Goal: Task Accomplishment & Management: Manage account settings

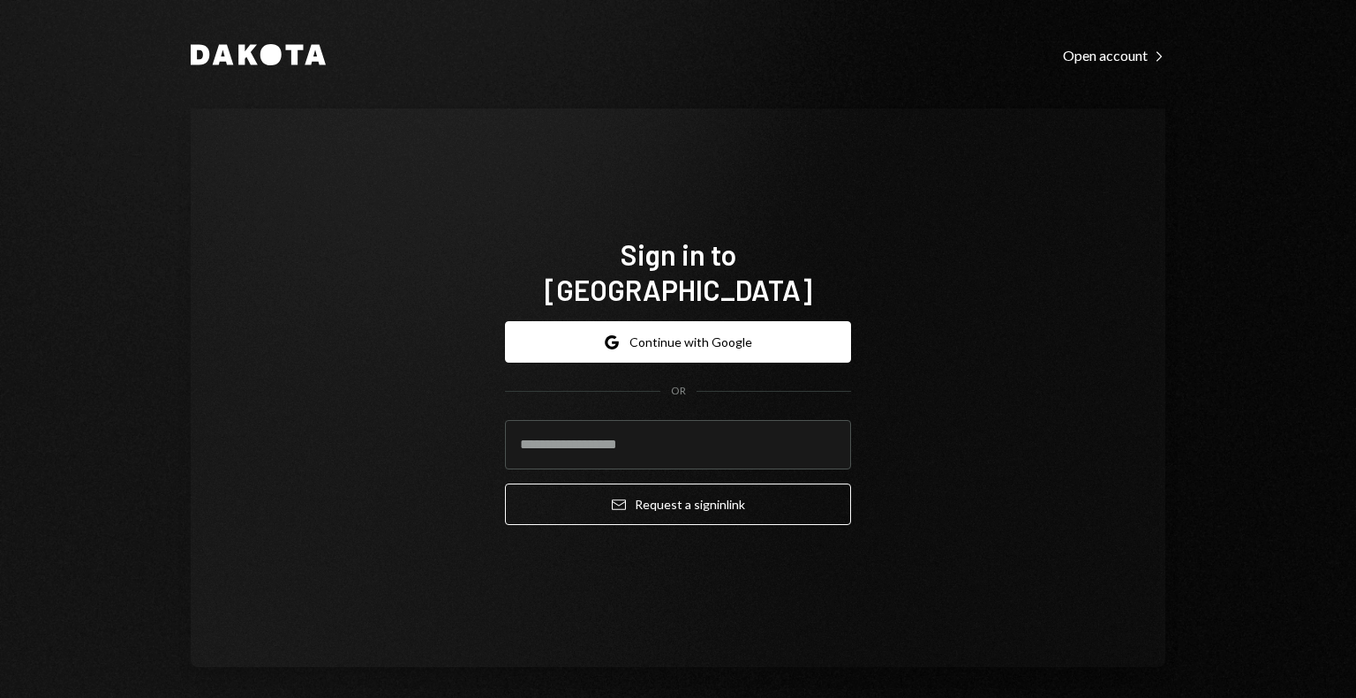
type input "**********"
click at [627, 488] on button "Email Request a sign in link" at bounding box center [678, 504] width 346 height 41
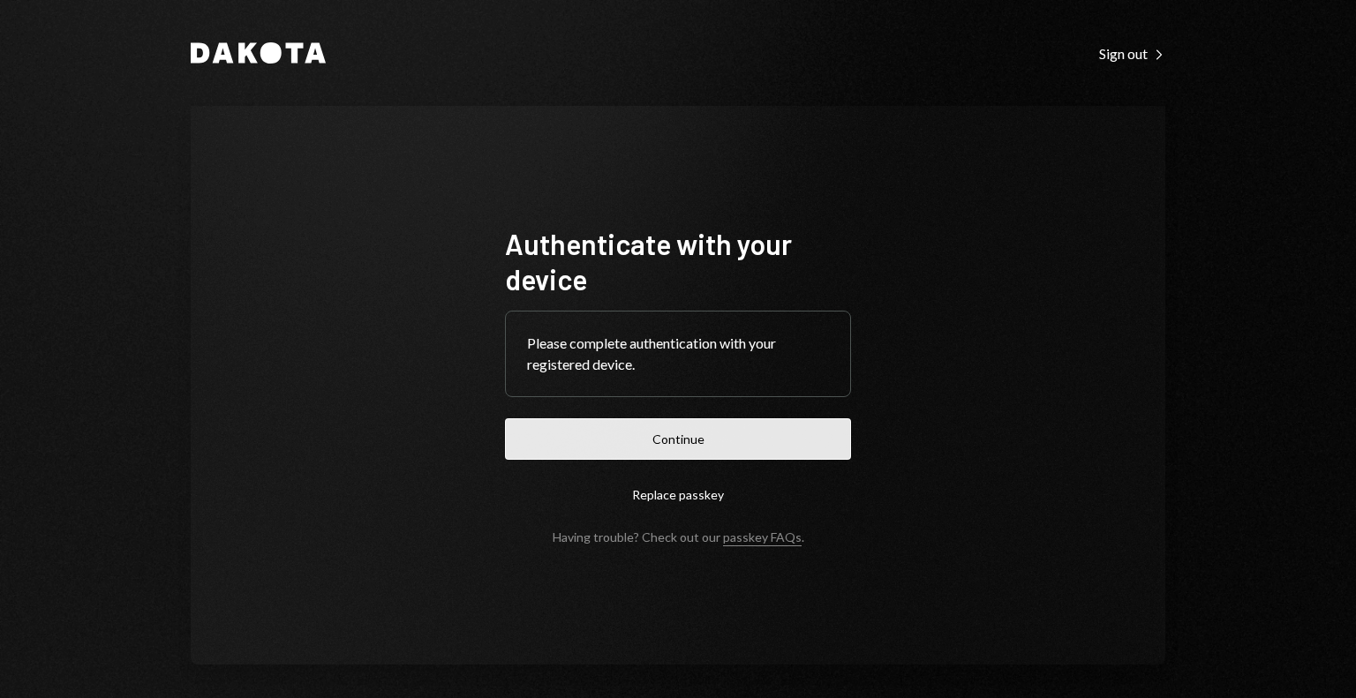
click at [795, 432] on button "Continue" at bounding box center [678, 438] width 346 height 41
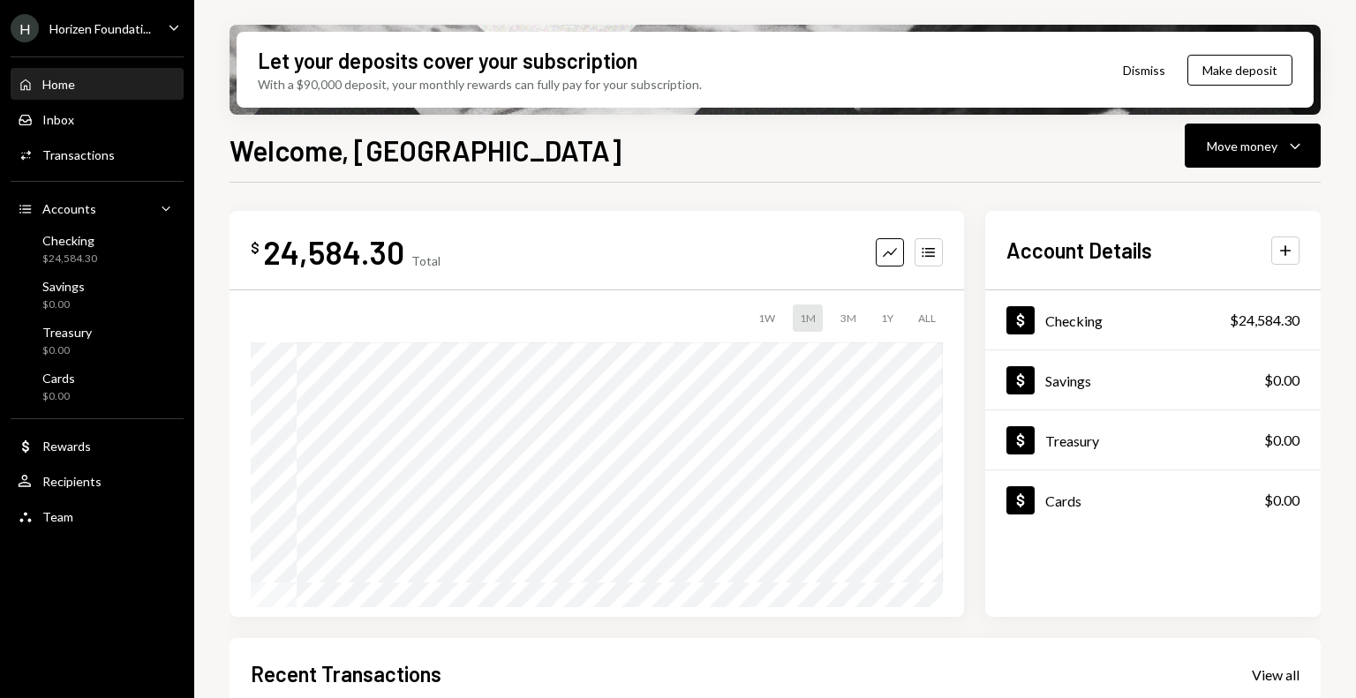
click at [137, 39] on div "H Horizen Foundati..." at bounding box center [81, 28] width 140 height 28
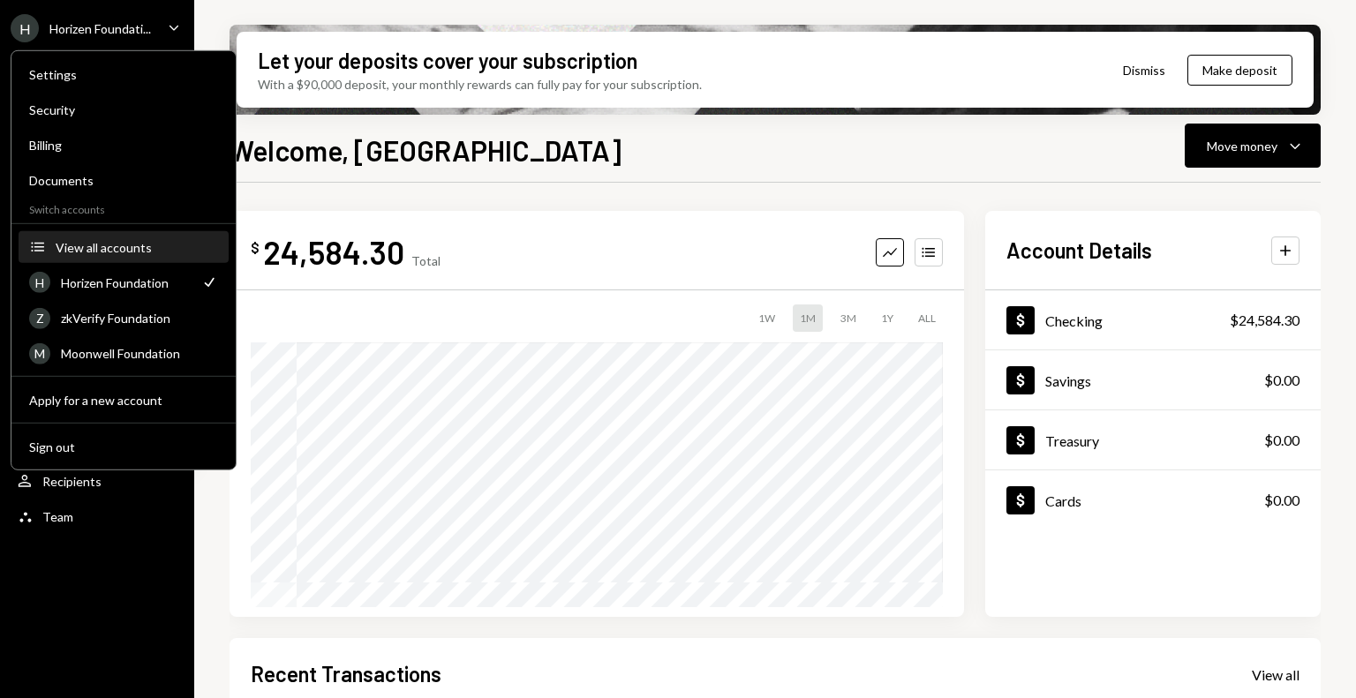
click at [97, 250] on div "View all accounts" at bounding box center [137, 246] width 162 height 15
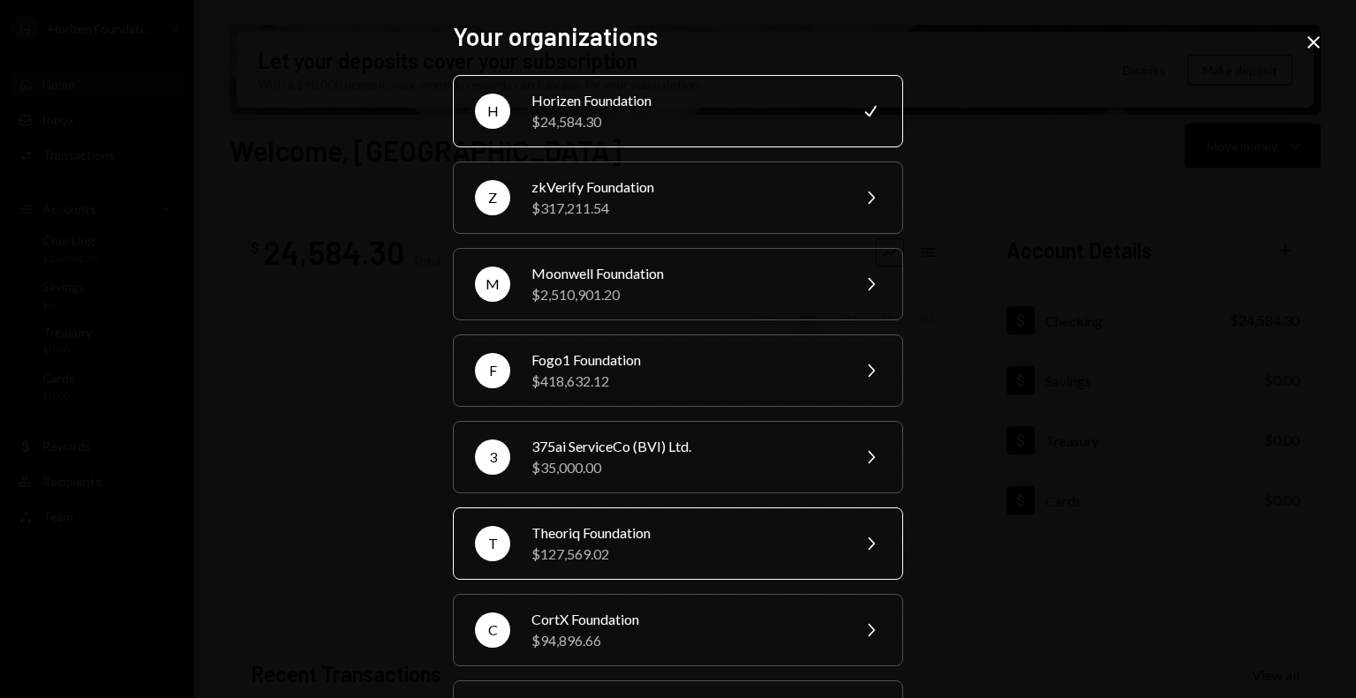
click at [602, 544] on div "$127,569.02" at bounding box center [684, 554] width 307 height 21
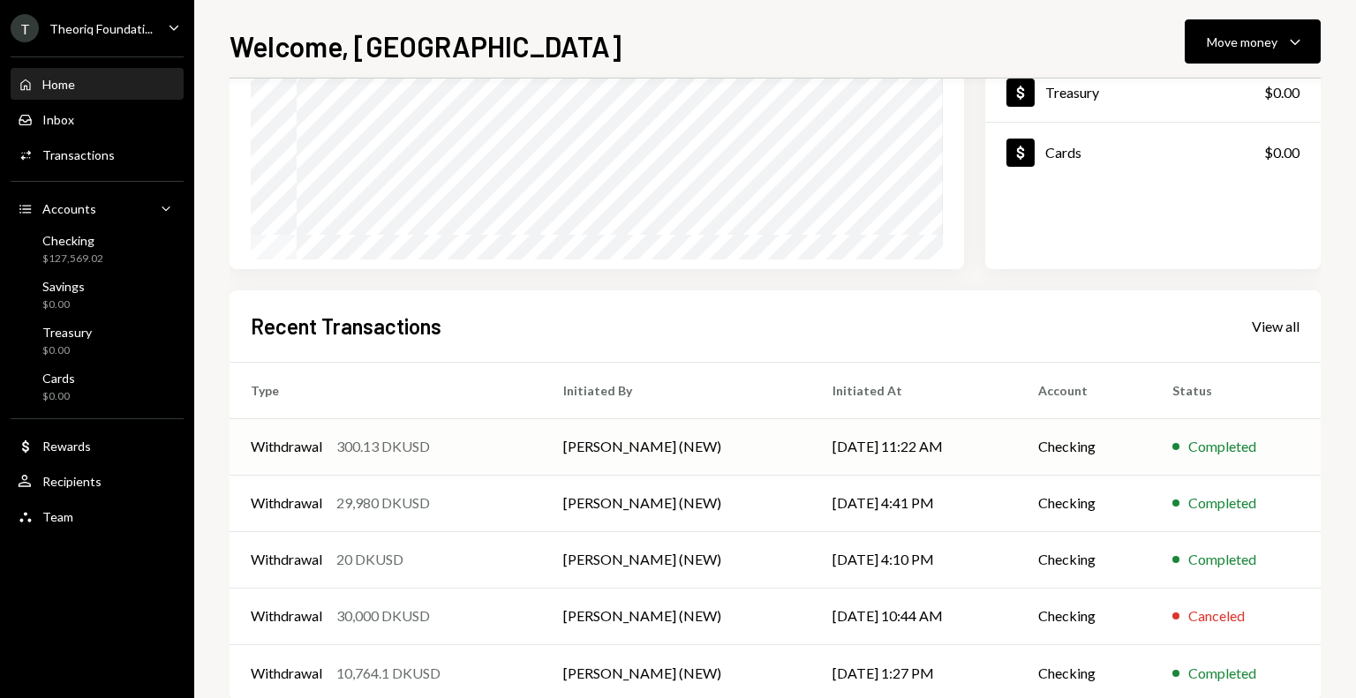
scroll to position [265, 0]
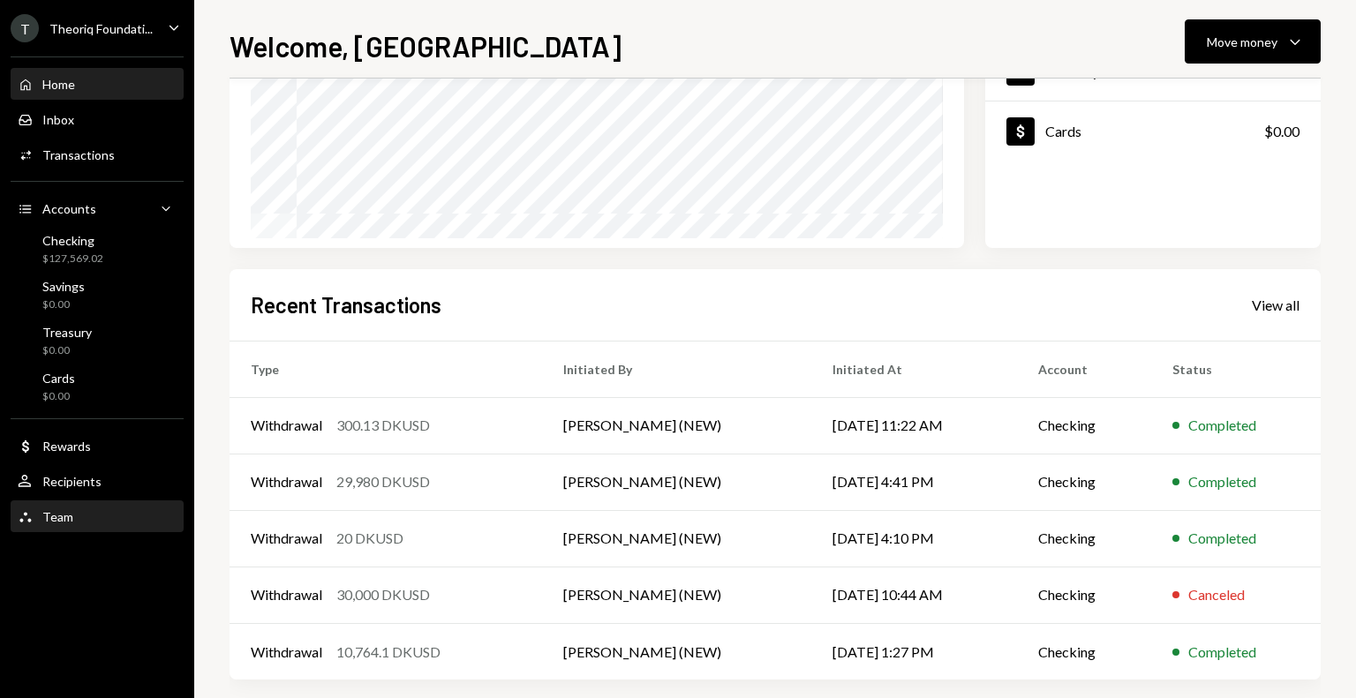
click at [71, 515] on div "Team" at bounding box center [57, 516] width 31 height 15
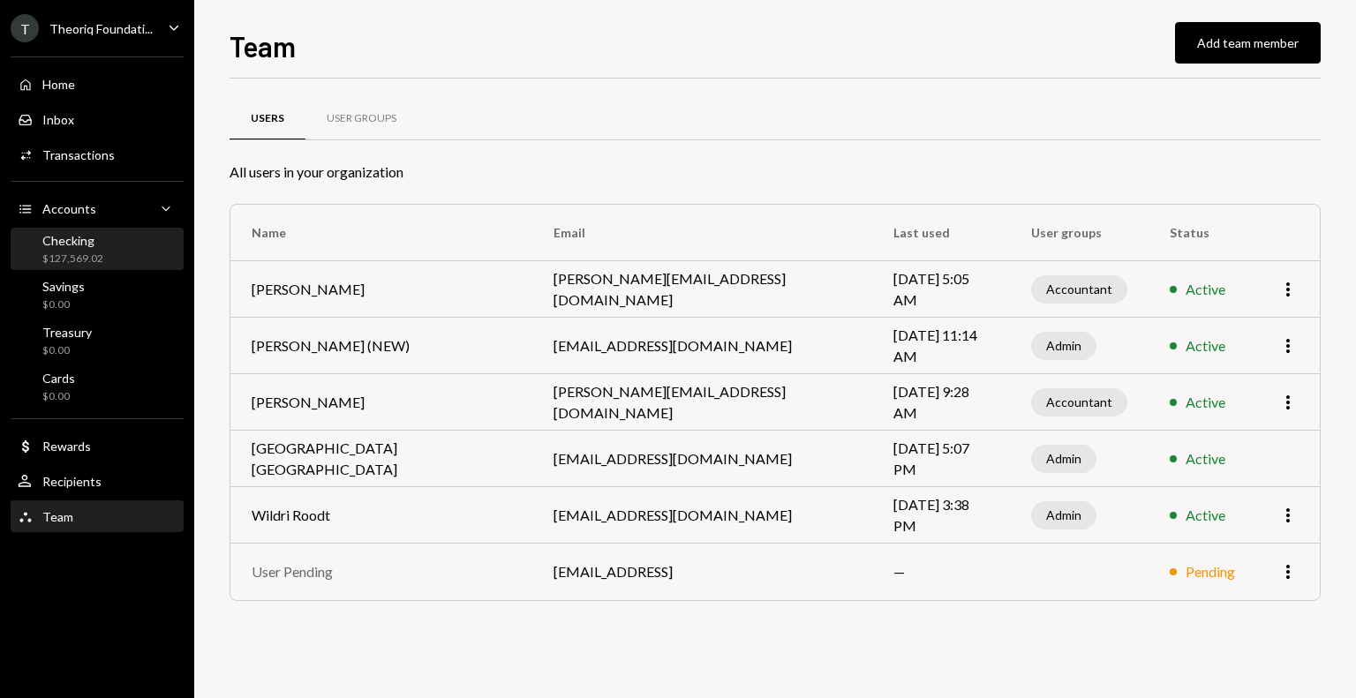
click at [93, 244] on div "Checking" at bounding box center [72, 240] width 61 height 15
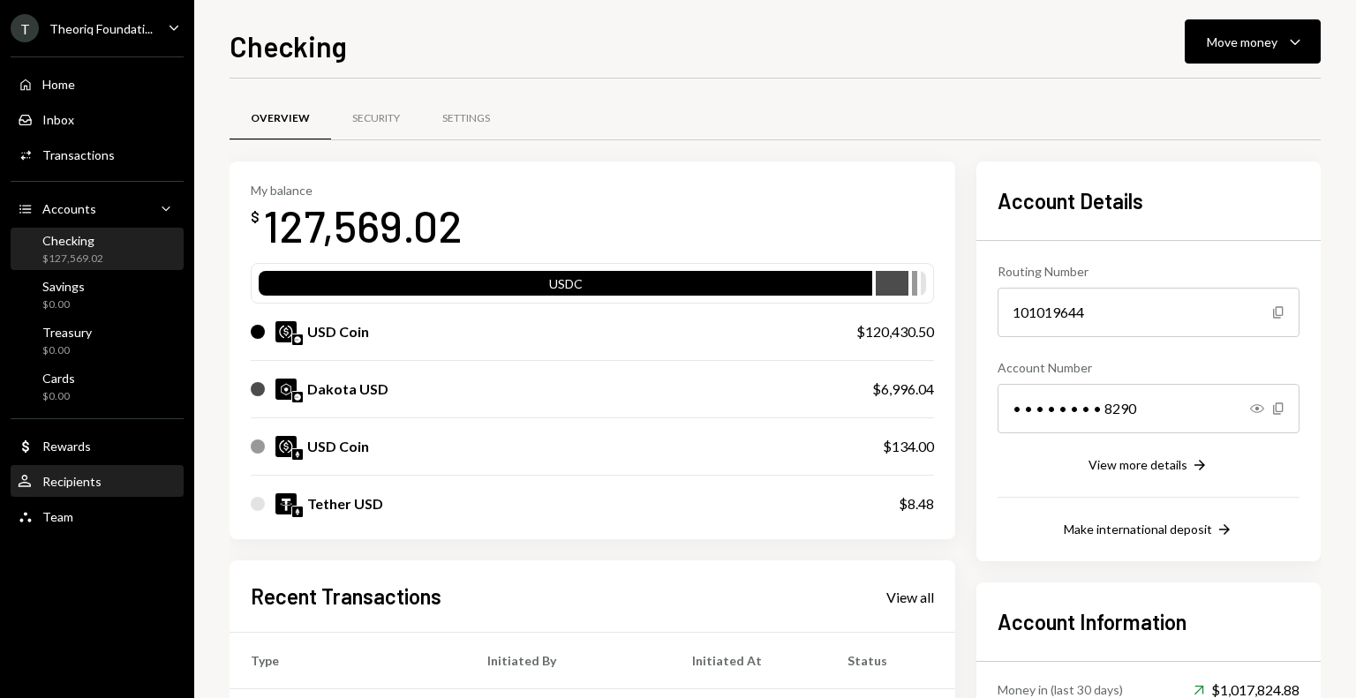
click at [65, 479] on div "Recipients" at bounding box center [71, 481] width 59 height 15
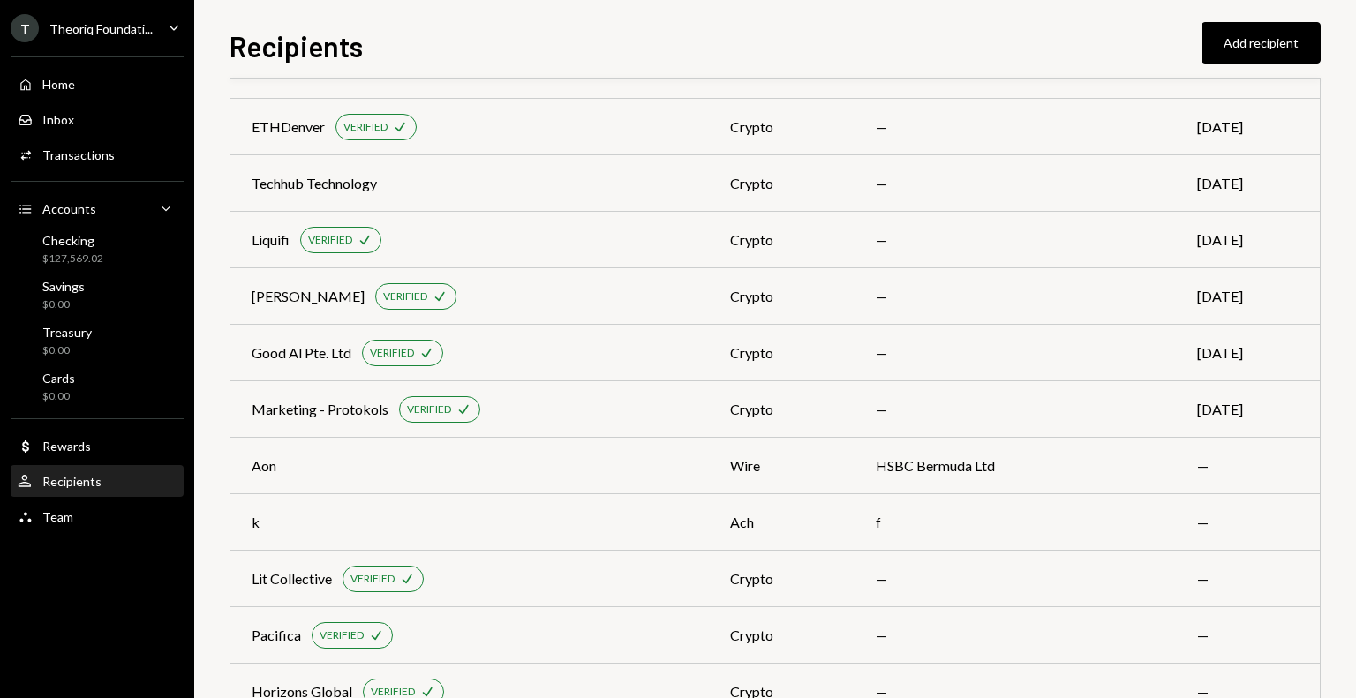
scroll to position [2325, 0]
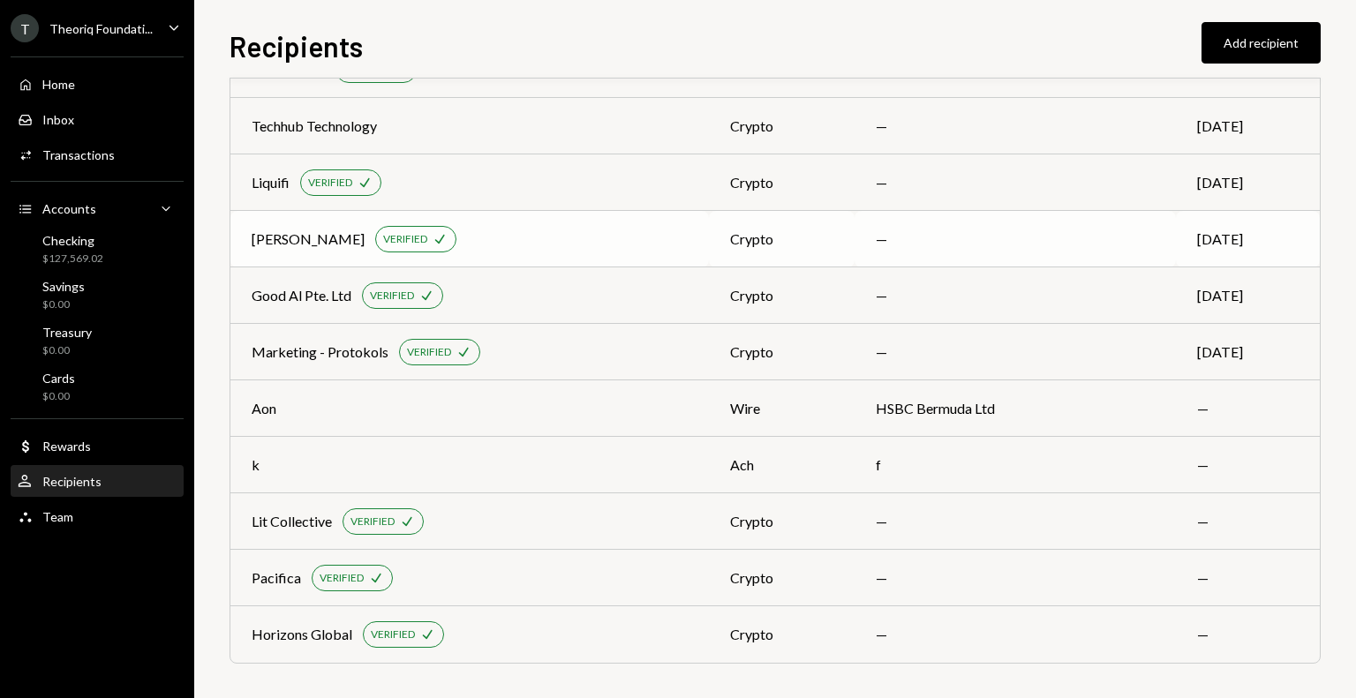
click at [665, 241] on div "Jeremy Miller VERIFIED Check" at bounding box center [470, 239] width 436 height 26
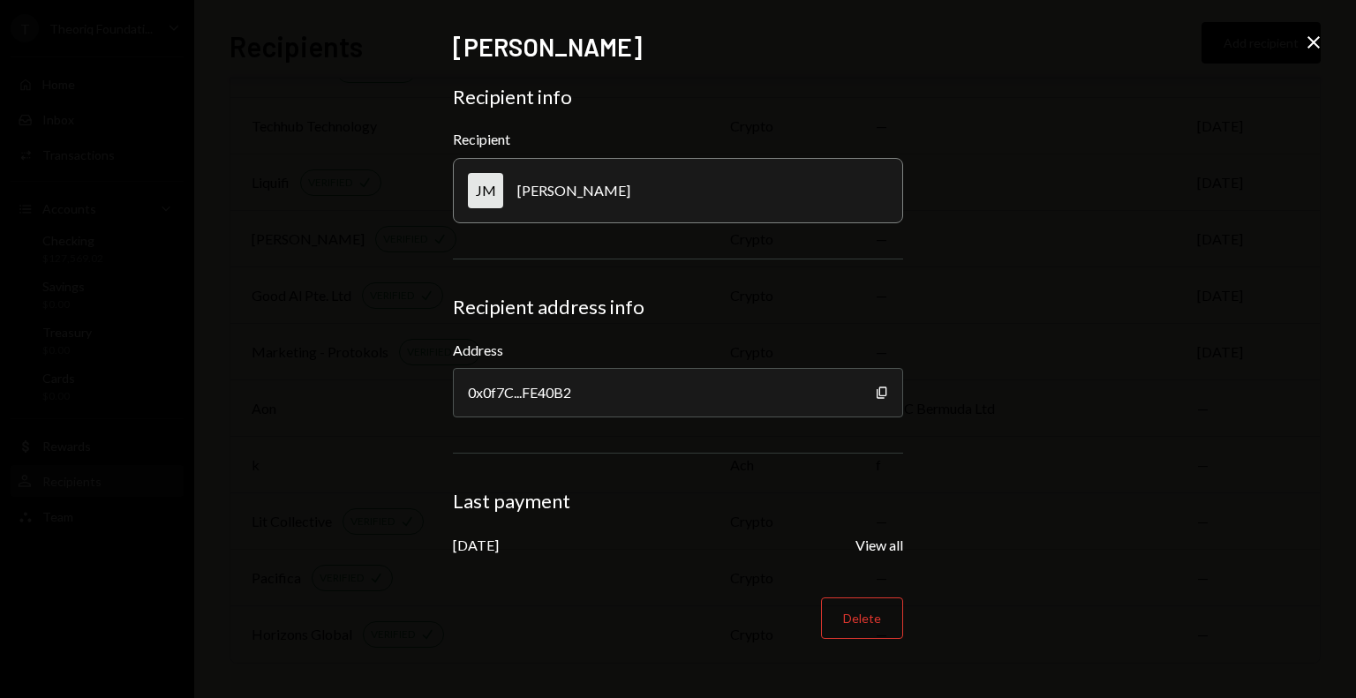
click at [1313, 39] on icon "Close" at bounding box center [1313, 42] width 21 height 21
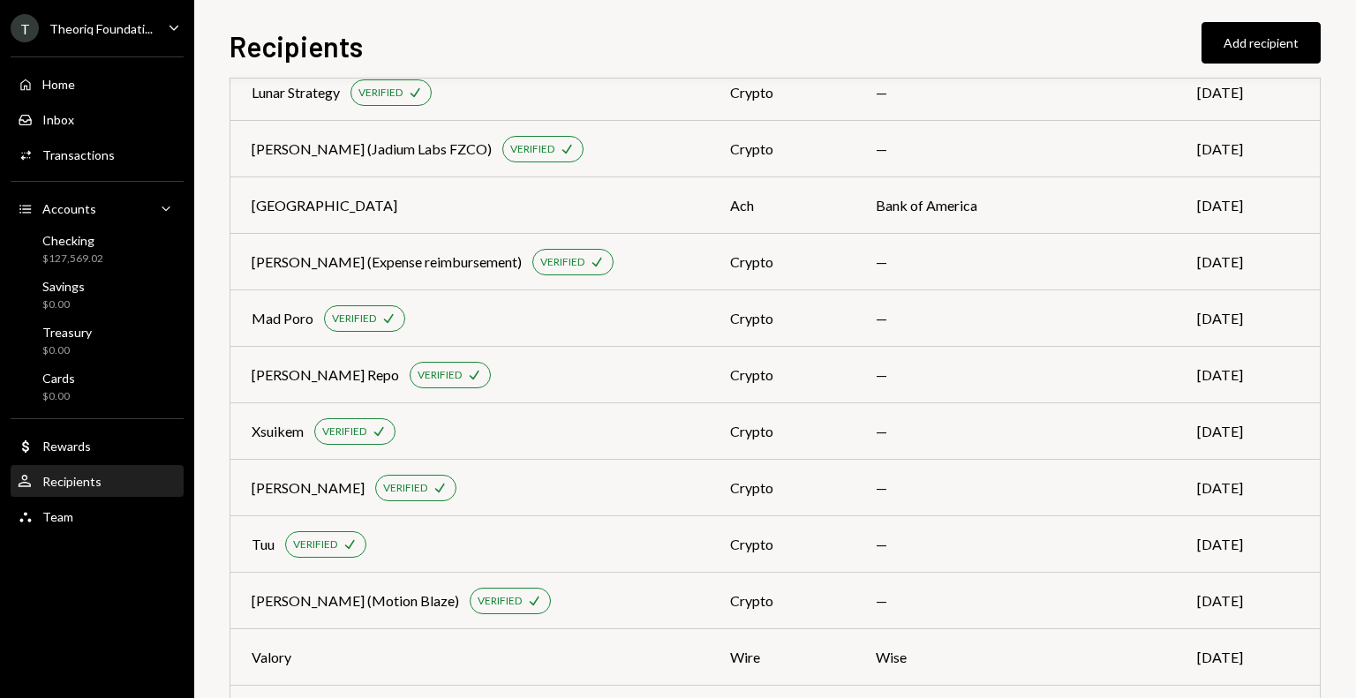
scroll to position [649, 0]
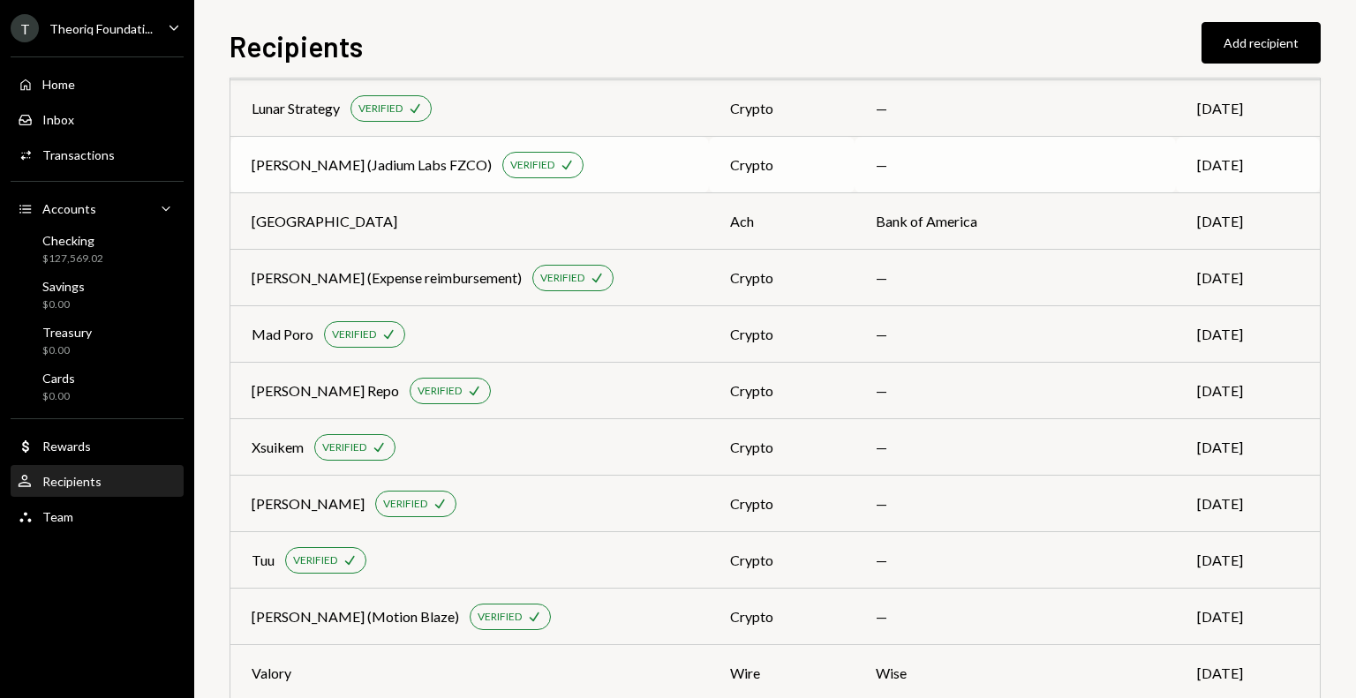
click at [380, 171] on div "Jeremy (Jadium Labs FZCO)" at bounding box center [372, 164] width 240 height 21
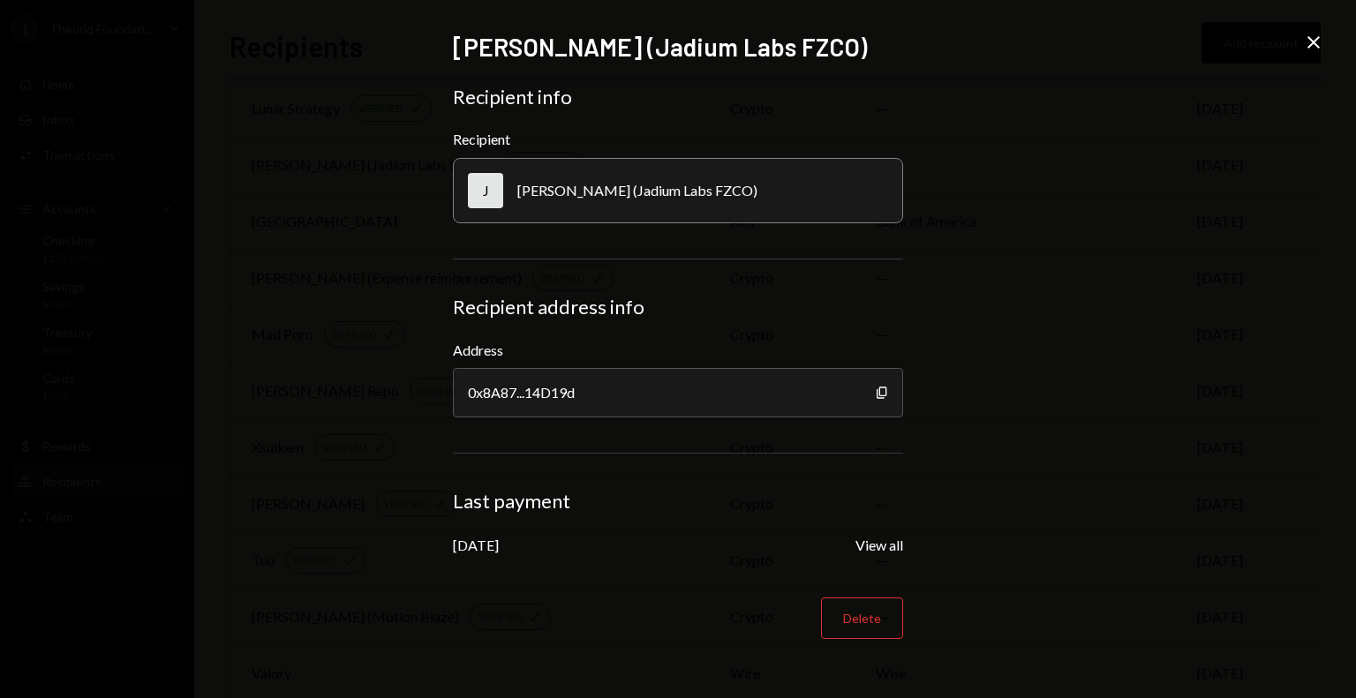
click at [1310, 38] on icon at bounding box center [1313, 42] width 12 height 12
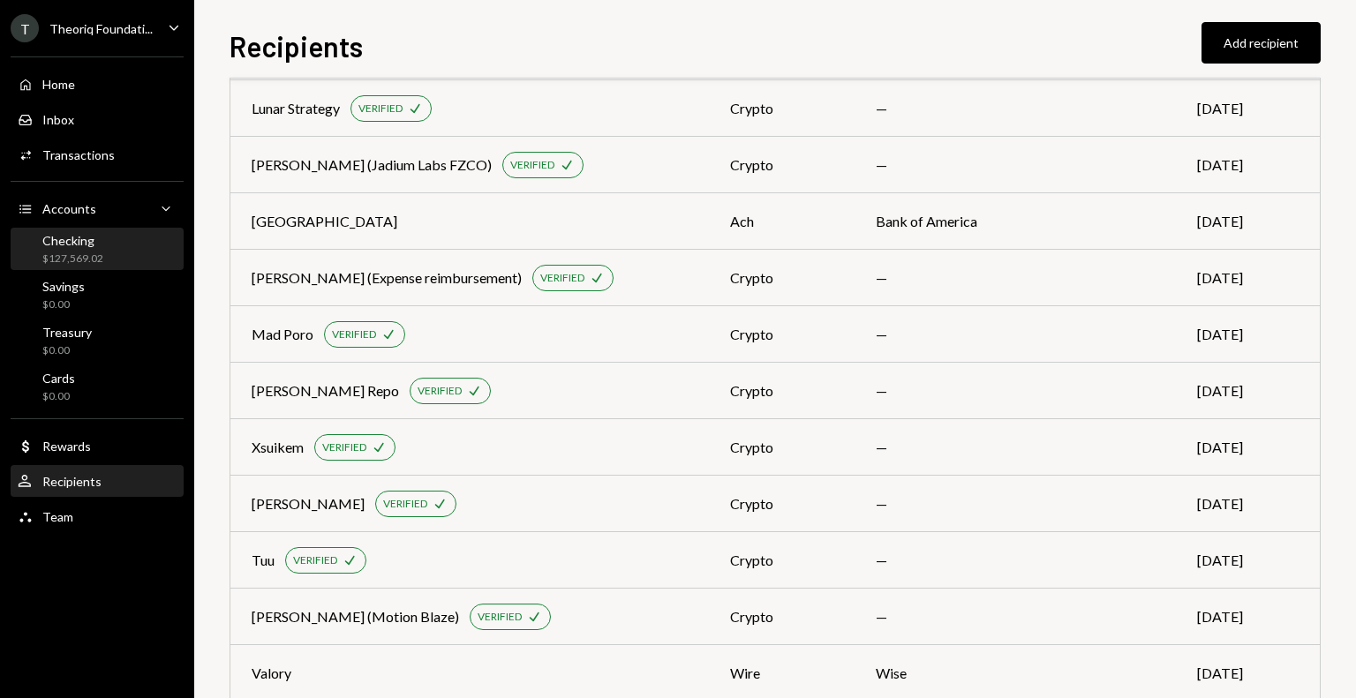
click at [43, 252] on div "$127,569.02" at bounding box center [72, 259] width 61 height 15
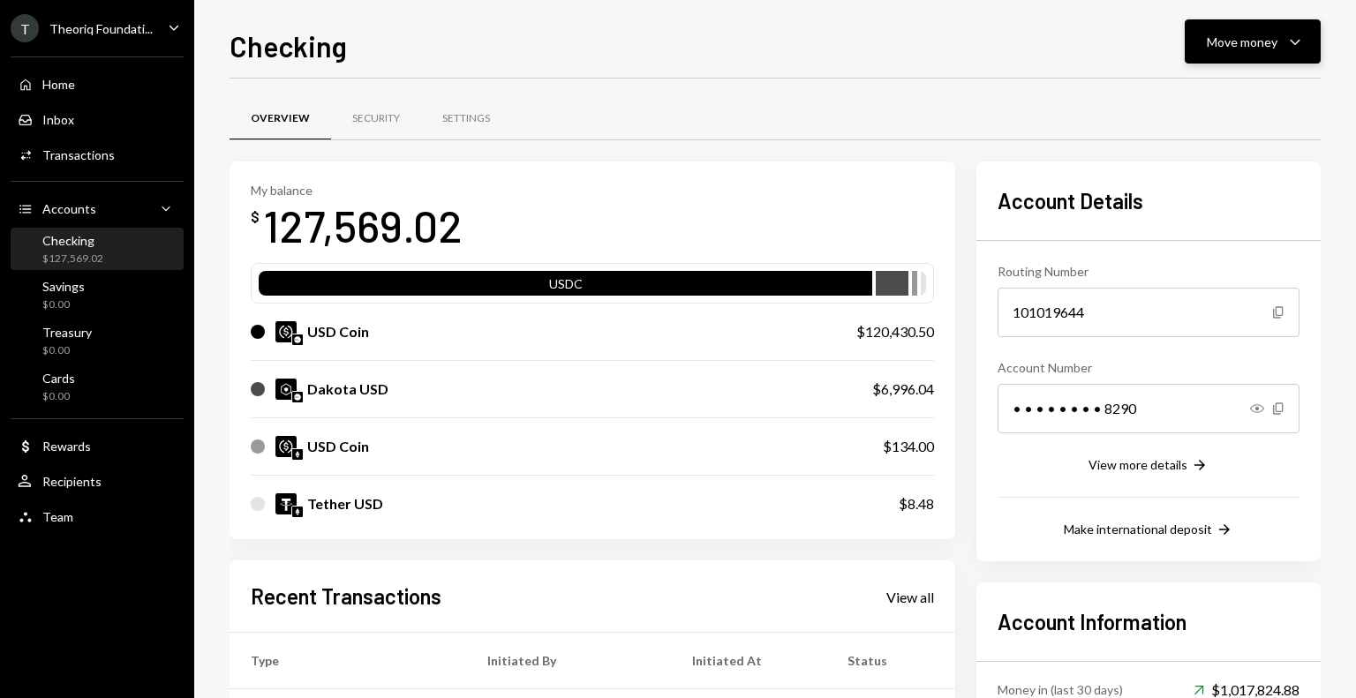
click at [1251, 56] on button "Move money Caret Down" at bounding box center [1252, 41] width 136 height 44
click at [1204, 98] on div "Send" at bounding box center [1238, 95] width 129 height 19
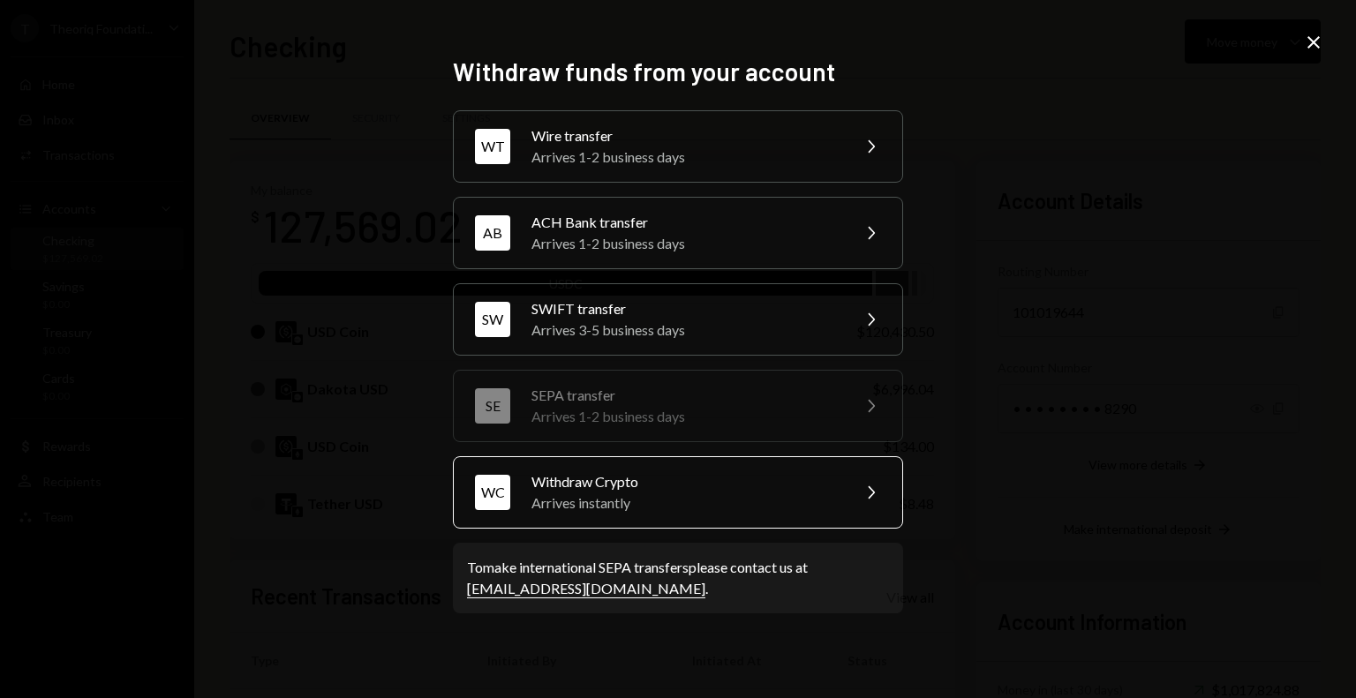
click at [635, 501] on div "Arrives instantly" at bounding box center [684, 502] width 307 height 21
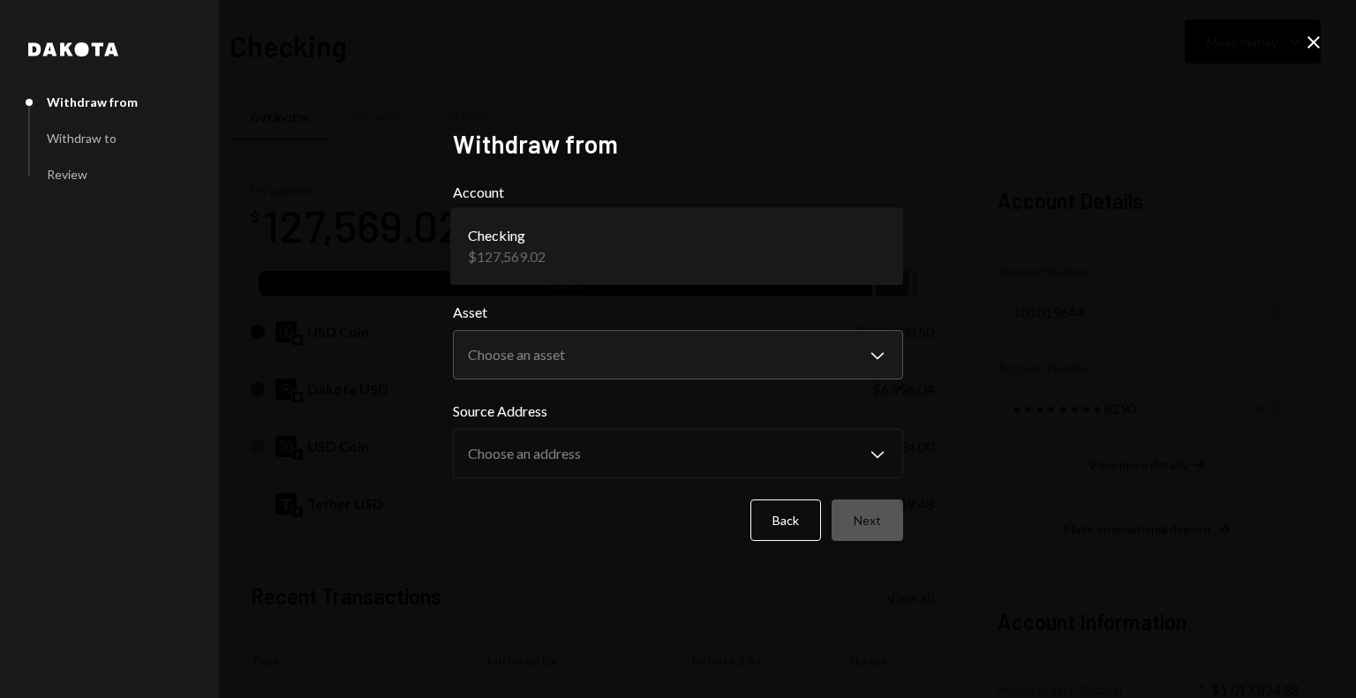
click at [610, 259] on body "T Theoriq Foundati... Caret Down Home Home Inbox Inbox Activities Transactions …" at bounding box center [678, 349] width 1356 height 698
click at [603, 353] on body "T Theoriq Foundati... Caret Down Home Home Inbox Inbox Activities Transactions …" at bounding box center [678, 349] width 1356 height 698
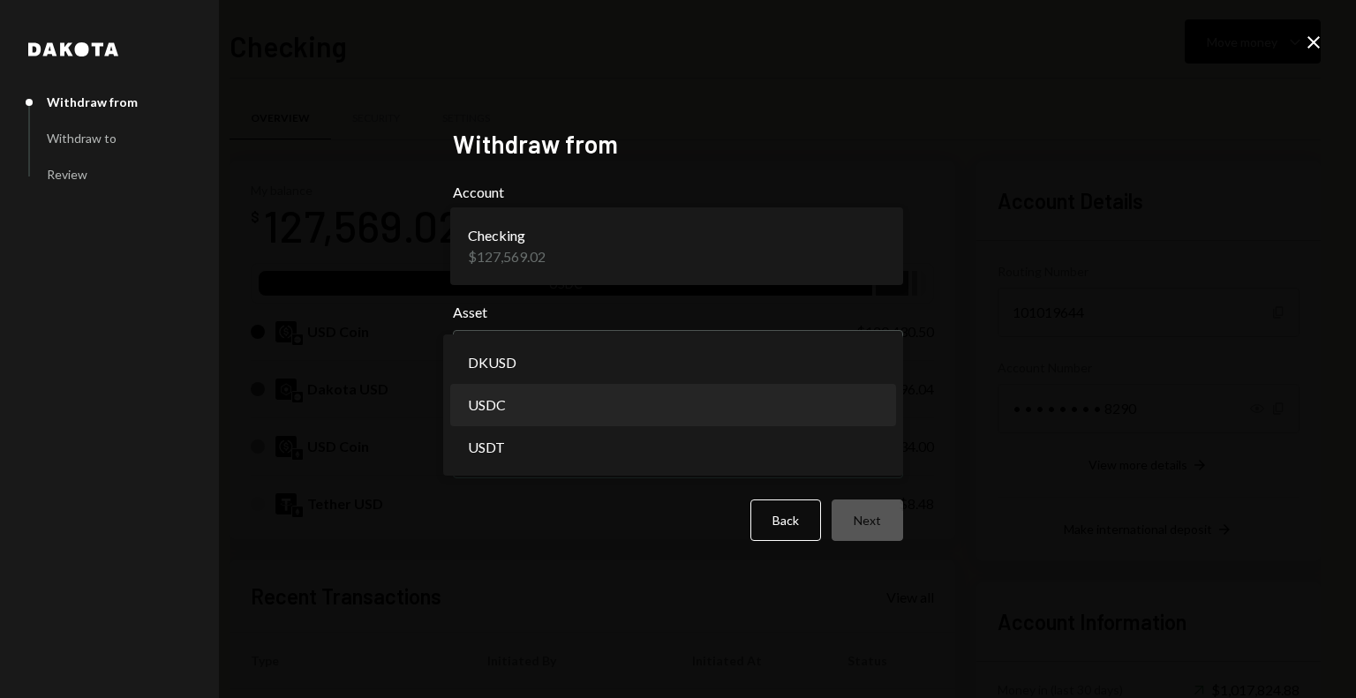
select select "****"
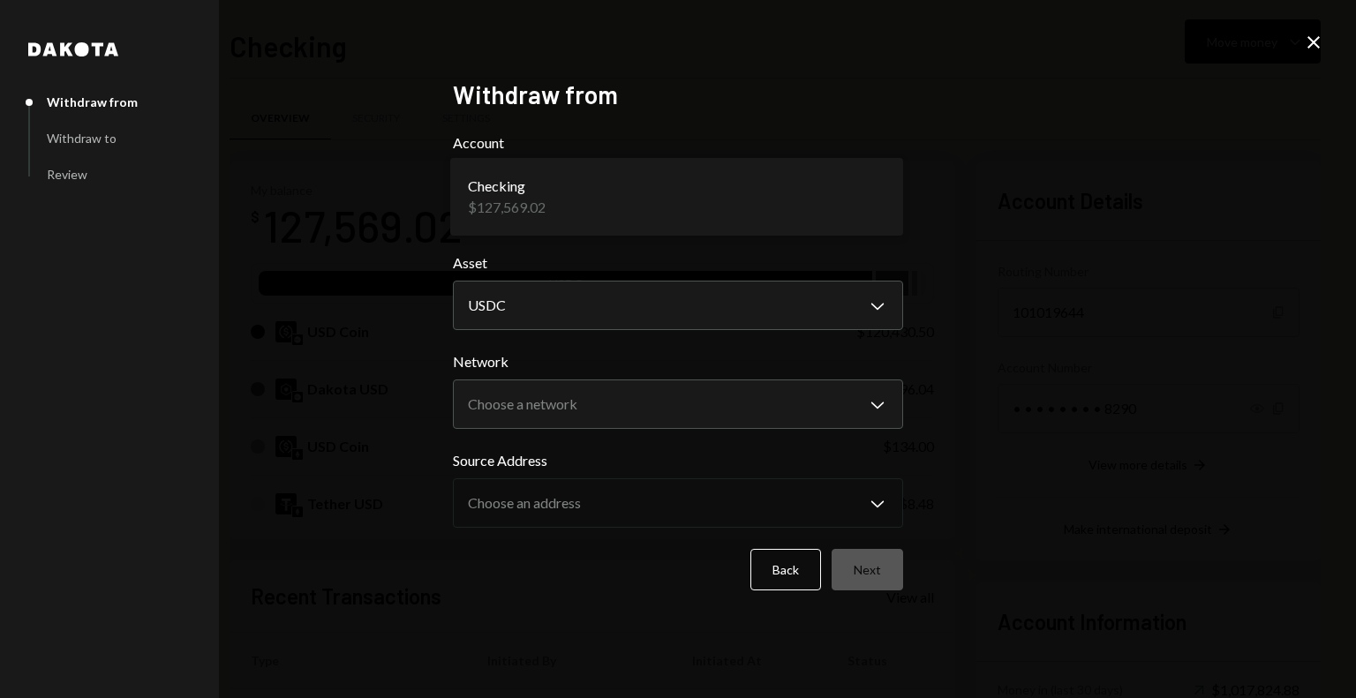
click at [1314, 49] on icon "Close" at bounding box center [1313, 42] width 21 height 21
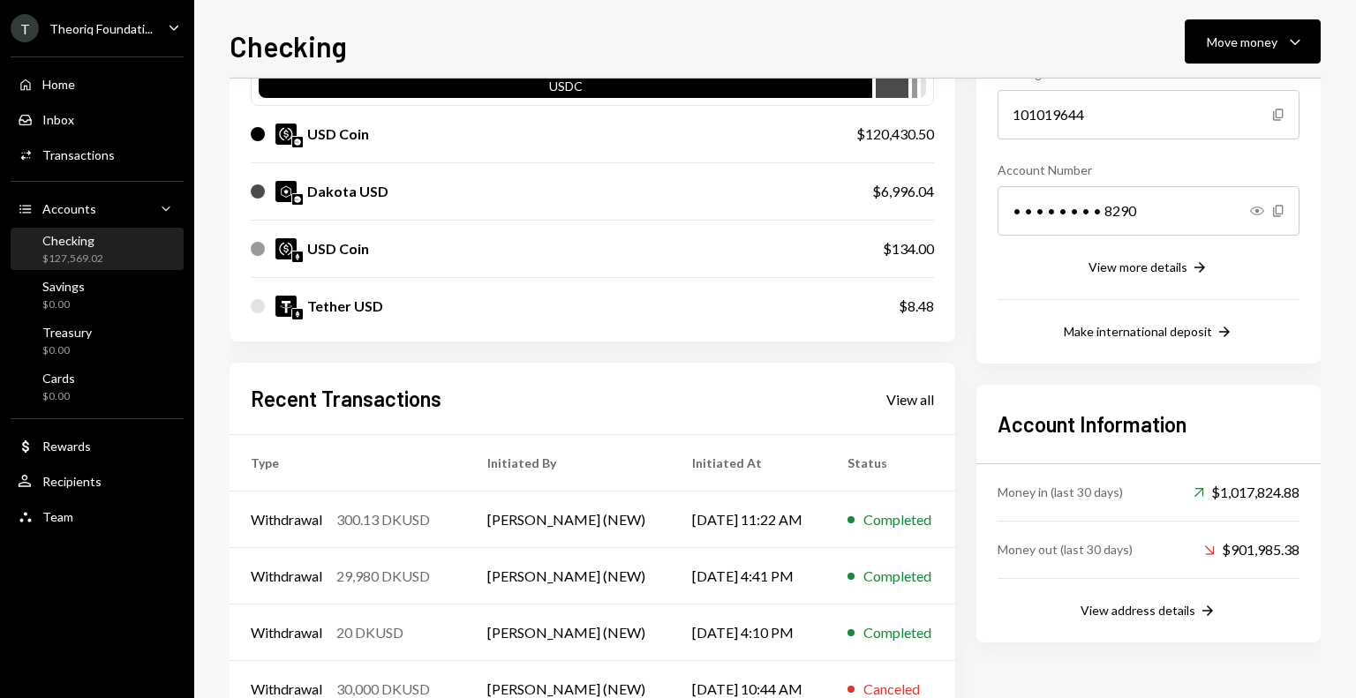
scroll to position [307, 0]
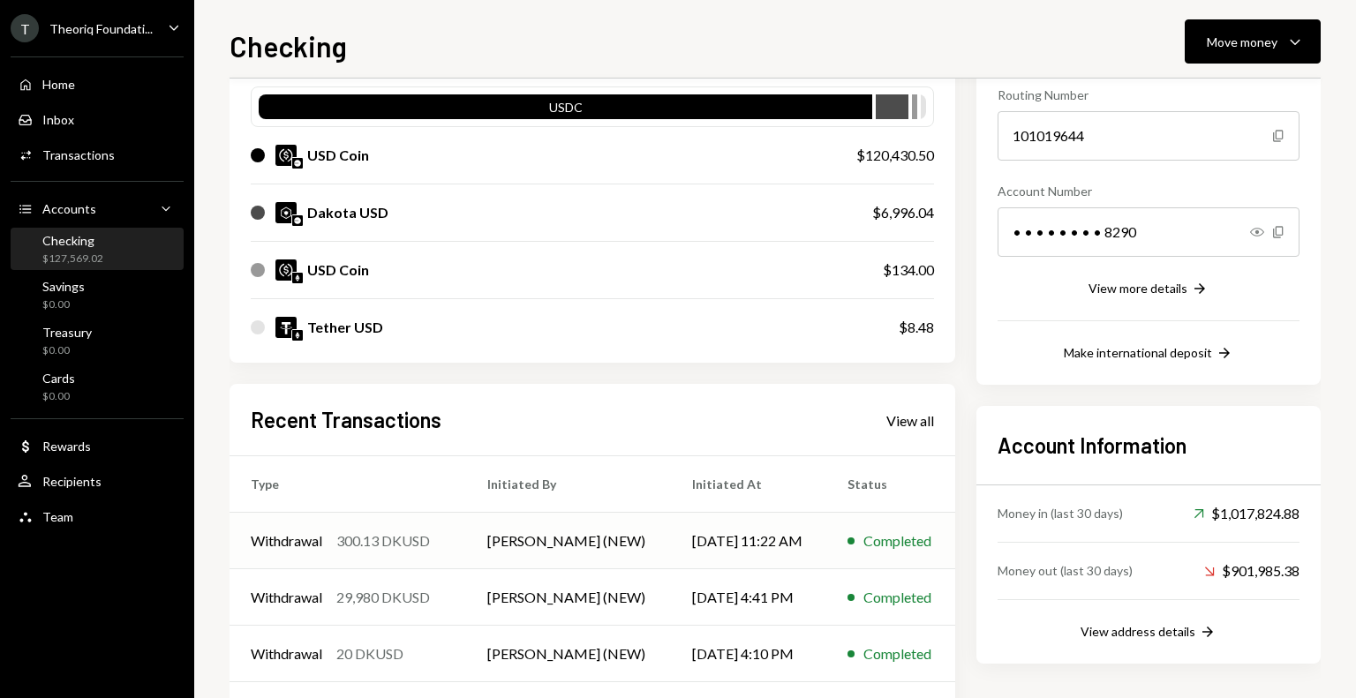
scroll to position [265, 0]
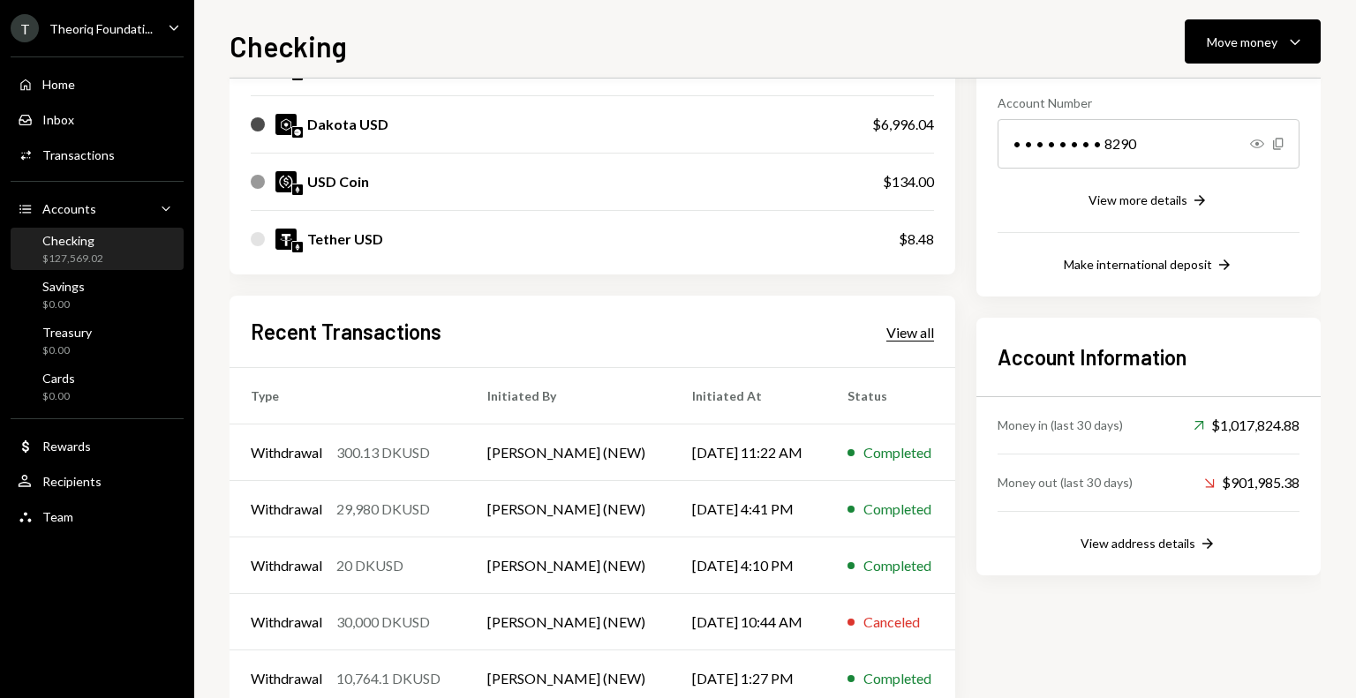
click at [903, 330] on div "View all" at bounding box center [910, 333] width 48 height 18
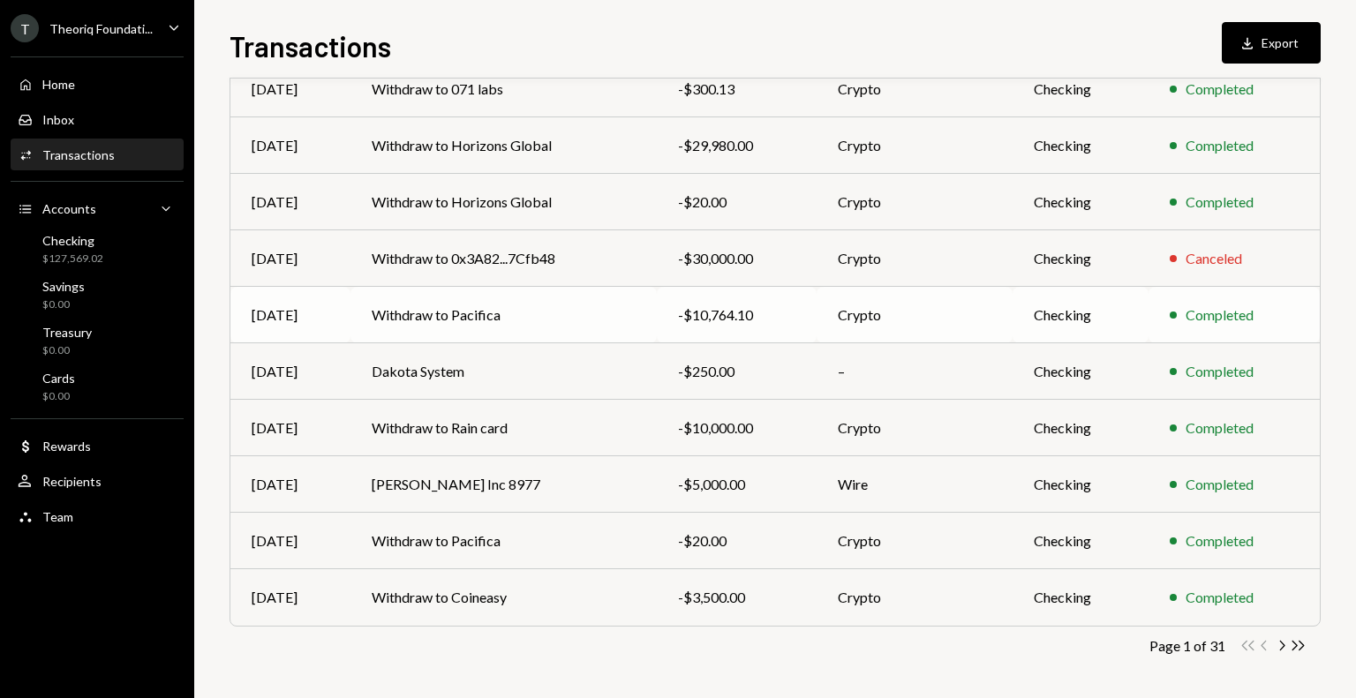
scroll to position [222, 0]
click at [1282, 642] on icon "button" at bounding box center [1282, 645] width 5 height 10
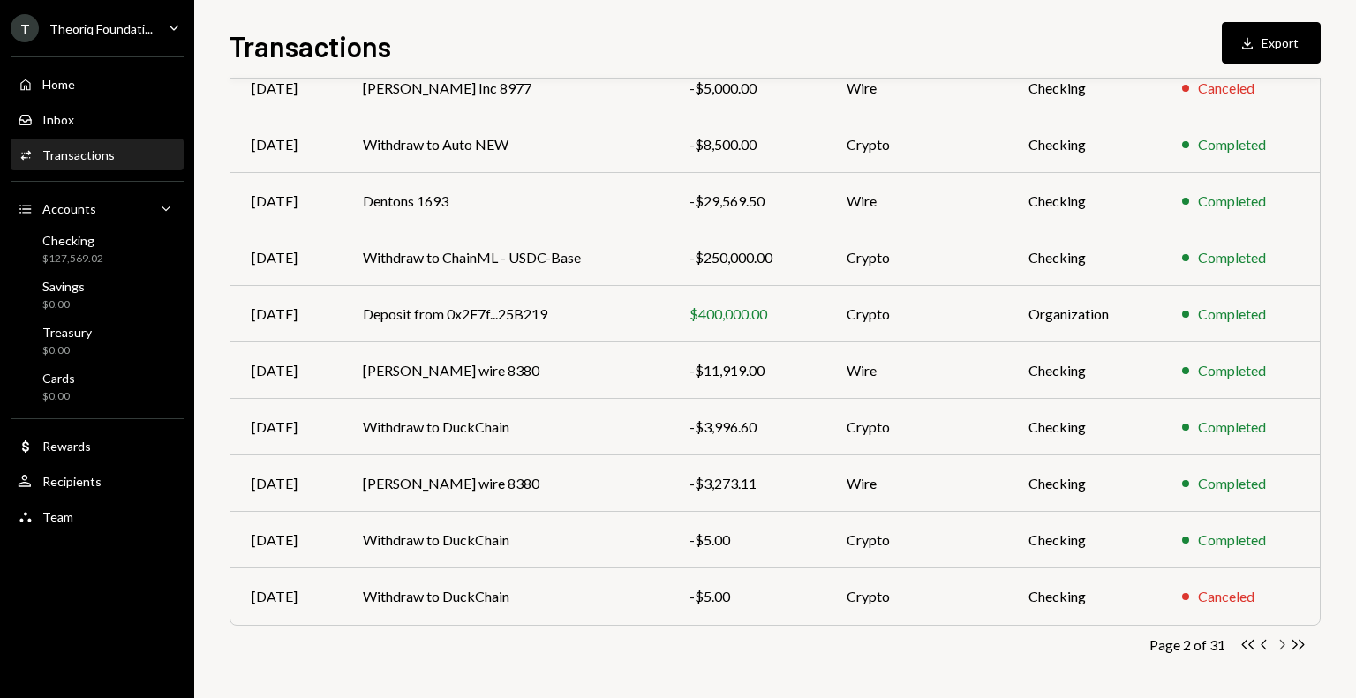
click at [1280, 645] on icon "Chevron Right" at bounding box center [1281, 644] width 17 height 17
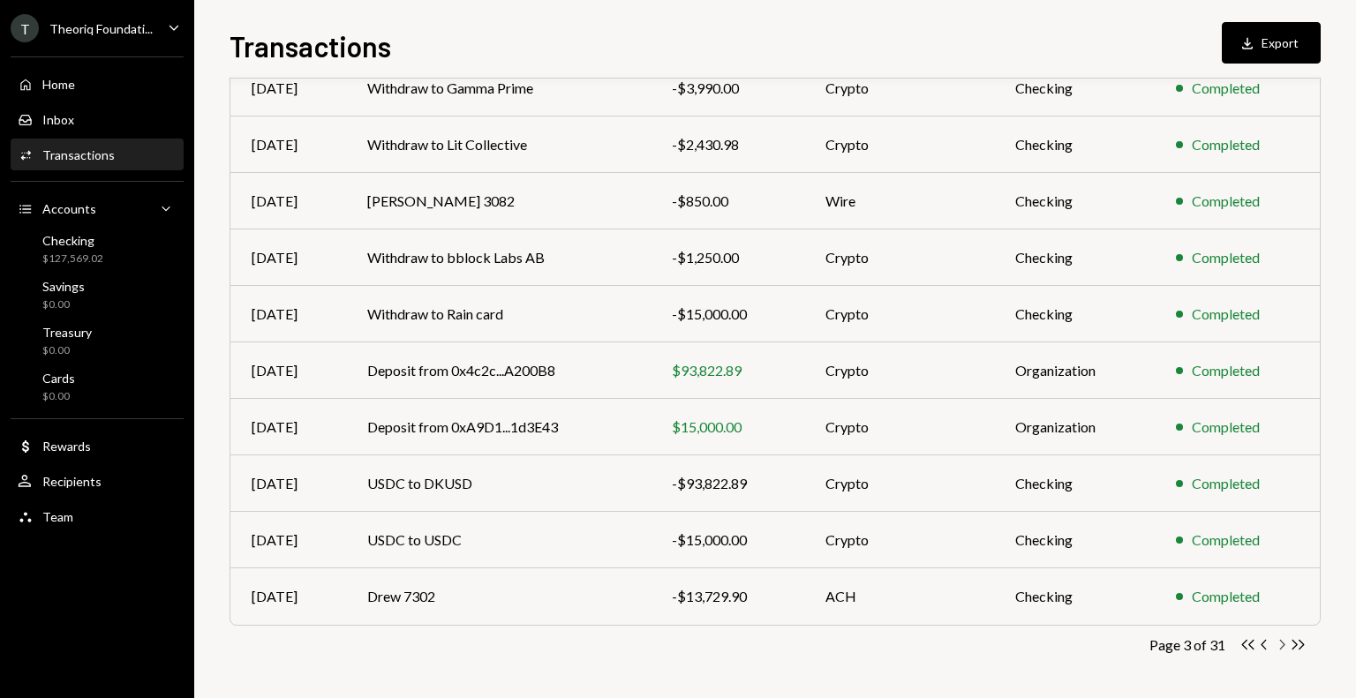
click at [1281, 642] on icon "Chevron Right" at bounding box center [1281, 644] width 17 height 17
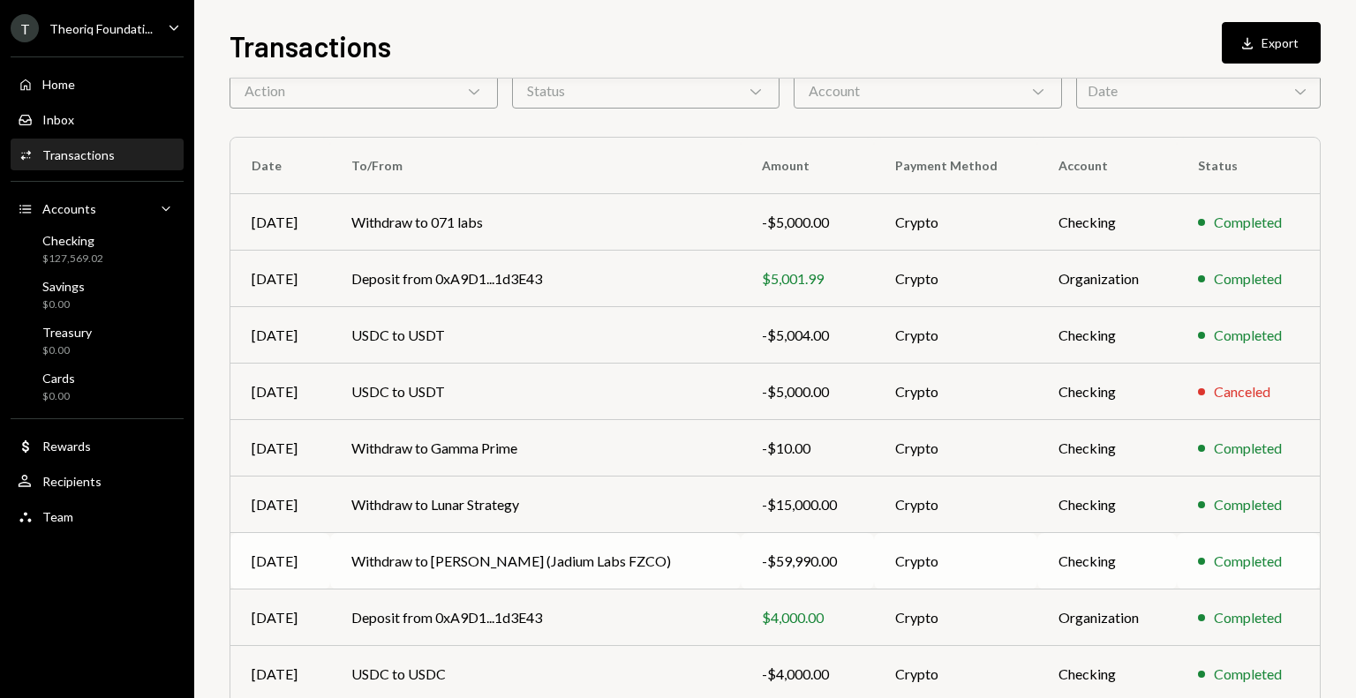
scroll to position [177, 0]
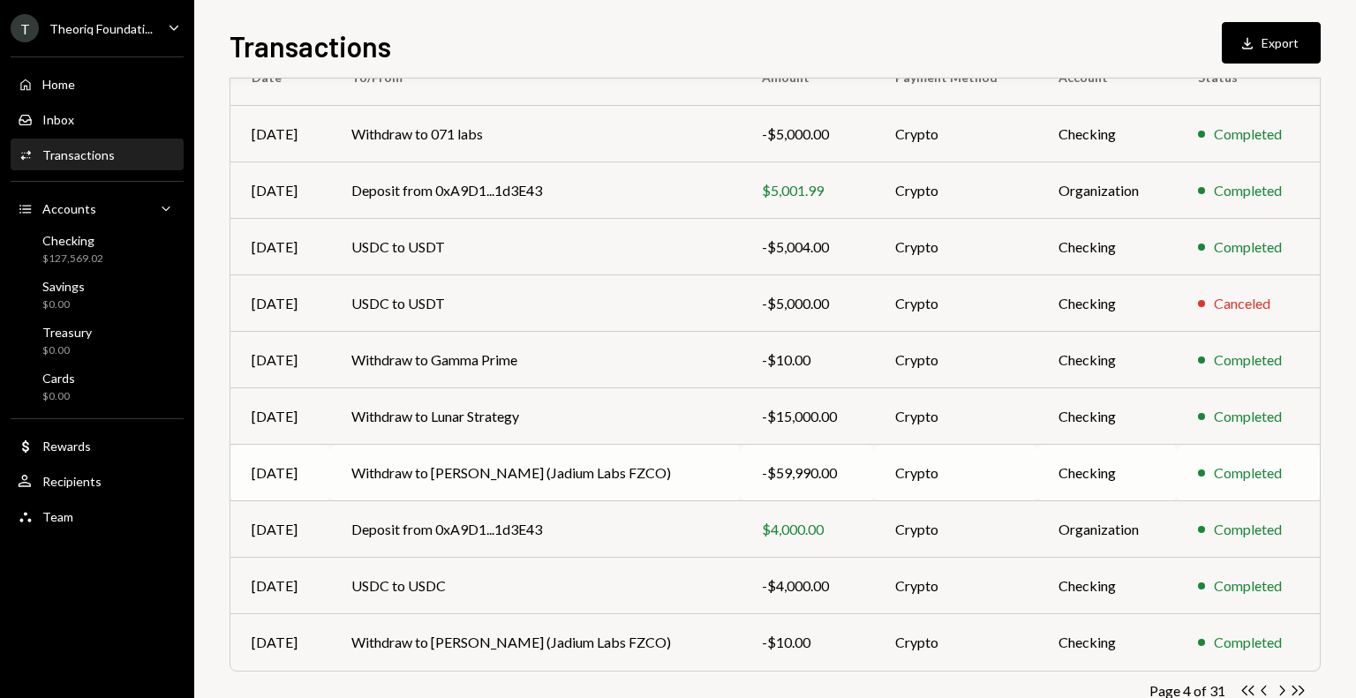
click at [874, 479] on td "Crypto" at bounding box center [956, 473] width 164 height 56
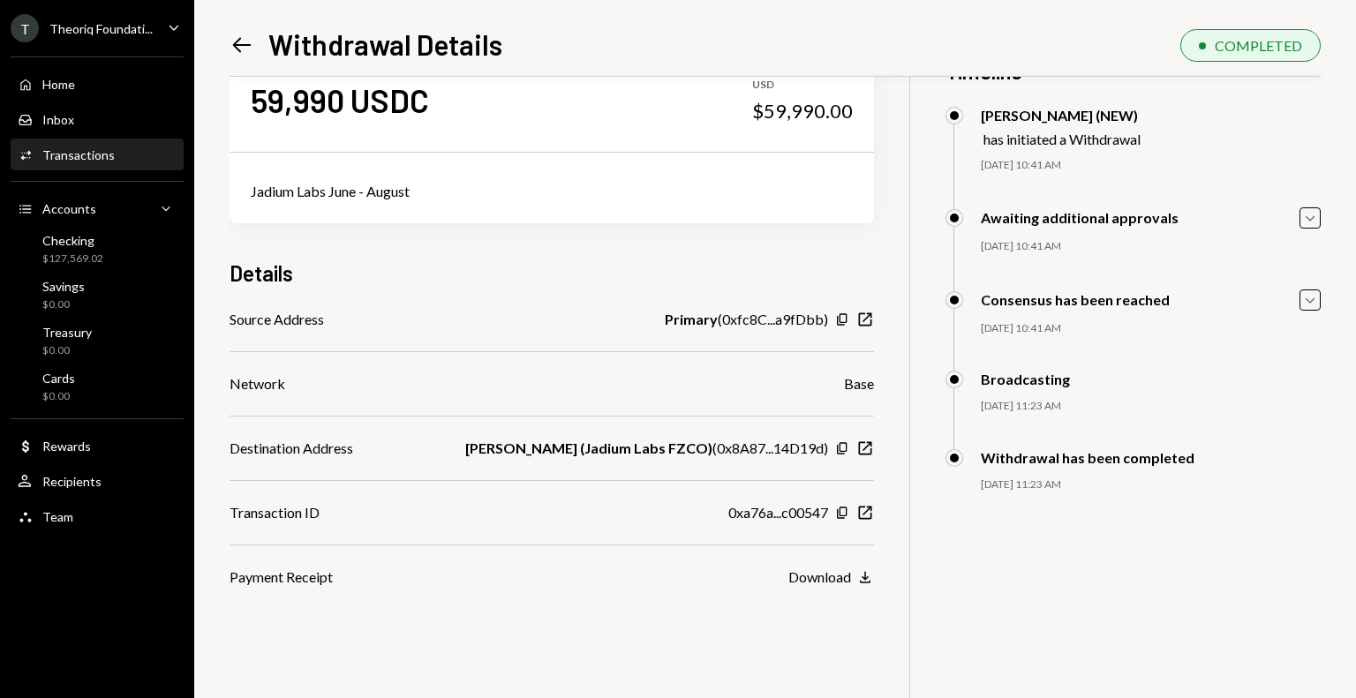
scroll to position [76, 0]
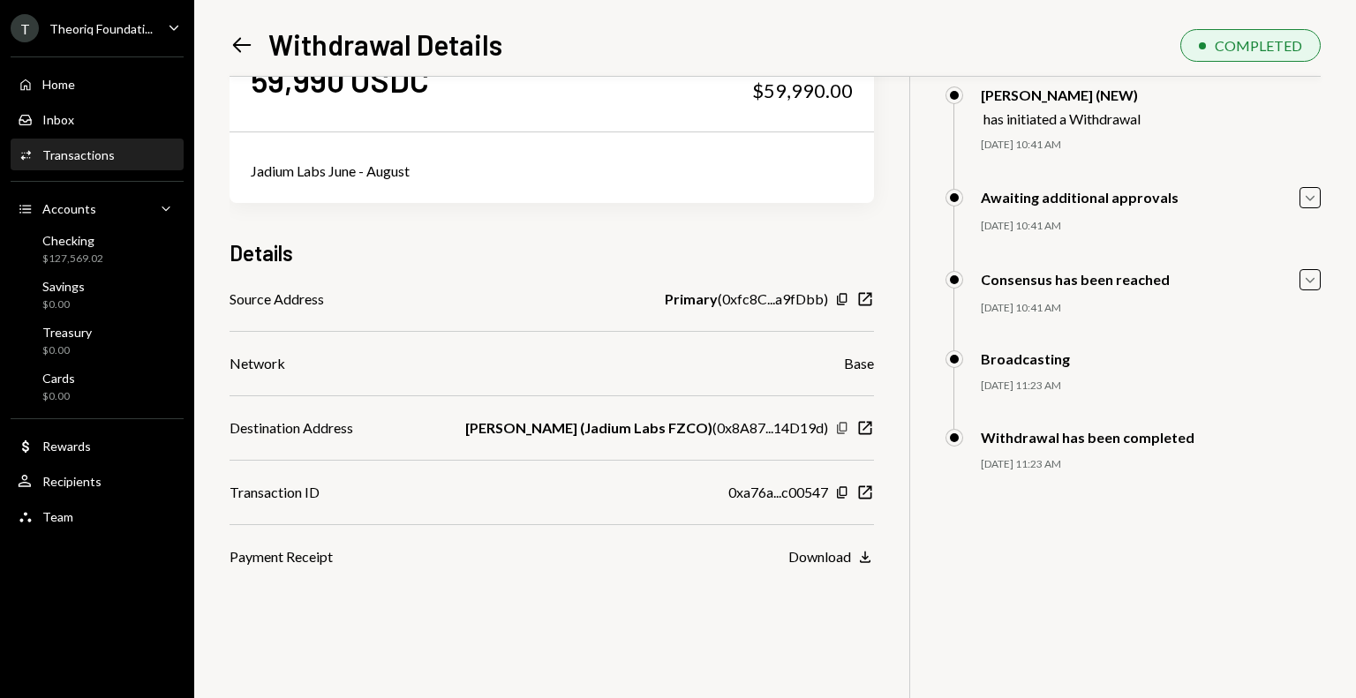
click at [840, 430] on icon "button" at bounding box center [842, 427] width 10 height 11
drag, startPoint x: 592, startPoint y: 427, endPoint x: 684, endPoint y: 427, distance: 91.8
click at [684, 427] on b "Jeremy (Jadium Labs FZCO)" at bounding box center [588, 427] width 247 height 21
drag, startPoint x: 707, startPoint y: 426, endPoint x: 808, endPoint y: 426, distance: 101.5
click at [805, 428] on div "Jeremy (Jadium Labs FZCO) ( 0x8A87...14D19d )" at bounding box center [646, 427] width 363 height 21
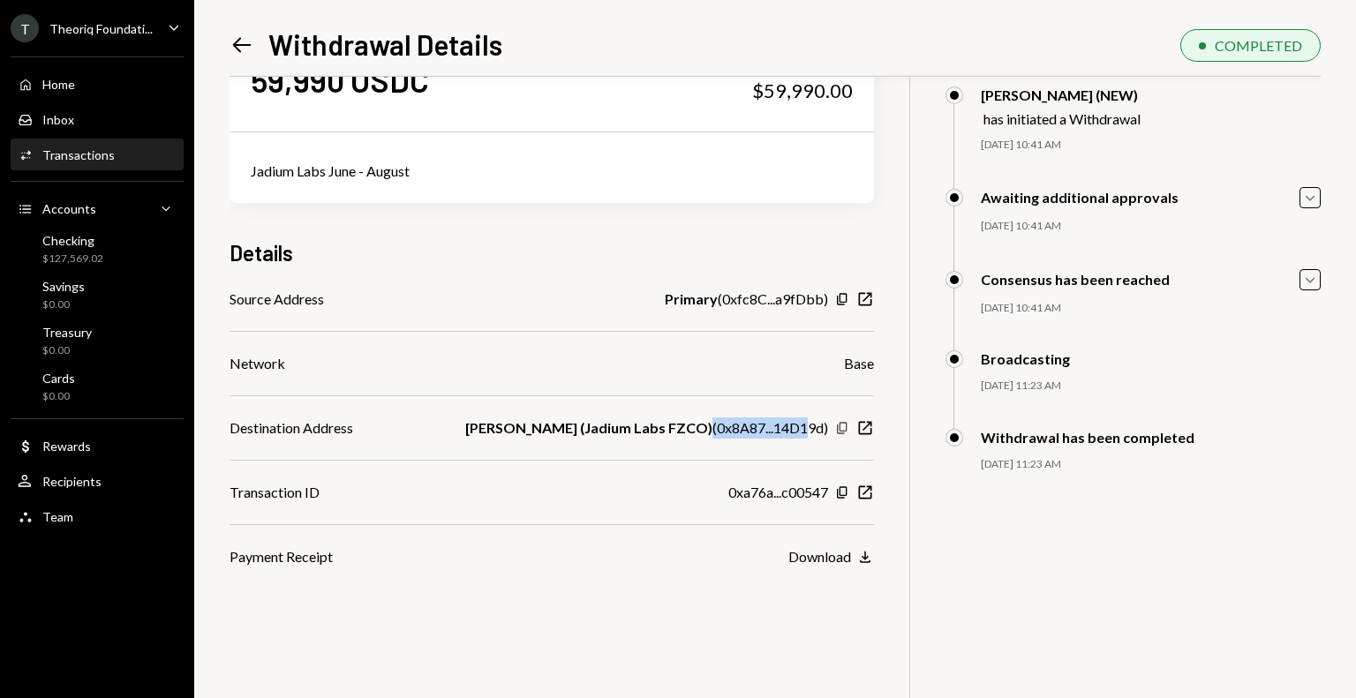
click at [844, 424] on icon "Copy" at bounding box center [842, 428] width 14 height 14
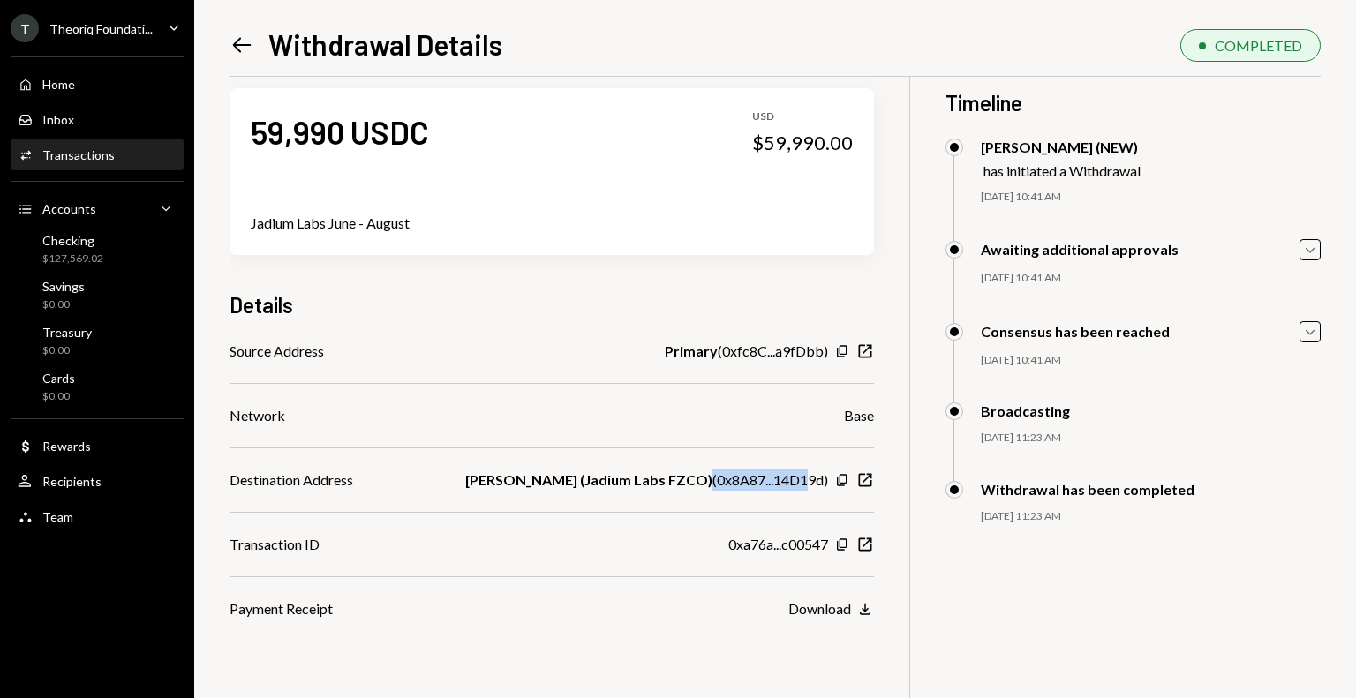
scroll to position [0, 0]
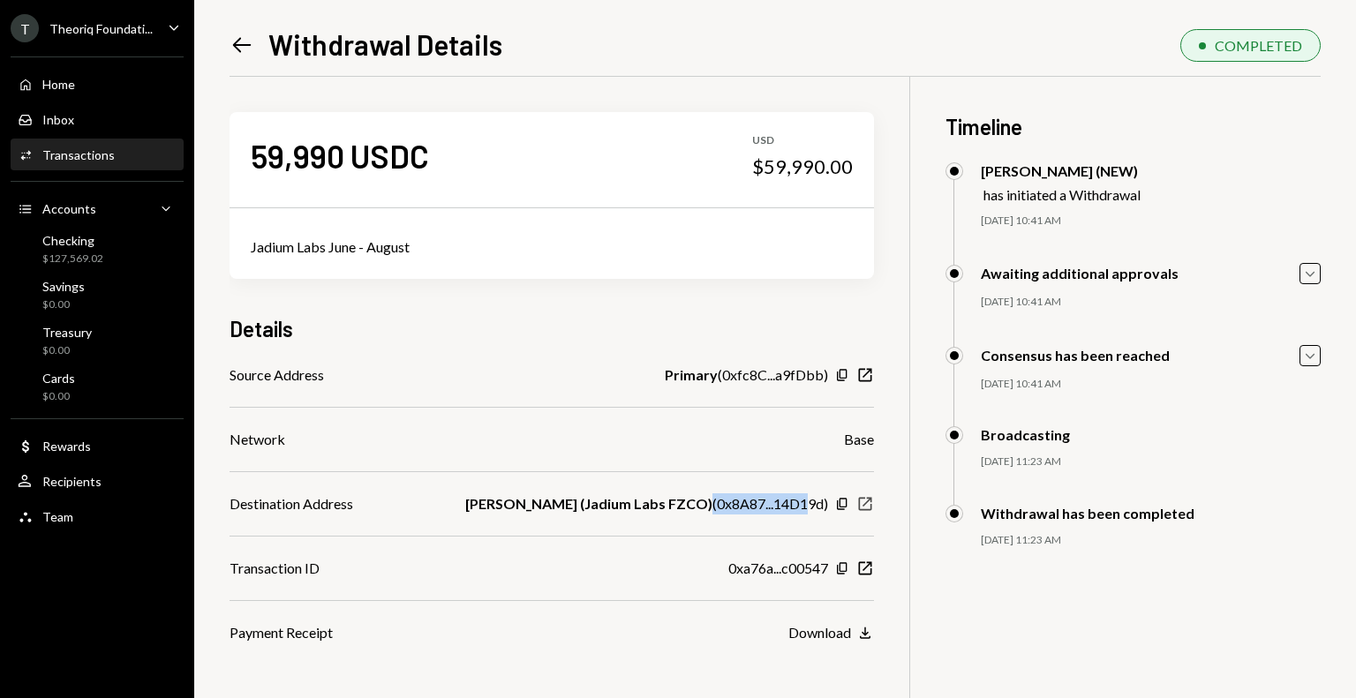
click at [862, 504] on icon "New Window" at bounding box center [865, 504] width 18 height 18
drag, startPoint x: 719, startPoint y: 372, endPoint x: 829, endPoint y: 379, distance: 109.7
click at [829, 379] on div "Primary ( 0xfc8C...a9fDbb ) Copy New Window" at bounding box center [769, 374] width 209 height 21
click at [110, 253] on div "Checking $127,569.02" at bounding box center [97, 250] width 159 height 34
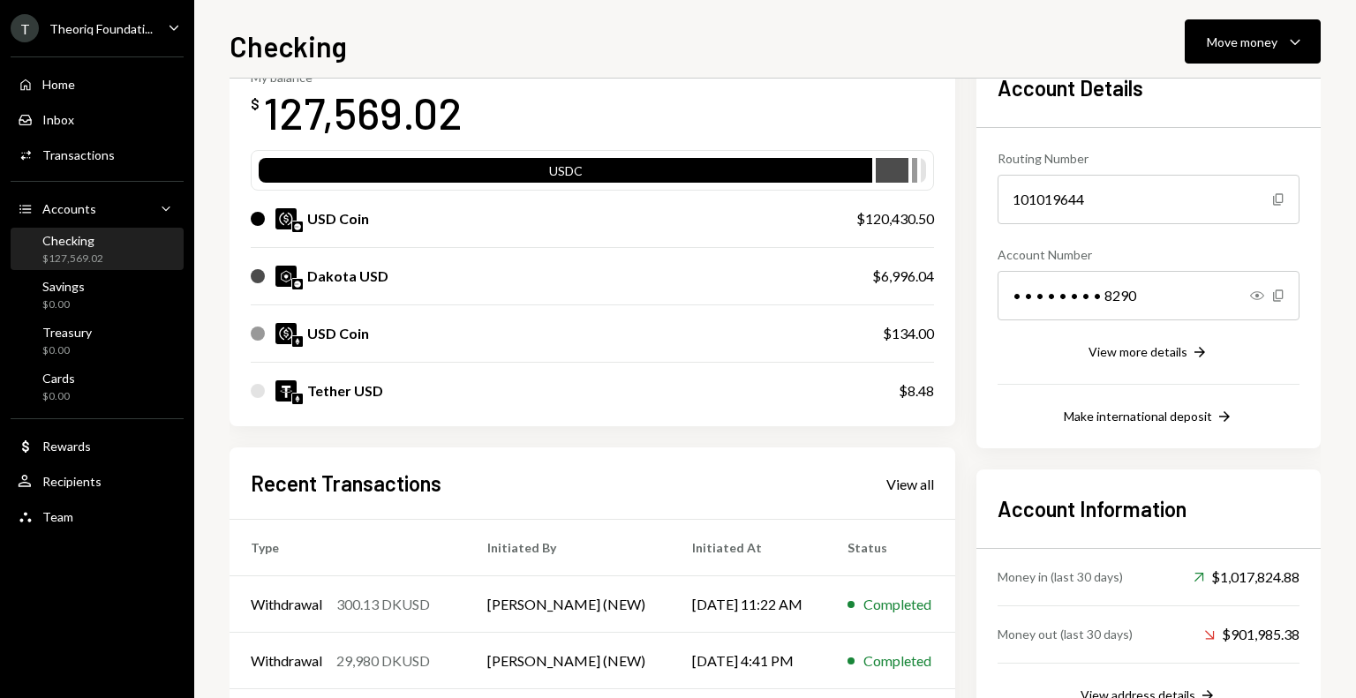
scroll to position [265, 0]
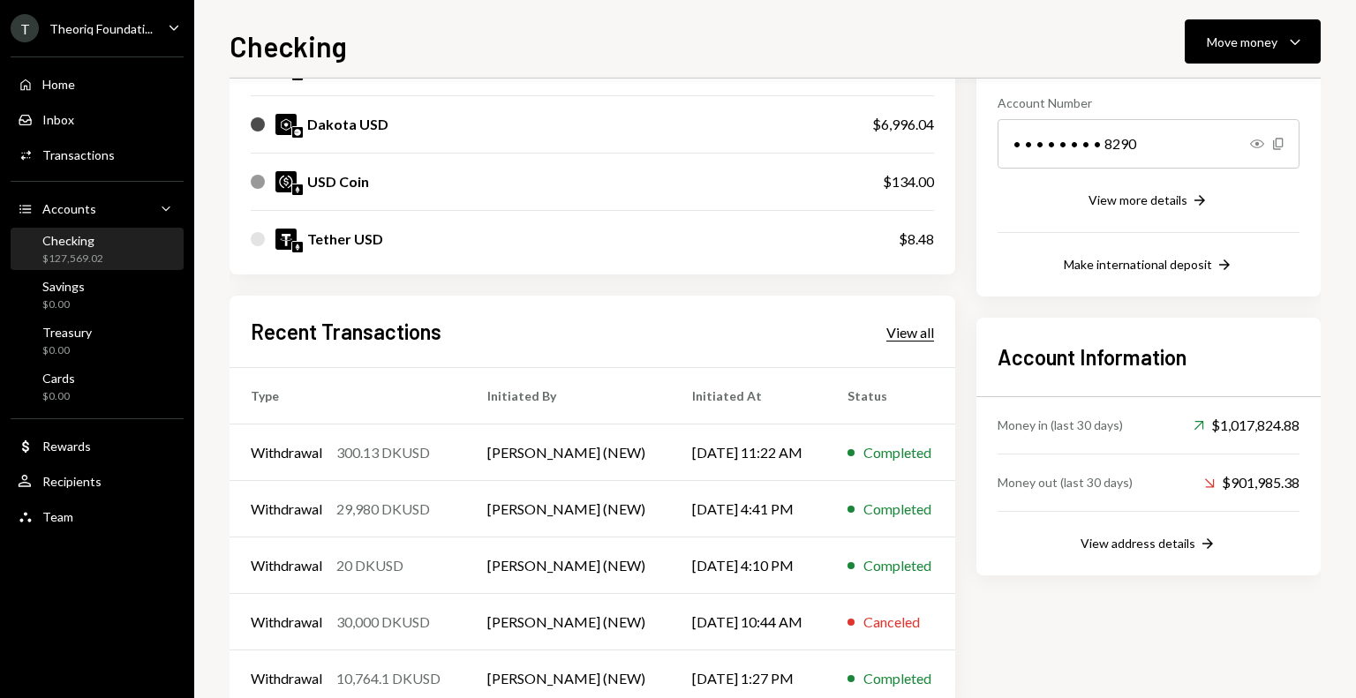
click at [908, 327] on div "View all" at bounding box center [910, 333] width 48 height 18
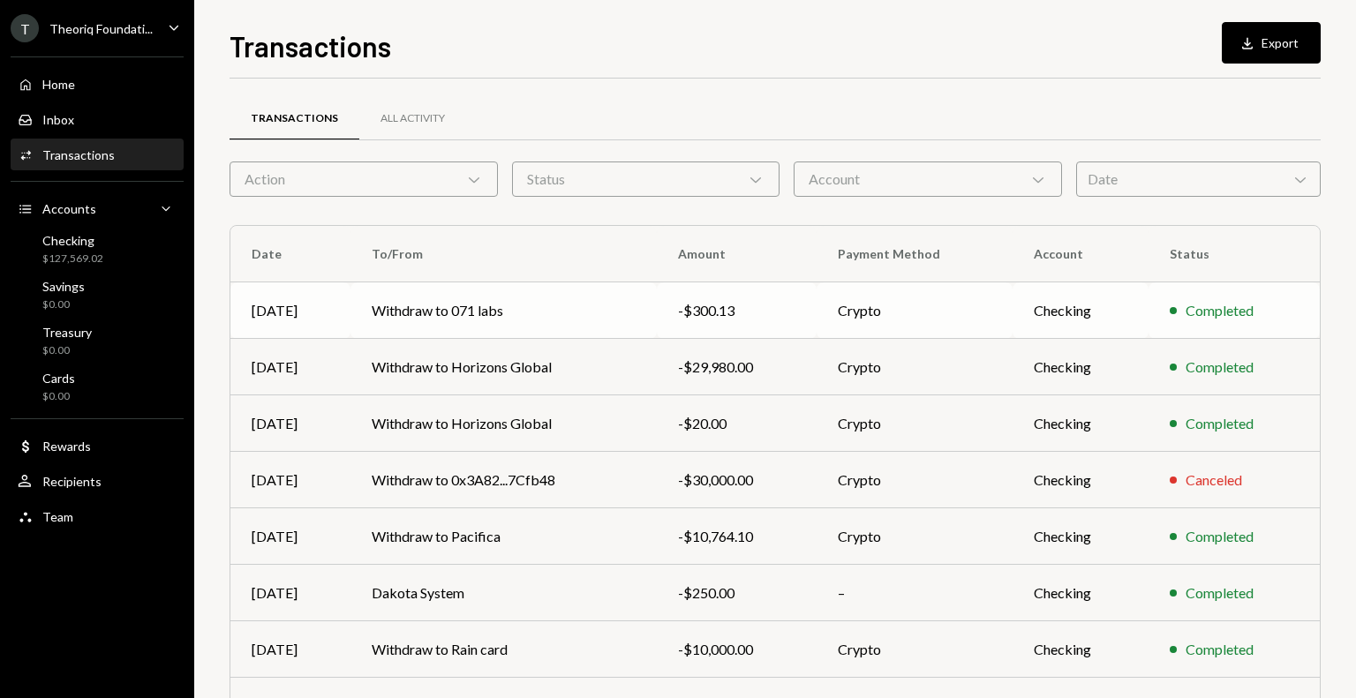
click at [653, 319] on td "Withdraw to 071 labs" at bounding box center [503, 310] width 307 height 56
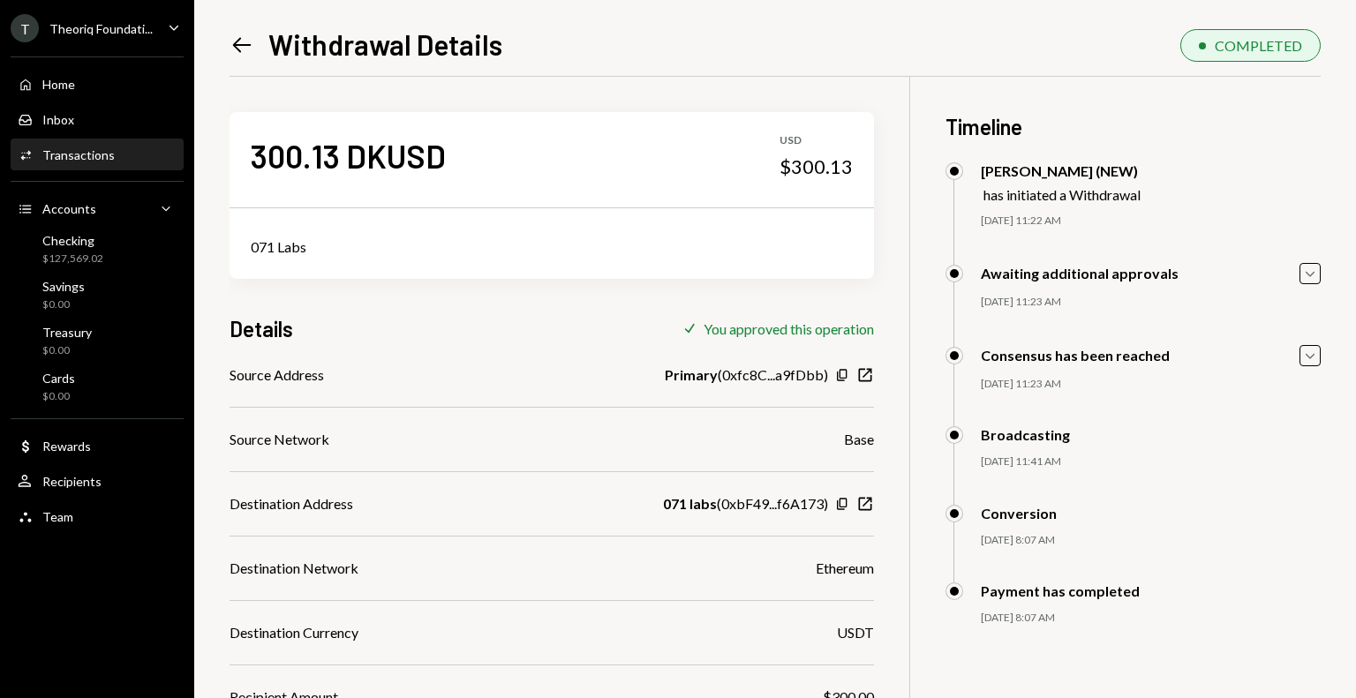
drag, startPoint x: 717, startPoint y: 379, endPoint x: 830, endPoint y: 377, distance: 113.9
click at [830, 377] on div "Primary ( 0xfc8C...a9fDbb ) Copy New Window" at bounding box center [769, 374] width 209 height 21
click at [75, 242] on div "Checking" at bounding box center [72, 240] width 61 height 15
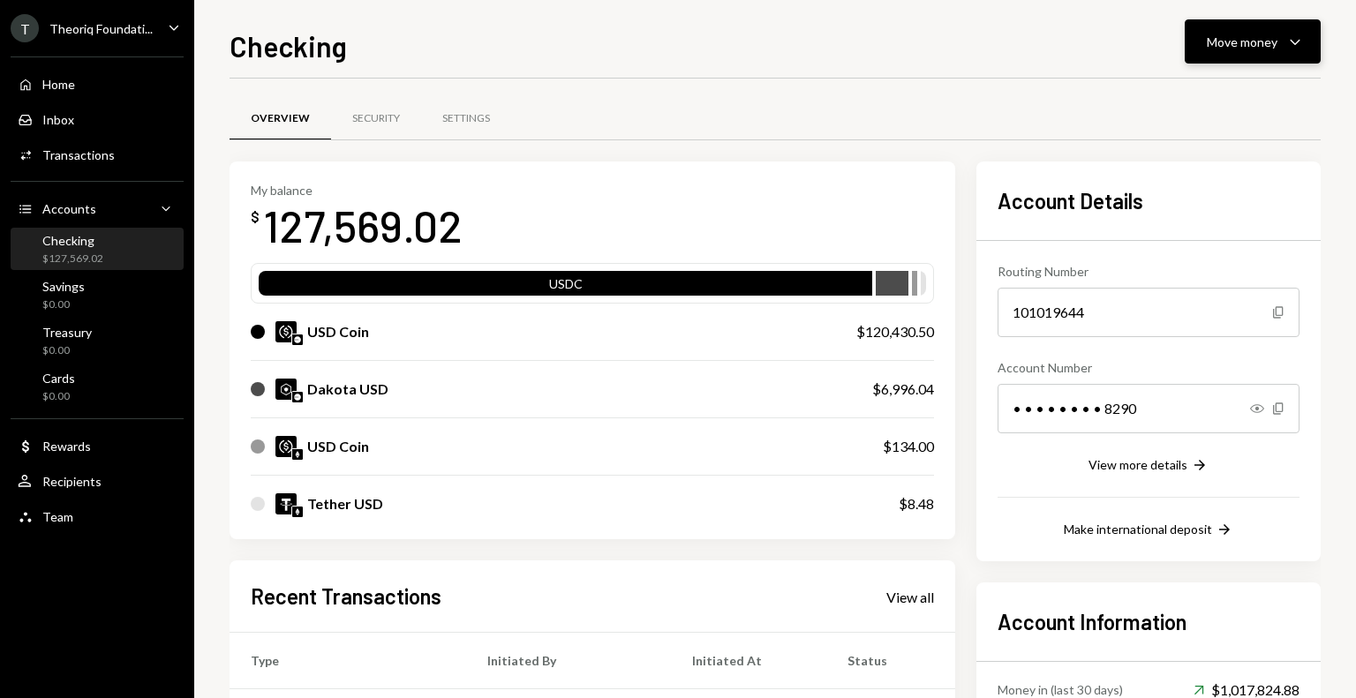
click at [1229, 48] on div "Move money" at bounding box center [1241, 42] width 71 height 19
click at [1225, 92] on div "Send" at bounding box center [1238, 95] width 129 height 19
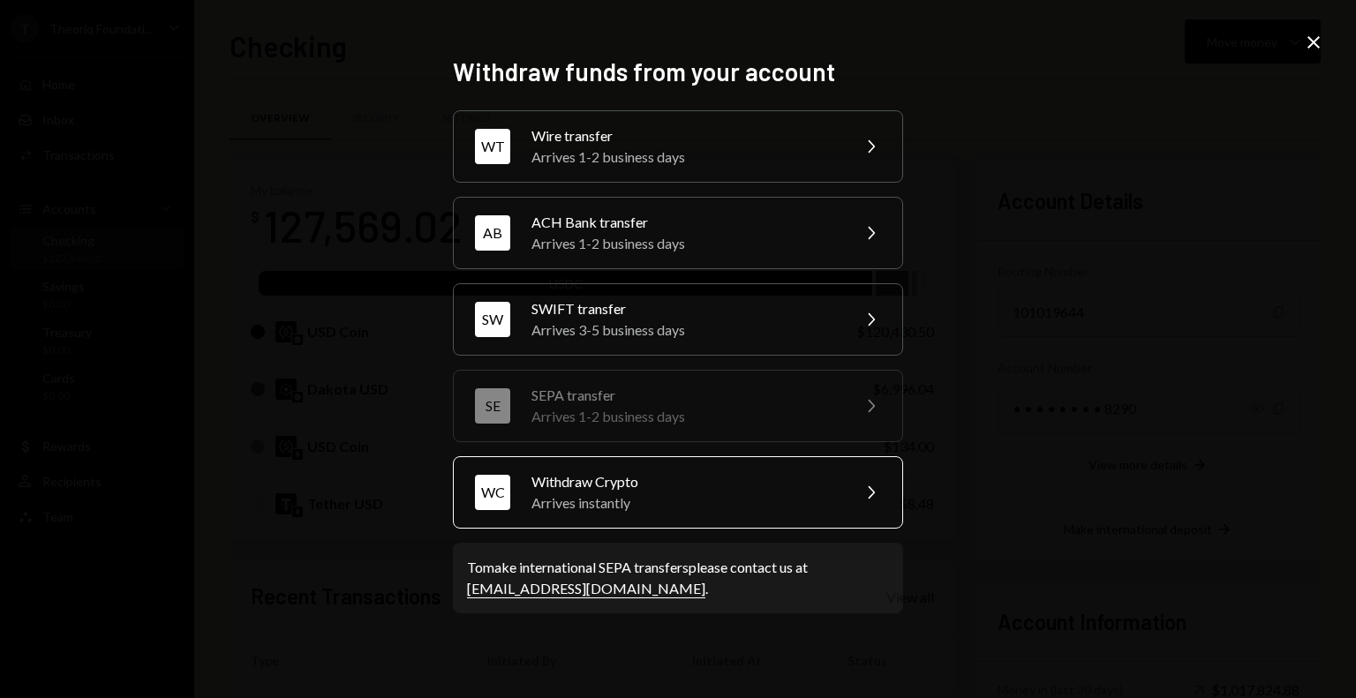
click at [590, 483] on div "Withdraw Crypto" at bounding box center [684, 481] width 307 height 21
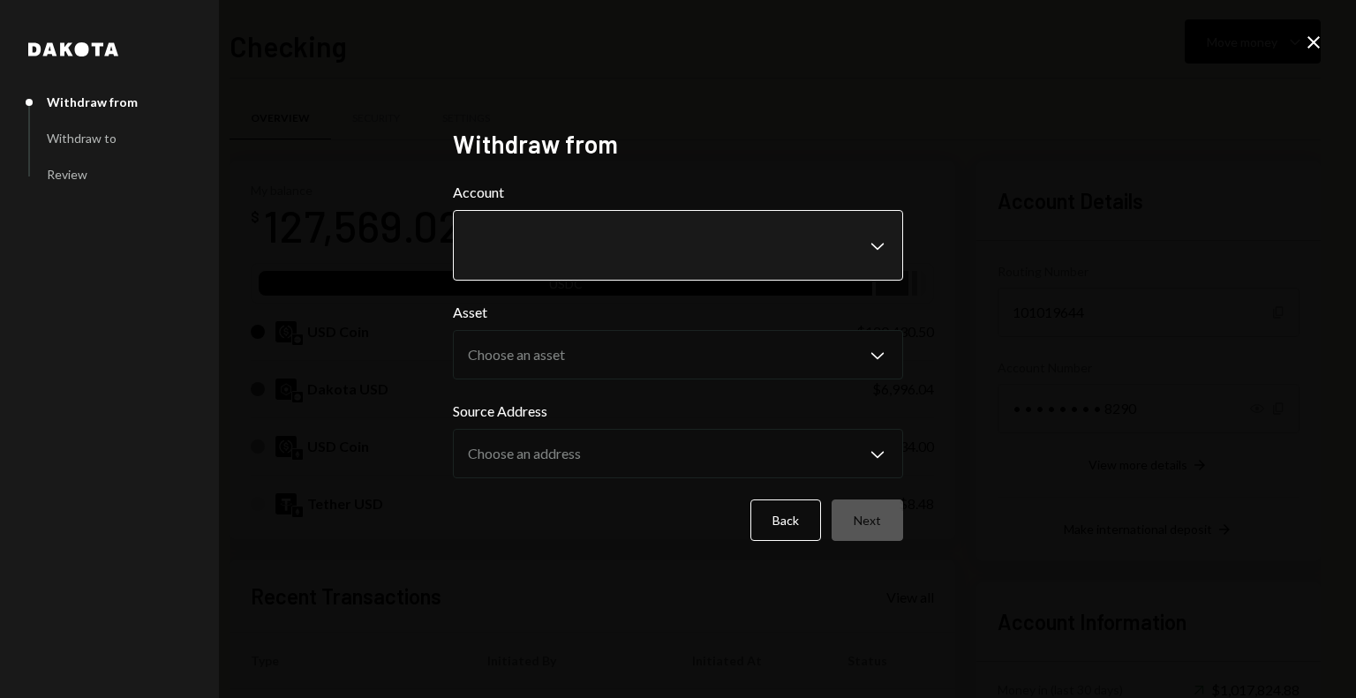
click at [557, 258] on body "T Theoriq Foundati... Caret Down Home Home Inbox Inbox Activities Transactions …" at bounding box center [678, 349] width 1356 height 698
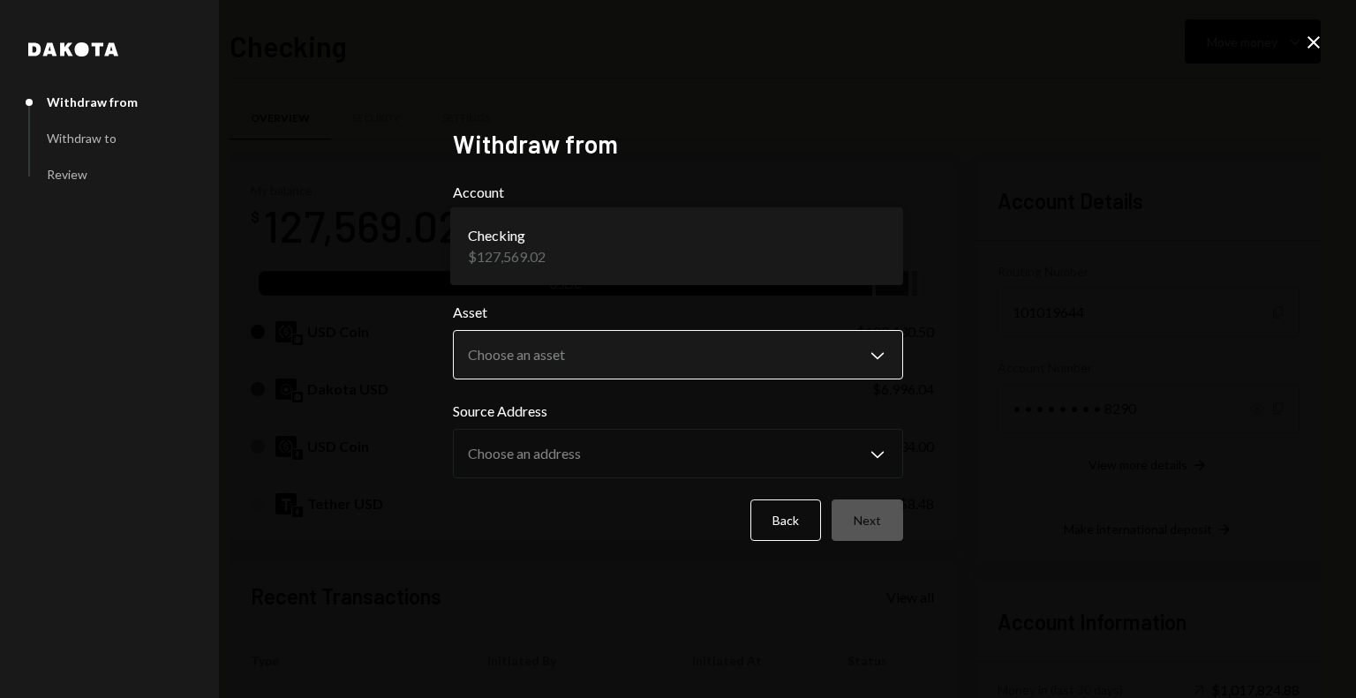
click at [544, 356] on body "T Theoriq Foundati... Caret Down Home Home Inbox Inbox Activities Transactions …" at bounding box center [678, 349] width 1356 height 698
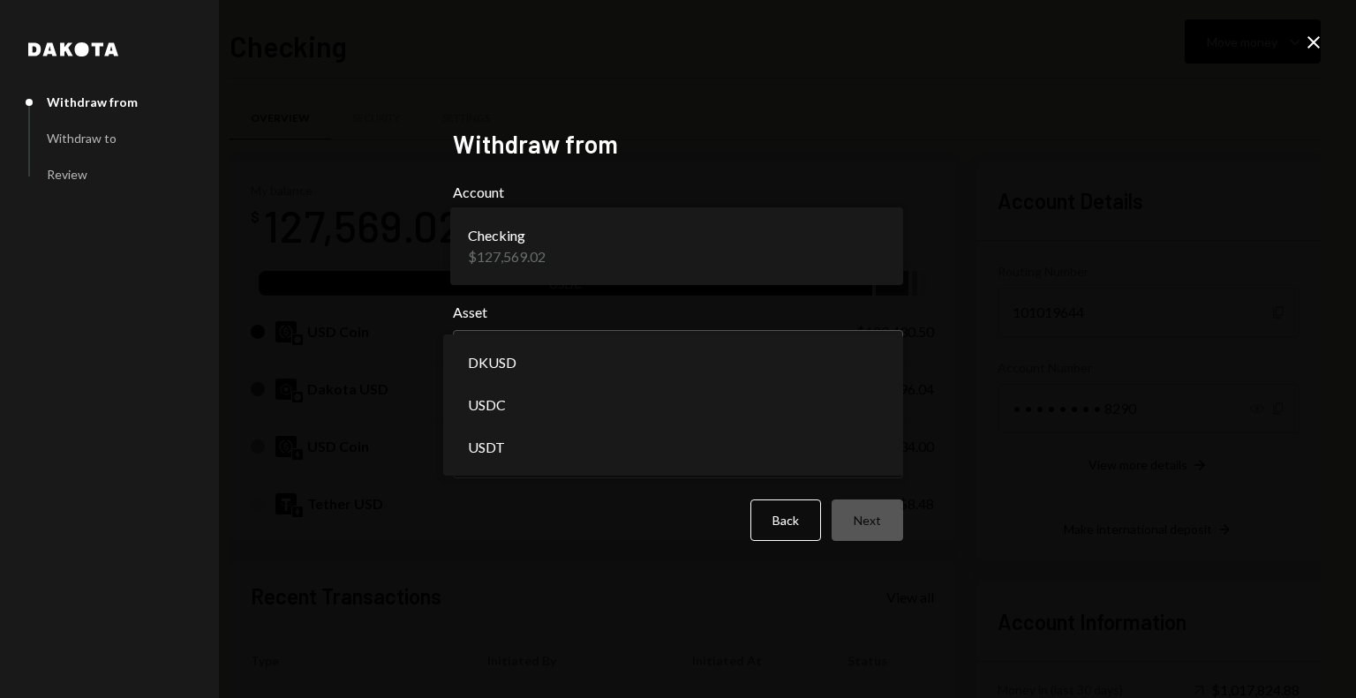
click at [1324, 37] on div "**********" at bounding box center [678, 349] width 1356 height 698
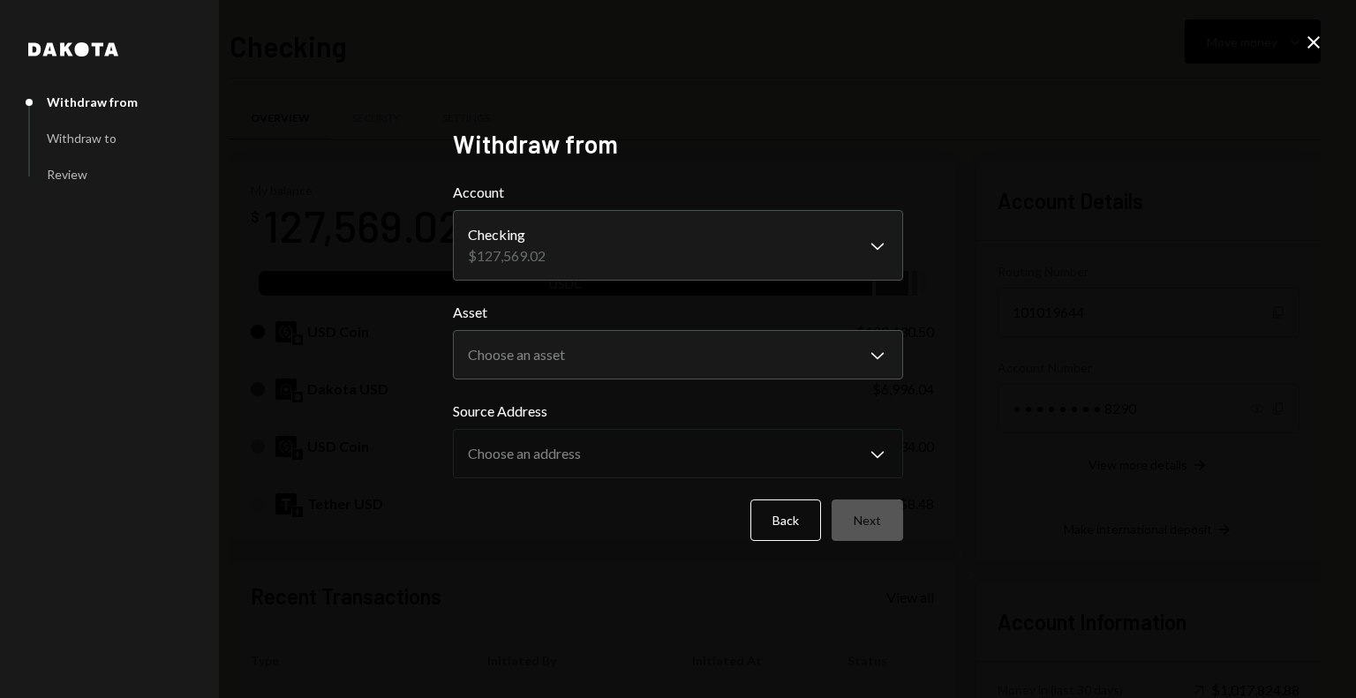
click at [1310, 42] on icon "Close" at bounding box center [1313, 42] width 21 height 21
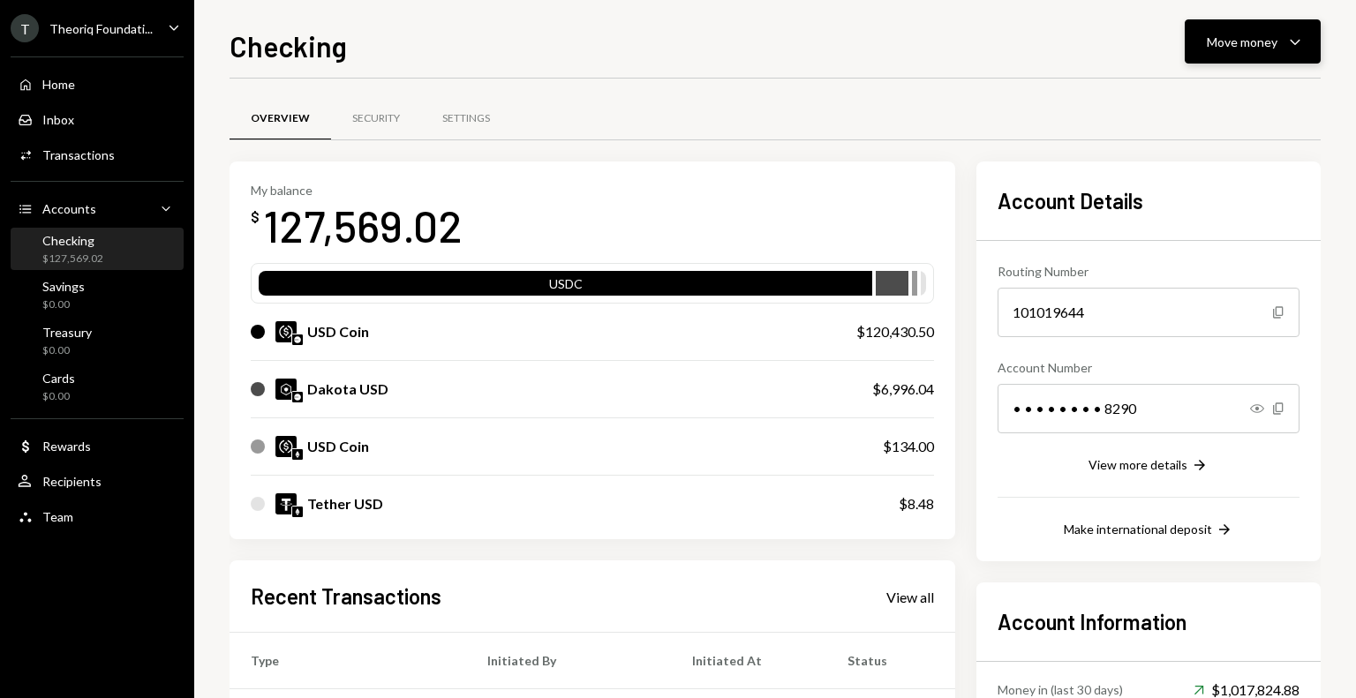
click at [1273, 27] on button "Move money Caret Down" at bounding box center [1252, 41] width 136 height 44
click at [1222, 90] on div "Send" at bounding box center [1238, 95] width 129 height 19
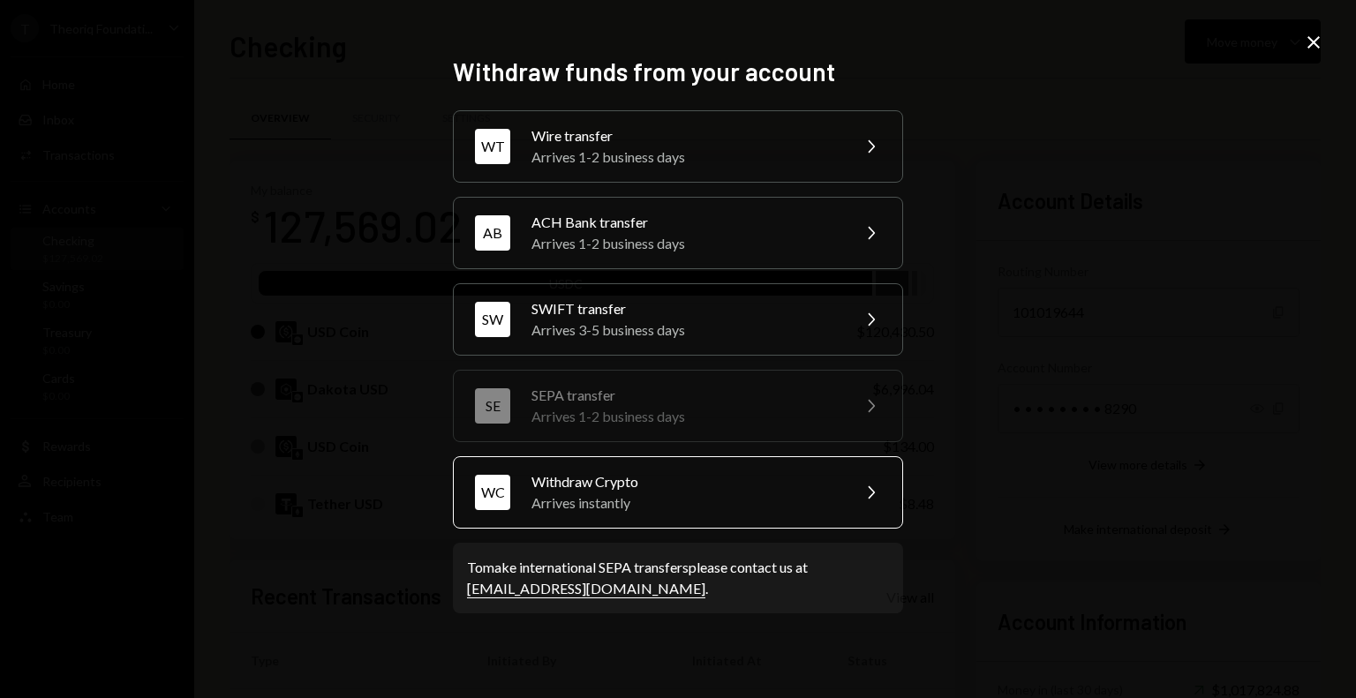
click at [601, 517] on div "WC Withdraw Crypto Arrives instantly Chevron Right" at bounding box center [678, 492] width 450 height 72
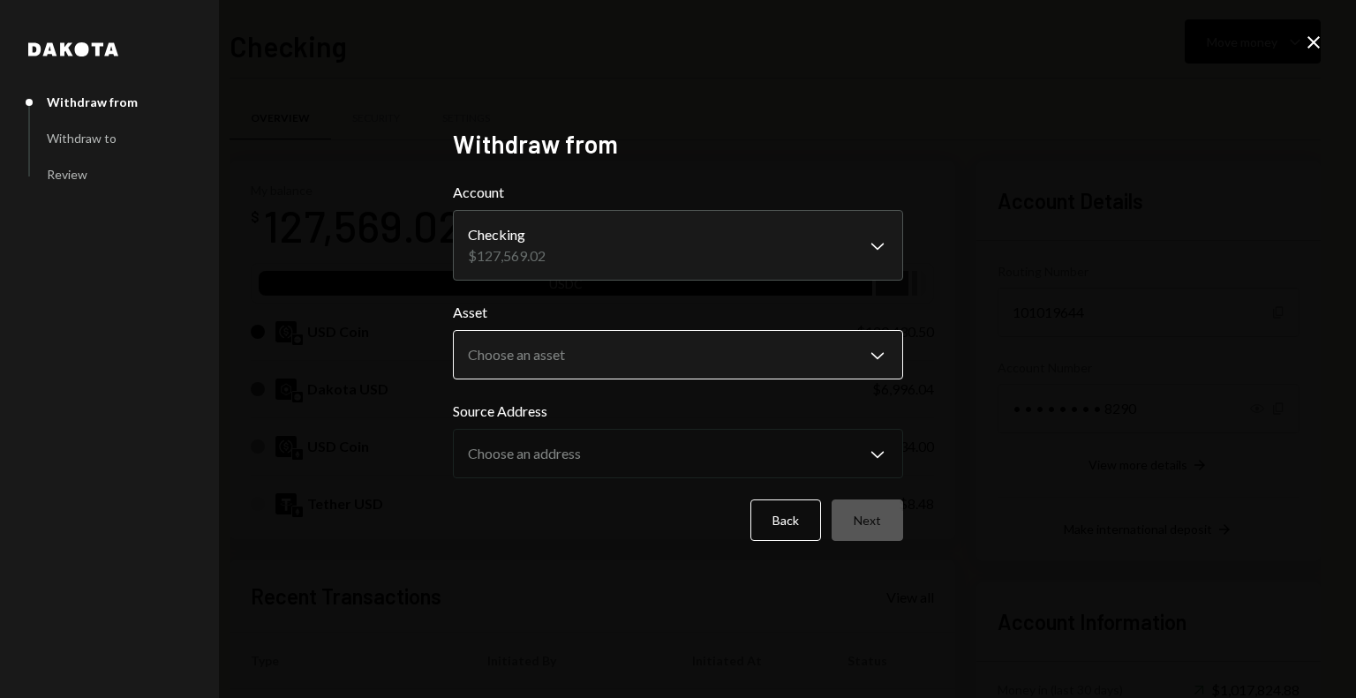
click at [587, 361] on body "T Theoriq Foundati... Caret Down Home Home Inbox Inbox Activities Transactions …" at bounding box center [678, 349] width 1356 height 698
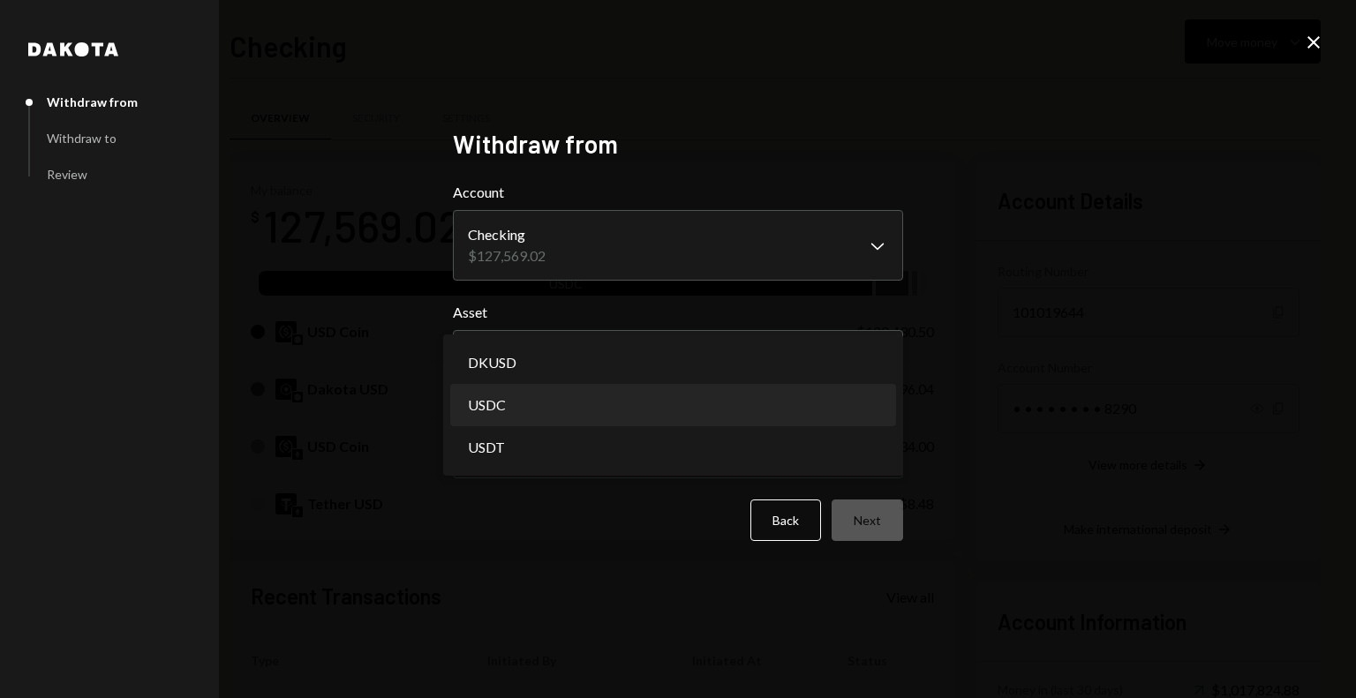
select select "****"
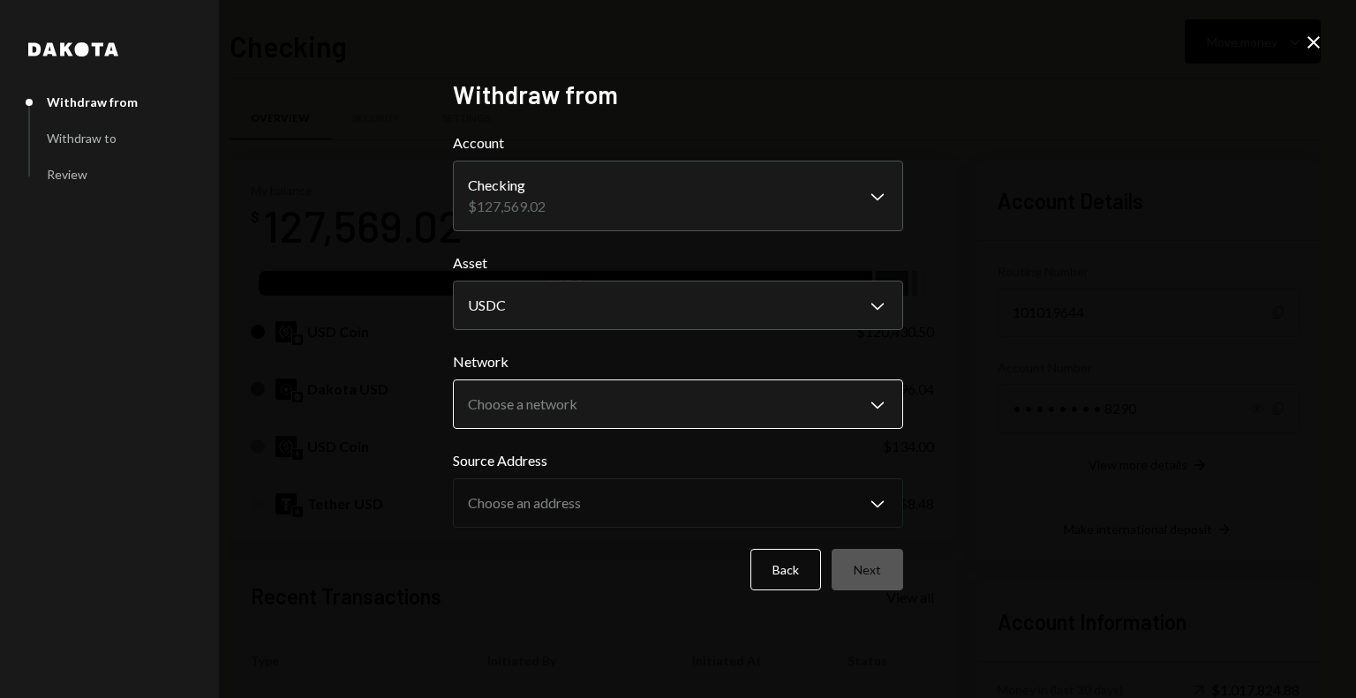
click at [620, 409] on body "T Theoriq Foundati... Caret Down Home Home Inbox Inbox Activities Transactions …" at bounding box center [678, 349] width 1356 height 698
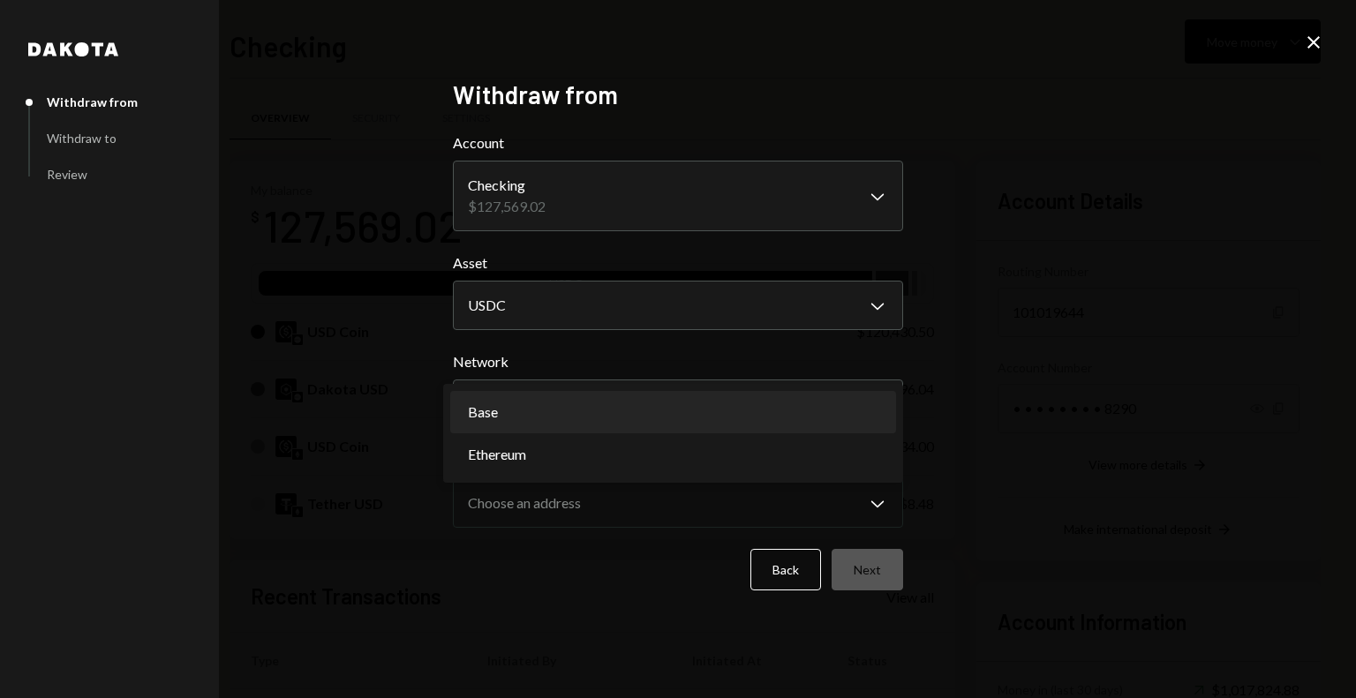
select select "**********"
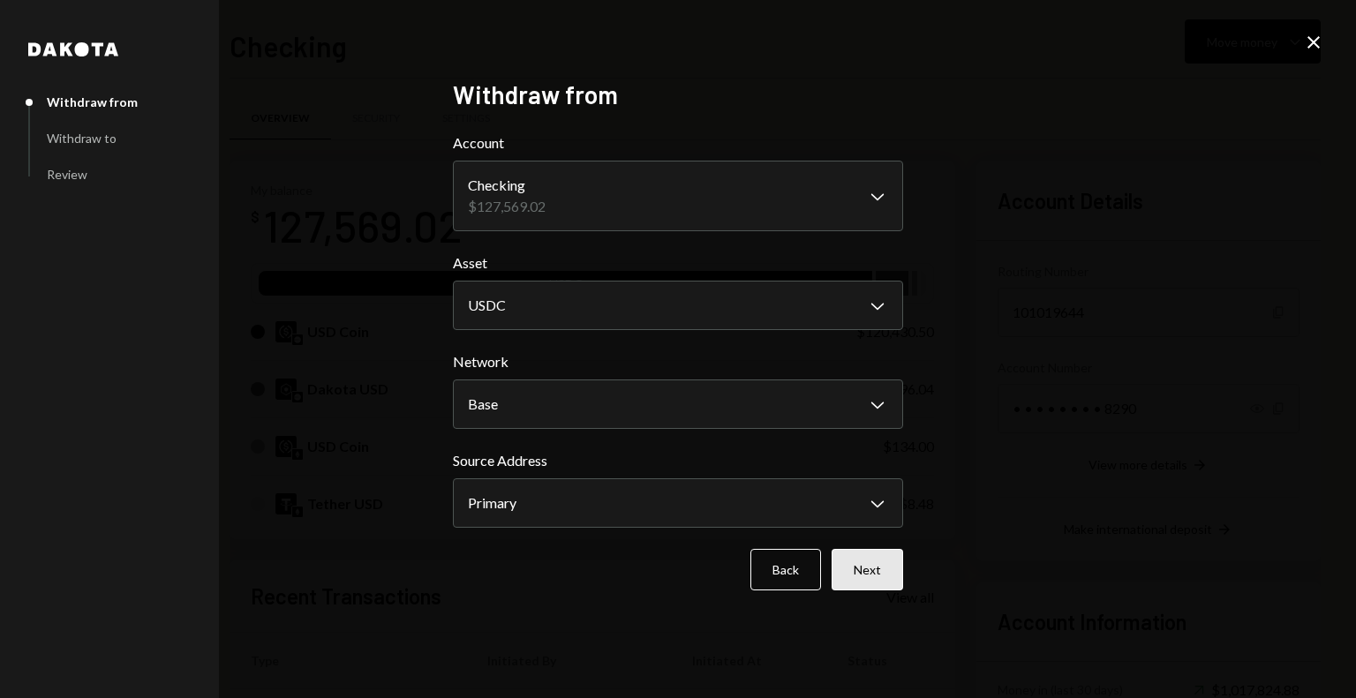
click at [875, 574] on button "Next" at bounding box center [866, 569] width 71 height 41
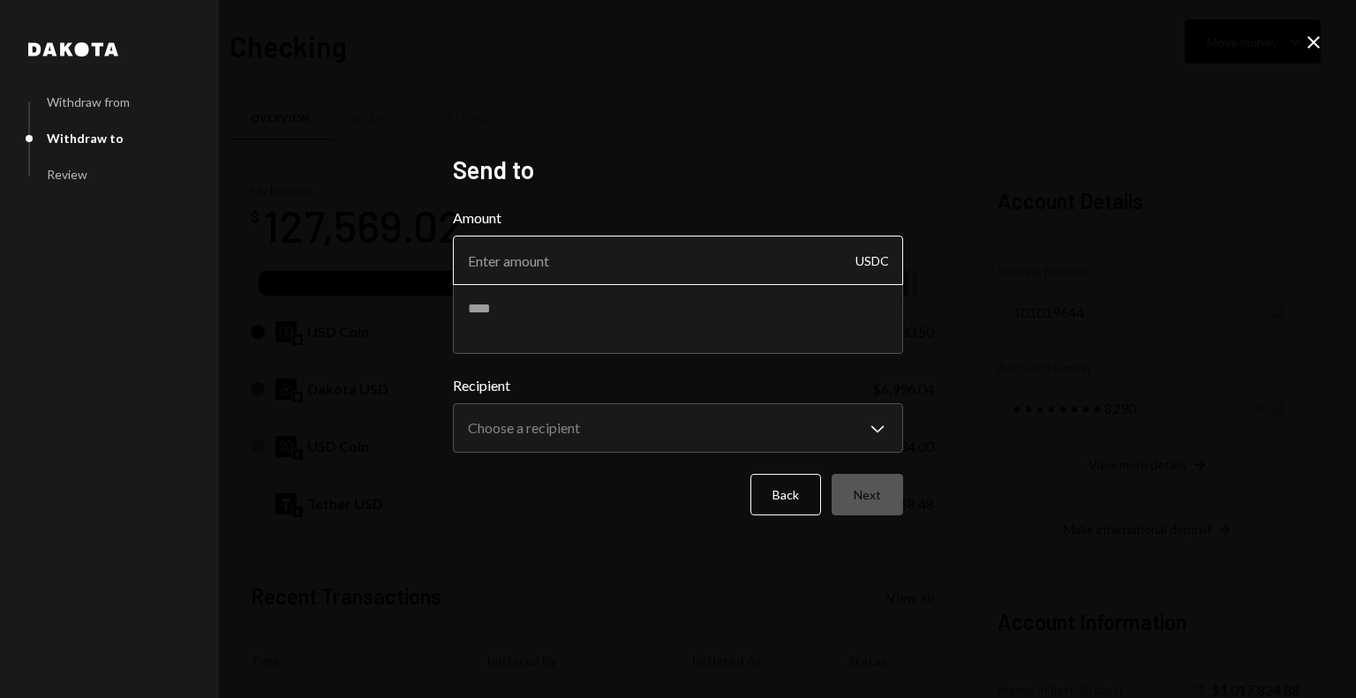
click at [711, 282] on input "Amount" at bounding box center [678, 260] width 450 height 49
type input "16666.67"
click at [710, 299] on textarea at bounding box center [678, 318] width 450 height 71
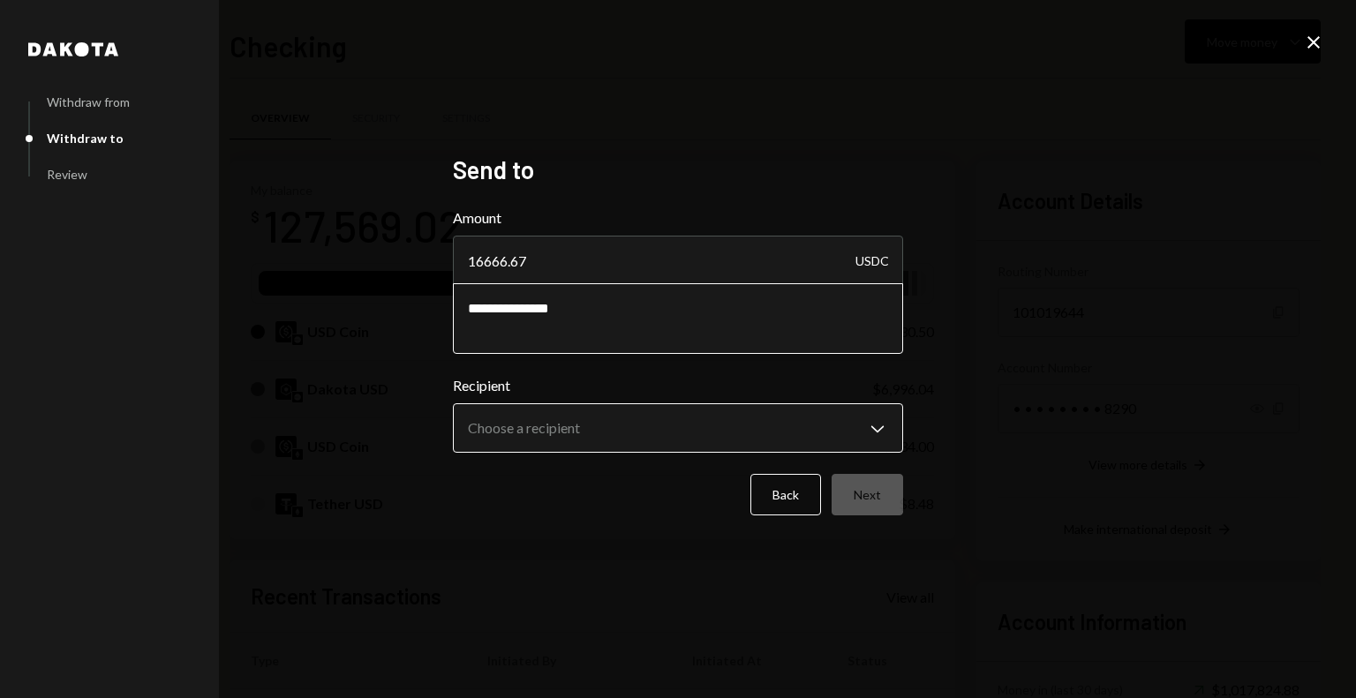
type textarea "**********"
click at [677, 418] on body "T Theoriq Foundati... Caret Down Home Home Inbox Inbox Activities Transactions …" at bounding box center [678, 349] width 1356 height 698
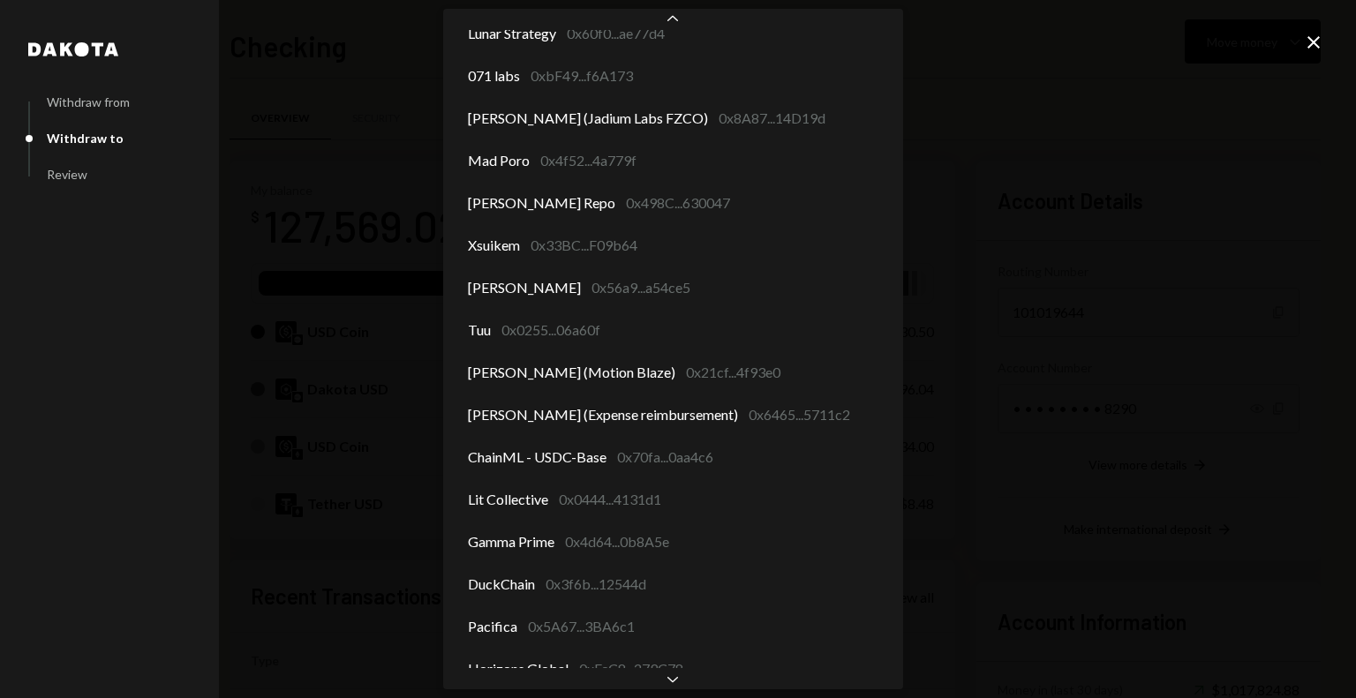
scroll to position [879, 0]
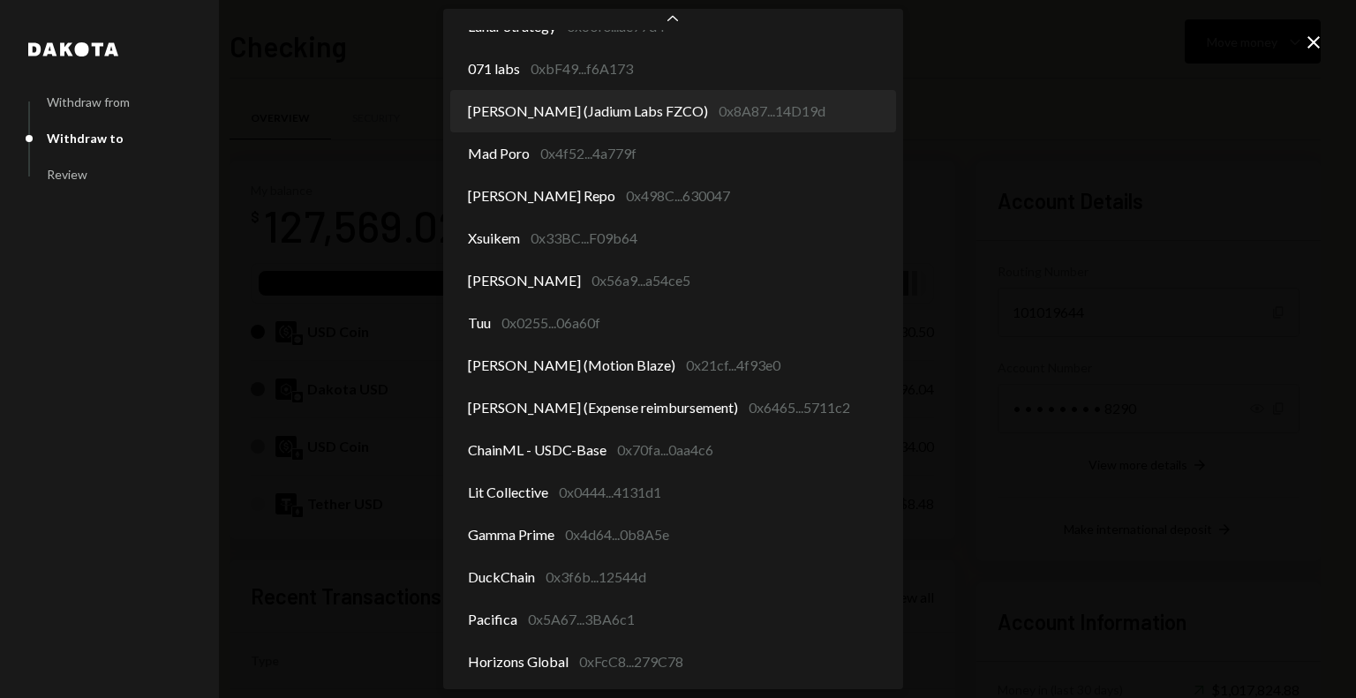
select select "**********"
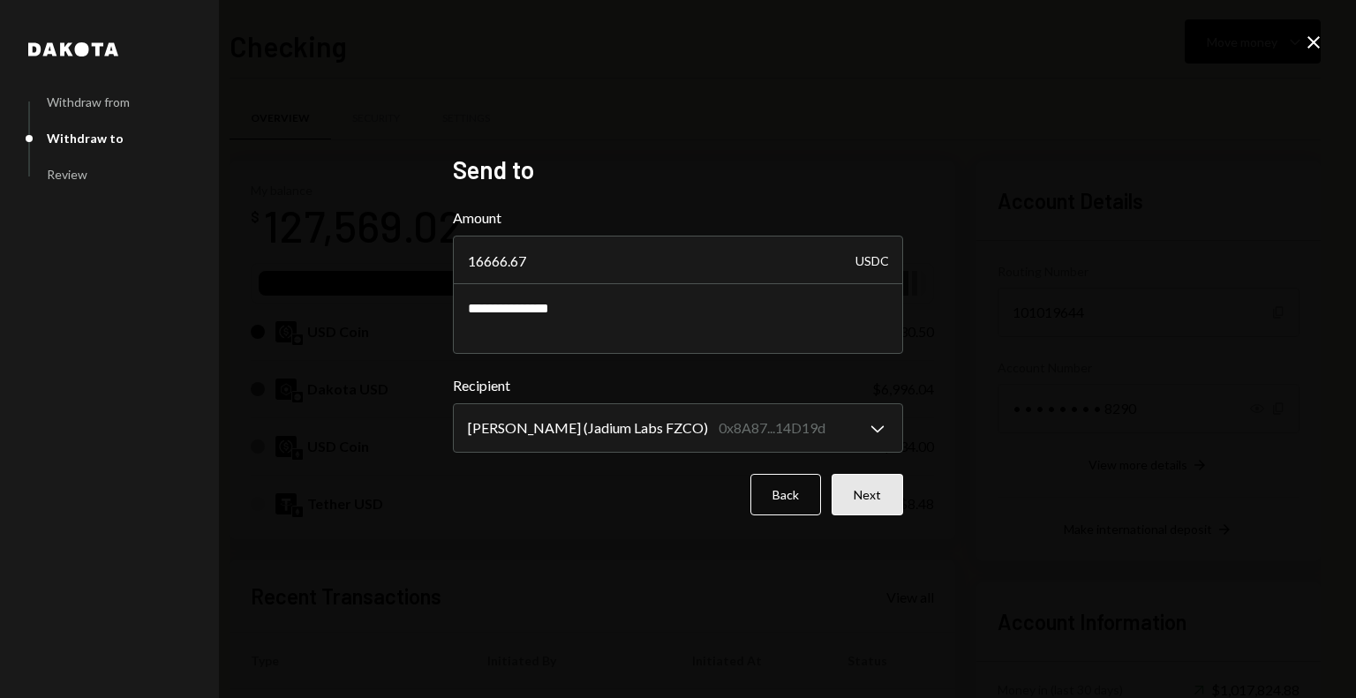
click at [872, 499] on button "Next" at bounding box center [866, 494] width 71 height 41
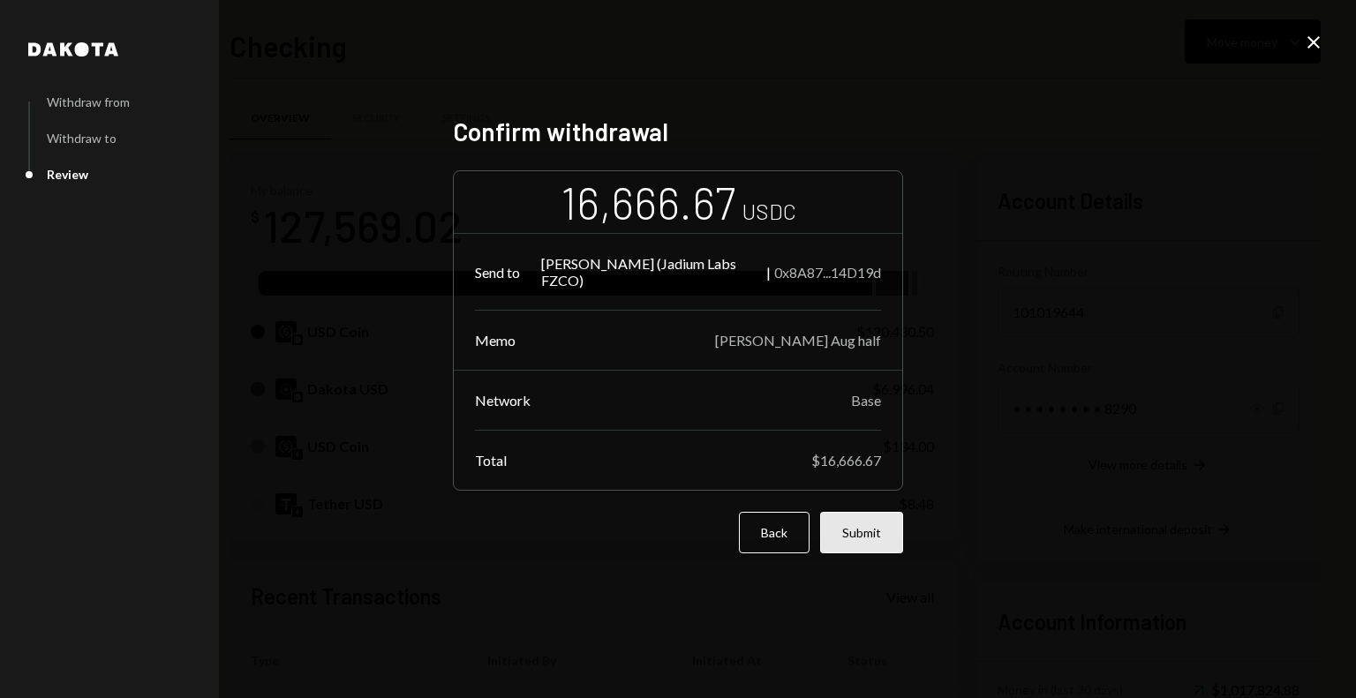
click at [869, 540] on button "Submit" at bounding box center [861, 532] width 83 height 41
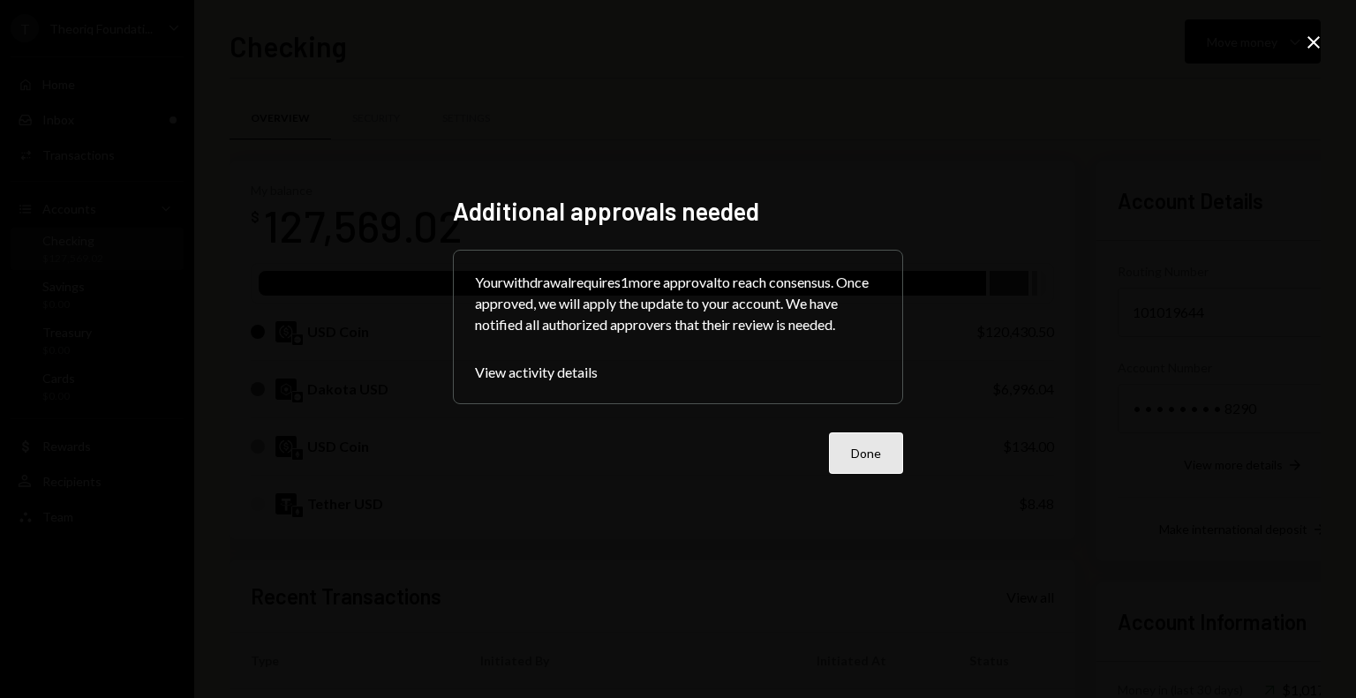
click at [848, 454] on button "Done" at bounding box center [866, 452] width 74 height 41
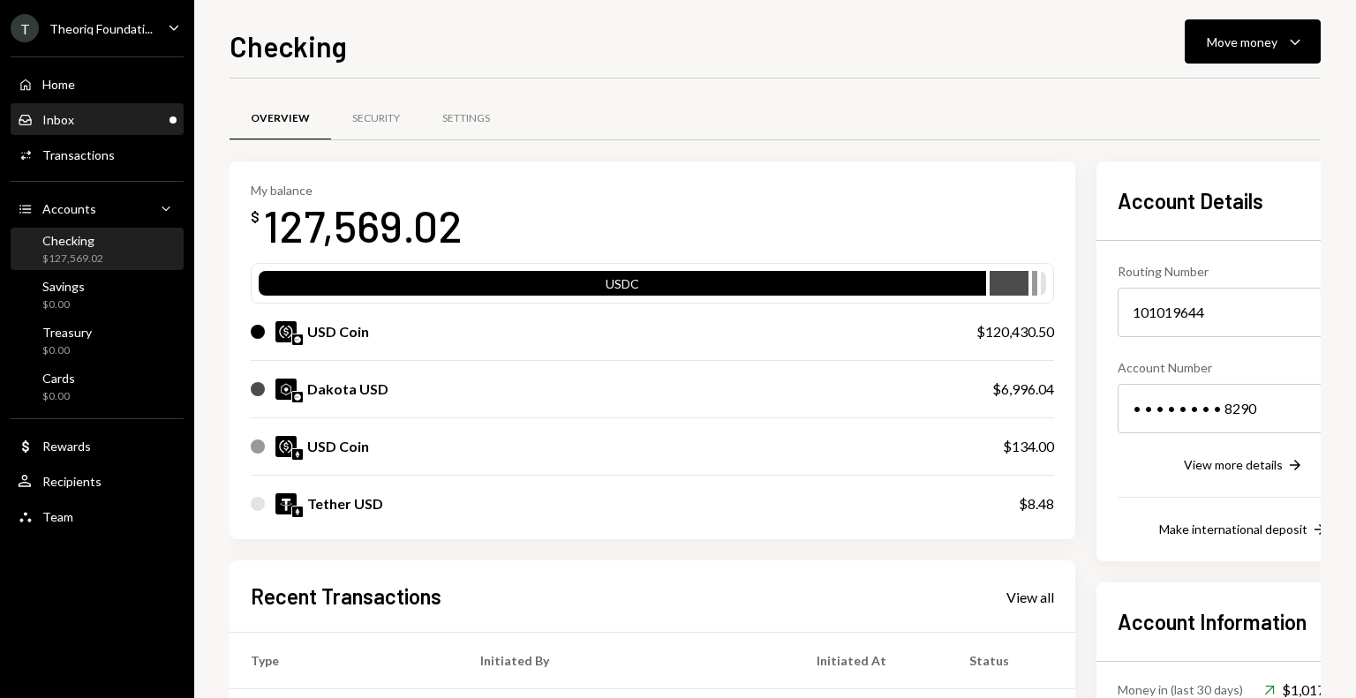
click at [76, 122] on div "Inbox Inbox" at bounding box center [97, 120] width 159 height 16
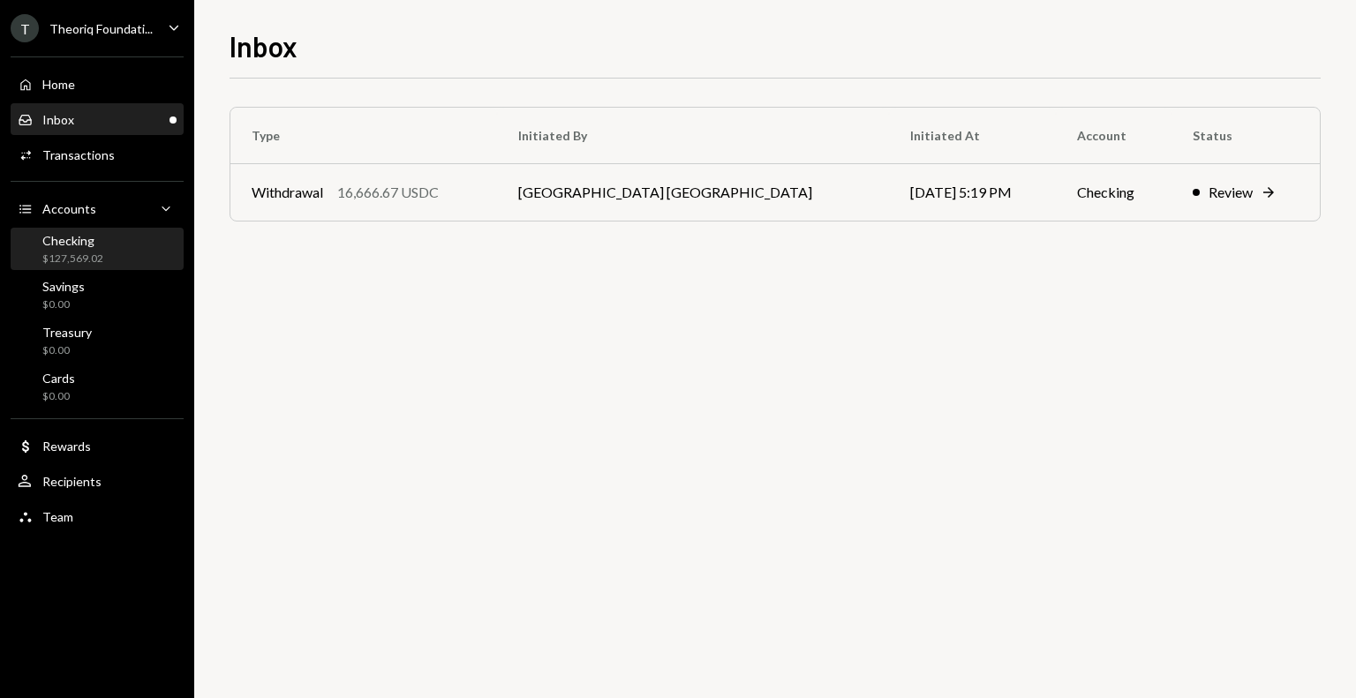
click at [65, 267] on div "Checking $127,569.02" at bounding box center [97, 249] width 159 height 41
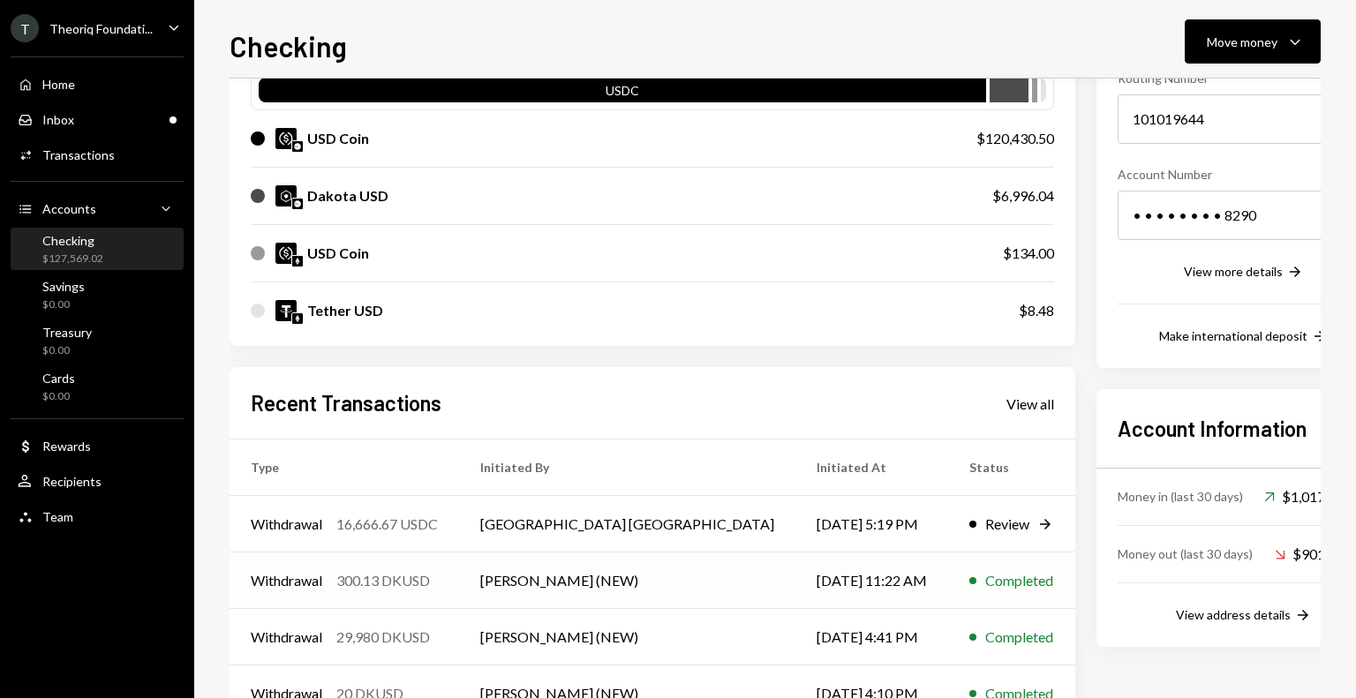
scroll to position [307, 0]
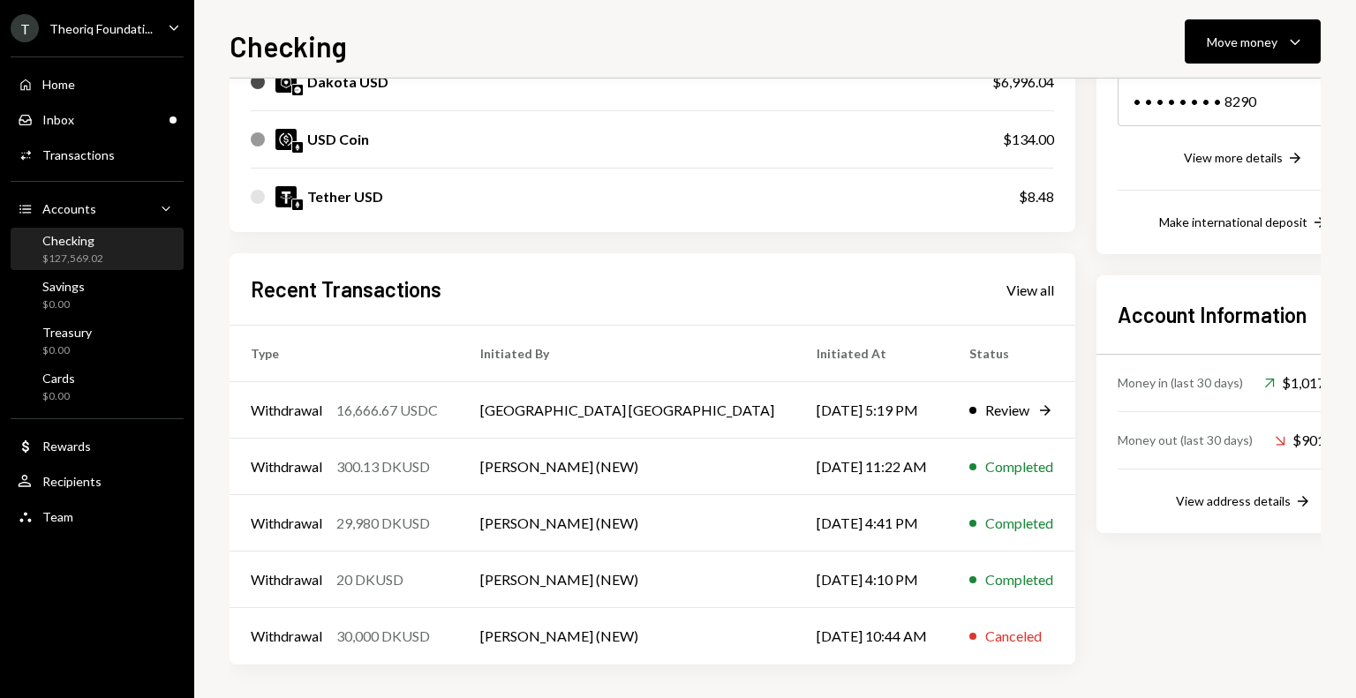
click at [86, 27] on div "Theoriq Foundati..." at bounding box center [100, 28] width 103 height 15
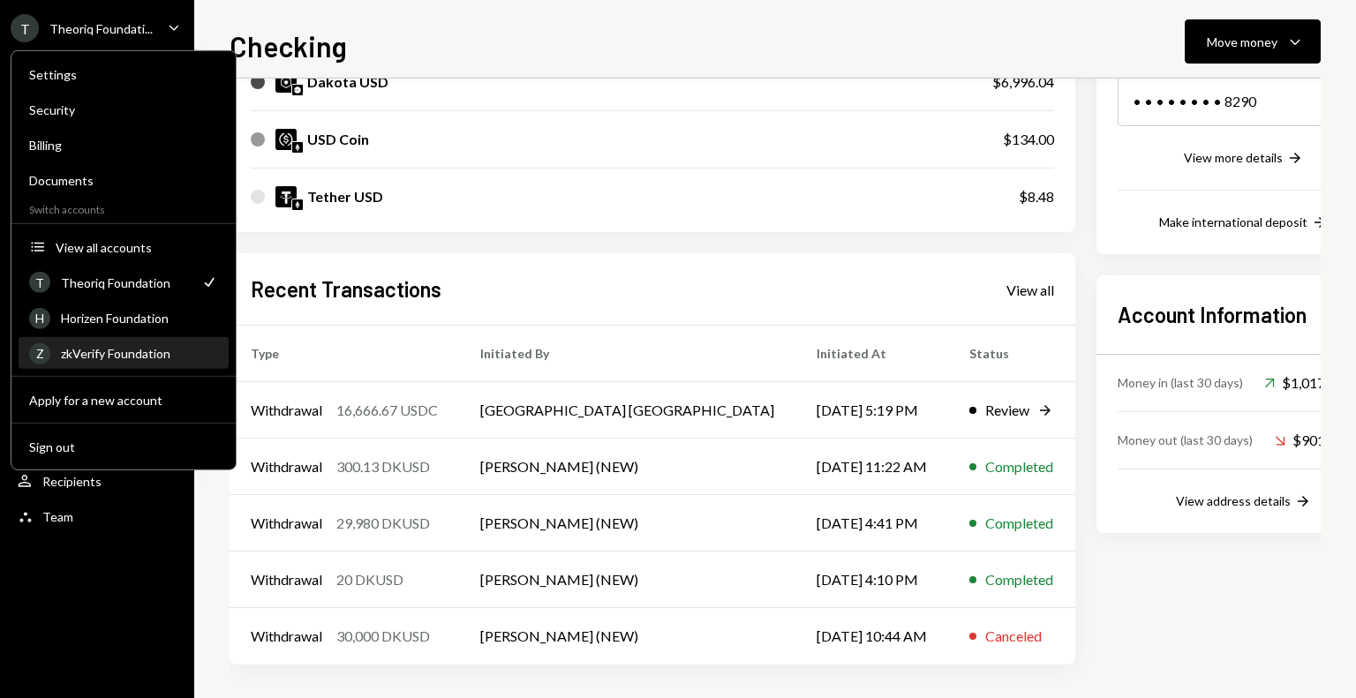
click at [119, 357] on div "zkVerify Foundation" at bounding box center [139, 353] width 157 height 15
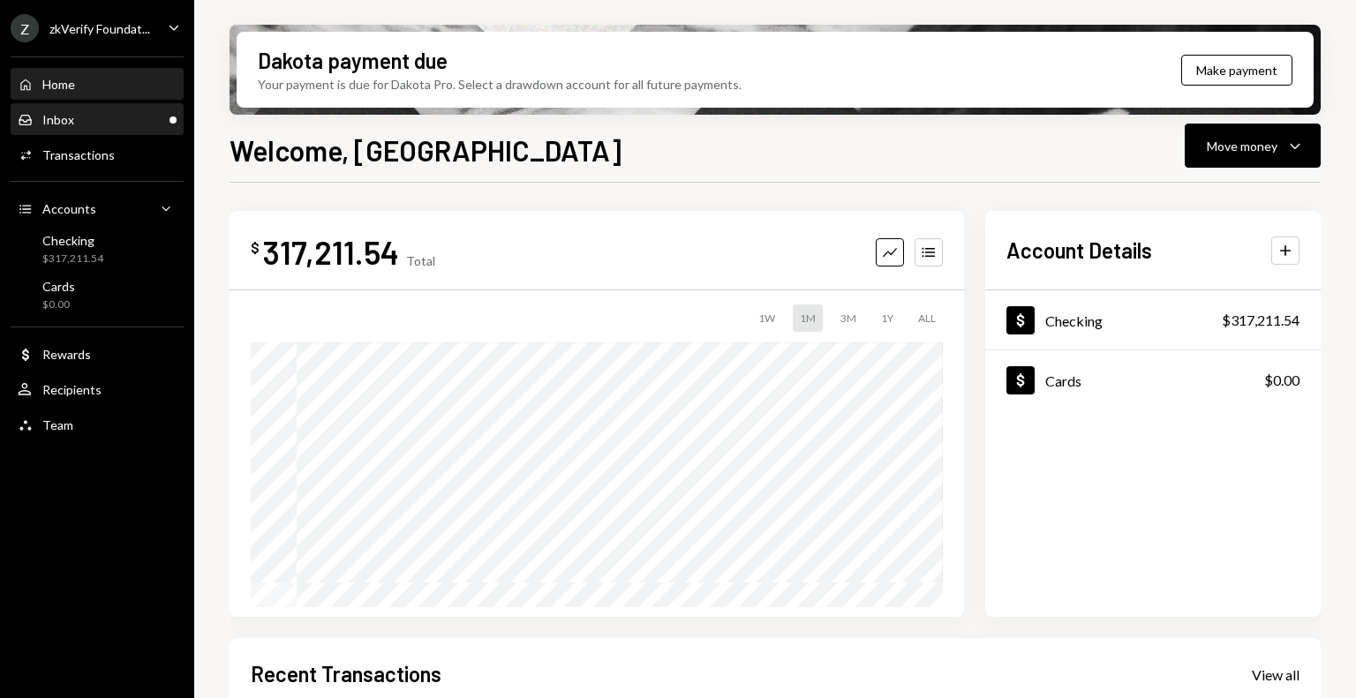
click at [127, 123] on div "Inbox Inbox" at bounding box center [97, 120] width 159 height 16
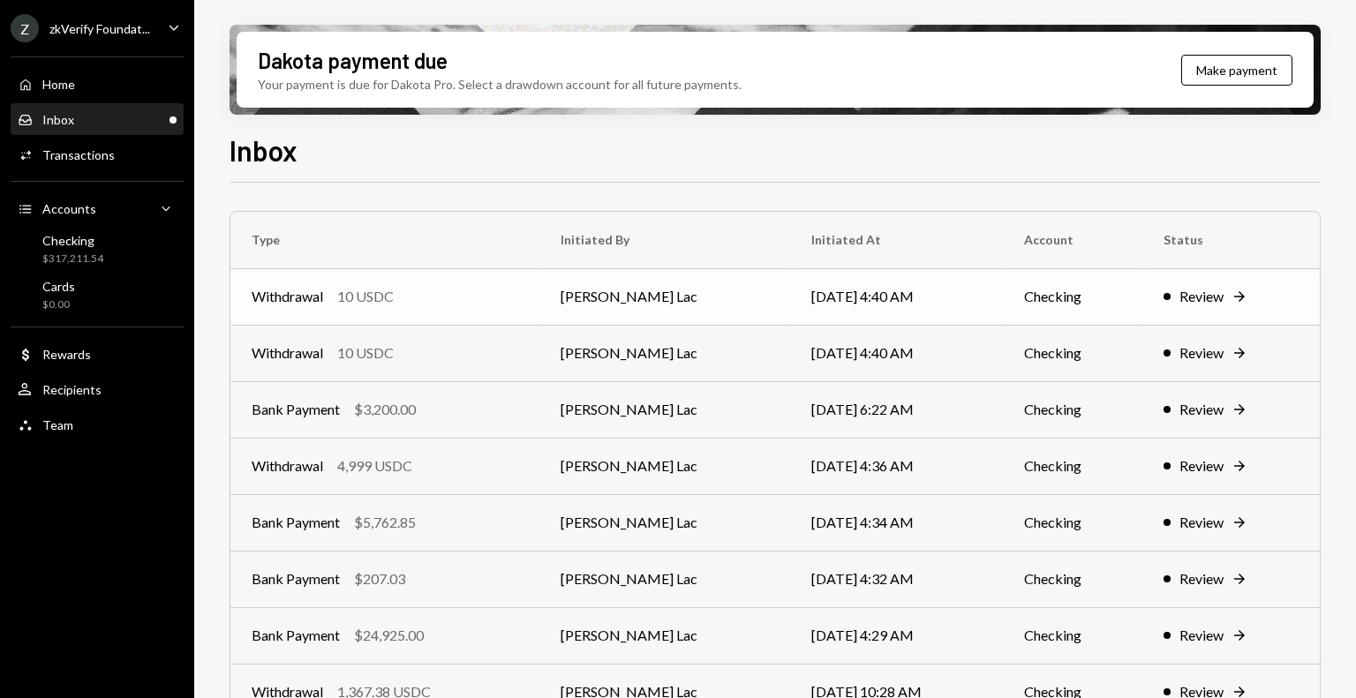
click at [539, 282] on td "Withdrawal 10 USDC" at bounding box center [384, 296] width 309 height 56
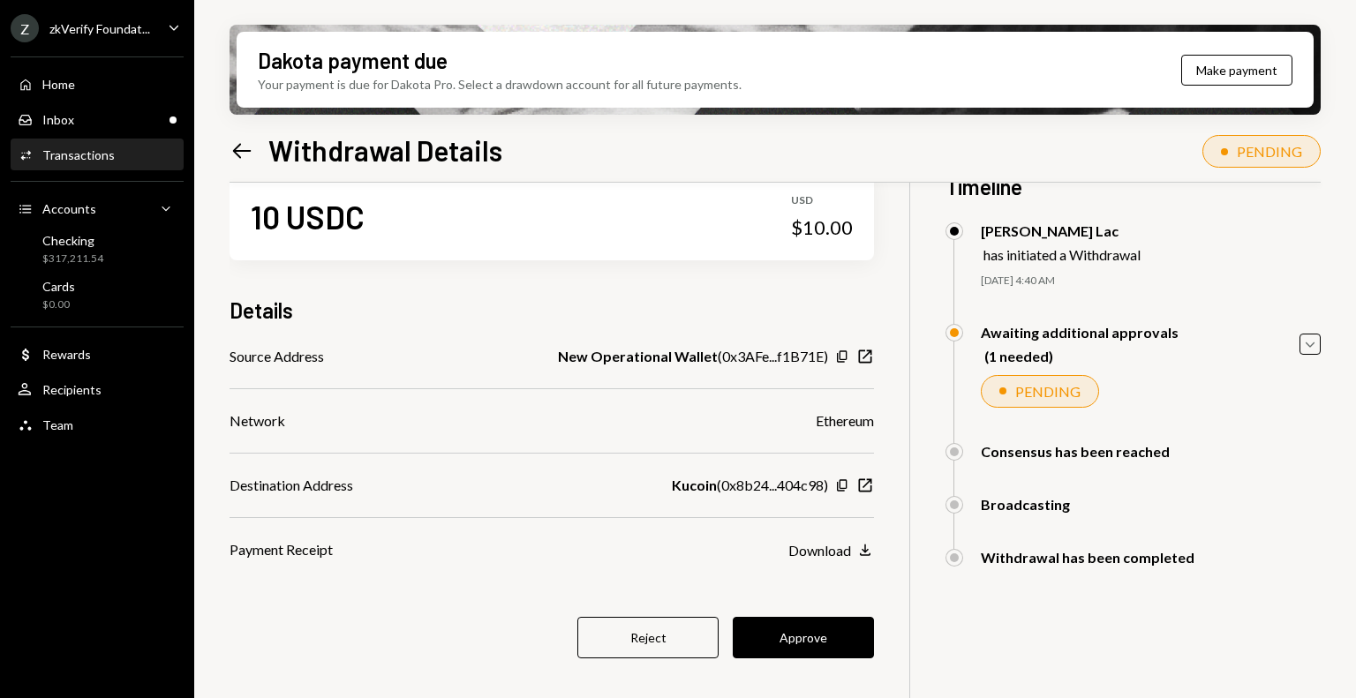
scroll to position [88, 0]
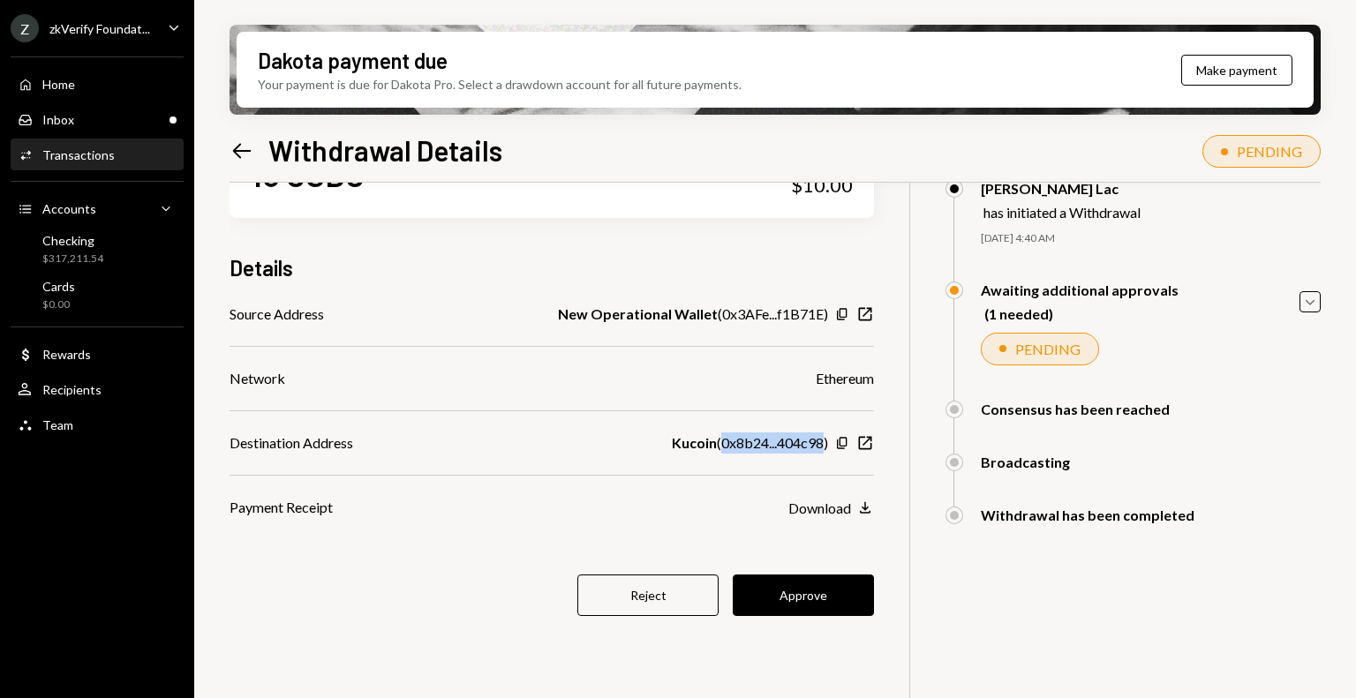
drag, startPoint x: 717, startPoint y: 449, endPoint x: 821, endPoint y: 449, distance: 103.3
click at [821, 449] on div "Kucoin ( 0x8b24...404c98 )" at bounding box center [750, 442] width 156 height 21
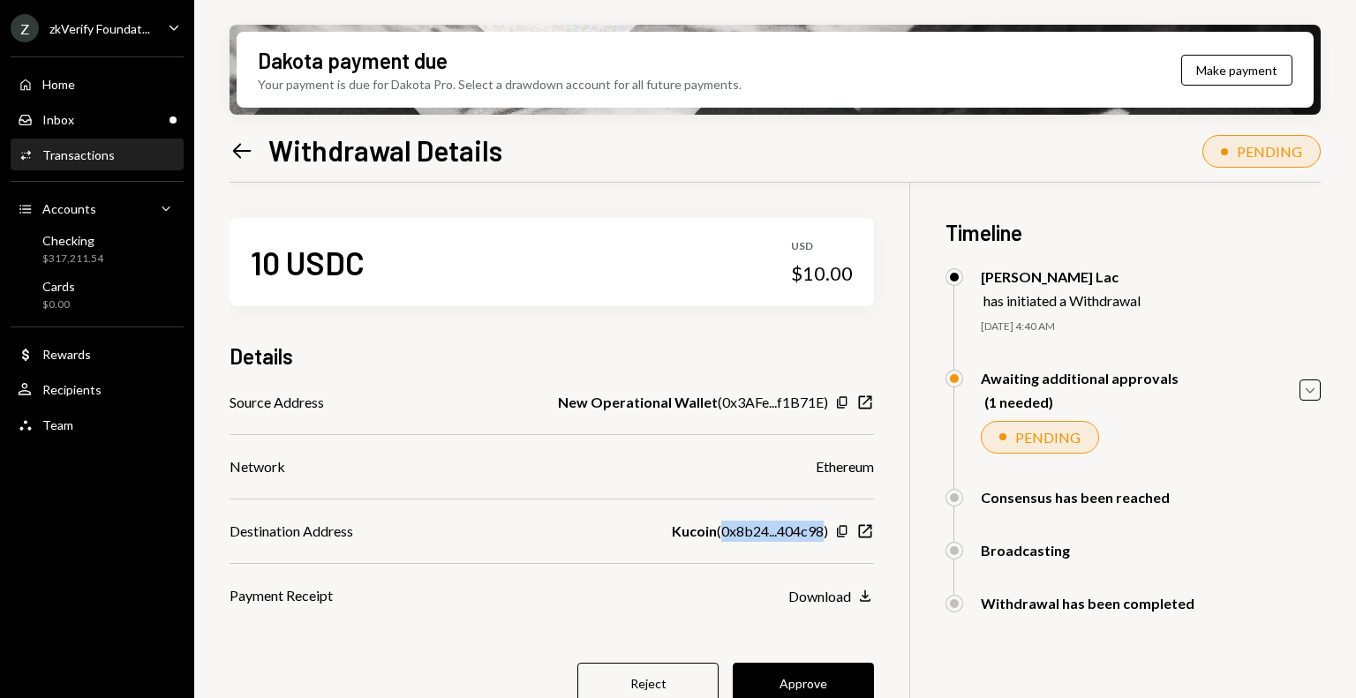
scroll to position [88, 0]
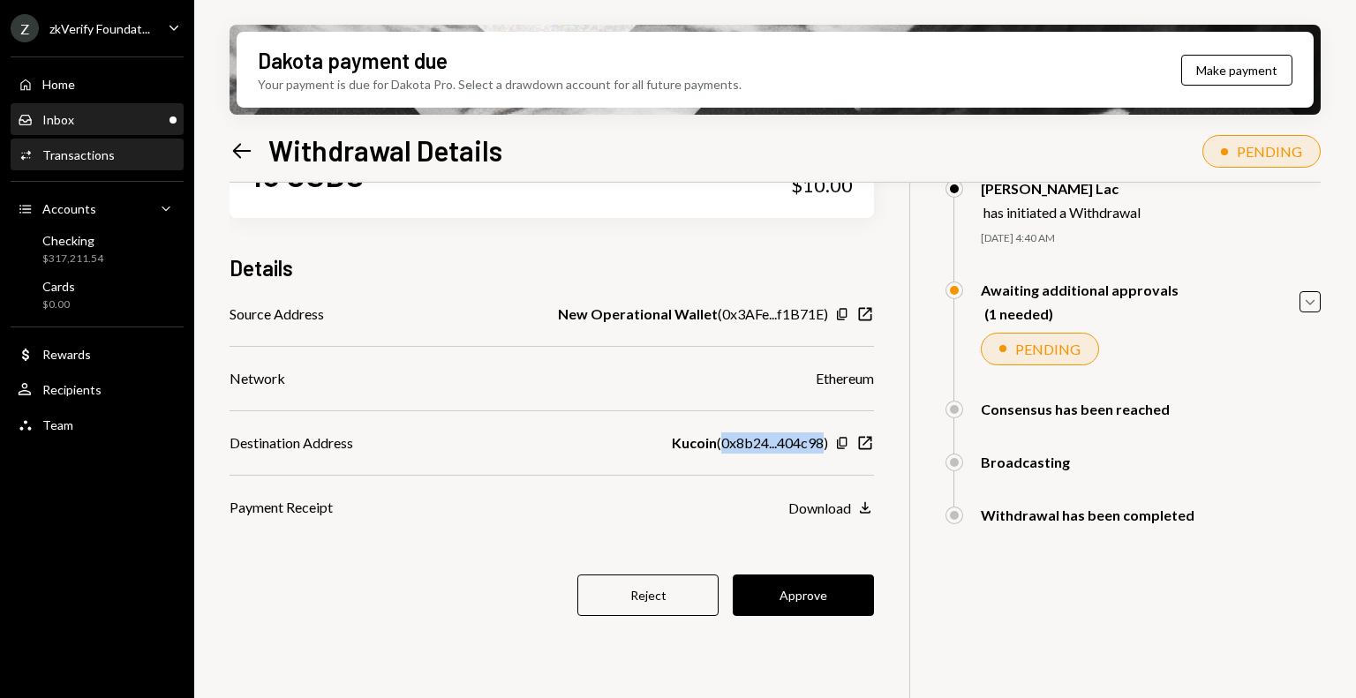
click at [145, 134] on div "Inbox Inbox" at bounding box center [97, 120] width 159 height 30
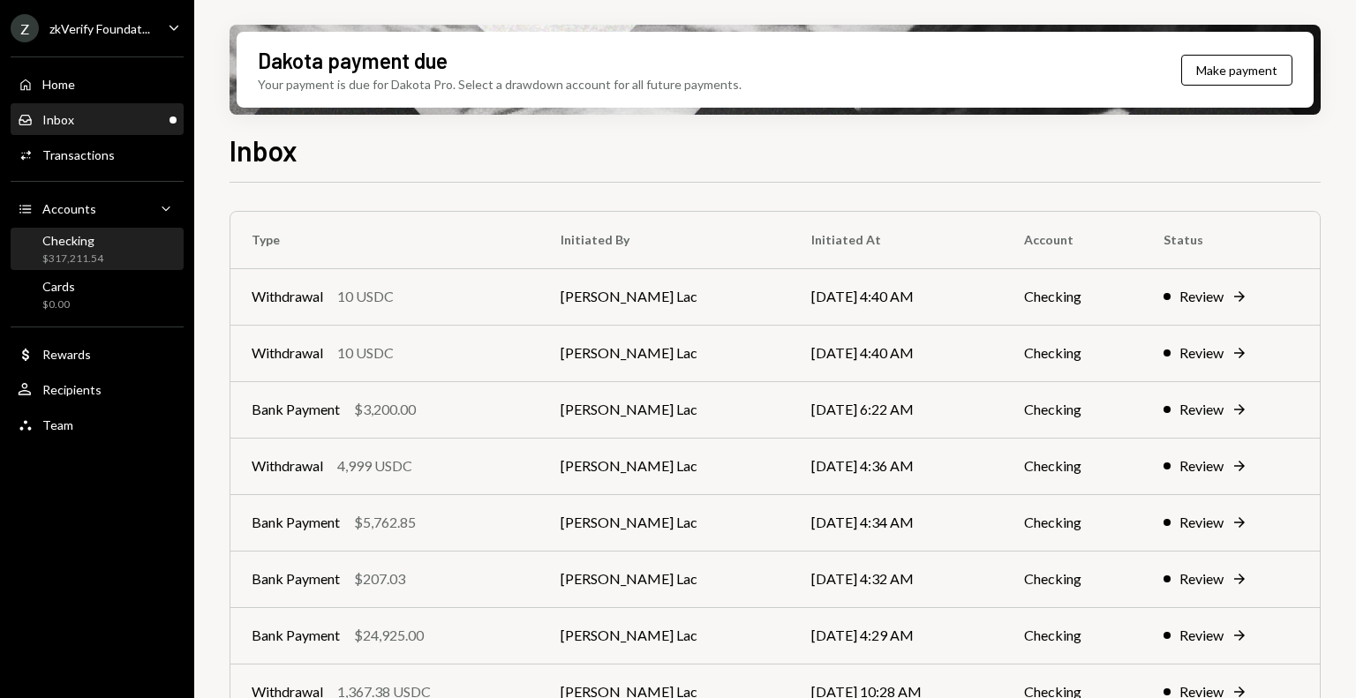
click at [54, 244] on div "Checking" at bounding box center [72, 240] width 61 height 15
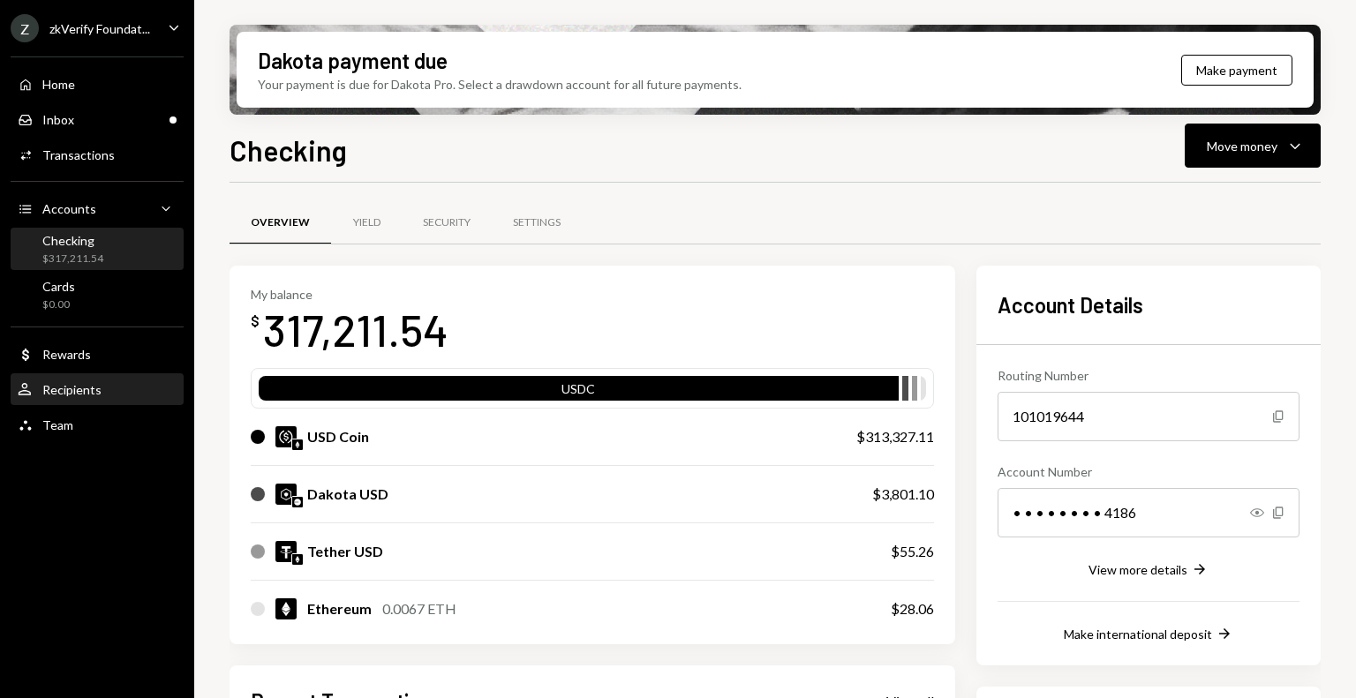
click at [78, 387] on div "Recipients" at bounding box center [71, 389] width 59 height 15
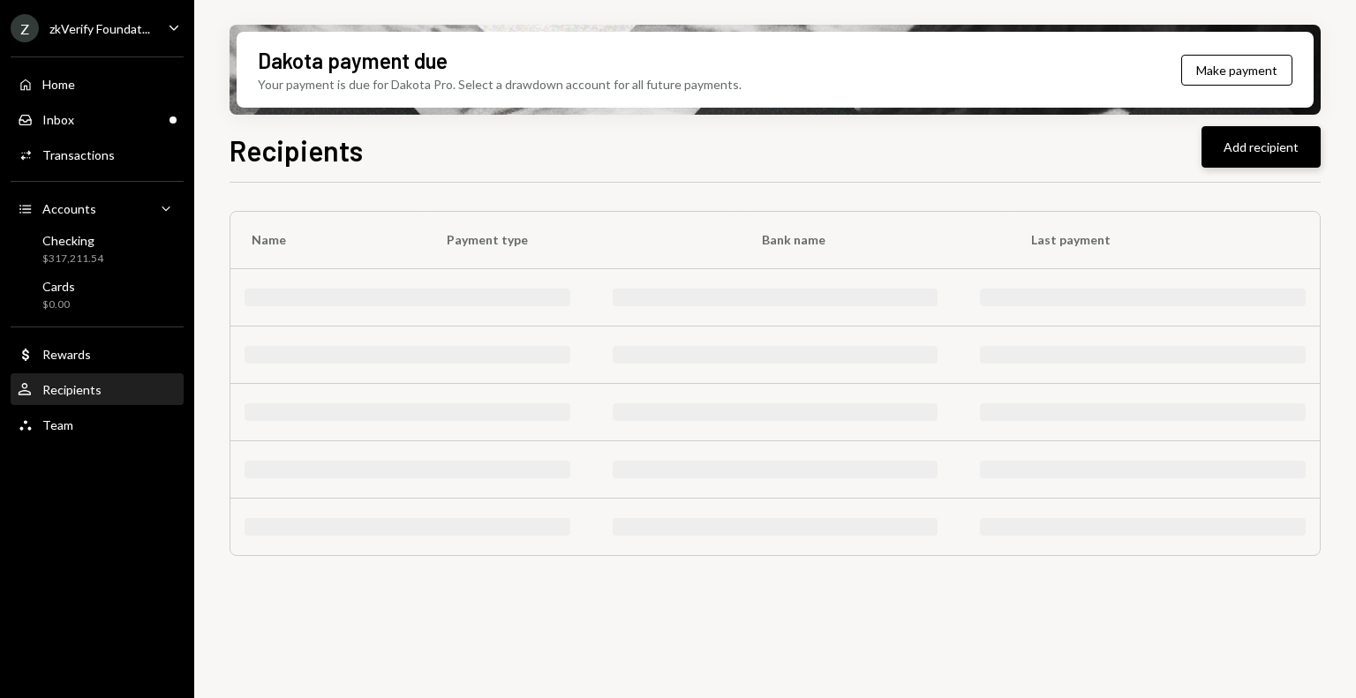
click at [1261, 155] on button "Add recipient" at bounding box center [1260, 146] width 119 height 41
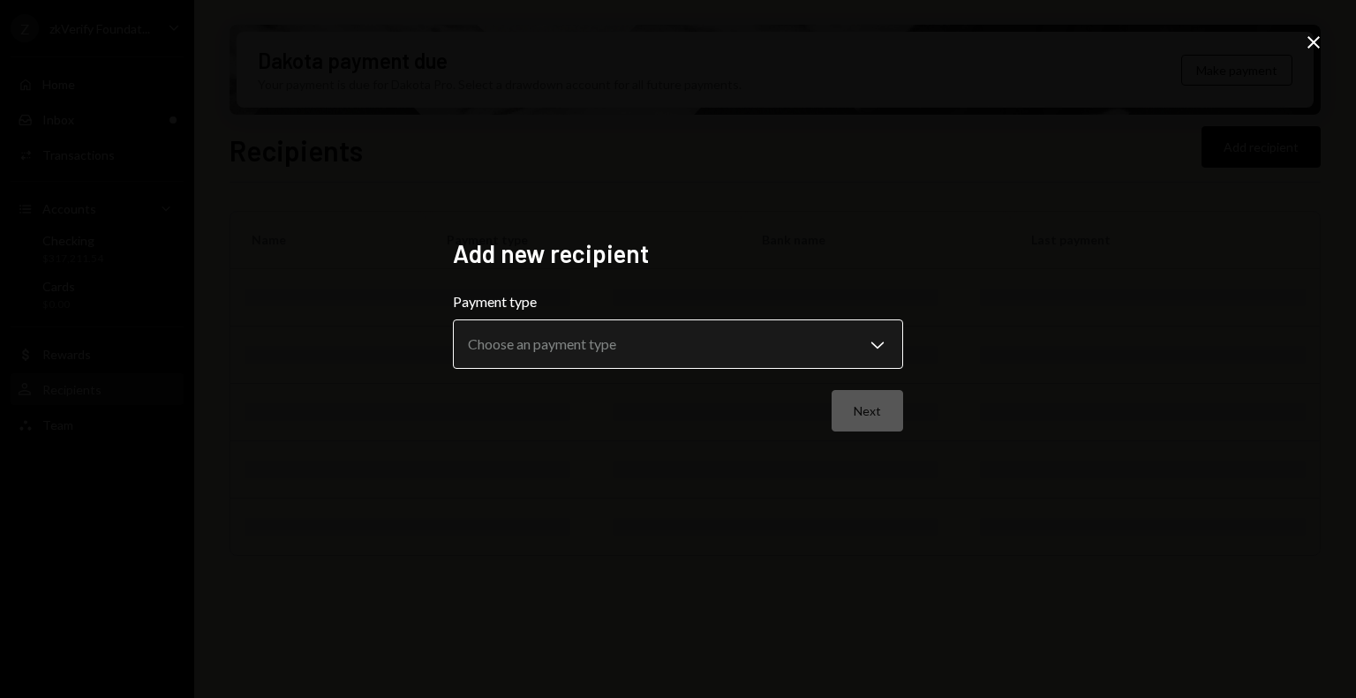
click at [620, 345] on body "**********" at bounding box center [678, 349] width 1356 height 698
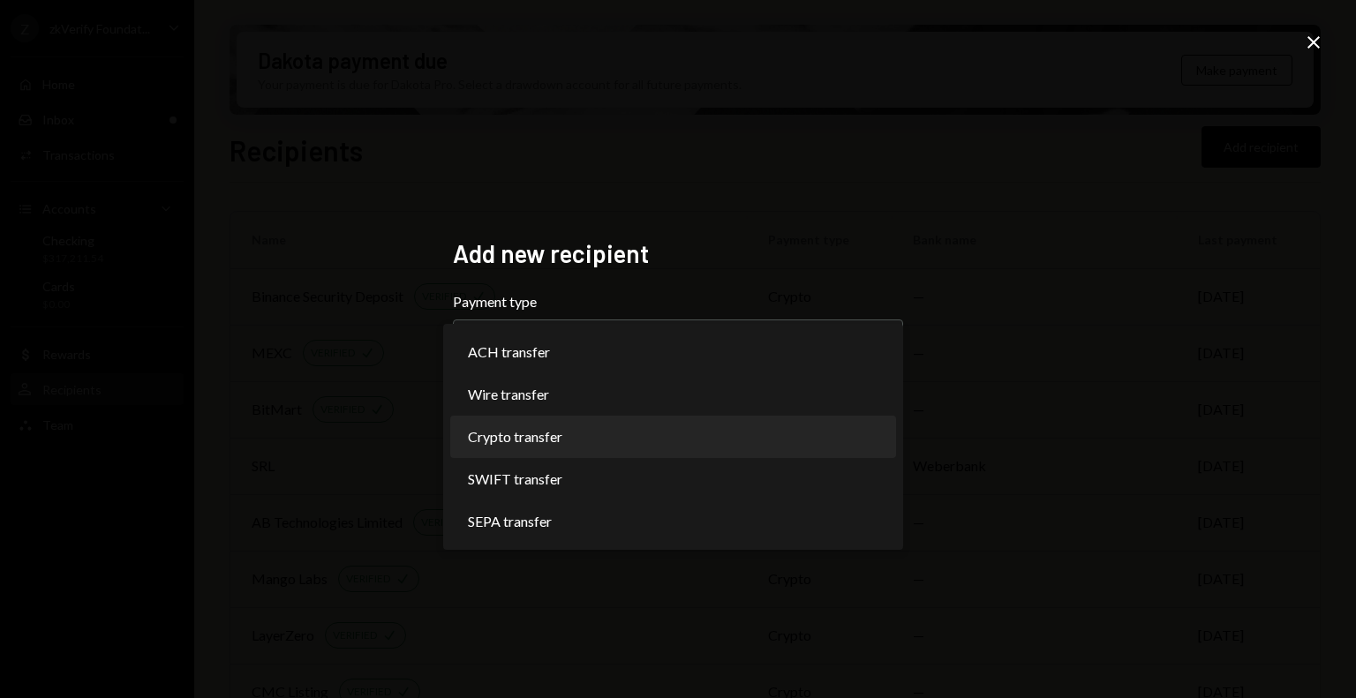
select select "******"
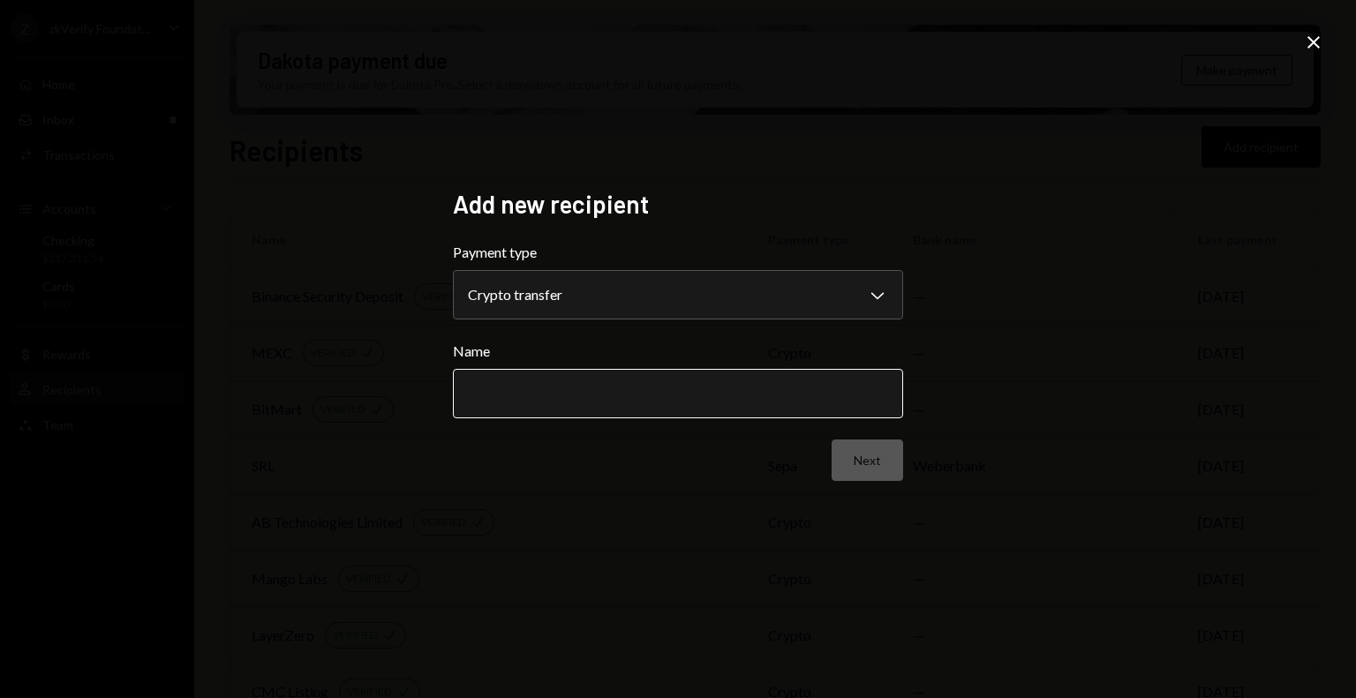
click at [526, 405] on input "Name" at bounding box center [678, 393] width 450 height 49
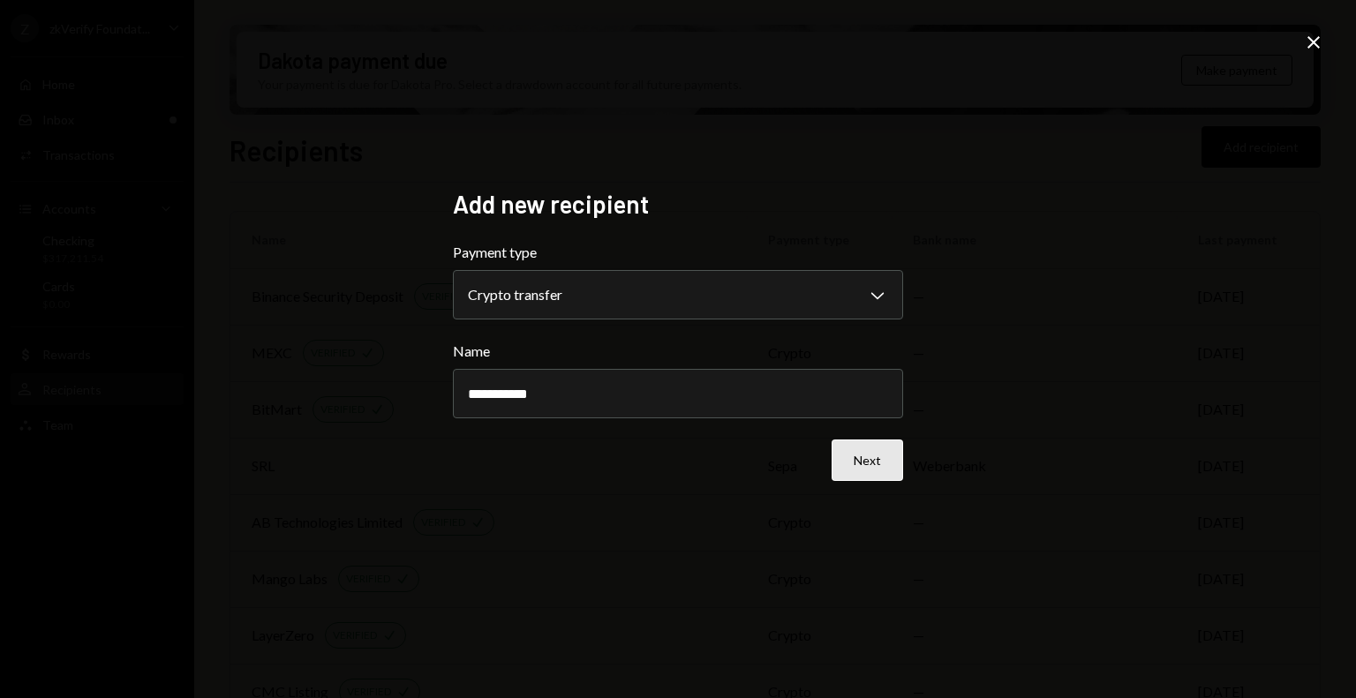
type input "**********"
click at [883, 477] on button "Next" at bounding box center [866, 459] width 71 height 41
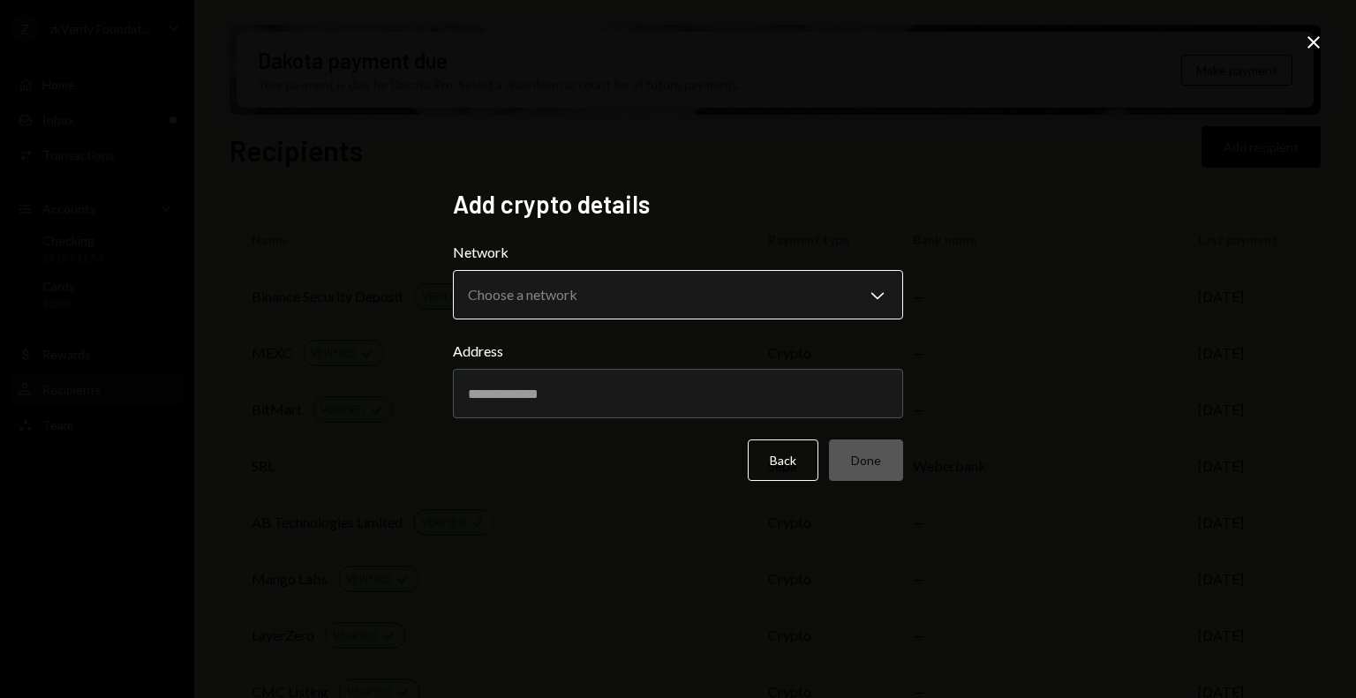
click at [575, 308] on body "Z zkVerify Foundat... Caret Down Home Home Inbox Inbox Activities Transactions …" at bounding box center [678, 349] width 1356 height 698
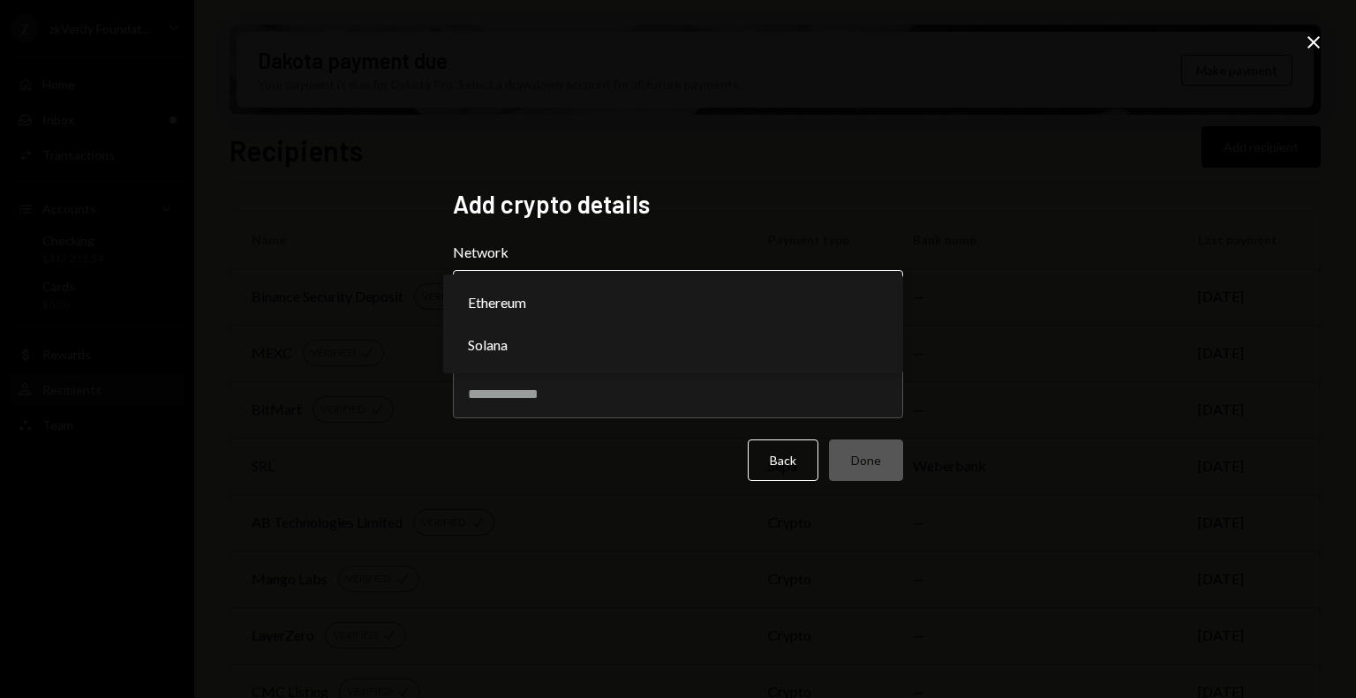
select select "**********"
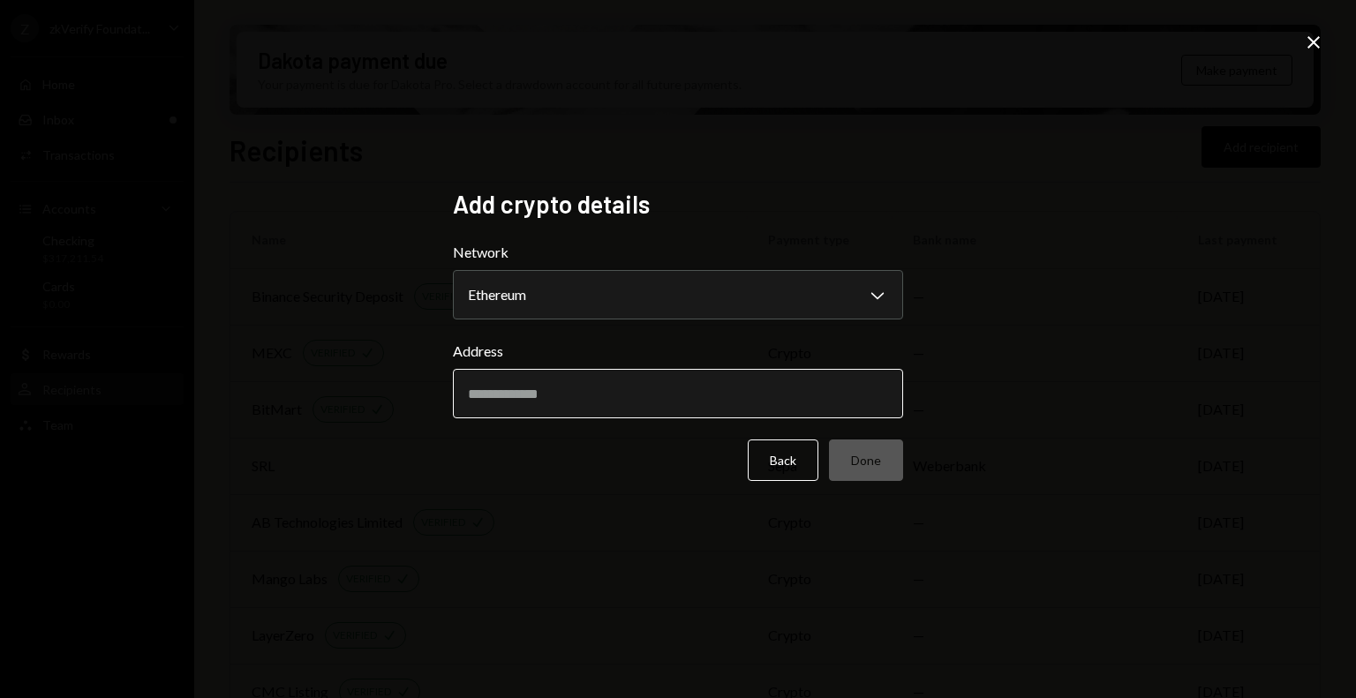
click at [544, 408] on input "Address" at bounding box center [678, 393] width 450 height 49
paste input "**********"
click at [478, 395] on input "**********" at bounding box center [678, 393] width 450 height 49
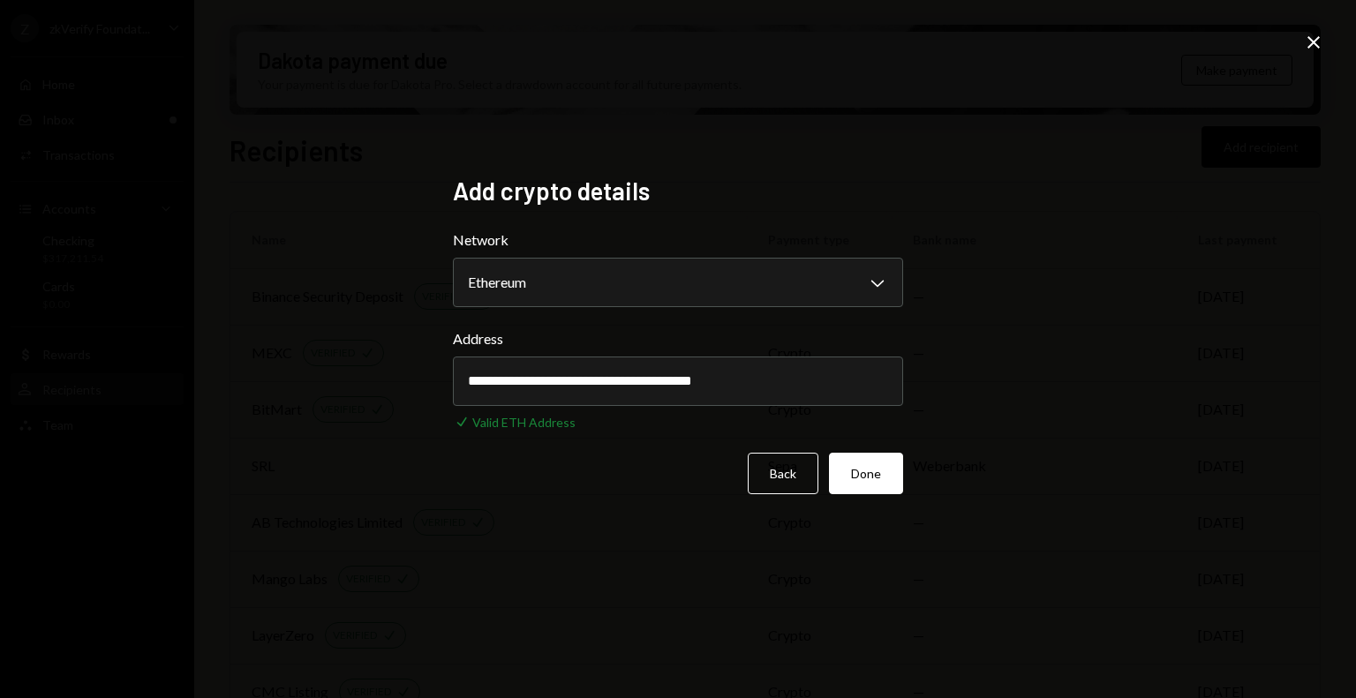
type input "**********"
click at [886, 478] on button "Done" at bounding box center [866, 473] width 74 height 41
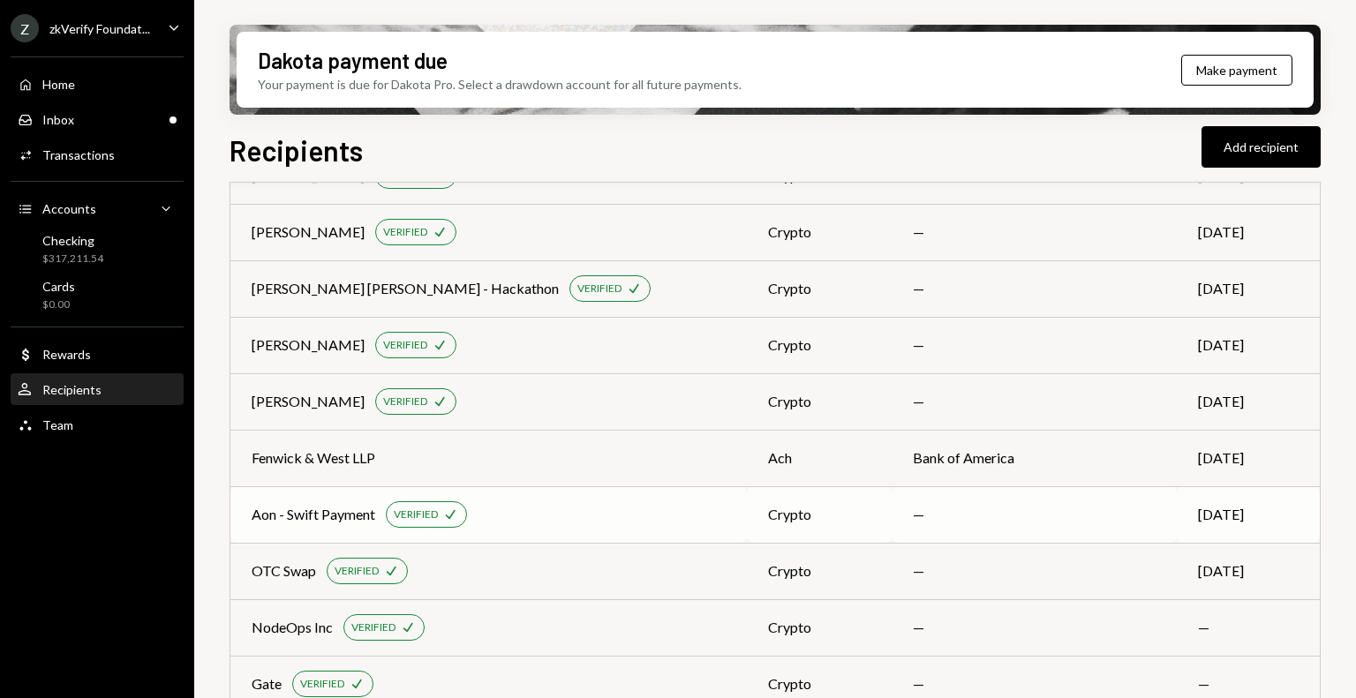
scroll to position [4160, 0]
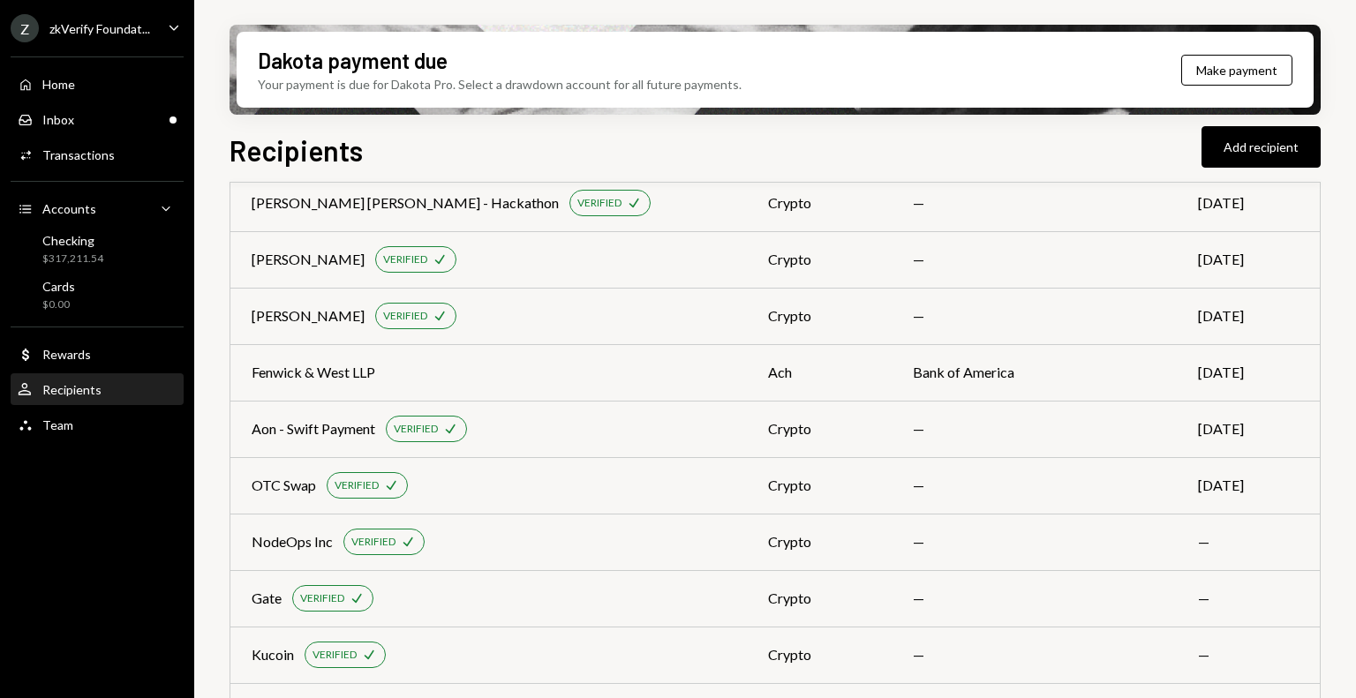
click at [129, 395] on div "User Recipients" at bounding box center [97, 390] width 159 height 16
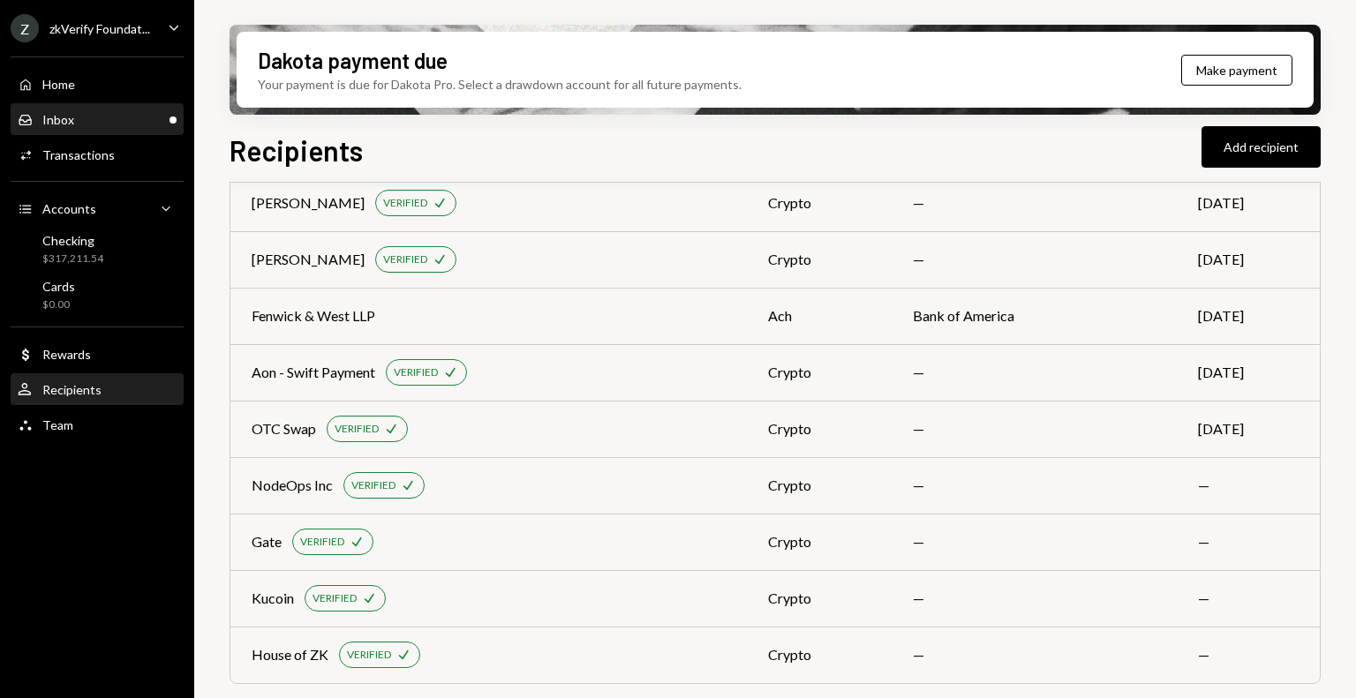
click at [141, 129] on div "Inbox Inbox" at bounding box center [97, 120] width 159 height 30
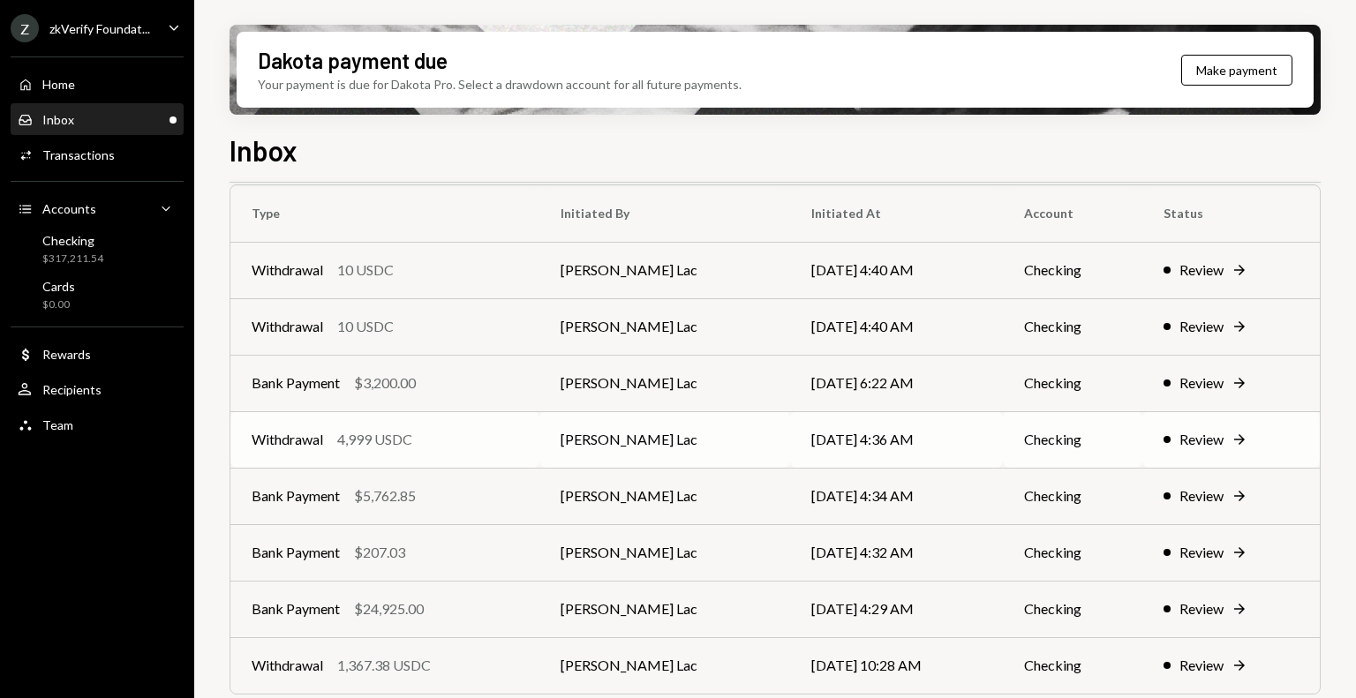
scroll to position [37, 0]
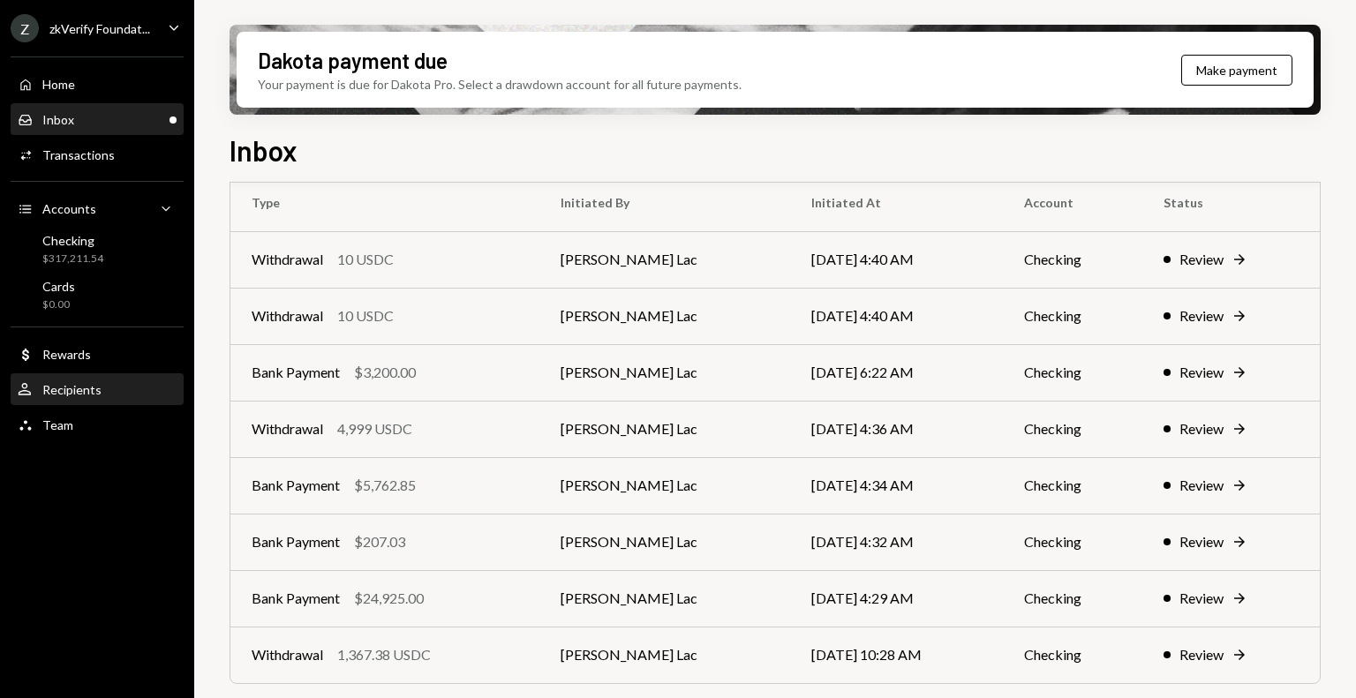
click at [86, 395] on div "Recipients" at bounding box center [71, 389] width 59 height 15
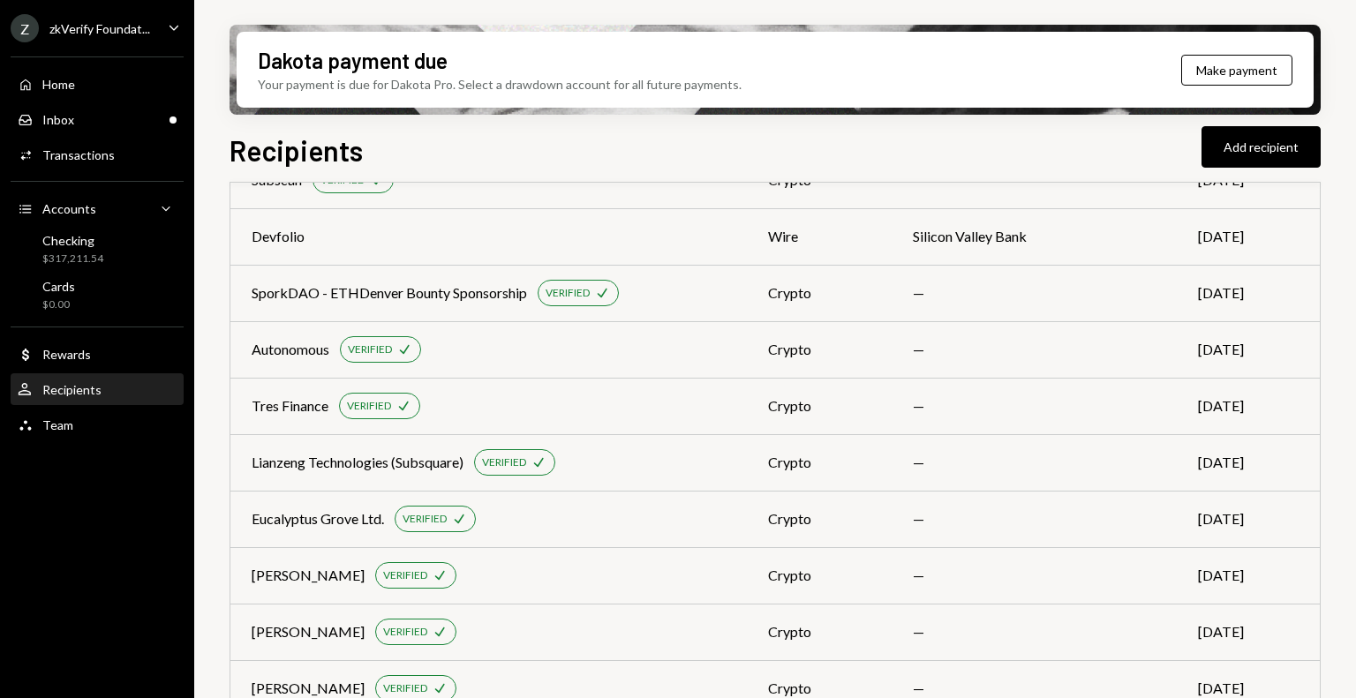
scroll to position [4217, 0]
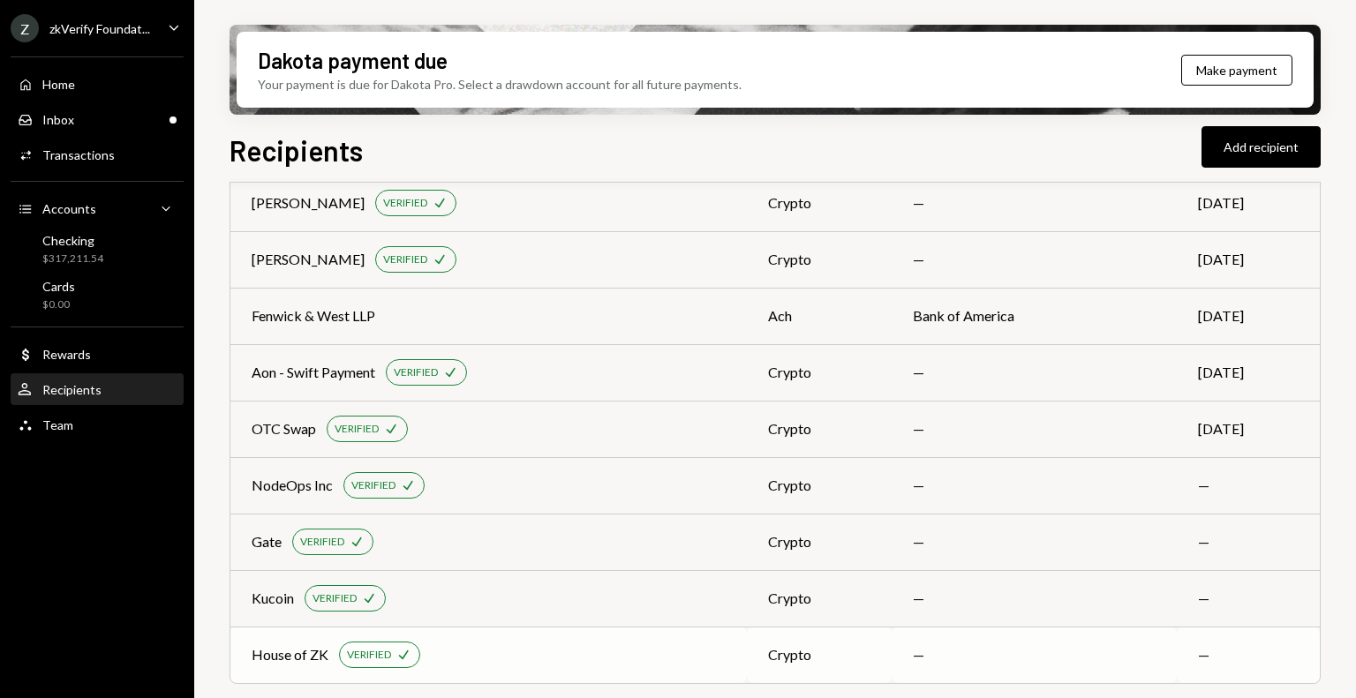
click at [612, 635] on td "House of ZK VERIFIED Check" at bounding box center [488, 655] width 516 height 56
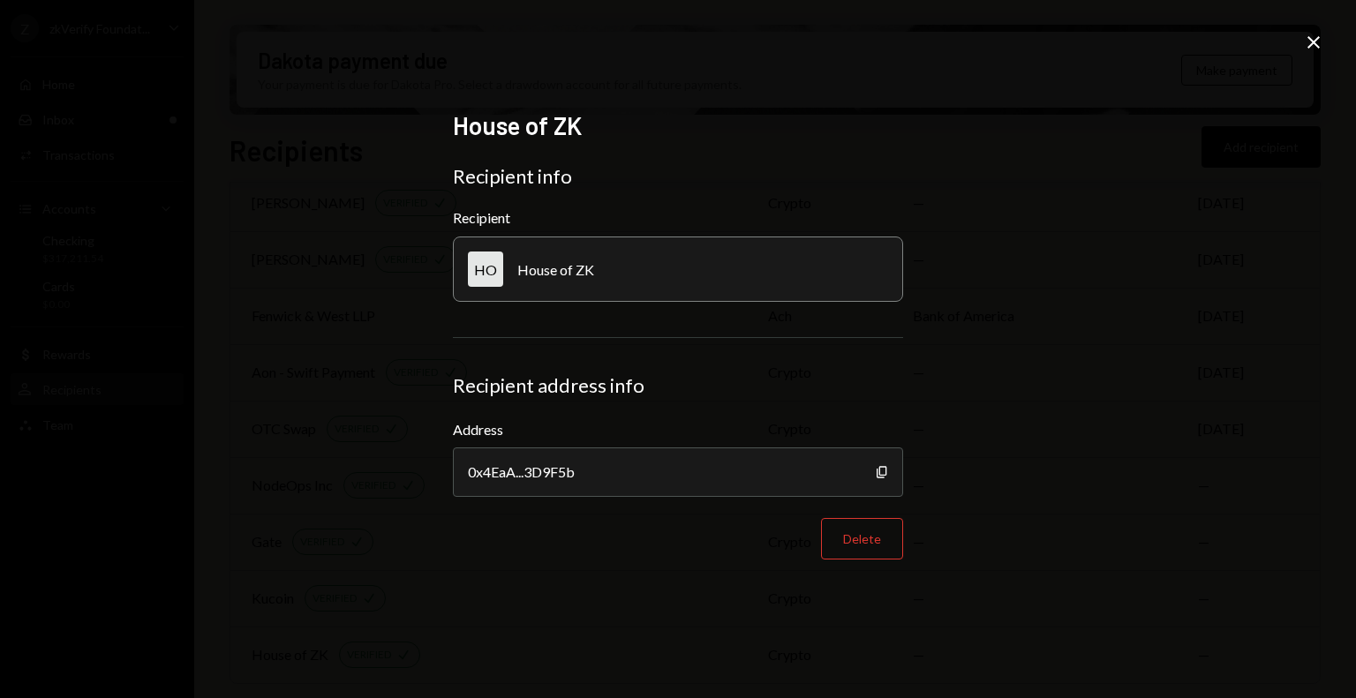
click at [1311, 41] on icon at bounding box center [1313, 42] width 12 height 12
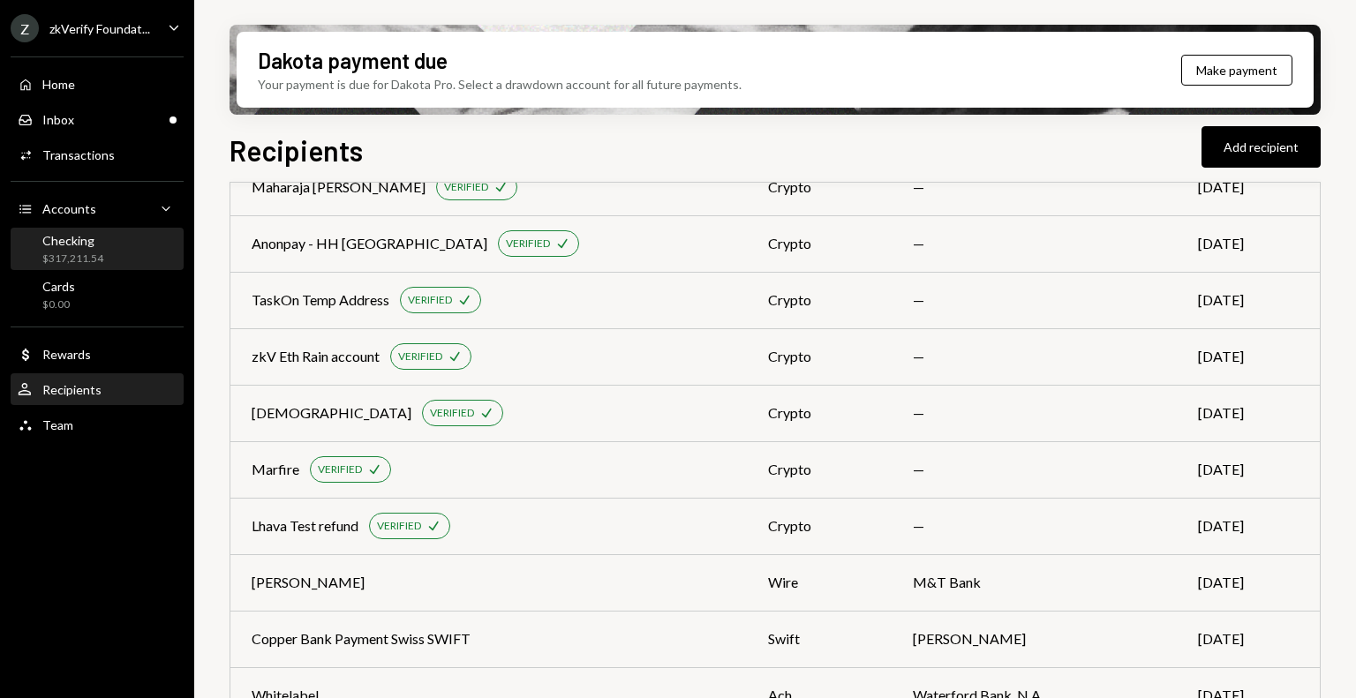
scroll to position [1393, 0]
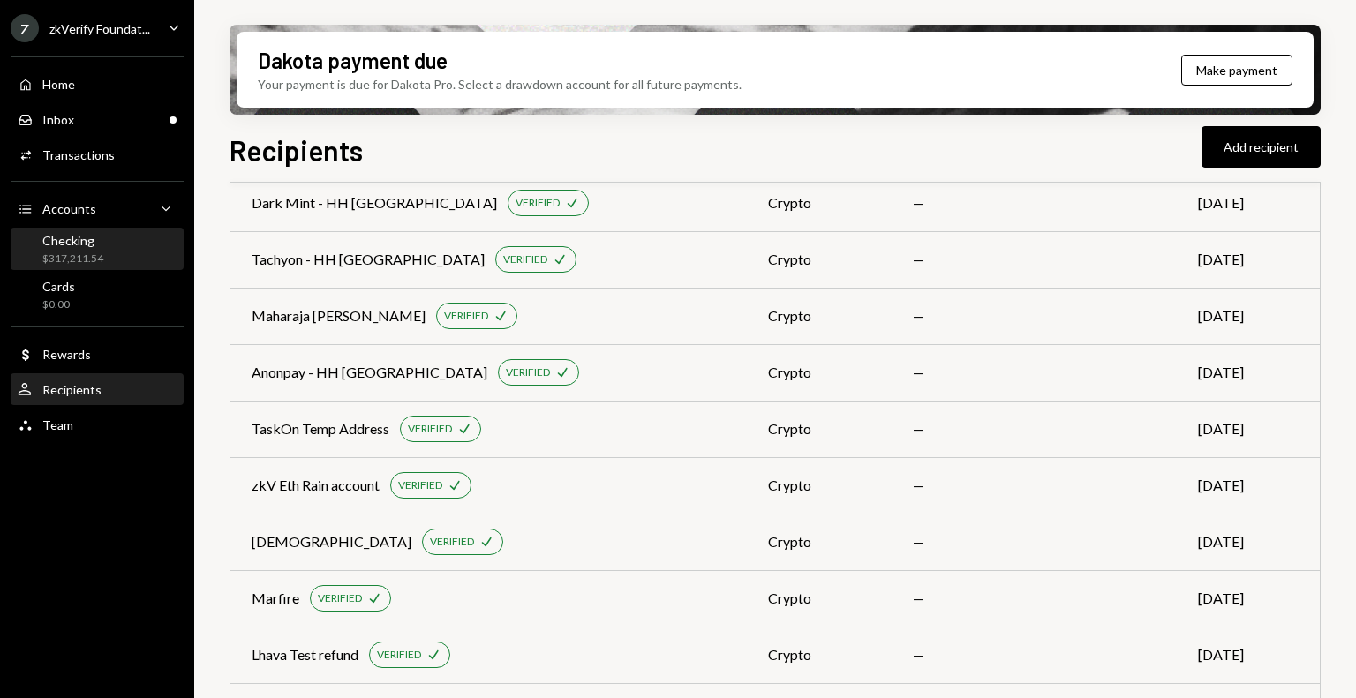
click at [83, 267] on div "Checking $317,211.54" at bounding box center [97, 249] width 159 height 41
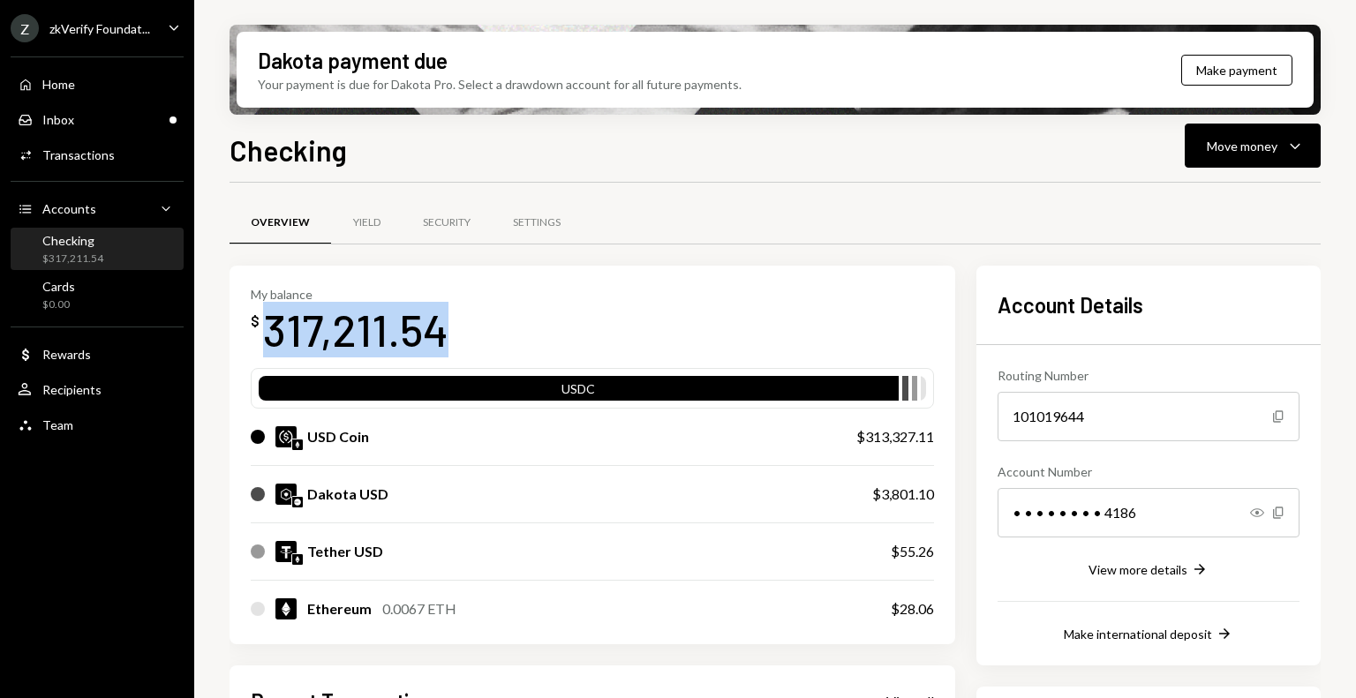
drag, startPoint x: 266, startPoint y: 334, endPoint x: 441, endPoint y: 349, distance: 176.3
click at [441, 349] on div "317,211.54" at bounding box center [355, 330] width 185 height 56
click at [402, 349] on div "317,211.54" at bounding box center [355, 330] width 185 height 56
drag, startPoint x: 256, startPoint y: 324, endPoint x: 447, endPoint y: 327, distance: 191.5
click at [447, 327] on div "My balance $ 317,211.54" at bounding box center [592, 322] width 683 height 71
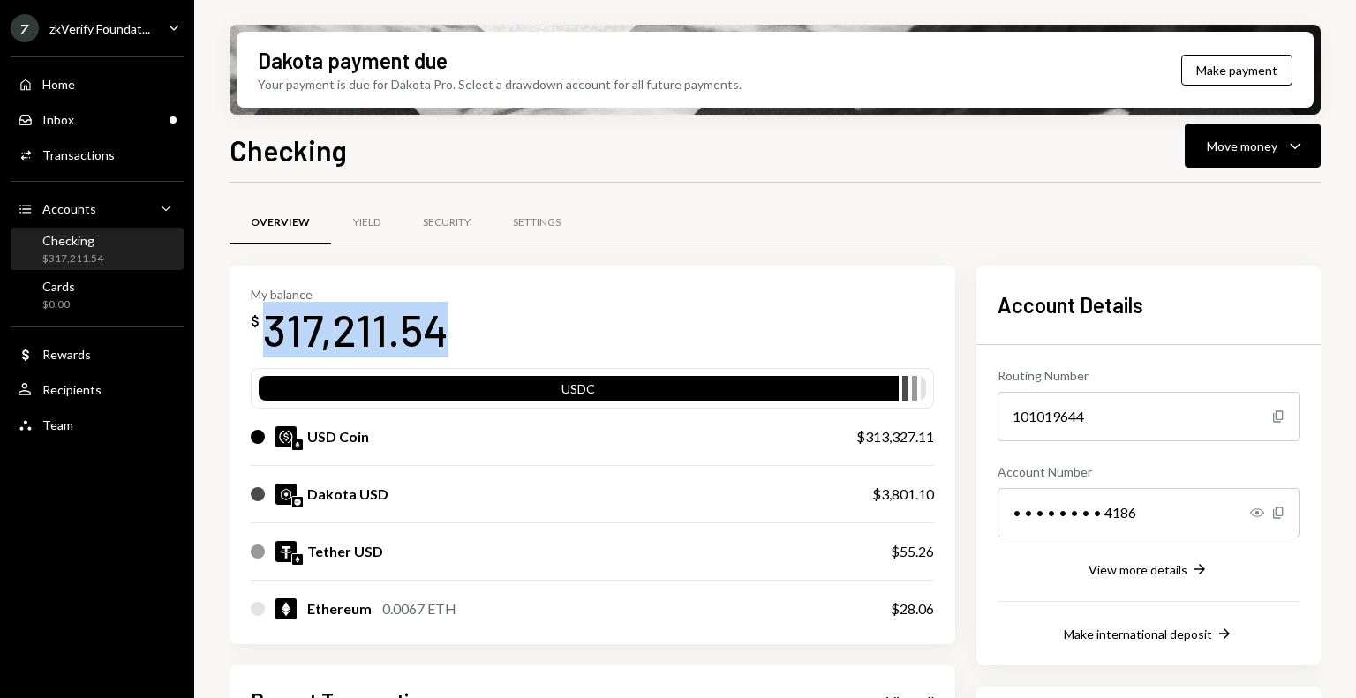
click at [413, 327] on div "317,211.54" at bounding box center [355, 330] width 185 height 56
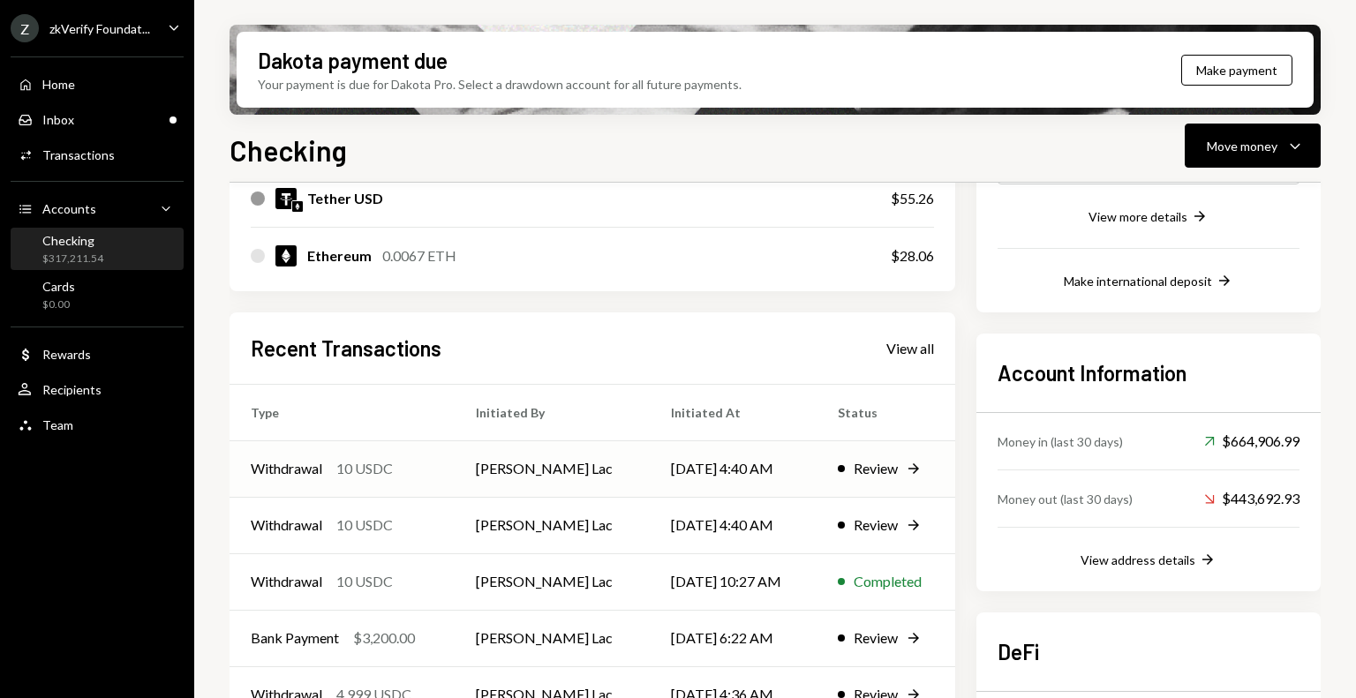
scroll to position [499, 0]
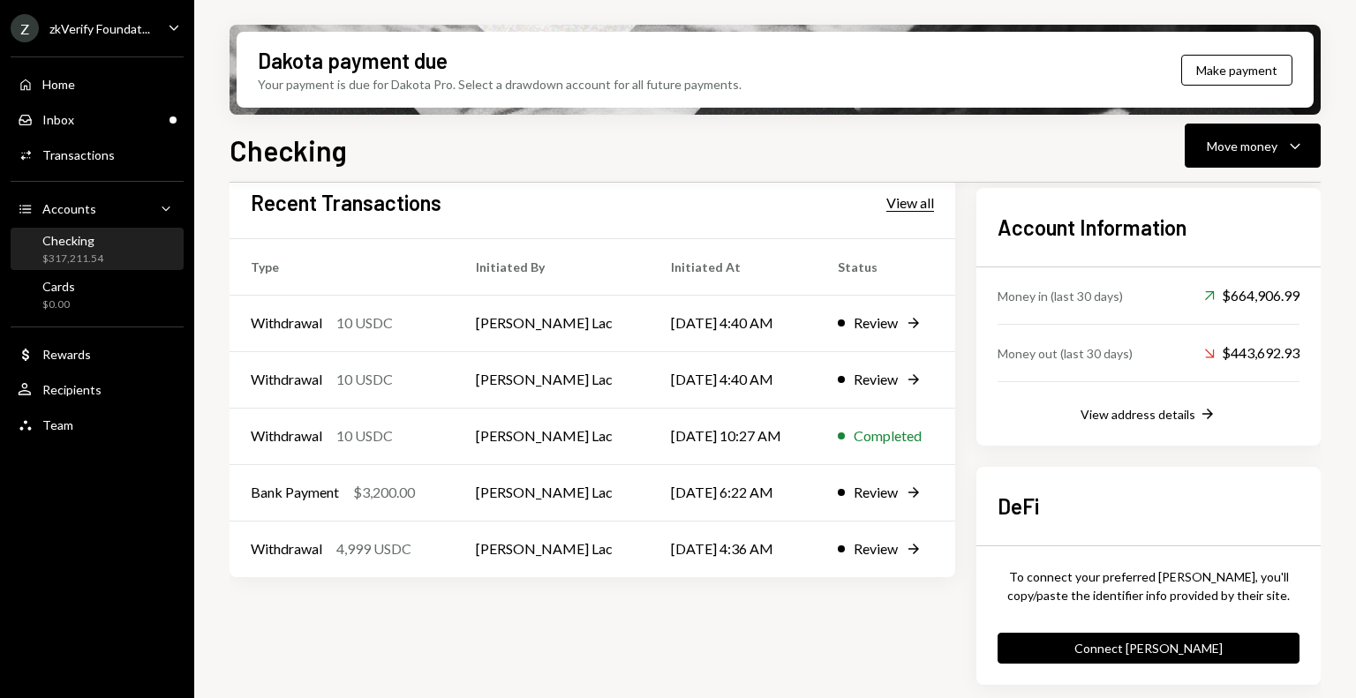
click at [925, 205] on div "View all" at bounding box center [910, 203] width 48 height 18
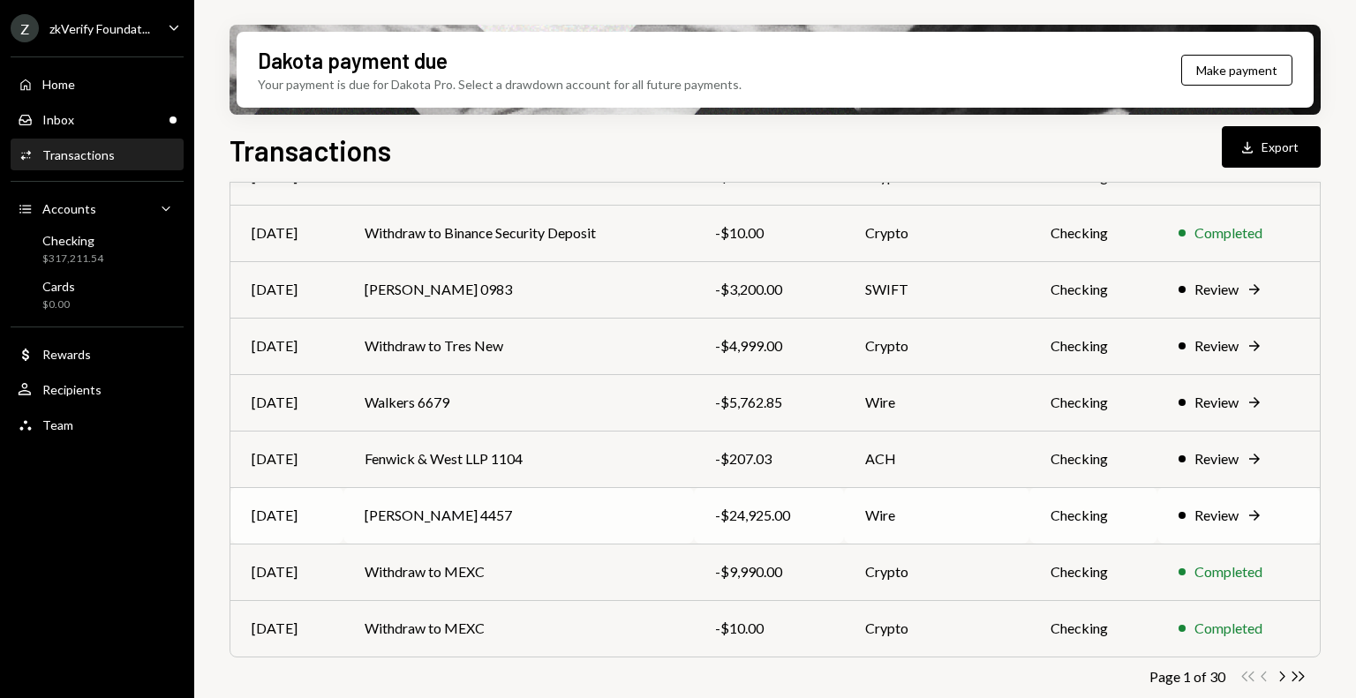
scroll to position [306, 0]
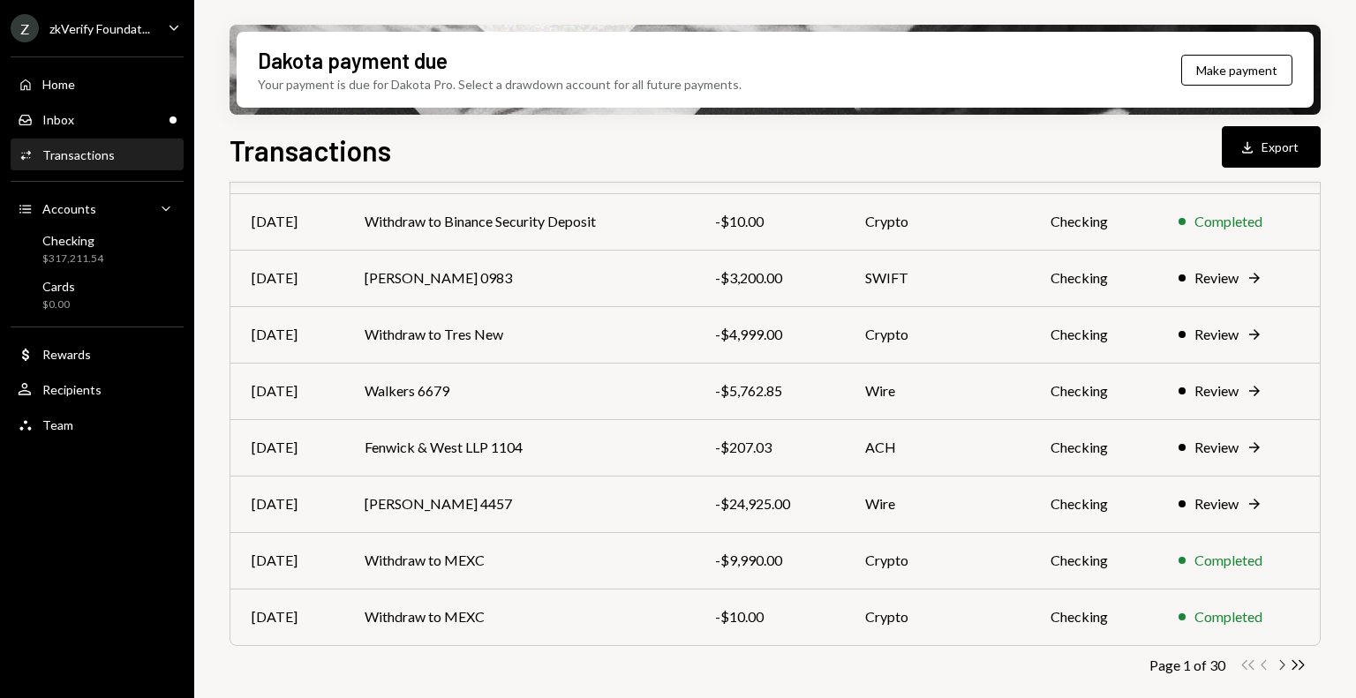
click at [1281, 661] on icon "button" at bounding box center [1282, 665] width 5 height 10
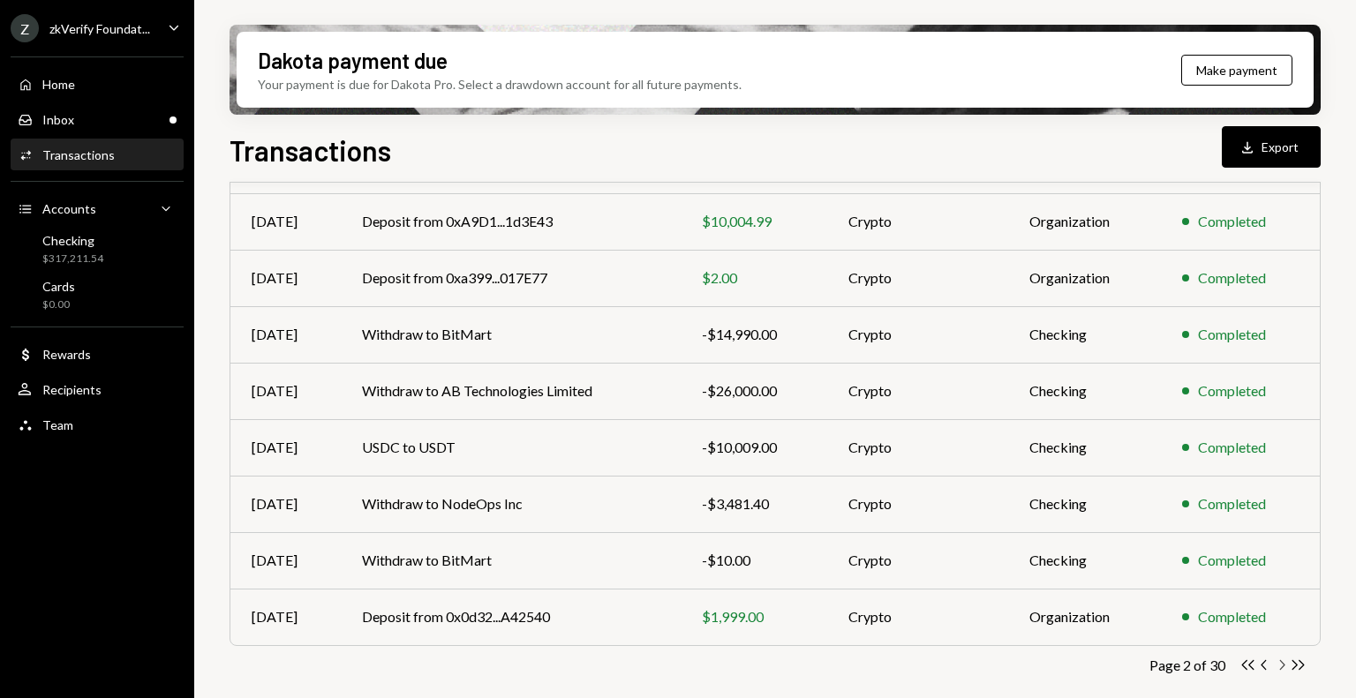
click at [1280, 665] on icon "Chevron Right" at bounding box center [1281, 665] width 17 height 17
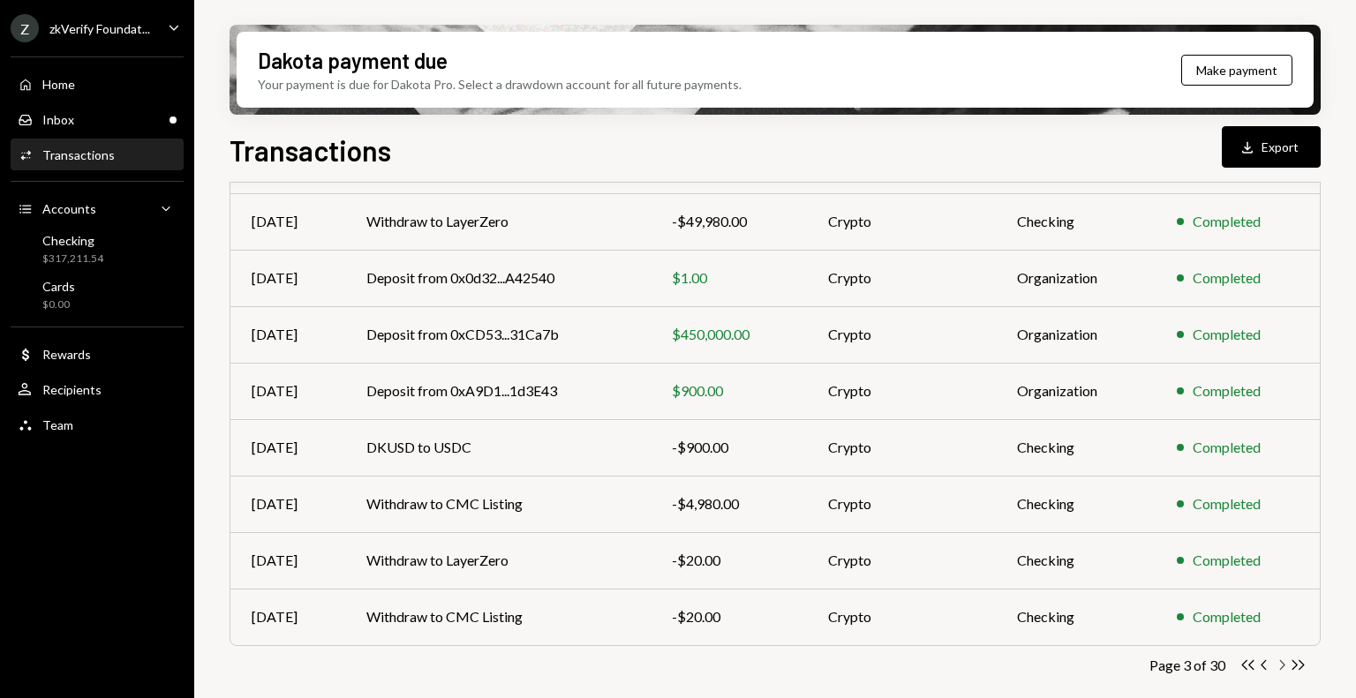
click at [1280, 667] on icon "Chevron Right" at bounding box center [1281, 665] width 17 height 17
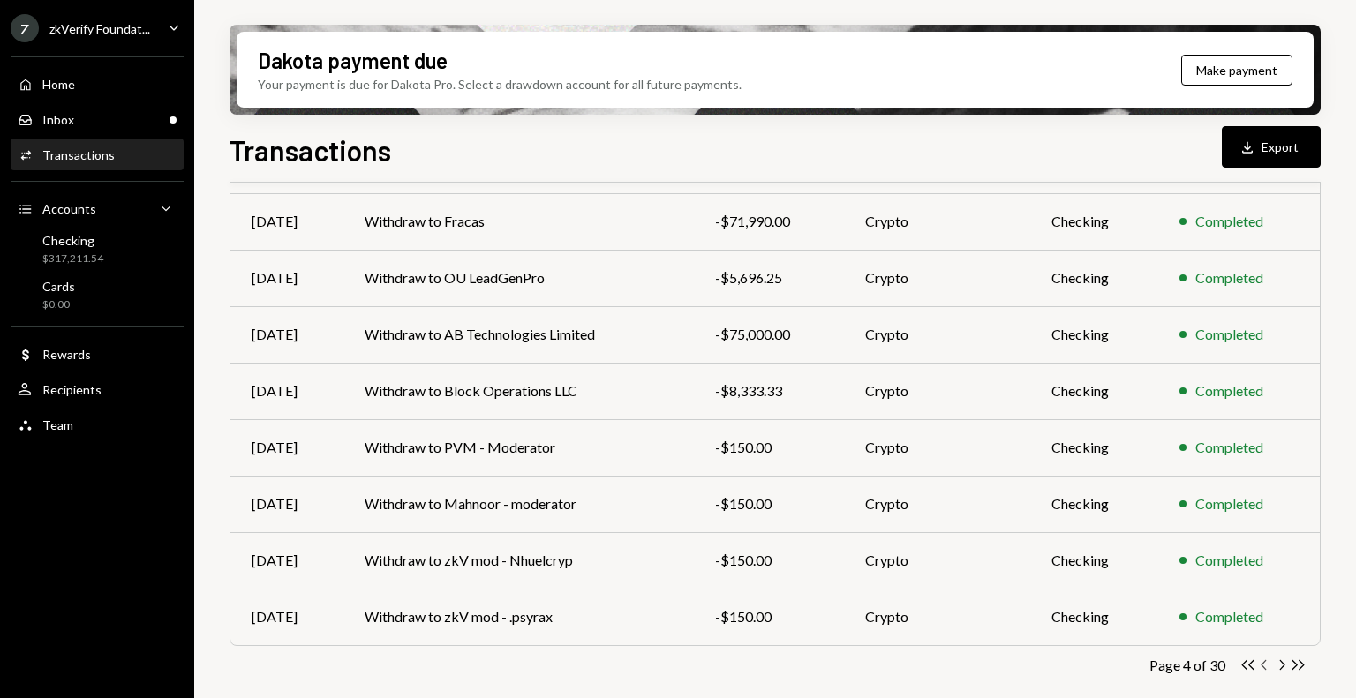
click at [1263, 671] on icon "Chevron Left" at bounding box center [1264, 665] width 17 height 17
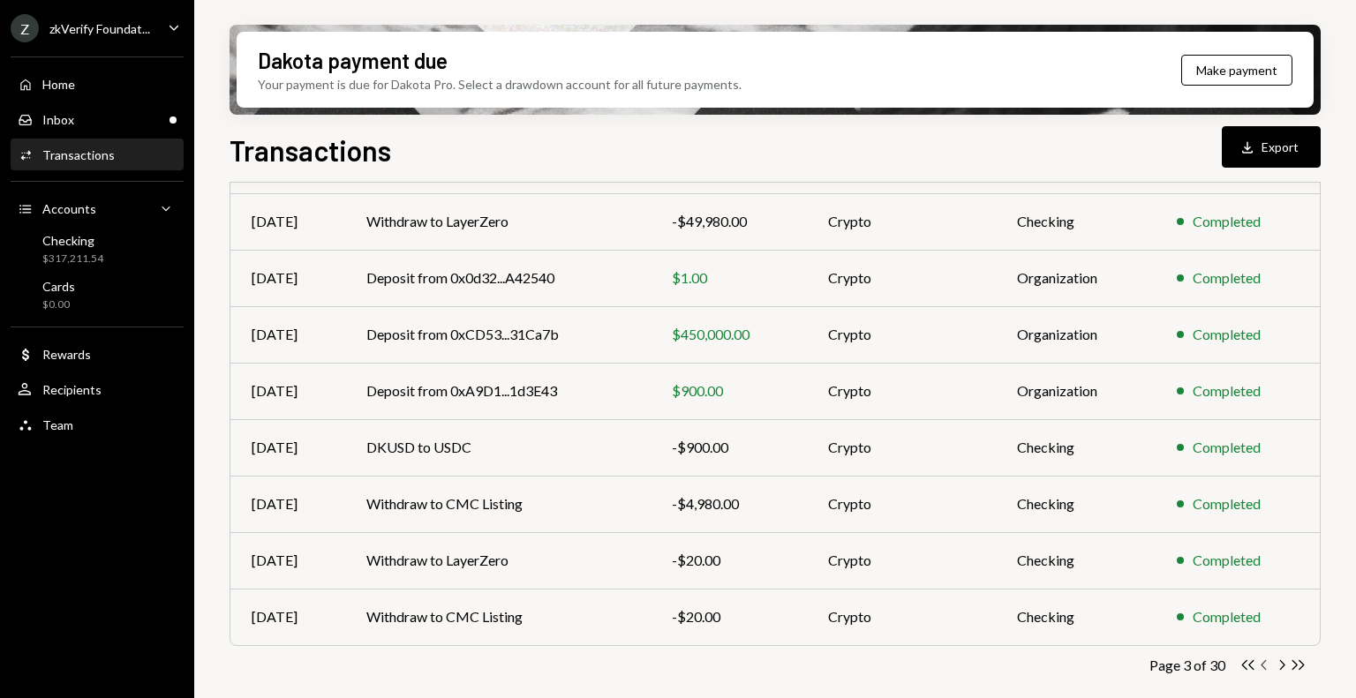
click at [1264, 658] on icon "Chevron Left" at bounding box center [1264, 665] width 17 height 17
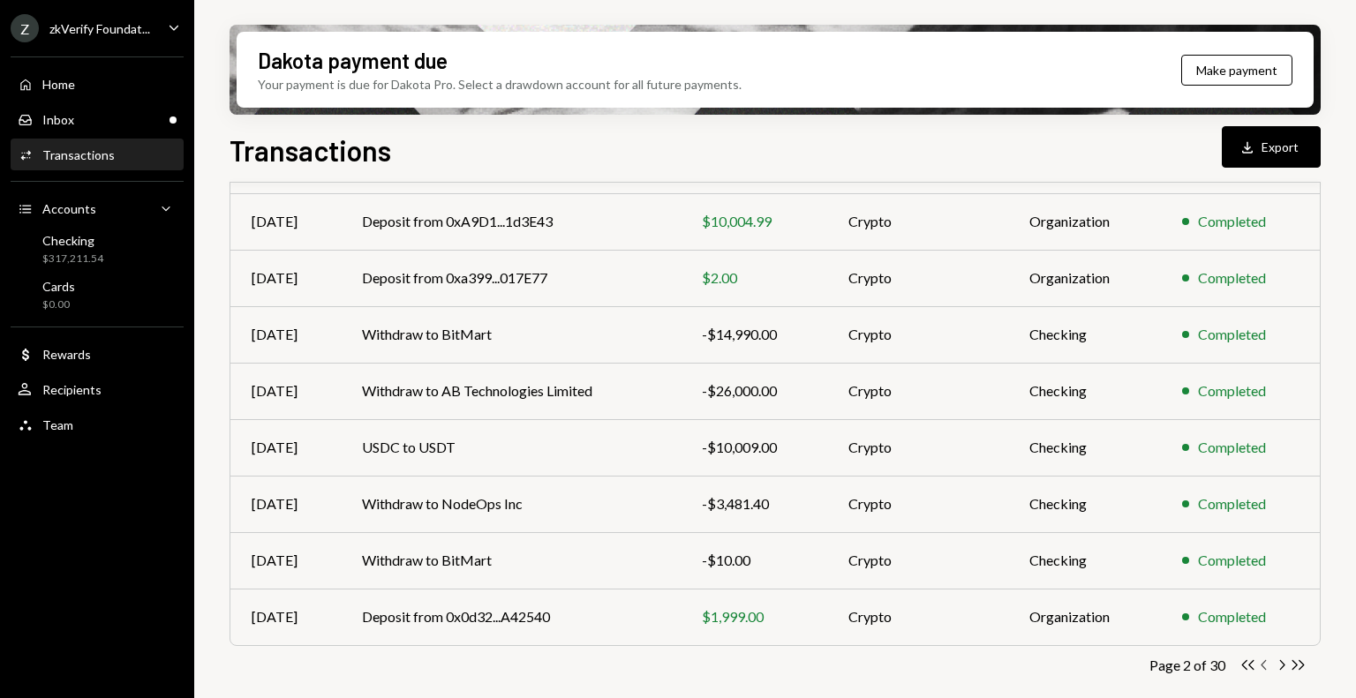
click at [1261, 663] on icon "Chevron Left" at bounding box center [1264, 665] width 17 height 17
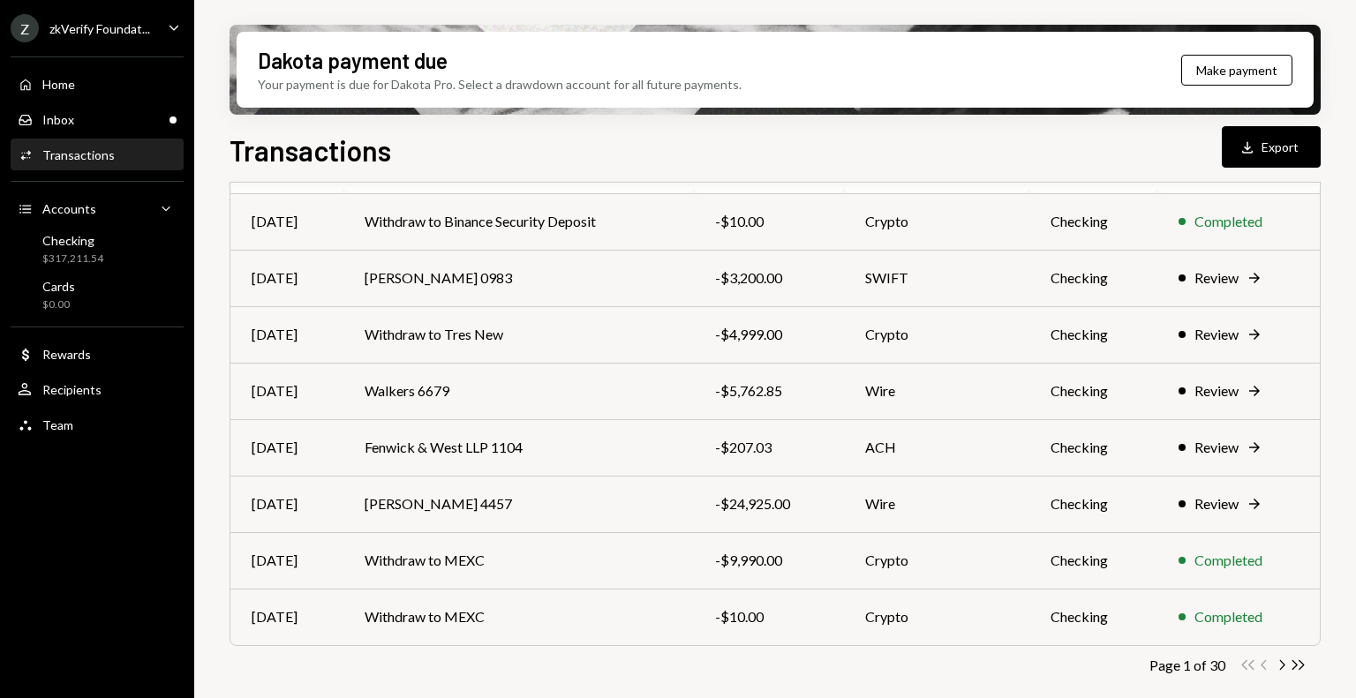
scroll to position [0, 0]
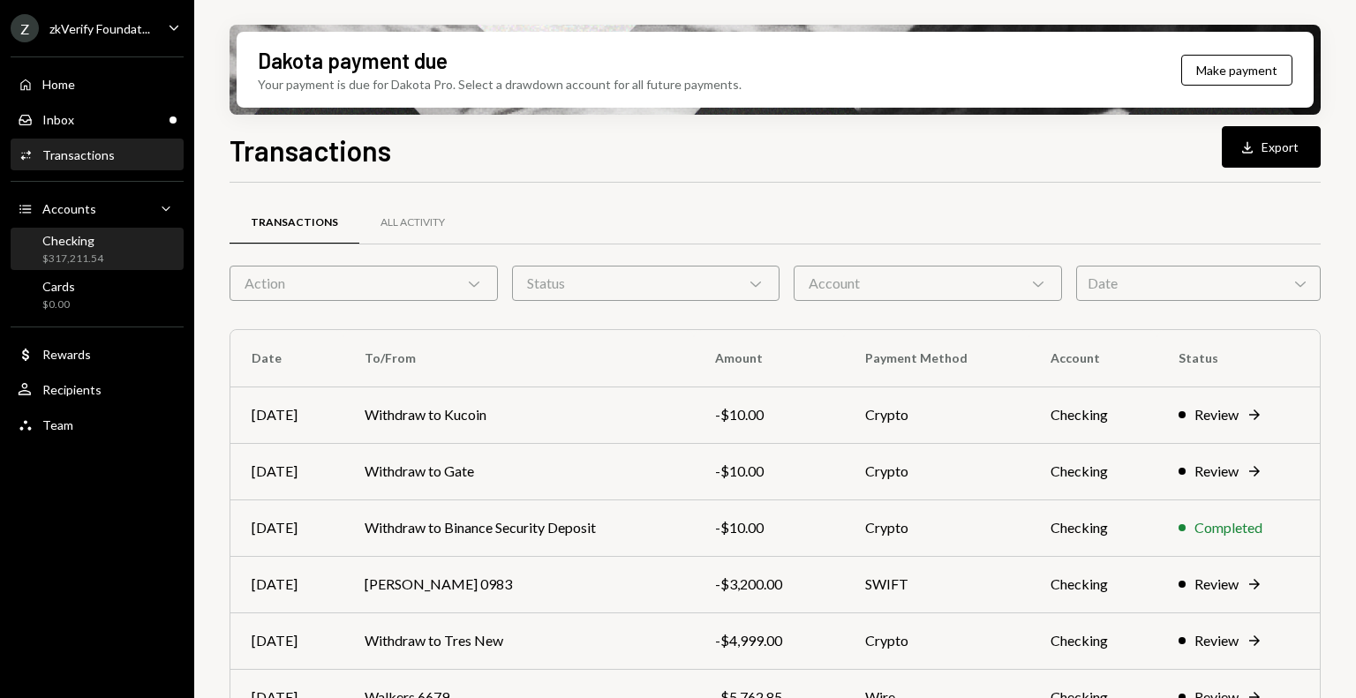
click at [100, 250] on div "Checking $317,211.54" at bounding box center [72, 250] width 61 height 34
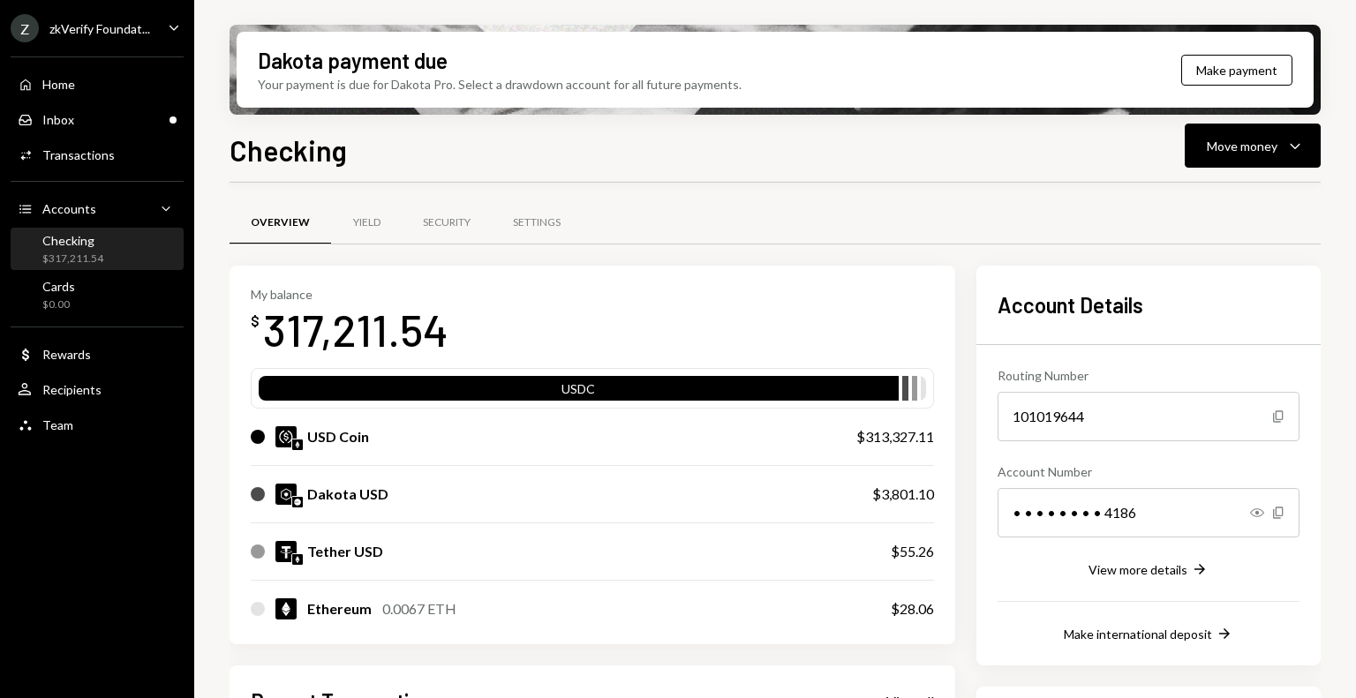
scroll to position [353, 0]
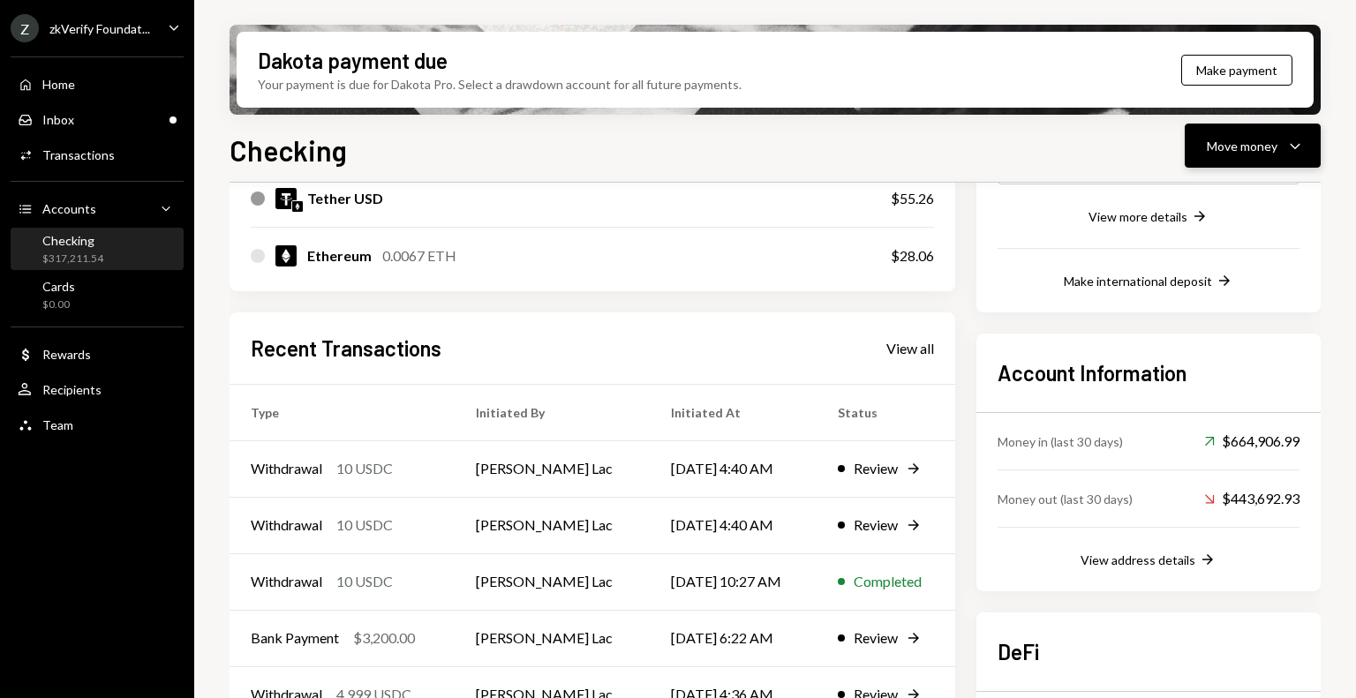
click at [1272, 148] on div "Move money" at bounding box center [1241, 146] width 71 height 19
click at [1237, 182] on div "Withdraw Send" at bounding box center [1225, 199] width 177 height 40
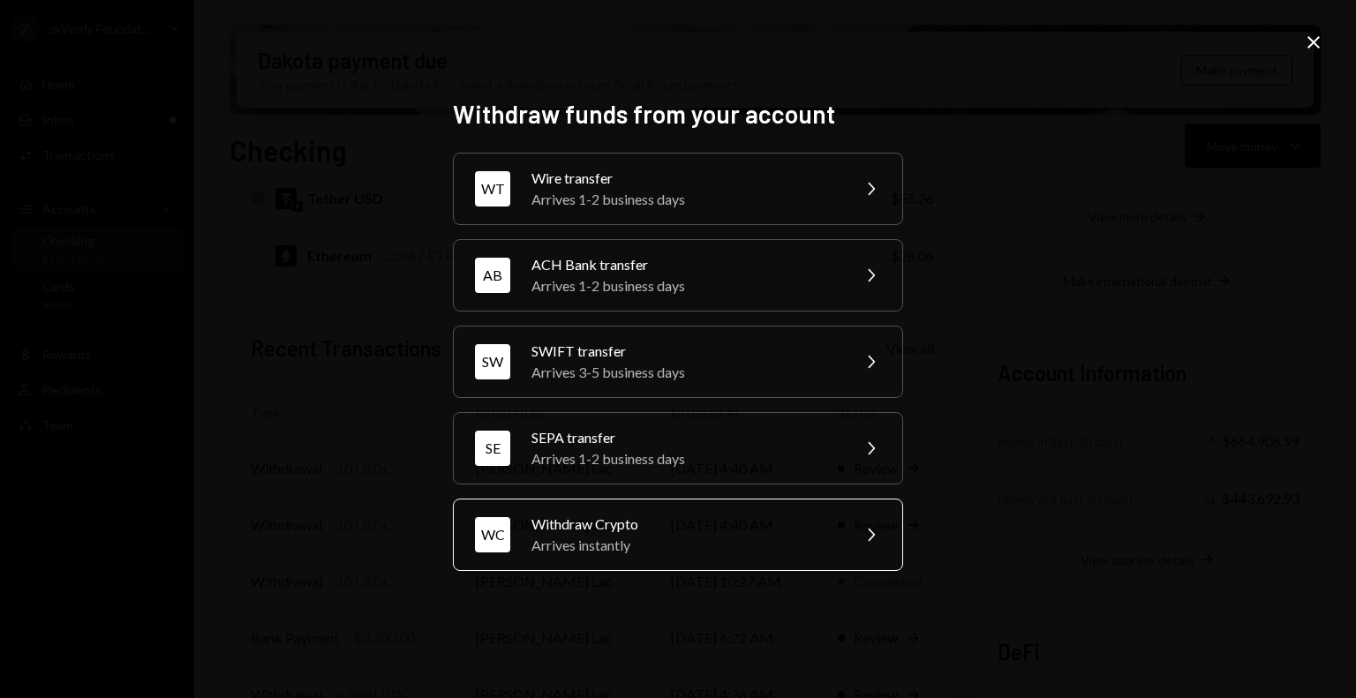
click at [640, 531] on div "Withdraw Crypto" at bounding box center [684, 524] width 307 height 21
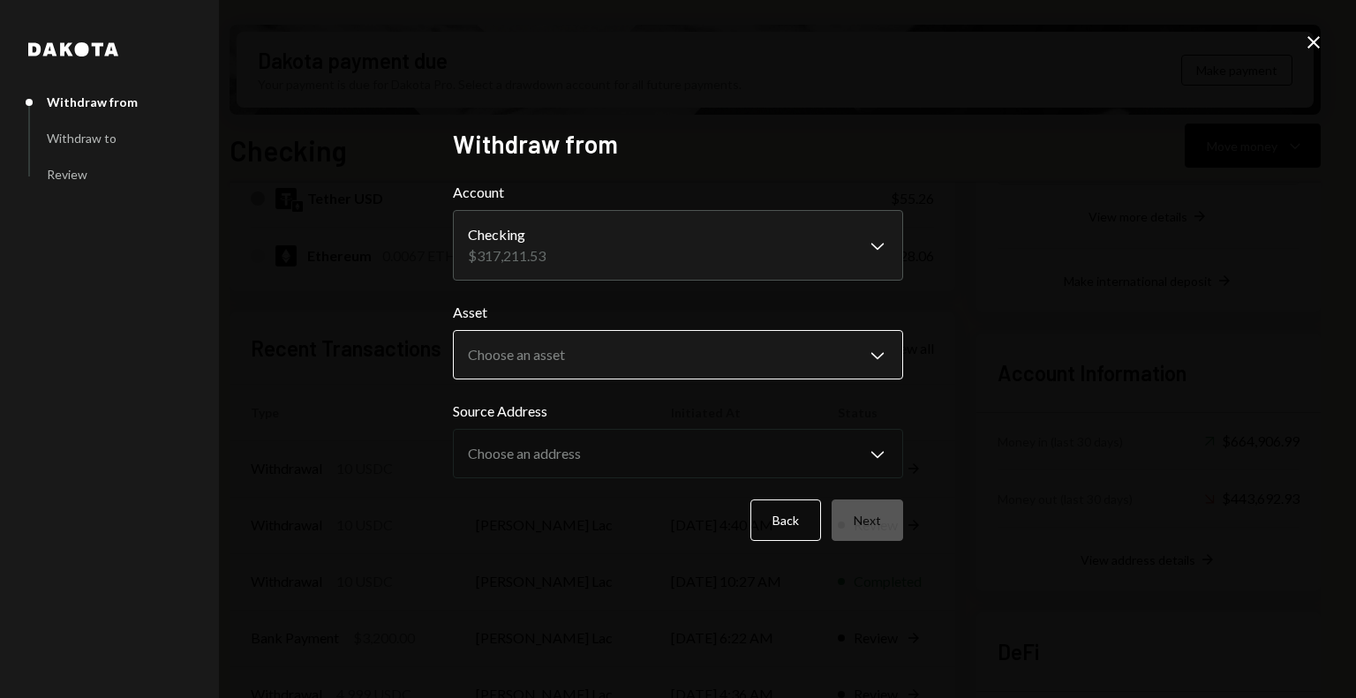
click at [602, 339] on body "Z zkVerify Foundat... Caret Down Home Home Inbox Inbox Activities Transactions …" at bounding box center [678, 349] width 1356 height 698
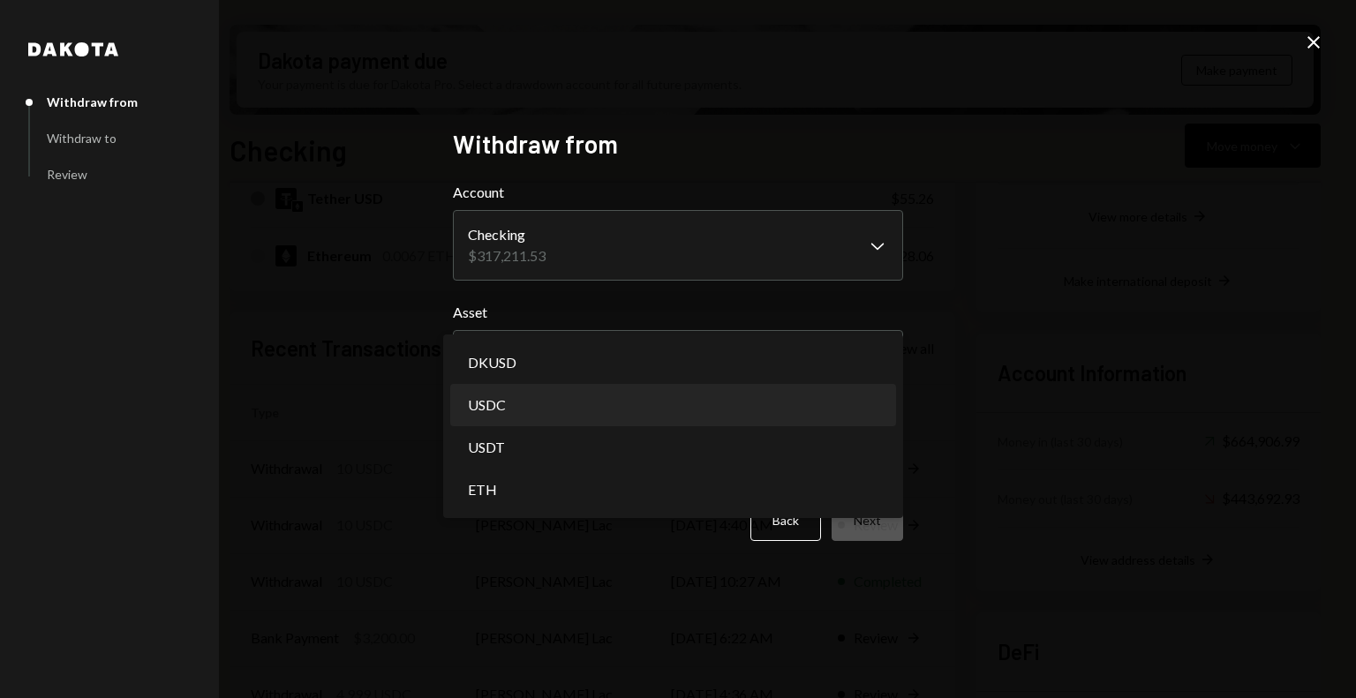
select select "****"
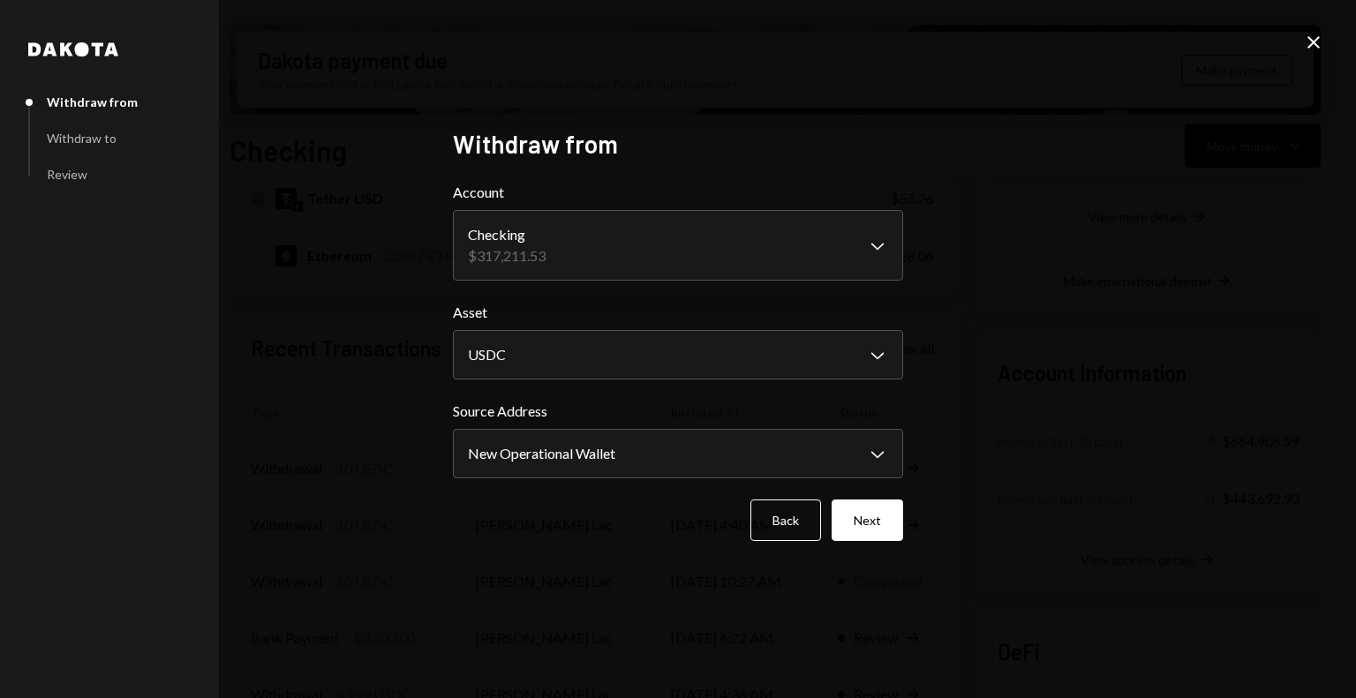
click at [1308, 40] on icon "Close" at bounding box center [1313, 42] width 21 height 21
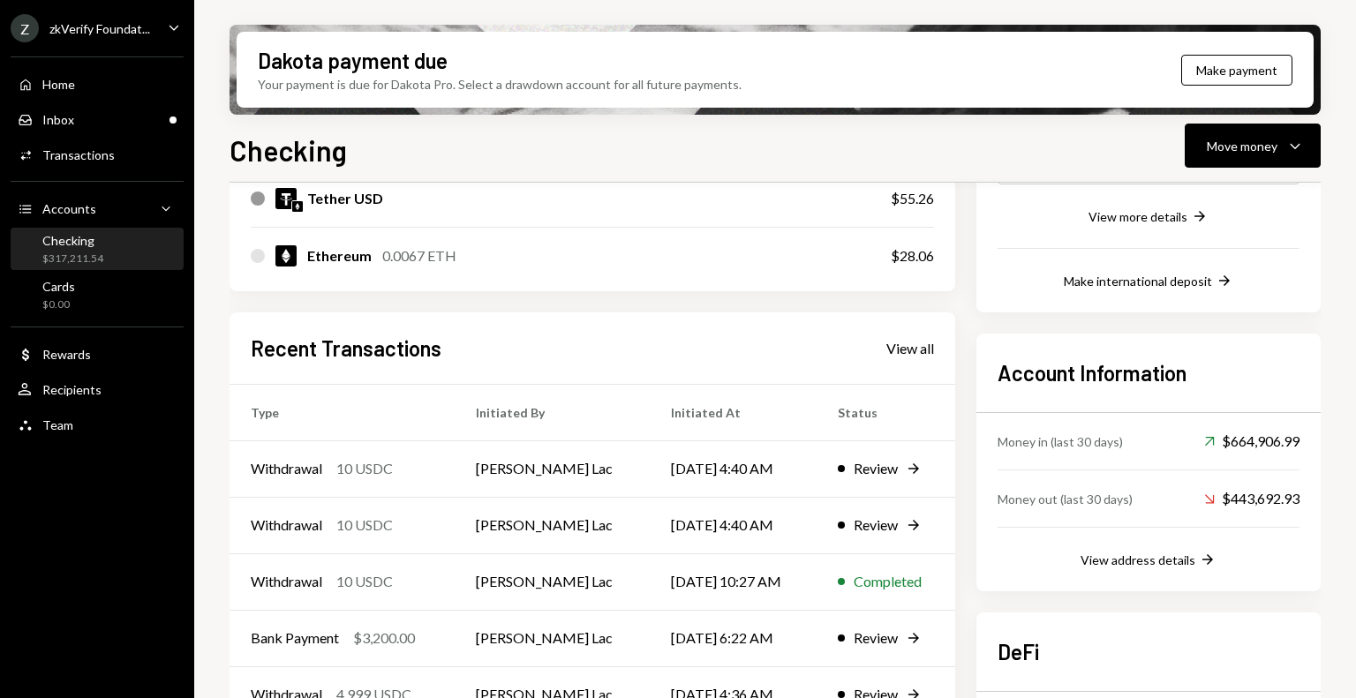
click at [92, 252] on div "$317,211.54" at bounding box center [72, 259] width 61 height 15
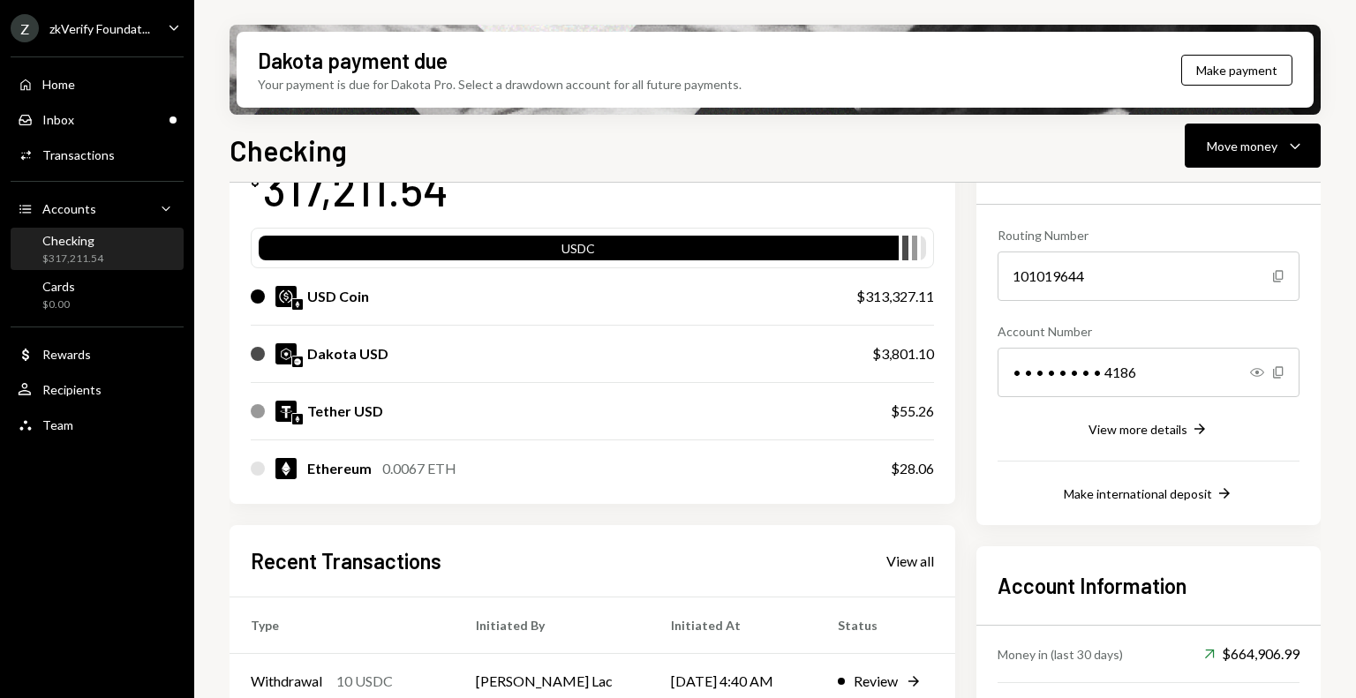
scroll to position [0, 0]
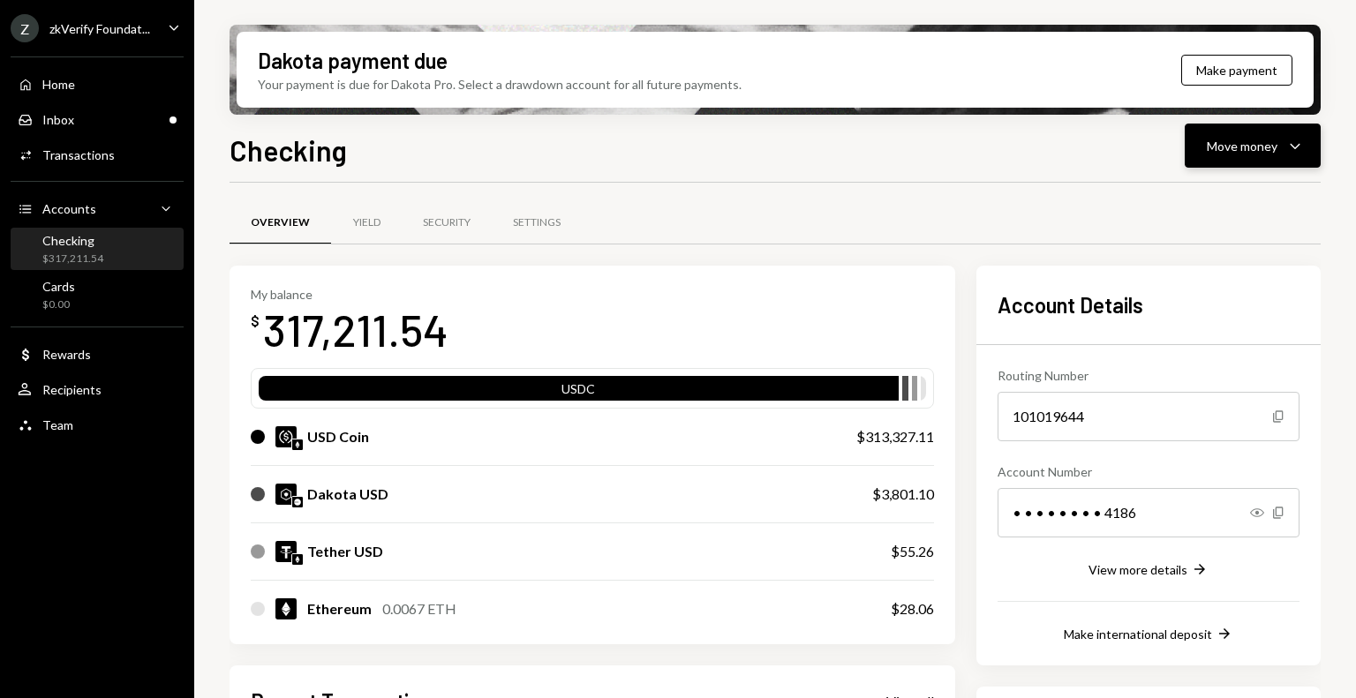
click at [1231, 156] on button "Move money Caret Down" at bounding box center [1252, 146] width 136 height 44
click at [1230, 190] on div "Send" at bounding box center [1238, 199] width 129 height 19
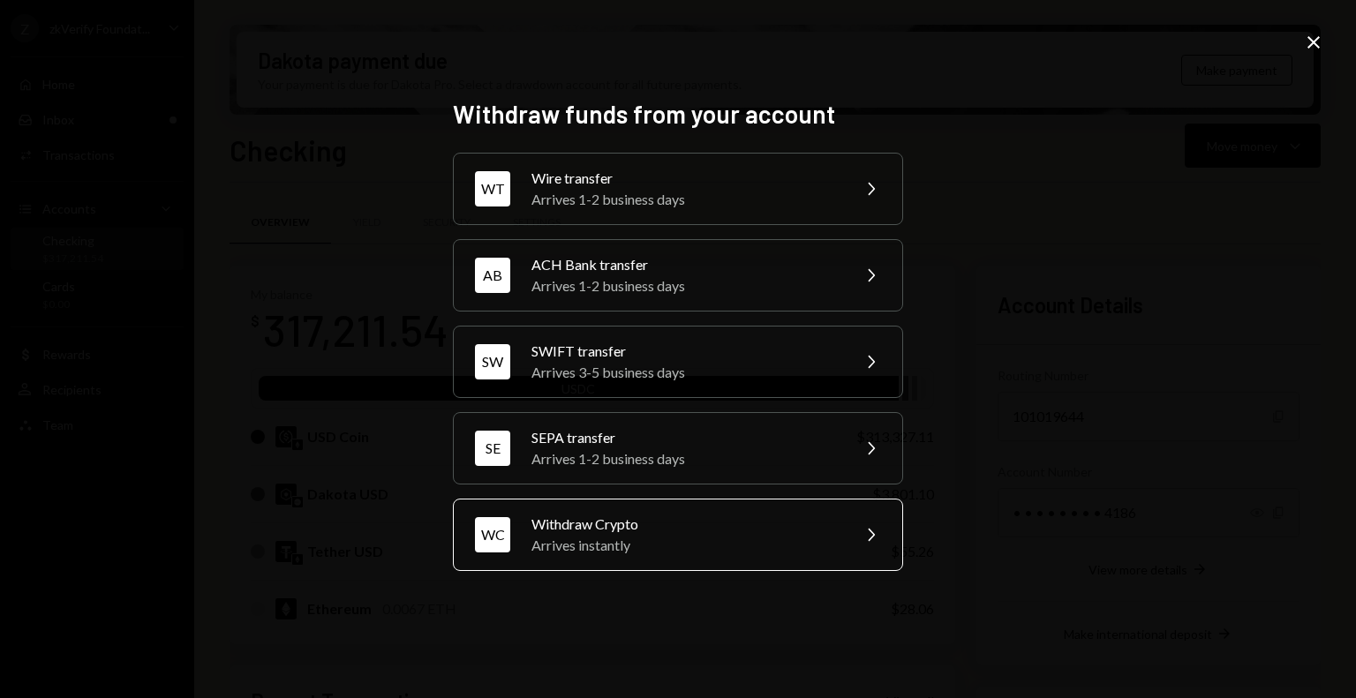
click at [720, 529] on div "Withdraw Crypto" at bounding box center [684, 524] width 307 height 21
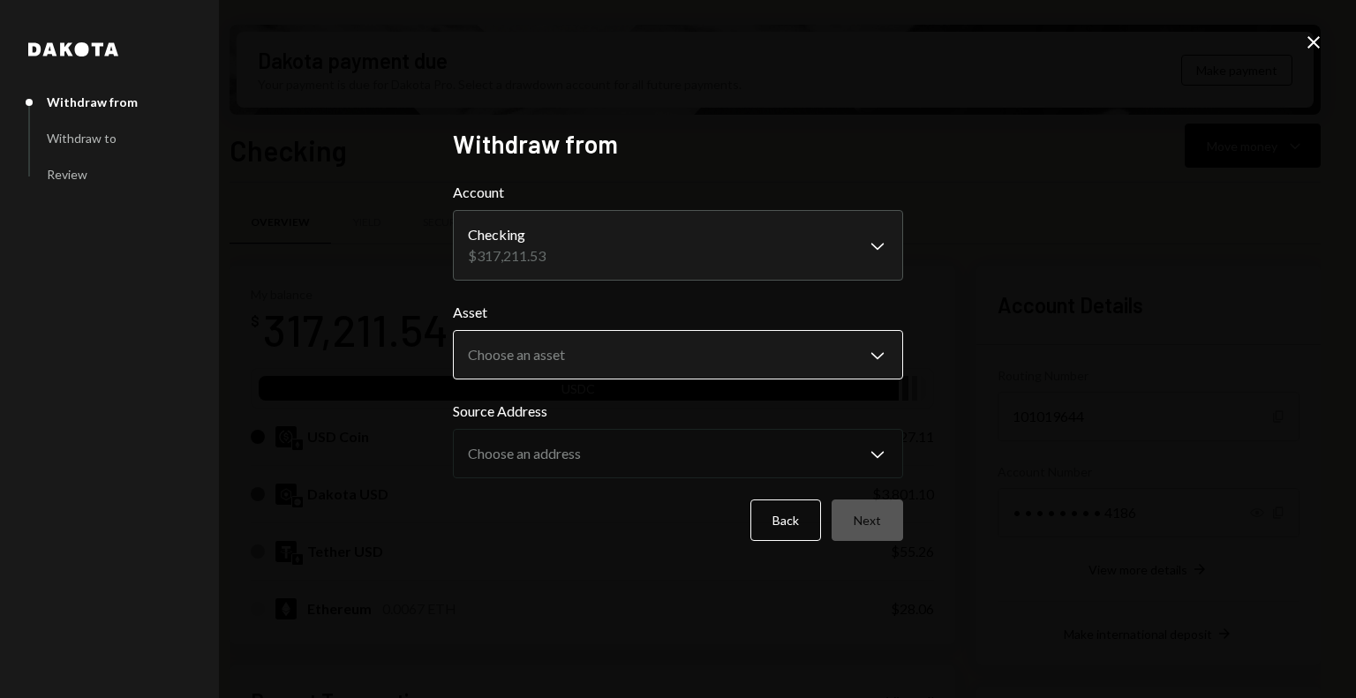
click at [614, 342] on body "Z zkVerify Foundat... Caret Down Home Home Inbox Inbox Activities Transactions …" at bounding box center [678, 349] width 1356 height 698
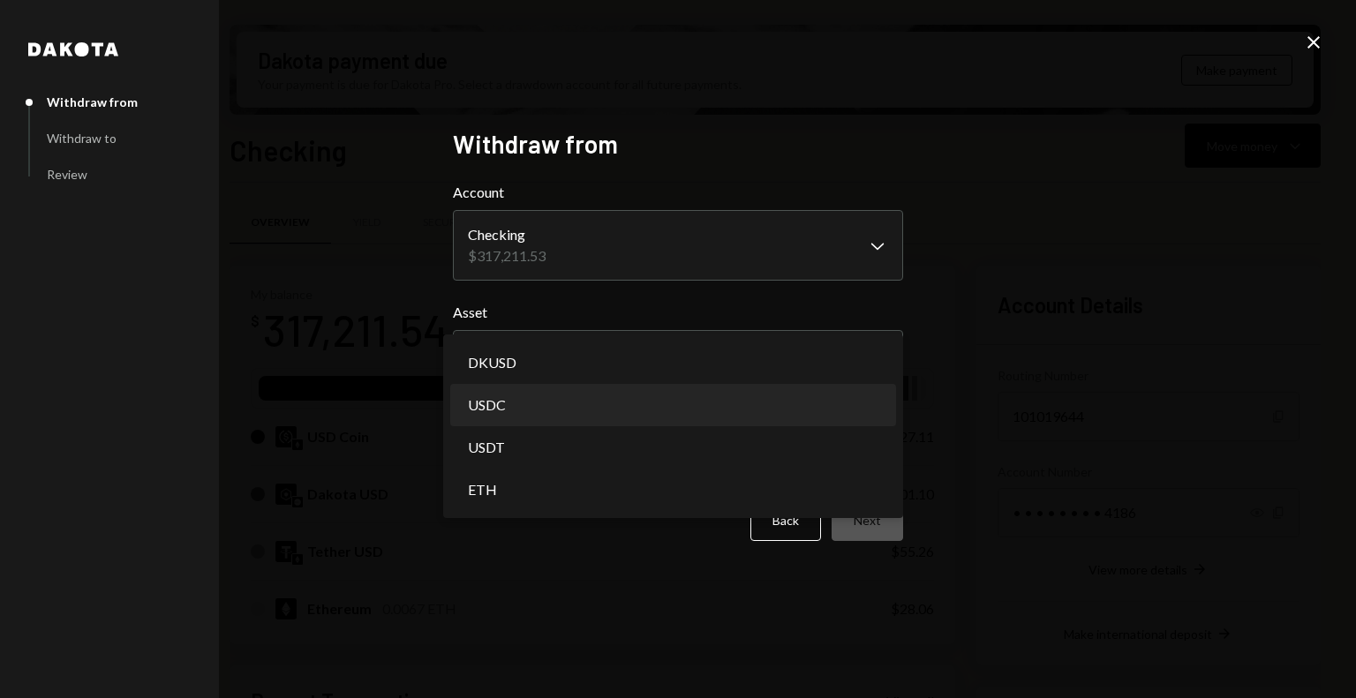
select select "****"
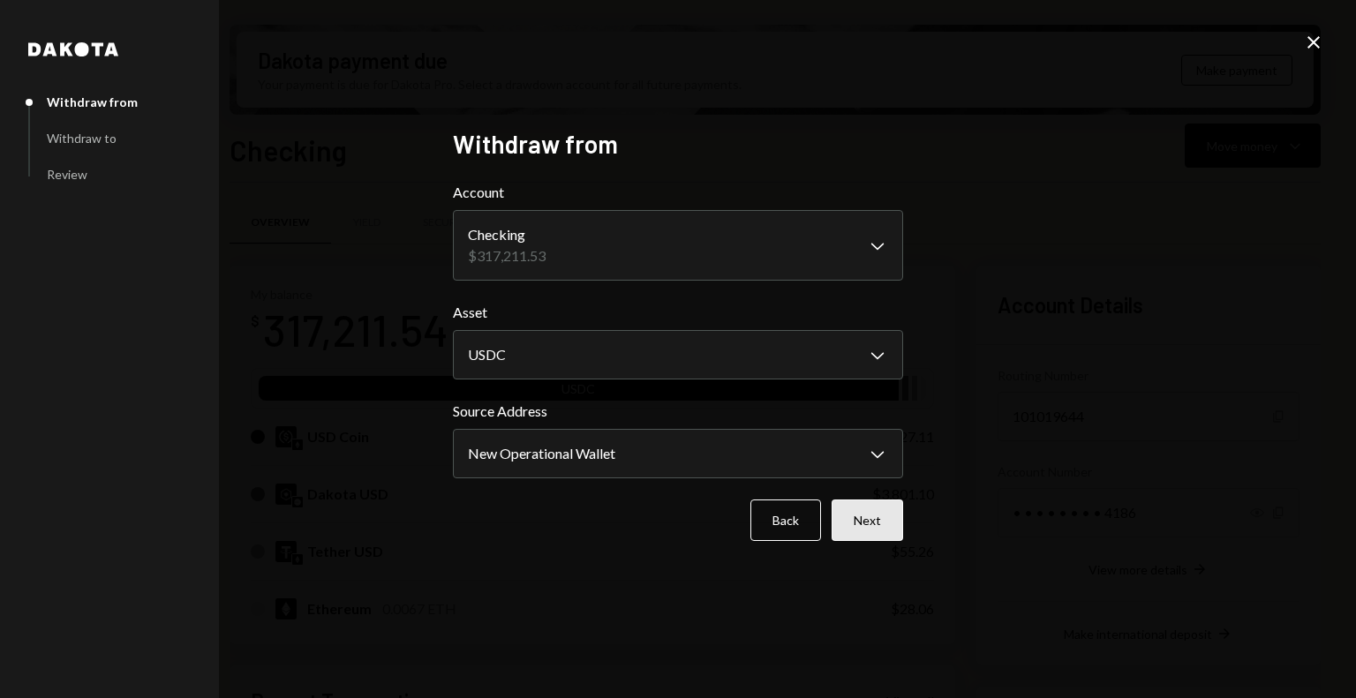
click at [846, 522] on button "Next" at bounding box center [866, 520] width 71 height 41
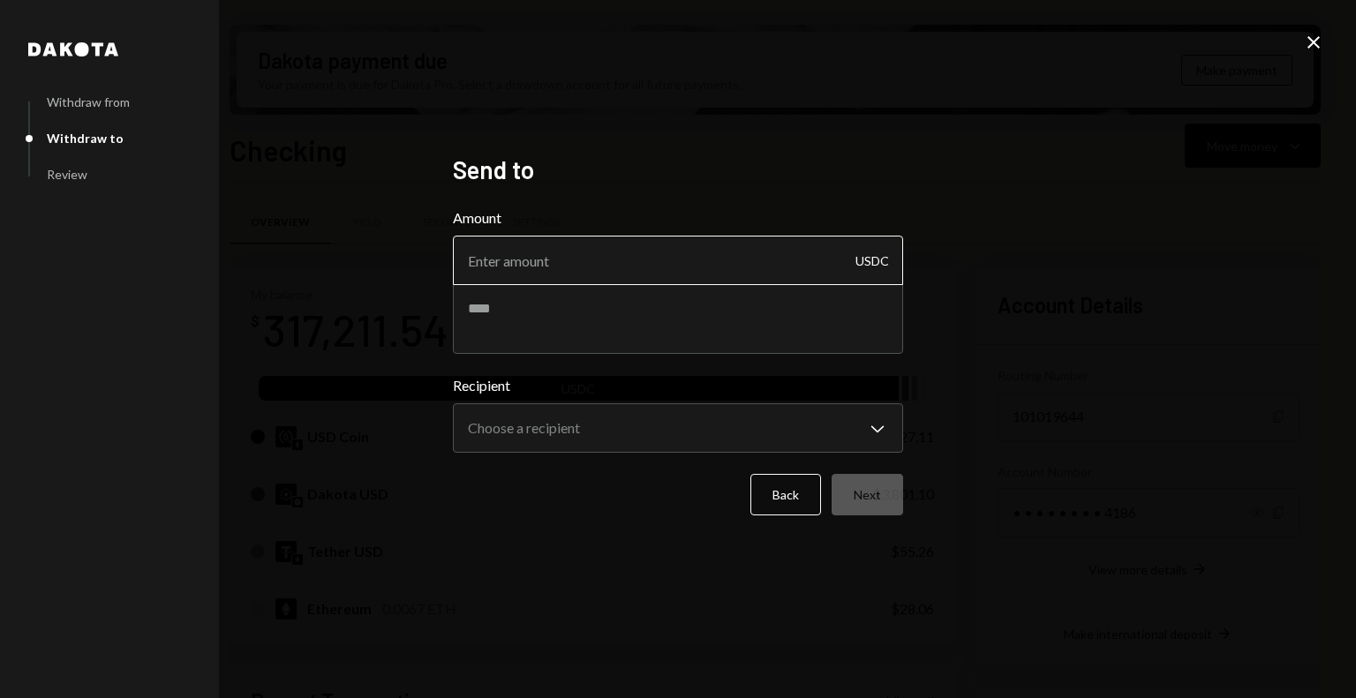
click at [570, 264] on input "Amount" at bounding box center [678, 260] width 450 height 49
type input "10"
click at [595, 327] on textarea at bounding box center [678, 318] width 450 height 71
type textarea "**********"
click at [604, 462] on form "**********" at bounding box center [678, 361] width 450 height 308
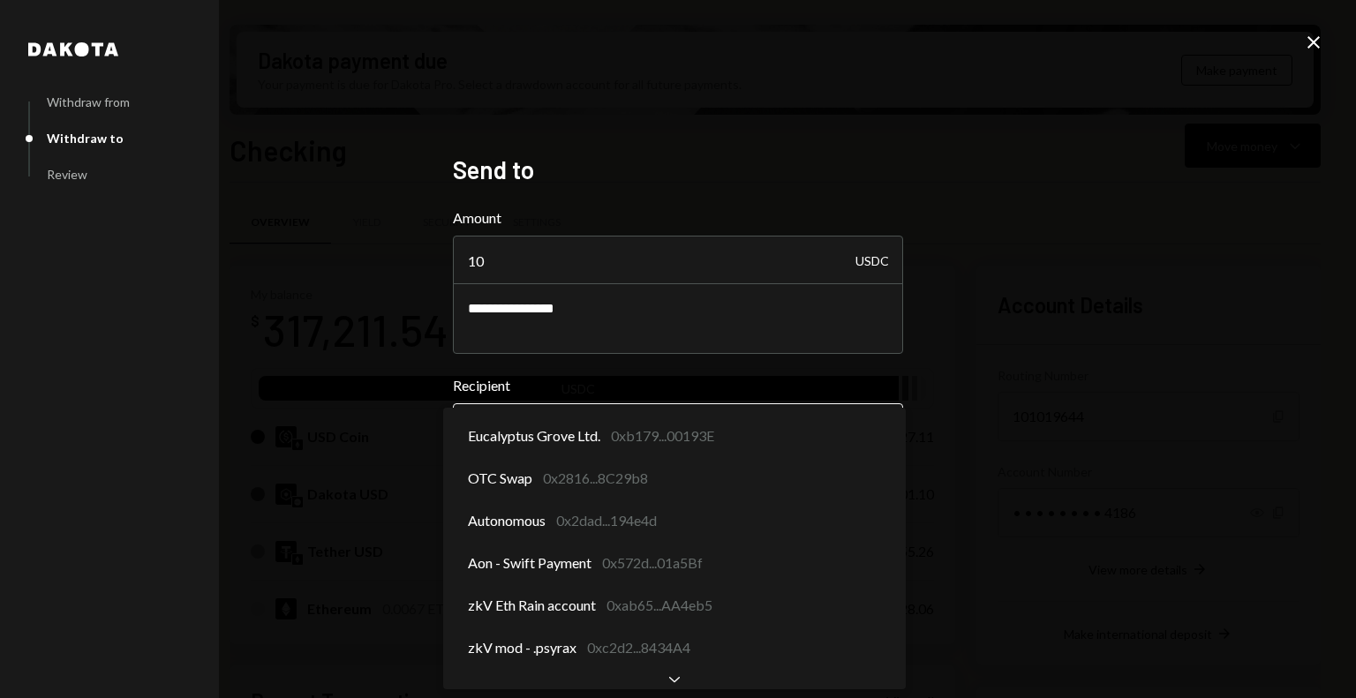
click at [604, 434] on body "Z zkVerify Foundat... Caret Down Home Home Inbox Inbox Activities Transactions …" at bounding box center [678, 349] width 1356 height 698
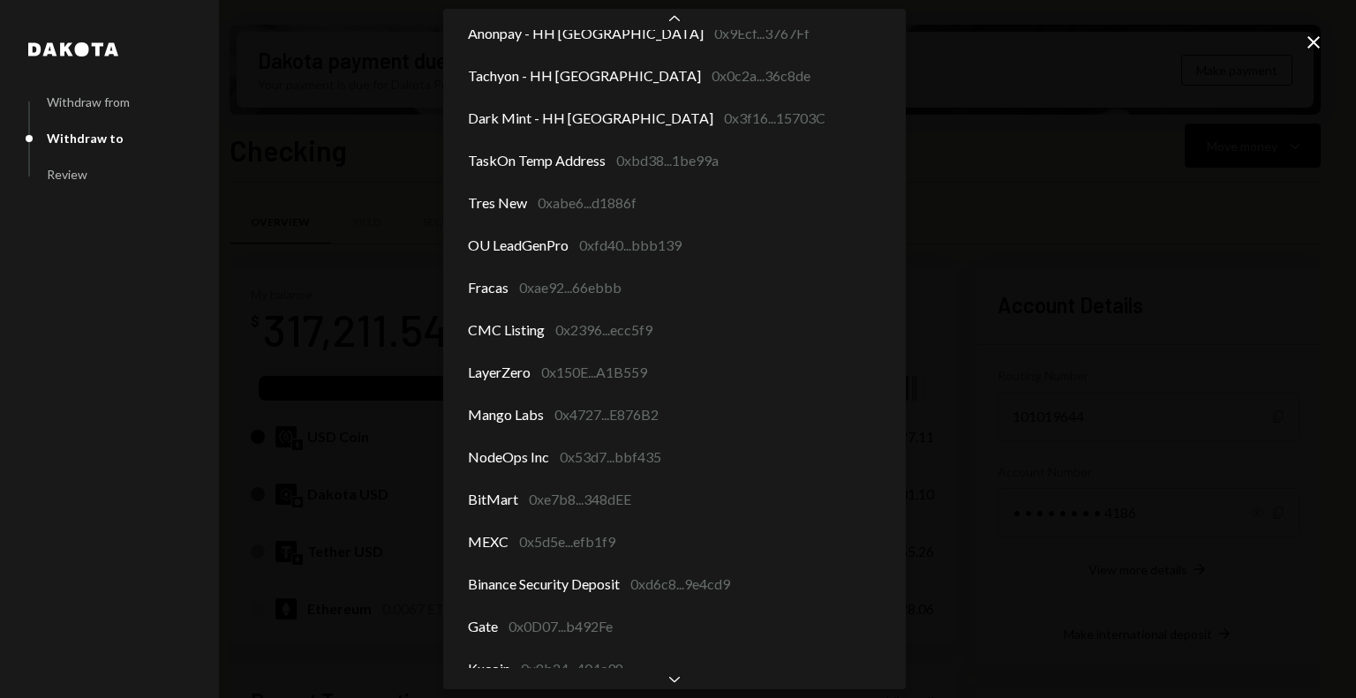
scroll to position [2277, 0]
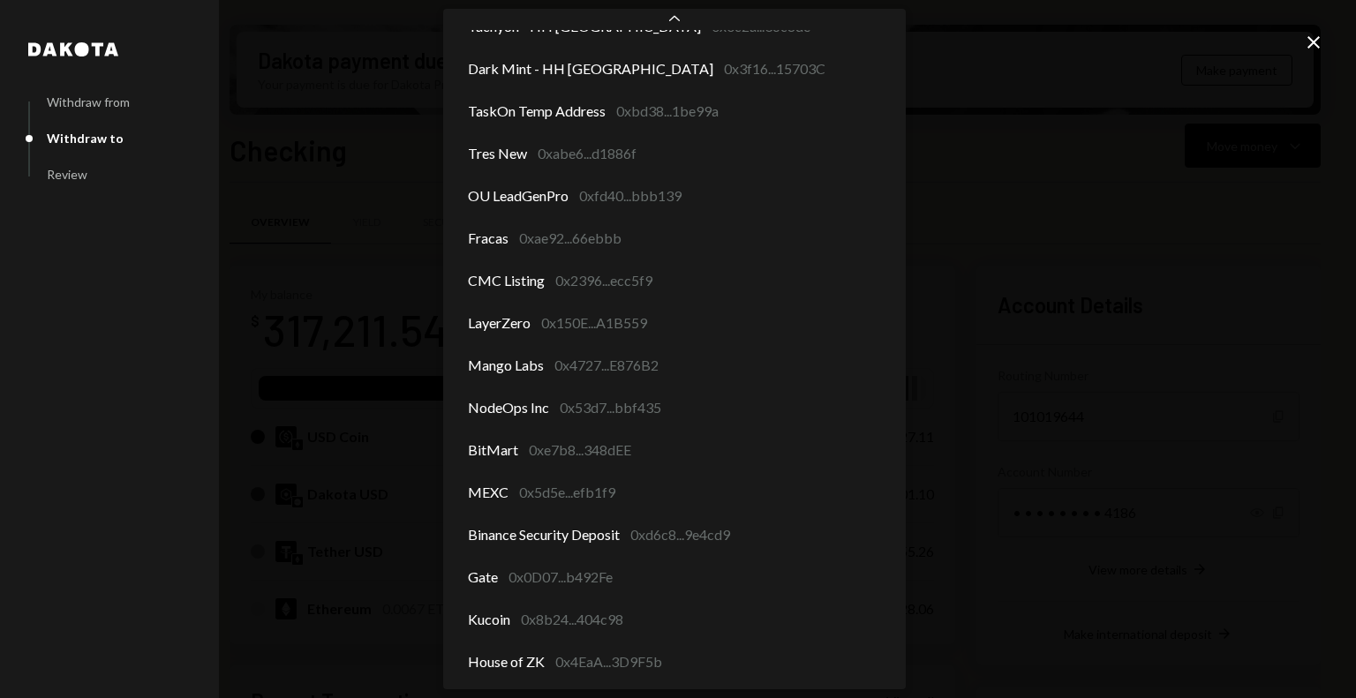
select select "**********"
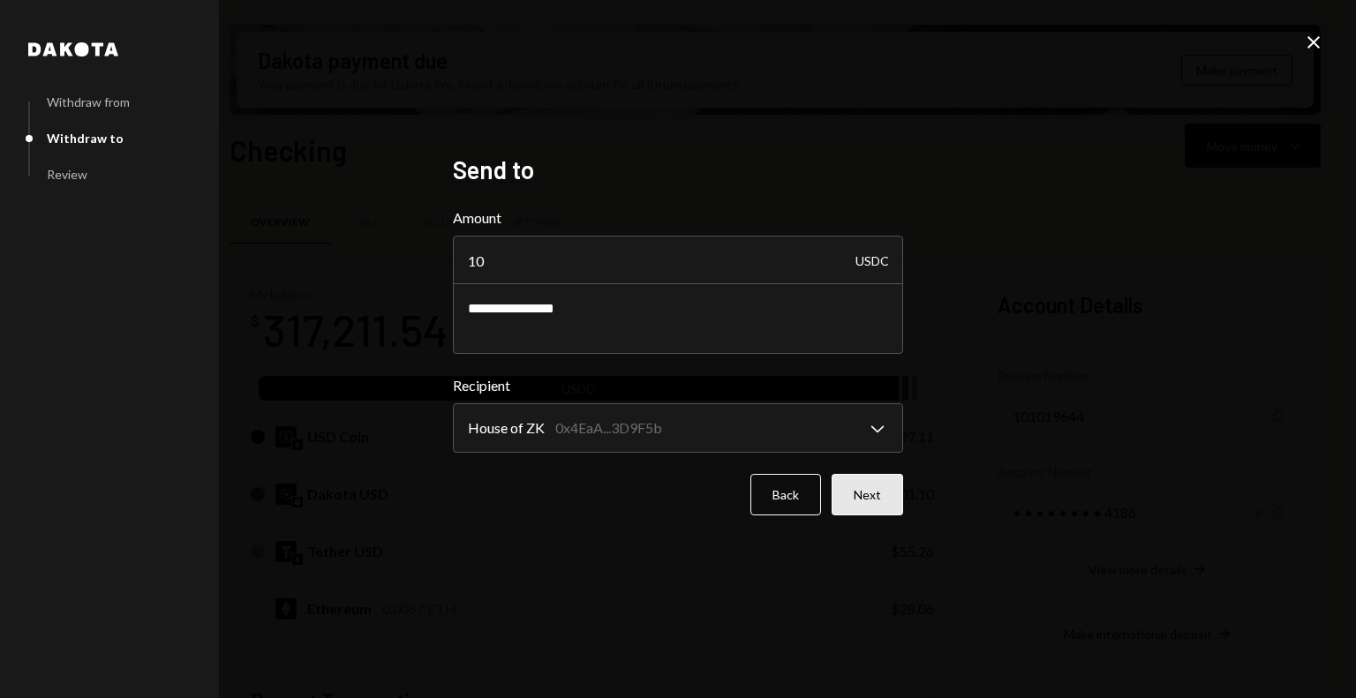
click at [867, 498] on button "Next" at bounding box center [866, 494] width 71 height 41
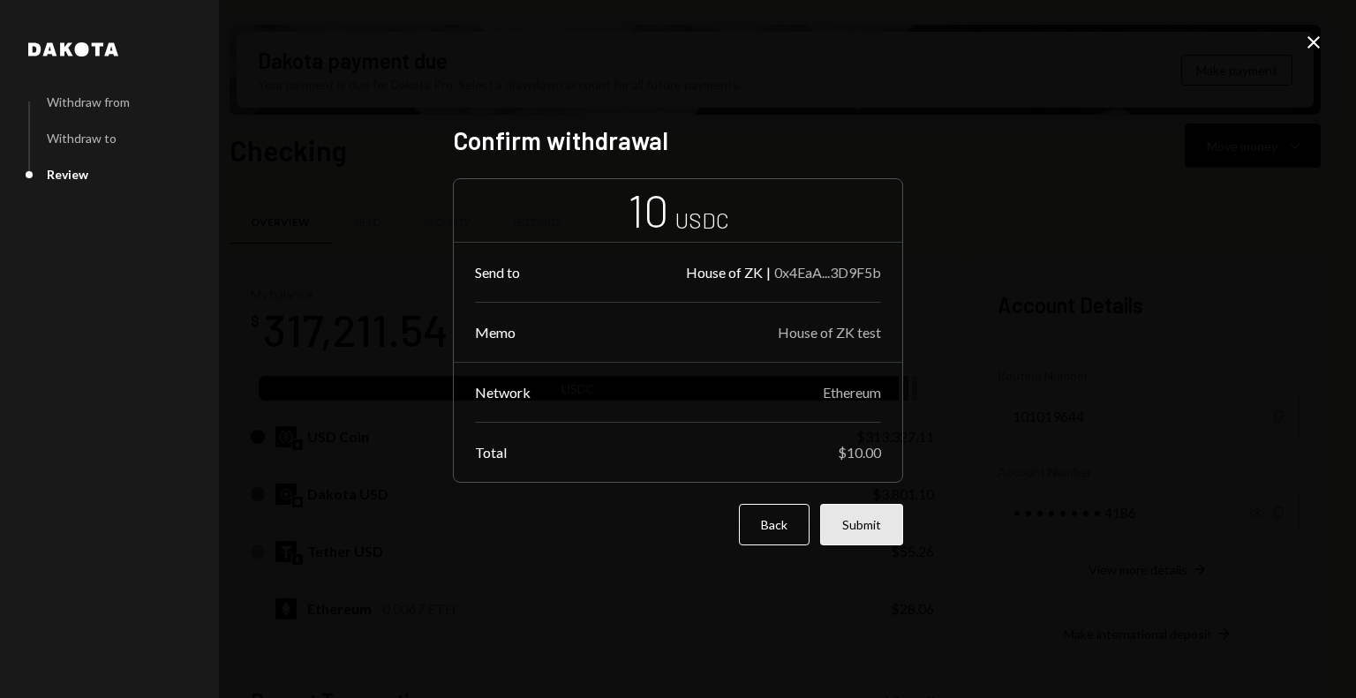
click at [879, 529] on button "Submit" at bounding box center [861, 524] width 83 height 41
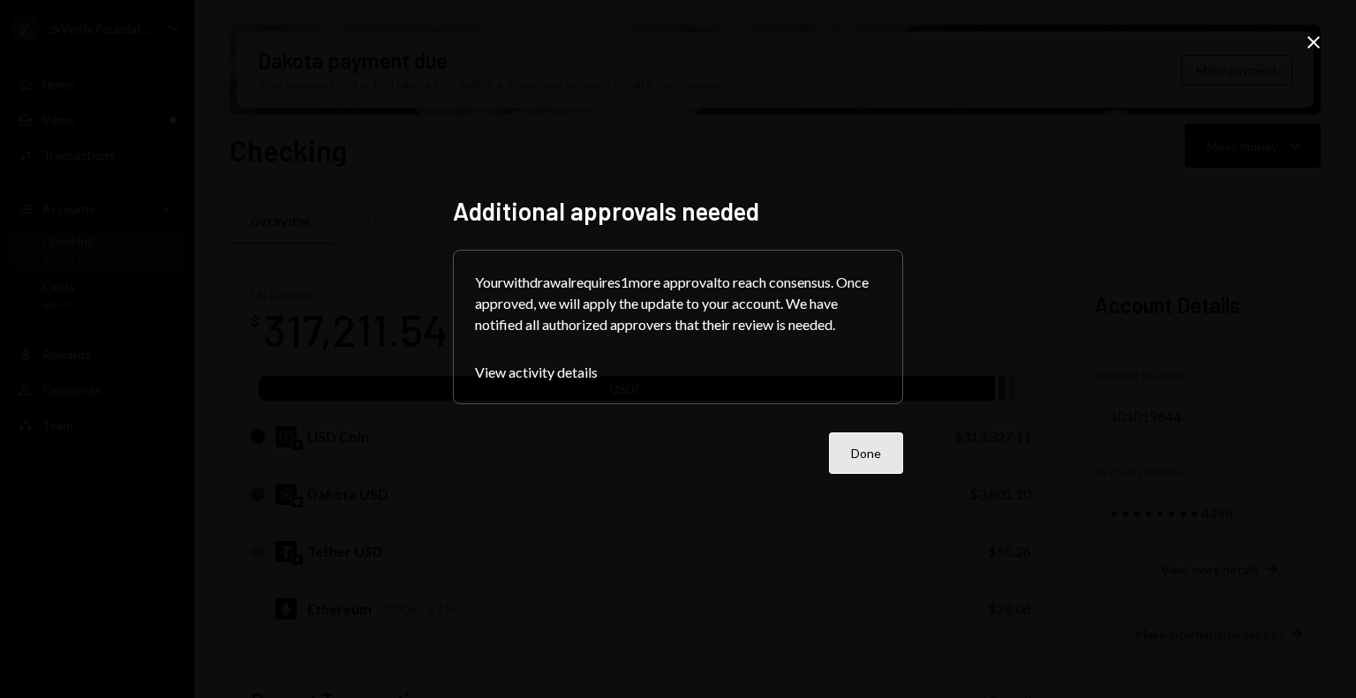
click at [866, 448] on button "Done" at bounding box center [866, 452] width 74 height 41
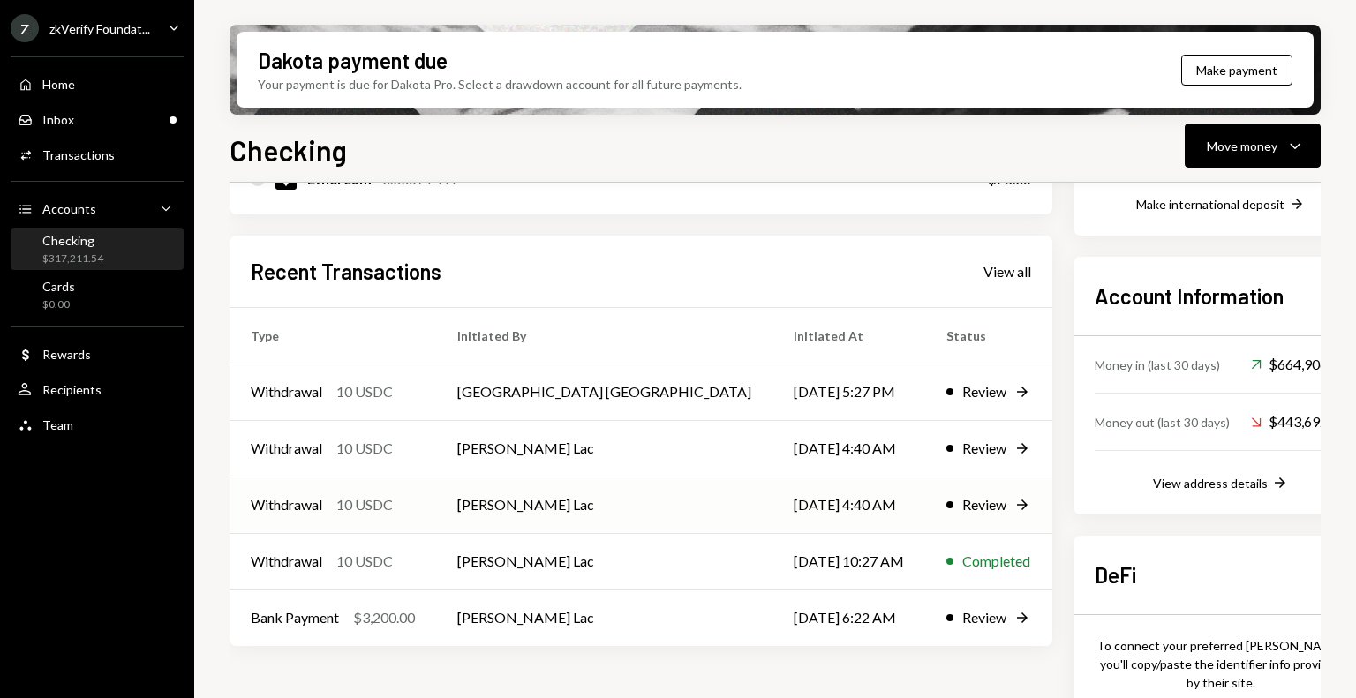
scroll to position [441, 0]
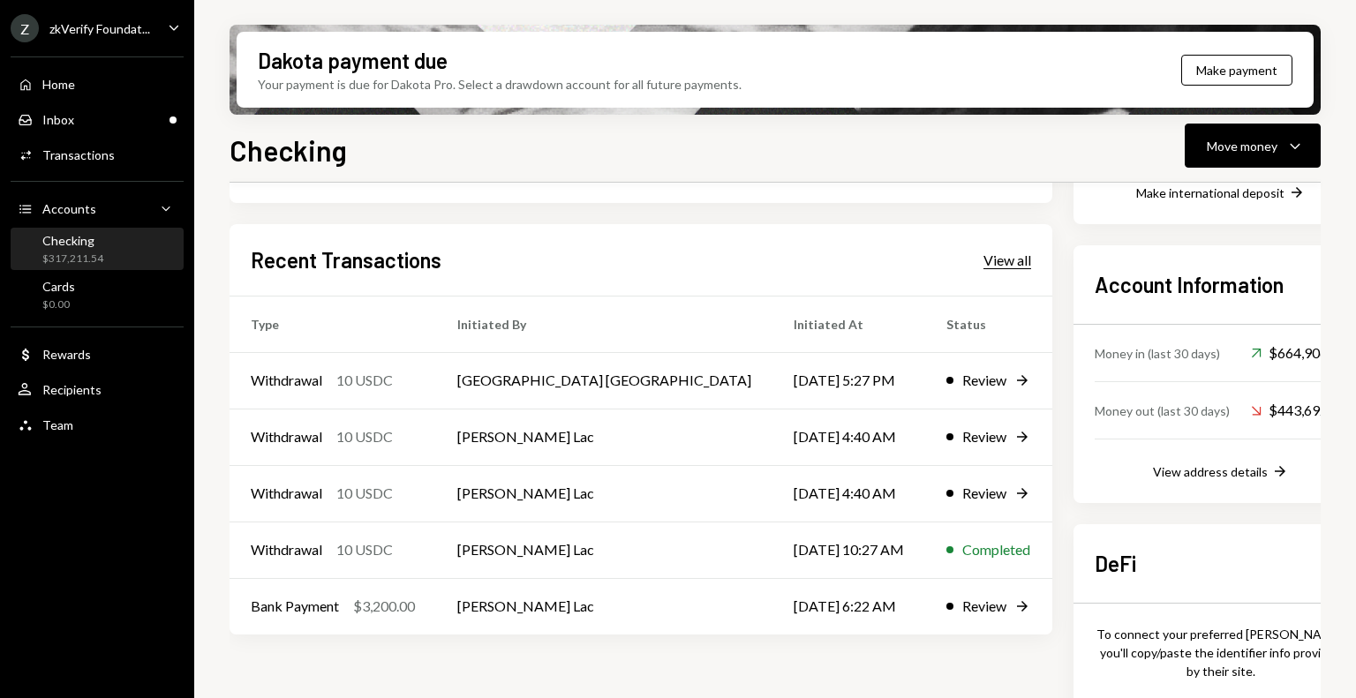
click at [983, 257] on div "View all" at bounding box center [1007, 261] width 48 height 18
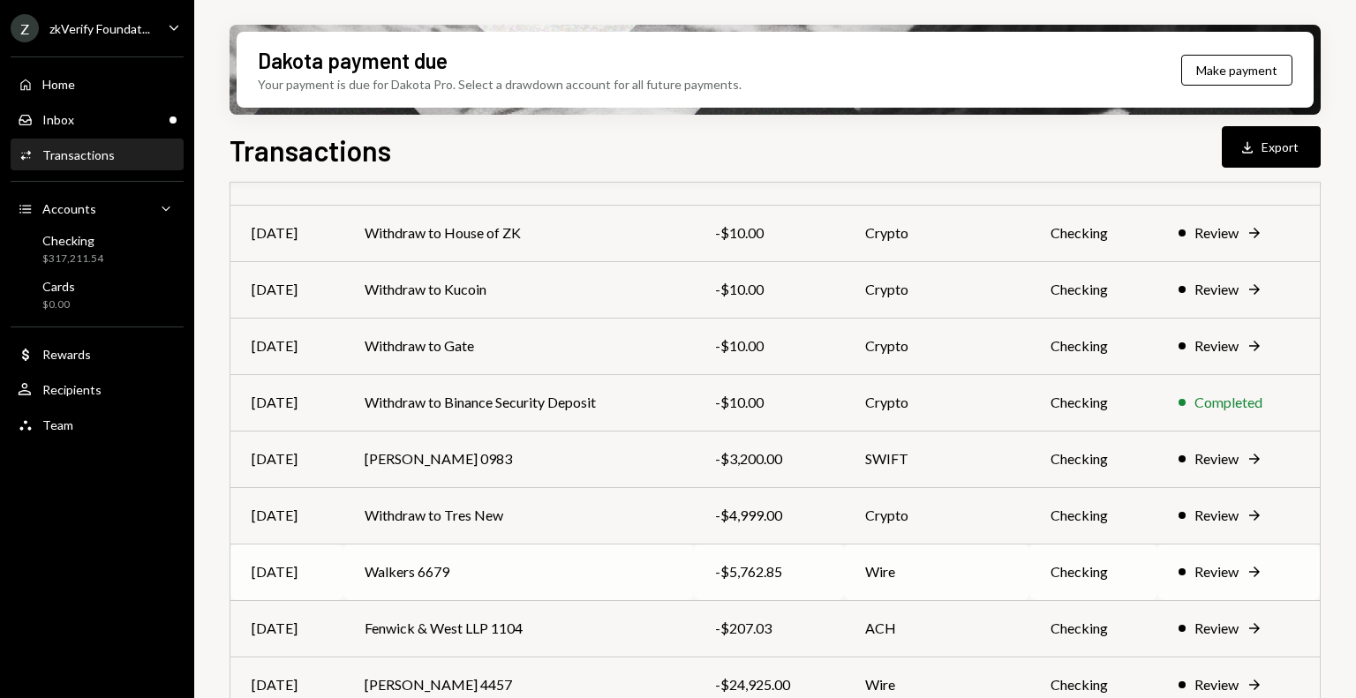
scroll to position [130, 0]
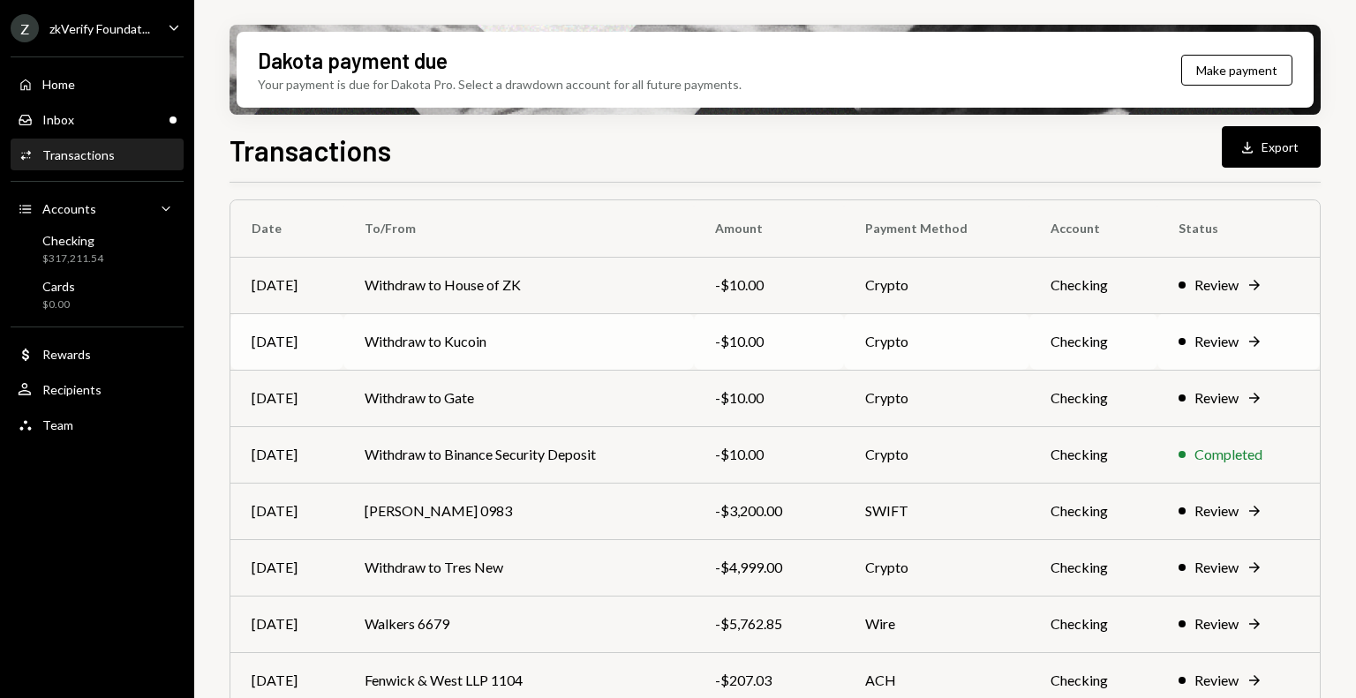
click at [536, 334] on td "Withdraw to Kucoin" at bounding box center [518, 341] width 350 height 56
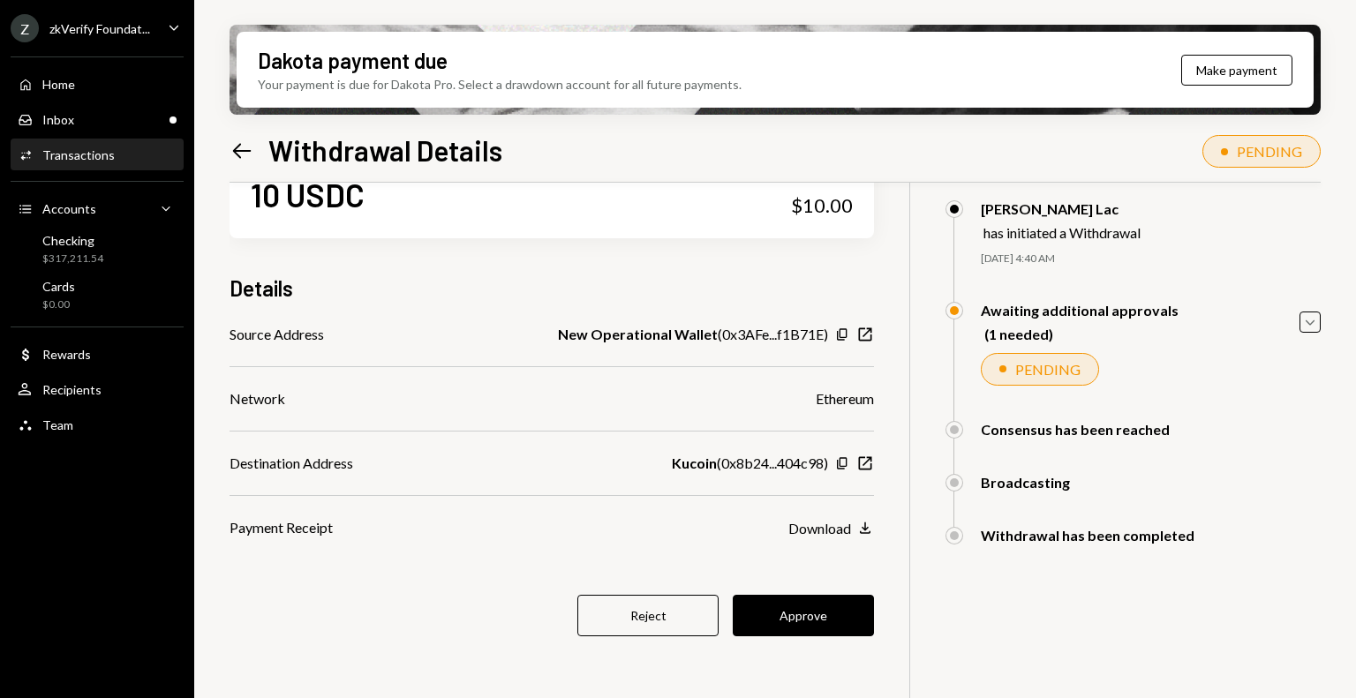
scroll to position [141, 0]
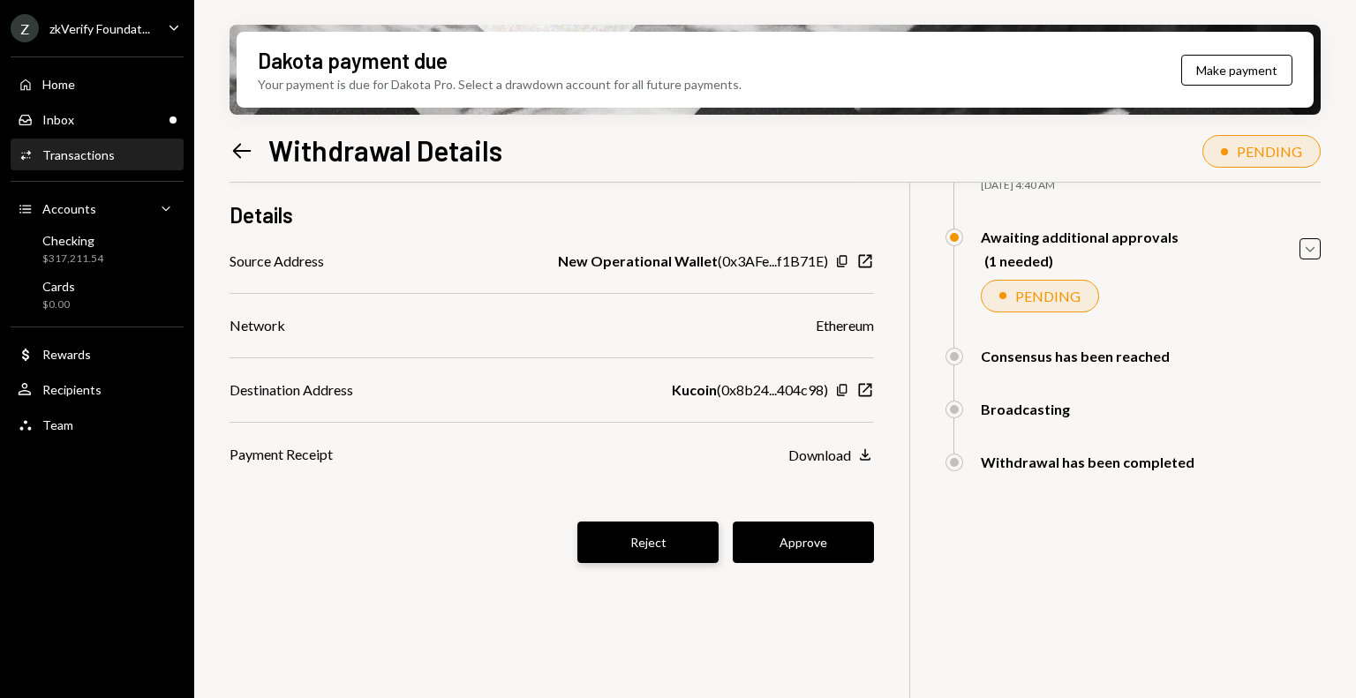
click at [646, 545] on button "Reject" at bounding box center [647, 542] width 141 height 41
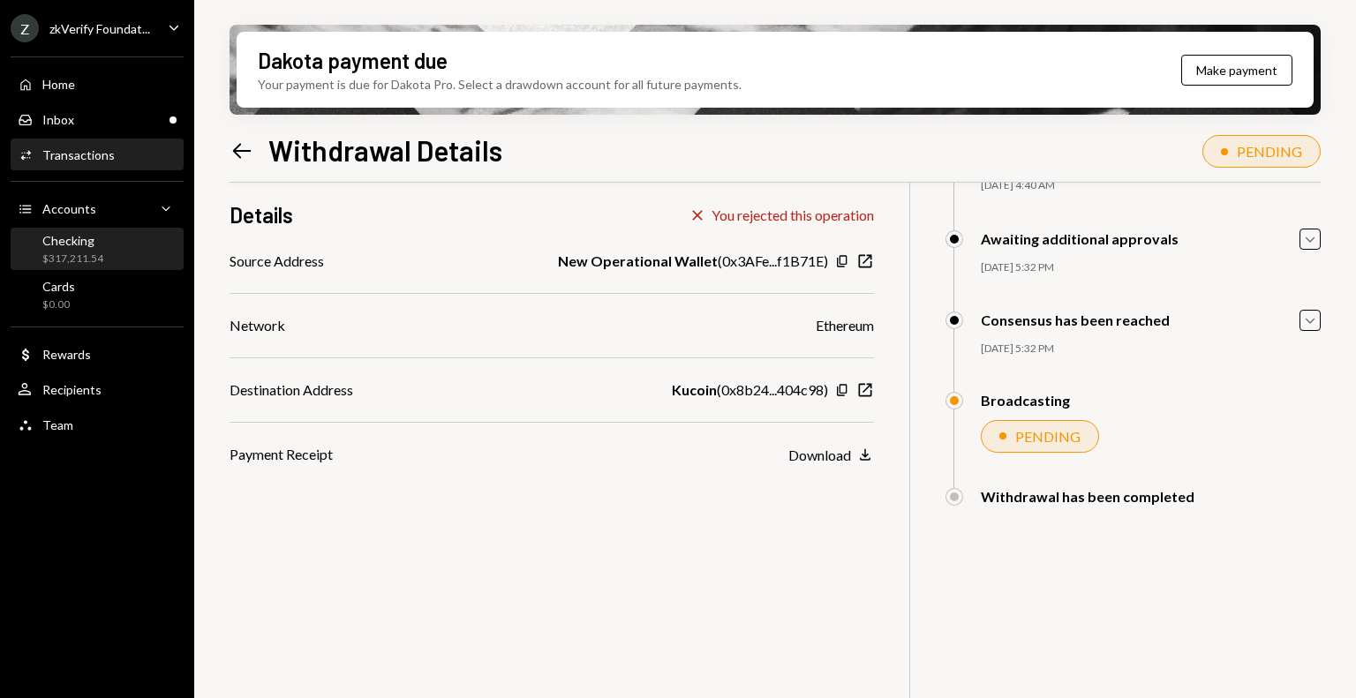
click at [81, 267] on div "Checking $317,211.54" at bounding box center [97, 249] width 159 height 41
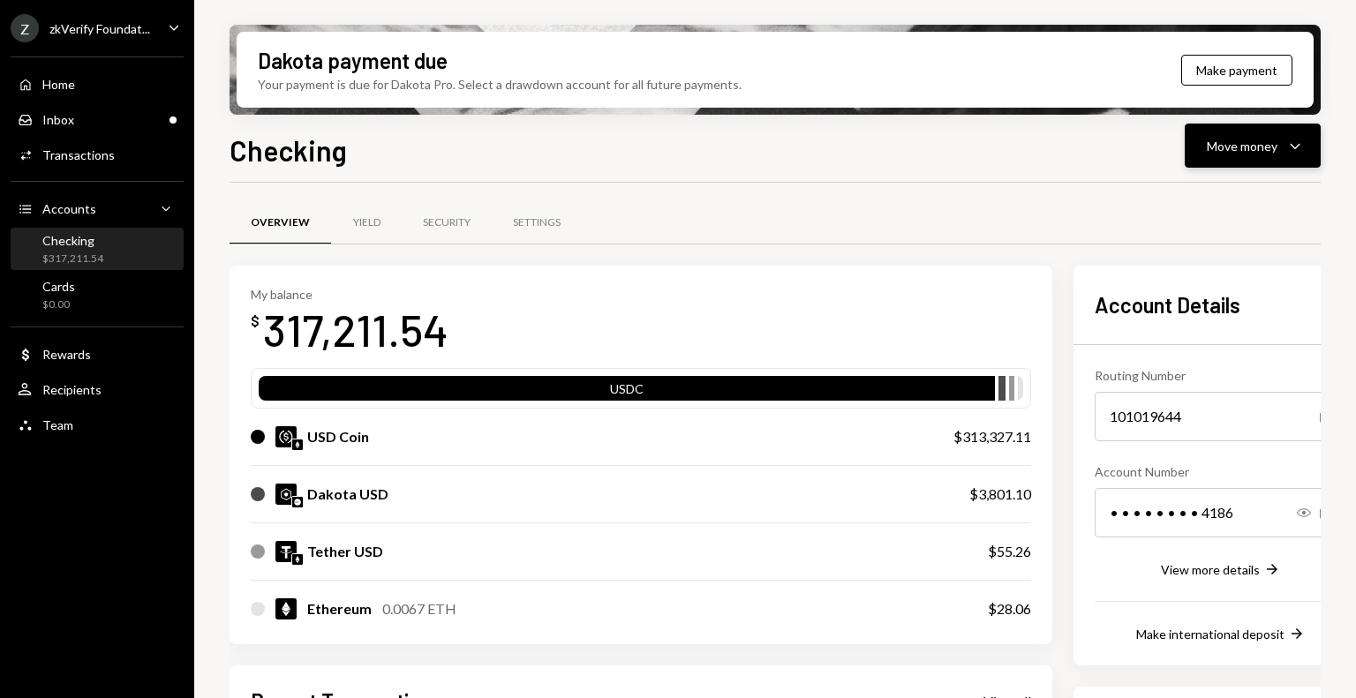
click at [1228, 158] on button "Move money Caret Down" at bounding box center [1252, 146] width 136 height 44
click at [1209, 190] on div "Send" at bounding box center [1238, 199] width 129 height 19
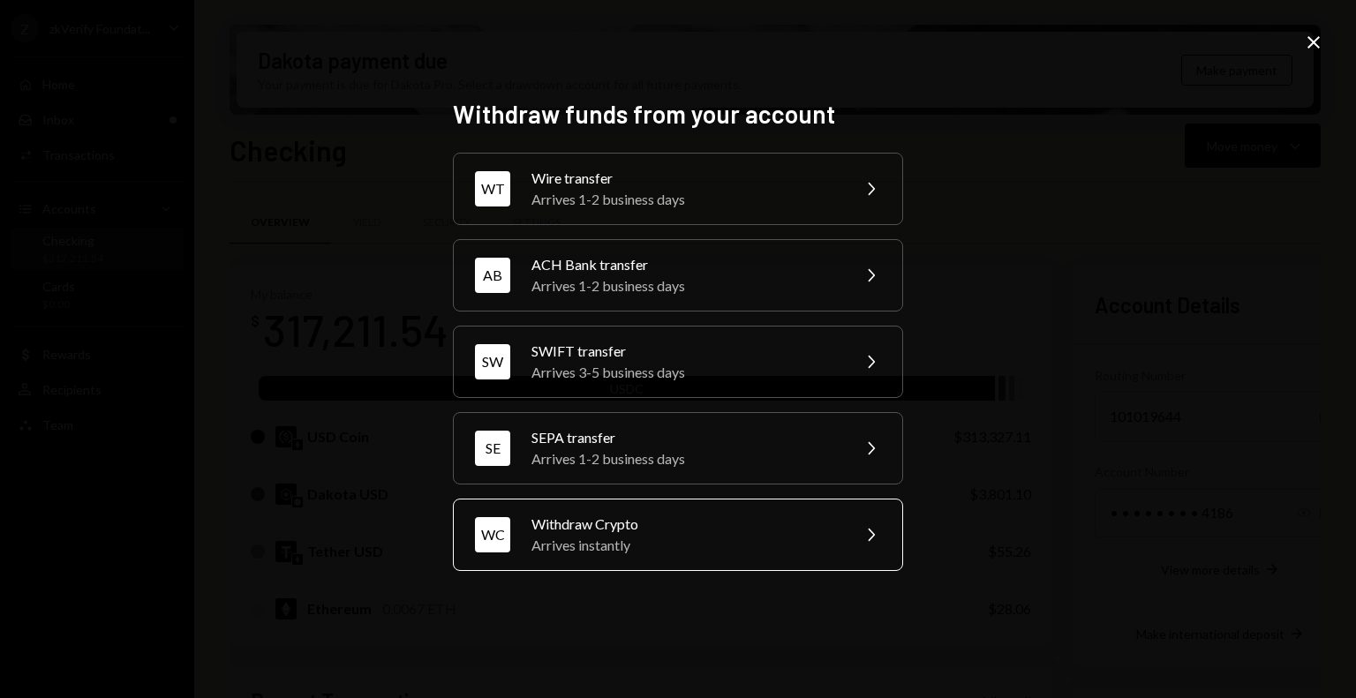
click at [628, 541] on div "Arrives instantly" at bounding box center [684, 545] width 307 height 21
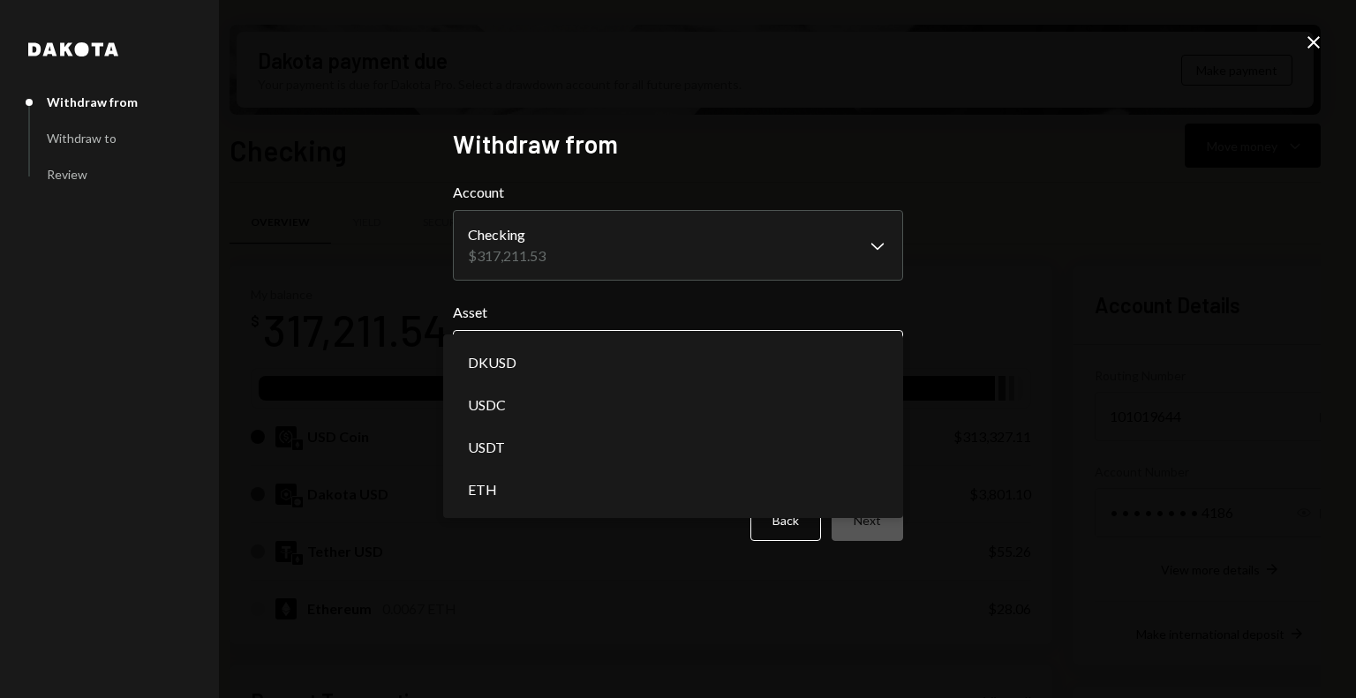
click at [607, 364] on body "Z zkVerify Foundat... Caret Down Home Home Inbox Inbox Activities Transactions …" at bounding box center [678, 349] width 1356 height 698
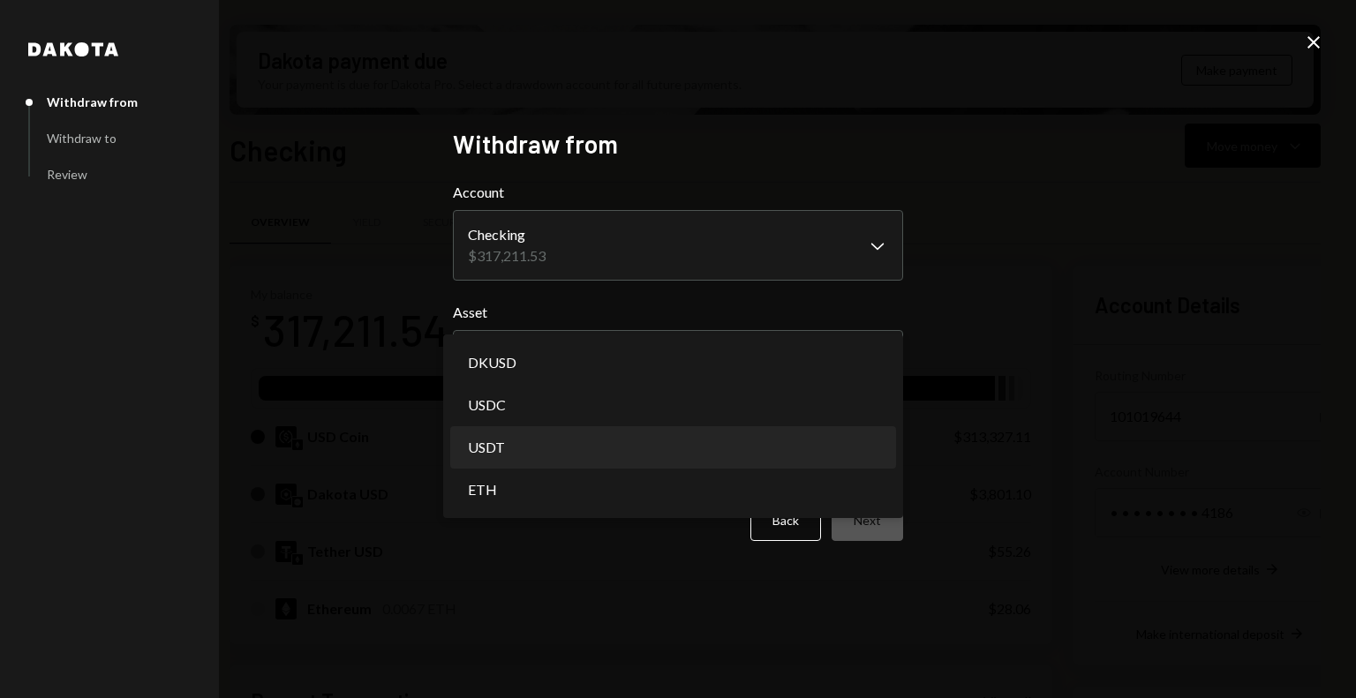
select select "****"
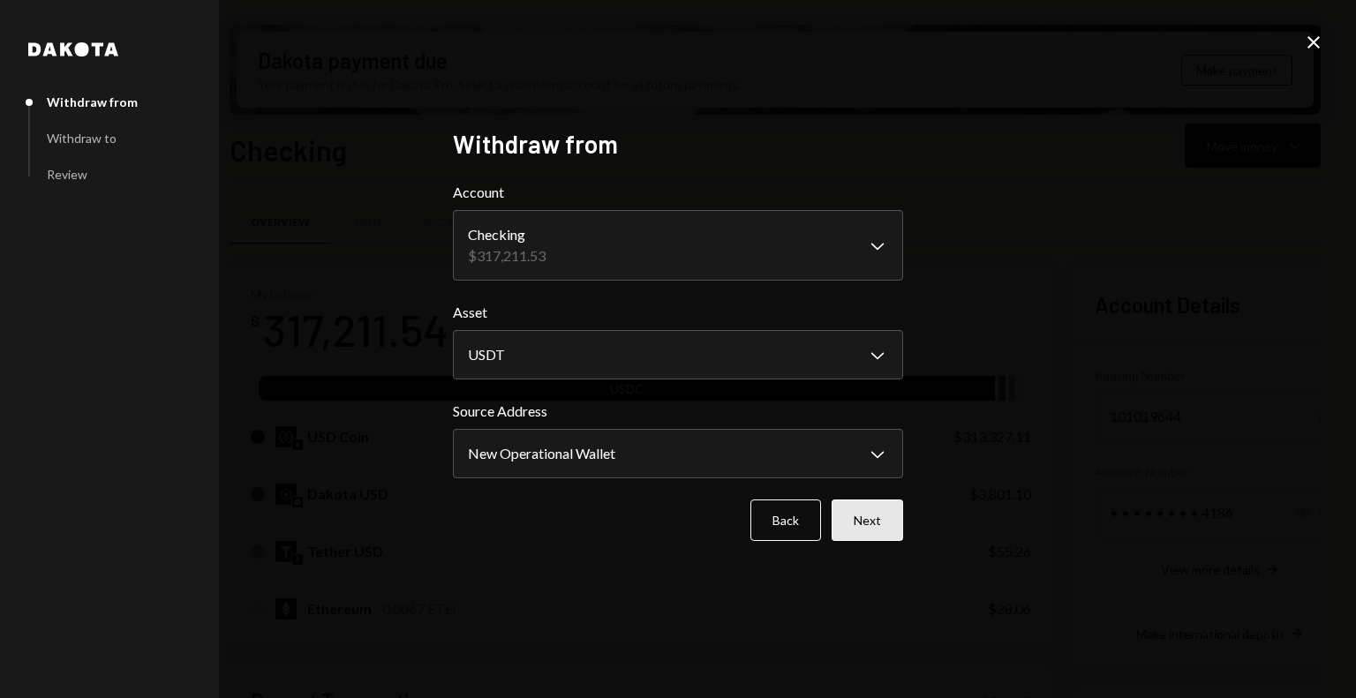
click at [861, 510] on button "Next" at bounding box center [866, 520] width 71 height 41
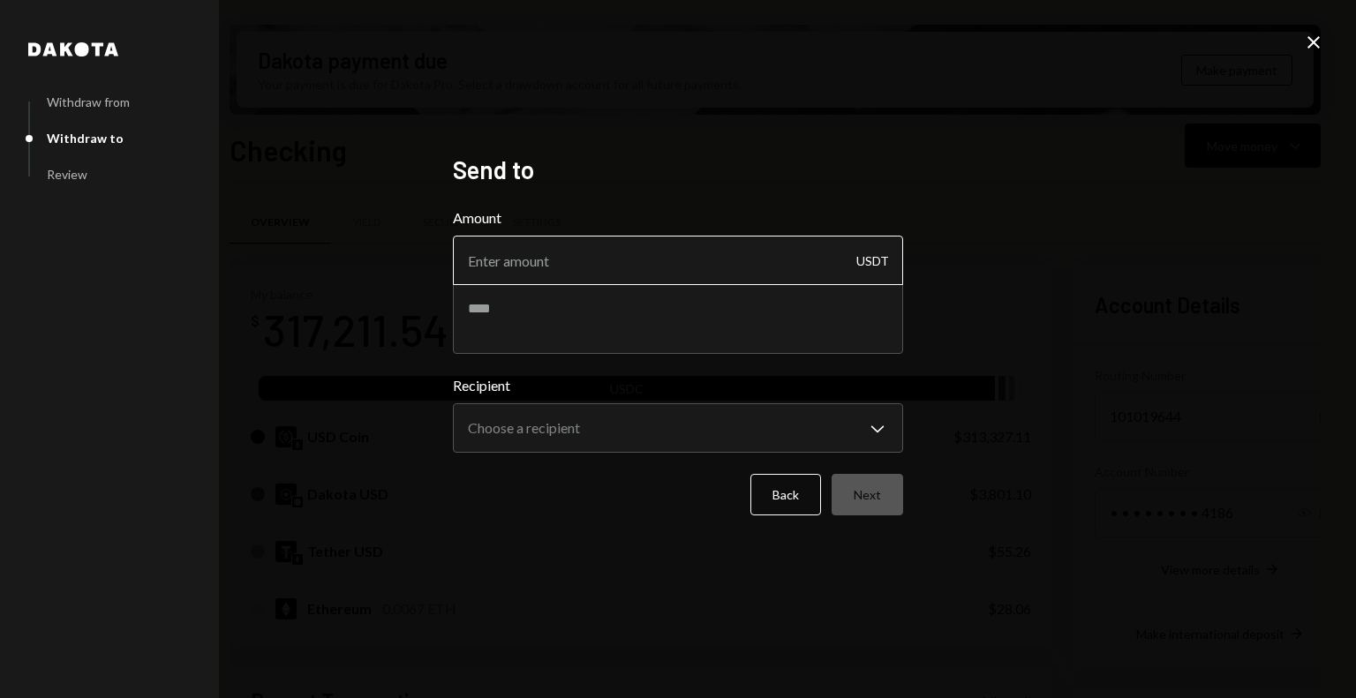
click at [635, 274] on input "Amount" at bounding box center [678, 260] width 450 height 49
type input "10"
click at [648, 315] on textarea at bounding box center [678, 318] width 450 height 71
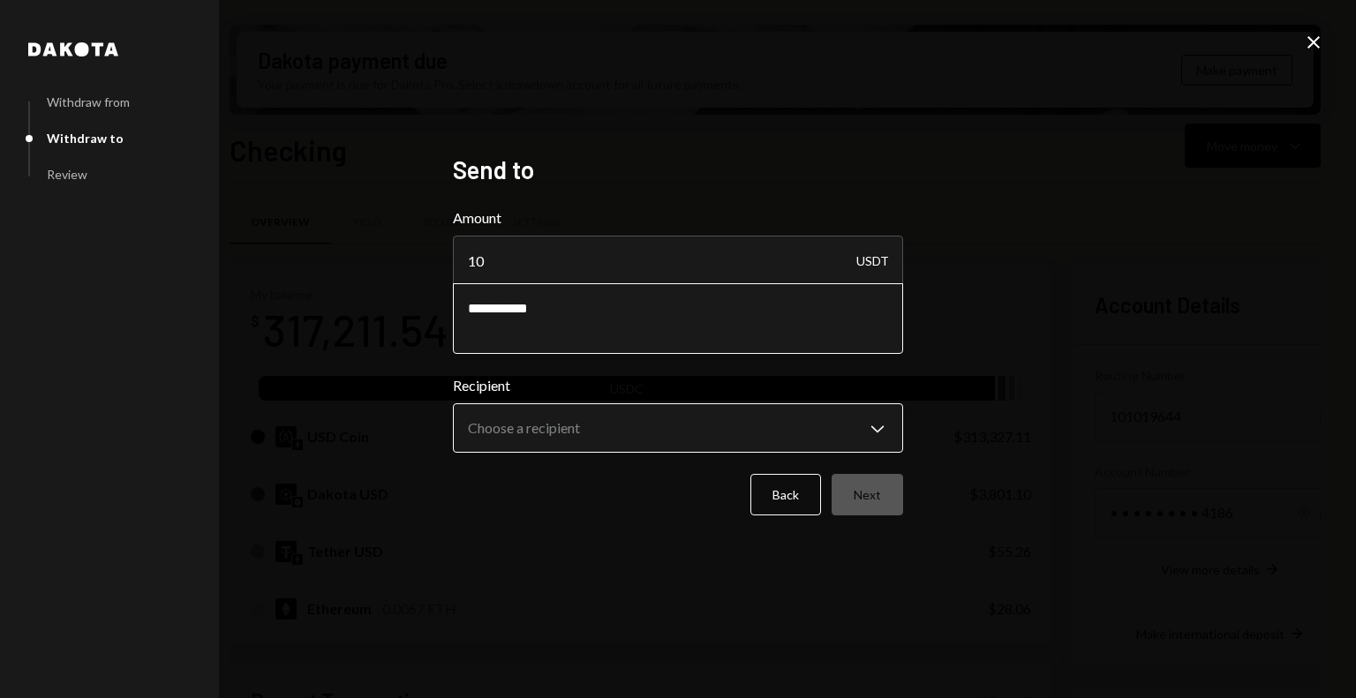
type textarea "**********"
click at [673, 425] on body "Z zkVerify Foundat... Caret Down Home Home Inbox Inbox Activities Transactions …" at bounding box center [678, 349] width 1356 height 698
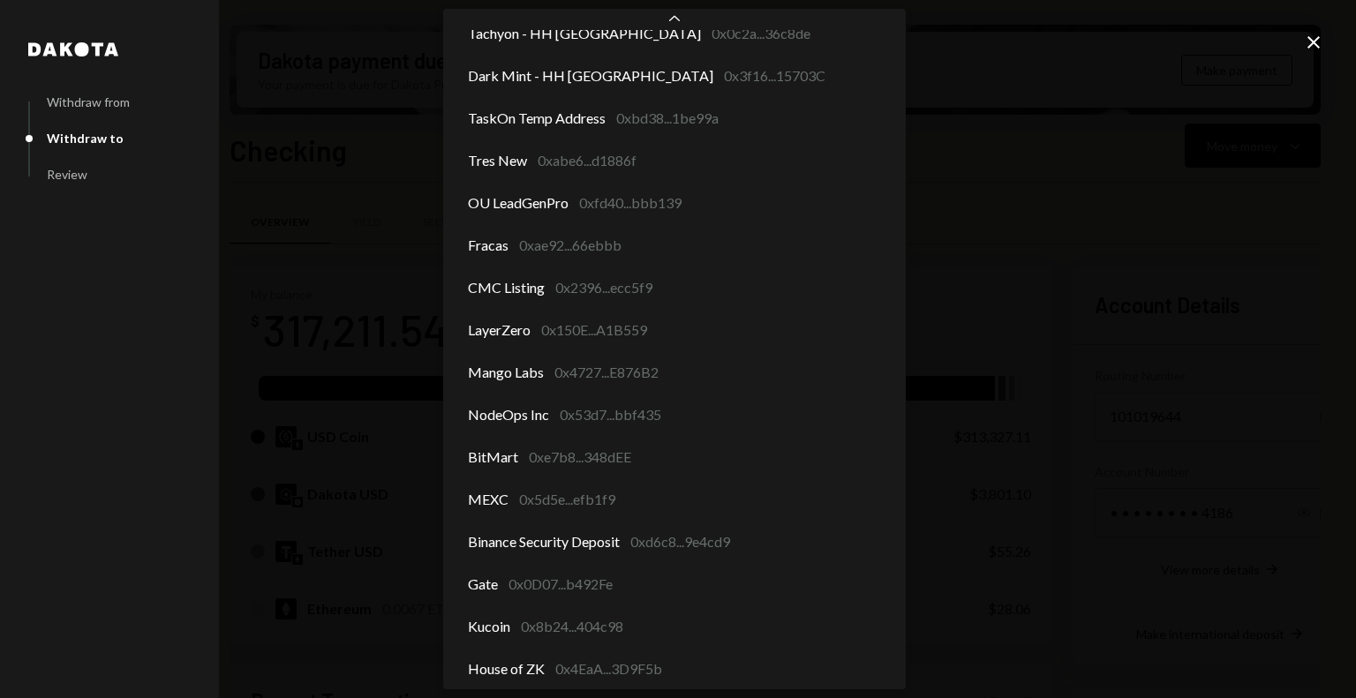
scroll to position [2277, 0]
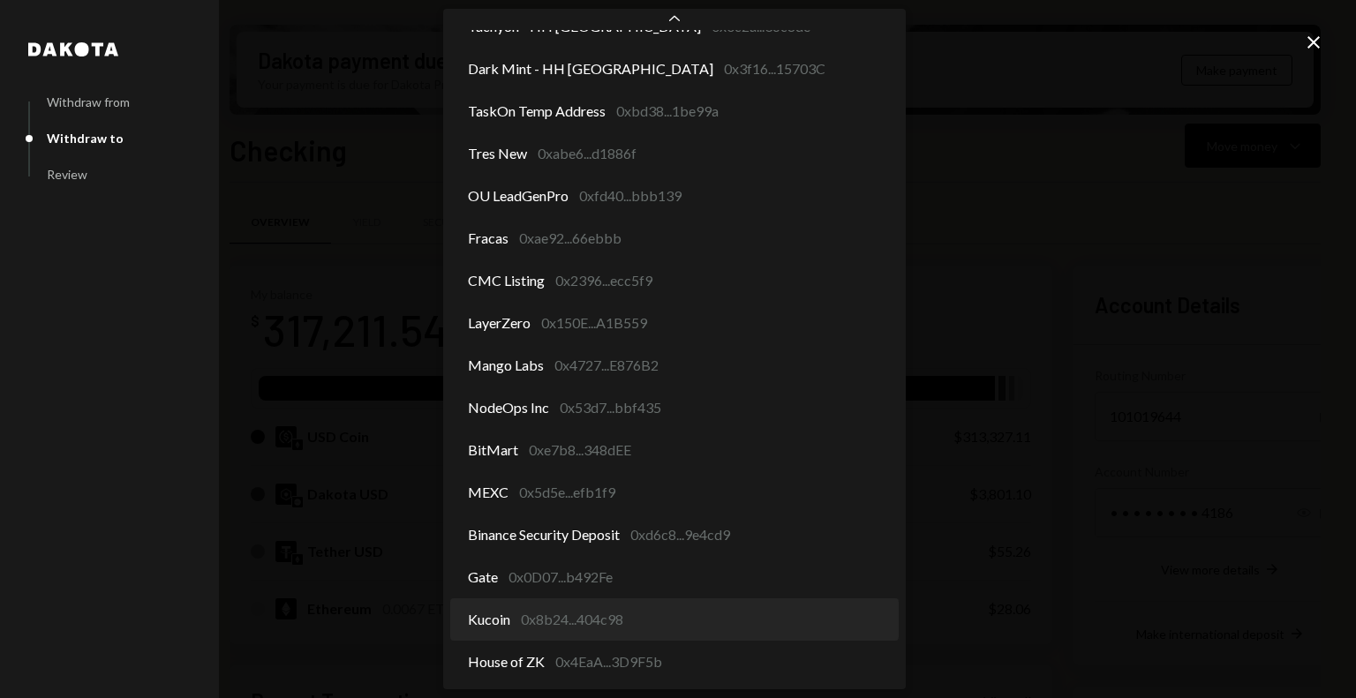
select select "**********"
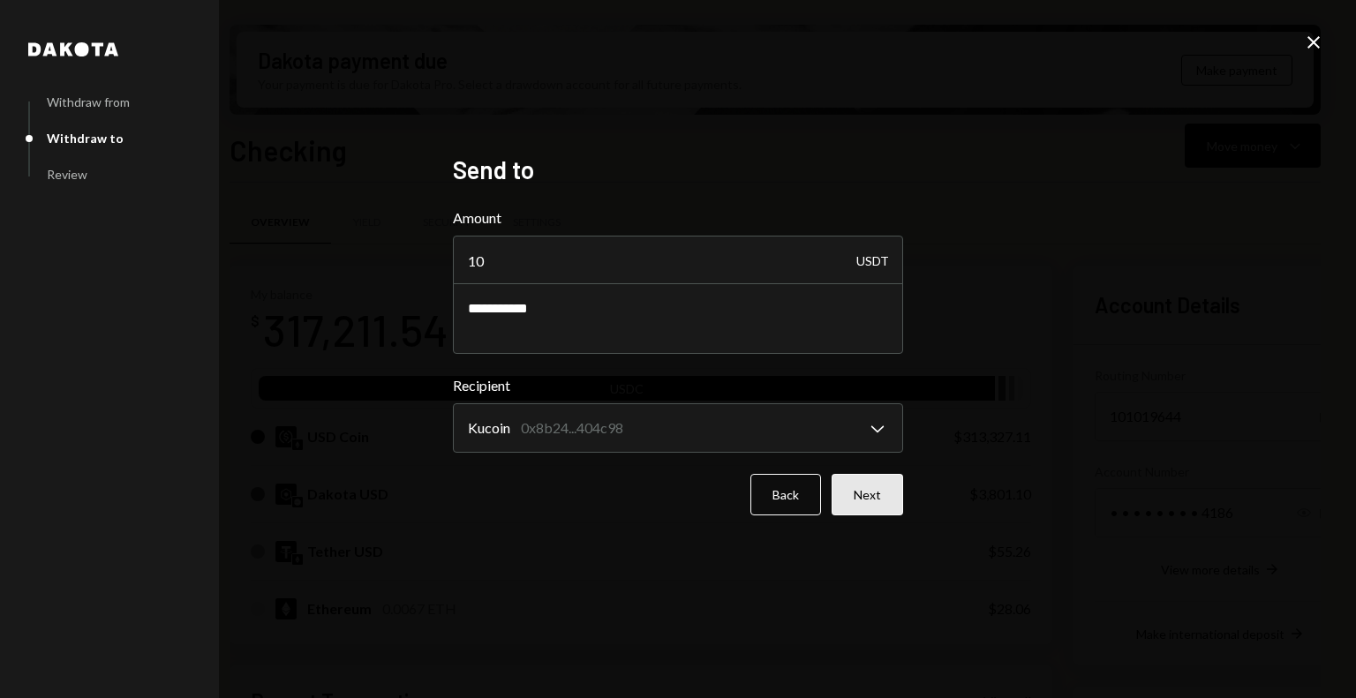
click at [875, 500] on button "Next" at bounding box center [866, 494] width 71 height 41
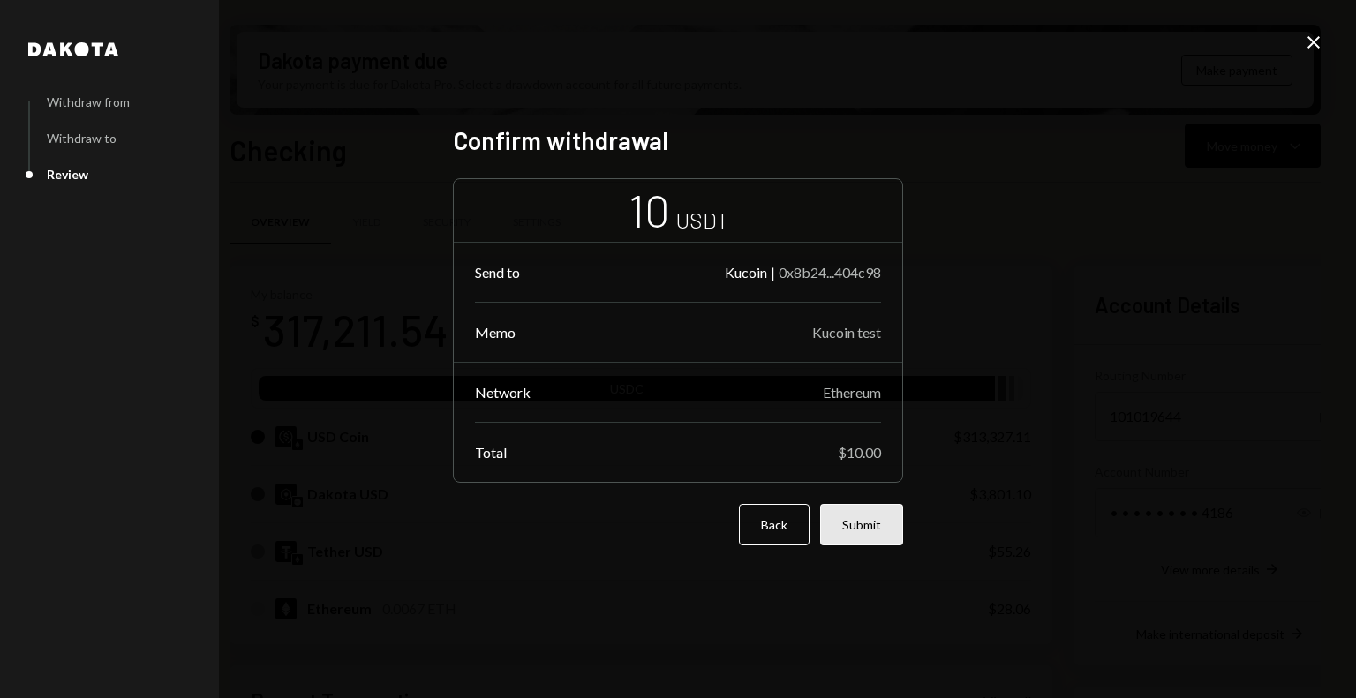
click at [874, 534] on button "Submit" at bounding box center [861, 524] width 83 height 41
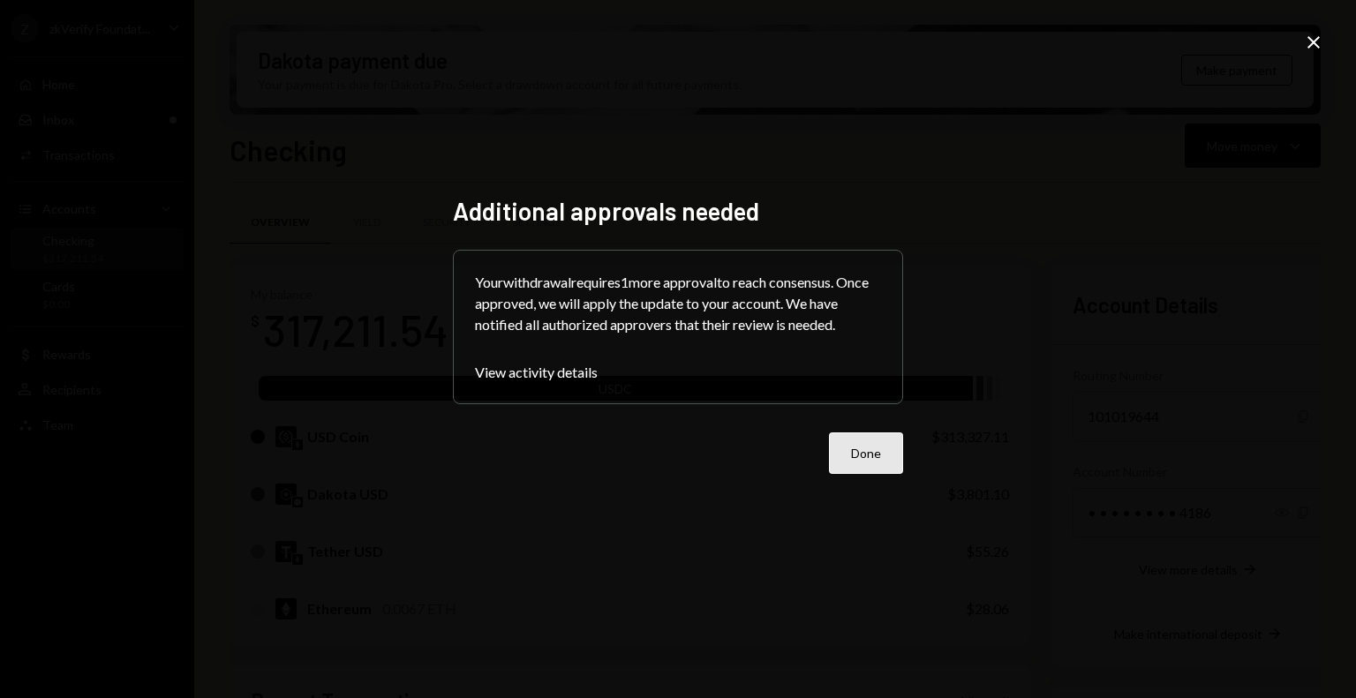
click at [879, 449] on button "Done" at bounding box center [866, 452] width 74 height 41
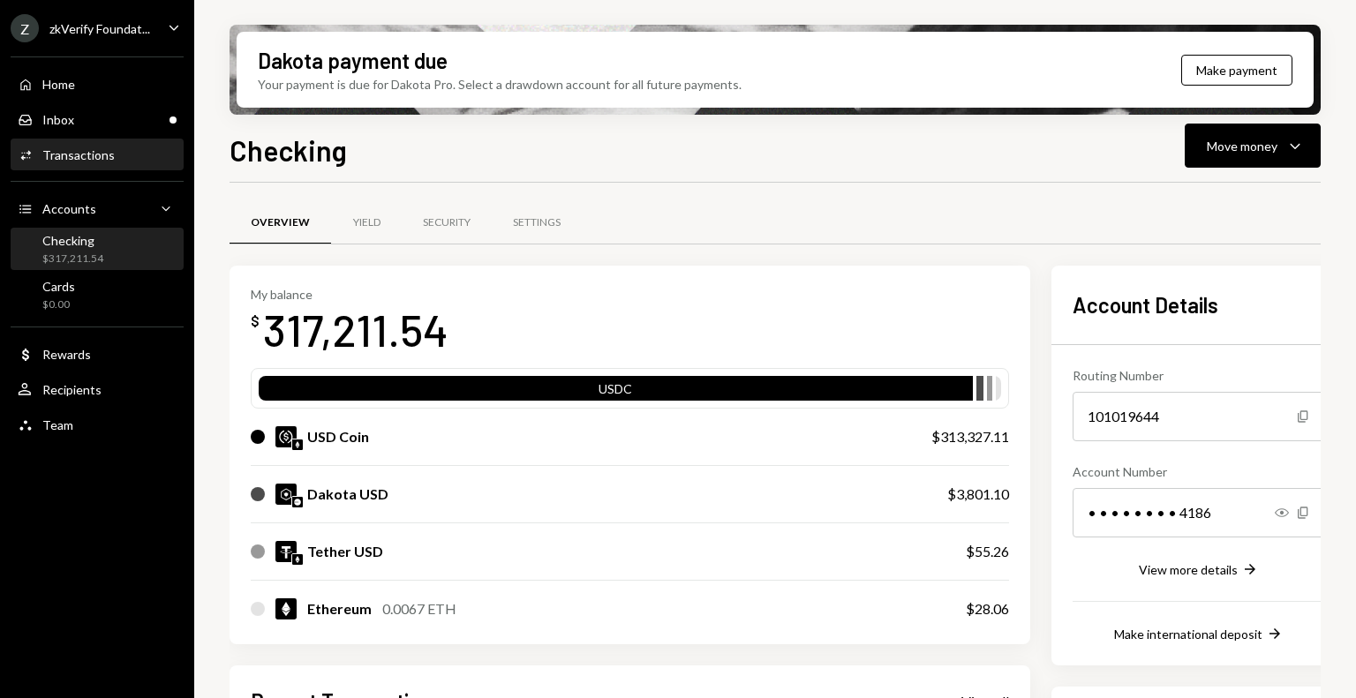
click at [83, 139] on link "Activities Transactions" at bounding box center [97, 155] width 173 height 32
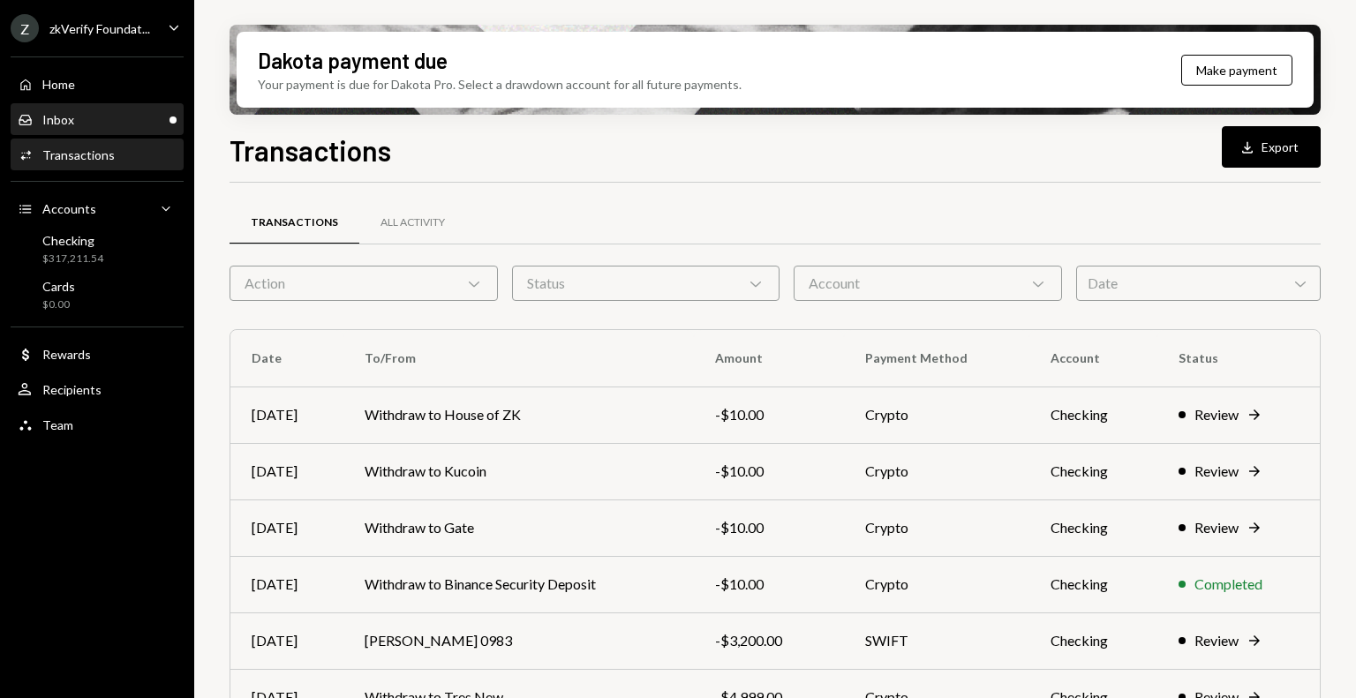
click at [88, 120] on div "Inbox Inbox" at bounding box center [97, 120] width 159 height 16
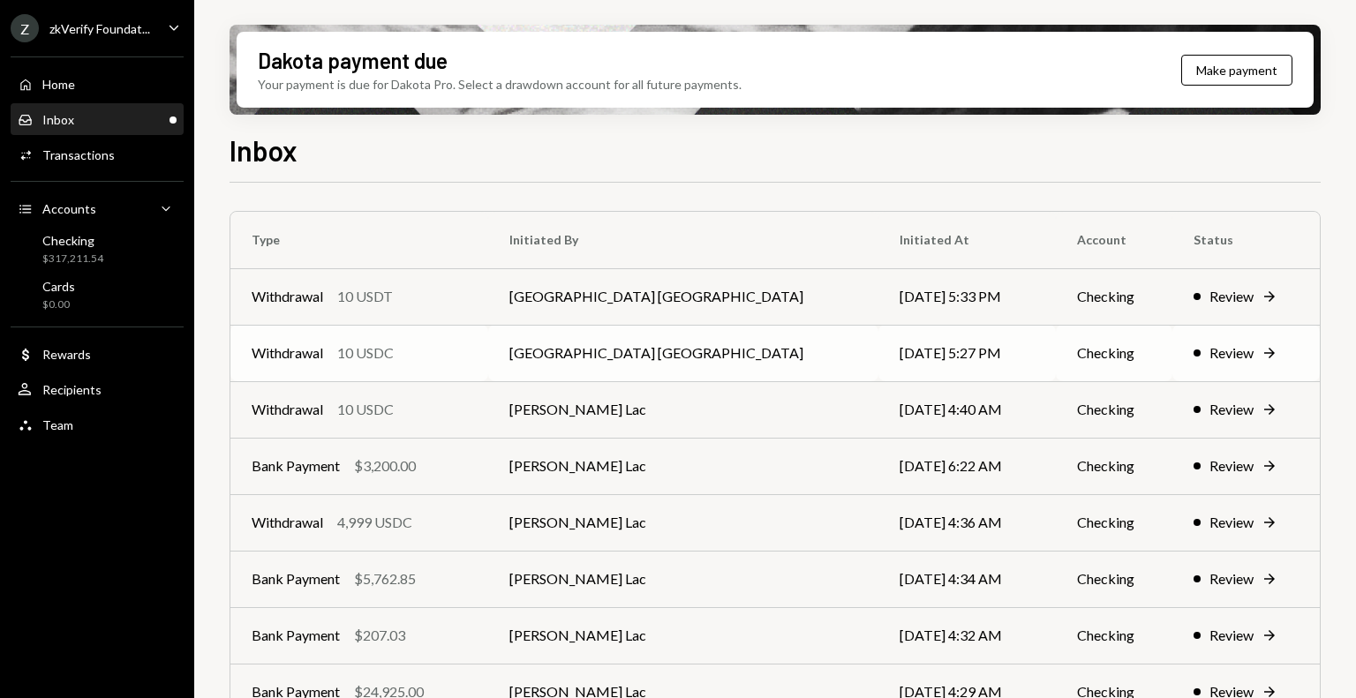
click at [878, 363] on td "[DATE] 5:27 PM" at bounding box center [966, 353] width 177 height 56
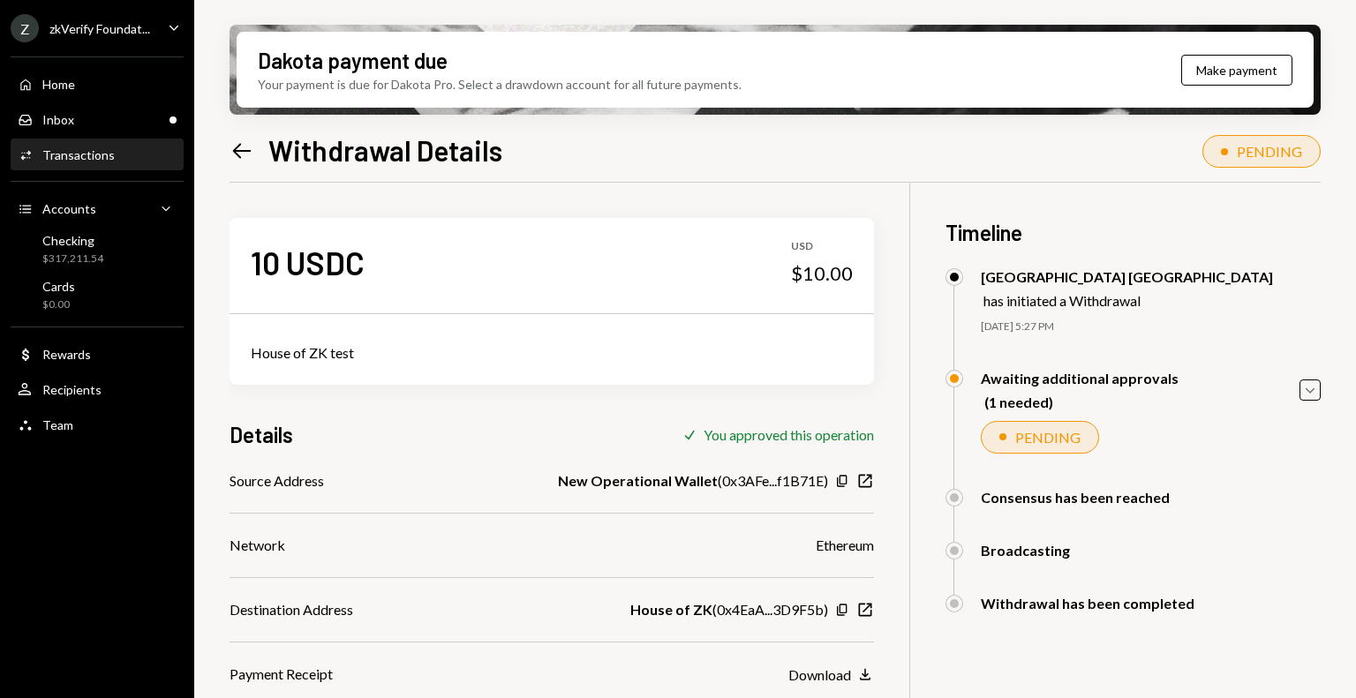
click at [243, 143] on icon "Left Arrow" at bounding box center [241, 151] width 25 height 25
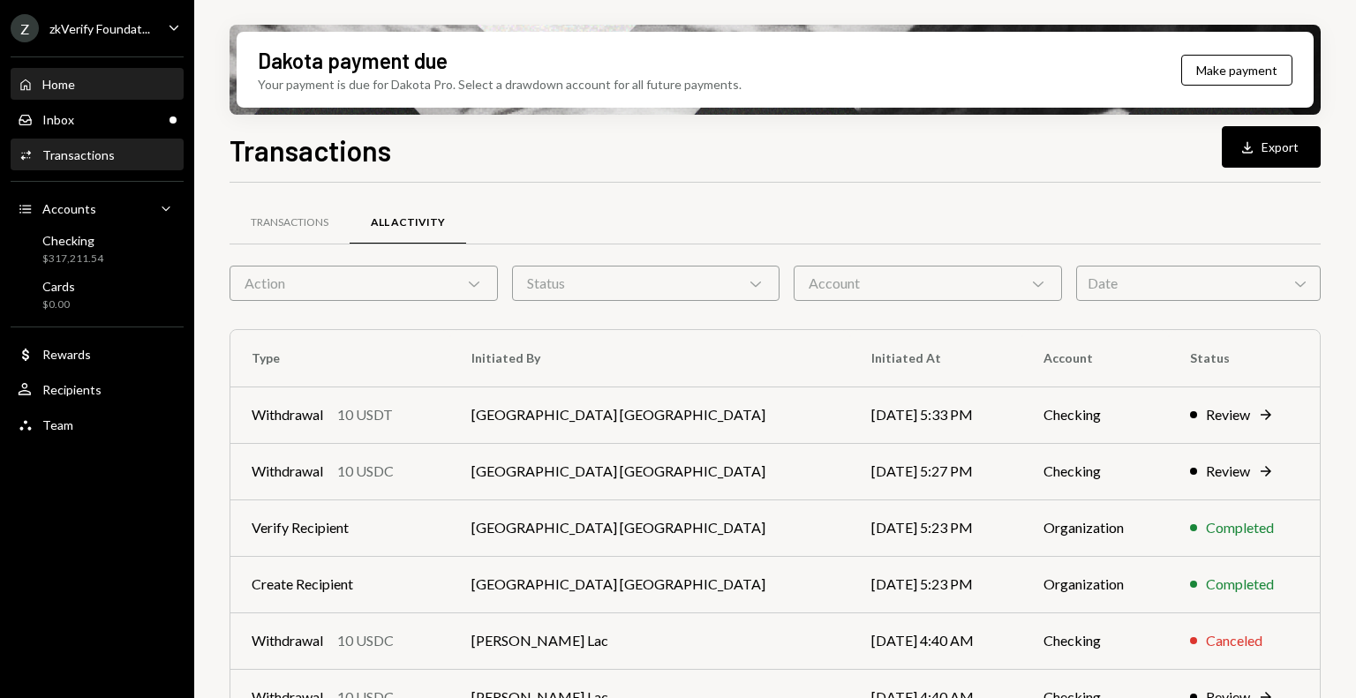
click at [104, 94] on div "Home Home" at bounding box center [97, 85] width 159 height 30
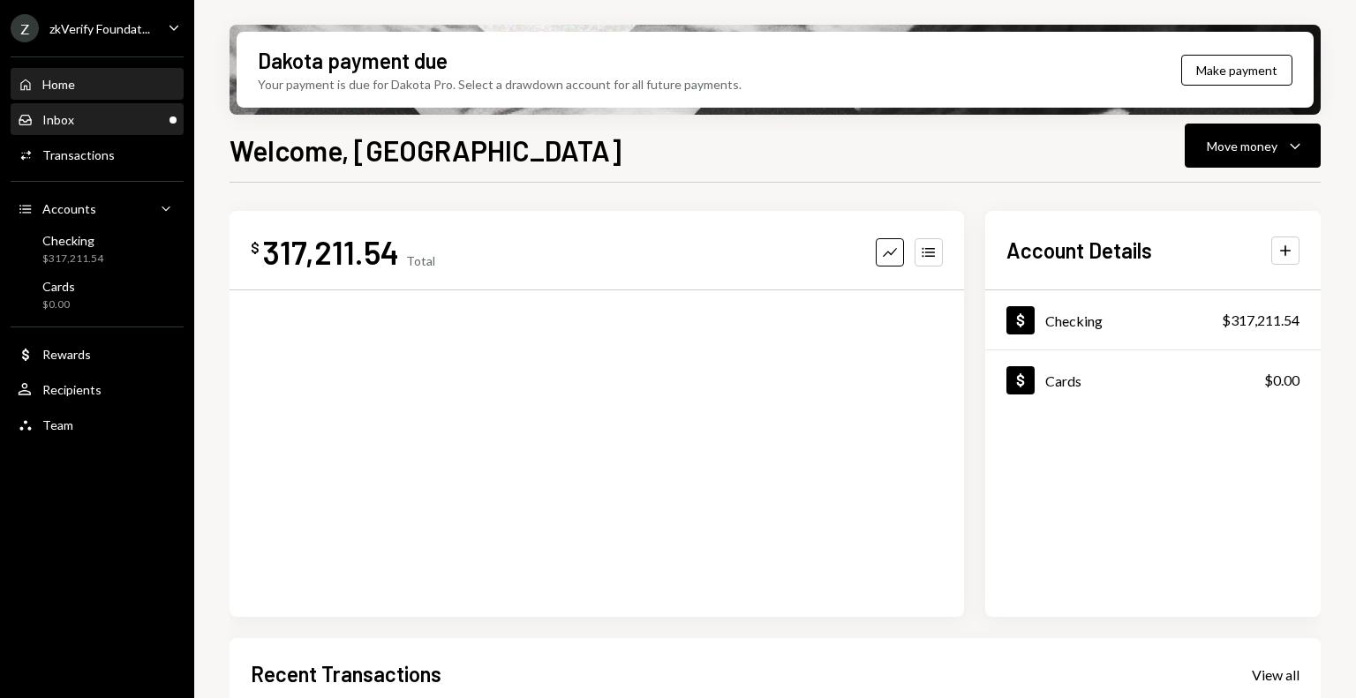
click at [106, 122] on div "Inbox Inbox" at bounding box center [97, 120] width 159 height 16
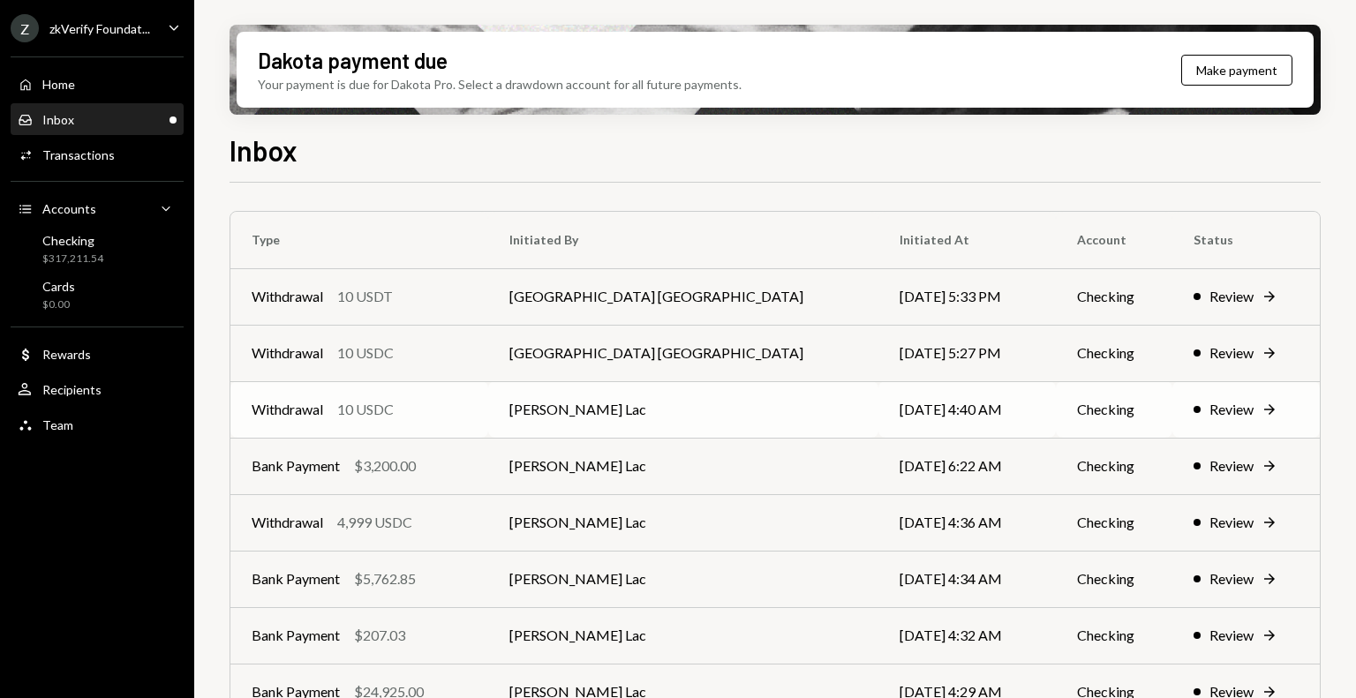
click at [724, 405] on td "[PERSON_NAME] Lac" at bounding box center [683, 409] width 391 height 56
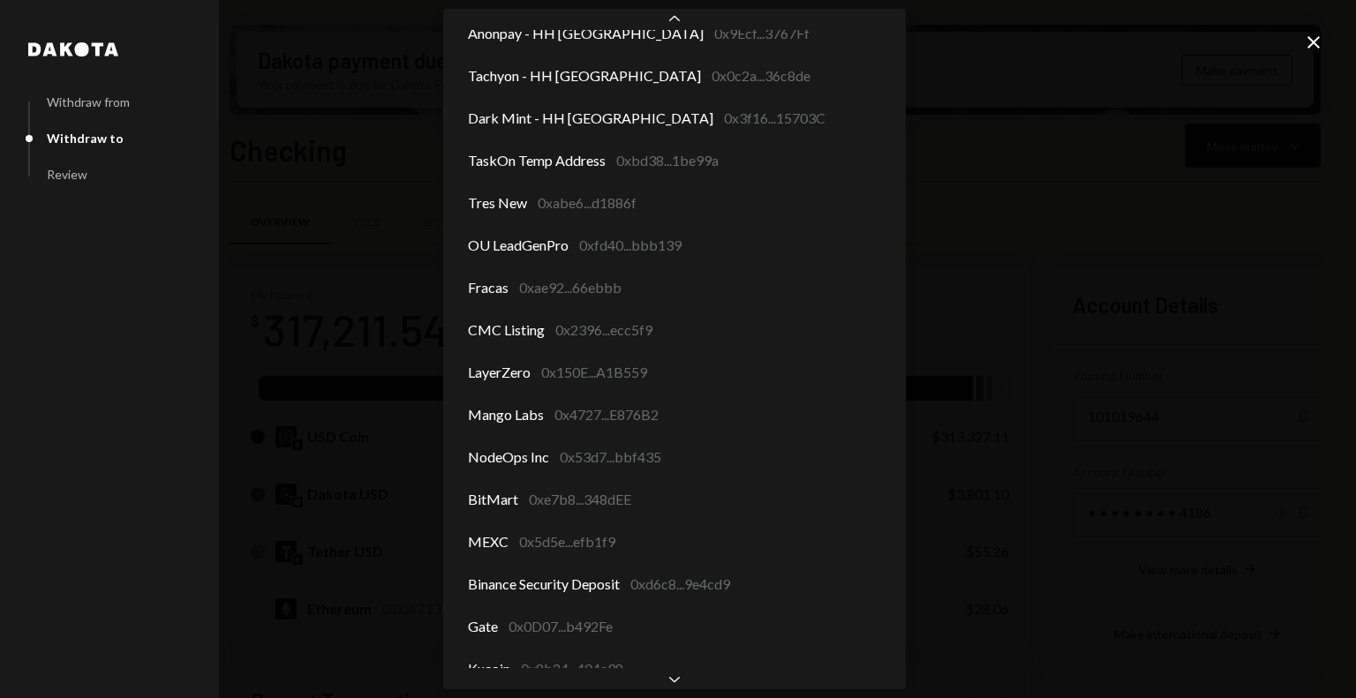
scroll to position [2277, 0]
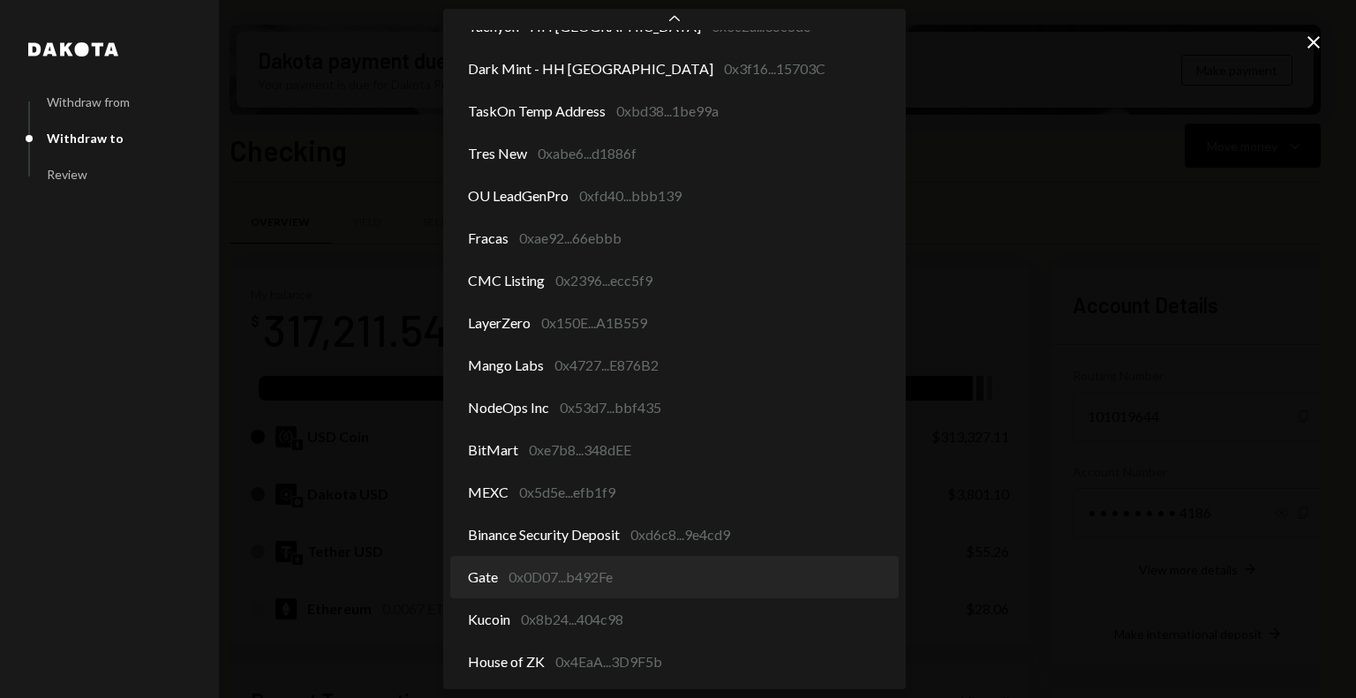
select select "**********"
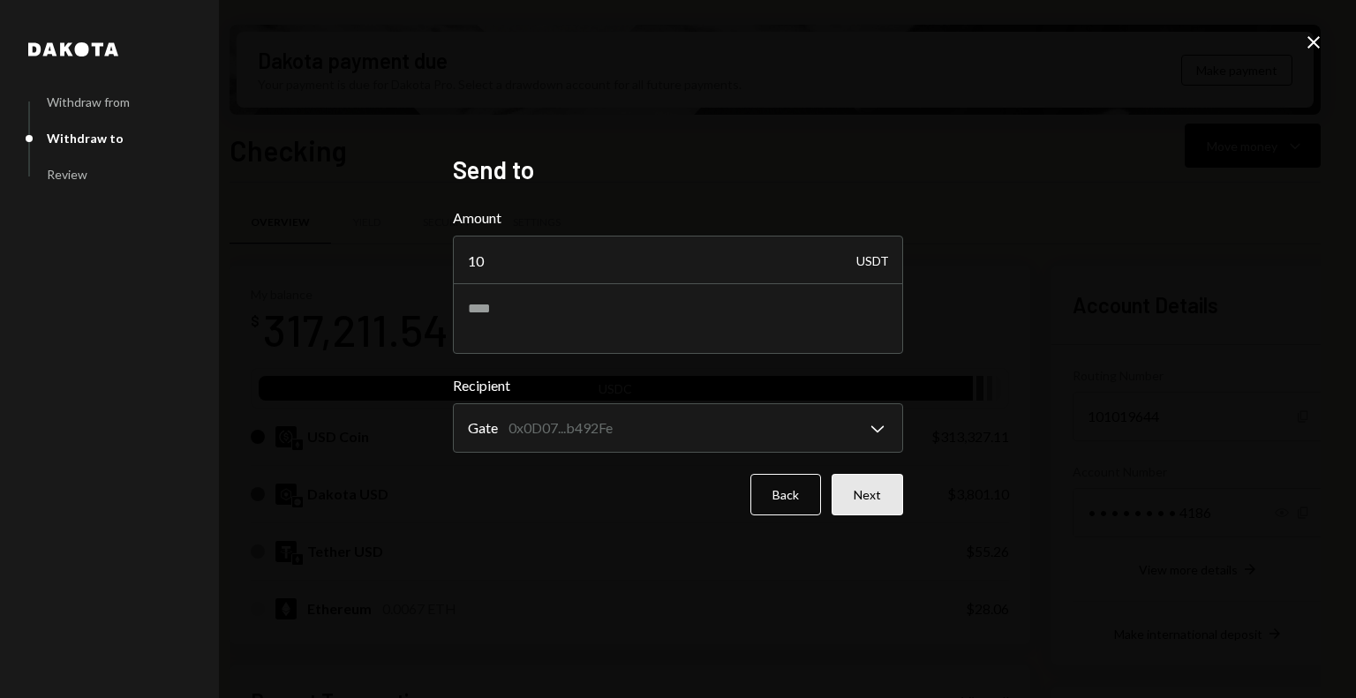
click at [879, 500] on button "Next" at bounding box center [866, 494] width 71 height 41
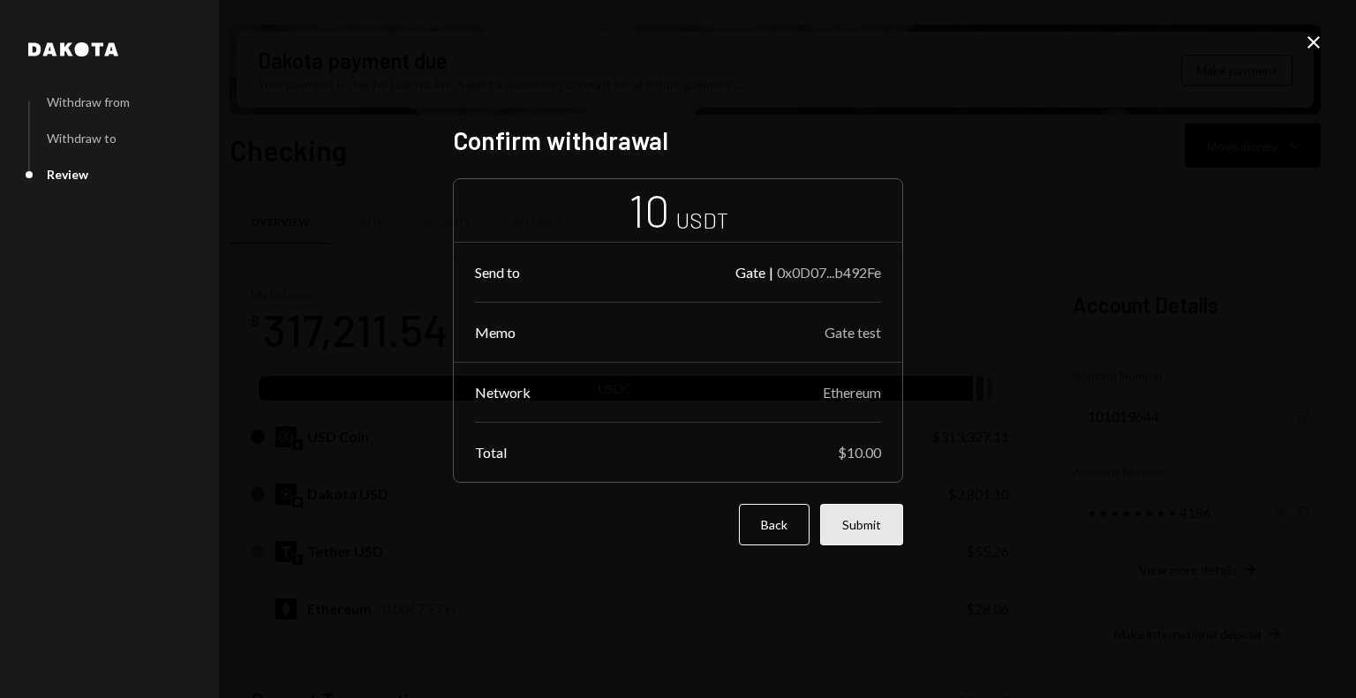
click at [874, 531] on button "Submit" at bounding box center [861, 524] width 83 height 41
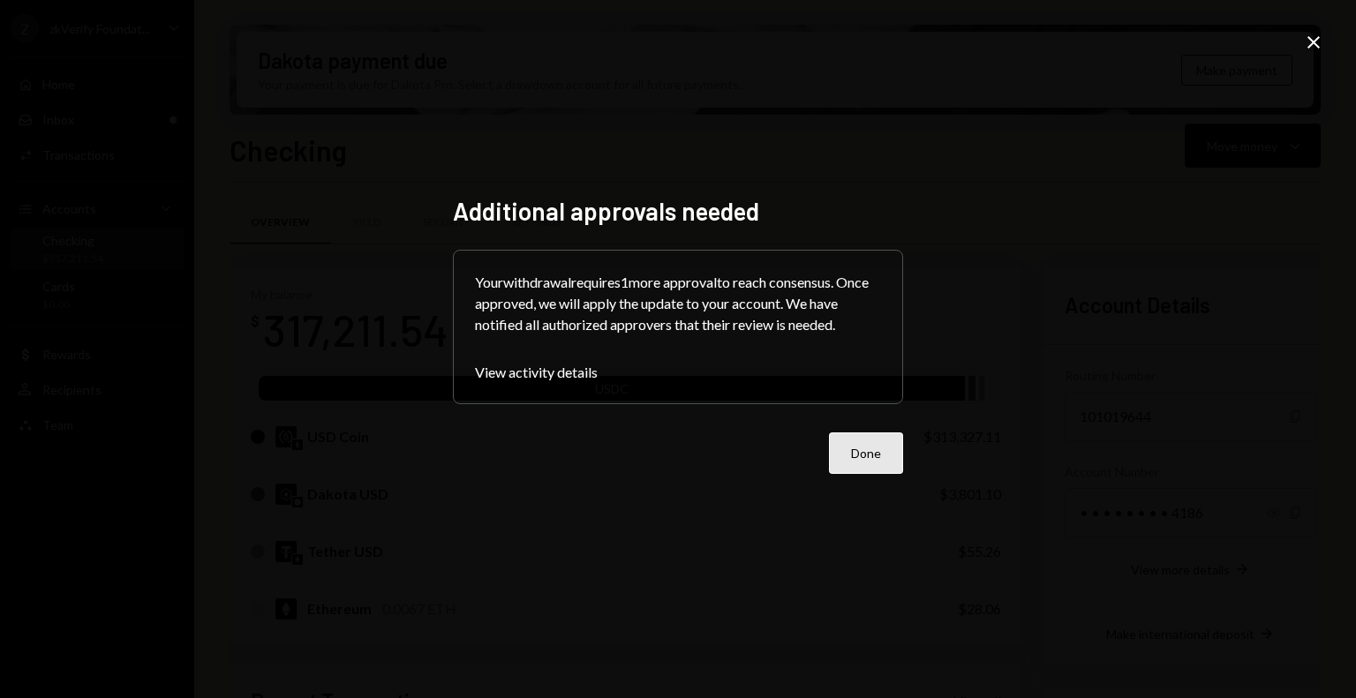
click at [830, 458] on button "Done" at bounding box center [866, 452] width 74 height 41
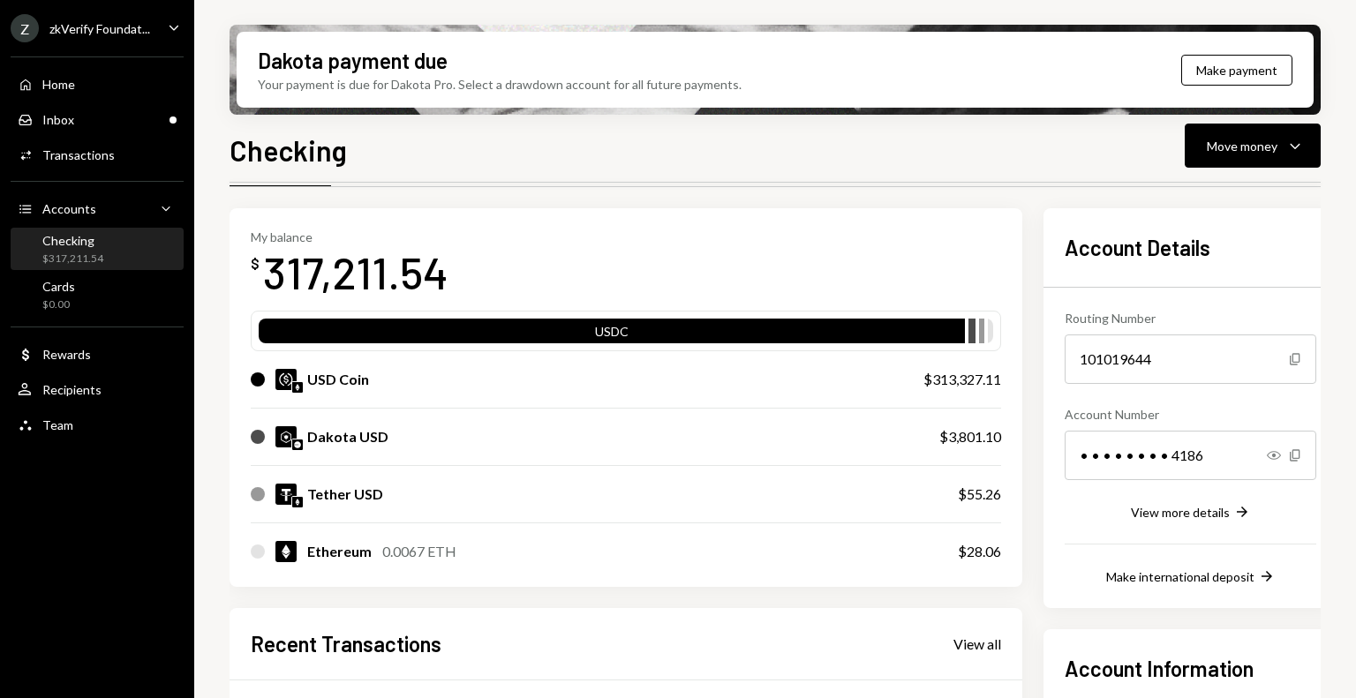
scroll to position [0, 0]
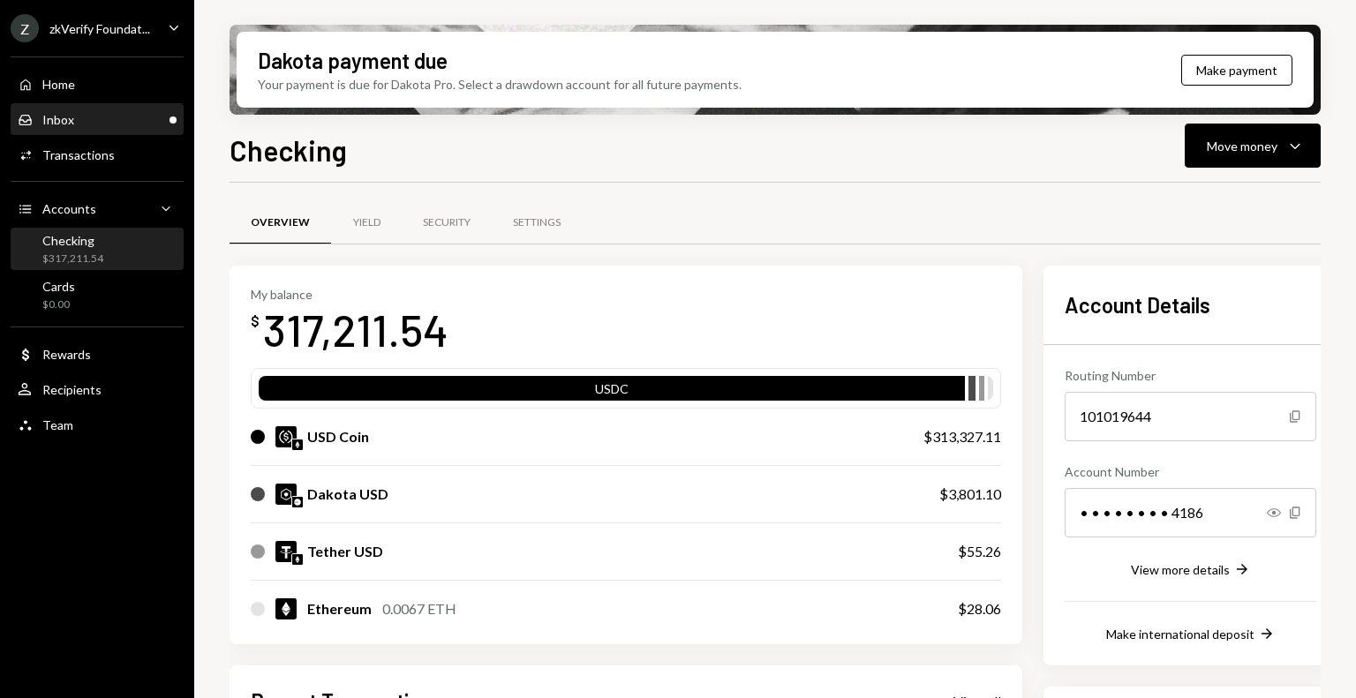
click at [87, 119] on div "Inbox Inbox" at bounding box center [97, 120] width 159 height 16
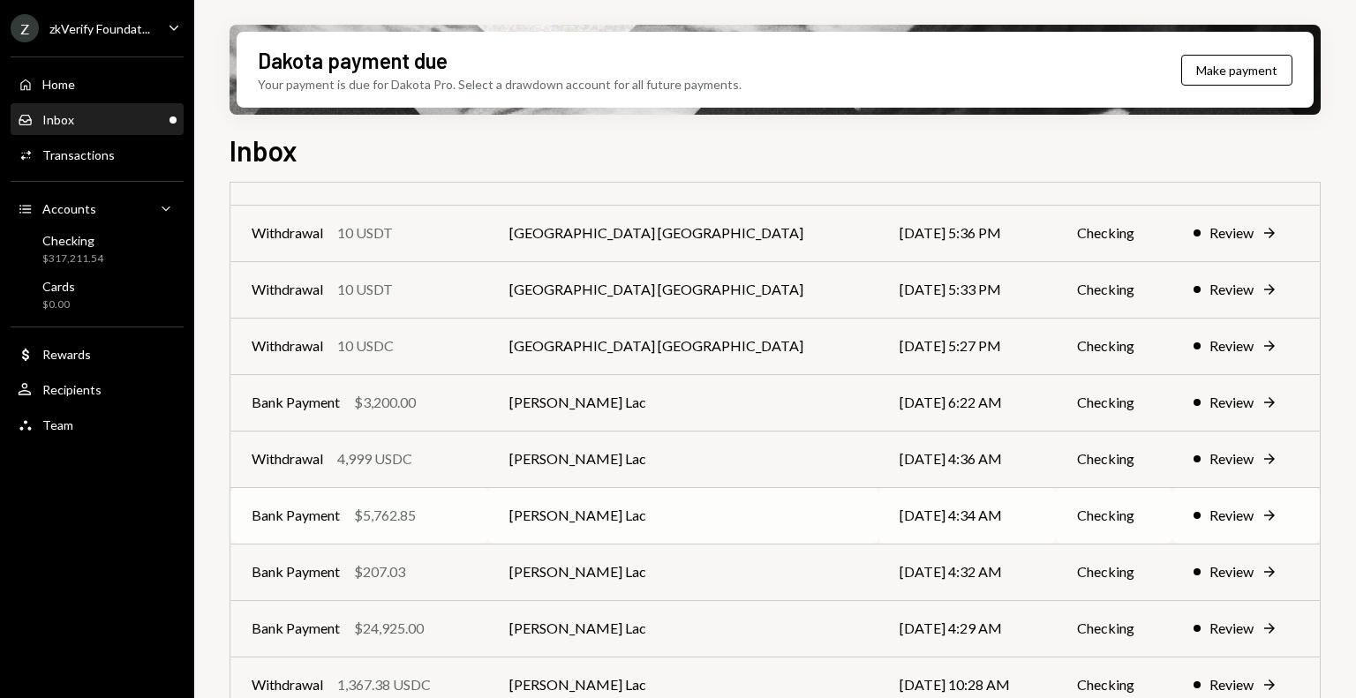
scroll to position [88, 0]
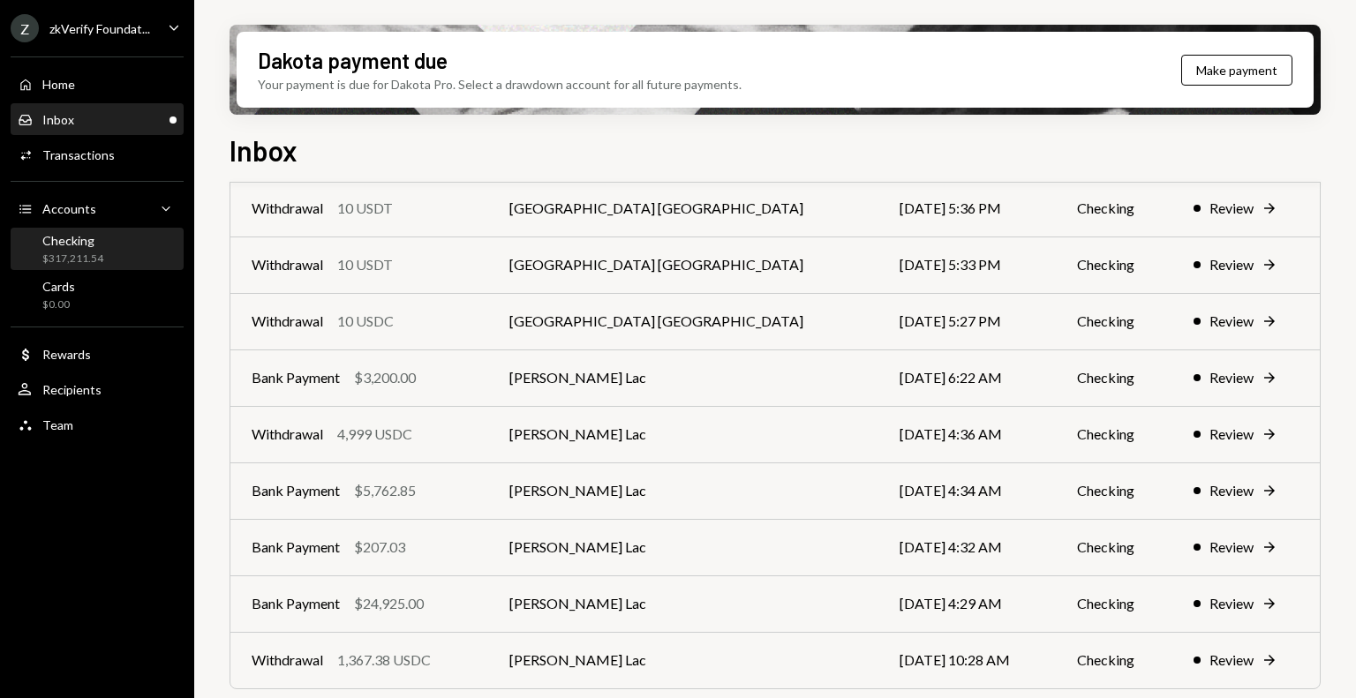
click at [109, 252] on div "Checking $317,211.54" at bounding box center [97, 250] width 159 height 34
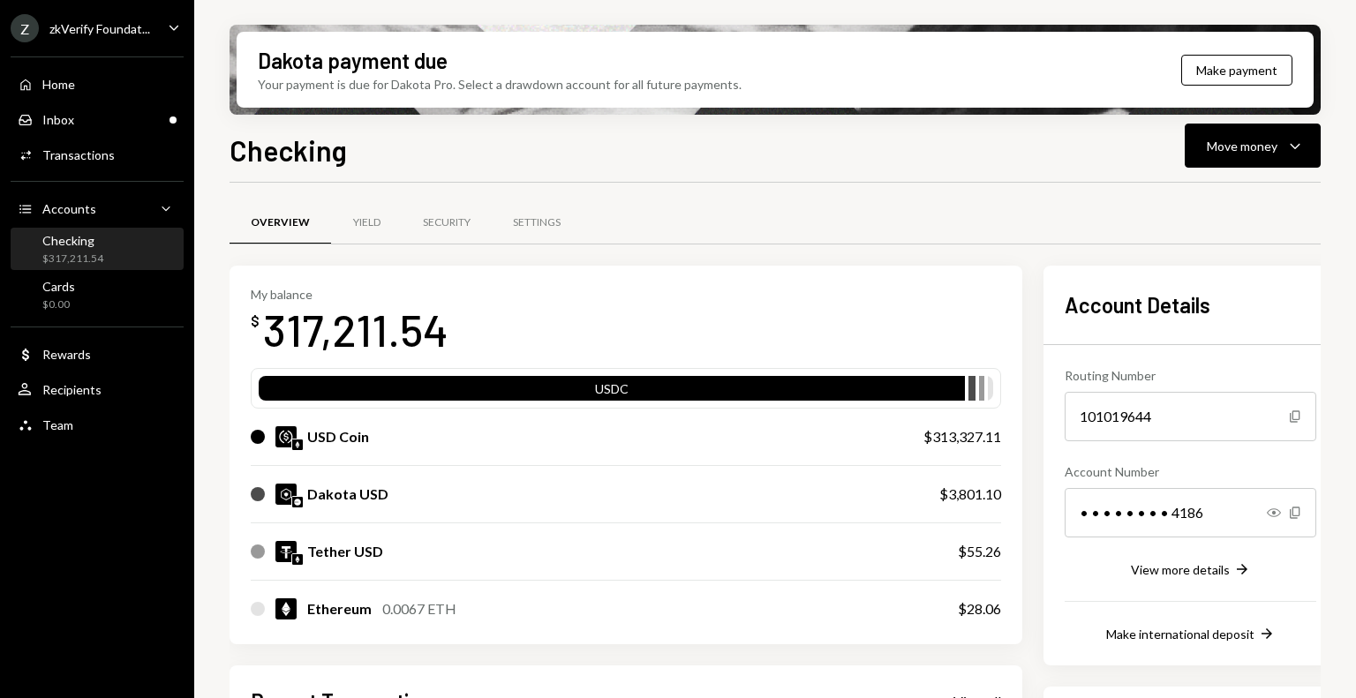
click at [84, 34] on div "zkVerify Foundat..." at bounding box center [99, 28] width 101 height 15
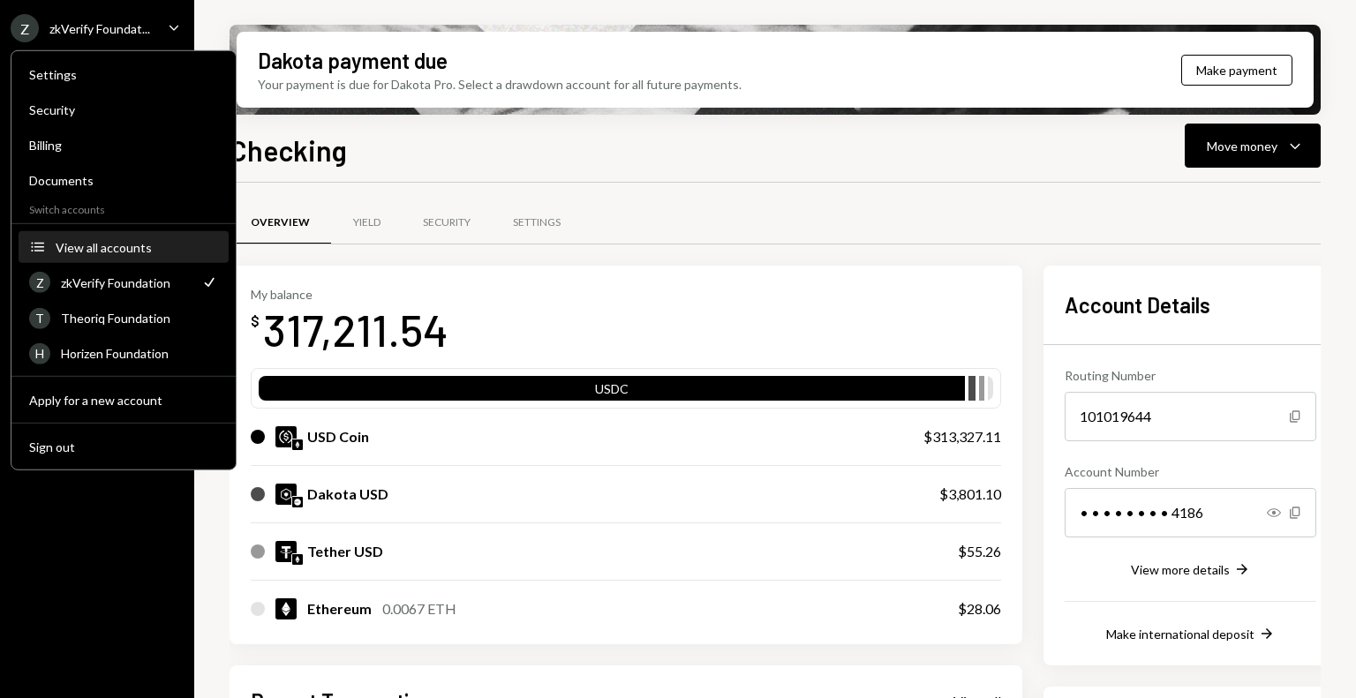
click at [106, 246] on div "View all accounts" at bounding box center [137, 246] width 162 height 15
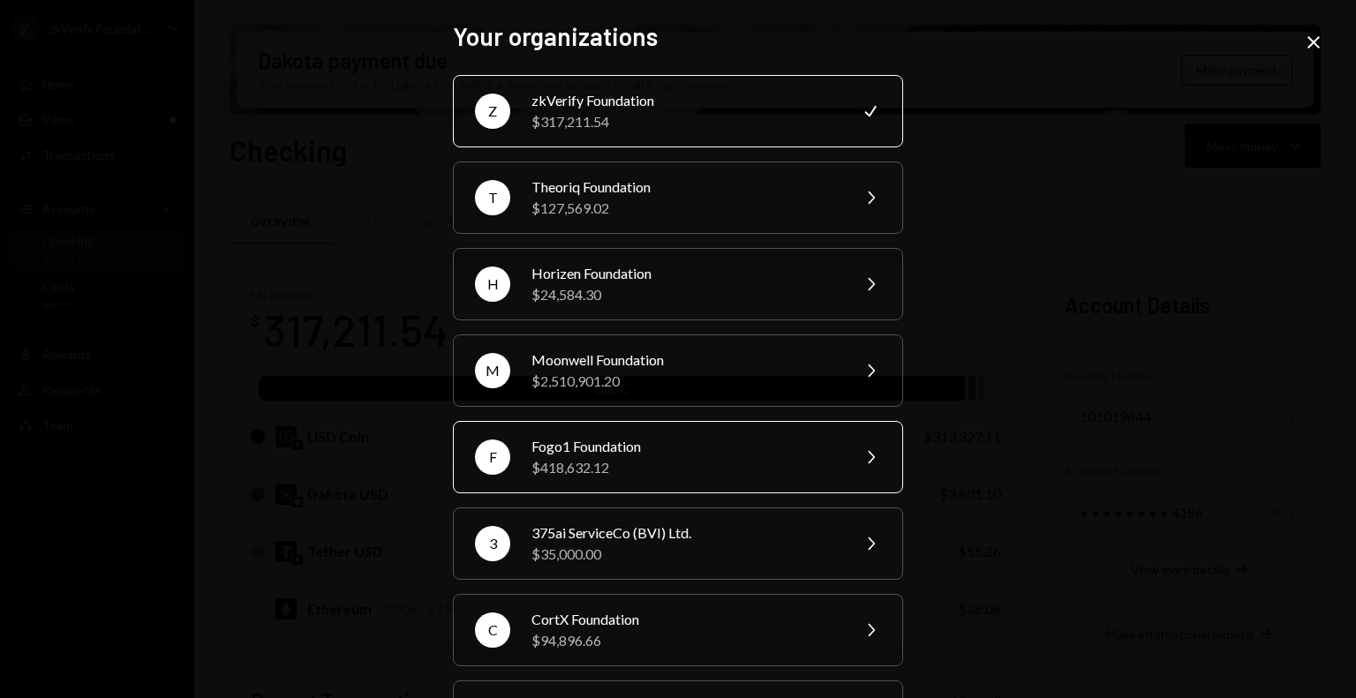
click at [623, 472] on div "$418,632.12" at bounding box center [684, 467] width 307 height 21
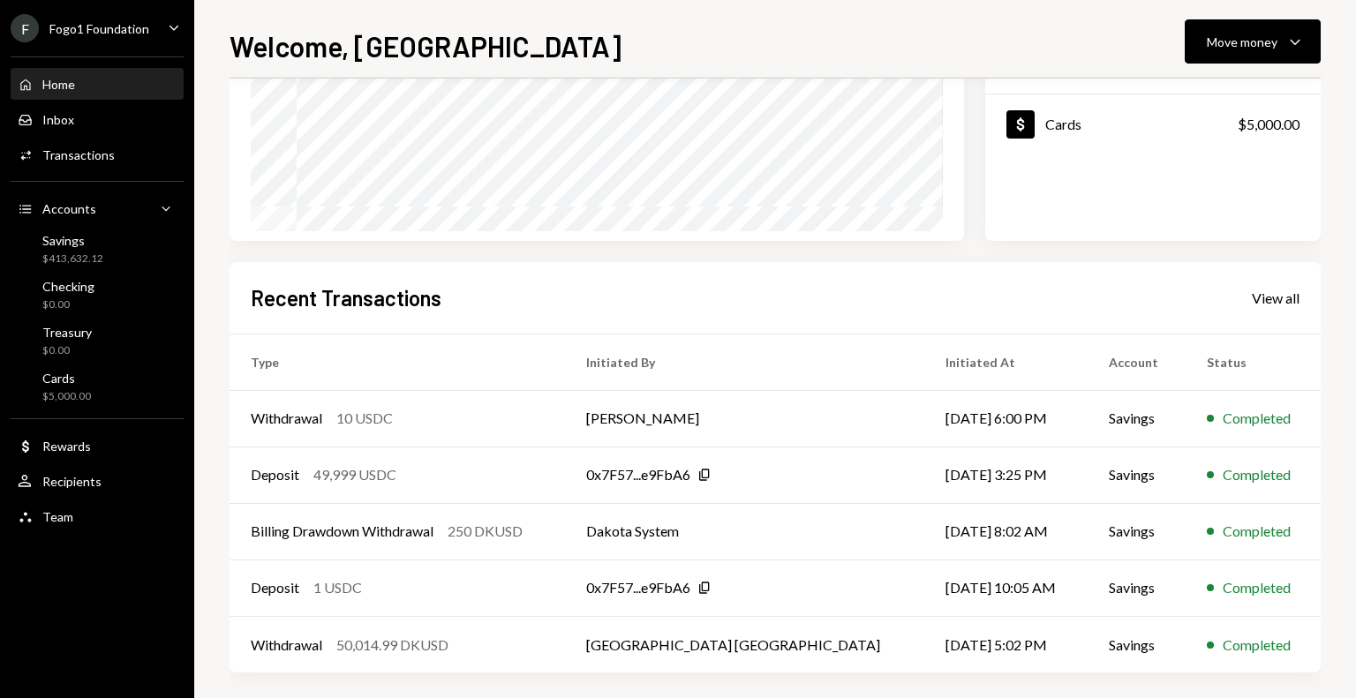
scroll to position [282, 0]
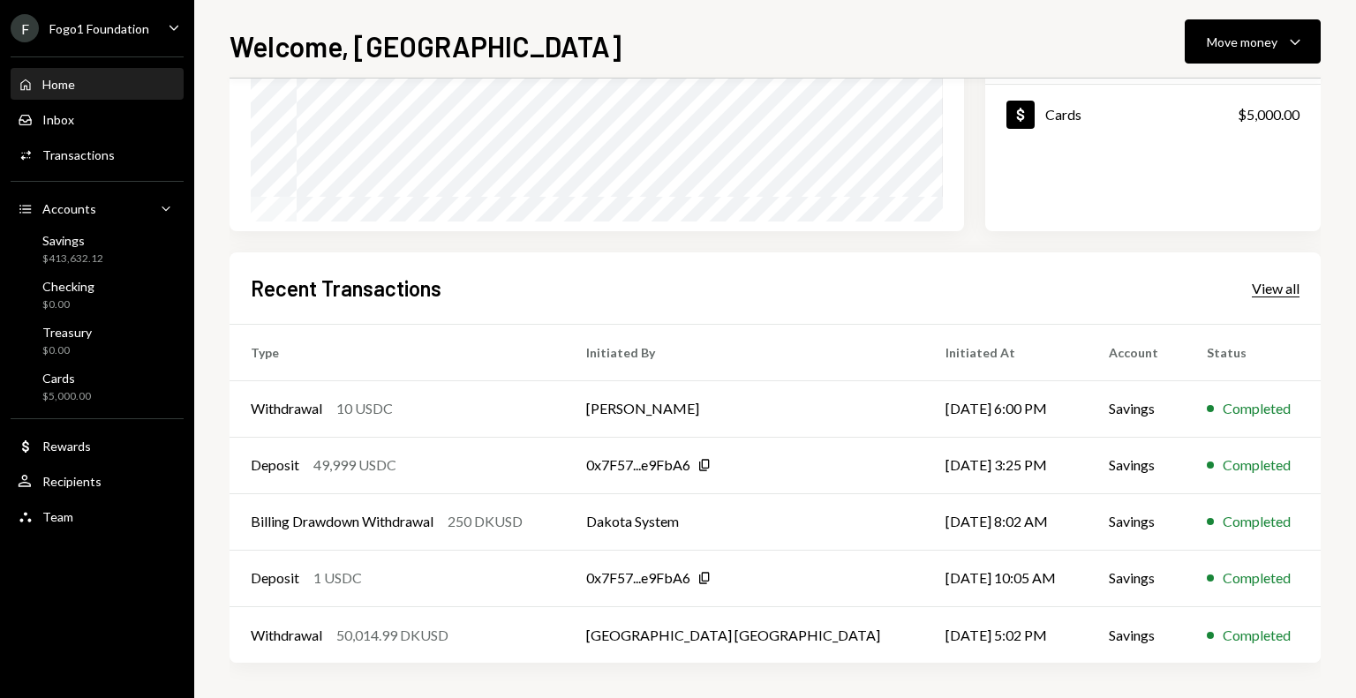
click at [1260, 285] on div "View all" at bounding box center [1275, 289] width 48 height 18
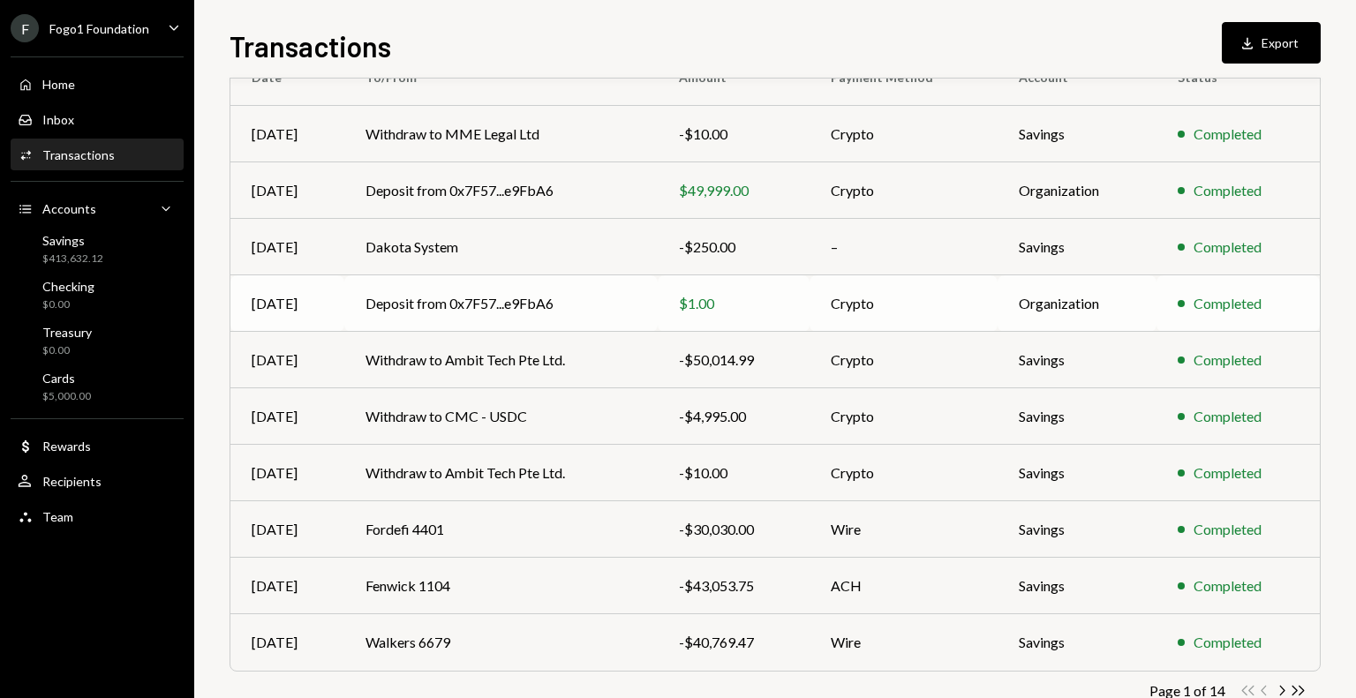
scroll to position [222, 0]
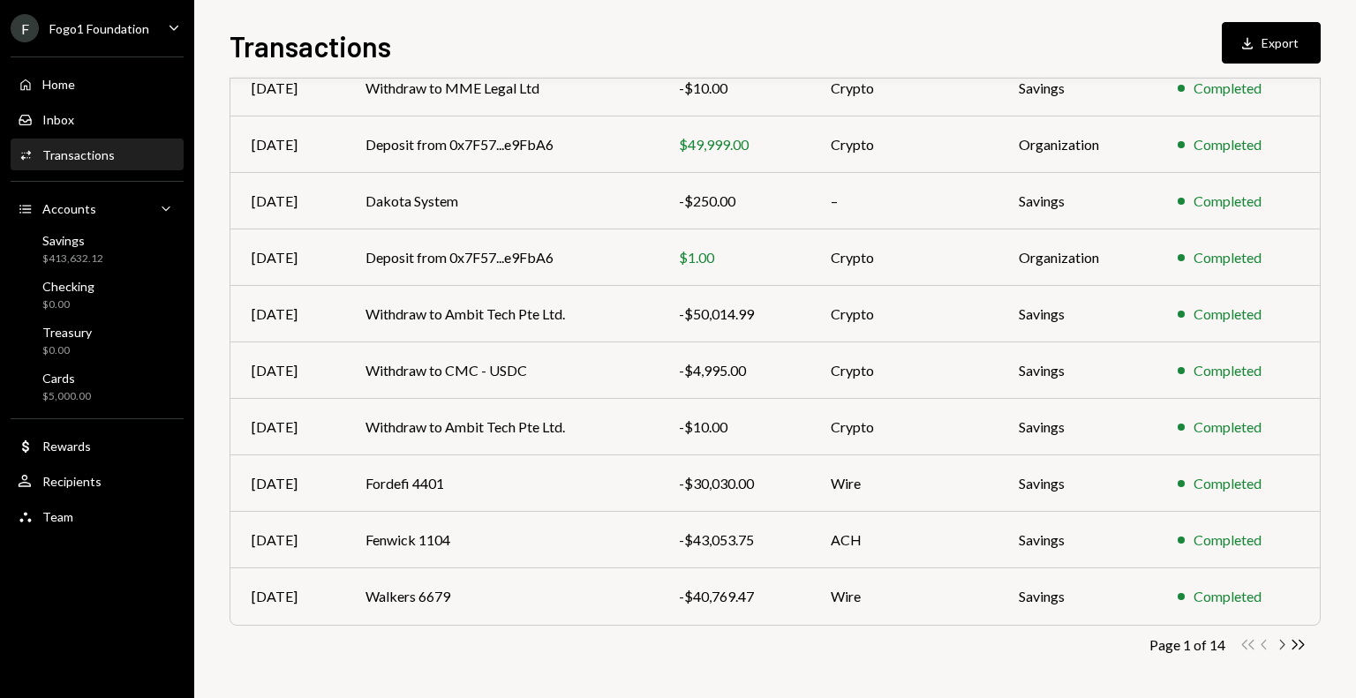
click at [1281, 643] on icon "Chevron Right" at bounding box center [1281, 644] width 17 height 17
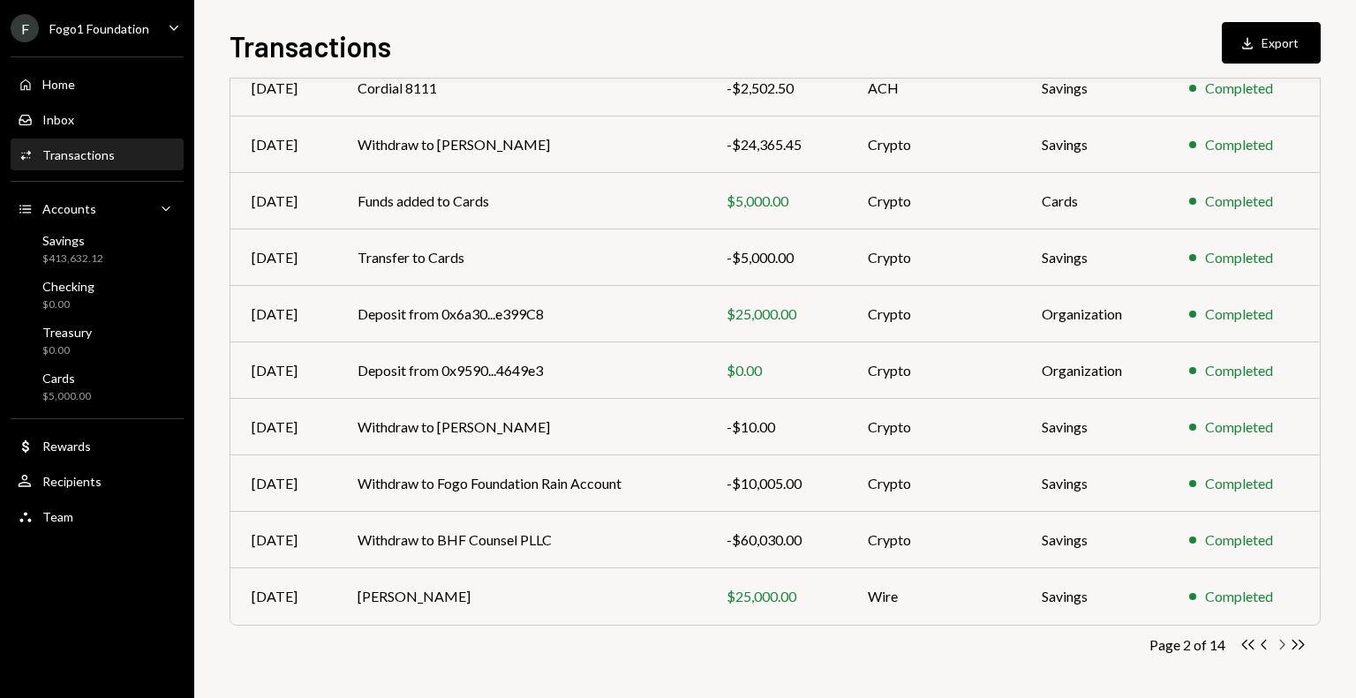
click at [1282, 645] on icon "button" at bounding box center [1282, 645] width 5 height 10
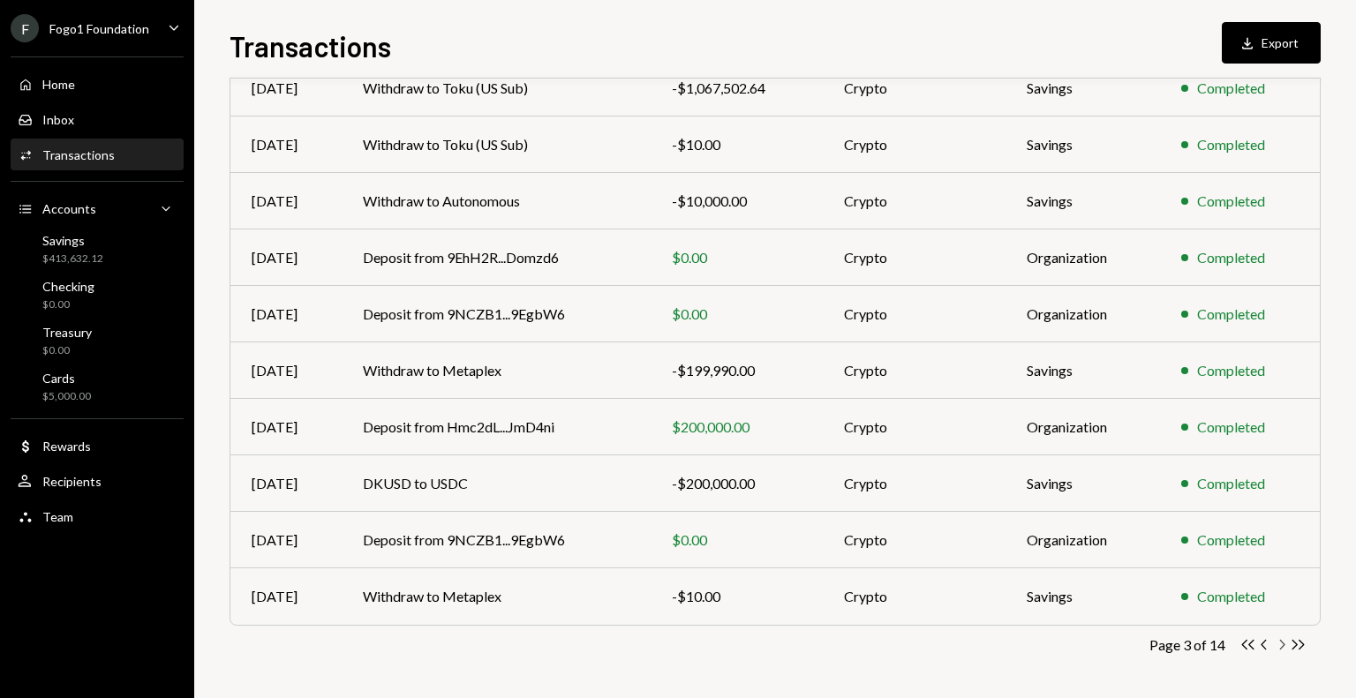
click at [1283, 644] on icon "button" at bounding box center [1282, 645] width 5 height 10
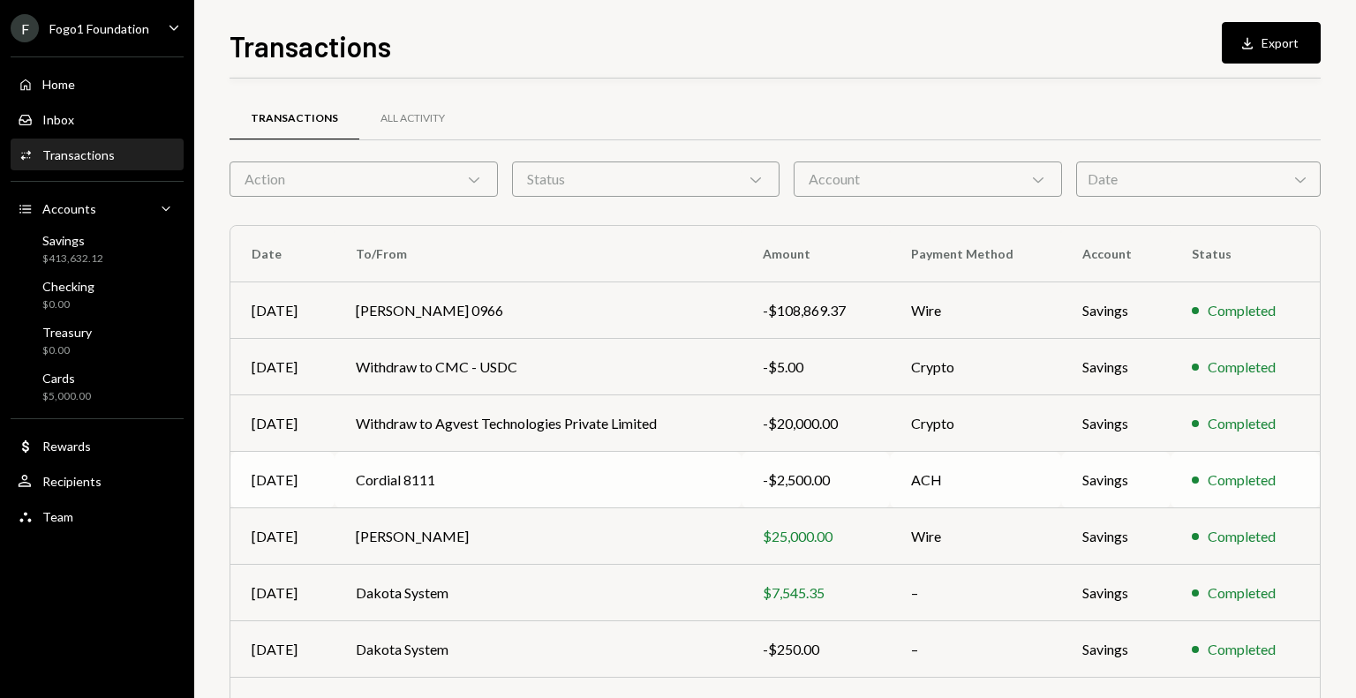
scroll to position [177, 0]
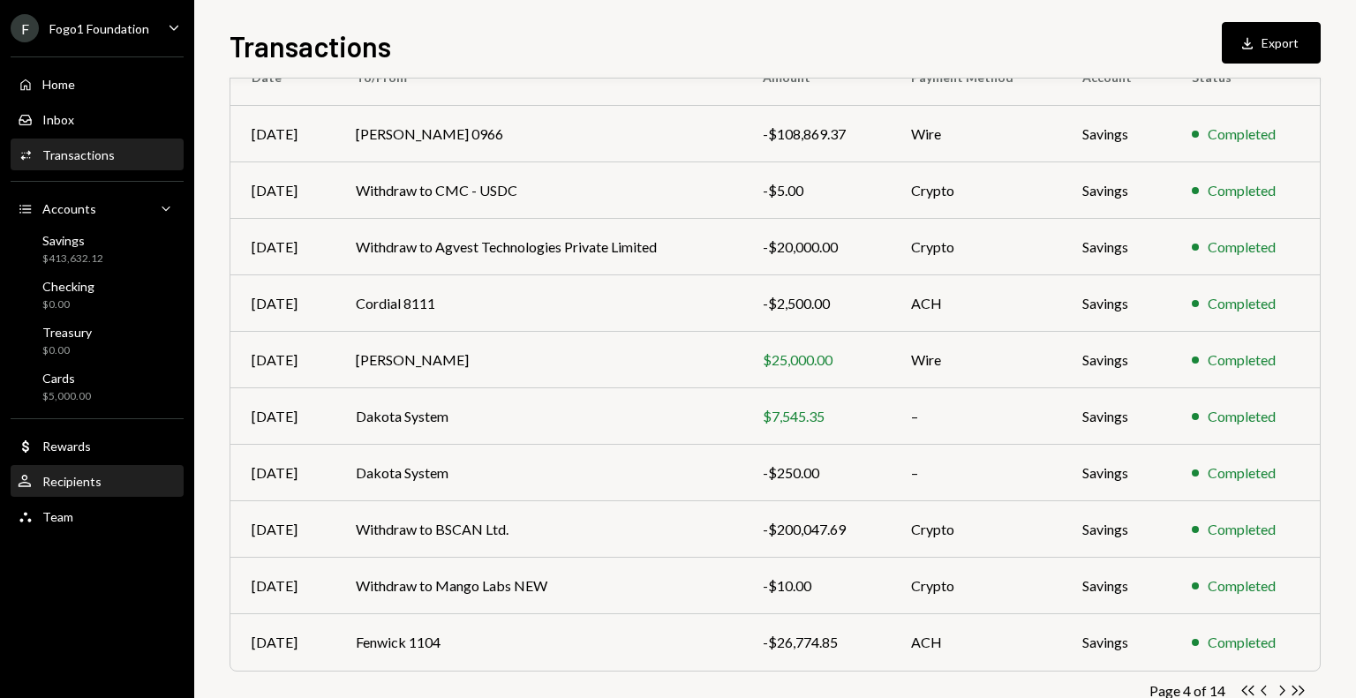
click at [103, 472] on div "User Recipients" at bounding box center [97, 482] width 159 height 30
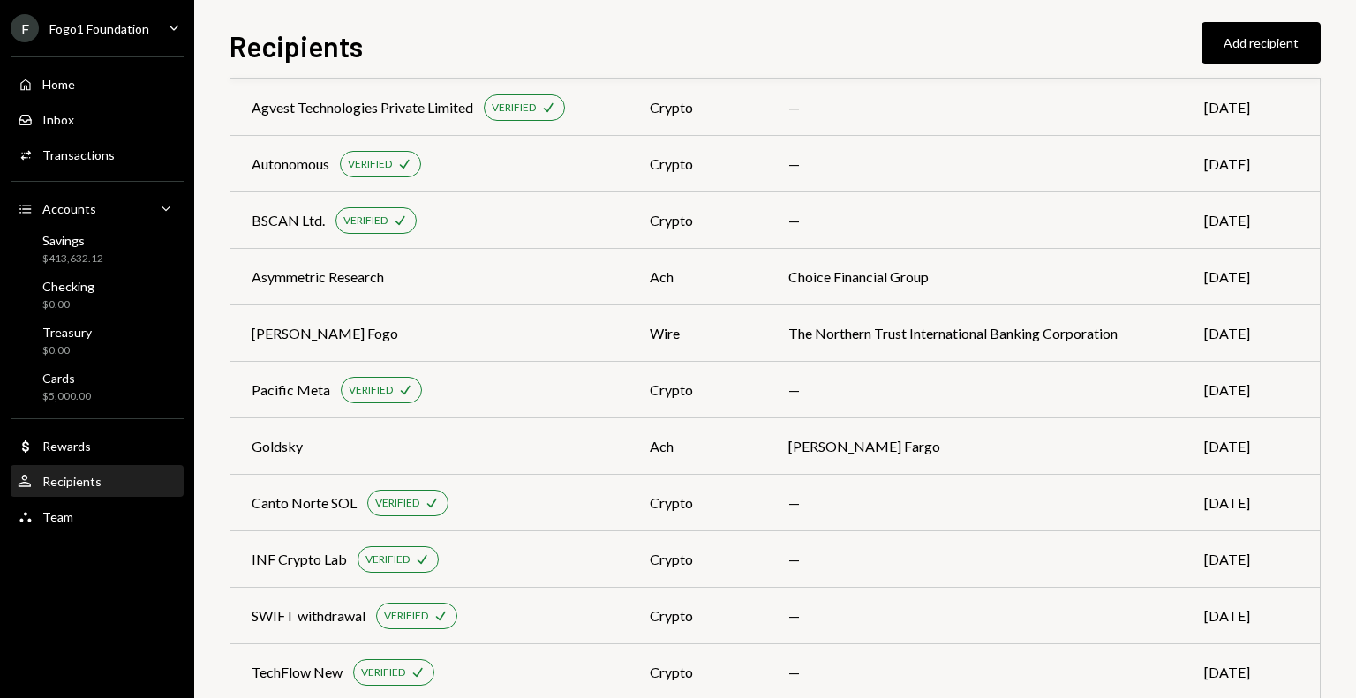
scroll to position [794, 0]
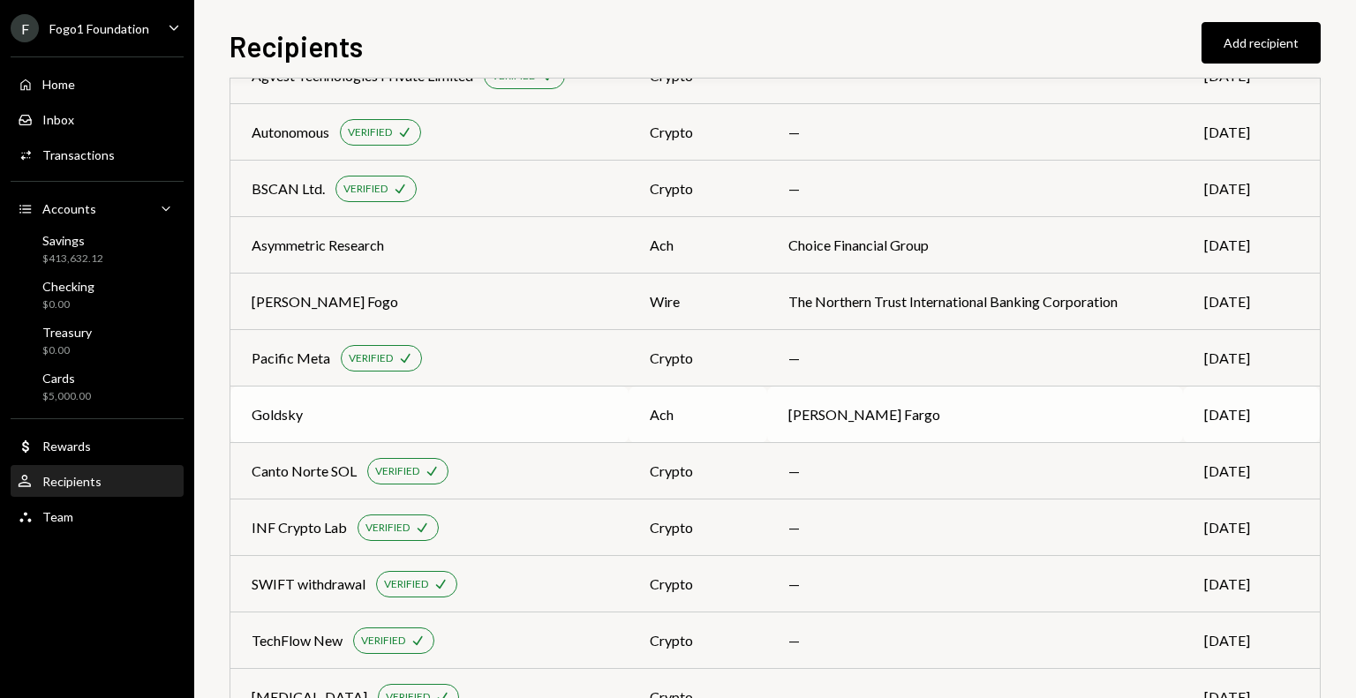
click at [597, 421] on div "Goldsky" at bounding box center [430, 414] width 356 height 21
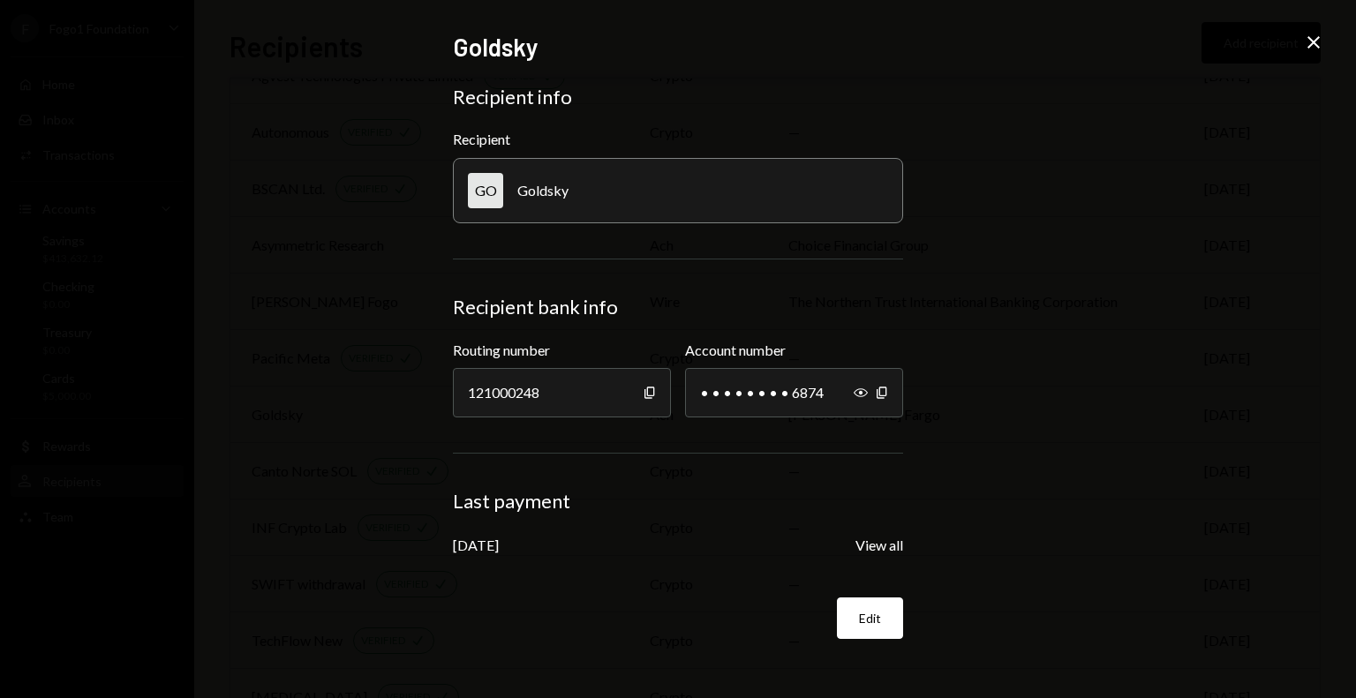
click at [1231, 306] on div "Goldsky Recipient info Recipient GO Goldsky Recipient bank info Routing number …" at bounding box center [678, 349] width 1356 height 698
click at [1310, 44] on icon "Close" at bounding box center [1313, 42] width 21 height 21
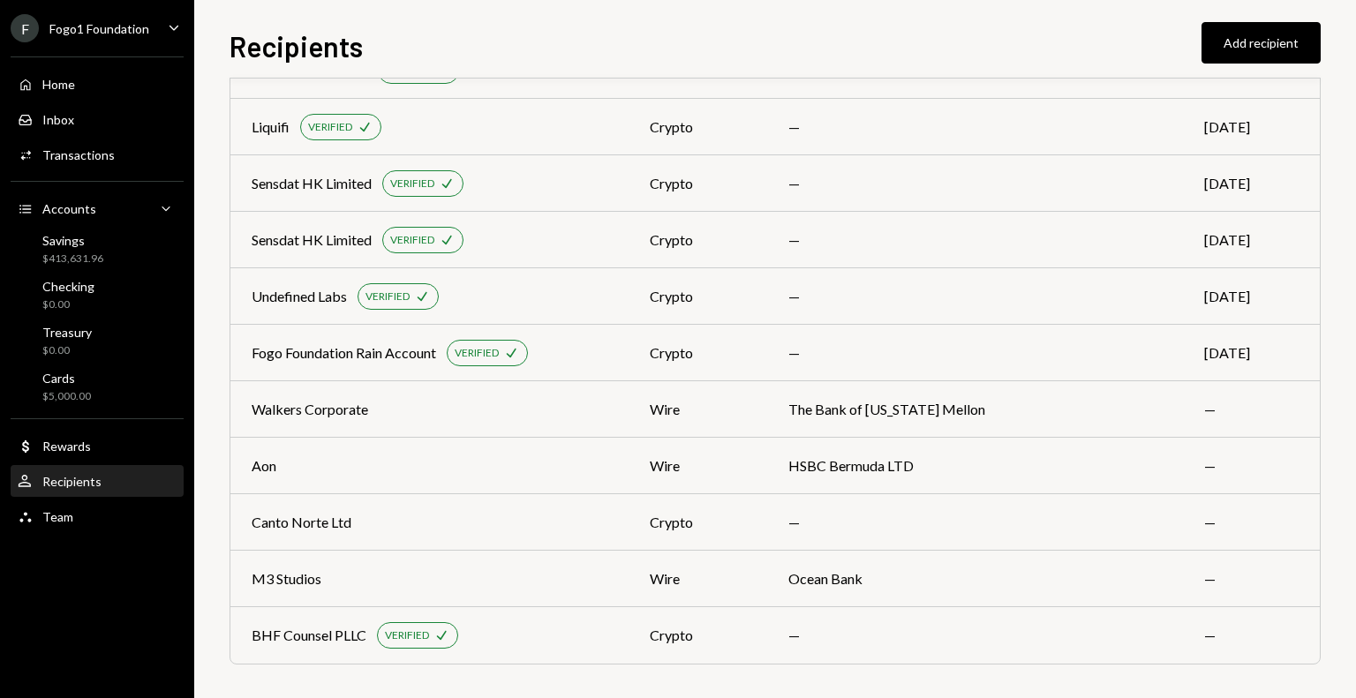
scroll to position [1422, 0]
click at [1216, 32] on button "Add recipient" at bounding box center [1260, 42] width 119 height 41
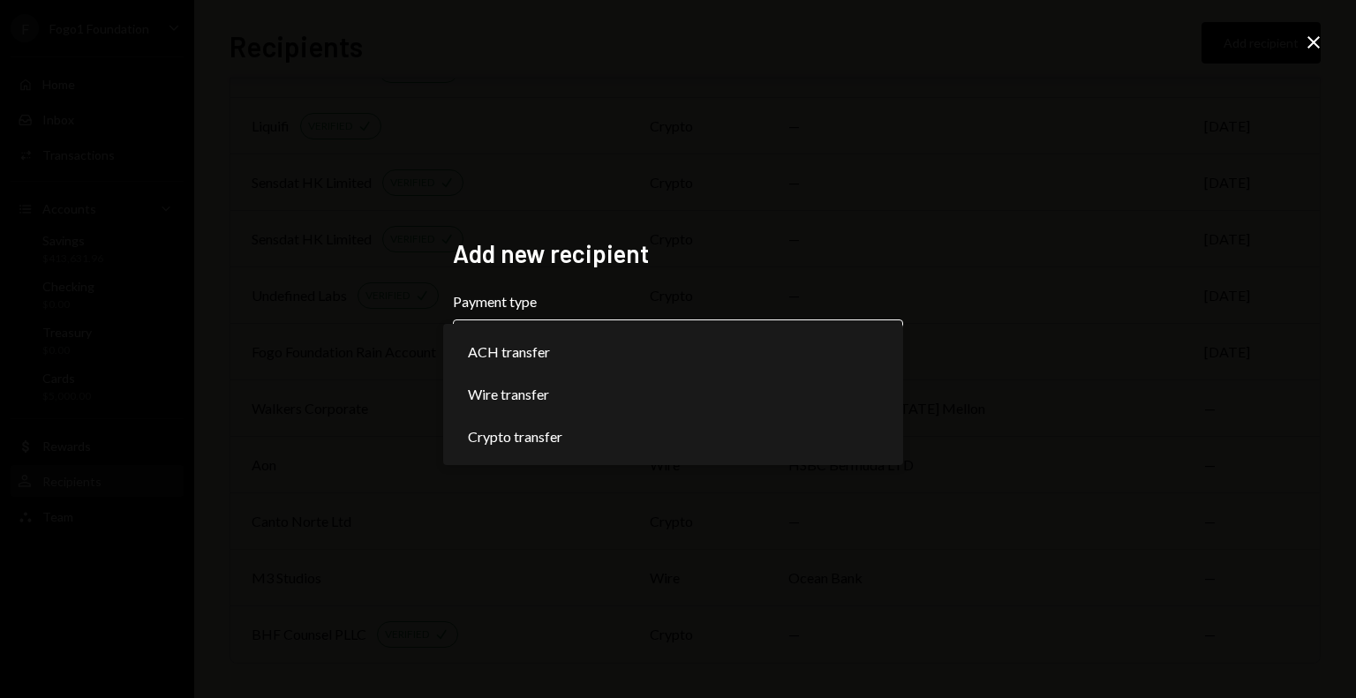
click at [607, 359] on body "F Fogo1 Foundation Caret Down Home Home Inbox Inbox Activities Transactions Acc…" at bounding box center [678, 349] width 1356 height 698
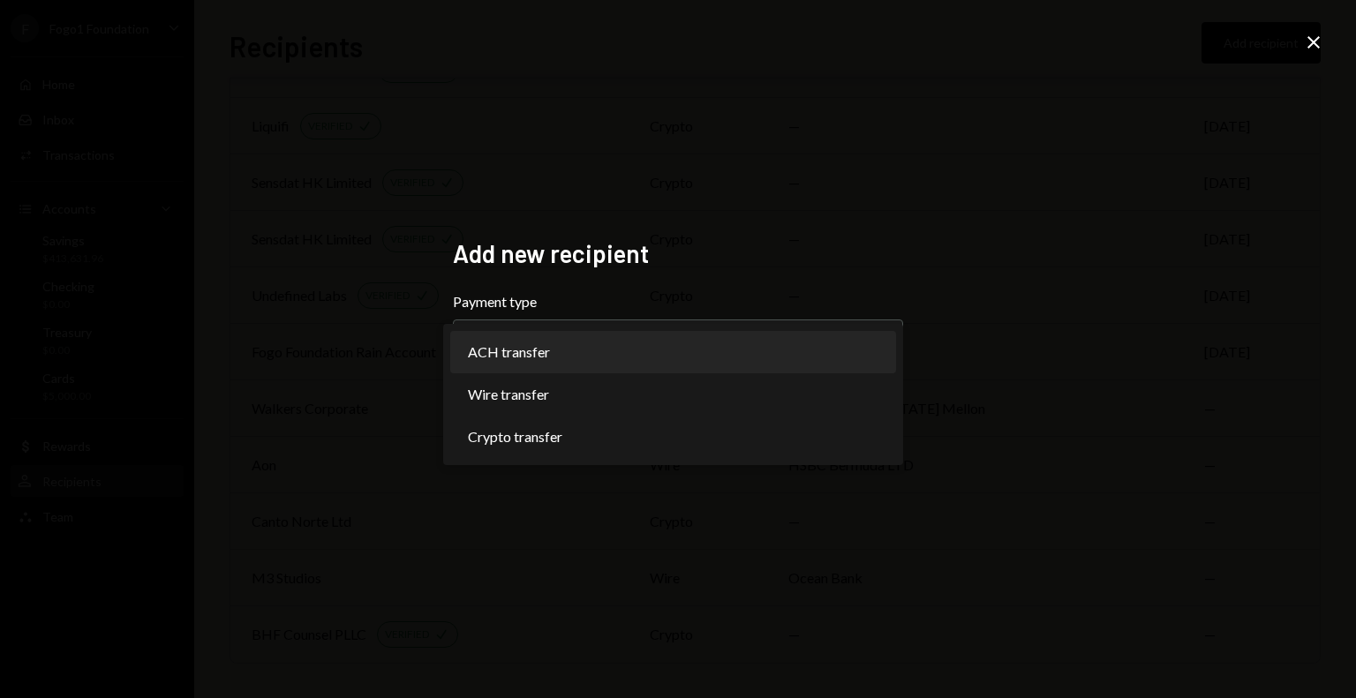
select select "***"
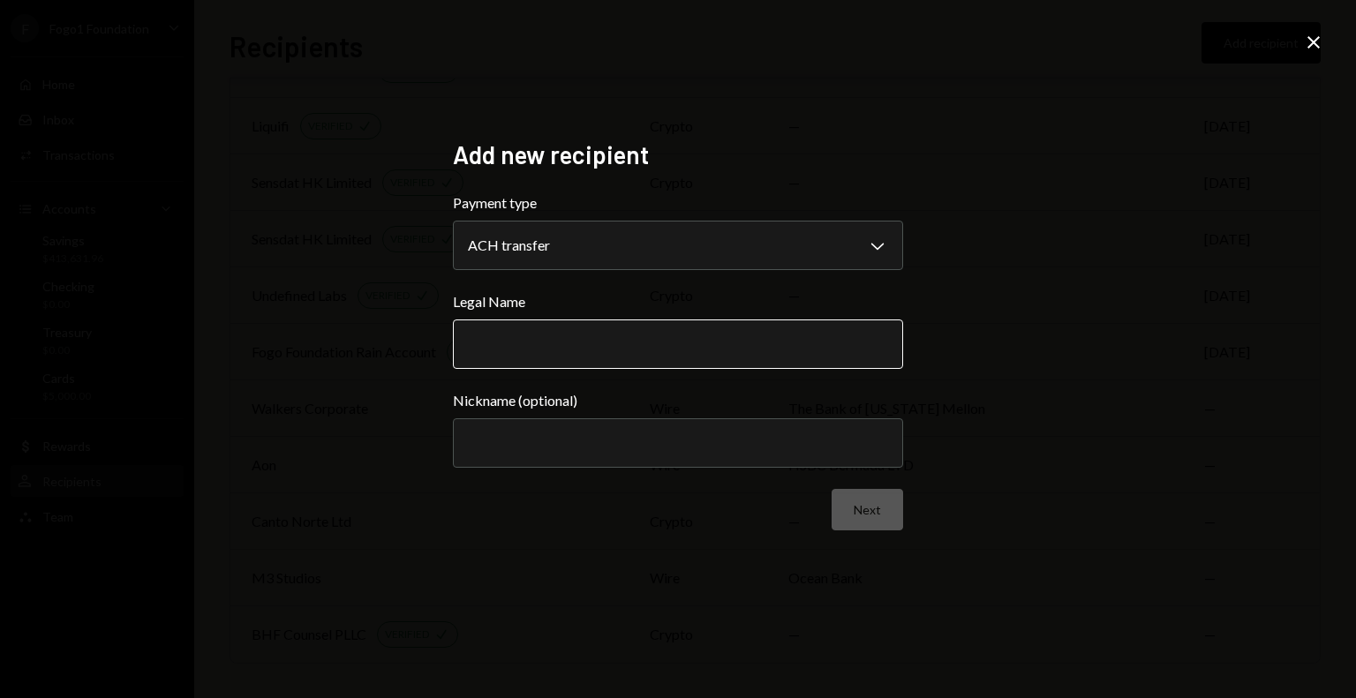
click at [656, 344] on input "Legal Name" at bounding box center [678, 343] width 450 height 49
click at [1312, 41] on icon at bounding box center [1313, 42] width 12 height 12
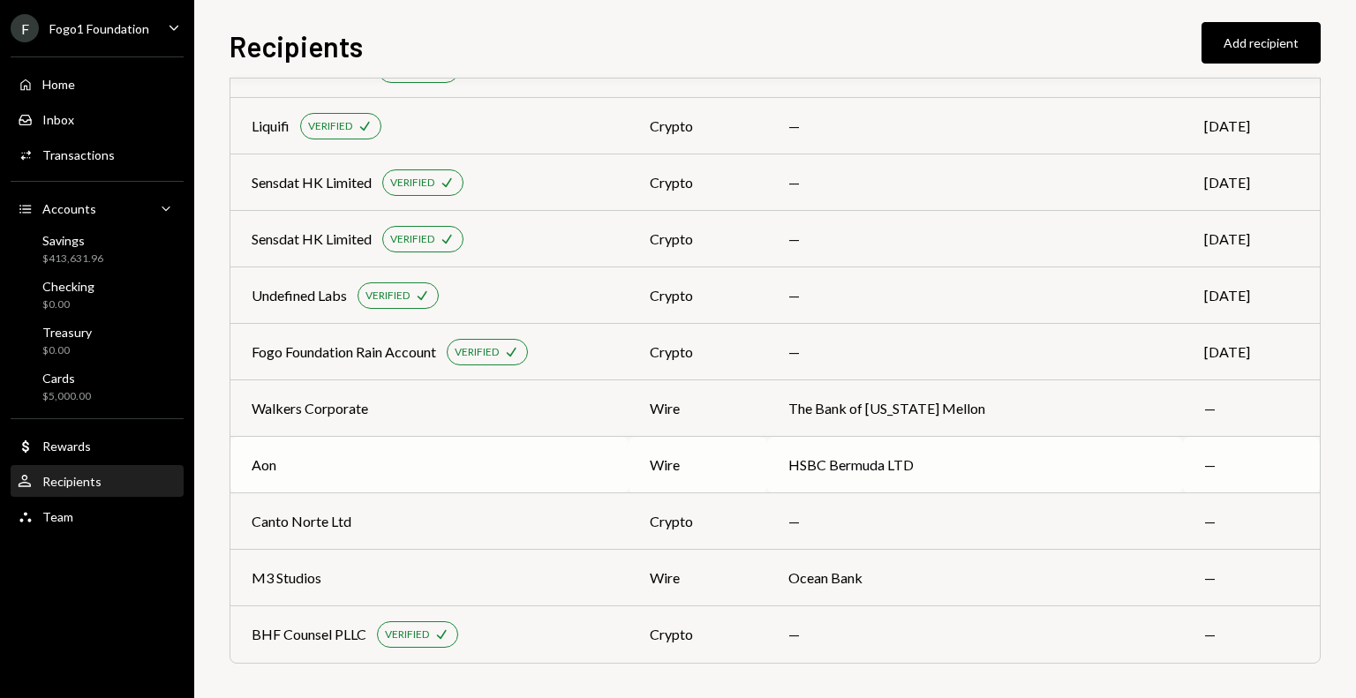
scroll to position [1243, 0]
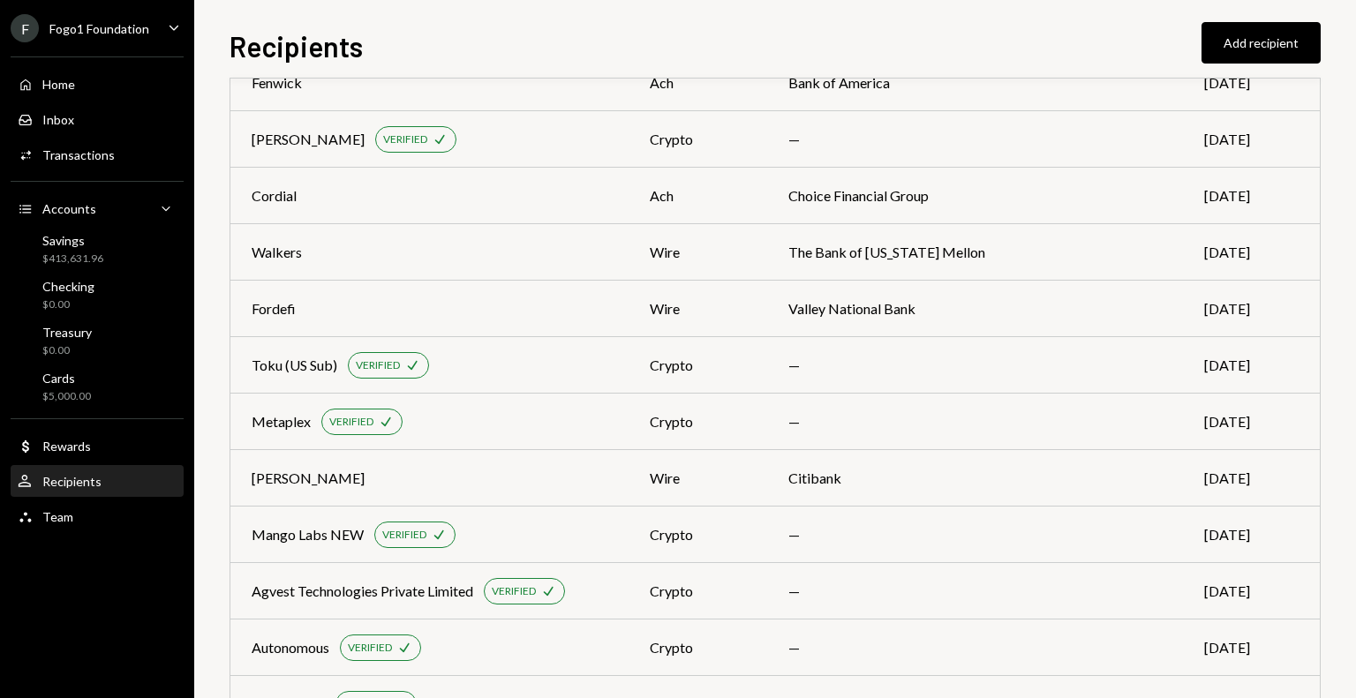
scroll to position [278, 0]
click at [503, 377] on div "Toku (US Sub) VERIFIED Check" at bounding box center [430, 366] width 356 height 26
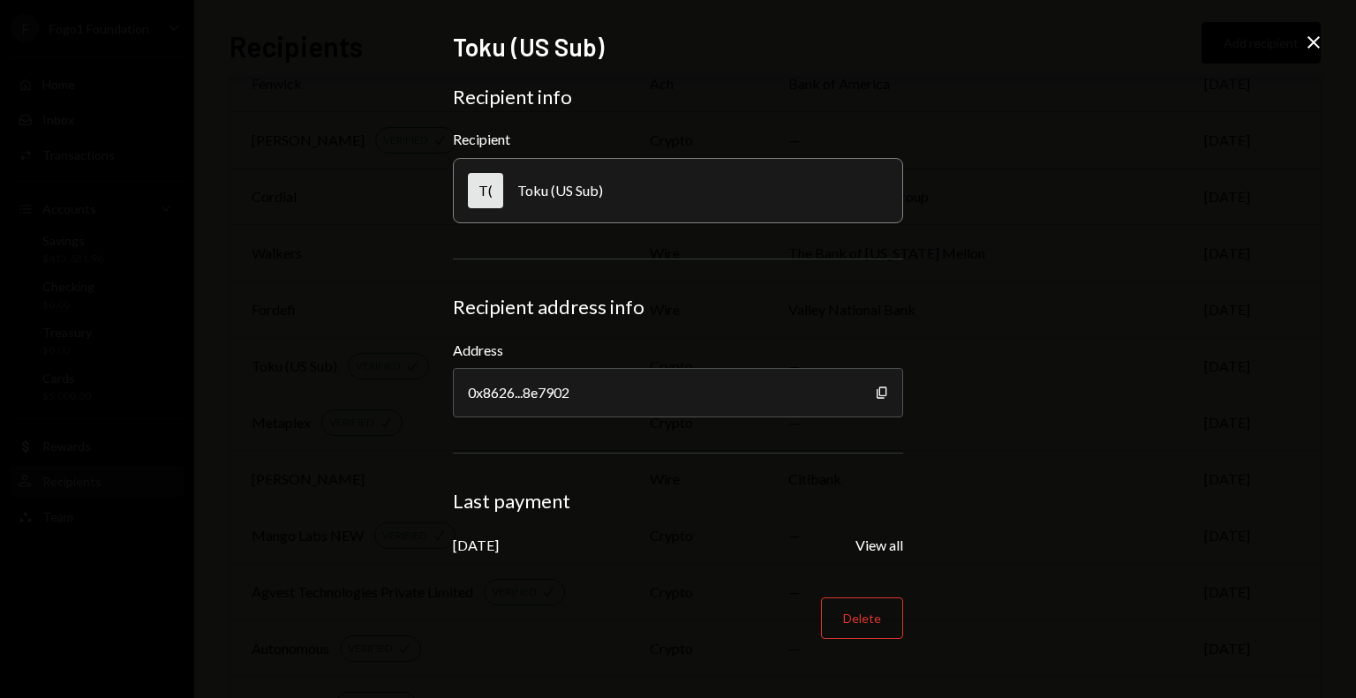
click at [1304, 50] on icon "Close" at bounding box center [1313, 42] width 21 height 21
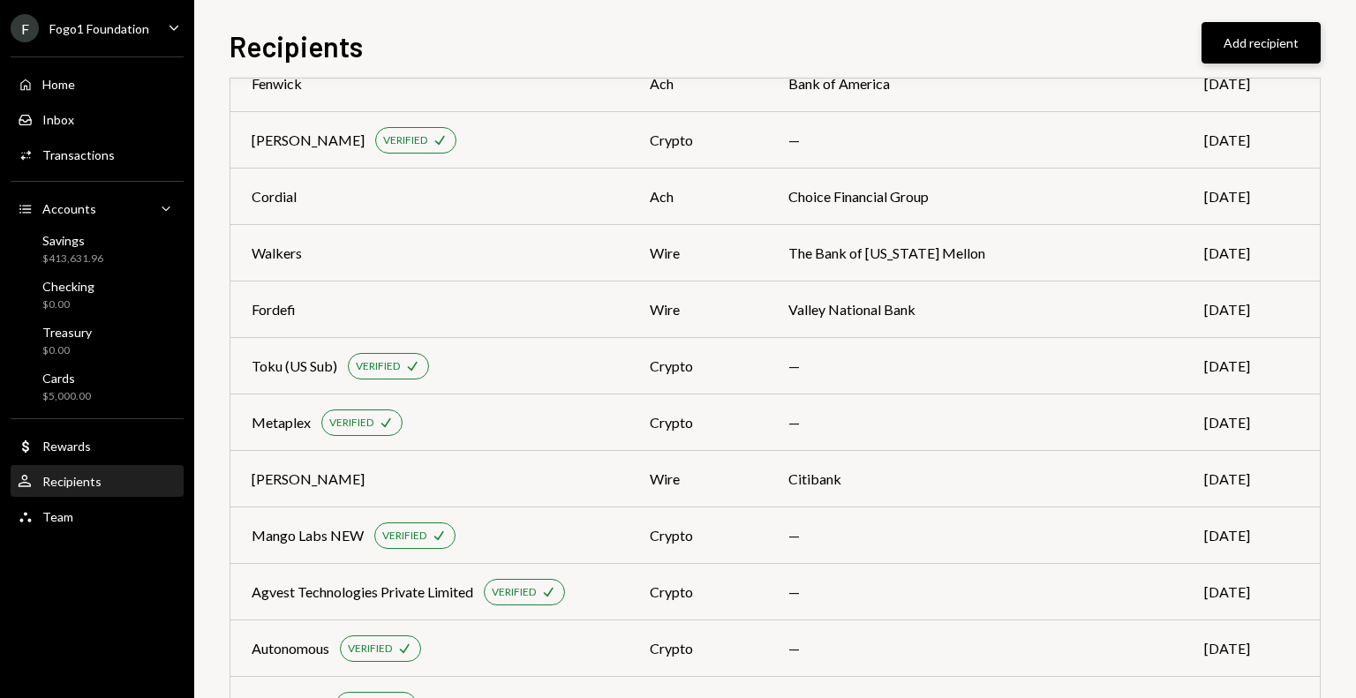
click at [1256, 50] on button "Add recipient" at bounding box center [1260, 42] width 119 height 41
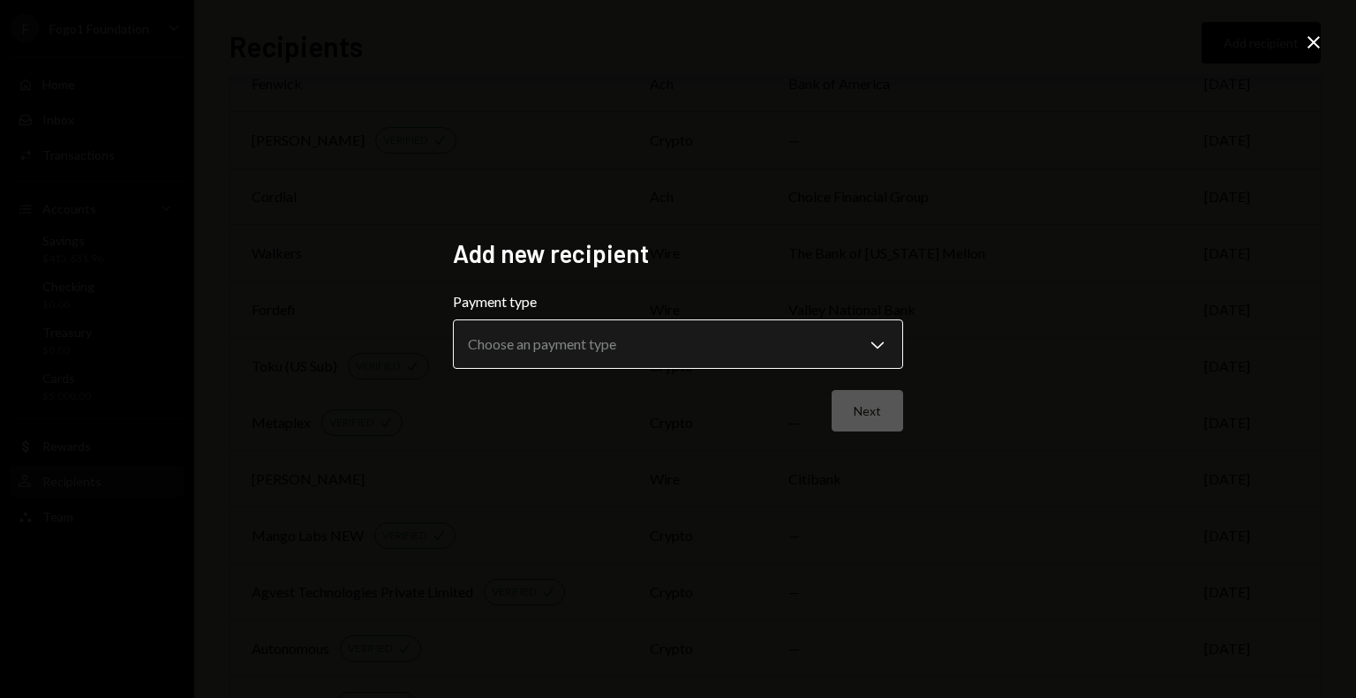
click at [628, 344] on body "F Fogo1 Foundation Caret Down Home Home Inbox Inbox Activities Transactions Acc…" at bounding box center [678, 349] width 1356 height 698
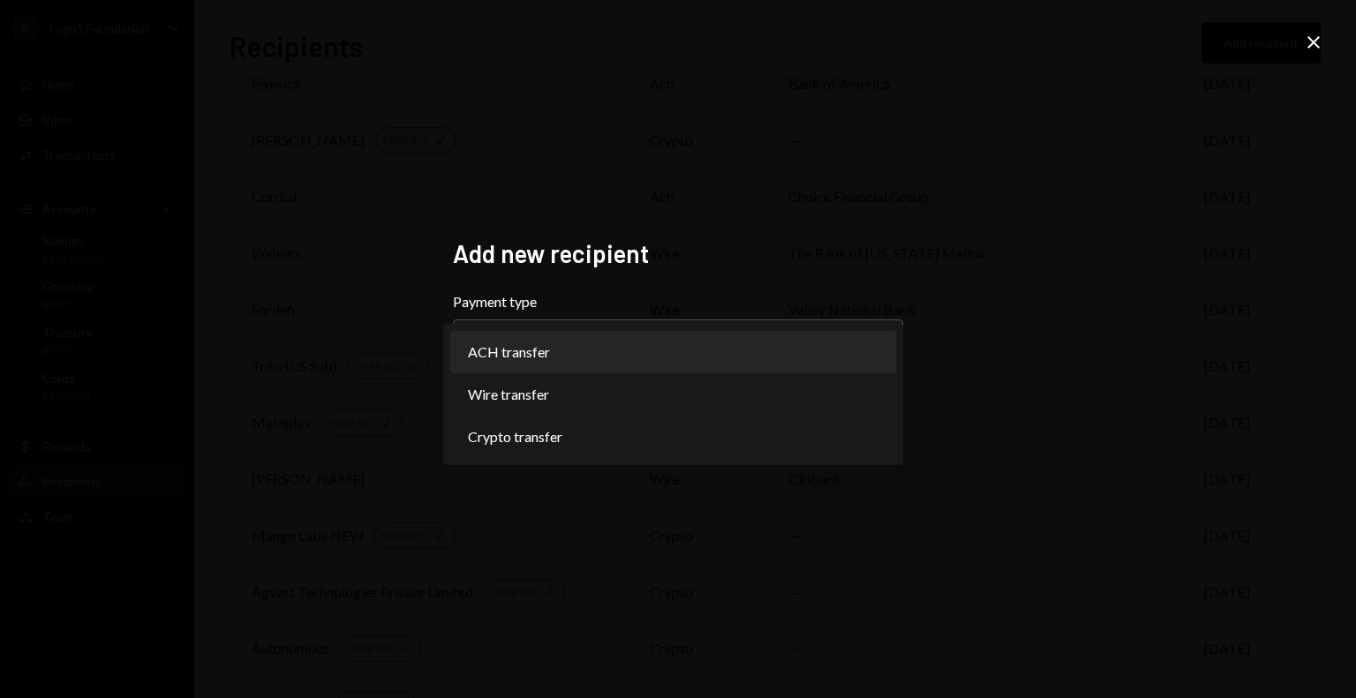
select select "***"
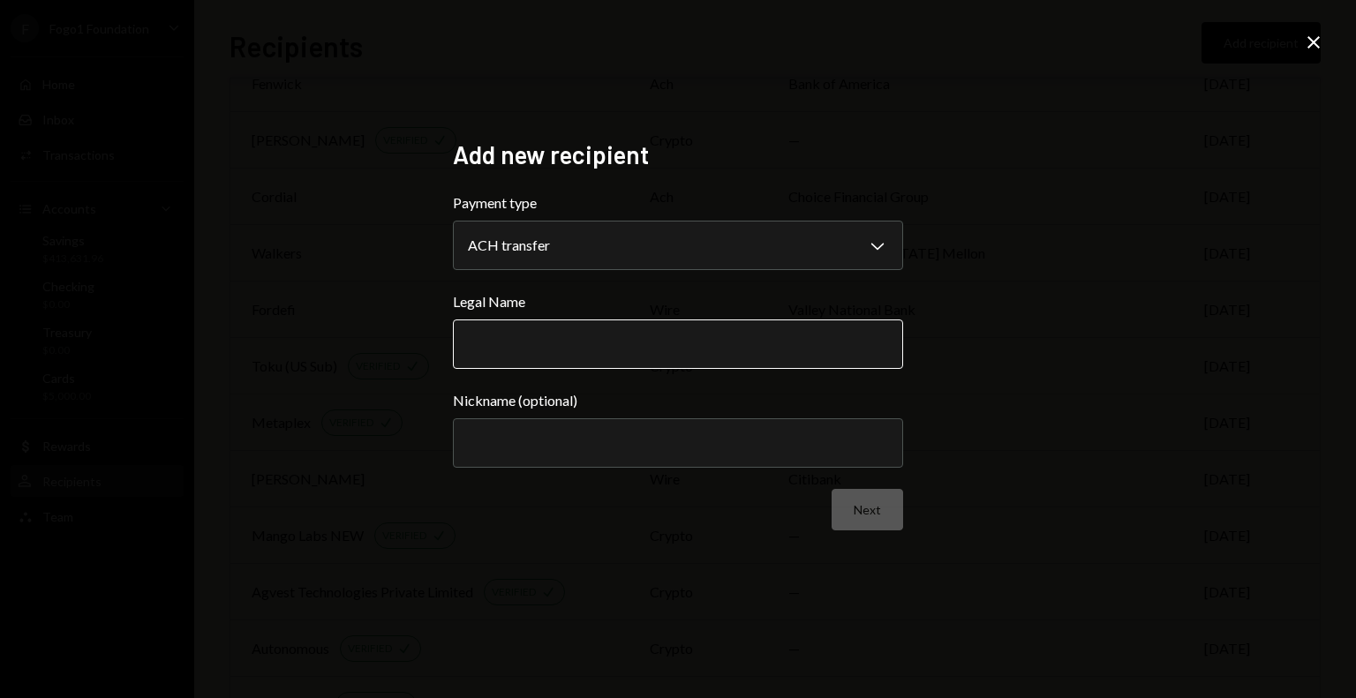
click at [598, 342] on input "Legal Name" at bounding box center [678, 343] width 450 height 49
type input "********"
click at [720, 472] on form "**********" at bounding box center [678, 361] width 450 height 338
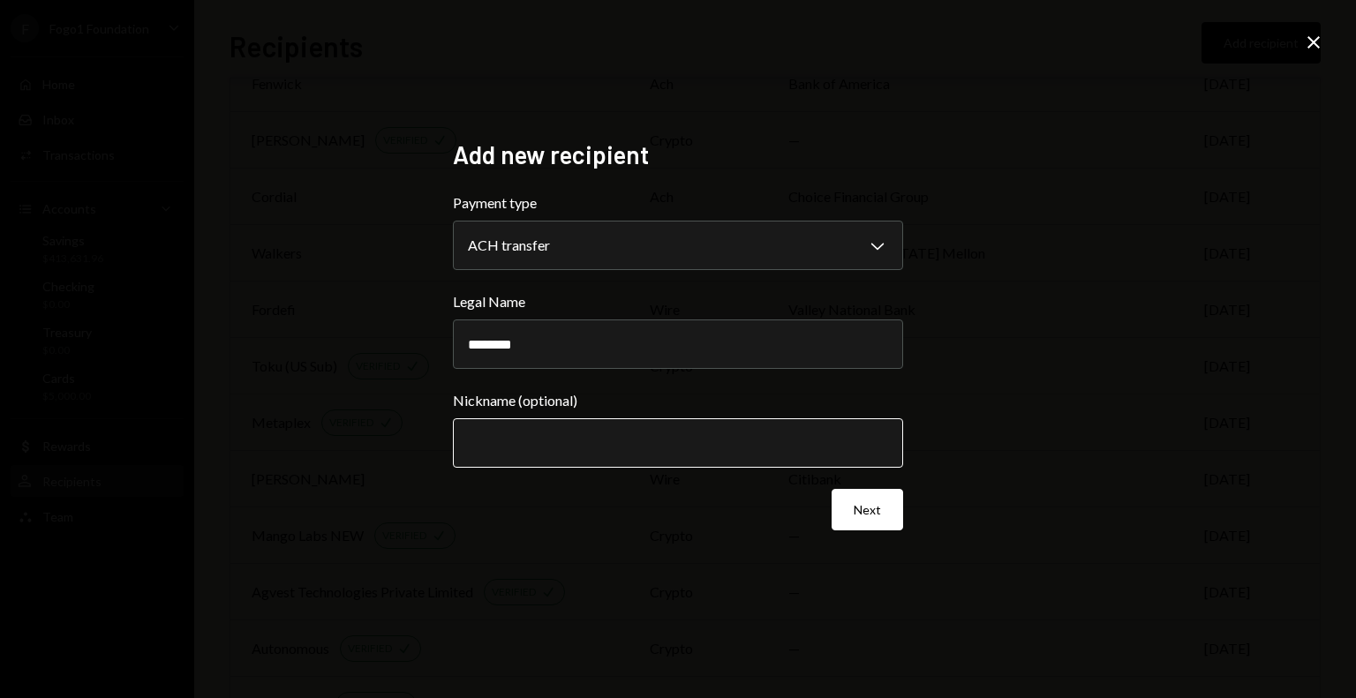
click at [713, 437] on input "Nickname (optional)" at bounding box center [678, 442] width 450 height 49
type input "********"
click at [868, 515] on button "Next" at bounding box center [866, 509] width 71 height 41
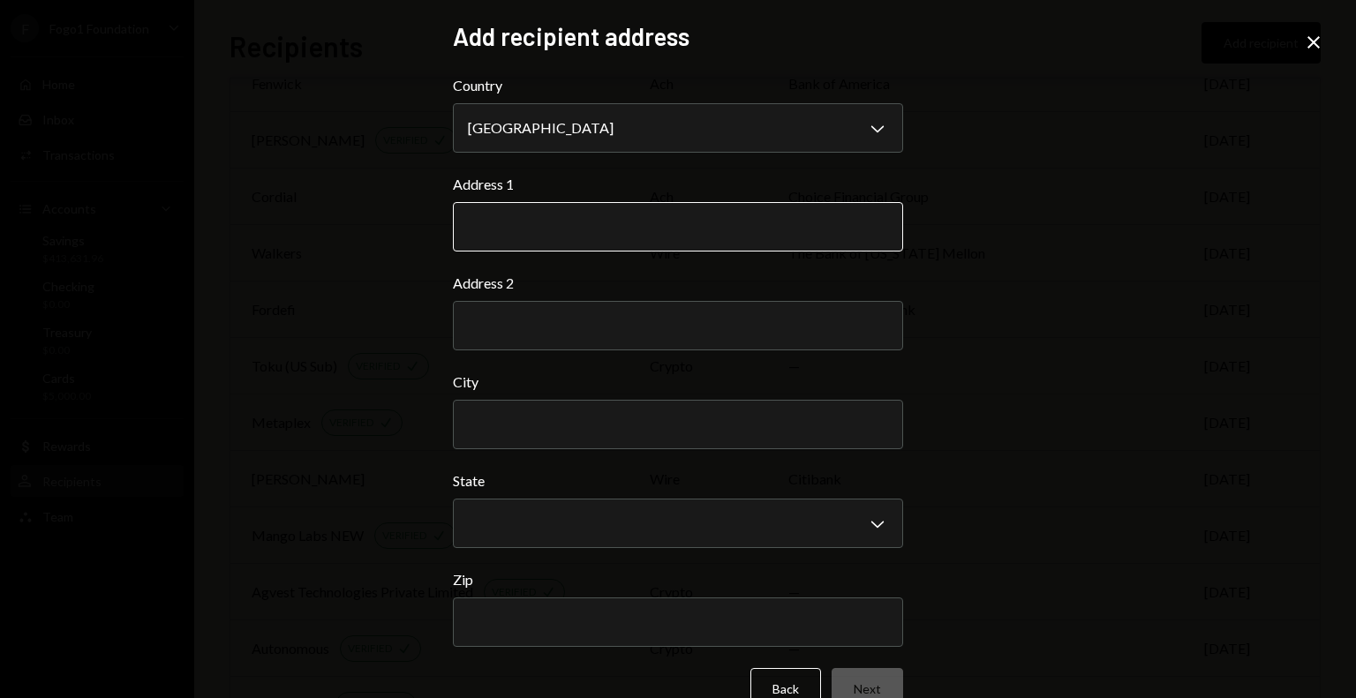
click at [478, 204] on input "Address 1" at bounding box center [678, 226] width 450 height 49
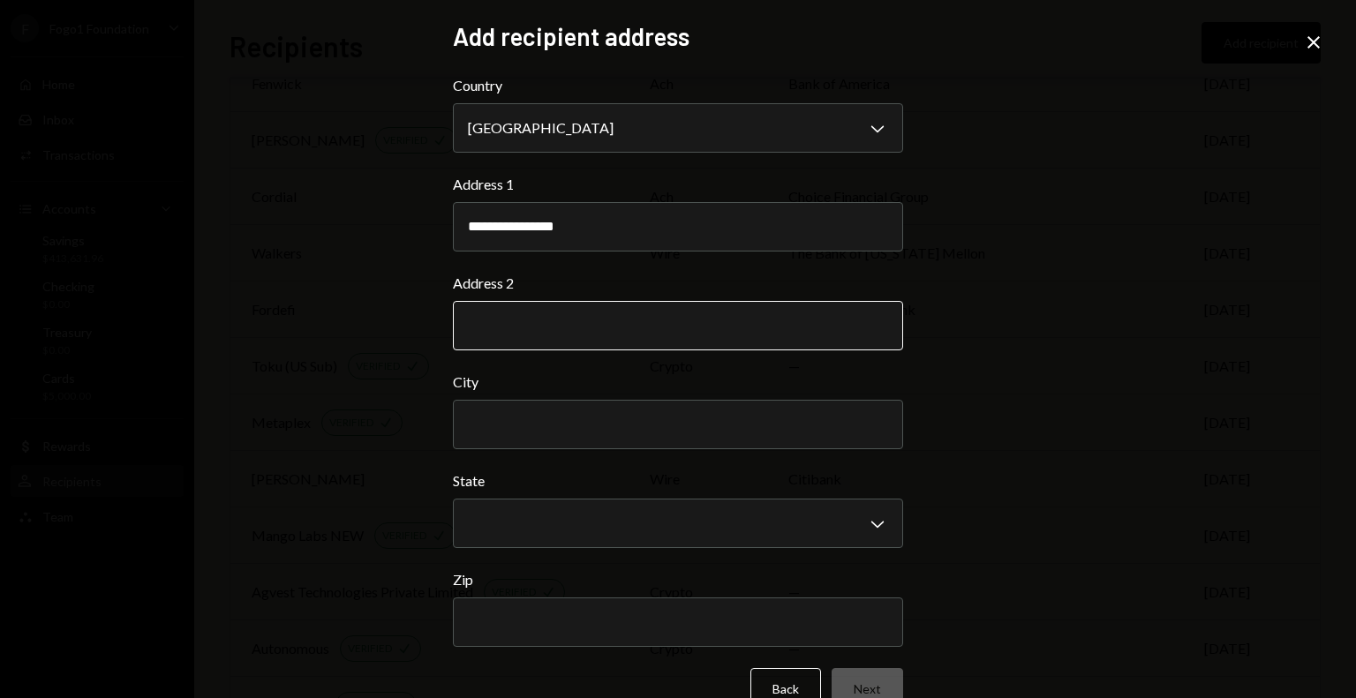
type input "**********"
click at [605, 338] on input "Address 2" at bounding box center [678, 325] width 450 height 49
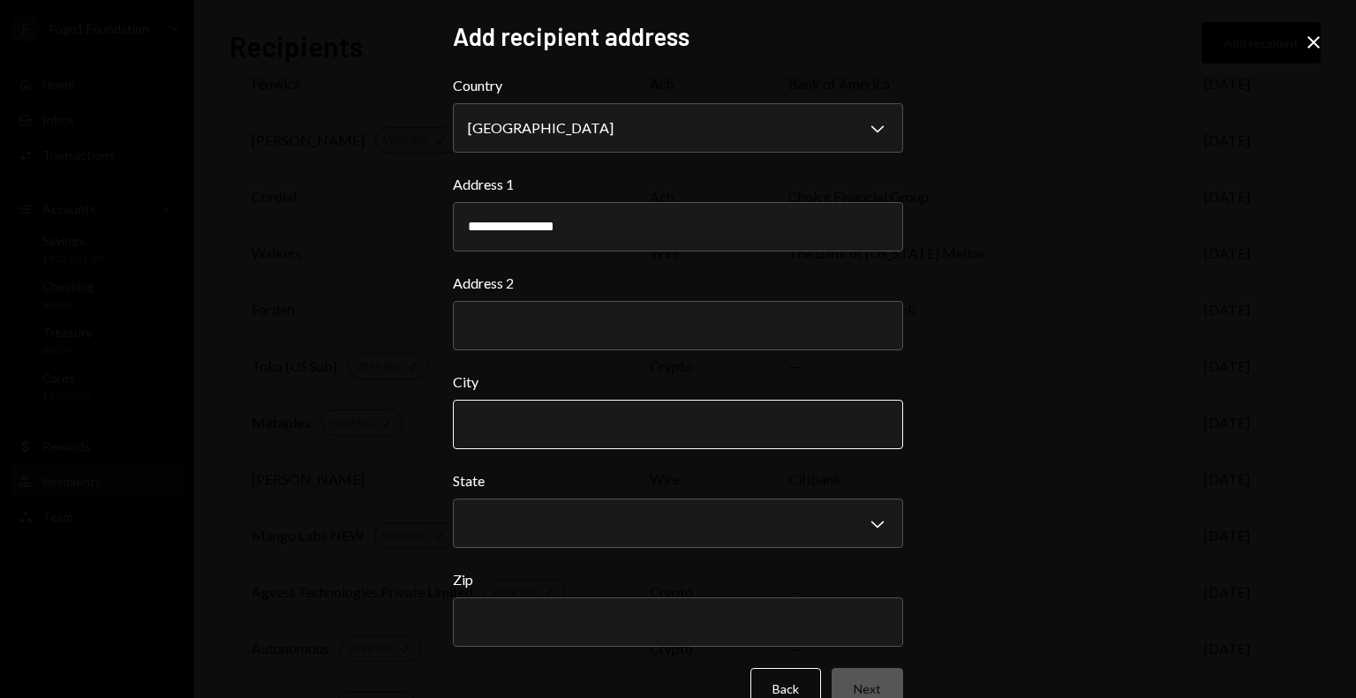
click at [792, 417] on input "City" at bounding box center [678, 424] width 450 height 49
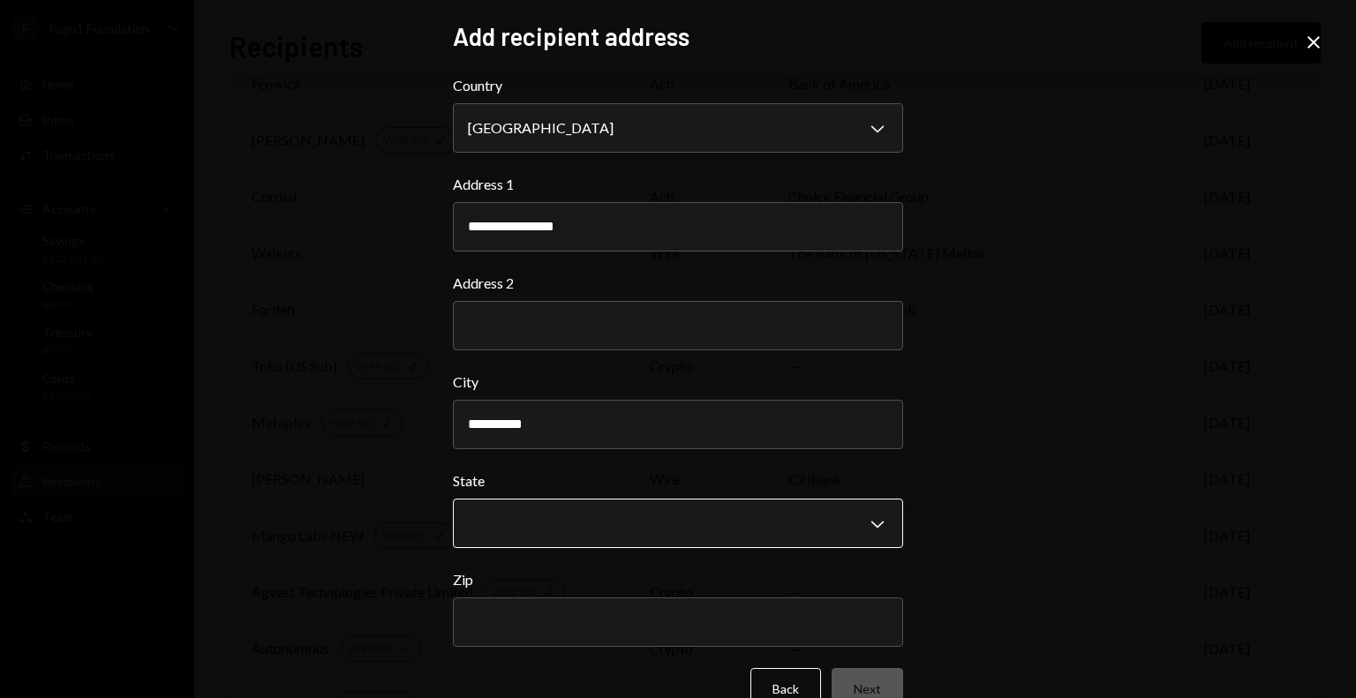
type input "**********"
click at [808, 541] on body "F Fogo1 Foundation Caret Down Home Home Inbox Inbox Activities Transactions Acc…" at bounding box center [678, 349] width 1356 height 698
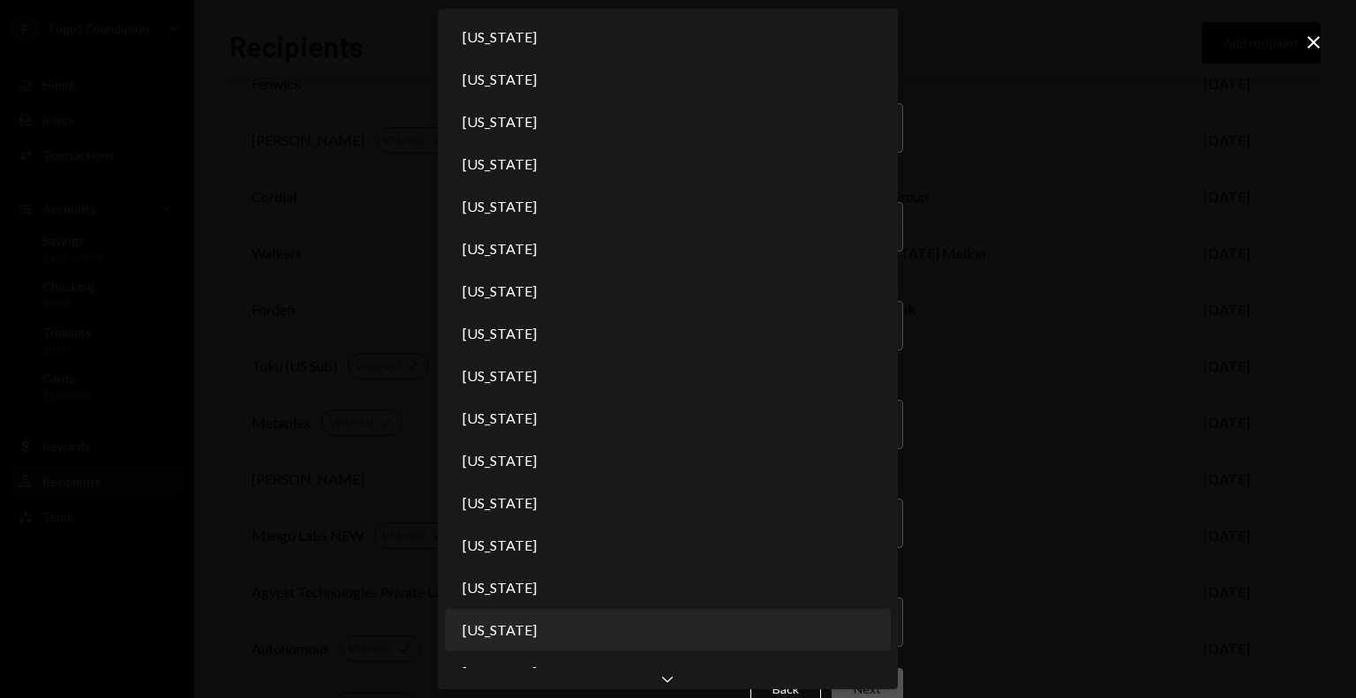
scroll to position [39, 0]
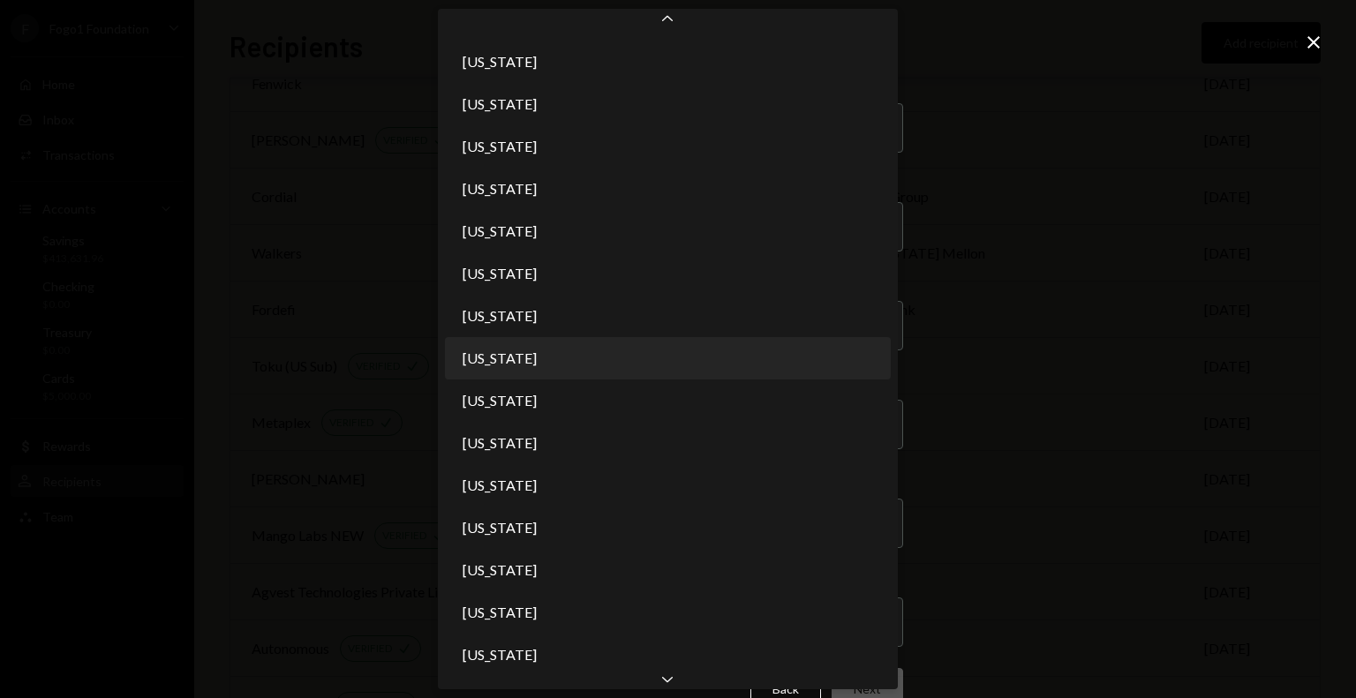
select select "**"
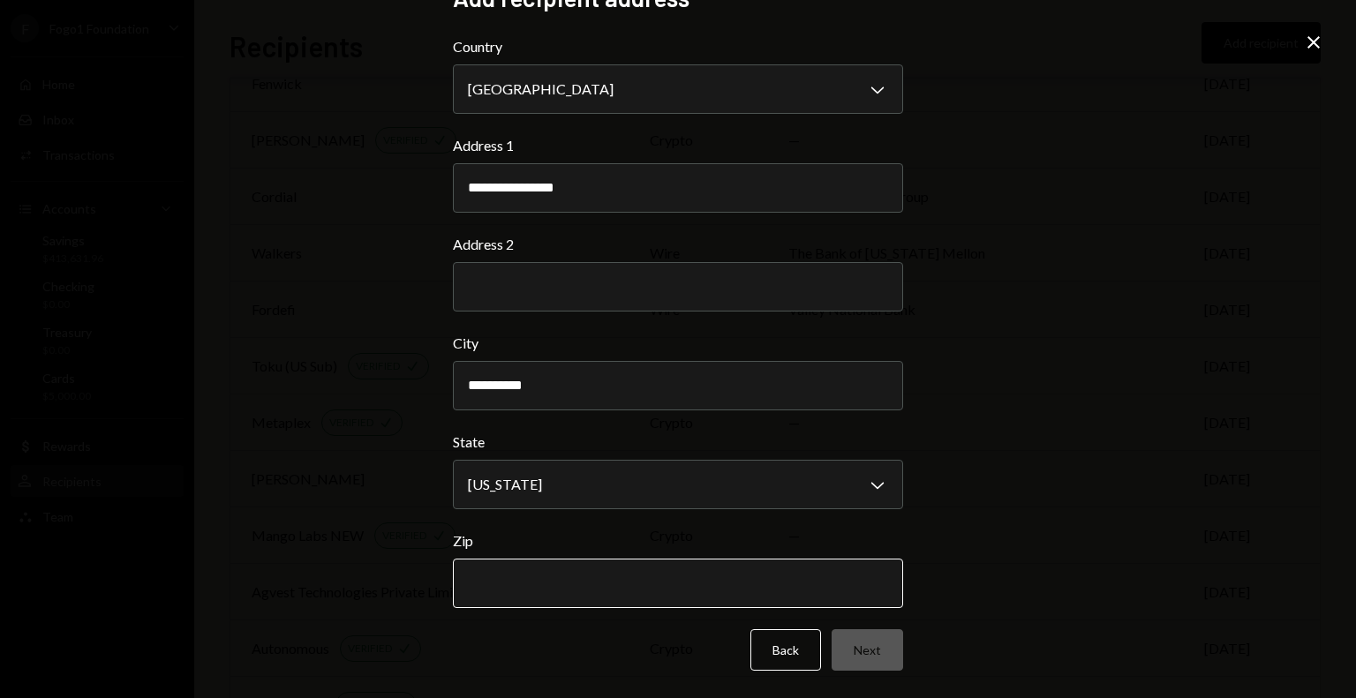
click at [557, 578] on input "Zip" at bounding box center [678, 583] width 450 height 49
type input "*****"
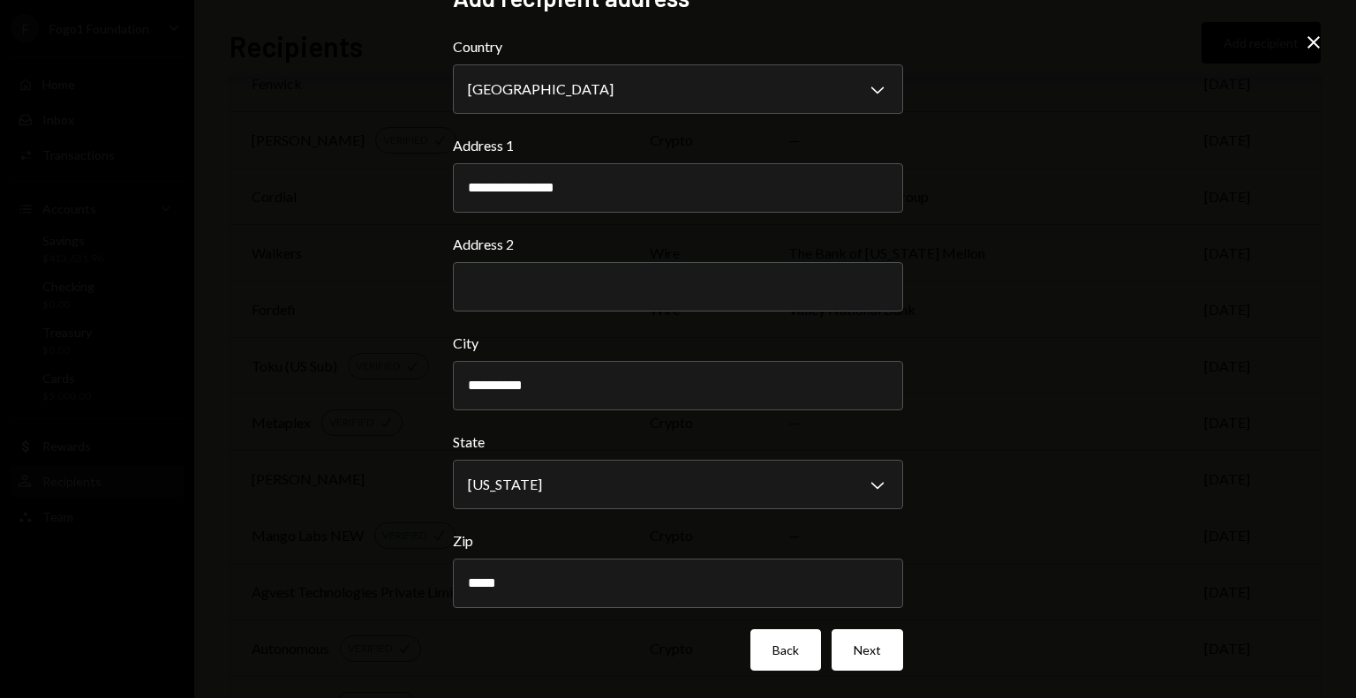
click at [791, 652] on button "Back" at bounding box center [785, 649] width 71 height 41
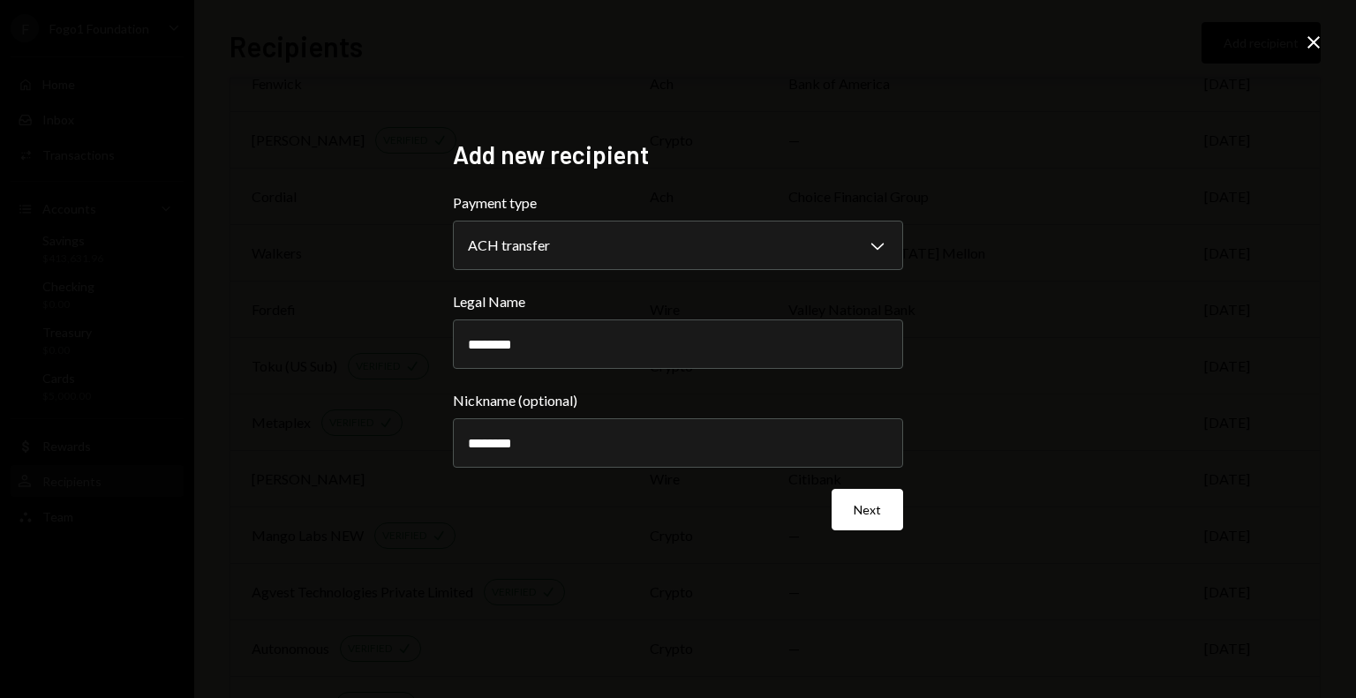
drag, startPoint x: 560, startPoint y: 351, endPoint x: 451, endPoint y: 340, distance: 110.0
click at [451, 340] on div "**********" at bounding box center [678, 349] width 492 height 462
type input "**********"
click at [664, 457] on input "********" at bounding box center [678, 442] width 450 height 49
click at [889, 518] on button "Next" at bounding box center [866, 509] width 71 height 41
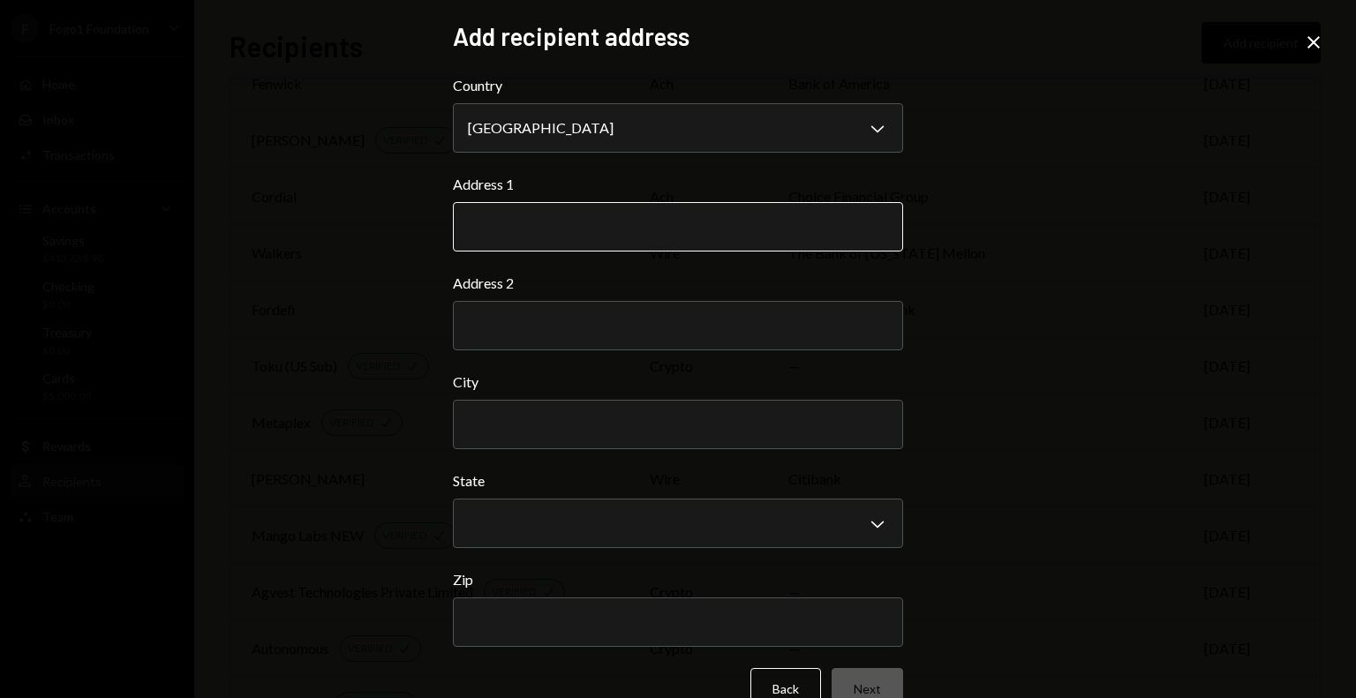
click at [558, 222] on input "Address 1" at bounding box center [678, 226] width 450 height 49
type input "**********"
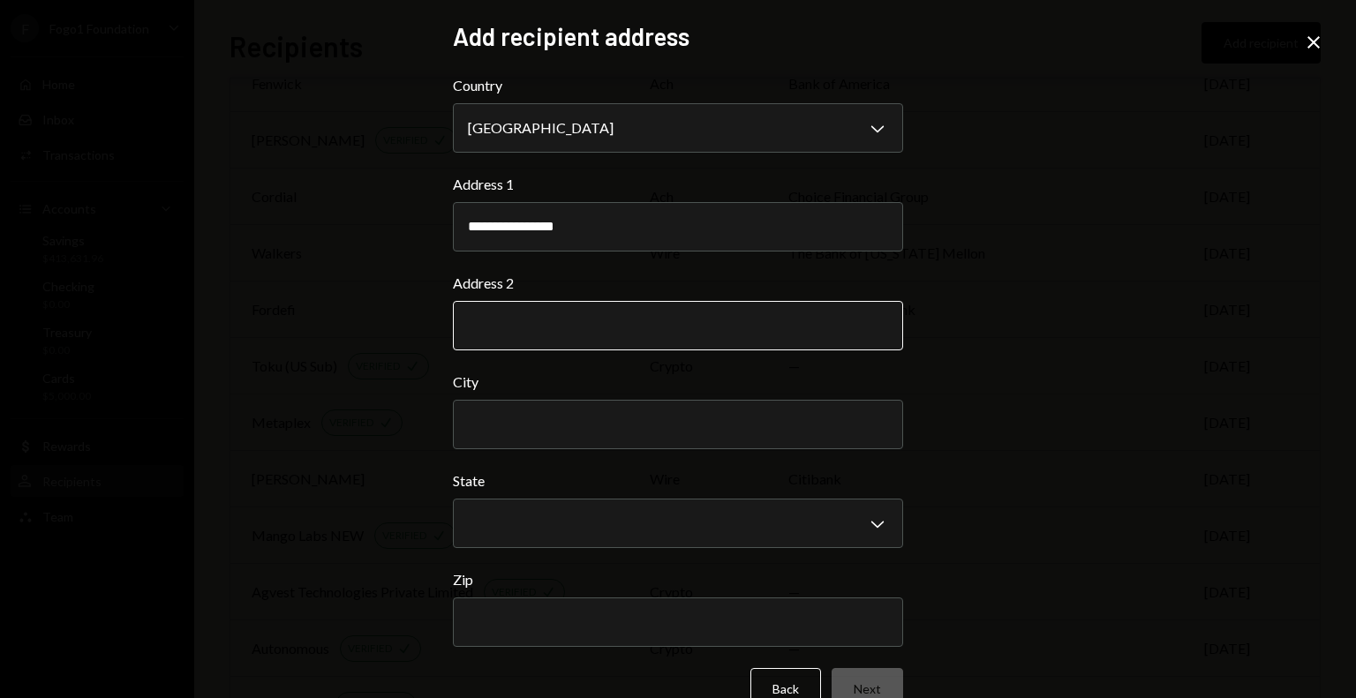
click at [513, 330] on input "Address 2" at bounding box center [678, 325] width 450 height 49
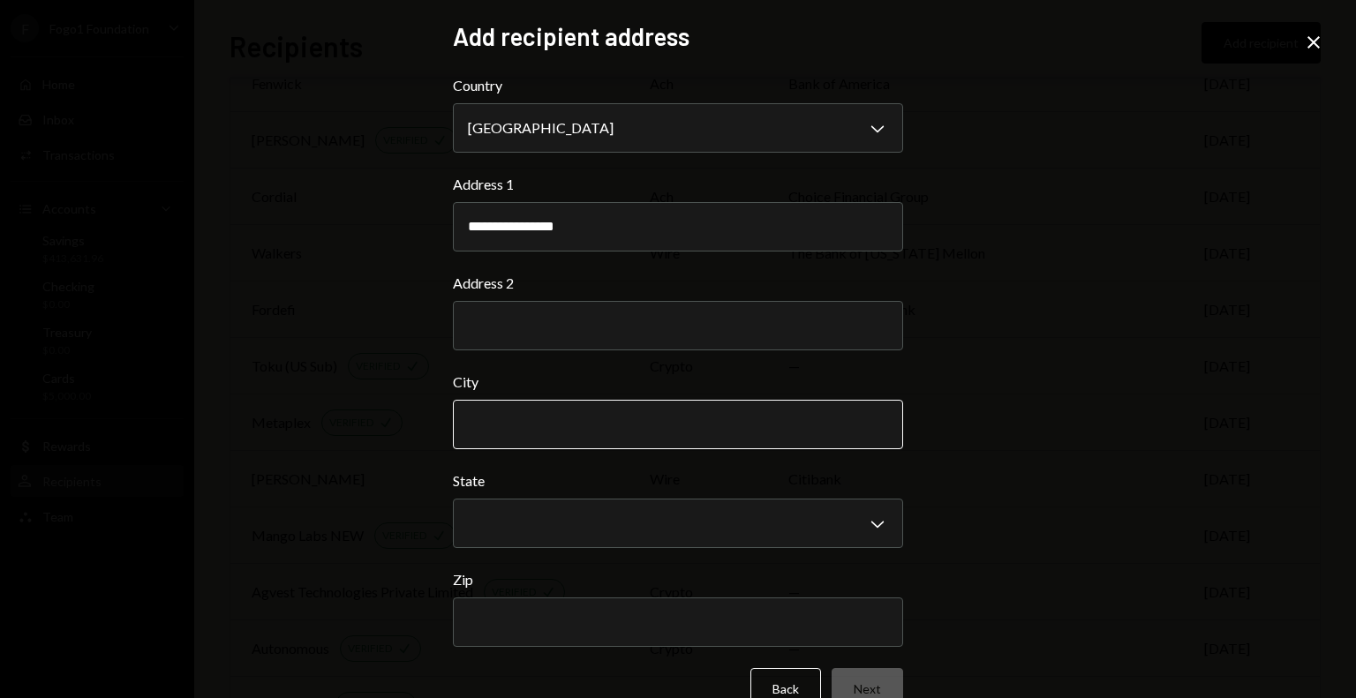
click at [833, 442] on input "City" at bounding box center [678, 424] width 450 height 49
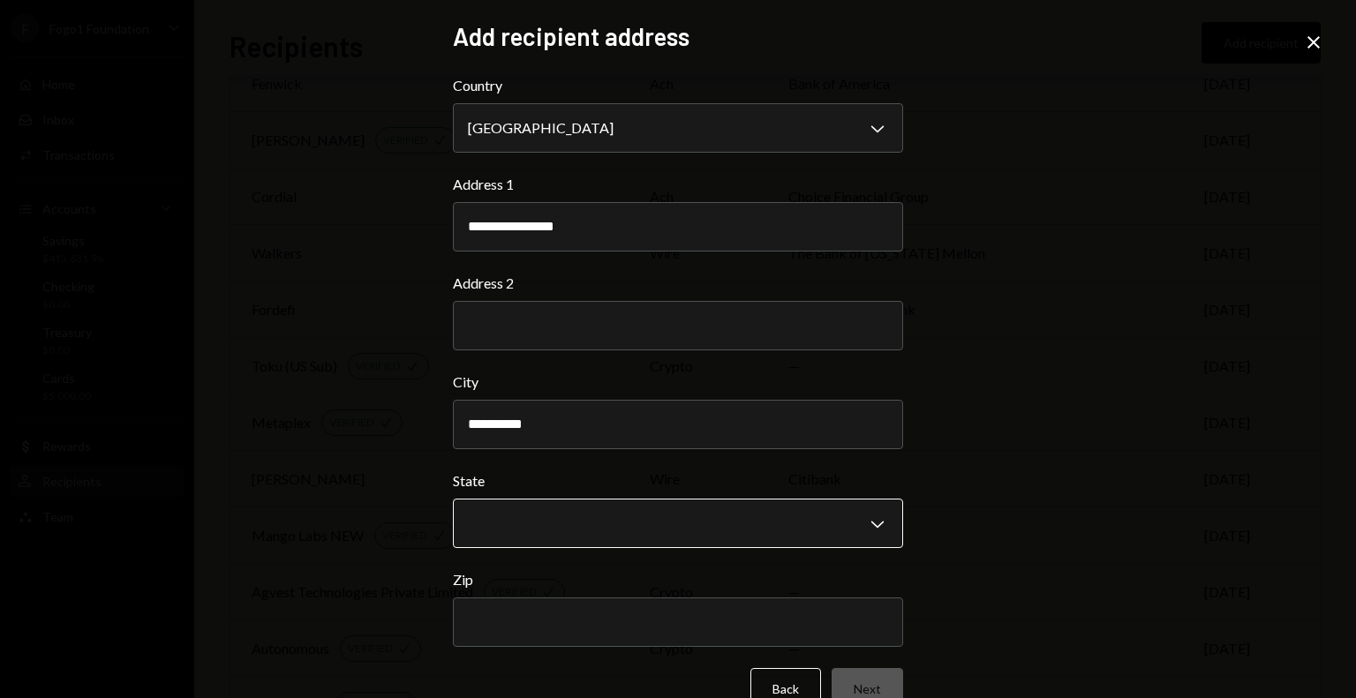
type input "**********"
click at [838, 520] on body "F Fogo1 Foundation Caret Down Home Home Inbox Inbox Activities Transactions Acc…" at bounding box center [678, 349] width 1356 height 698
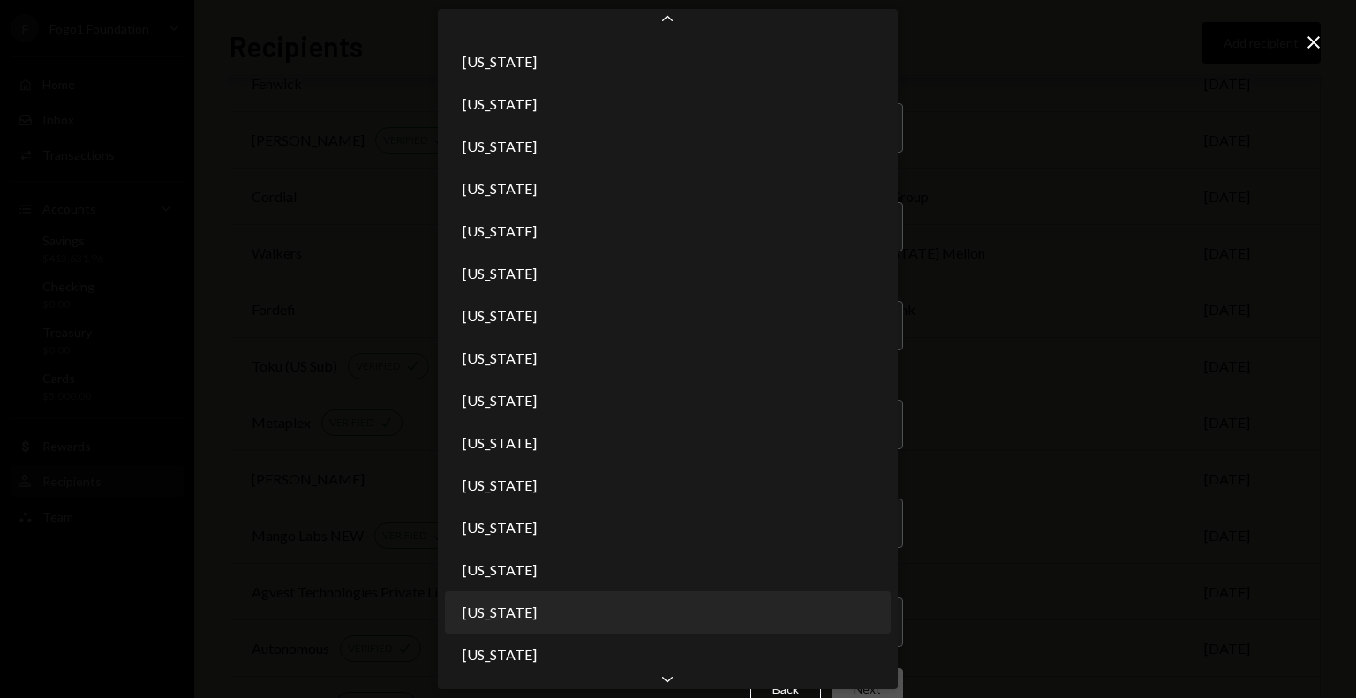
scroll to position [166, 0]
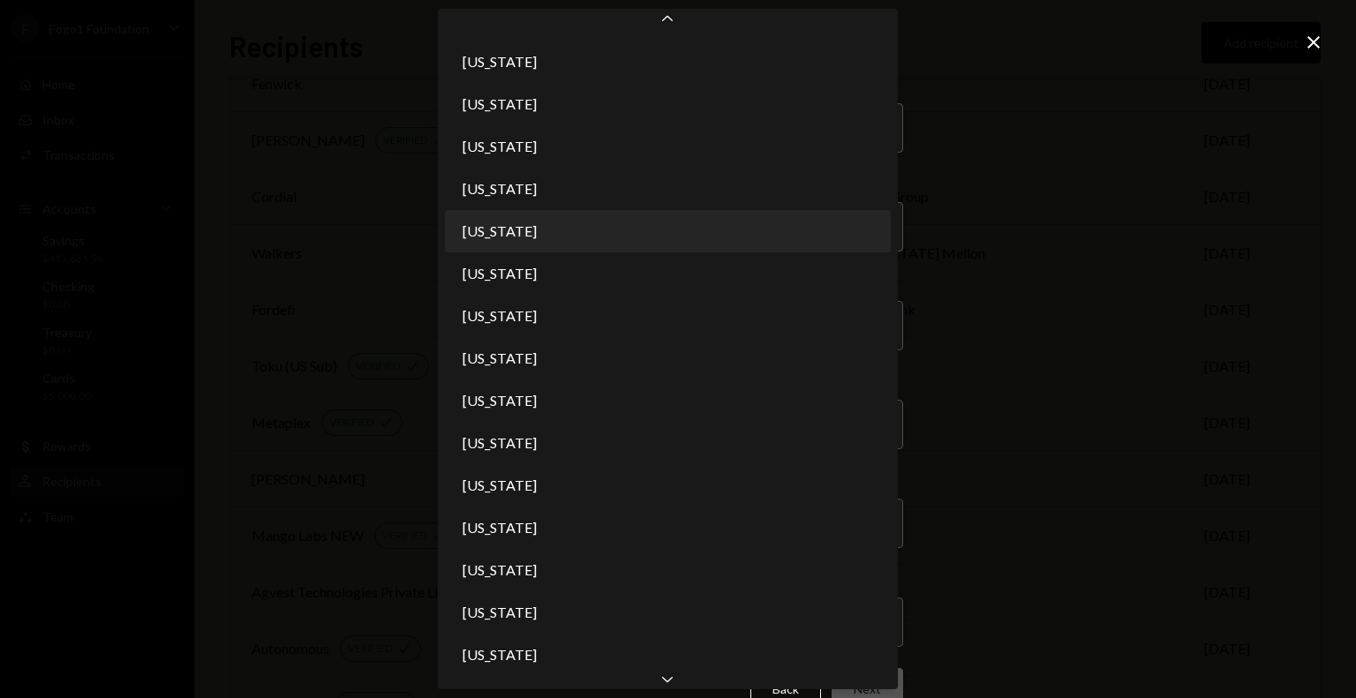
select select "**"
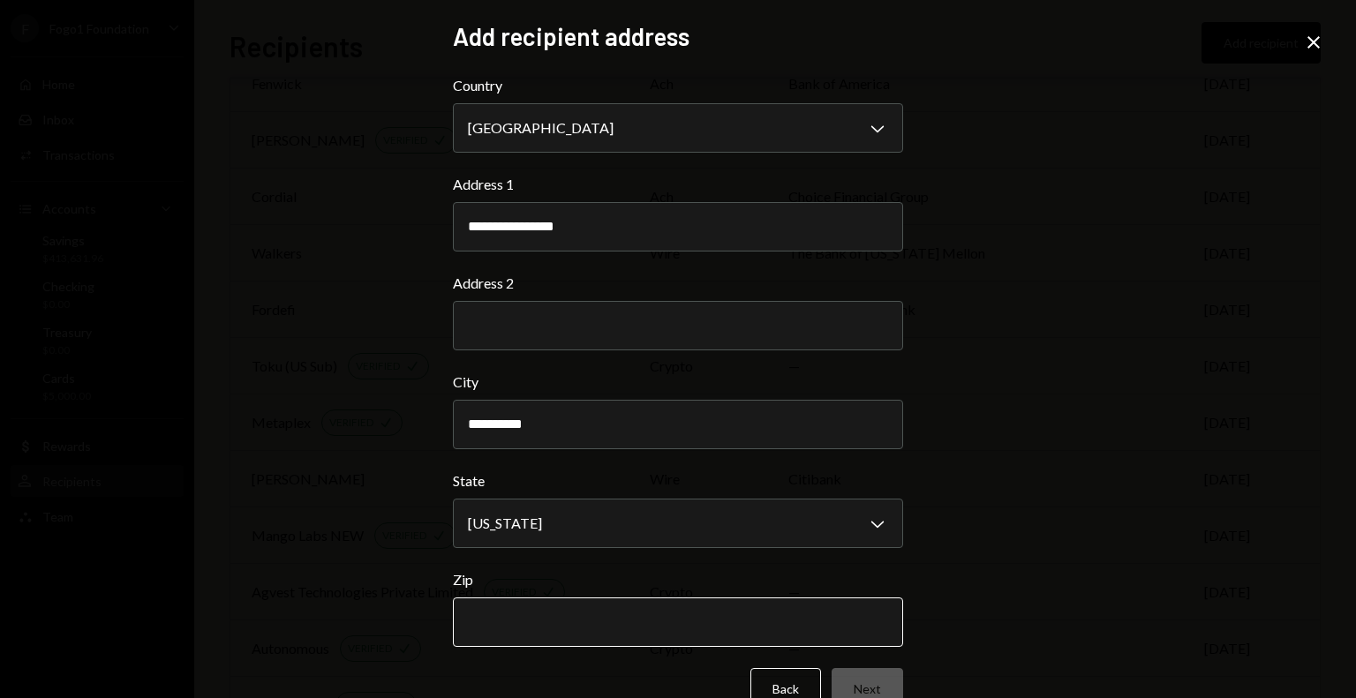
click at [593, 624] on input "Zip" at bounding box center [678, 621] width 450 height 49
paste input "*****"
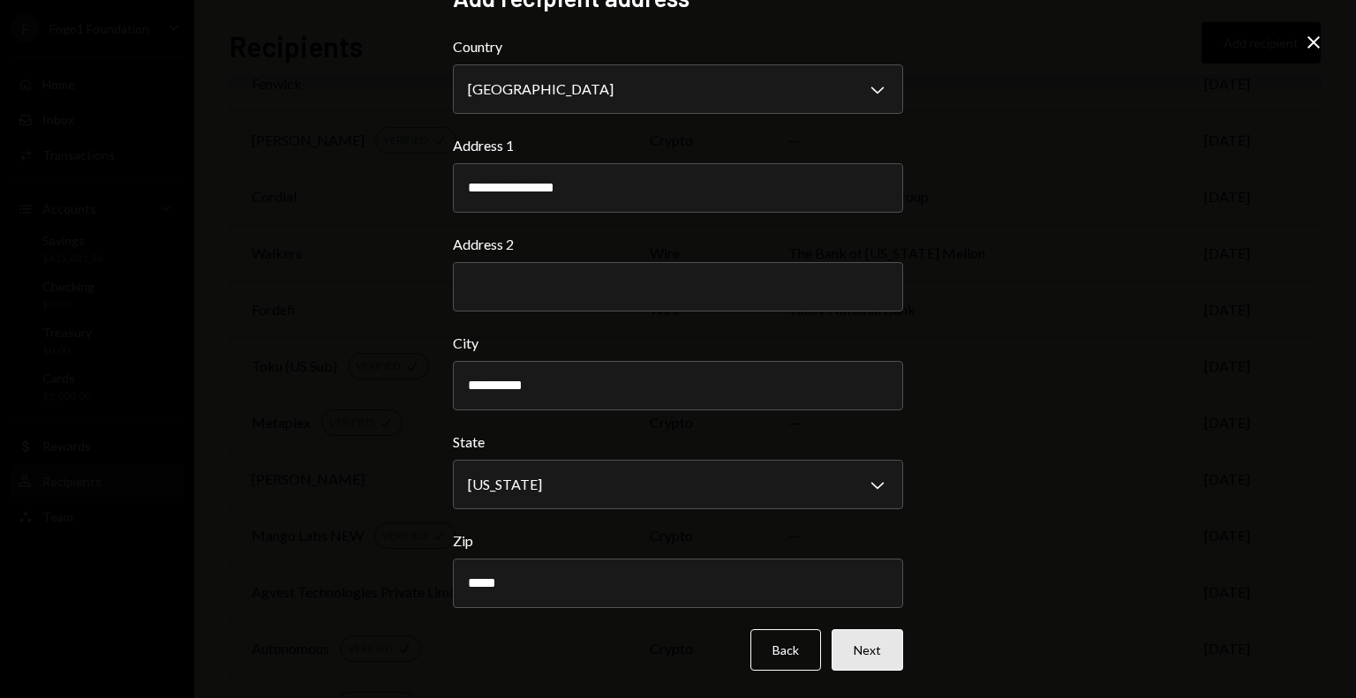
type input "*****"
click at [862, 647] on button "Next" at bounding box center [866, 649] width 71 height 41
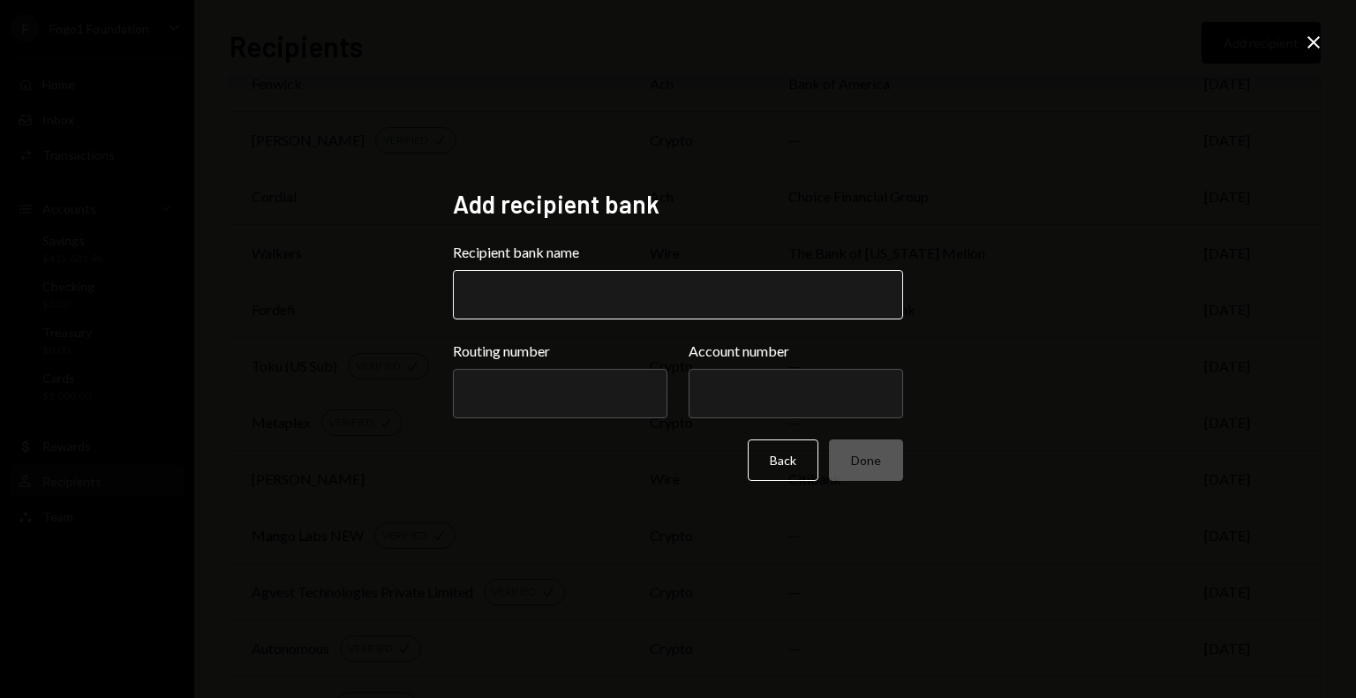
click at [572, 300] on input "Recipient bank name" at bounding box center [678, 294] width 450 height 49
click at [489, 297] on input "**********" at bounding box center [678, 294] width 450 height 49
click at [646, 302] on input "**********" at bounding box center [678, 294] width 450 height 49
type input "**********"
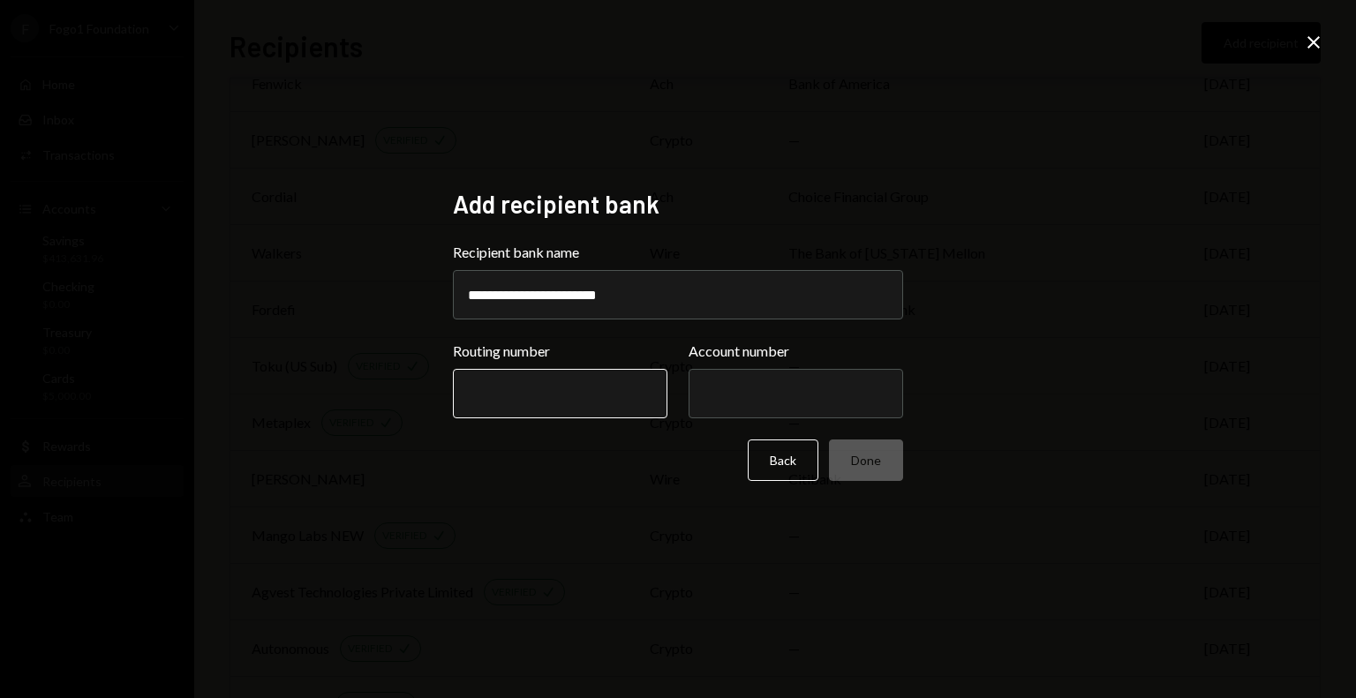
click at [597, 398] on input "Routing number" at bounding box center [560, 393] width 214 height 49
paste input "*********"
type input "*********"
click at [680, 399] on div "Routing number ********* Account number" at bounding box center [678, 380] width 450 height 78
click at [737, 399] on input "Account number" at bounding box center [795, 393] width 214 height 49
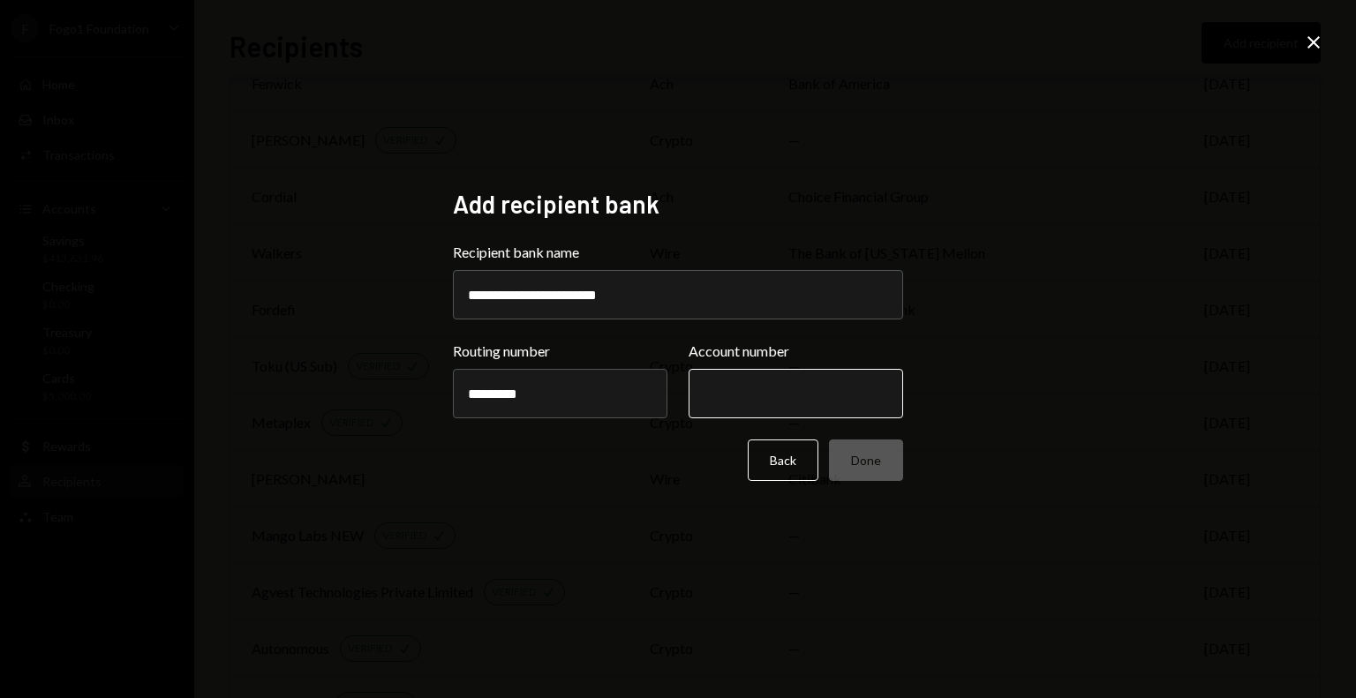
paste input "*********"
type input "*********"
click at [631, 483] on div "**********" at bounding box center [678, 349] width 450 height 321
click at [870, 461] on button "Done" at bounding box center [866, 459] width 74 height 41
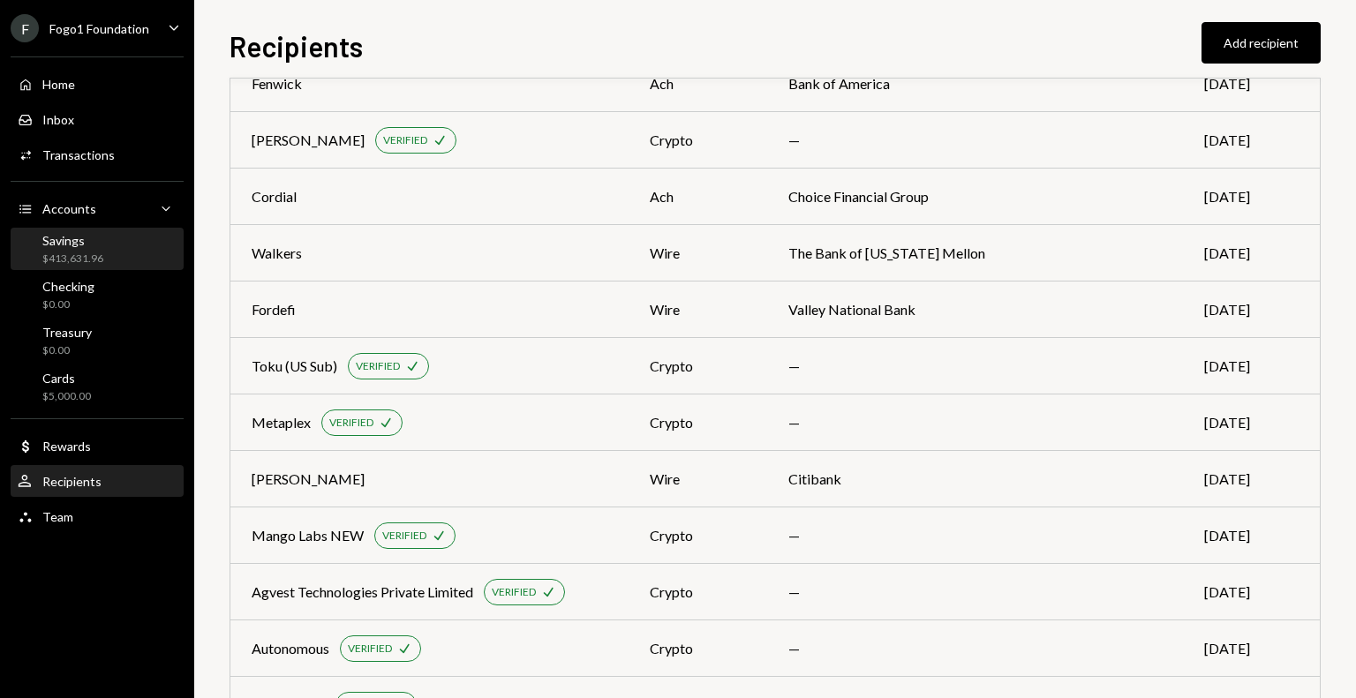
click at [86, 246] on div "Savings" at bounding box center [72, 240] width 61 height 15
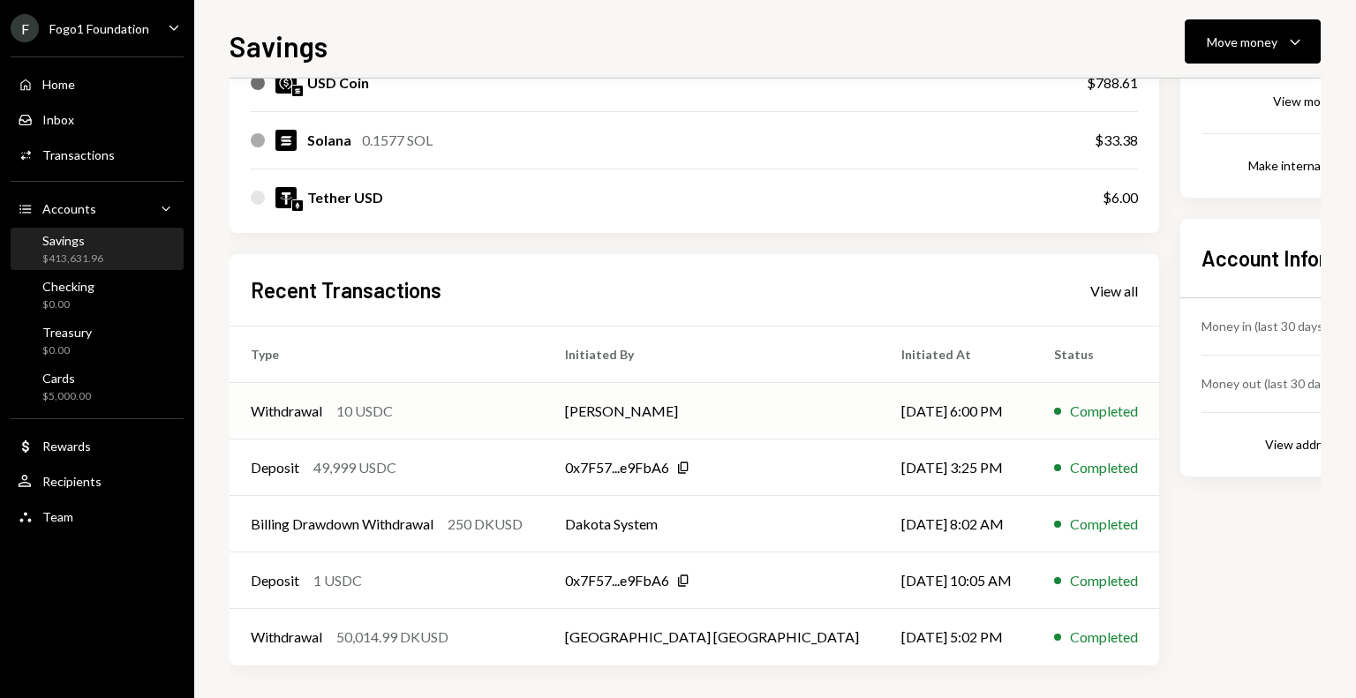
scroll to position [364, 0]
click at [1212, 45] on div "Move money" at bounding box center [1241, 42] width 71 height 19
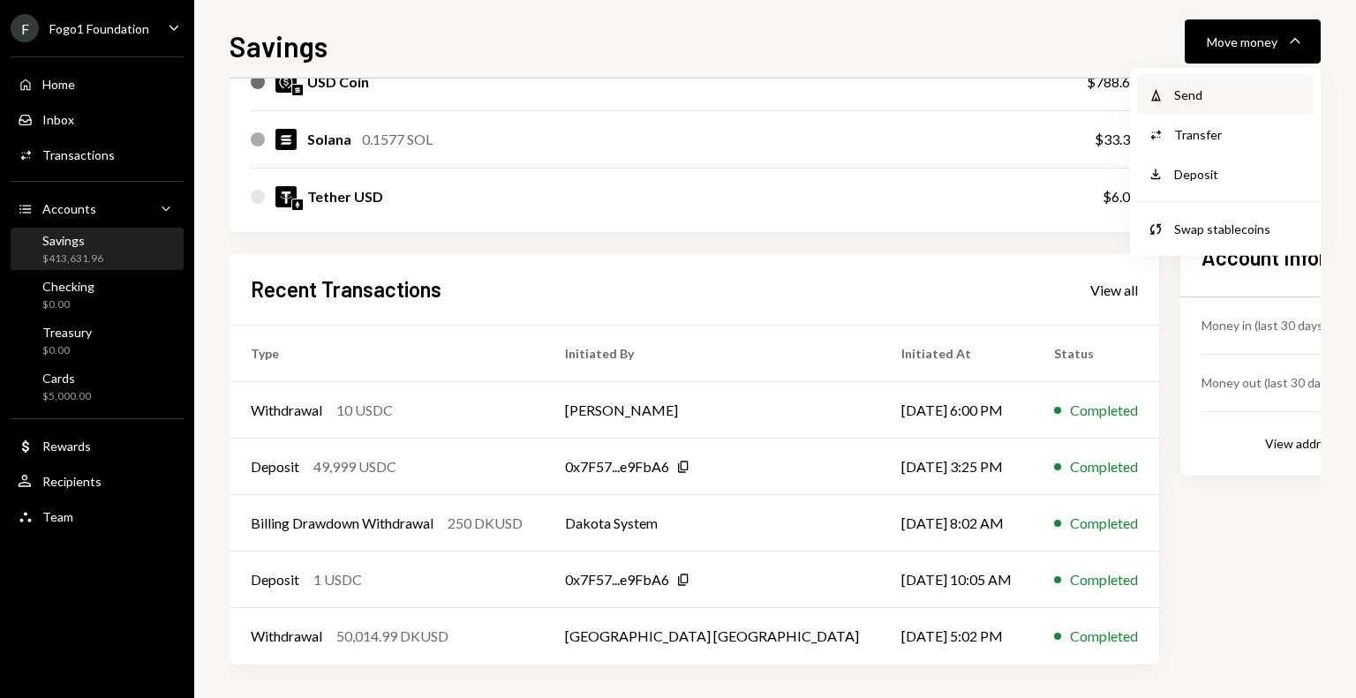
click at [1187, 94] on div "Send" at bounding box center [1238, 95] width 129 height 19
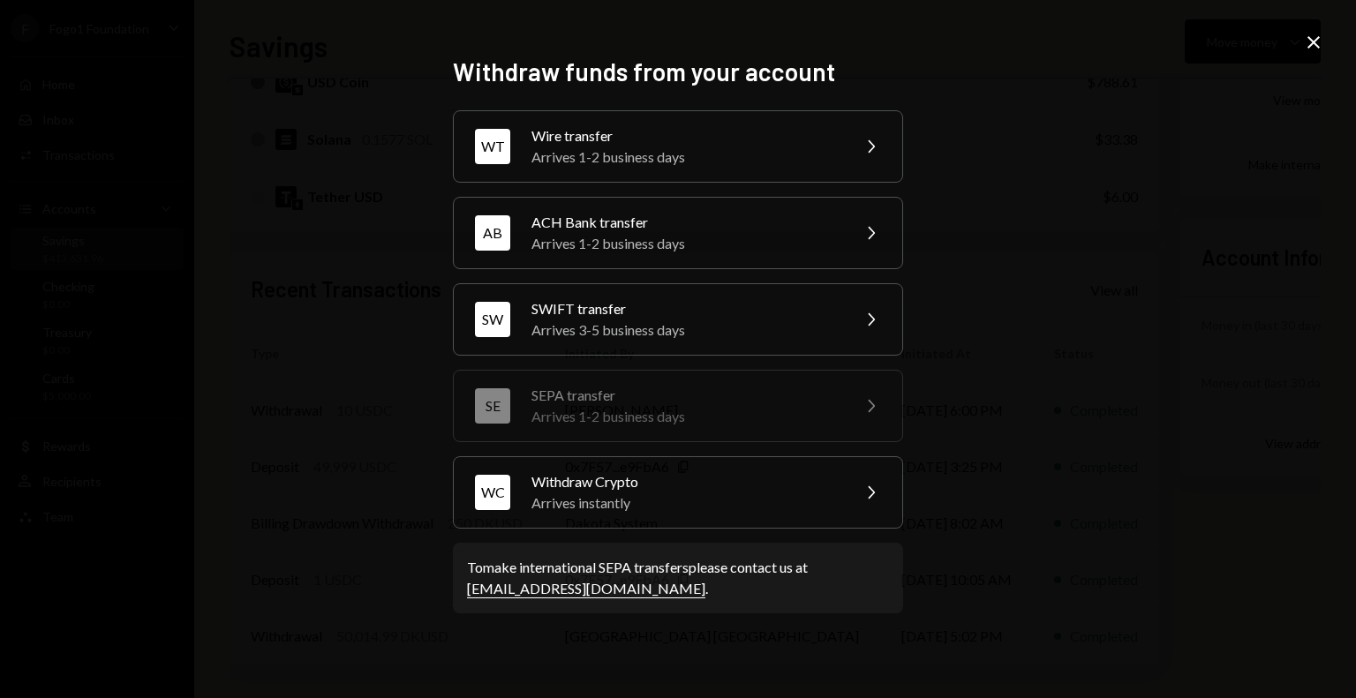
click at [582, 226] on div "ACH Bank transfer" at bounding box center [684, 222] width 307 height 21
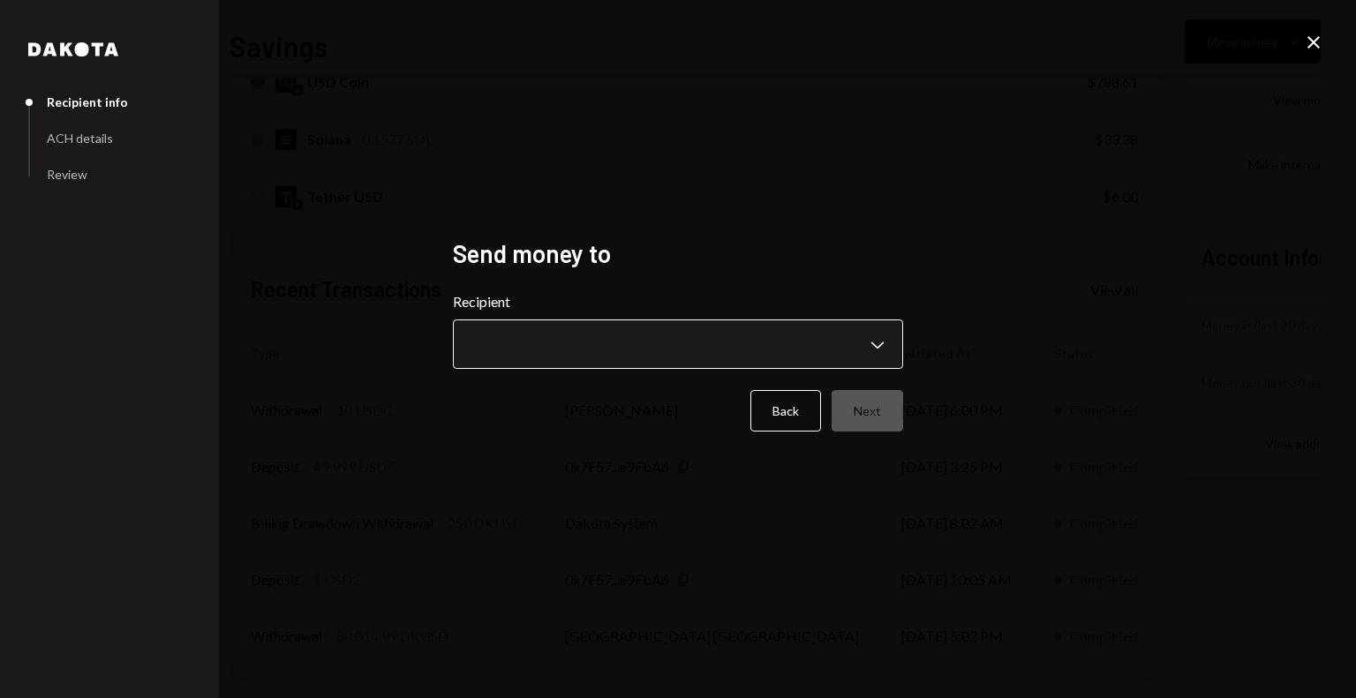
click at [566, 324] on body "F Fogo1 Foundation Caret Down Home Home Inbox Inbox Activities Transactions Acc…" at bounding box center [678, 349] width 1356 height 698
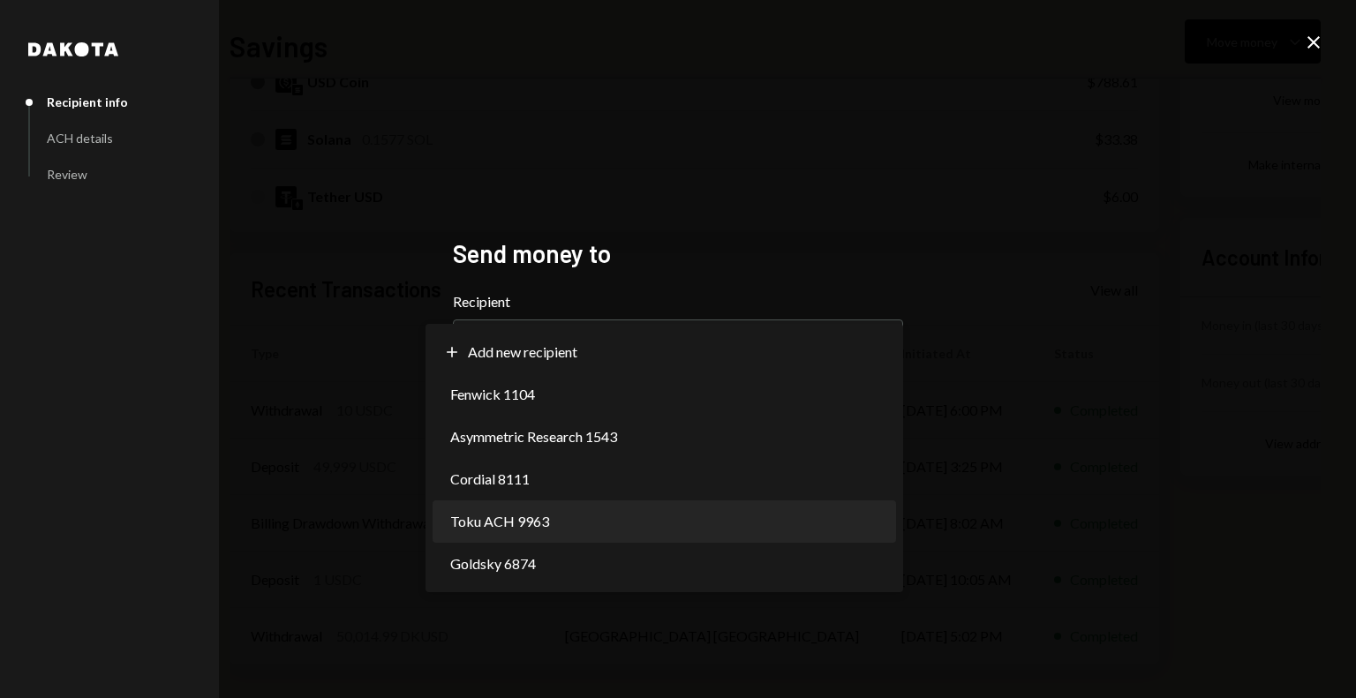
select select "**********"
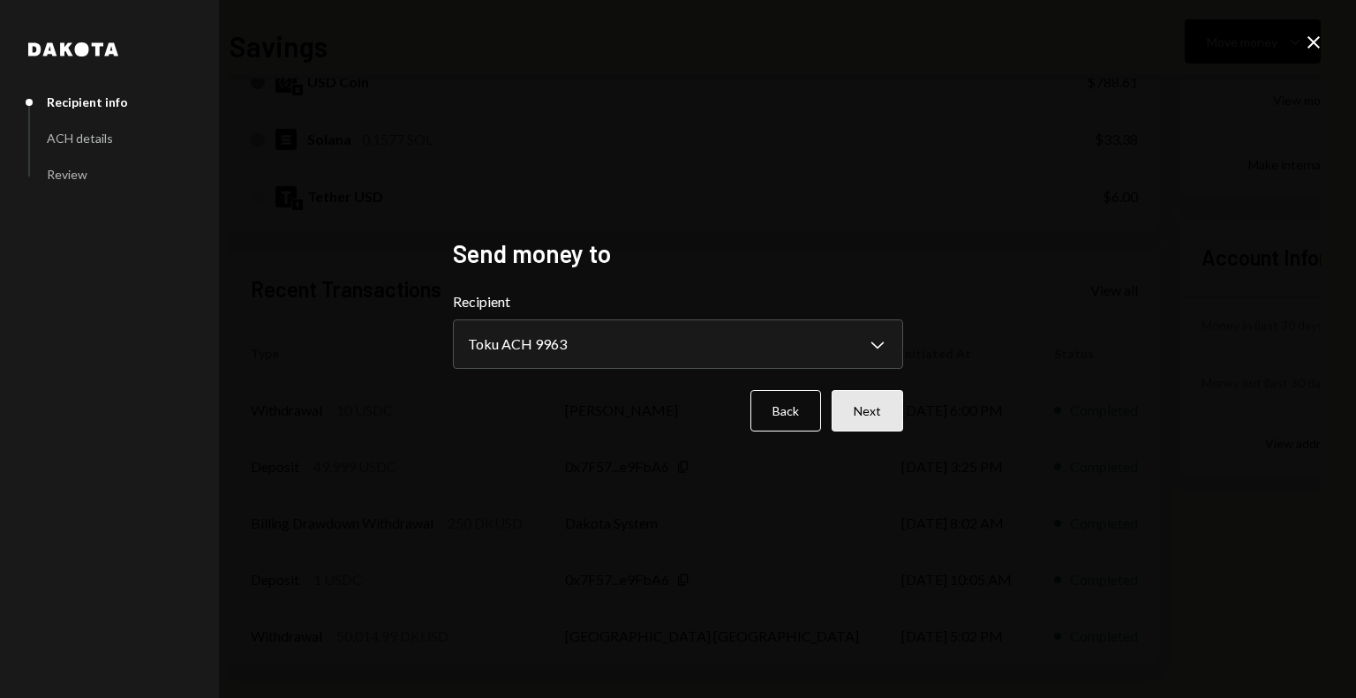
click at [878, 416] on button "Next" at bounding box center [866, 410] width 71 height 41
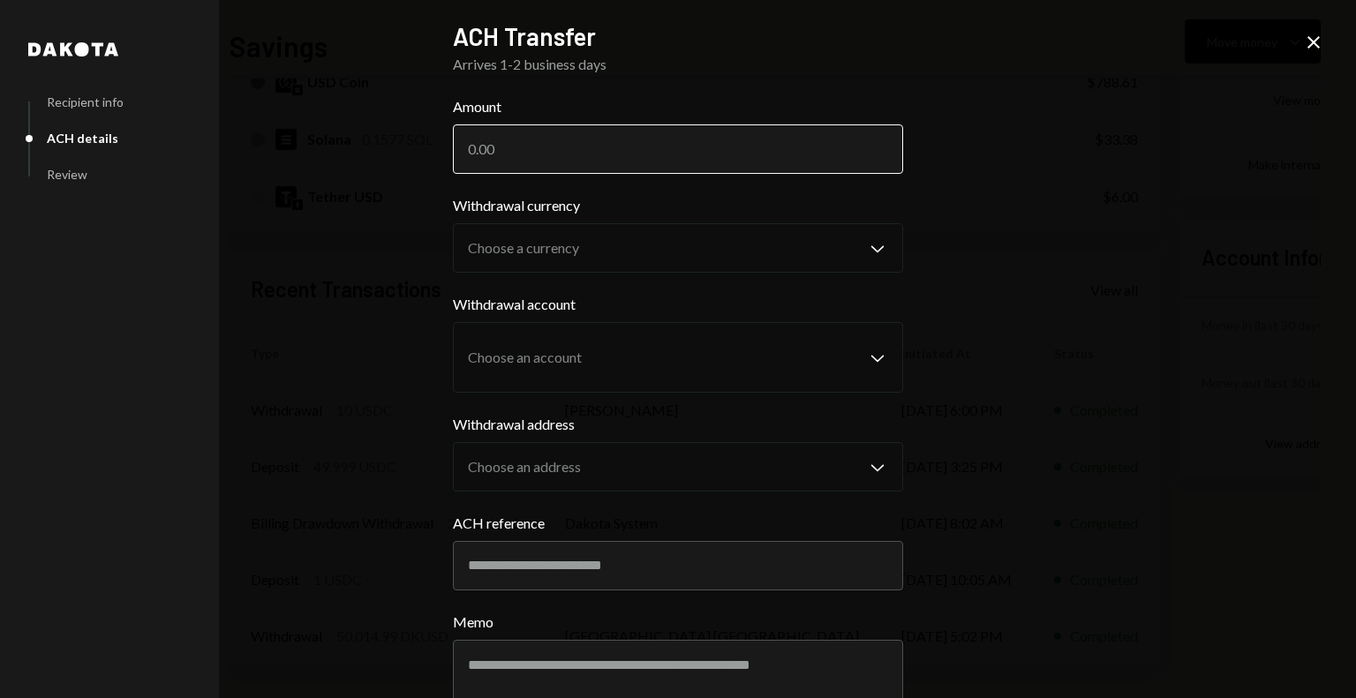
click at [513, 136] on input "Amount" at bounding box center [678, 148] width 450 height 49
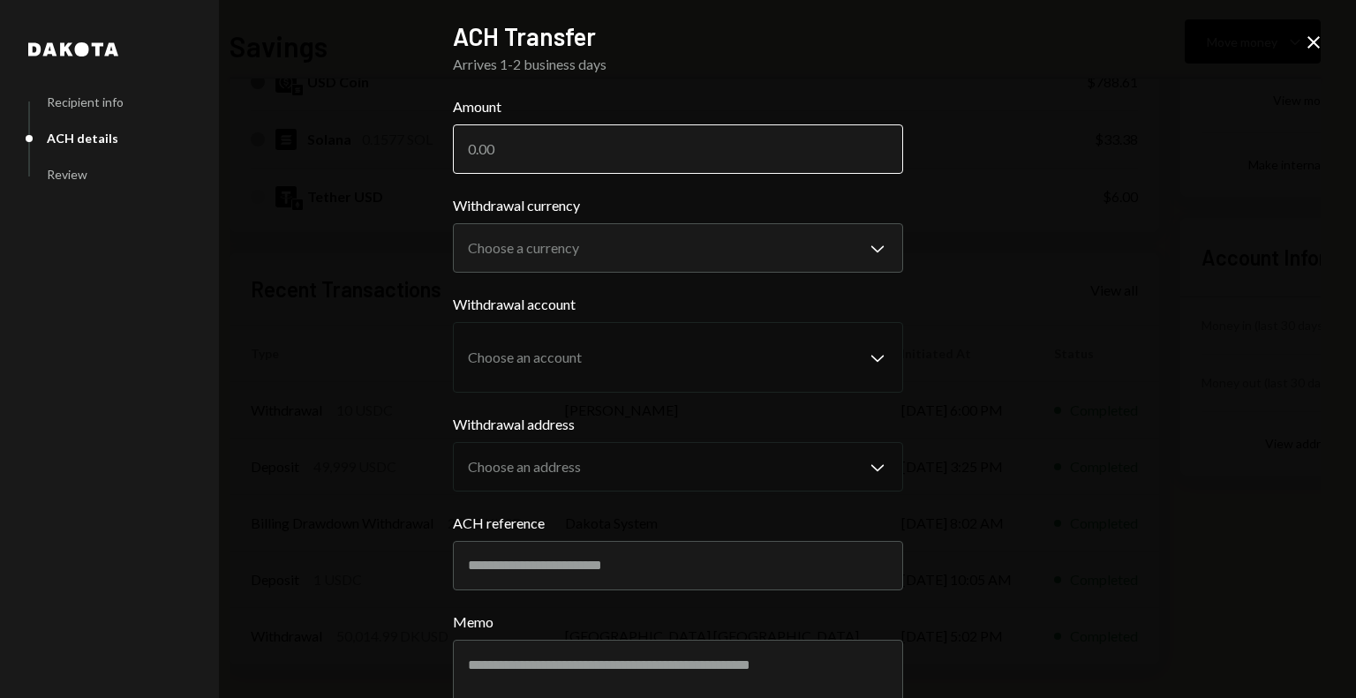
paste input "291765.67"
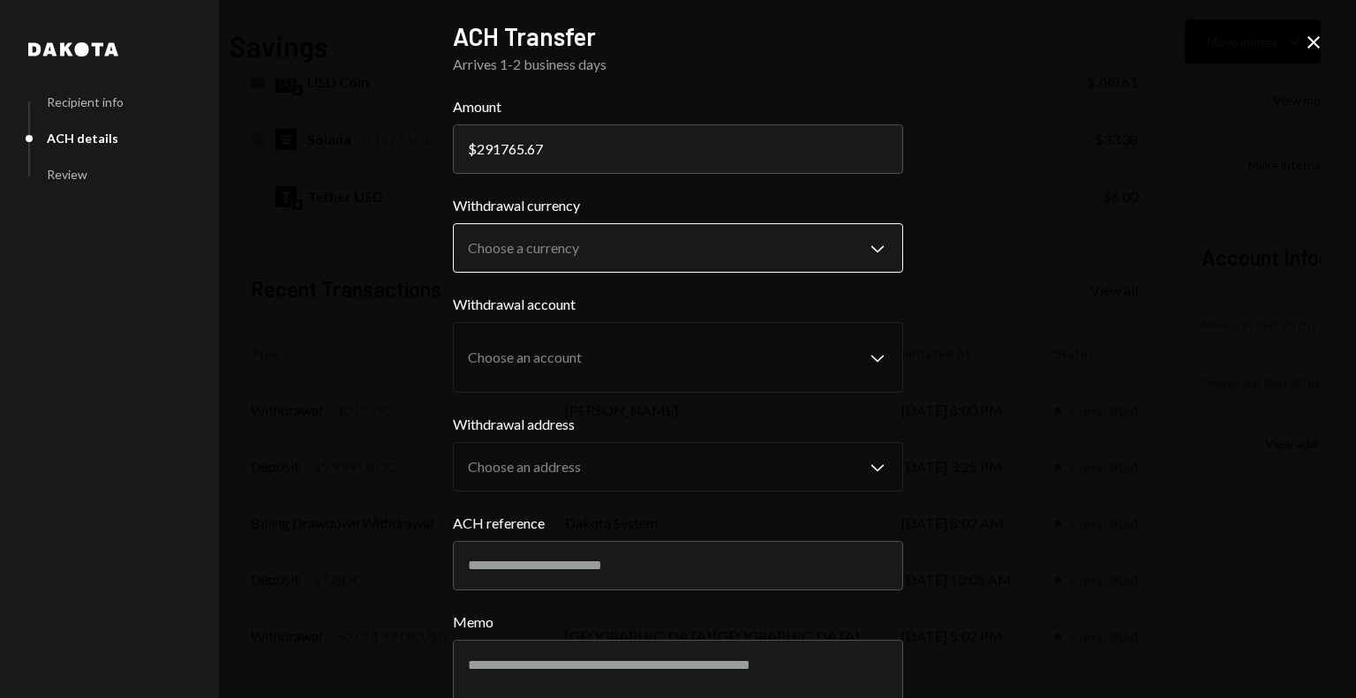
type input "291765.67"
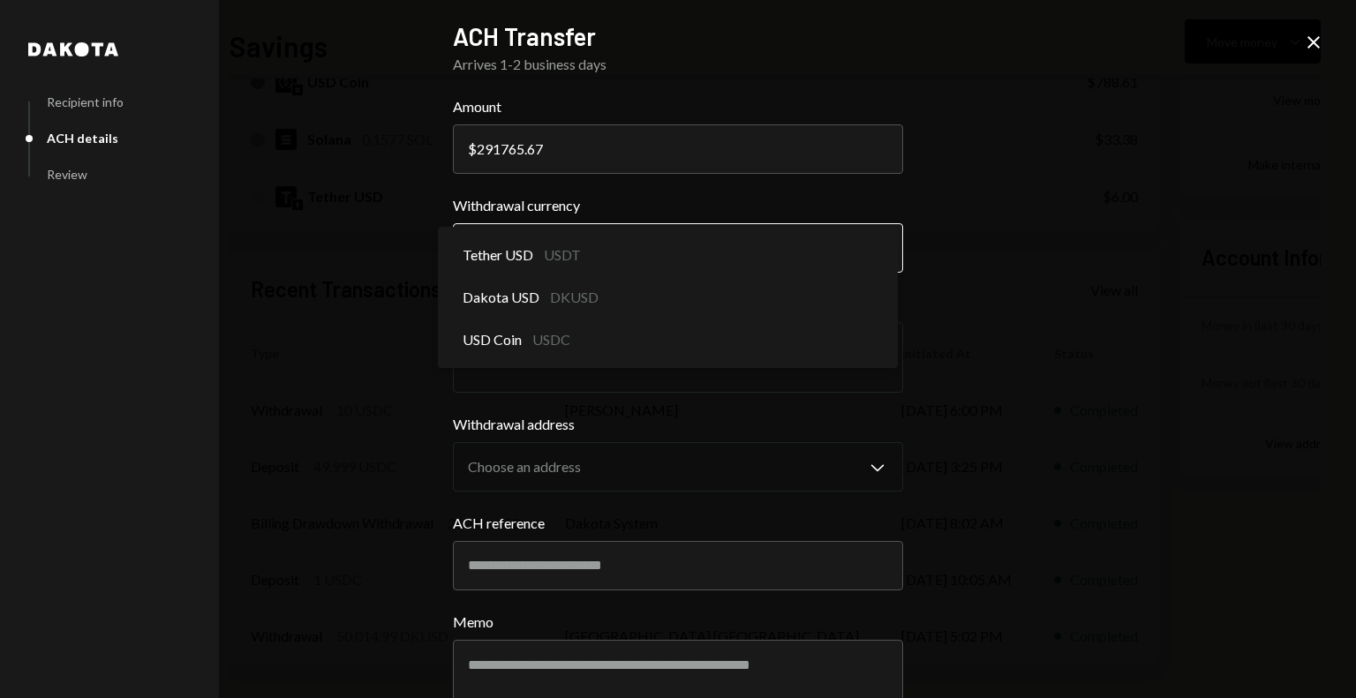
click at [515, 250] on body "F Fogo1 Foundation Caret Down Home Home Inbox Inbox Activities Transactions Acc…" at bounding box center [678, 349] width 1356 height 698
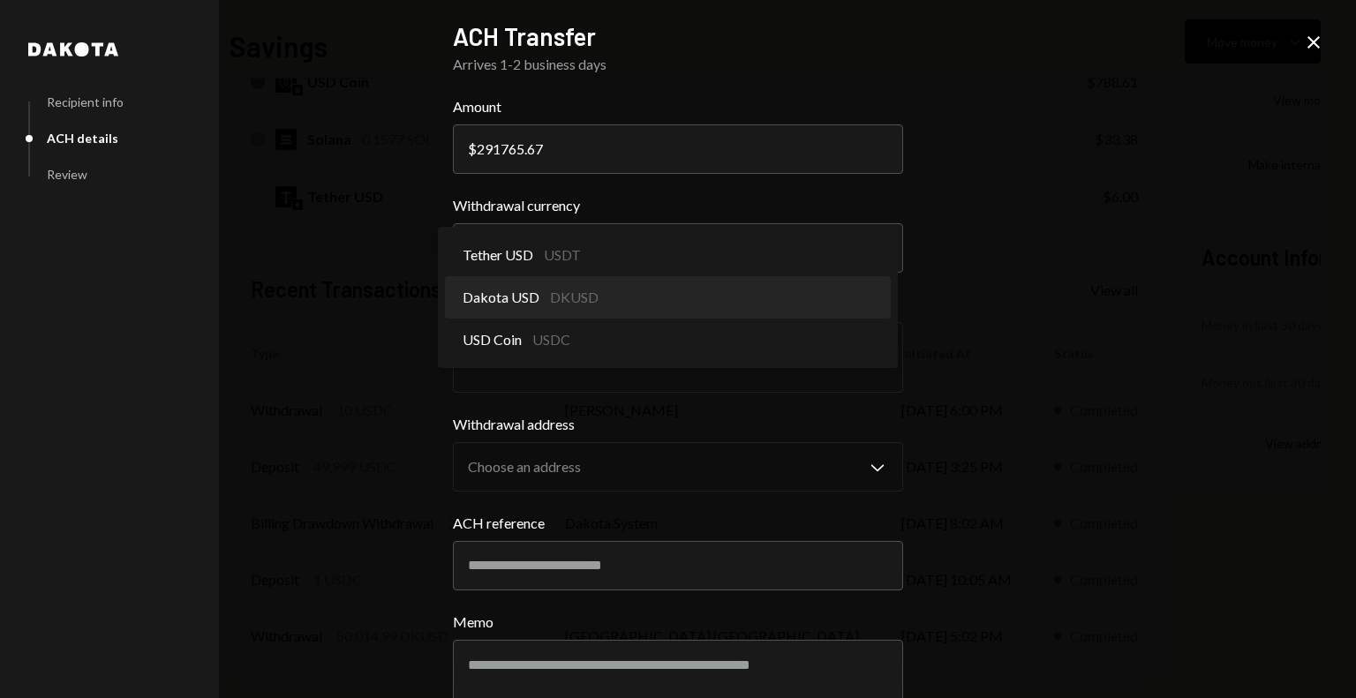
select select "*****"
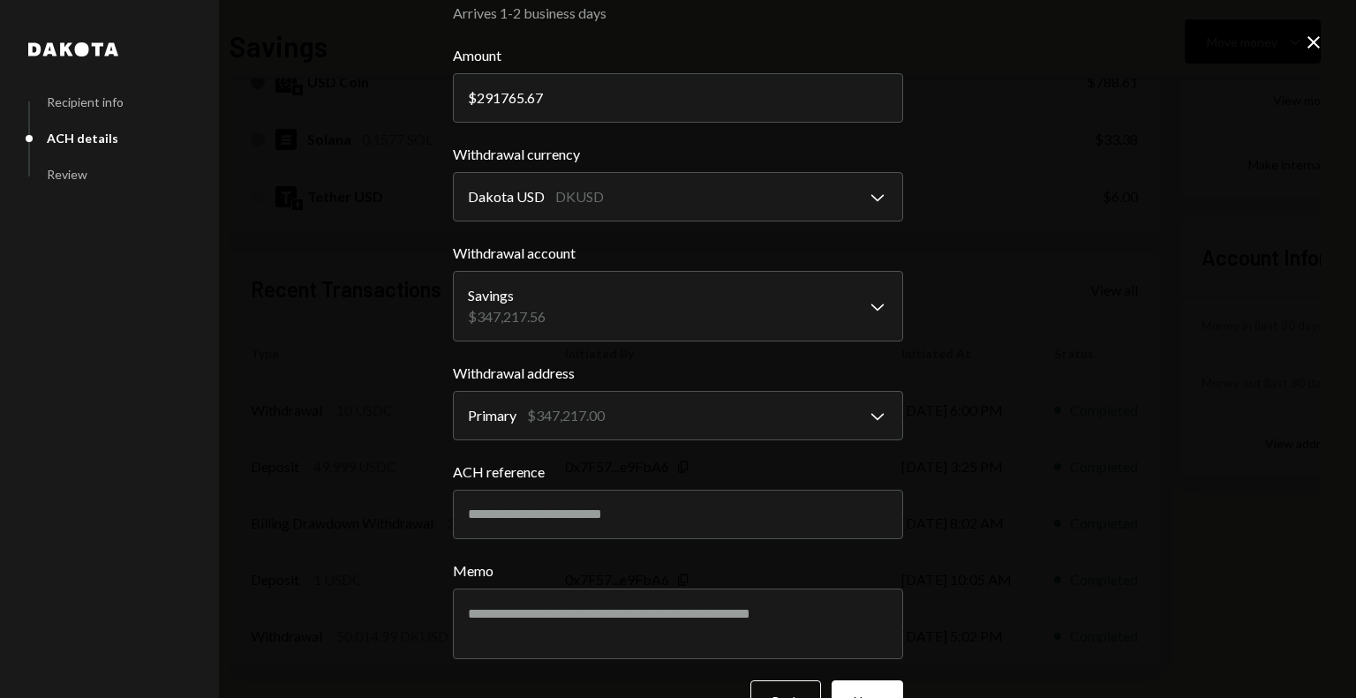
scroll to position [102, 0]
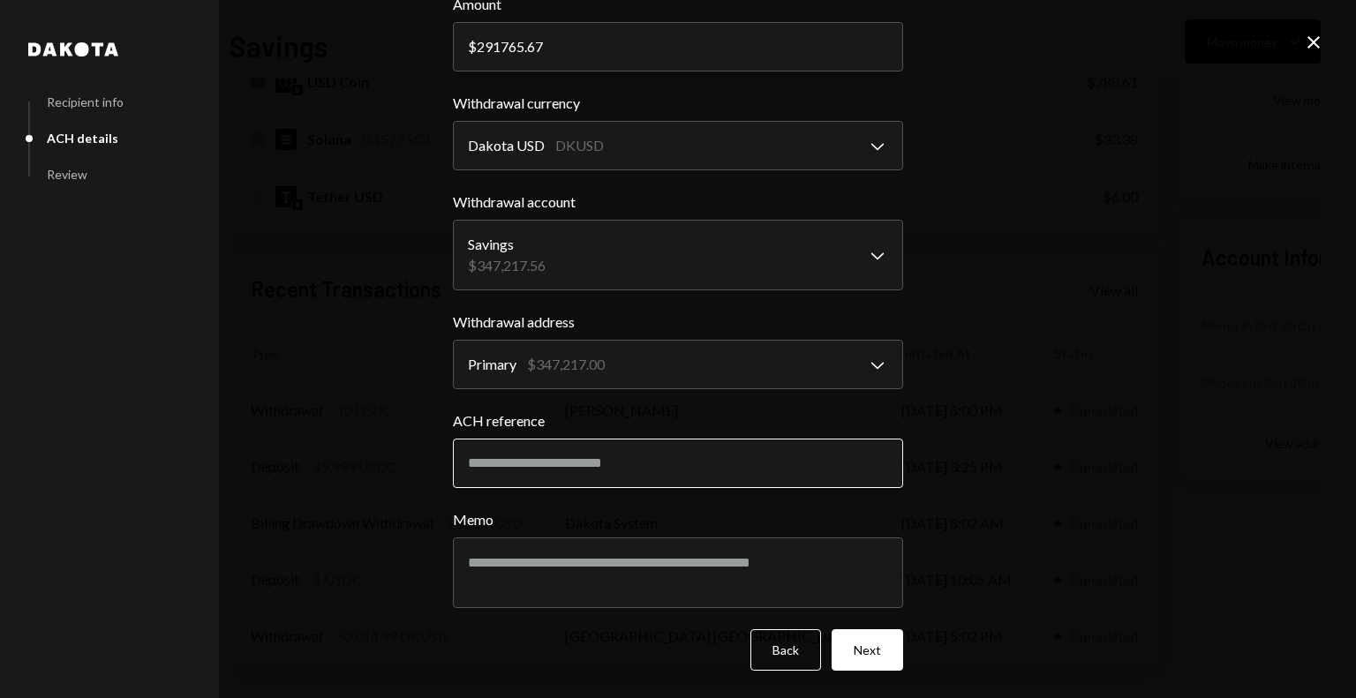
click at [528, 475] on input "ACH reference" at bounding box center [678, 463] width 450 height 49
paste input "********"
type input "*********"
click at [590, 575] on textarea "Memo" at bounding box center [678, 572] width 450 height 71
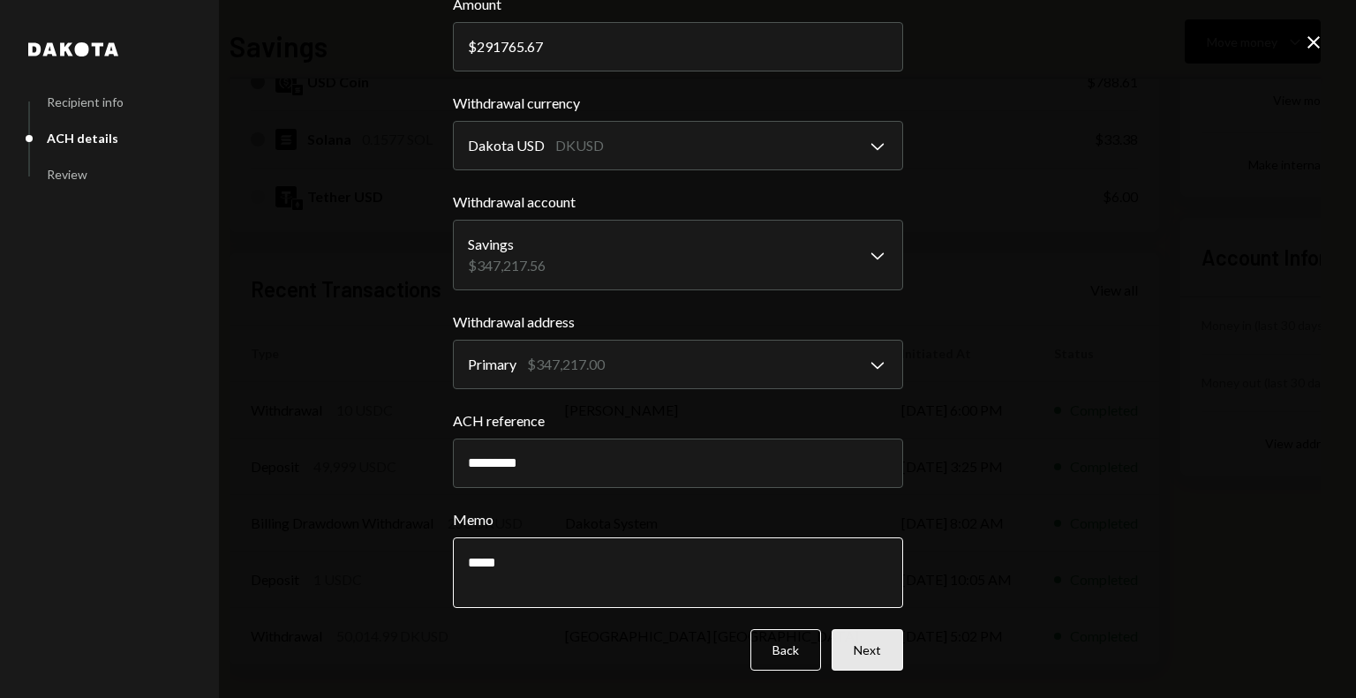
type textarea "****"
click at [859, 648] on button "Next" at bounding box center [866, 649] width 71 height 41
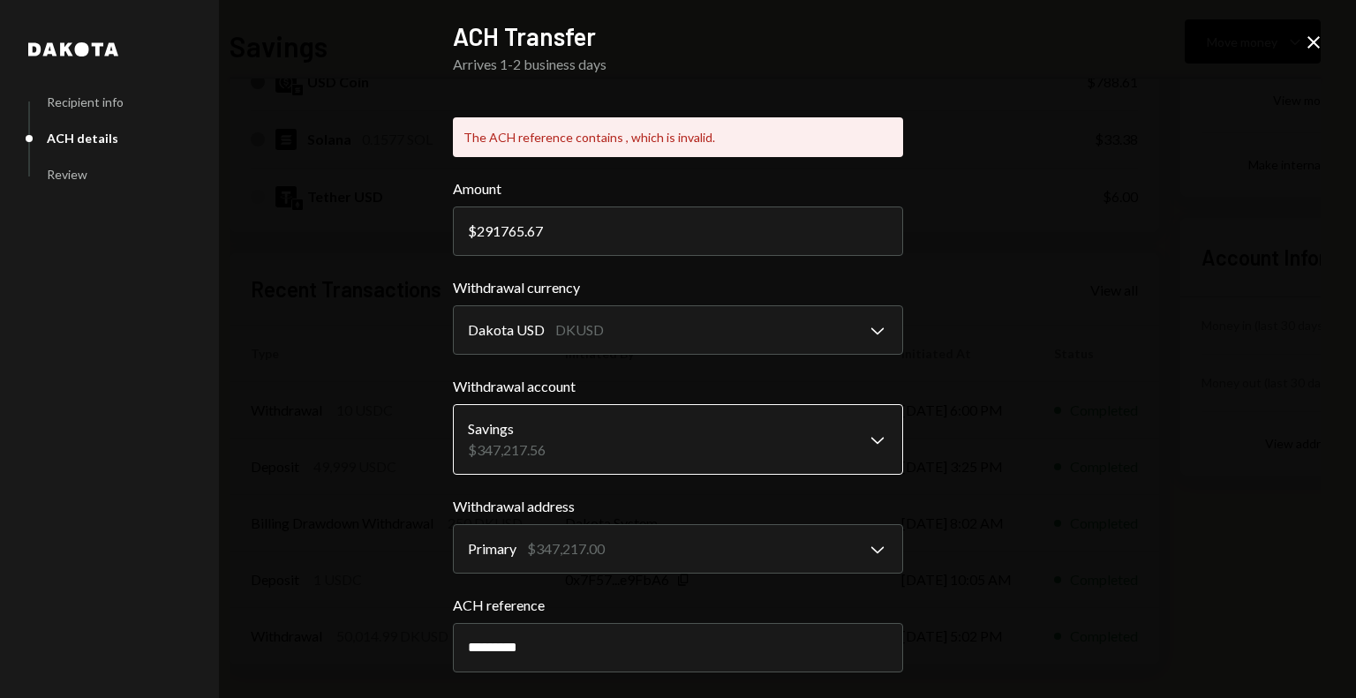
scroll to position [184, 0]
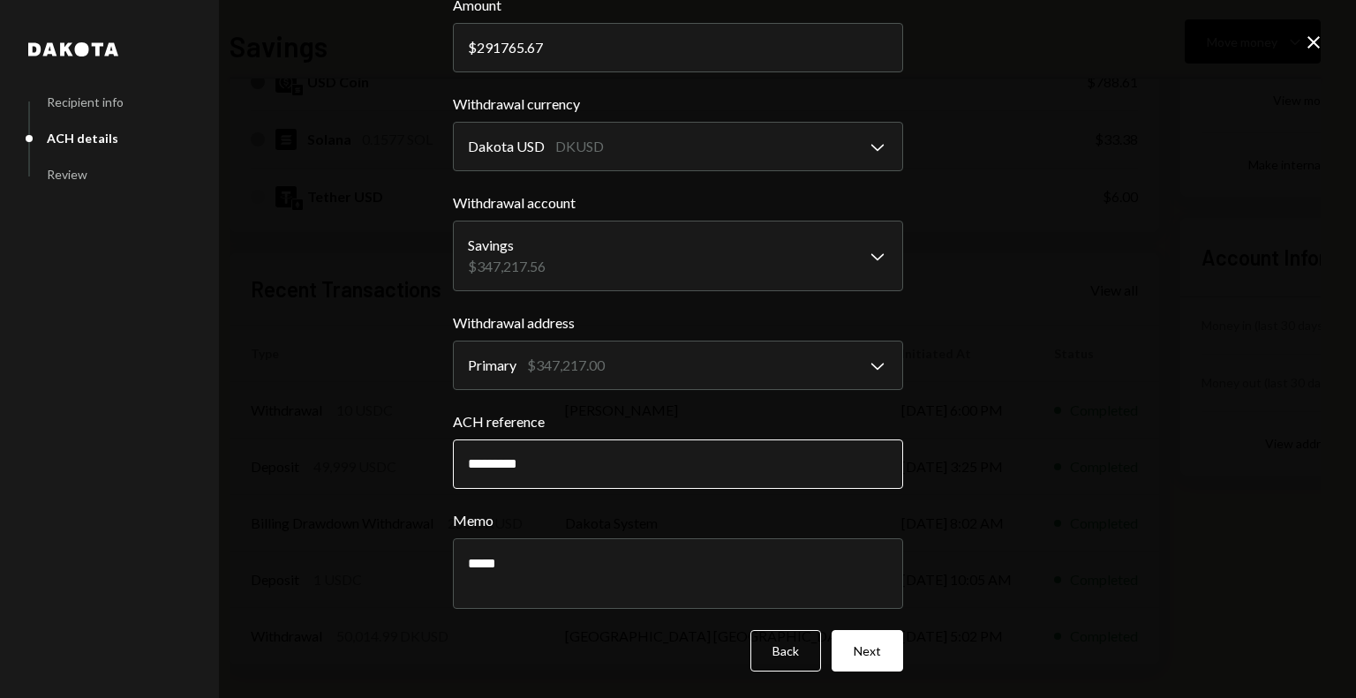
click at [501, 466] on input "*********" at bounding box center [678, 463] width 450 height 49
click at [875, 642] on button "Next" at bounding box center [866, 650] width 71 height 41
click at [868, 648] on button "Next" at bounding box center [866, 650] width 71 height 41
click at [506, 462] on input "*********" at bounding box center [678, 463] width 450 height 49
click at [540, 458] on input "*********" at bounding box center [678, 463] width 450 height 49
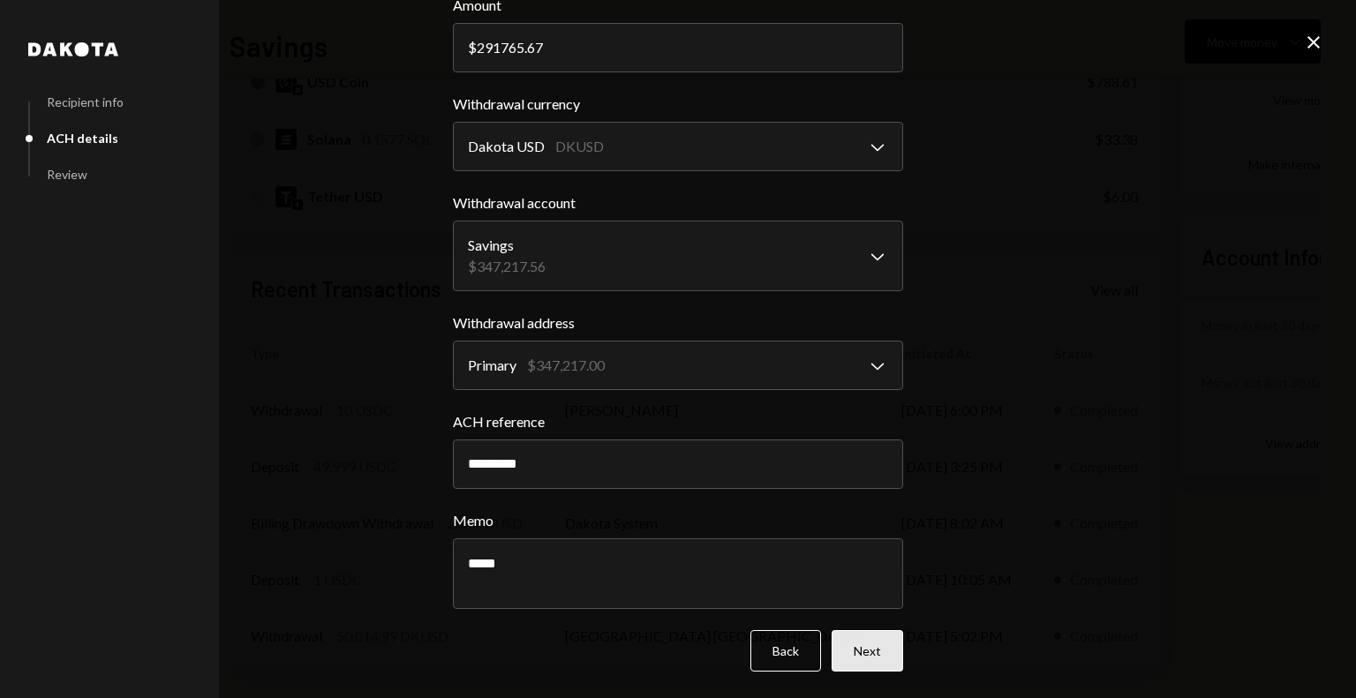
type input "*********"
click at [887, 652] on button "Next" at bounding box center [866, 650] width 71 height 41
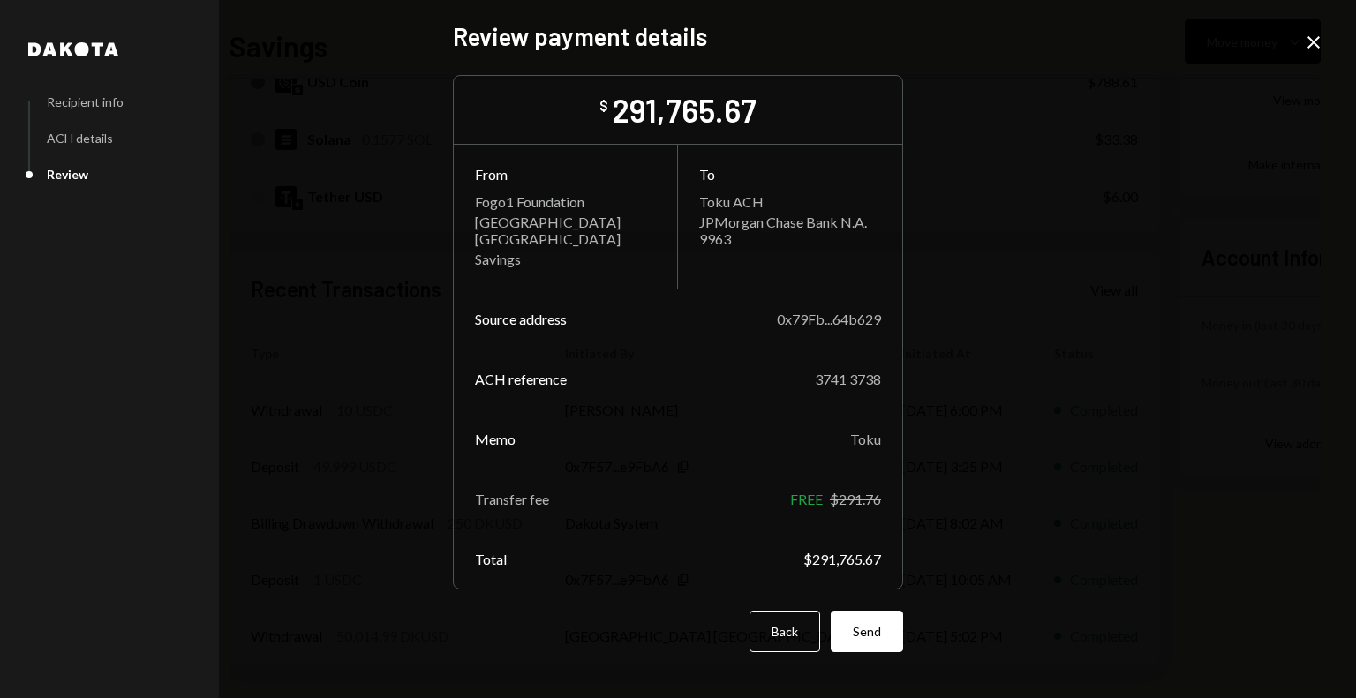
scroll to position [0, 0]
click at [873, 620] on button "Send" at bounding box center [866, 631] width 72 height 41
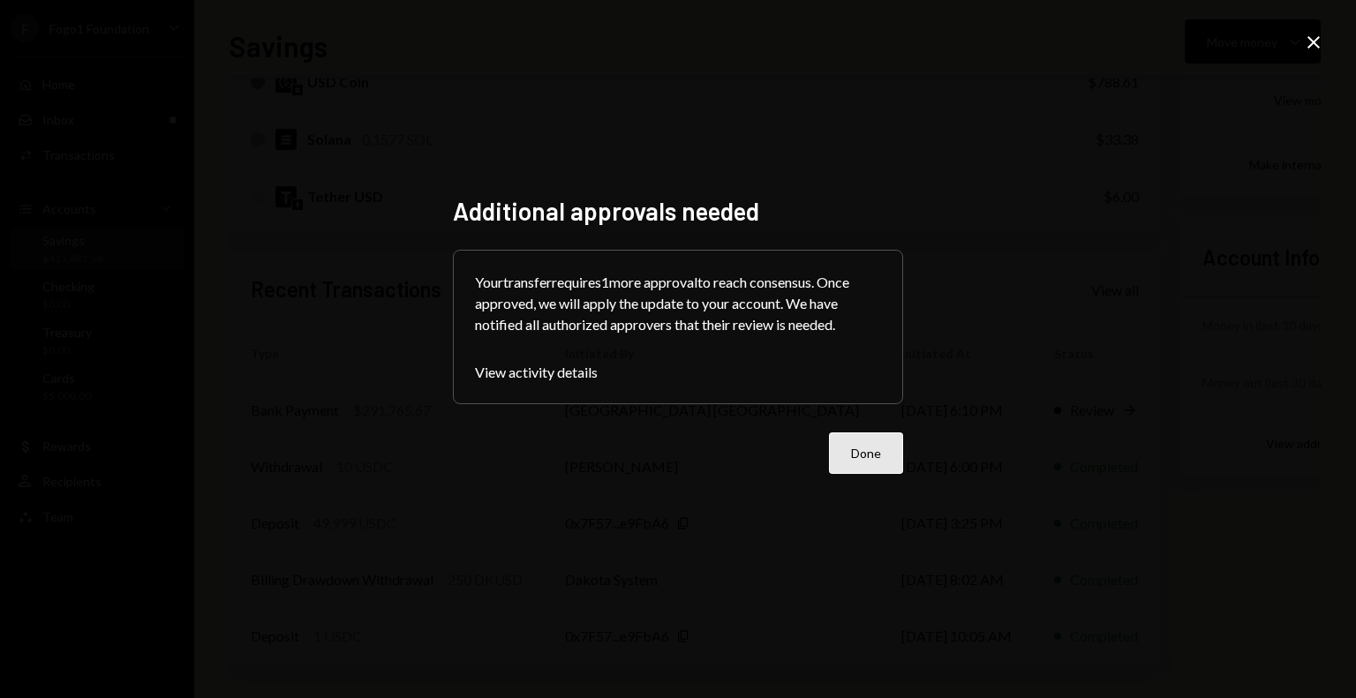
click at [860, 455] on button "Done" at bounding box center [866, 452] width 74 height 41
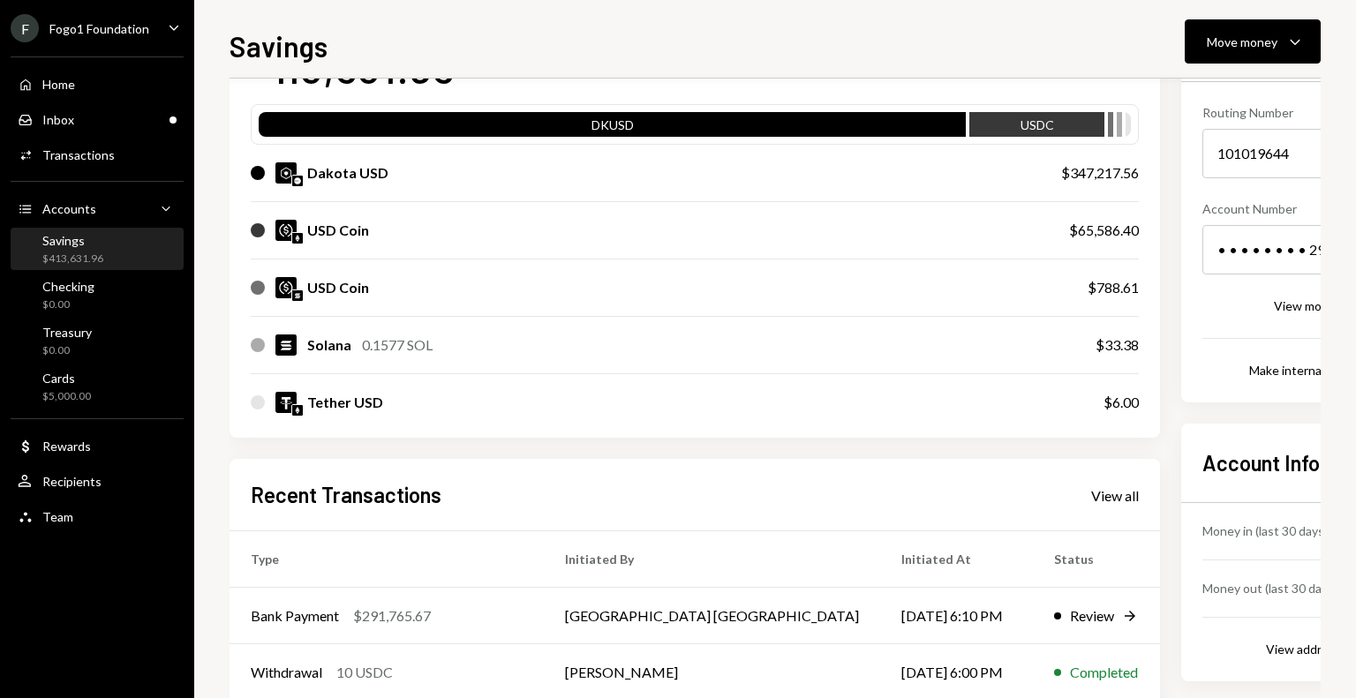
scroll to position [100, 0]
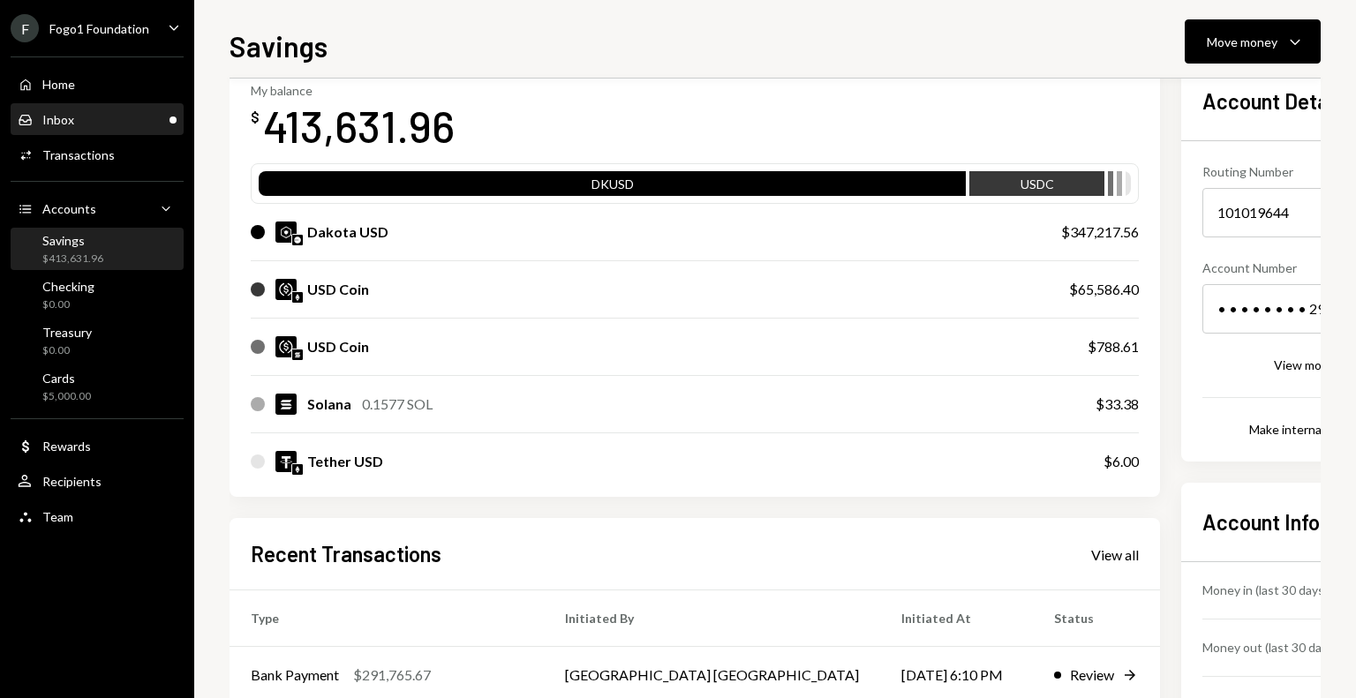
click at [137, 129] on div "Inbox Inbox" at bounding box center [97, 120] width 159 height 30
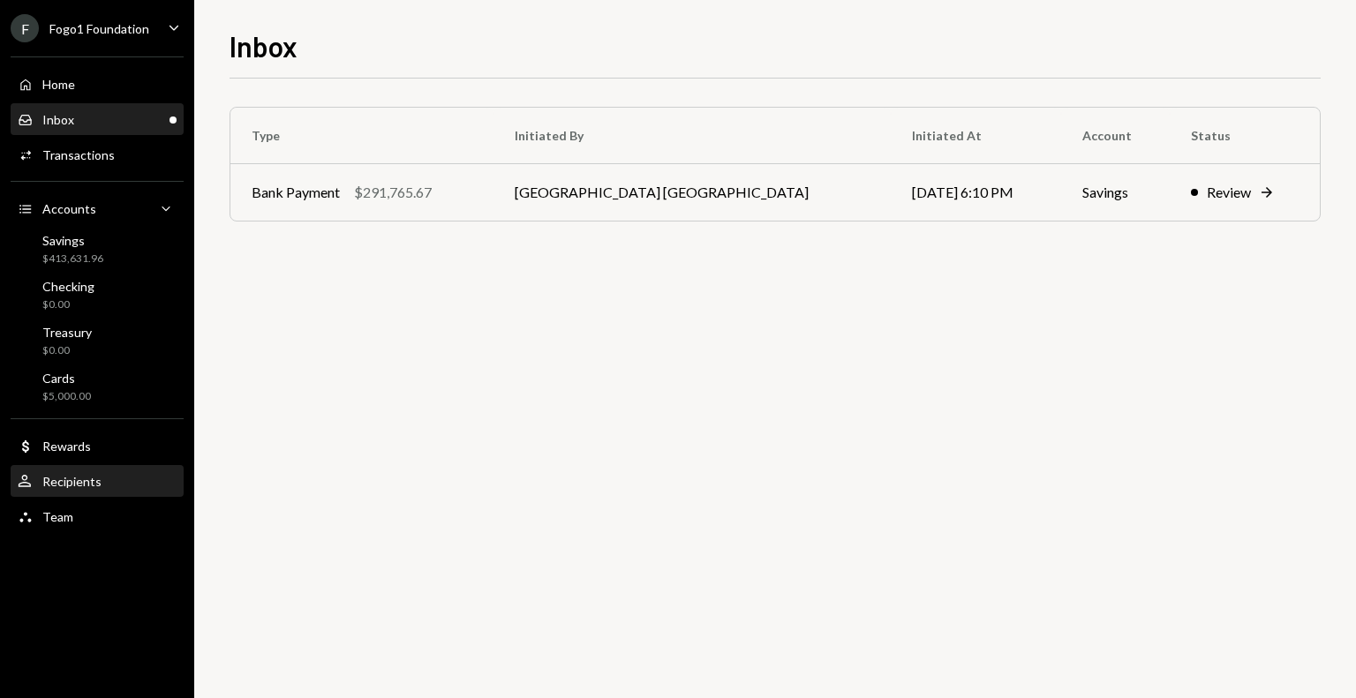
click at [109, 476] on div "User Recipients" at bounding box center [97, 482] width 159 height 16
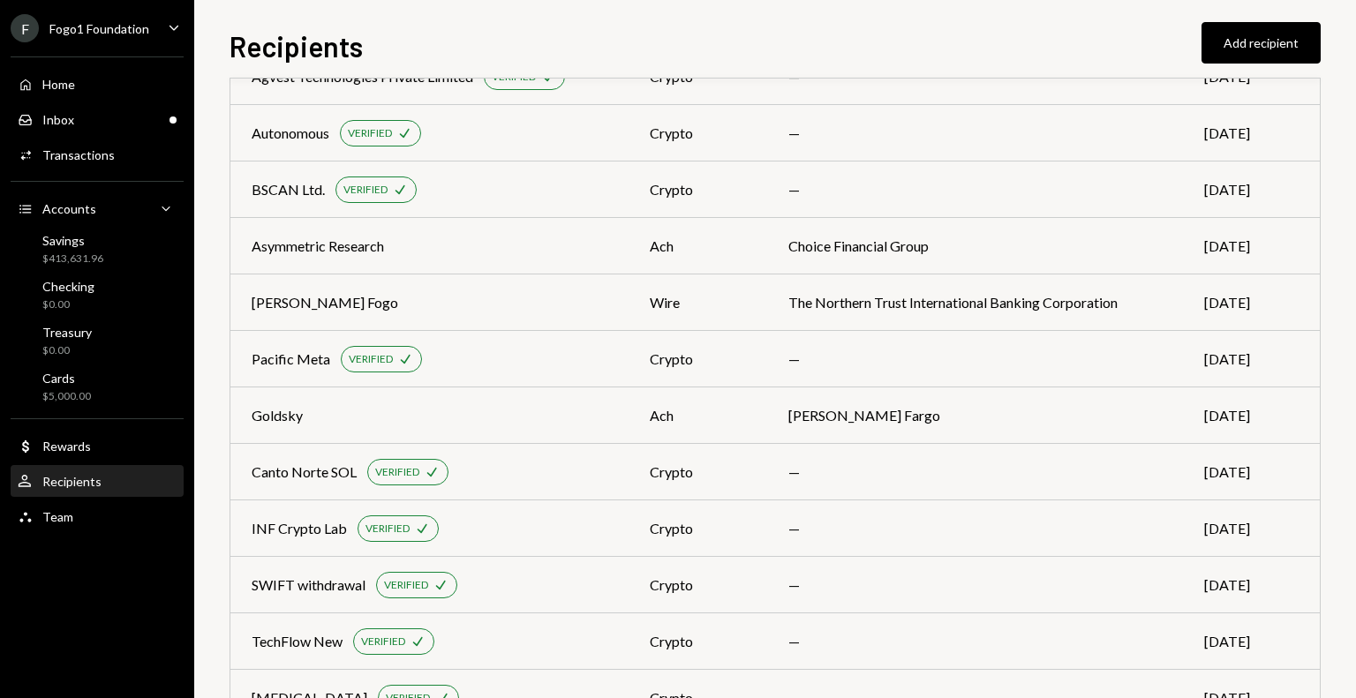
scroll to position [794, 0]
click at [508, 426] on td "Goldsky" at bounding box center [429, 415] width 398 height 56
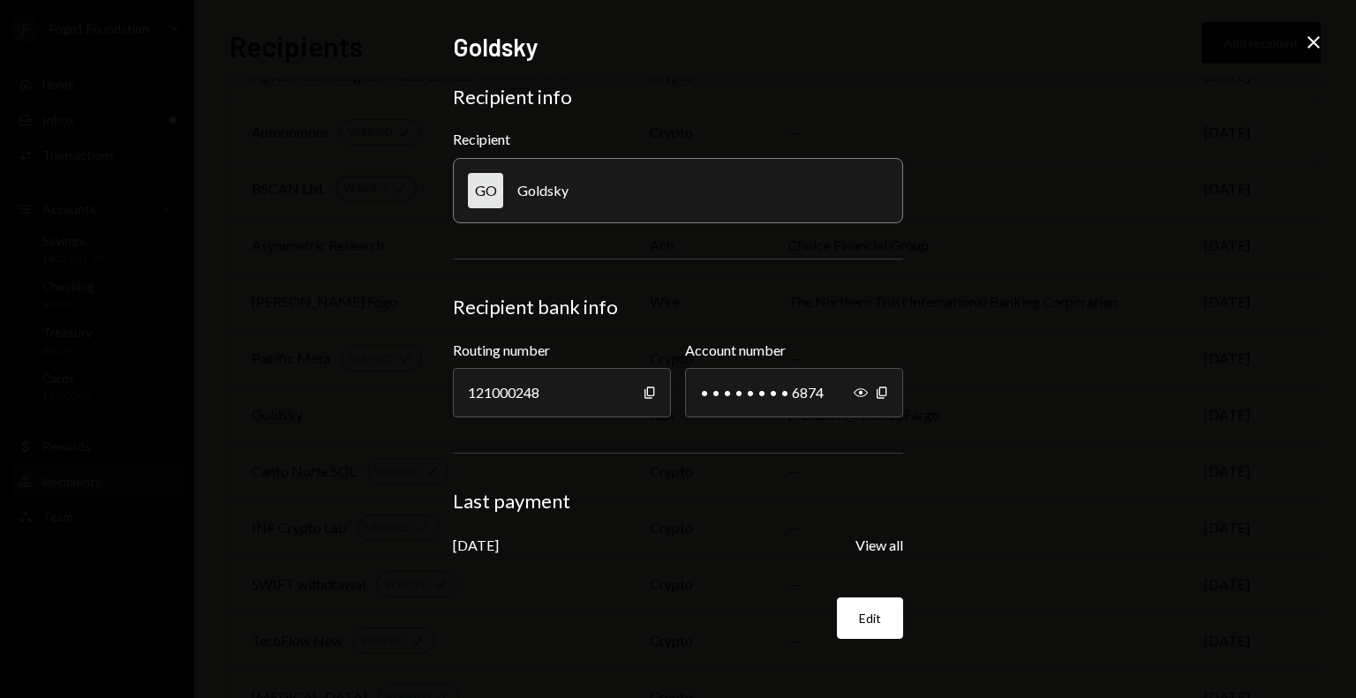
click at [1250, 312] on div "Goldsky Recipient info Recipient GO Goldsky Recipient bank info Routing number …" at bounding box center [678, 349] width 1356 height 698
click at [1316, 45] on icon at bounding box center [1313, 42] width 12 height 12
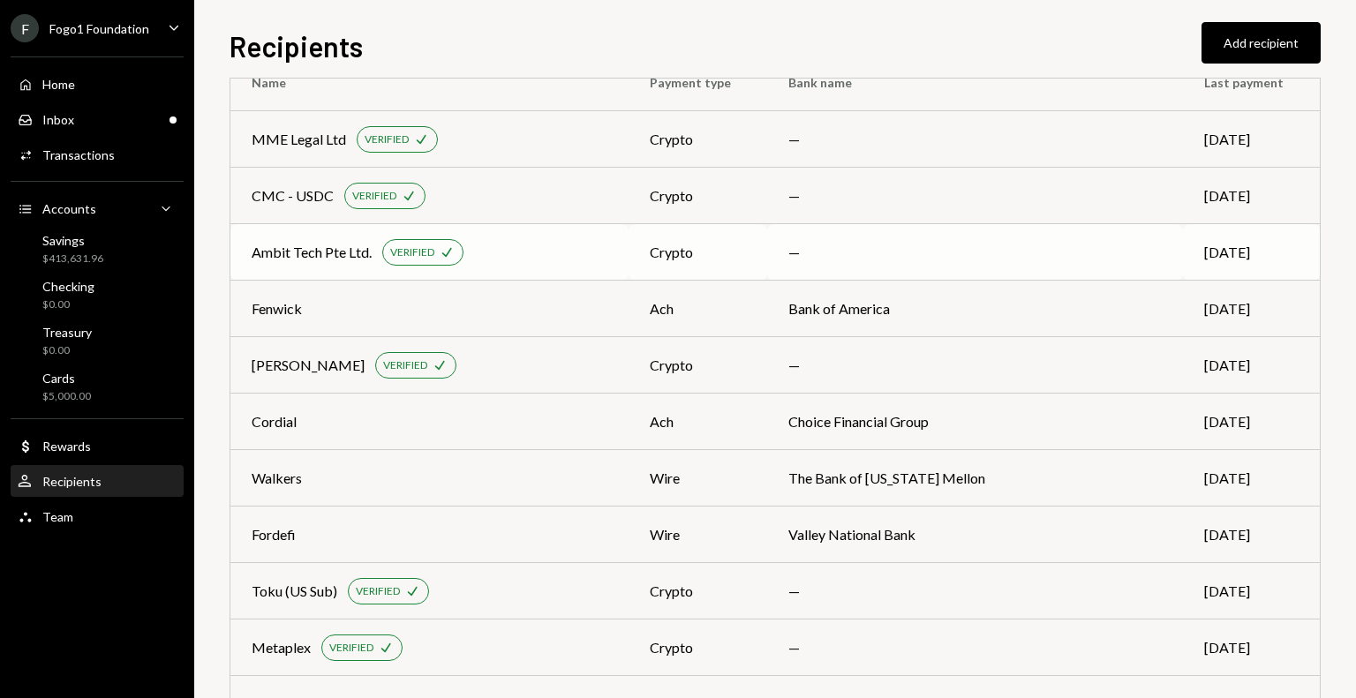
scroll to position [0, 0]
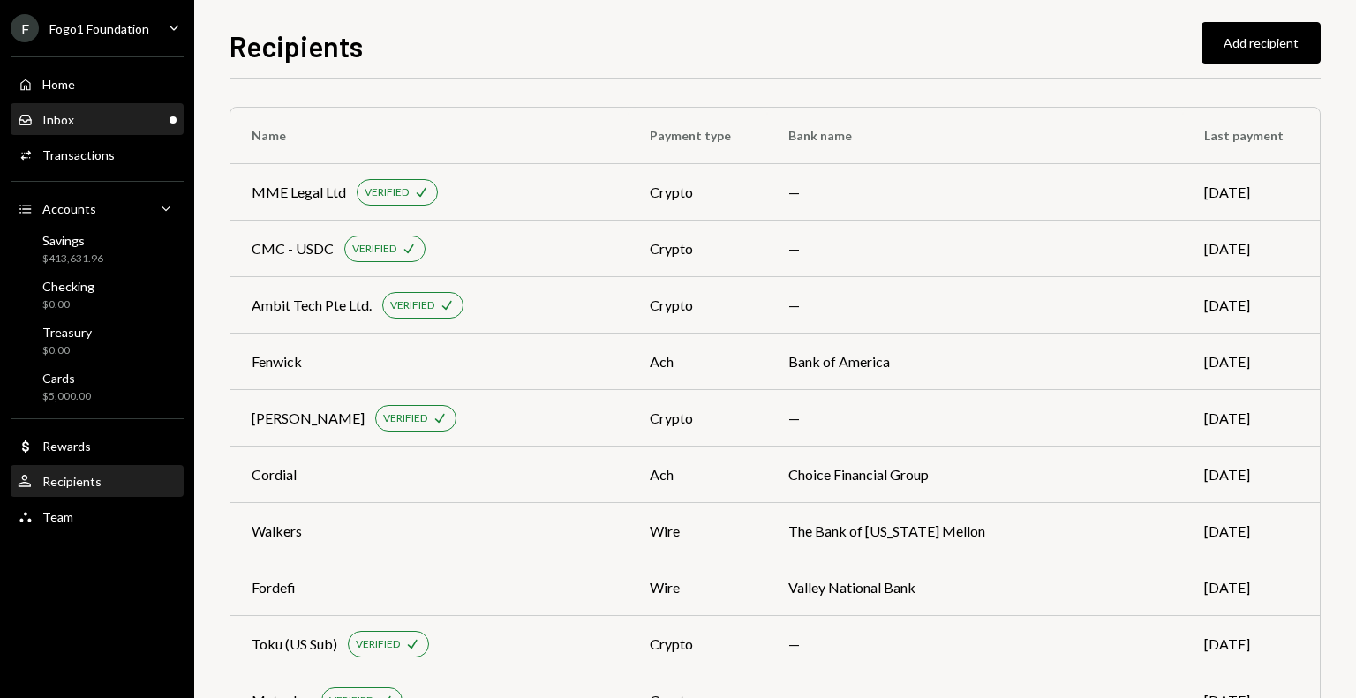
click at [118, 134] on div "Inbox Inbox" at bounding box center [97, 120] width 159 height 30
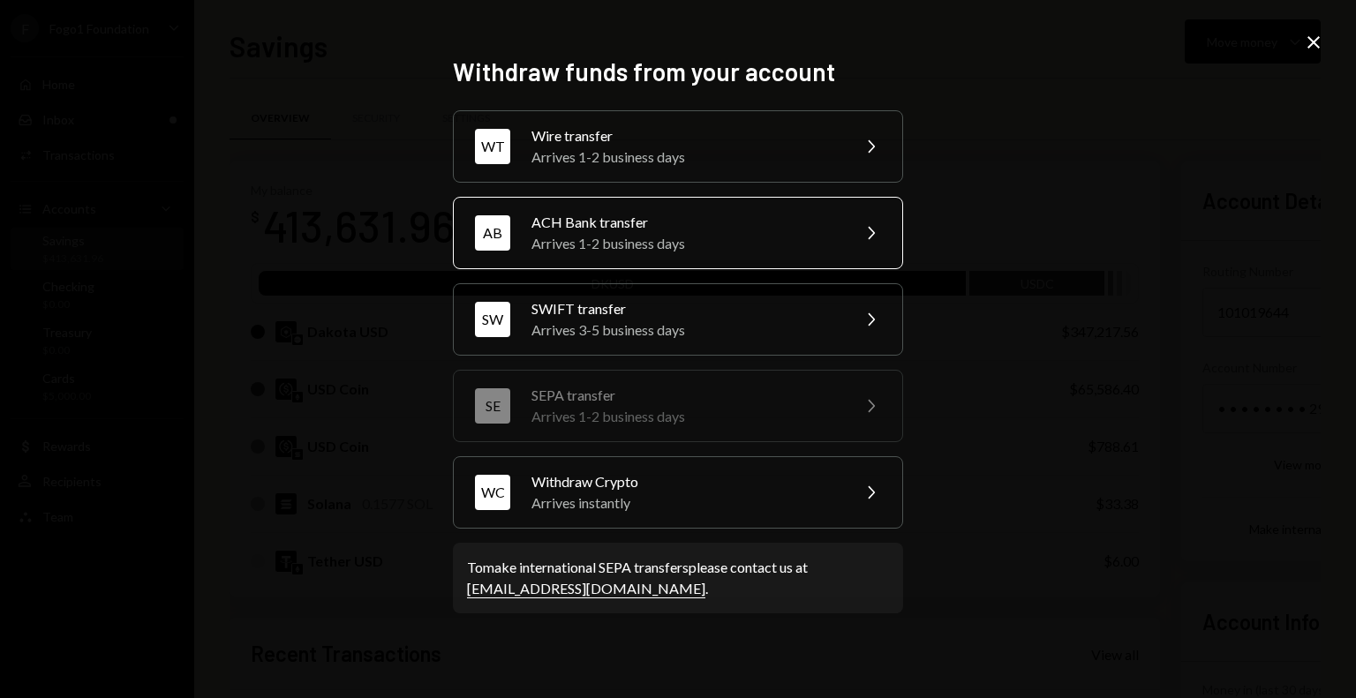
click at [607, 229] on div "ACH Bank transfer" at bounding box center [684, 222] width 307 height 21
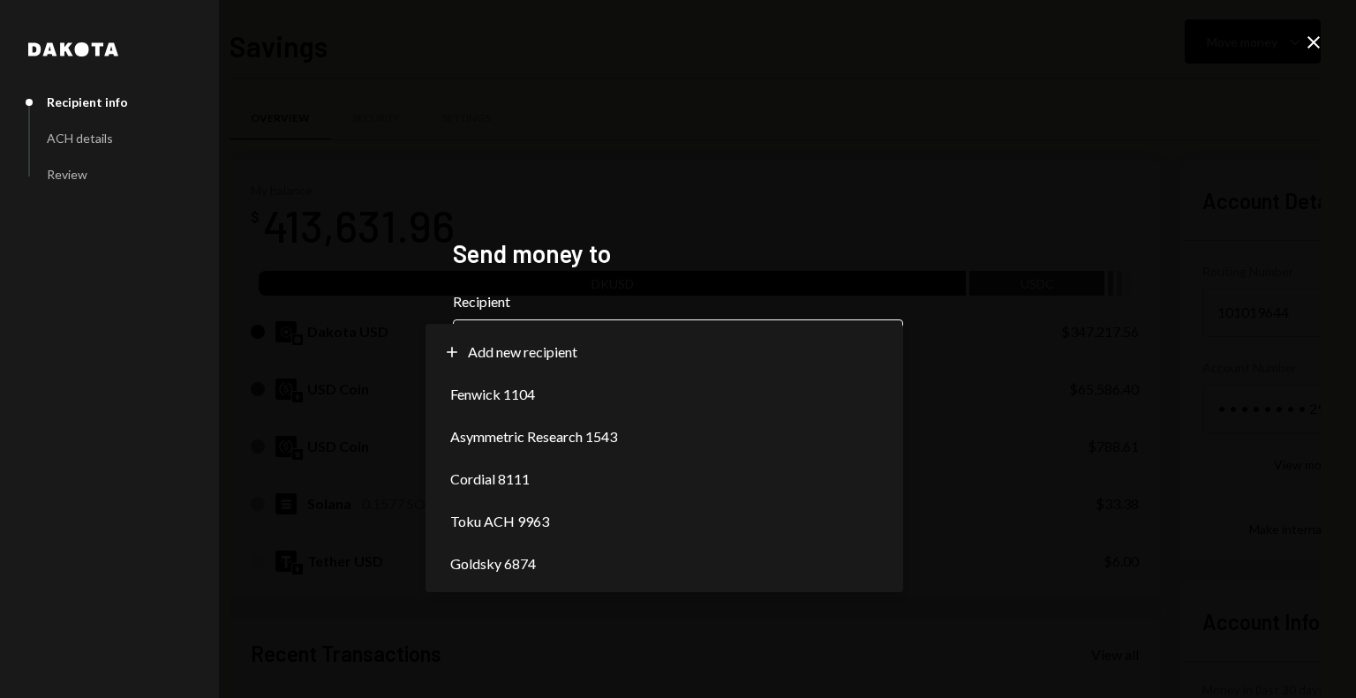
click at [604, 349] on body "F Fogo1 Foundation Caret Down Home Home Inbox Inbox Activities Transactions Acc…" at bounding box center [678, 349] width 1356 height 698
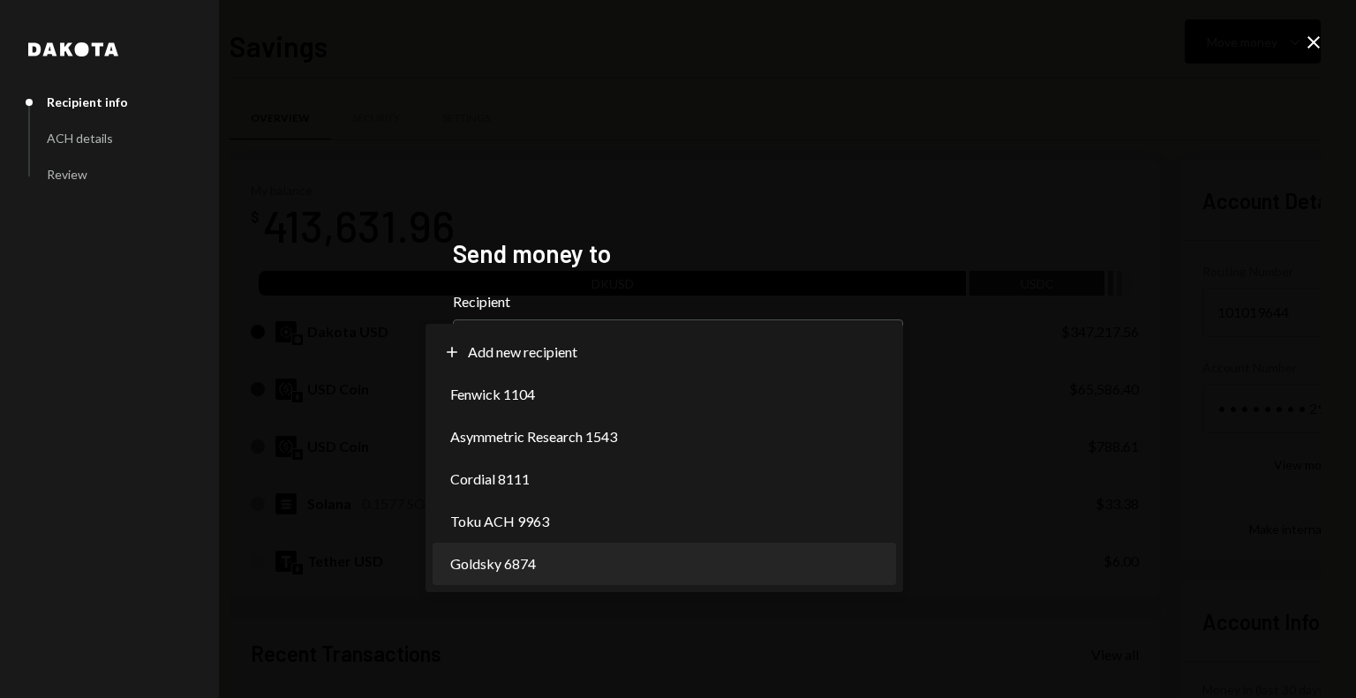
select select "**********"
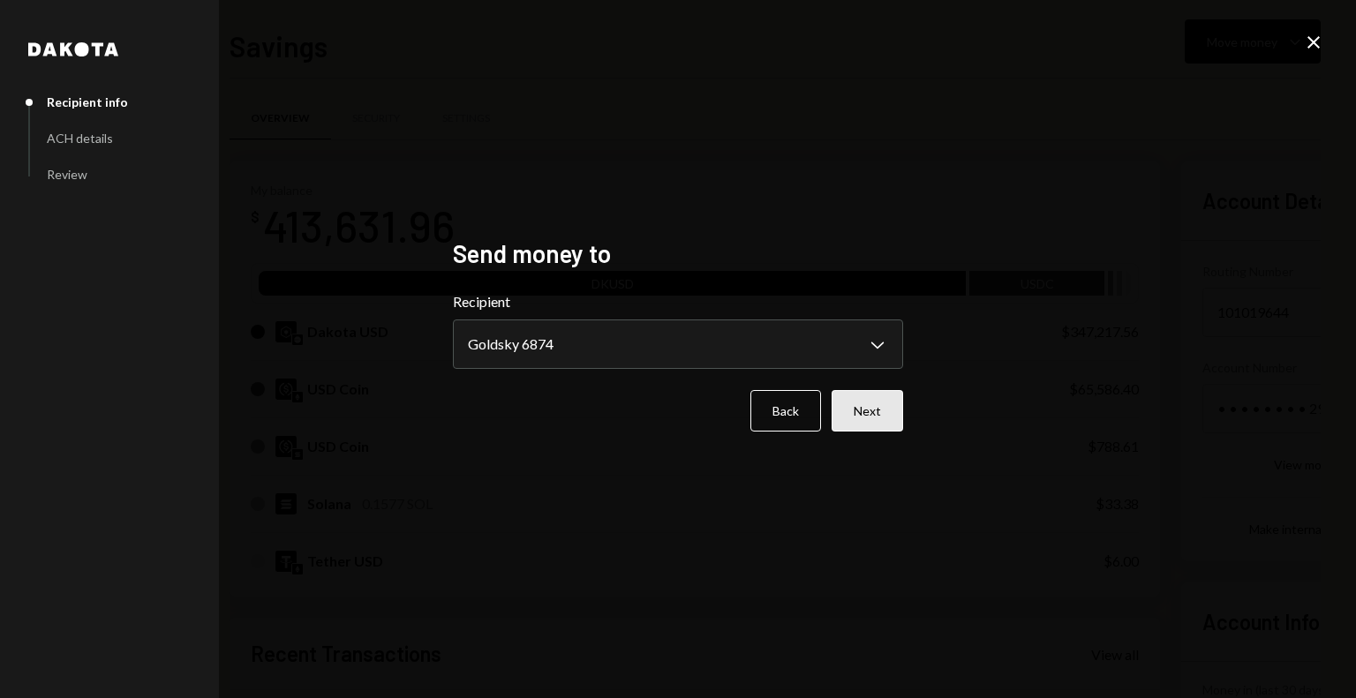
click at [875, 419] on button "Next" at bounding box center [866, 410] width 71 height 41
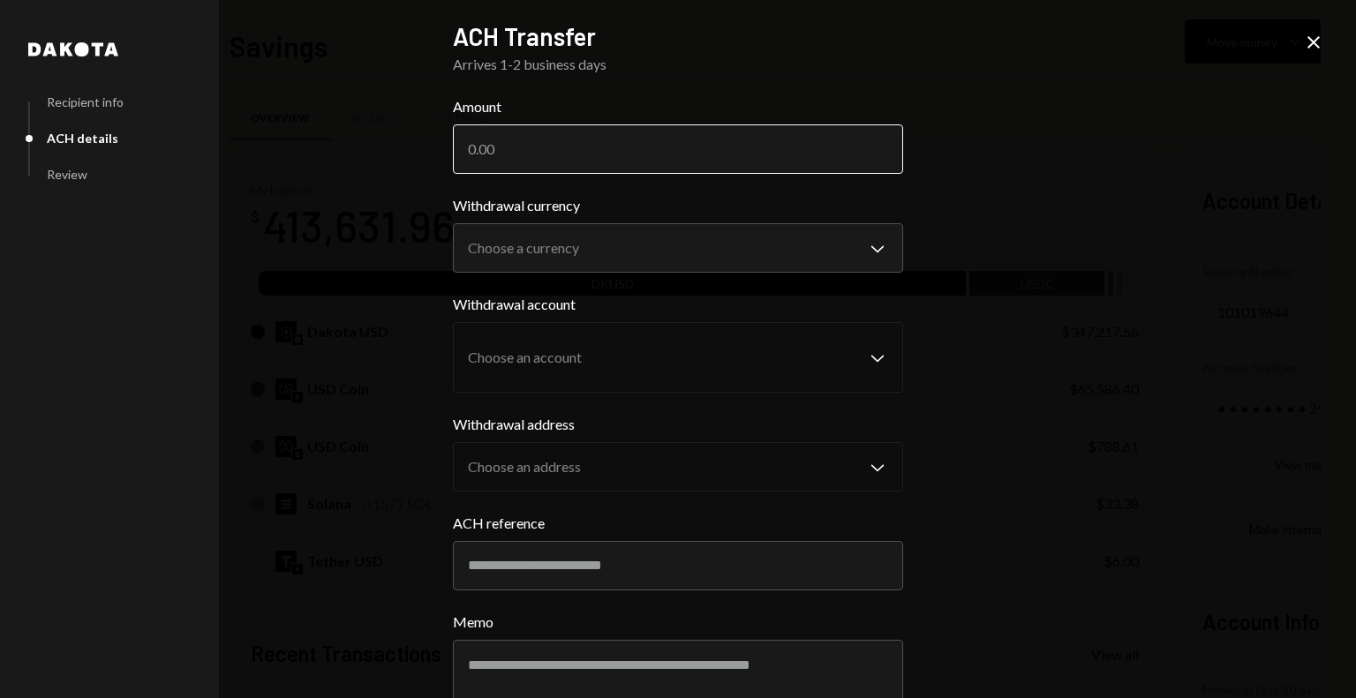
click at [522, 151] on input "Amount" at bounding box center [678, 148] width 450 height 49
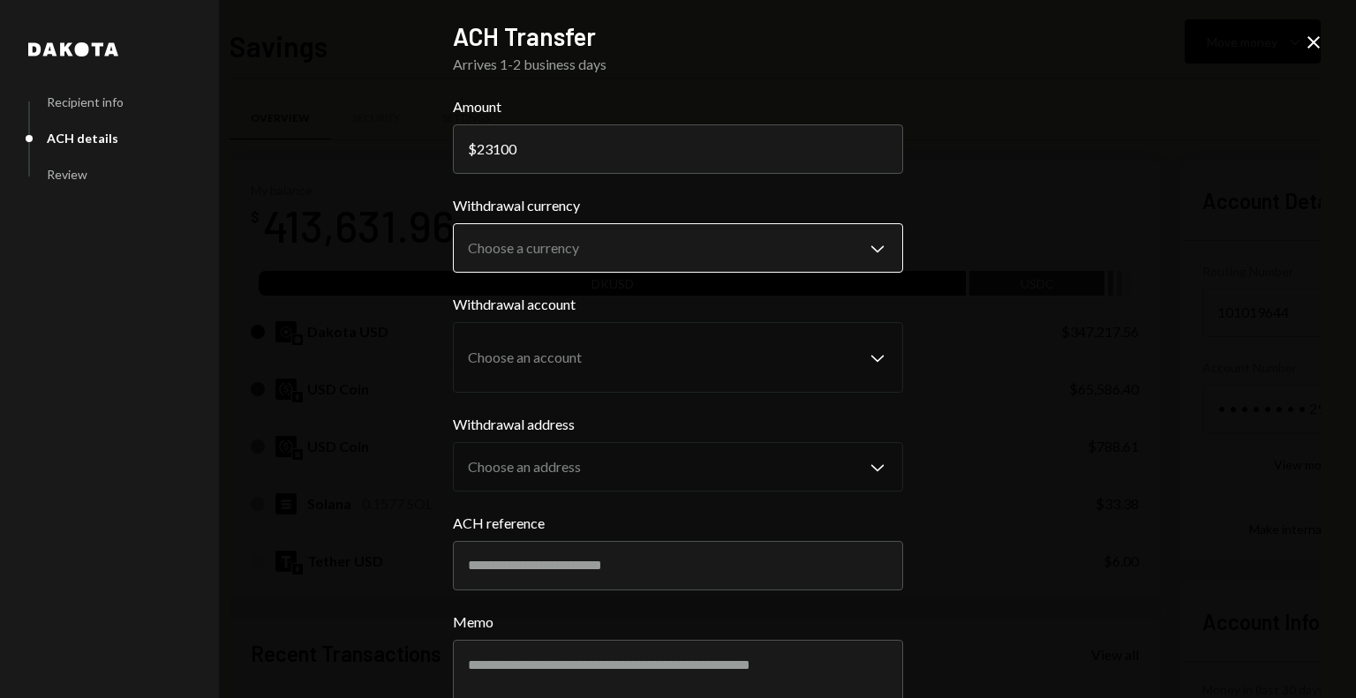
type input "23100"
click at [512, 259] on body "F Fogo1 Foundation Caret Down Home Home Inbox Inbox Activities Transactions Acc…" at bounding box center [678, 349] width 1356 height 698
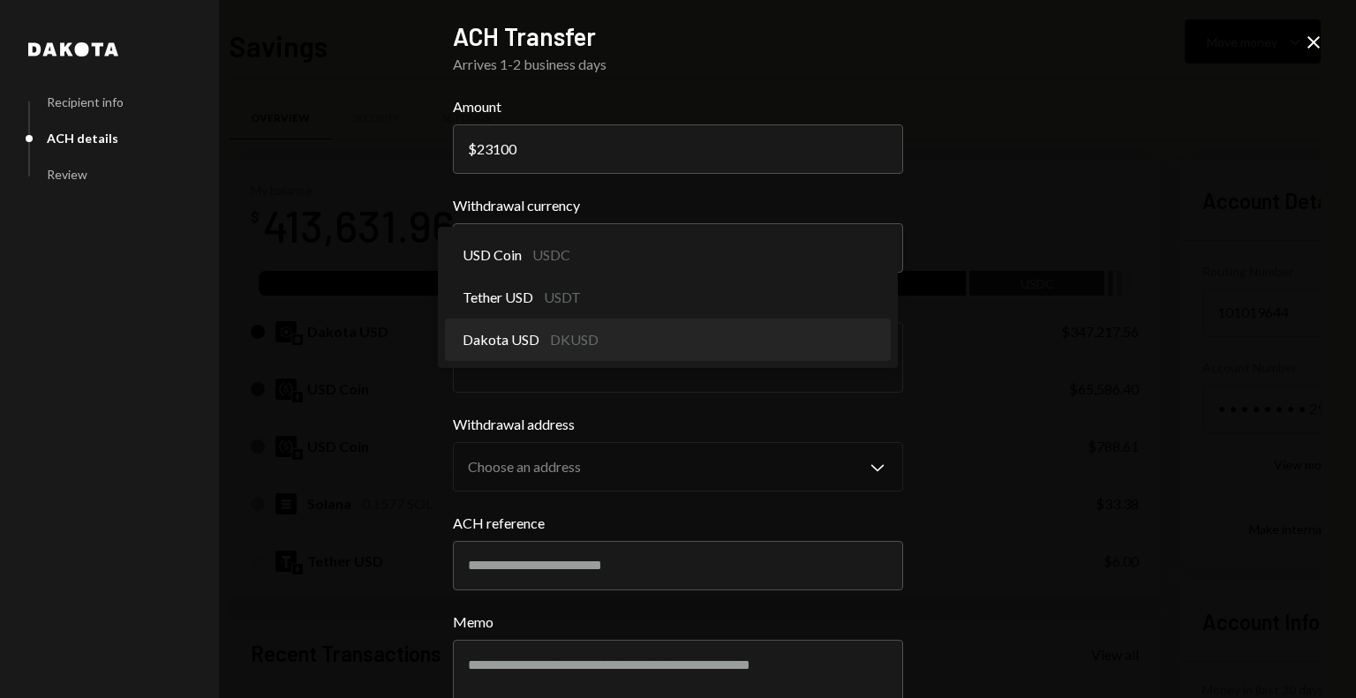
select select "*****"
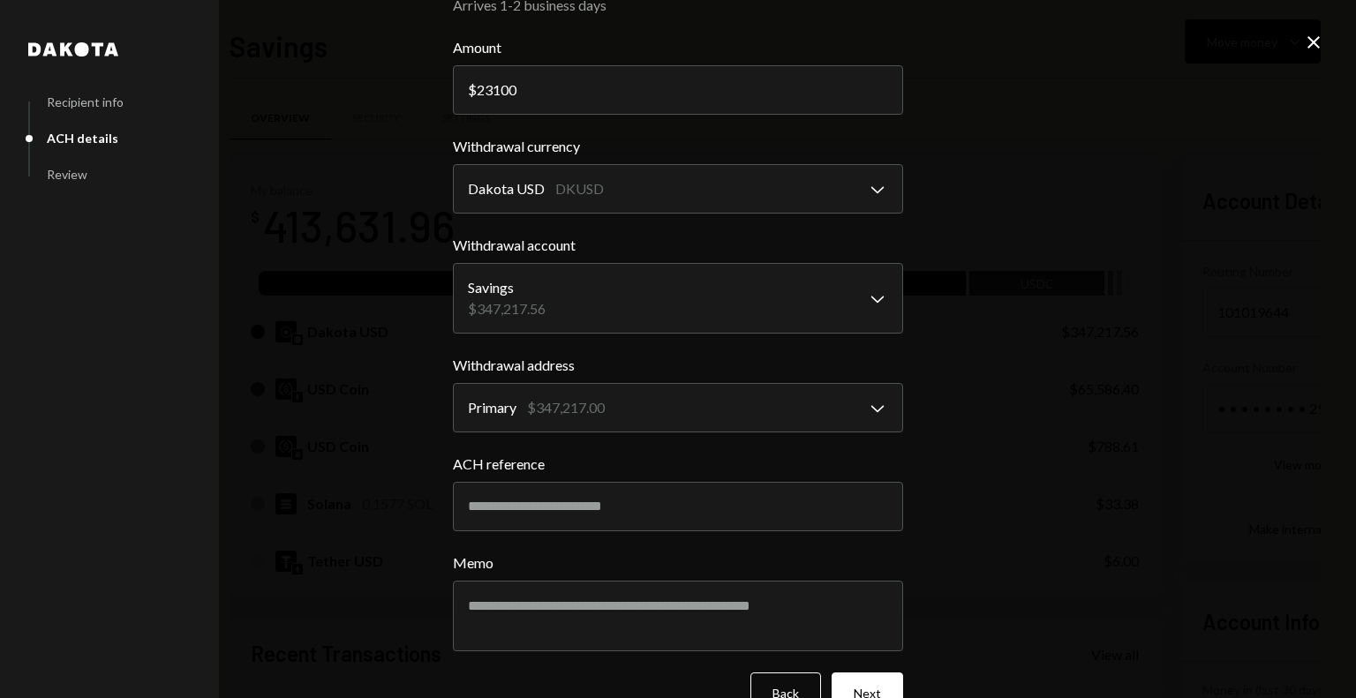
scroll to position [88, 0]
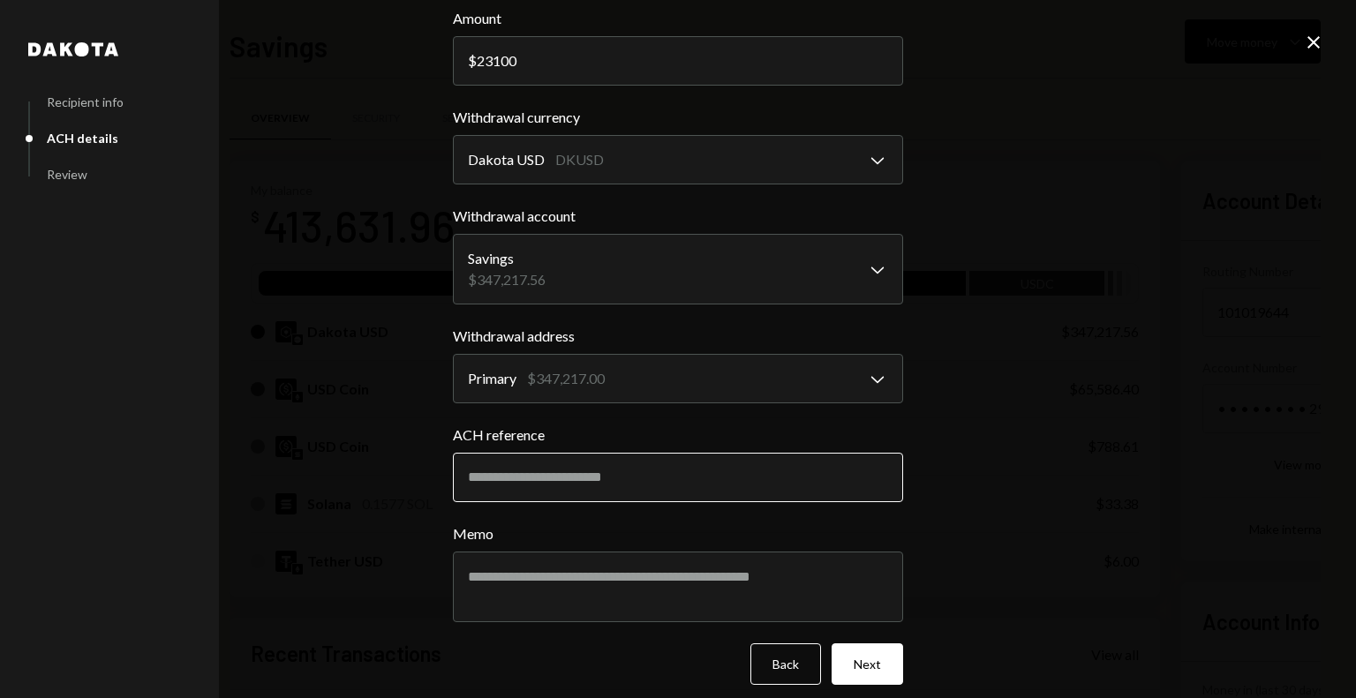
click at [543, 479] on input "ACH reference" at bounding box center [678, 477] width 450 height 49
paste input "**********"
type input "**********"
click at [530, 587] on textarea "Memo" at bounding box center [678, 587] width 450 height 71
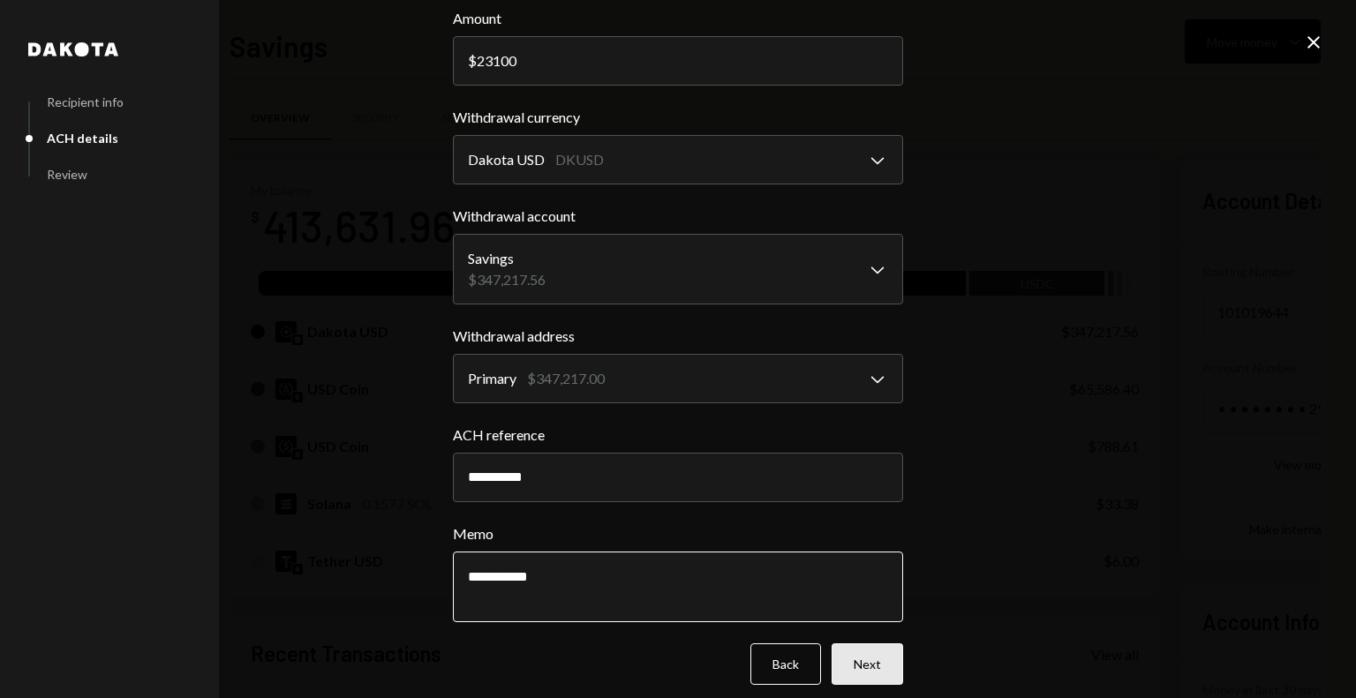
type textarea "**********"
click at [851, 655] on button "Next" at bounding box center [866, 663] width 71 height 41
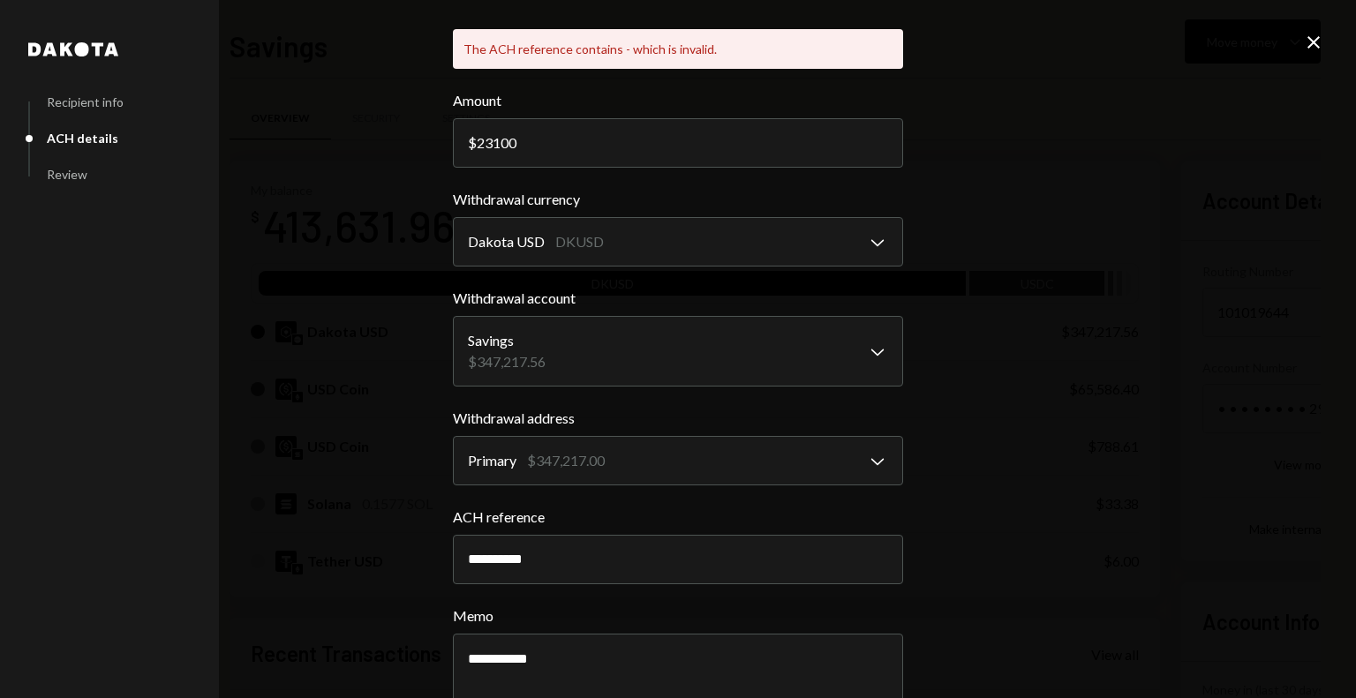
scroll to position [184, 0]
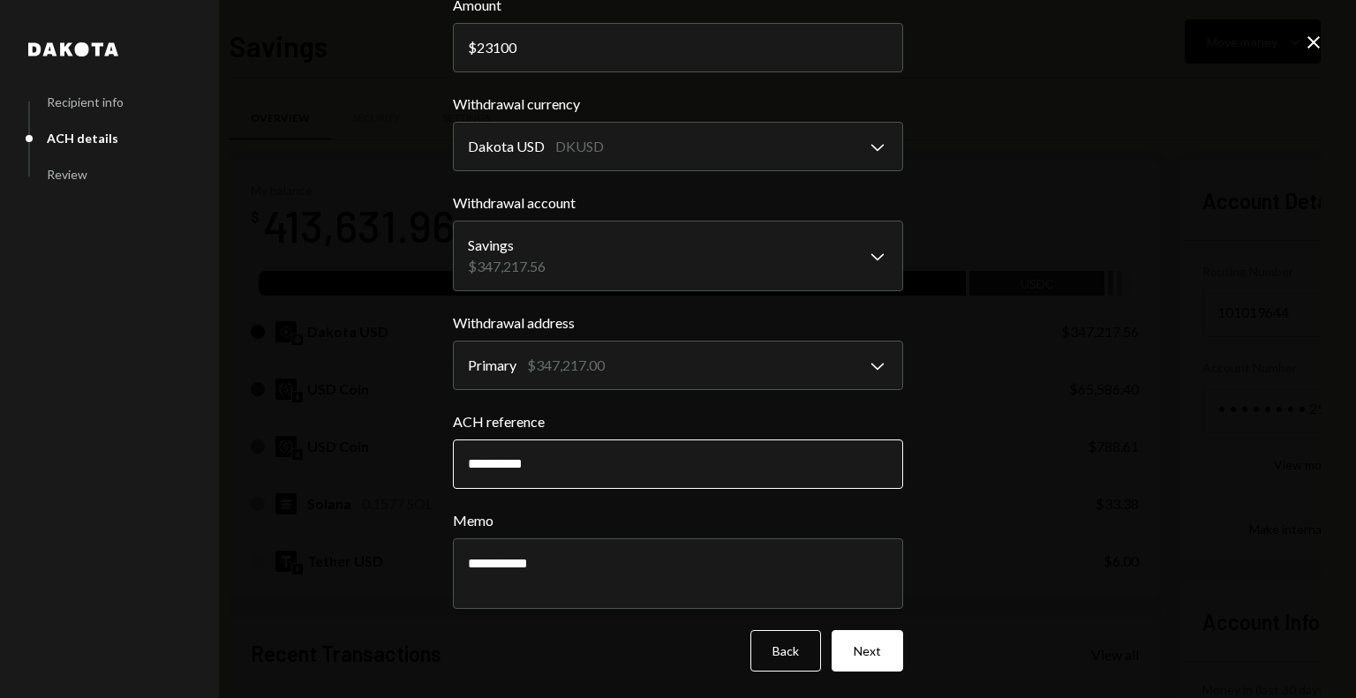
click at [544, 461] on input "**********" at bounding box center [678, 463] width 450 height 49
click at [551, 463] on input "**********" at bounding box center [678, 463] width 450 height 49
type input "********"
click at [864, 642] on button "Next" at bounding box center [866, 650] width 71 height 41
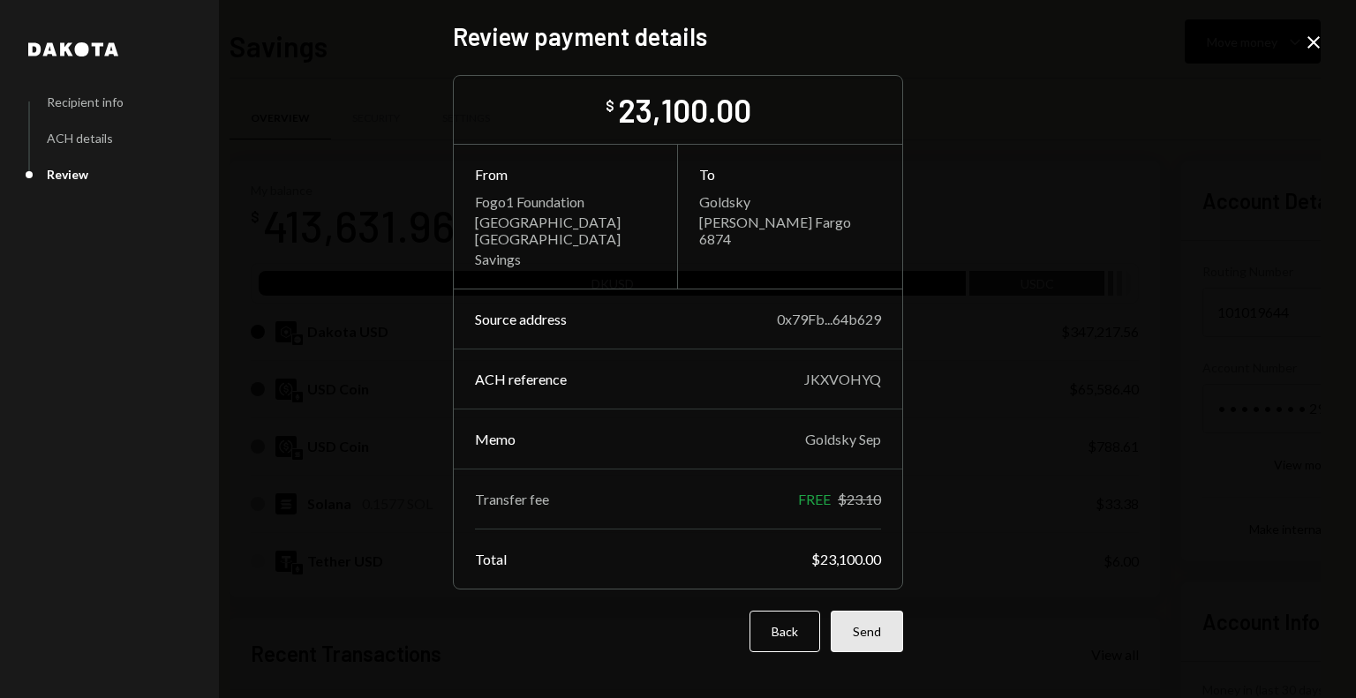
click at [860, 621] on button "Send" at bounding box center [866, 631] width 72 height 41
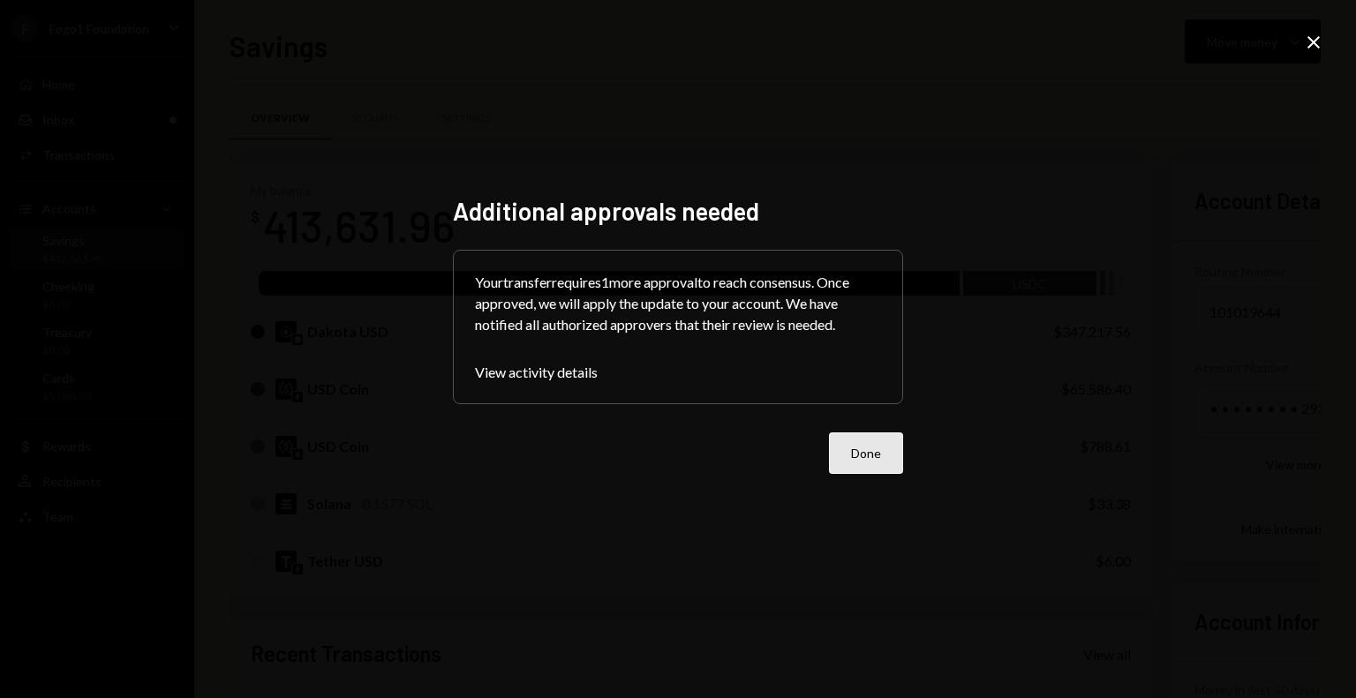
click at [854, 458] on button "Done" at bounding box center [866, 452] width 74 height 41
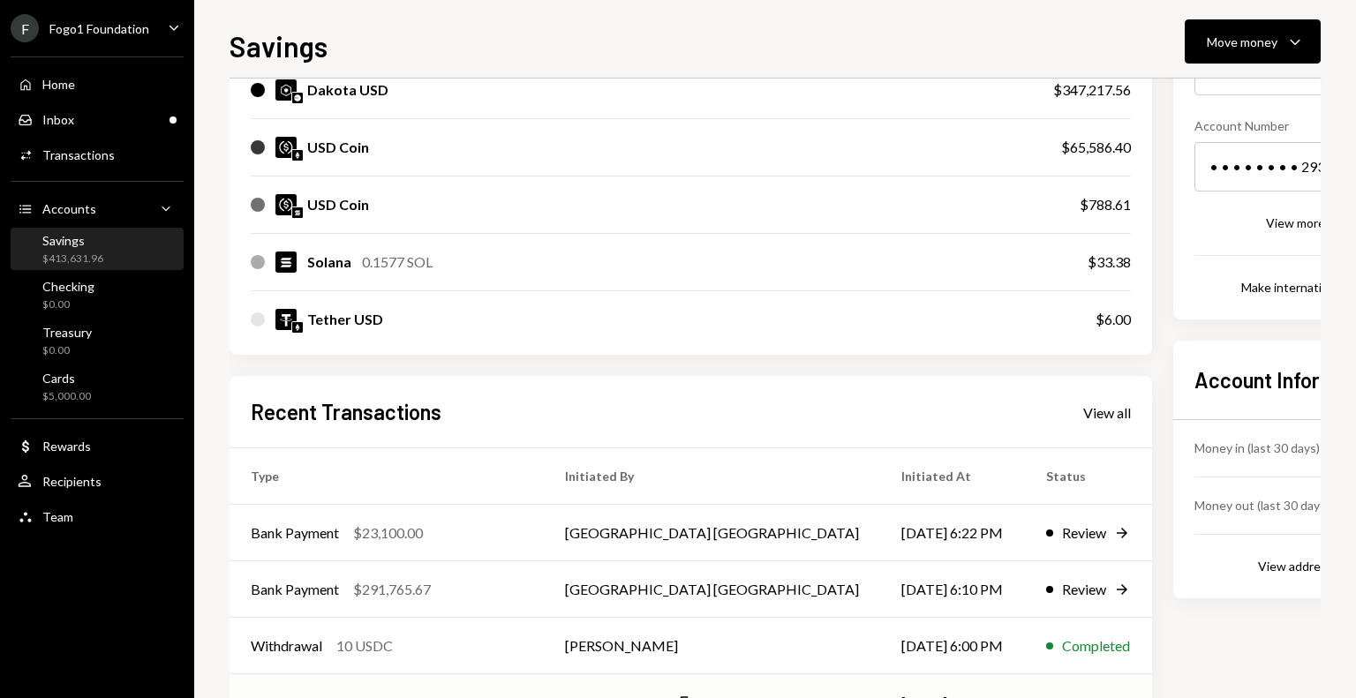
scroll to position [353, 0]
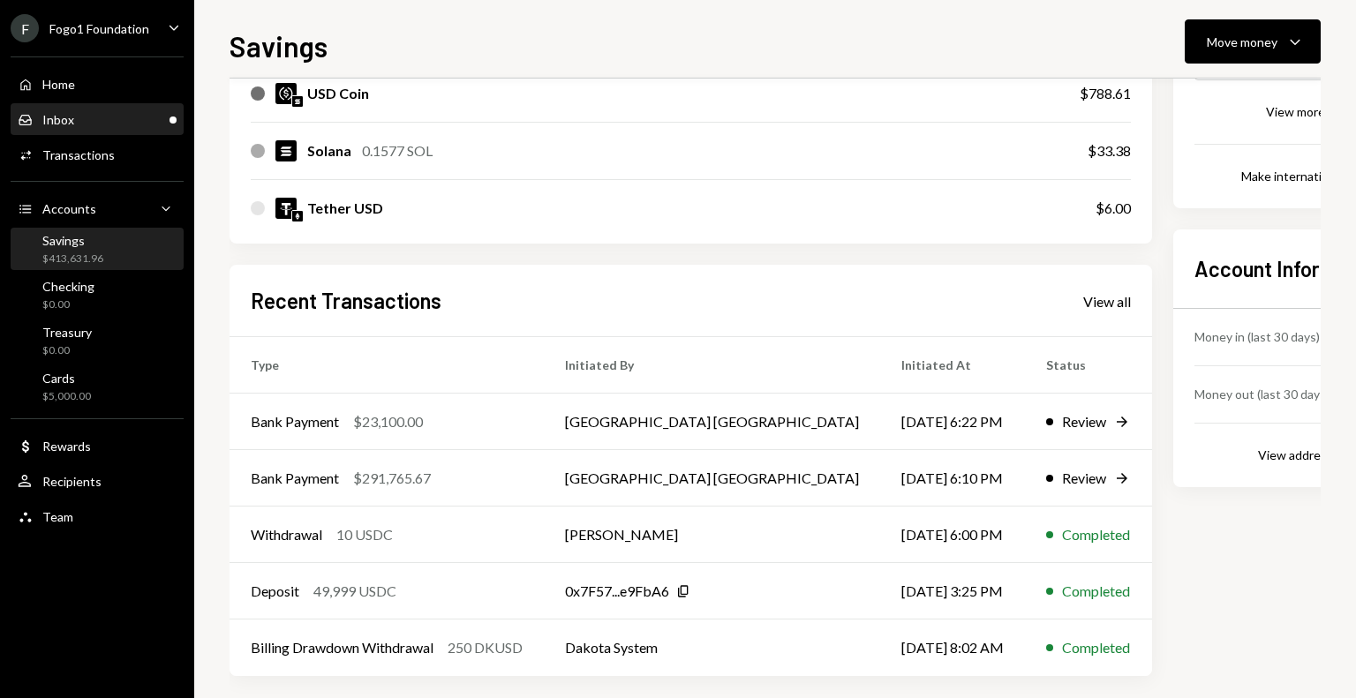
click at [146, 130] on div "Inbox Inbox" at bounding box center [97, 120] width 159 height 30
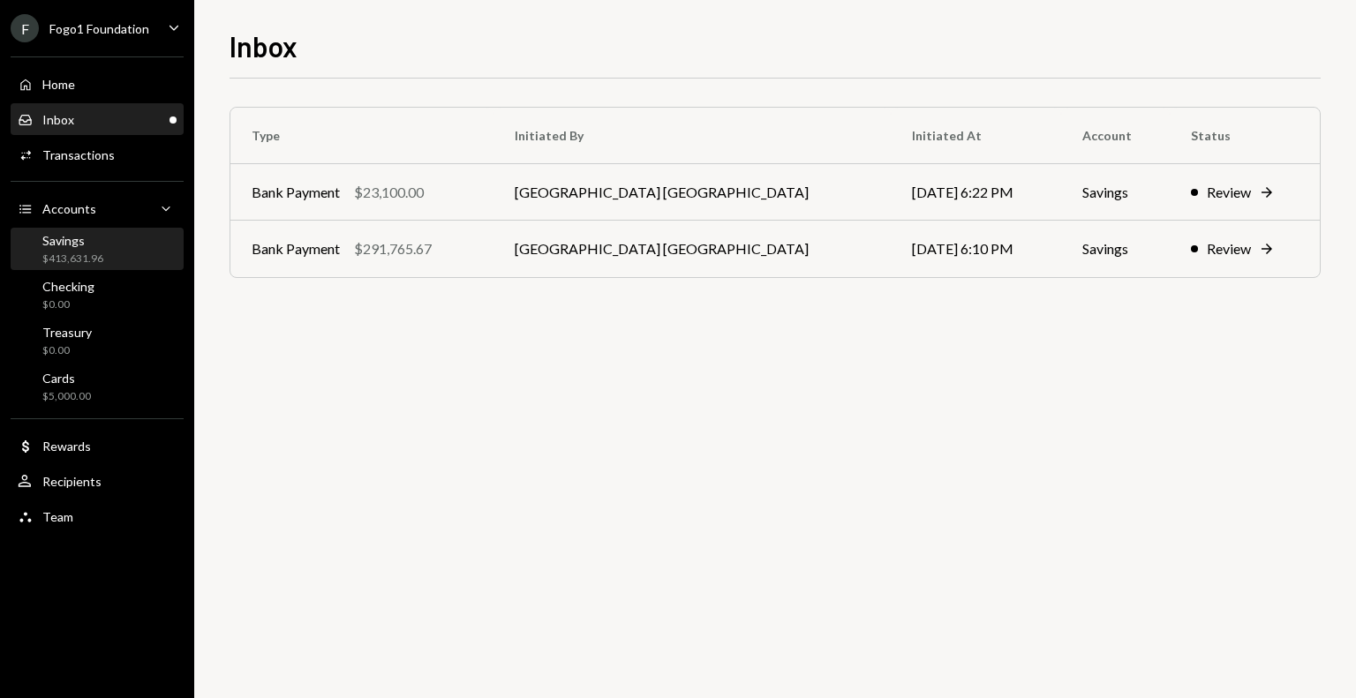
click at [139, 267] on div "Savings $413,631.96" at bounding box center [97, 249] width 159 height 41
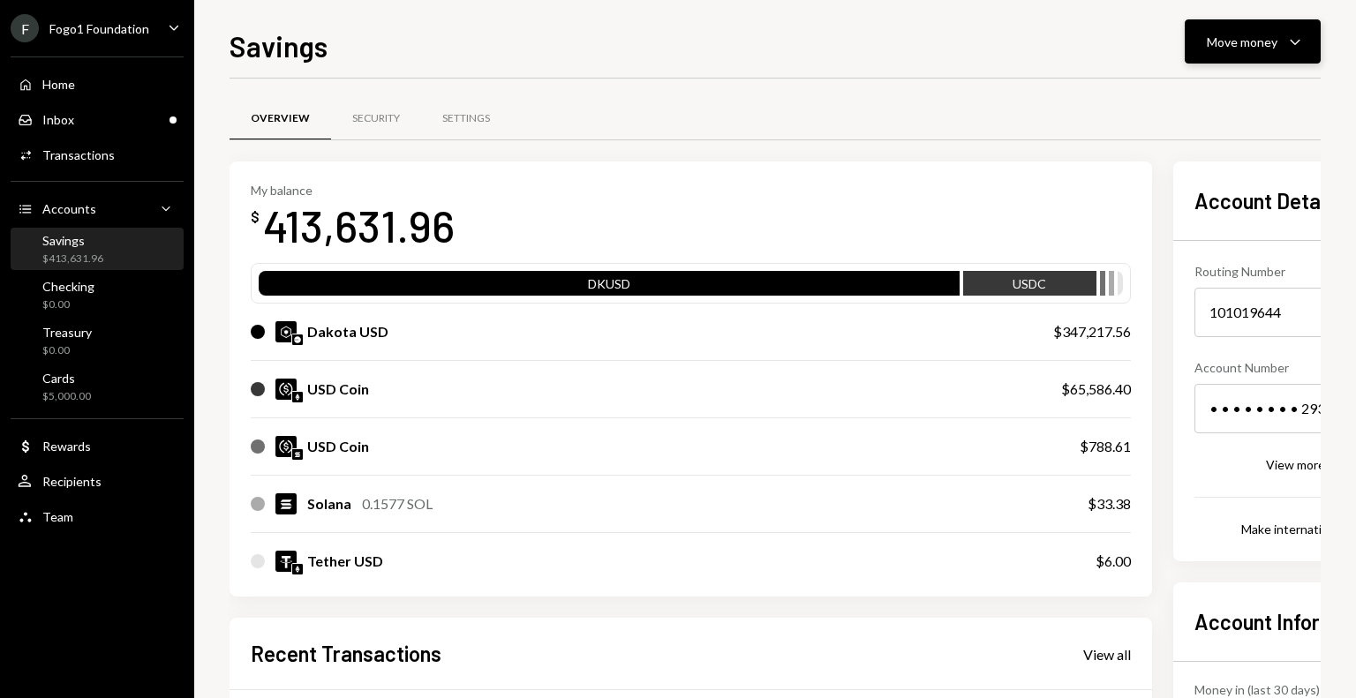
click at [1227, 46] on div "Move money" at bounding box center [1241, 42] width 71 height 19
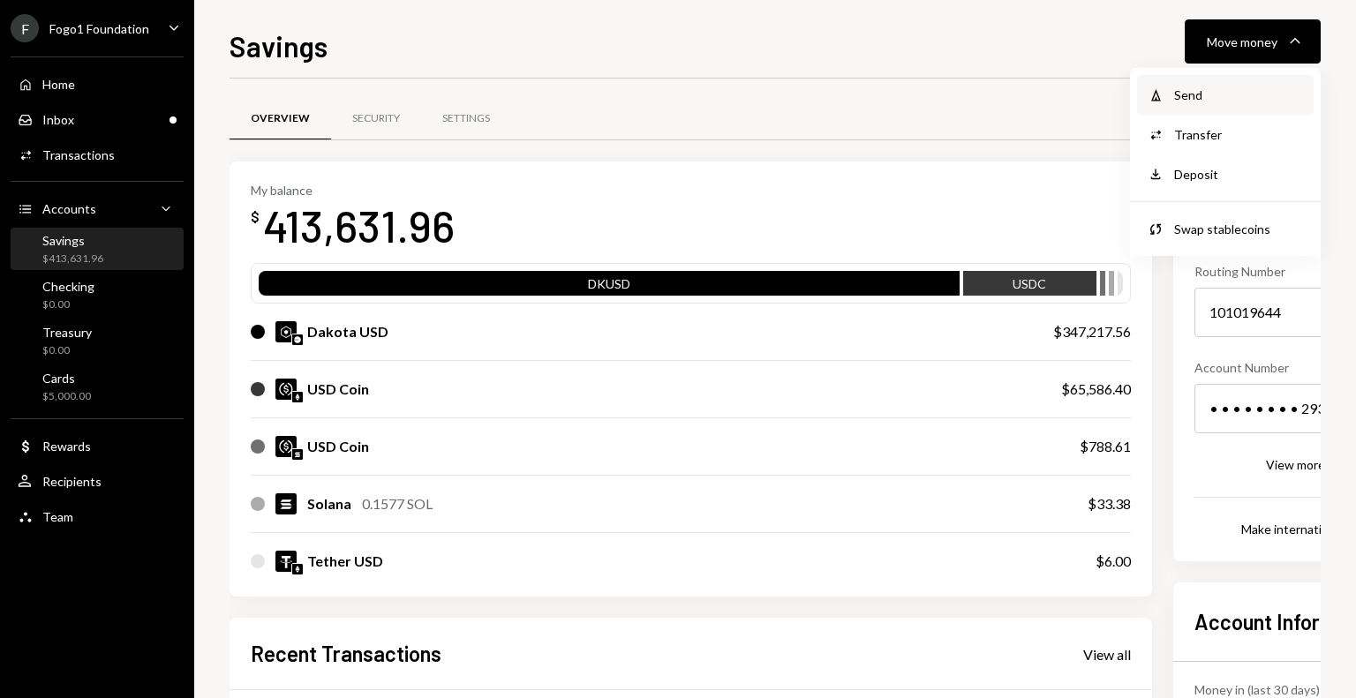
click at [1191, 91] on div "Send" at bounding box center [1238, 95] width 129 height 19
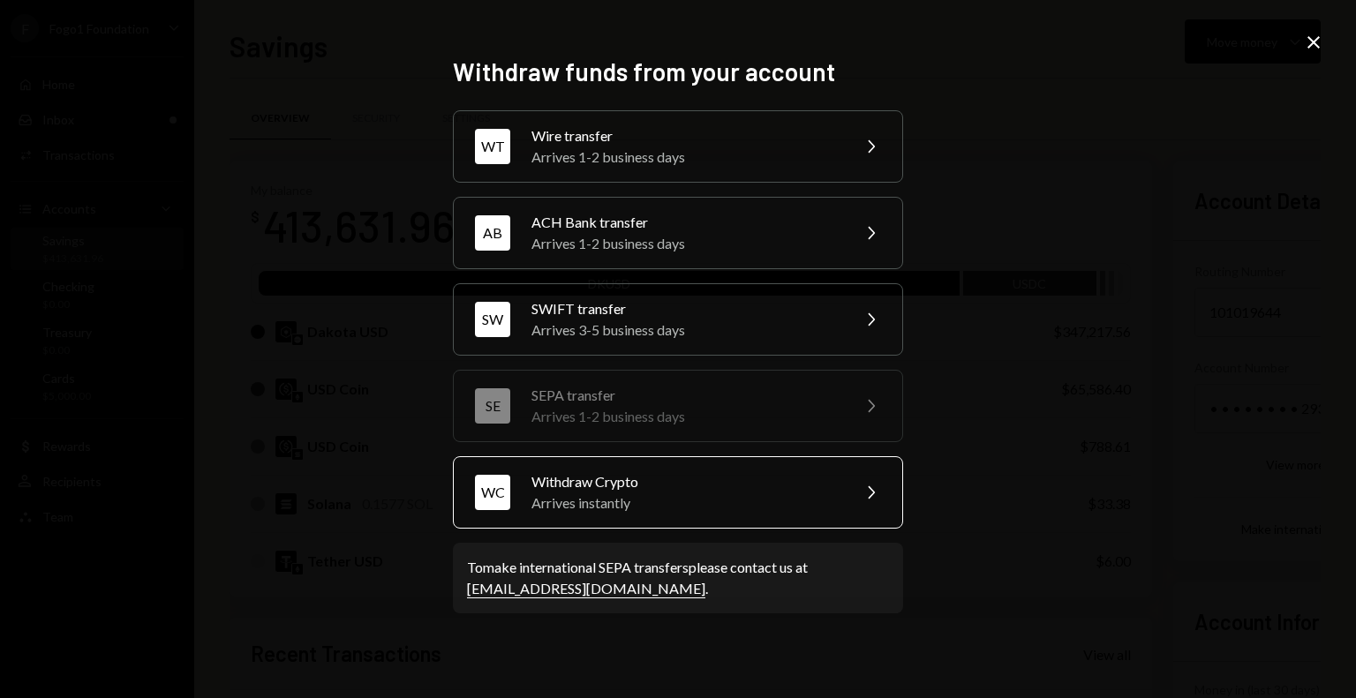
click at [675, 488] on div "Withdraw Crypto" at bounding box center [684, 481] width 307 height 21
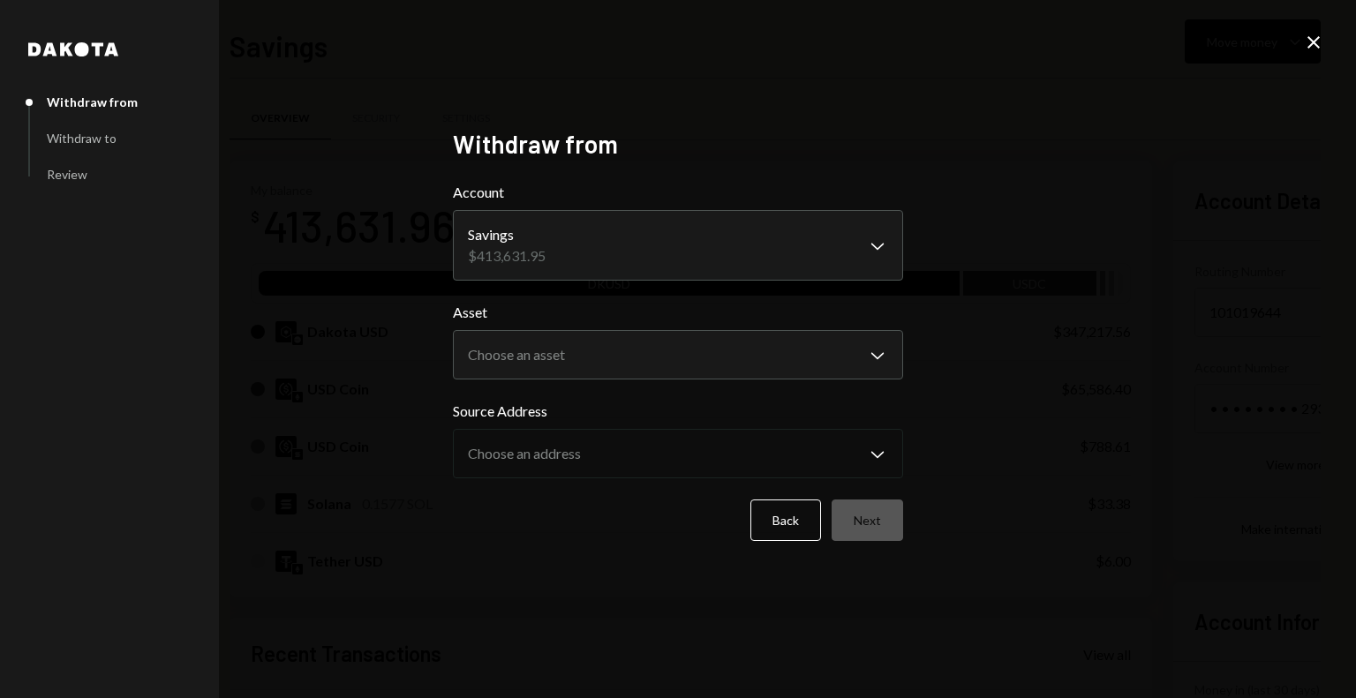
click at [1303, 48] on icon "Close" at bounding box center [1313, 42] width 21 height 21
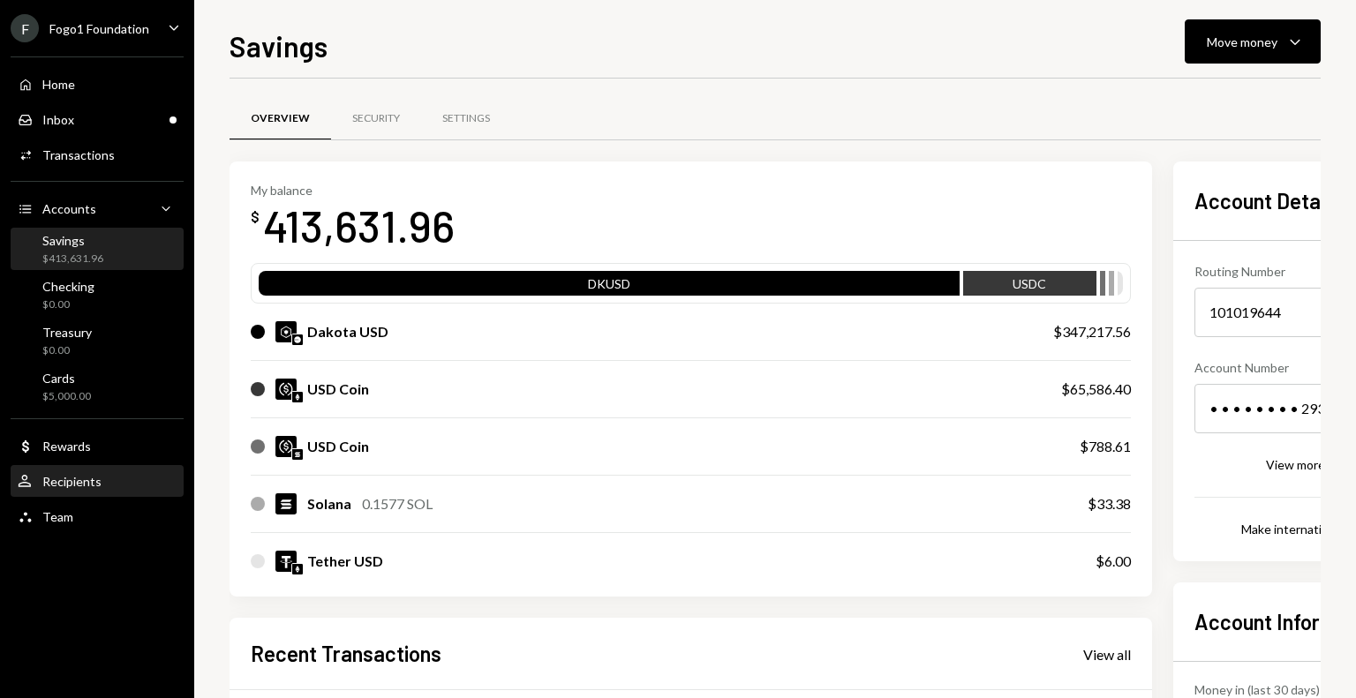
click at [59, 476] on div "Recipients" at bounding box center [71, 481] width 59 height 15
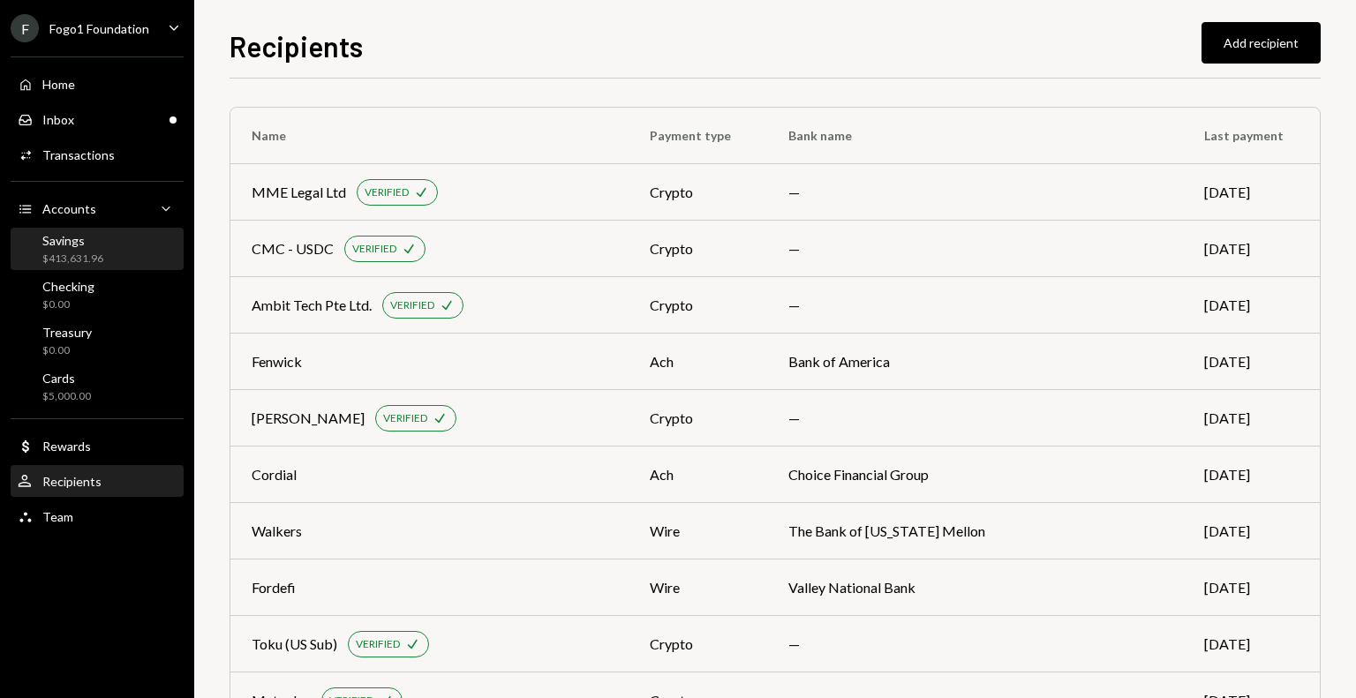
click at [80, 260] on div "$413,631.96" at bounding box center [72, 259] width 61 height 15
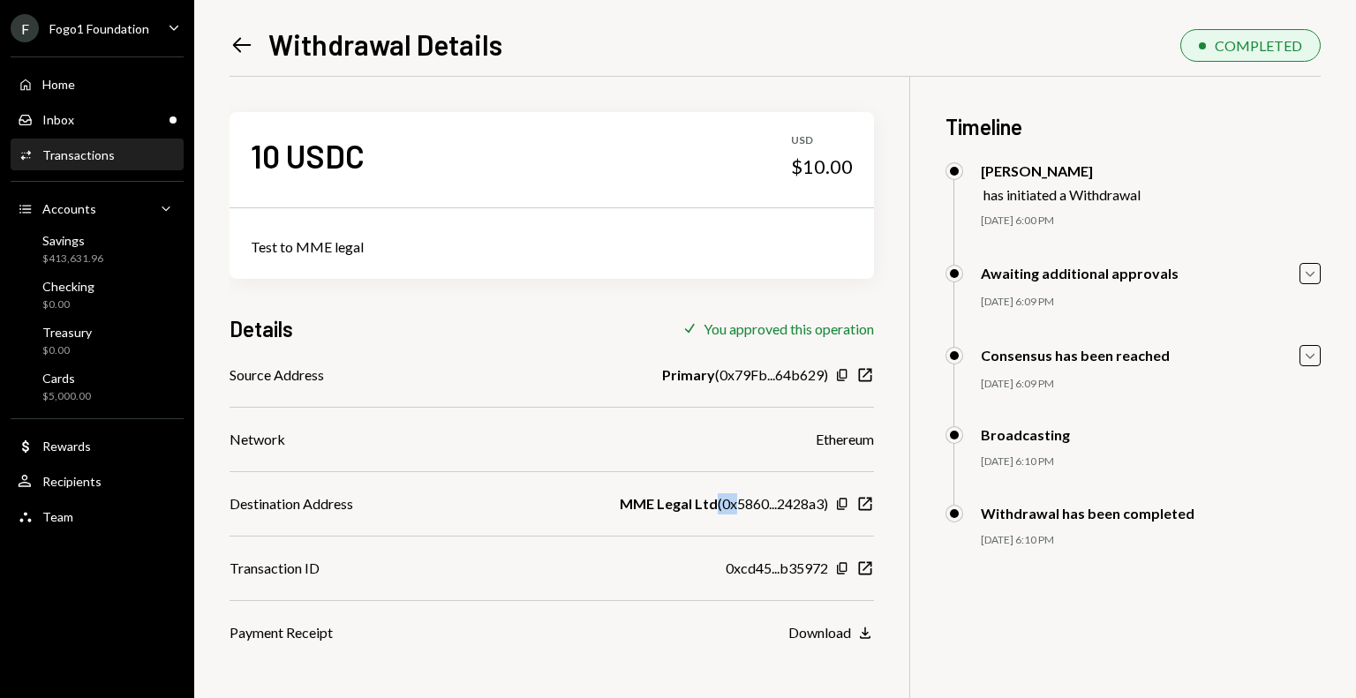
drag, startPoint x: 734, startPoint y: 506, endPoint x: 757, endPoint y: 495, distance: 25.3
click at [757, 495] on div "MME Legal Ltd ( 0x5860...2428a3 )" at bounding box center [724, 503] width 208 height 21
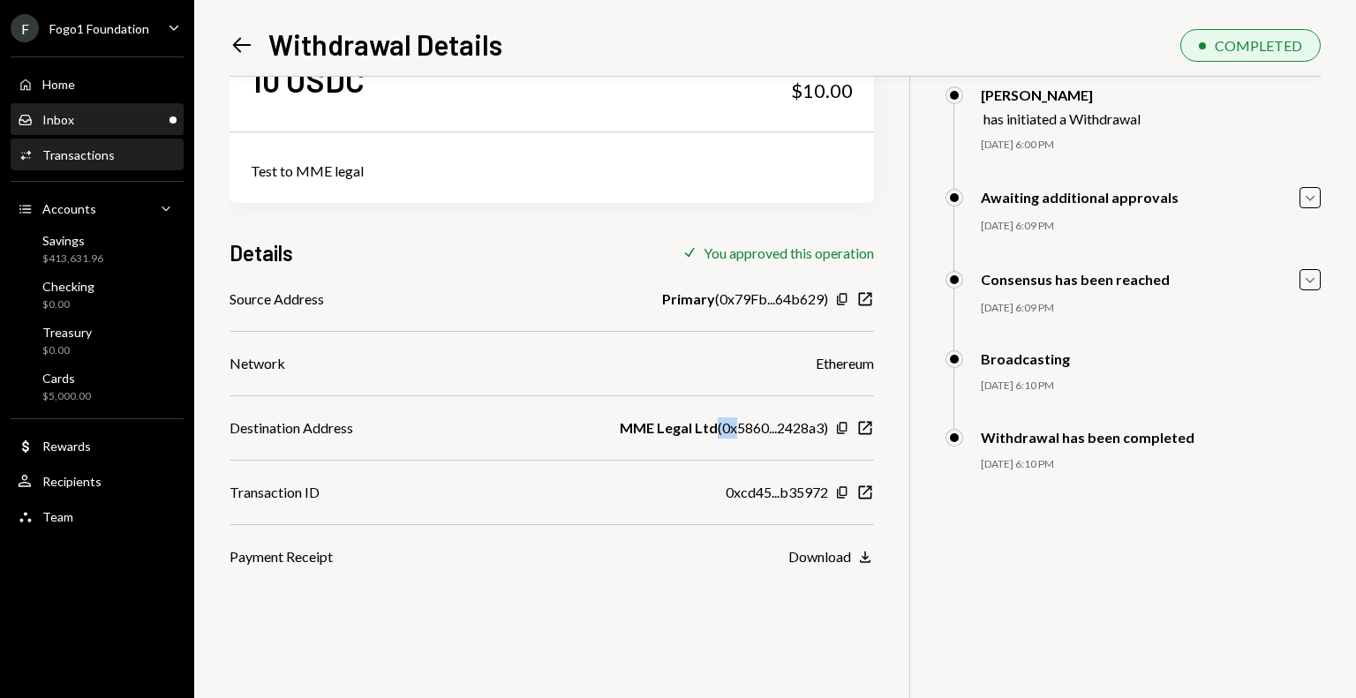
click at [81, 118] on div "Inbox Inbox" at bounding box center [97, 120] width 159 height 16
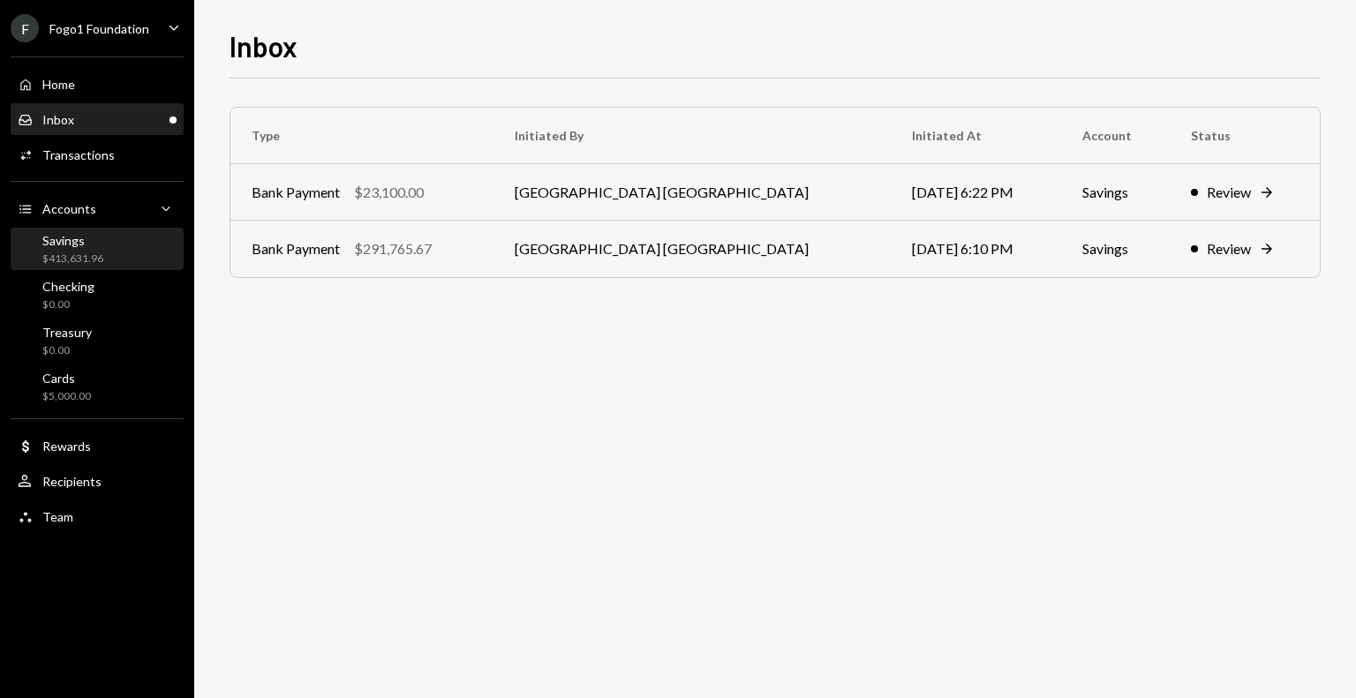
click at [76, 250] on div "Savings $413,631.96" at bounding box center [72, 250] width 61 height 34
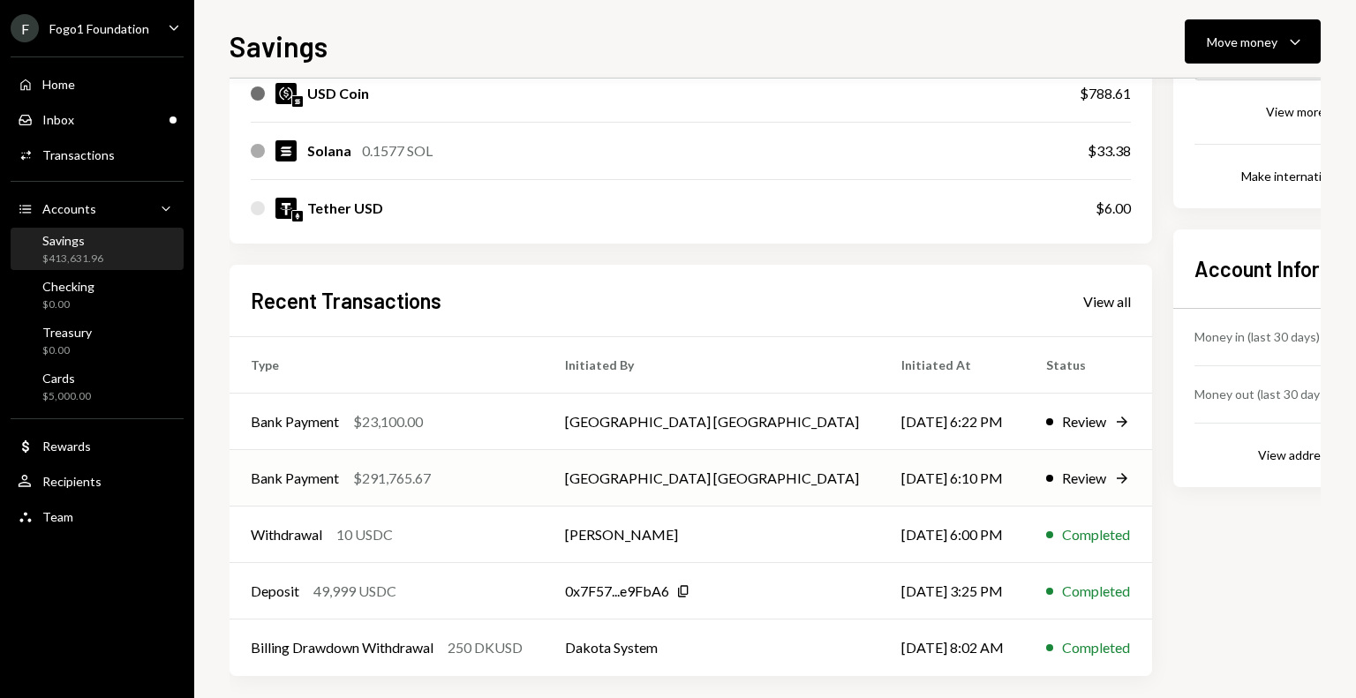
scroll to position [364, 0]
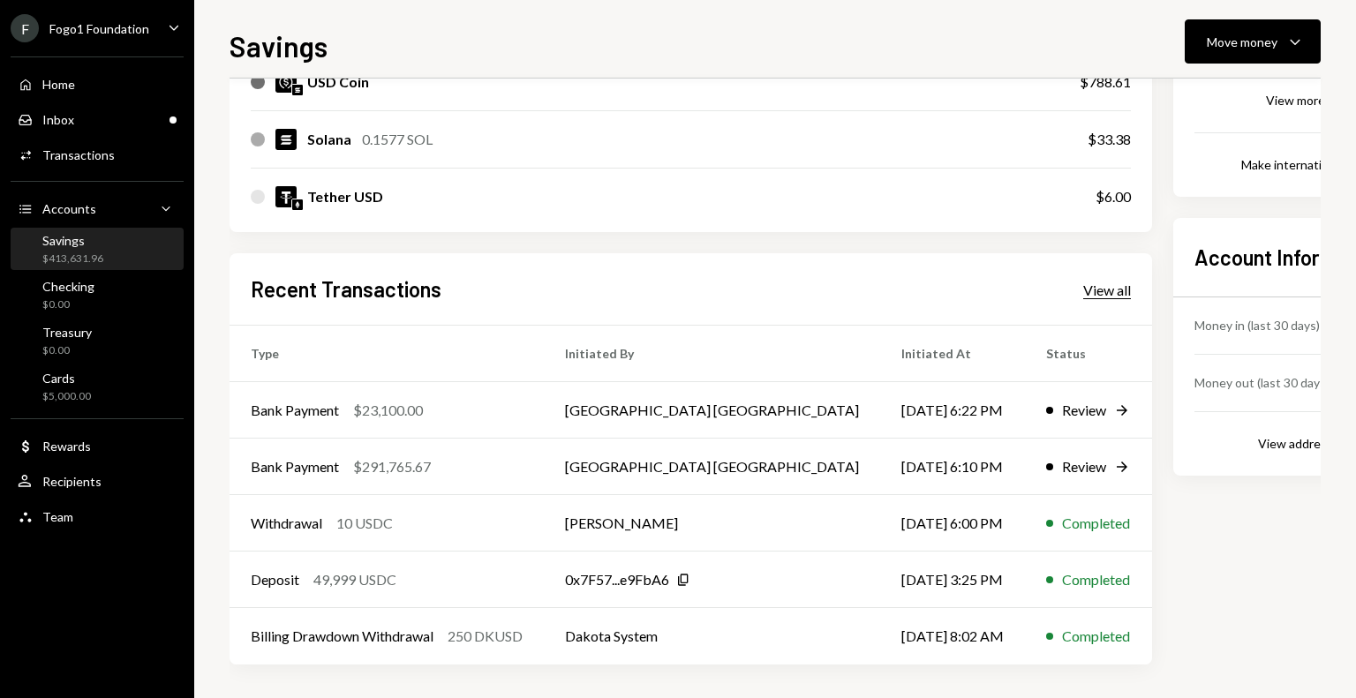
click at [1083, 292] on div "View all" at bounding box center [1107, 291] width 48 height 18
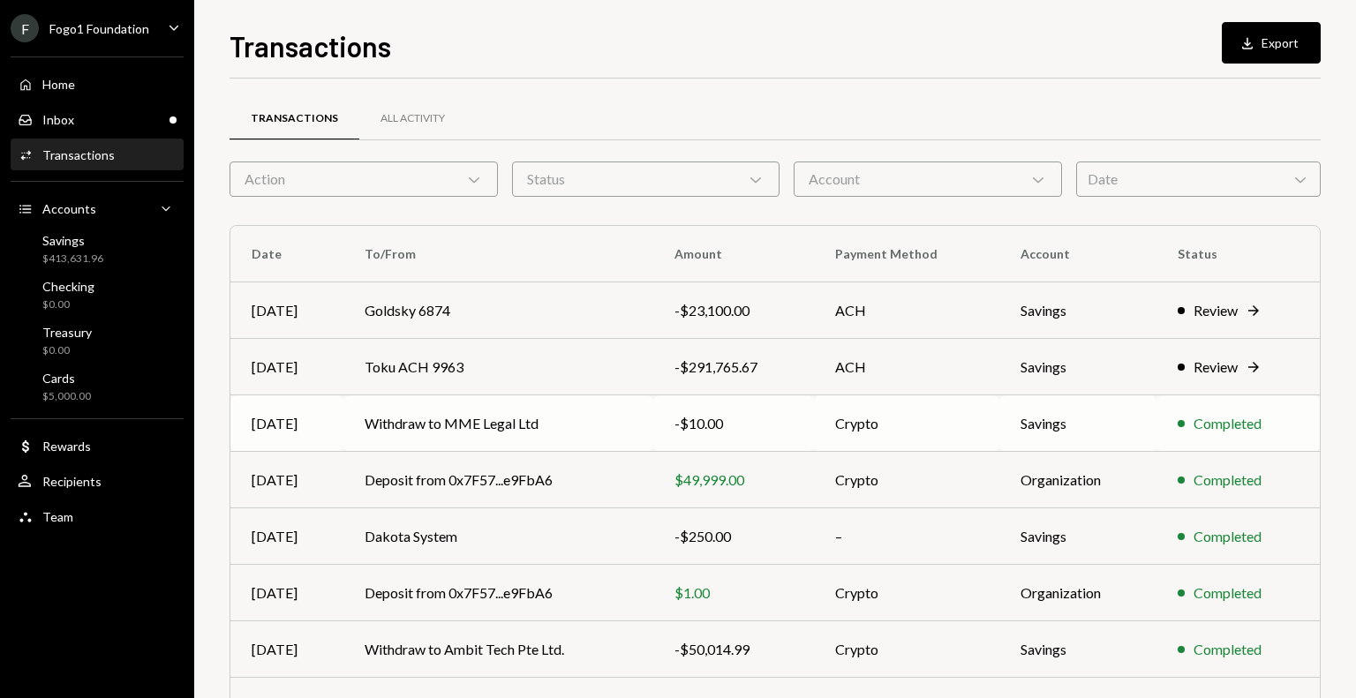
click at [618, 428] on td "Withdraw to MME Legal Ltd" at bounding box center [498, 423] width 310 height 56
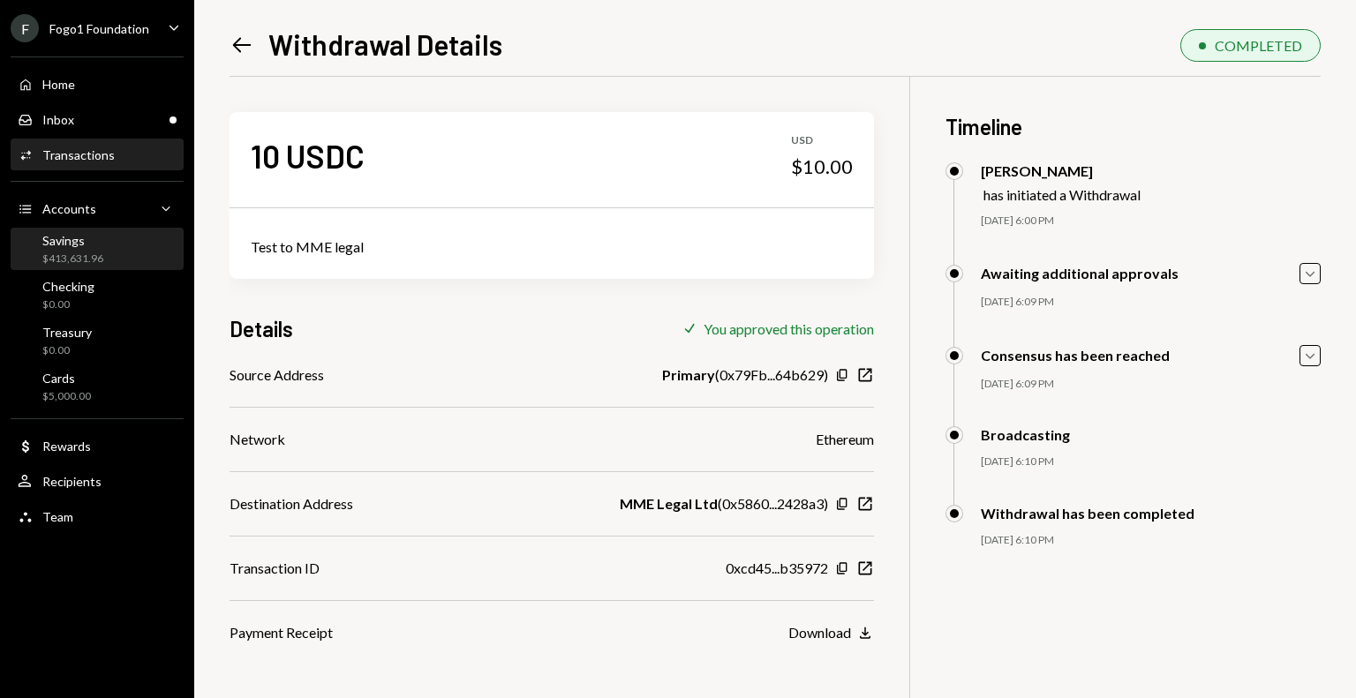
click at [72, 247] on div "Savings" at bounding box center [72, 240] width 61 height 15
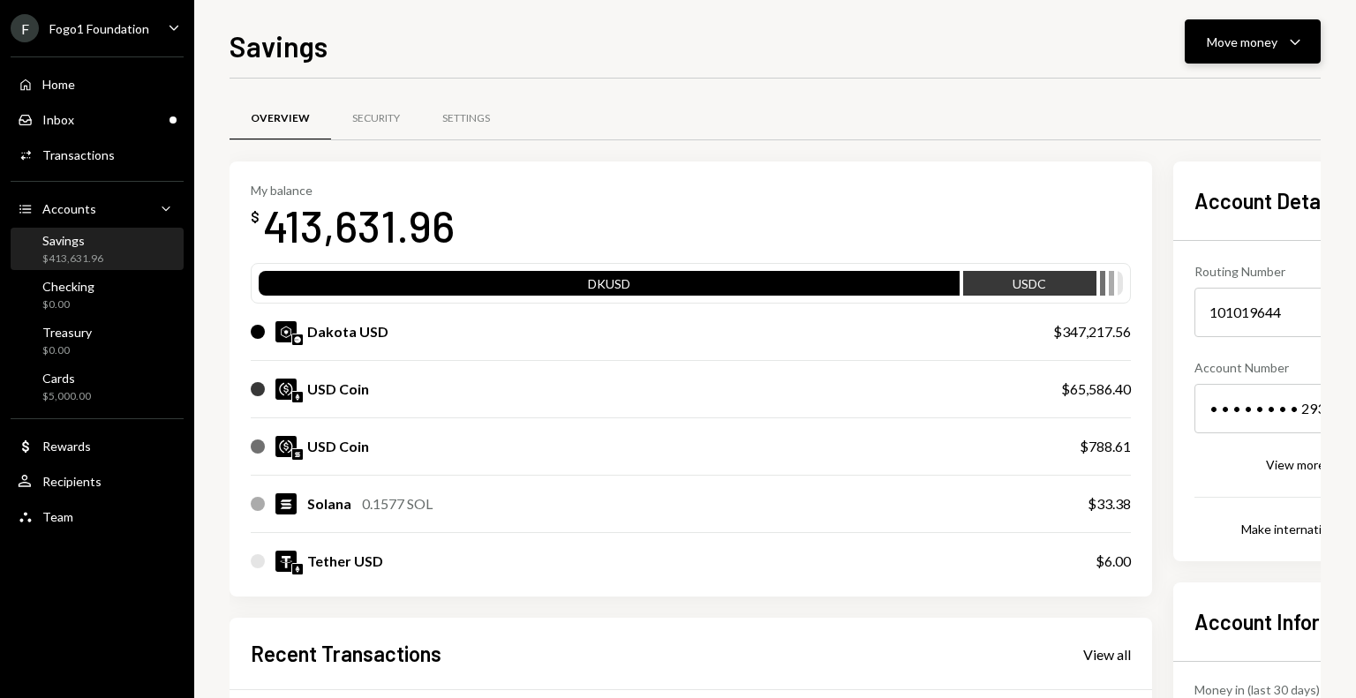
click at [1233, 49] on div "Move money" at bounding box center [1241, 42] width 71 height 19
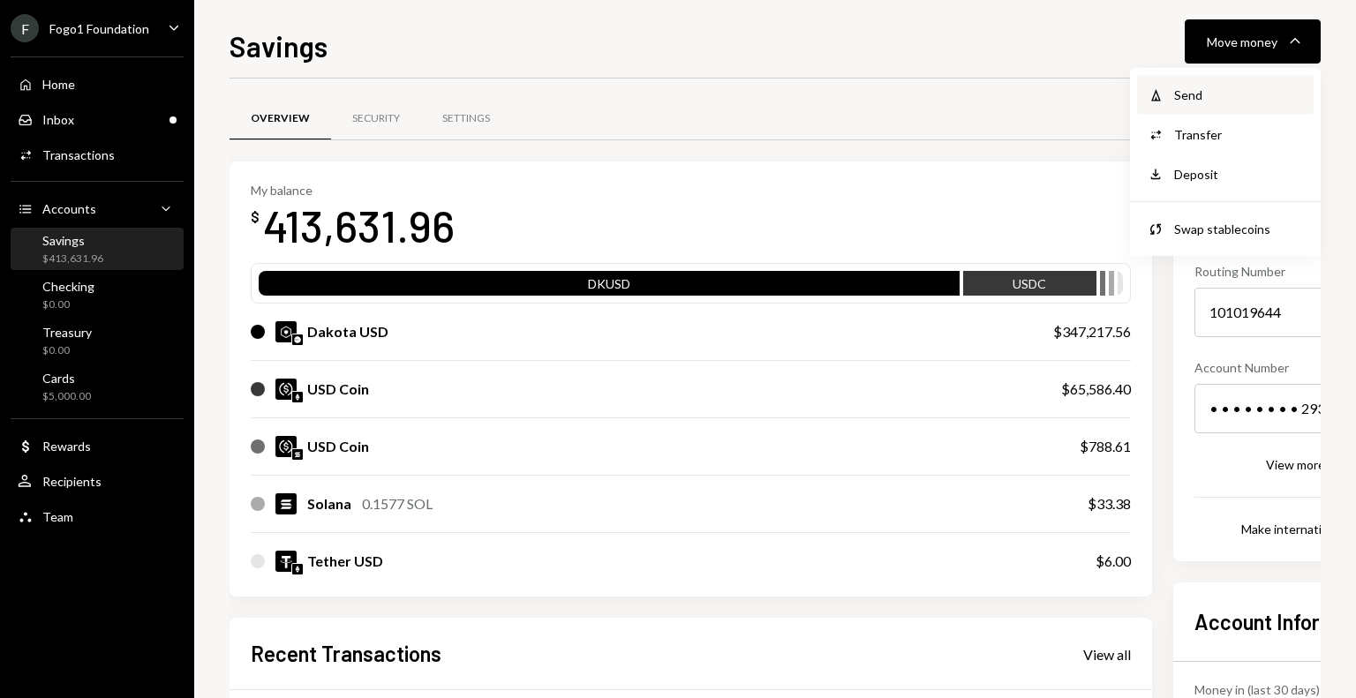
click at [1202, 87] on div "Send" at bounding box center [1238, 95] width 129 height 19
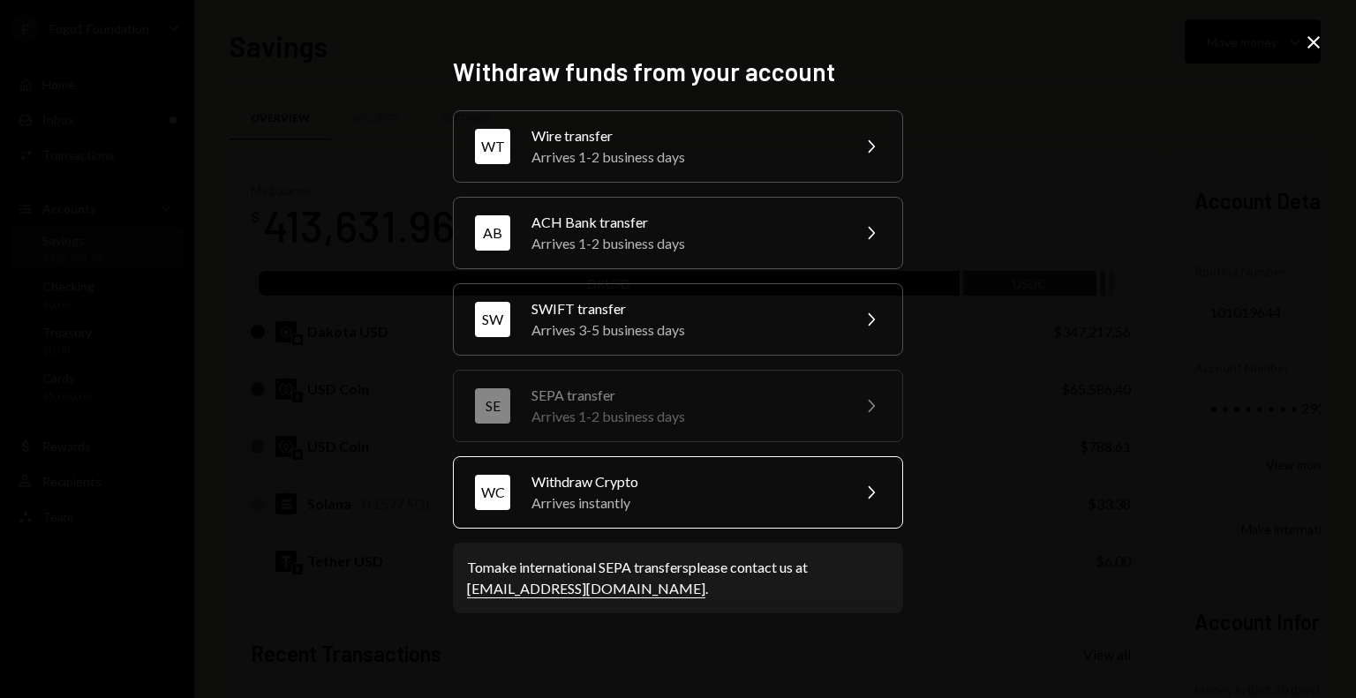
click at [590, 515] on div "WC Withdraw Crypto Arrives instantly Chevron Right" at bounding box center [678, 492] width 450 height 72
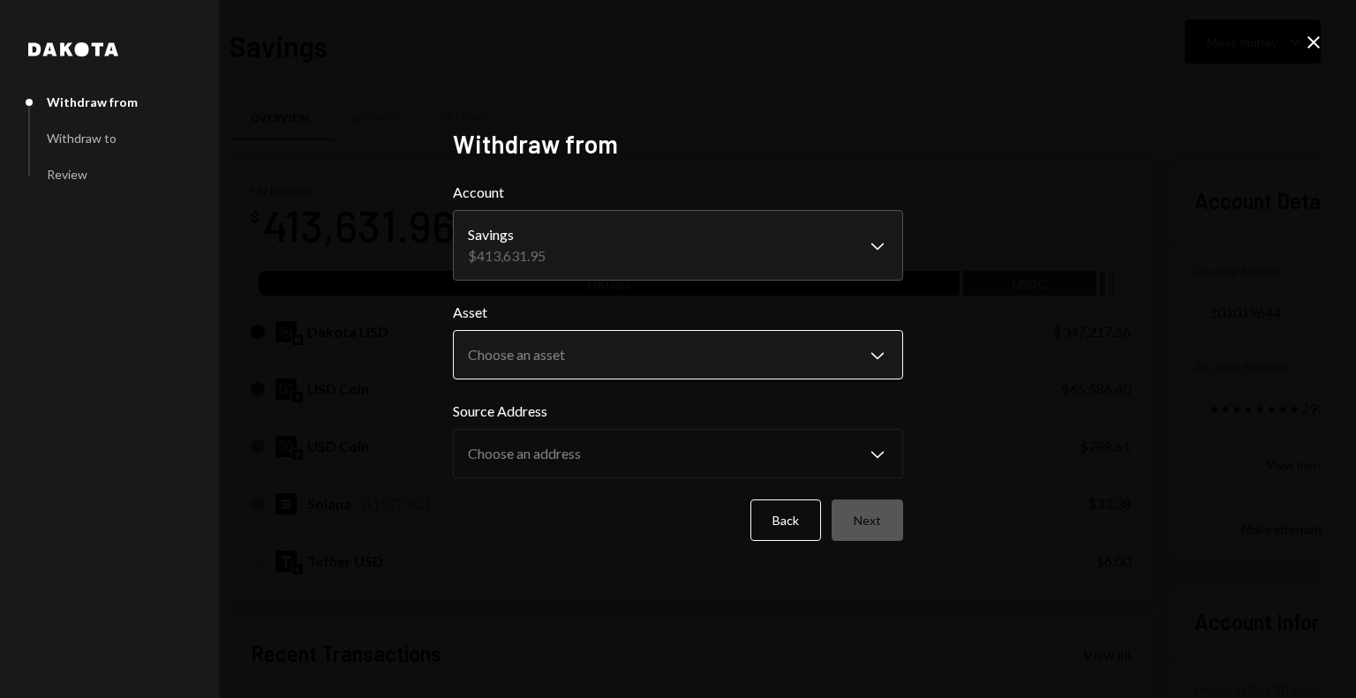
click at [605, 353] on body "F Fogo1 Foundation Caret Down Home Home Inbox Inbox Activities Transactions Acc…" at bounding box center [678, 349] width 1356 height 698
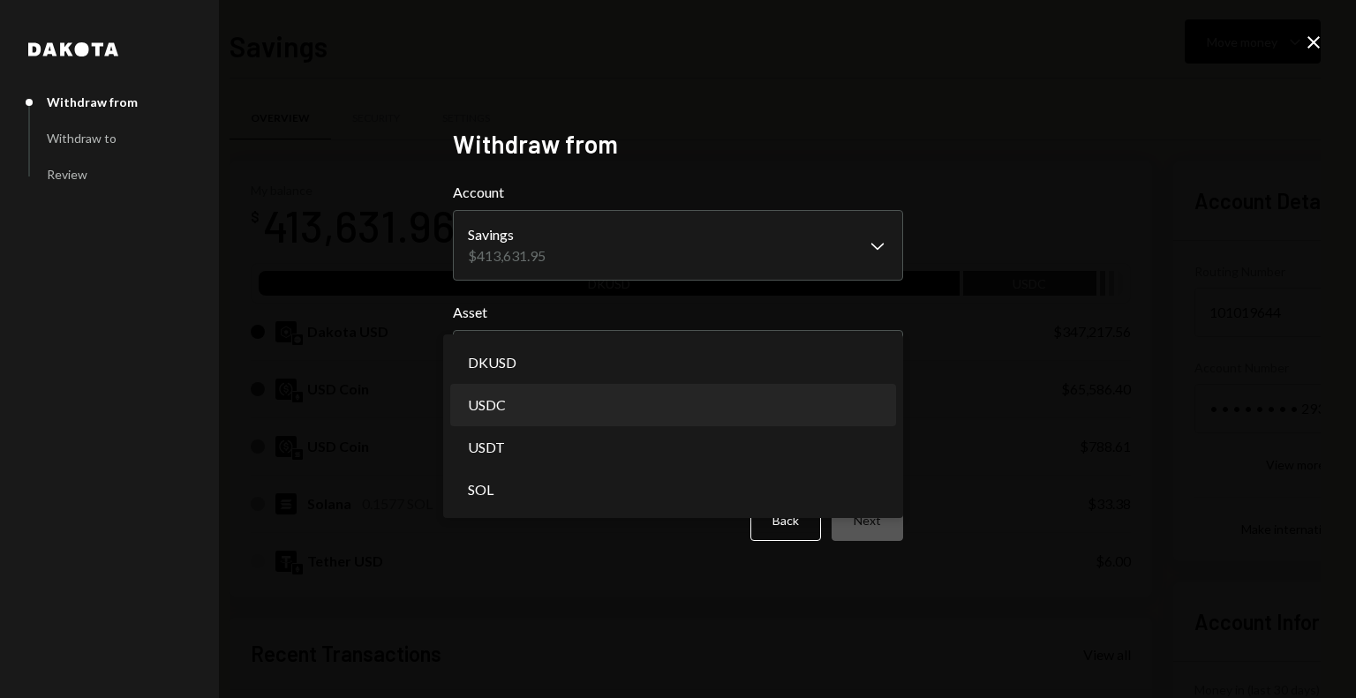
select select "****"
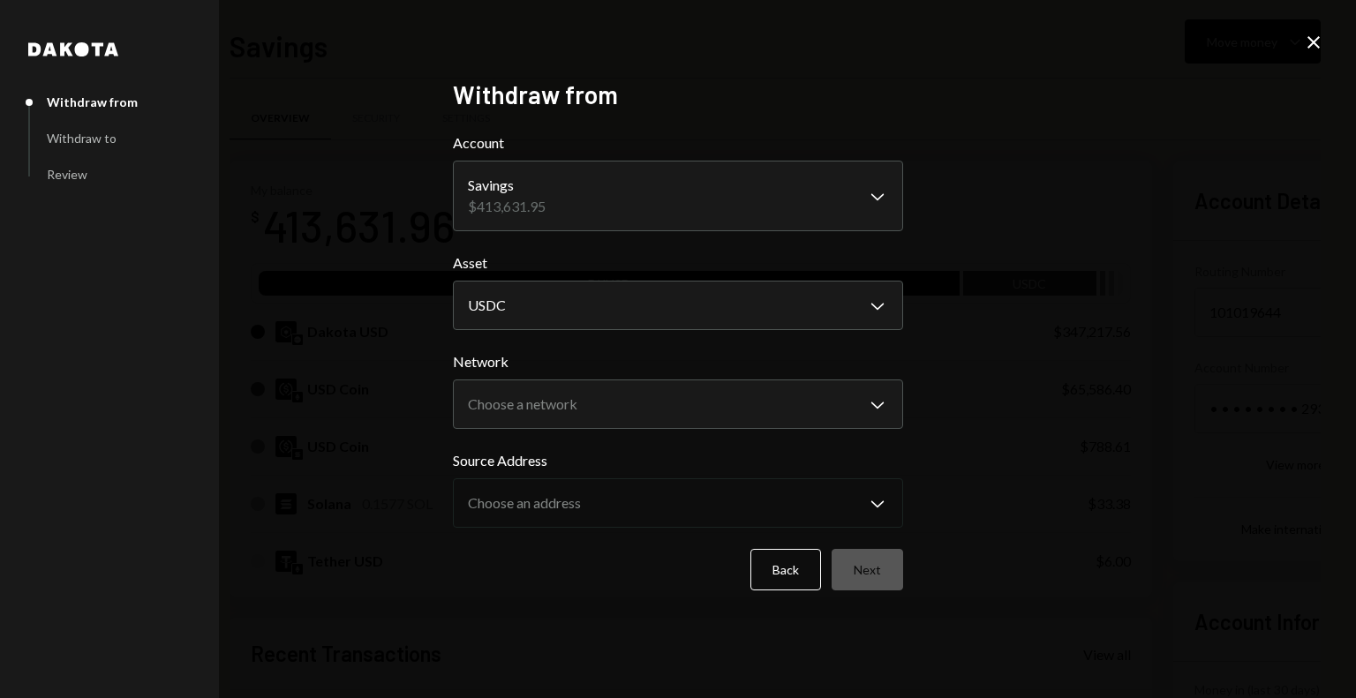
click at [1318, 52] on icon "Close" at bounding box center [1313, 42] width 21 height 21
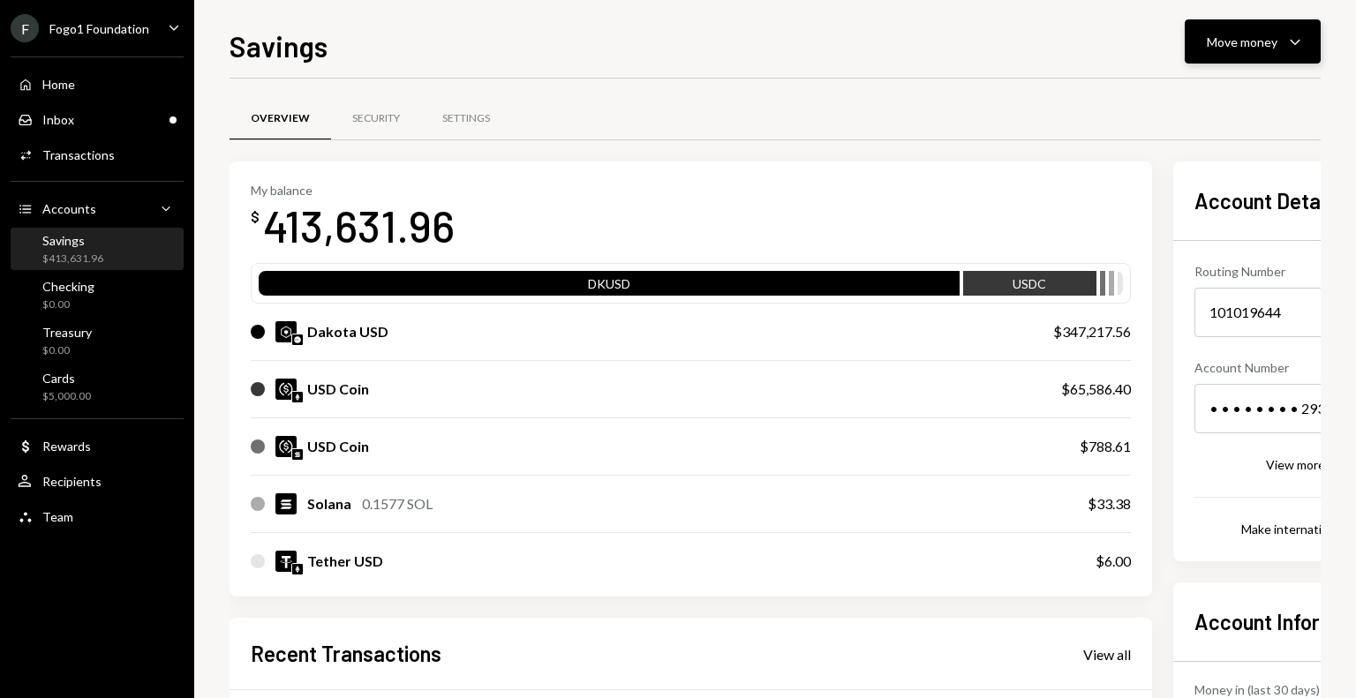
click at [1236, 41] on div "Move money" at bounding box center [1241, 42] width 71 height 19
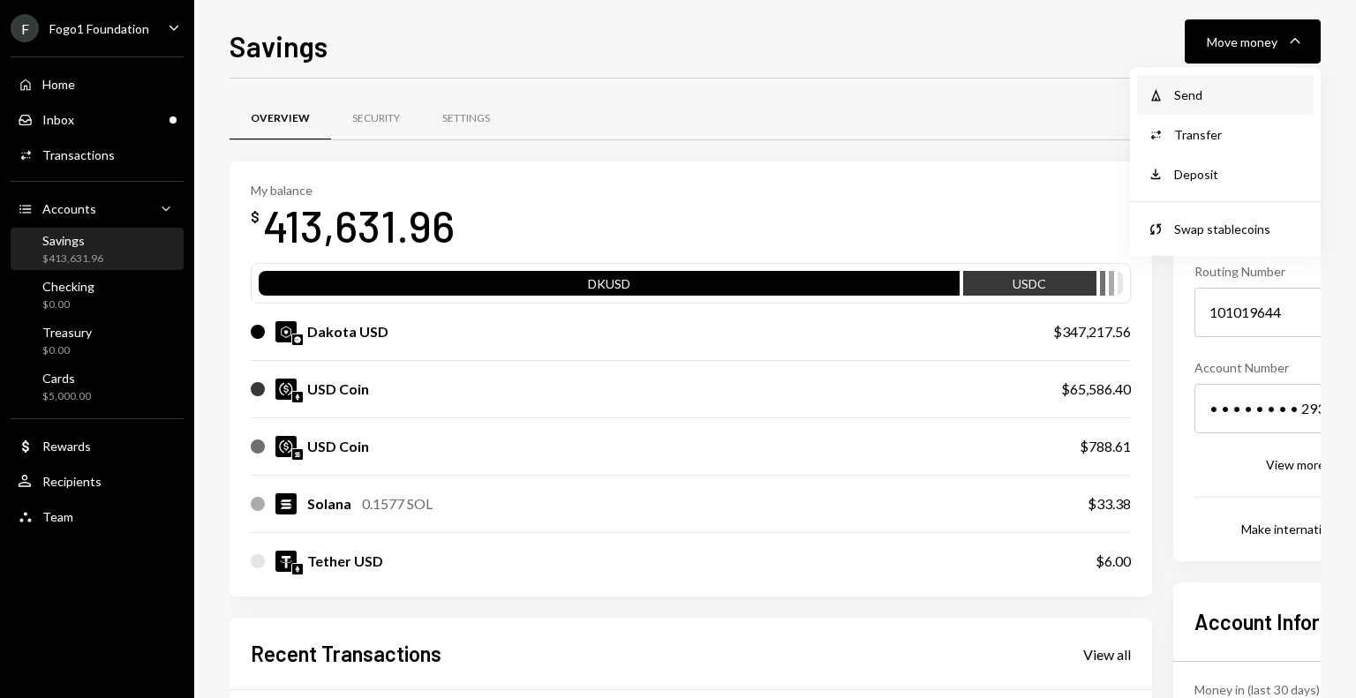
click at [1213, 93] on div "Send" at bounding box center [1238, 95] width 129 height 19
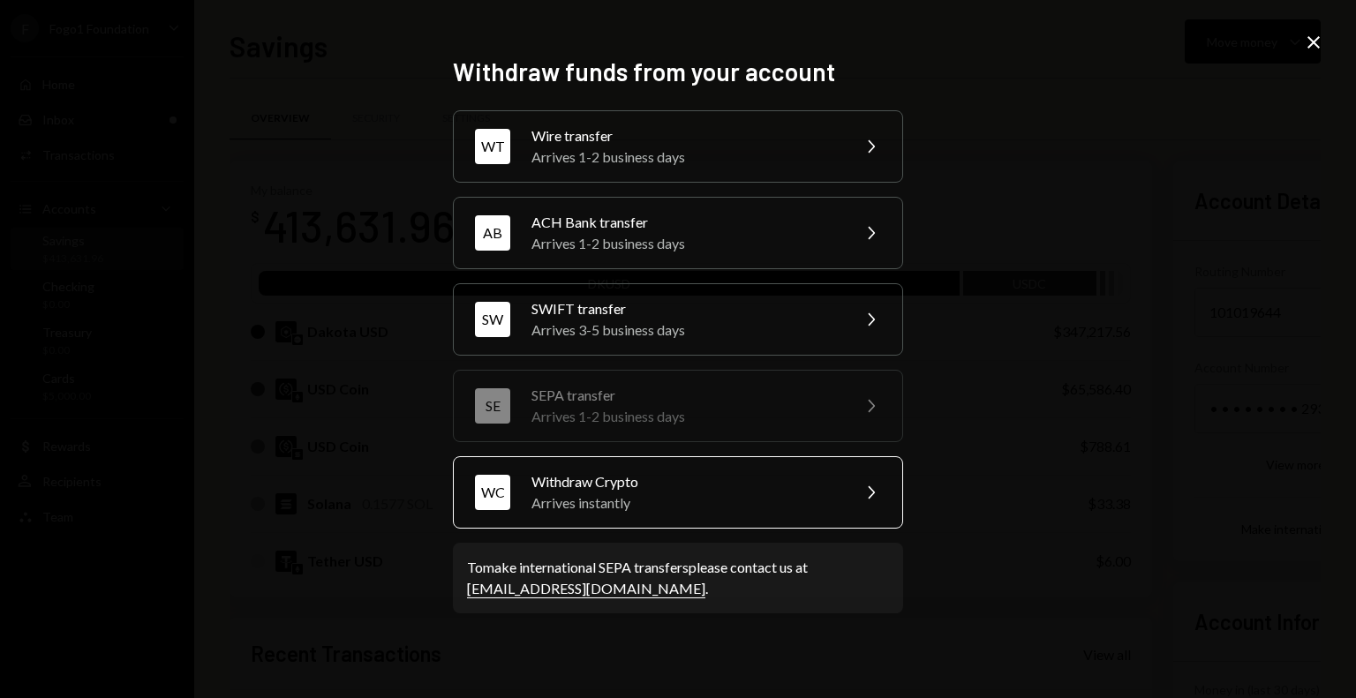
click at [627, 506] on div "Arrives instantly" at bounding box center [684, 502] width 307 height 21
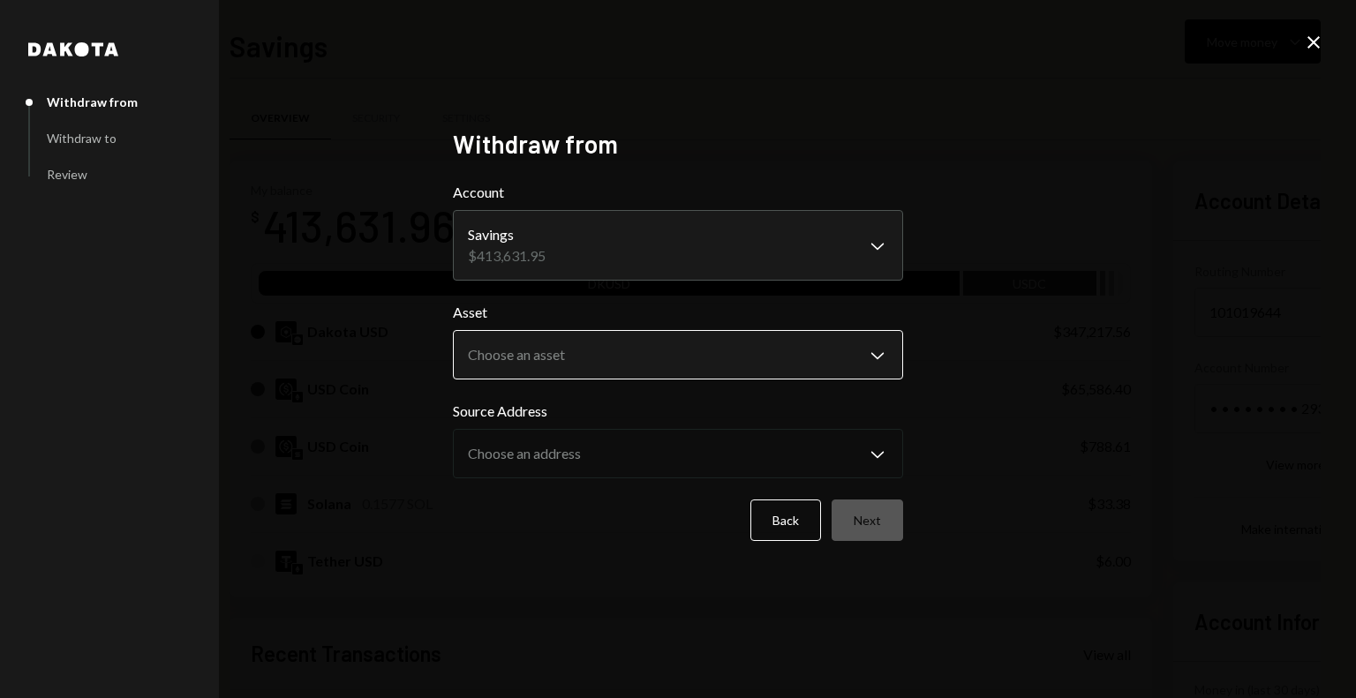
click at [598, 372] on body "F Fogo1 Foundation Caret Down Home Home Inbox Inbox Activities Transactions Acc…" at bounding box center [678, 349] width 1356 height 698
click at [530, 360] on body "F Fogo1 Foundation Caret Down Home Home Inbox Inbox Activities Transactions Acc…" at bounding box center [678, 349] width 1356 height 698
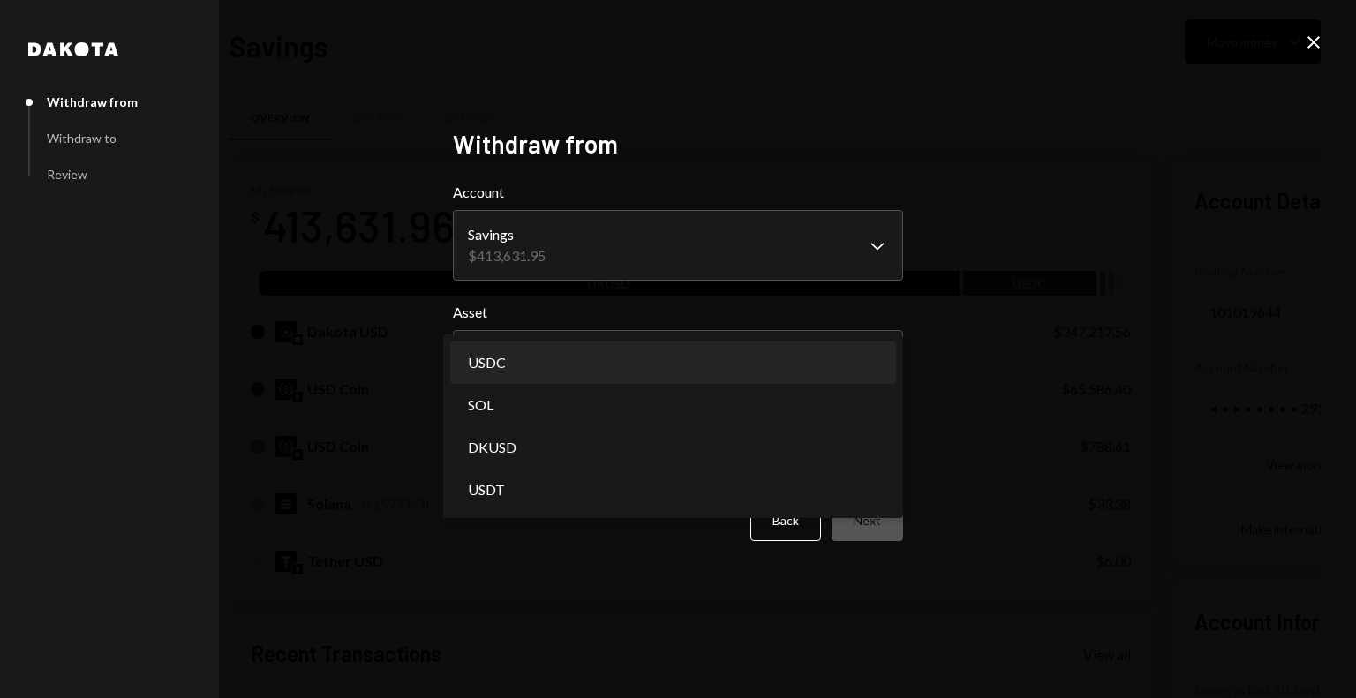
select select "****"
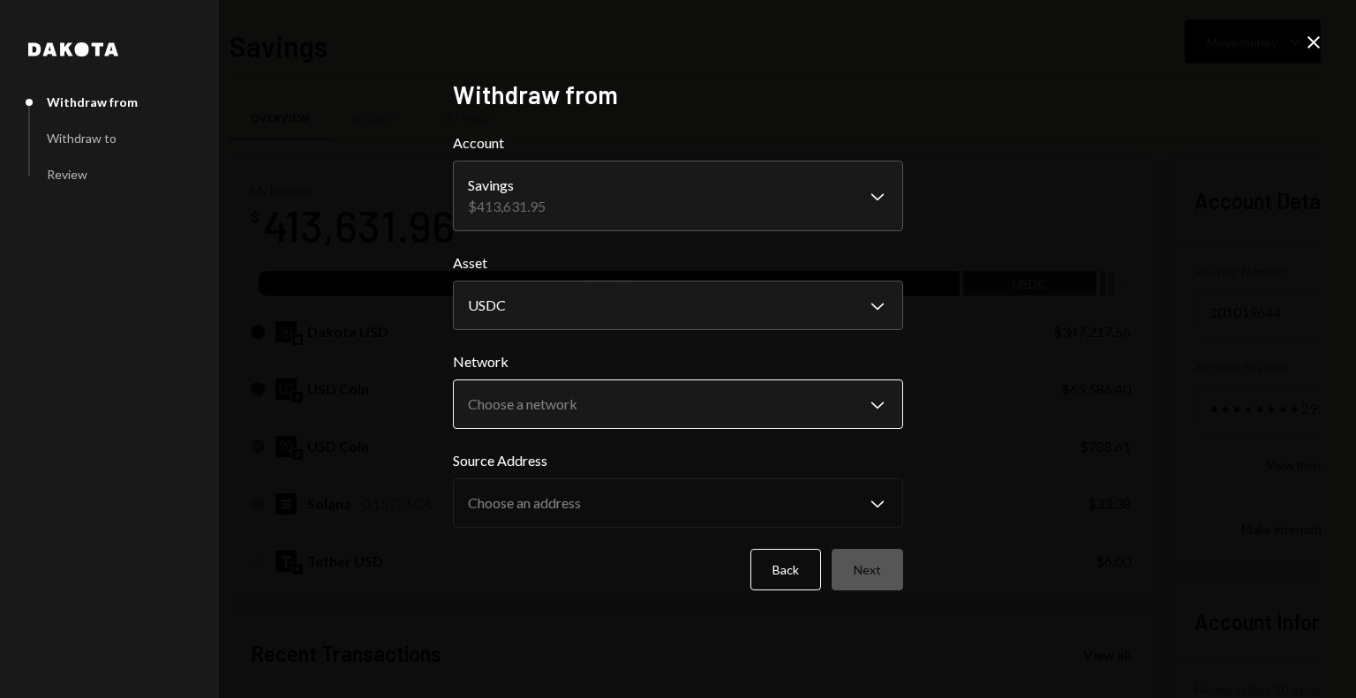
click at [561, 406] on body "F Fogo1 Foundation Caret Down Home Home Inbox Inbox Activities Transactions Acc…" at bounding box center [678, 349] width 1356 height 698
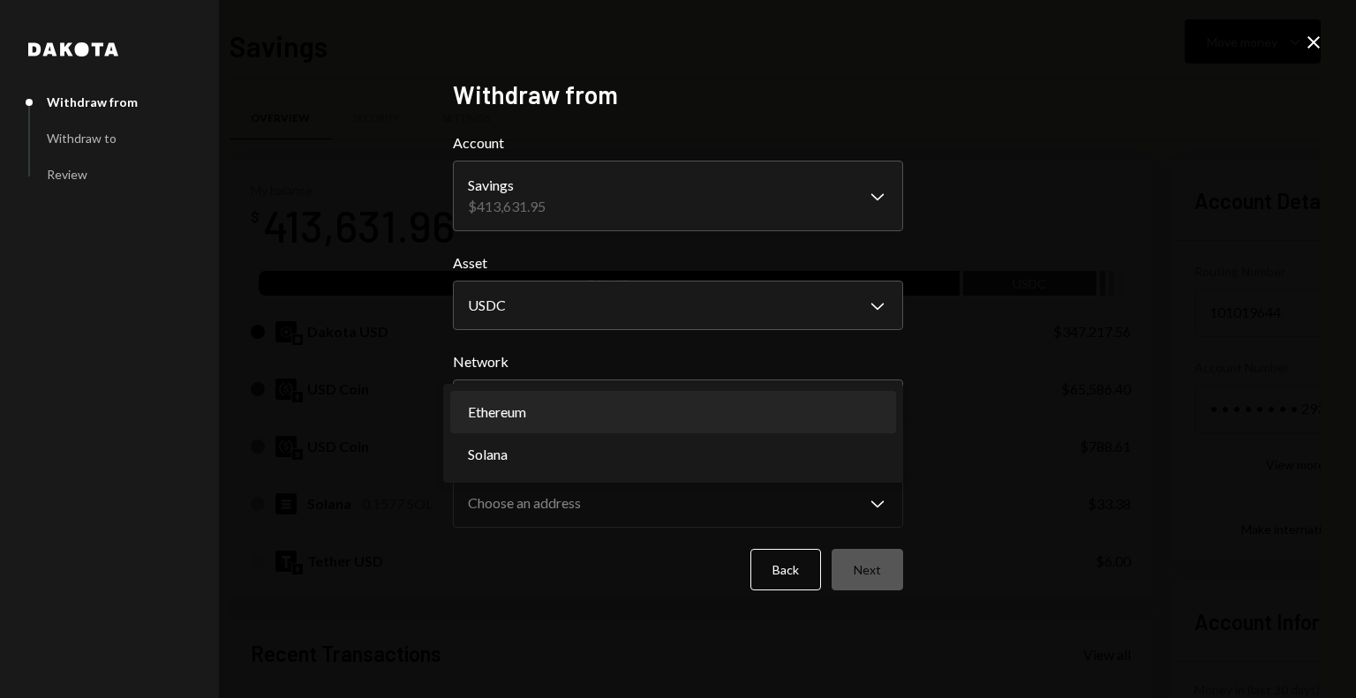
select select "**********"
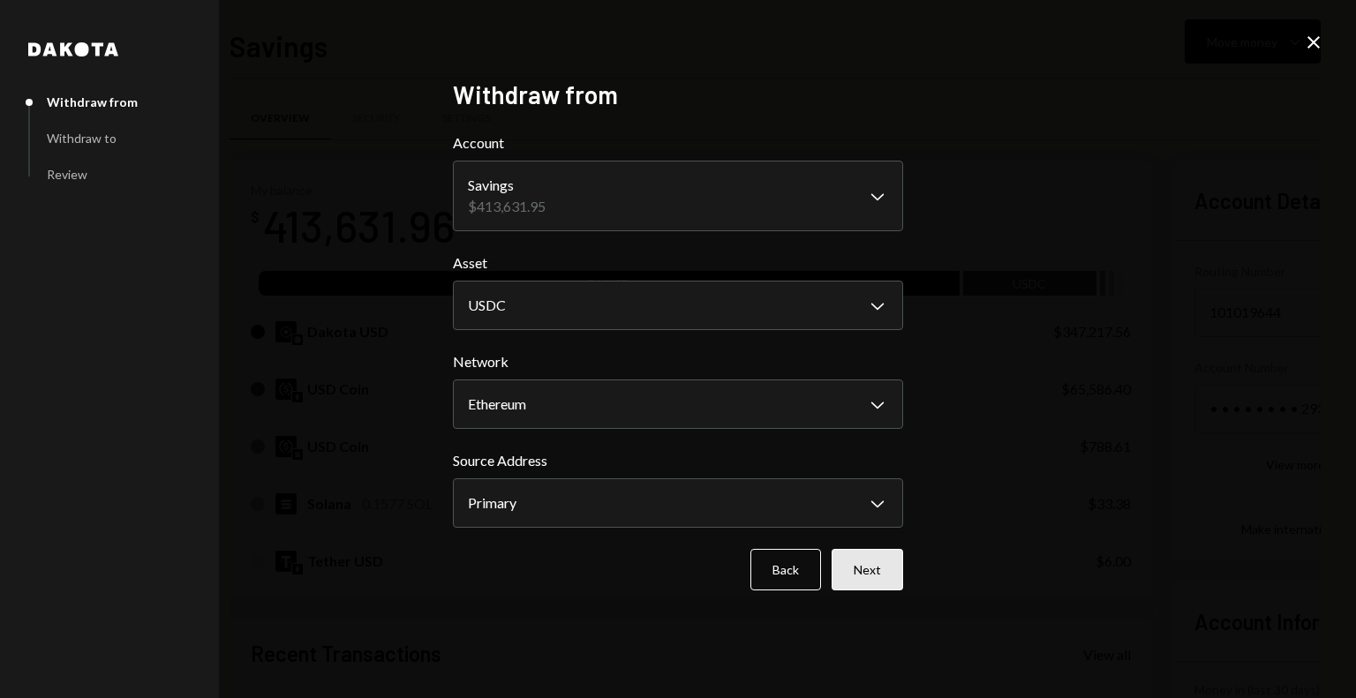
click at [855, 575] on button "Next" at bounding box center [866, 569] width 71 height 41
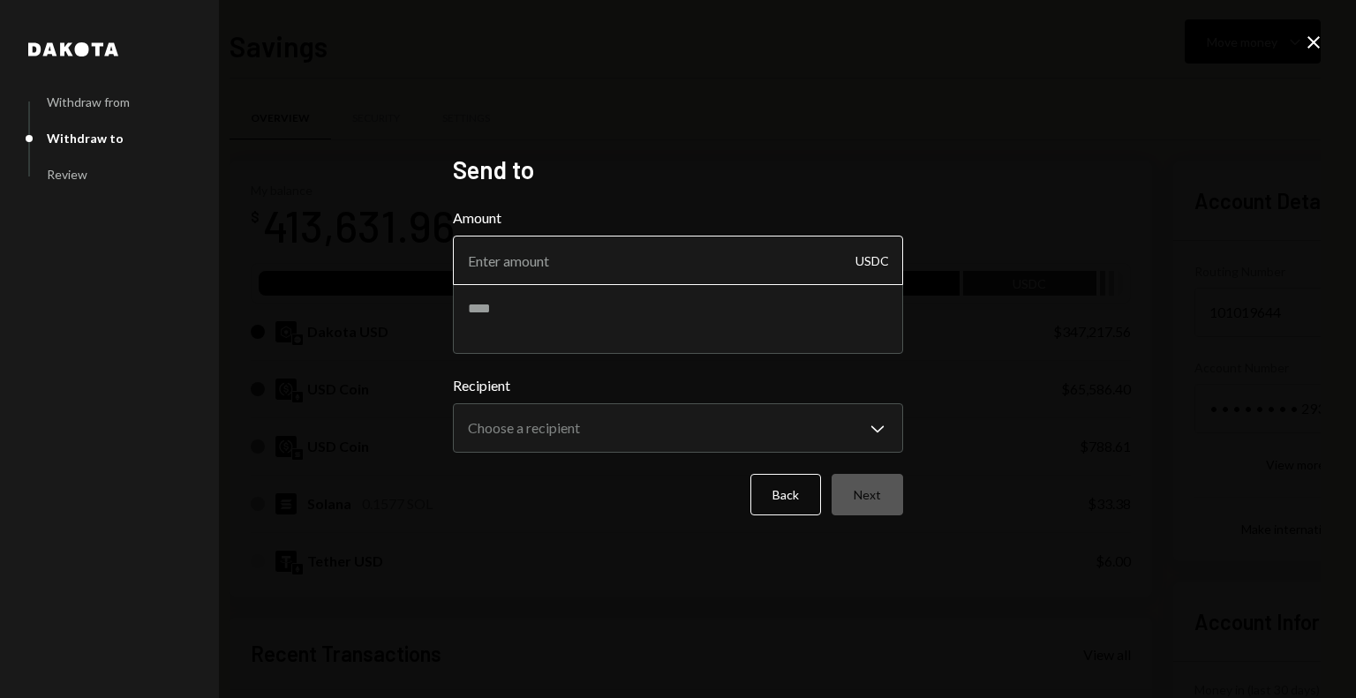
click at [534, 274] on input "Amount" at bounding box center [678, 260] width 450 height 49
paste input "12786.15"
type input "12786.15"
click at [526, 307] on textarea at bounding box center [678, 318] width 450 height 71
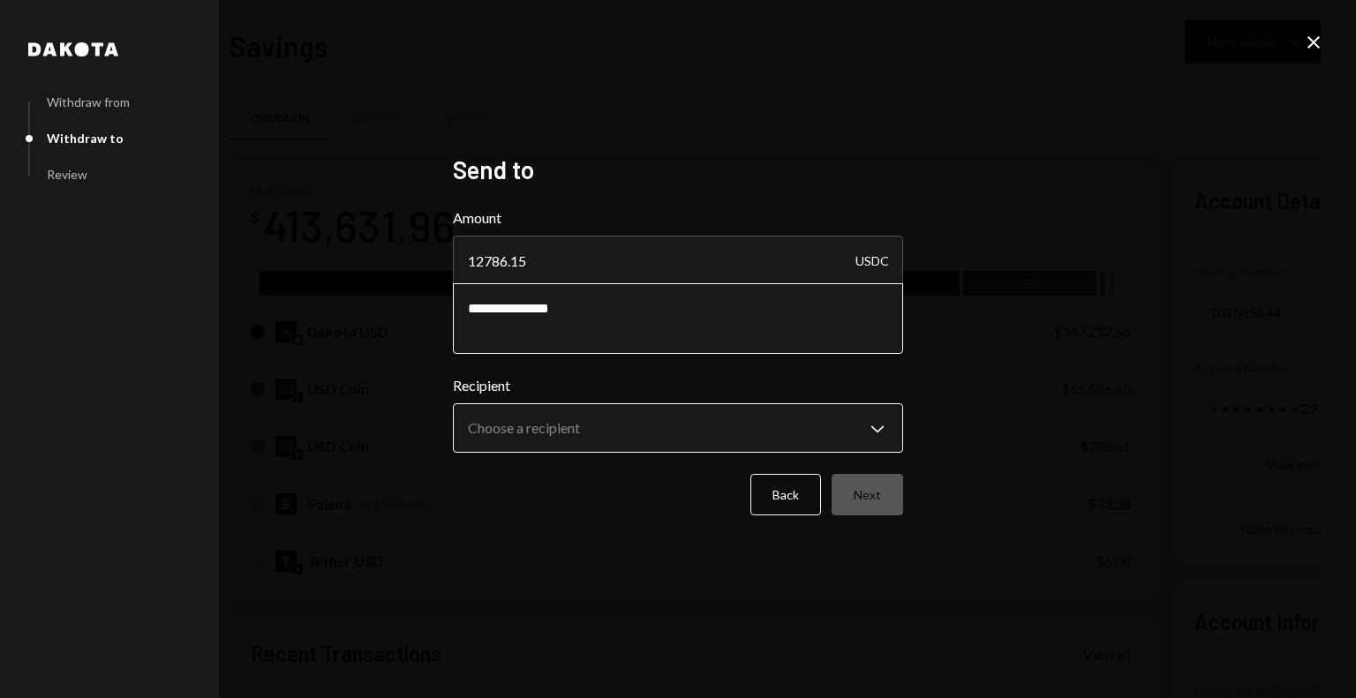
type textarea "**********"
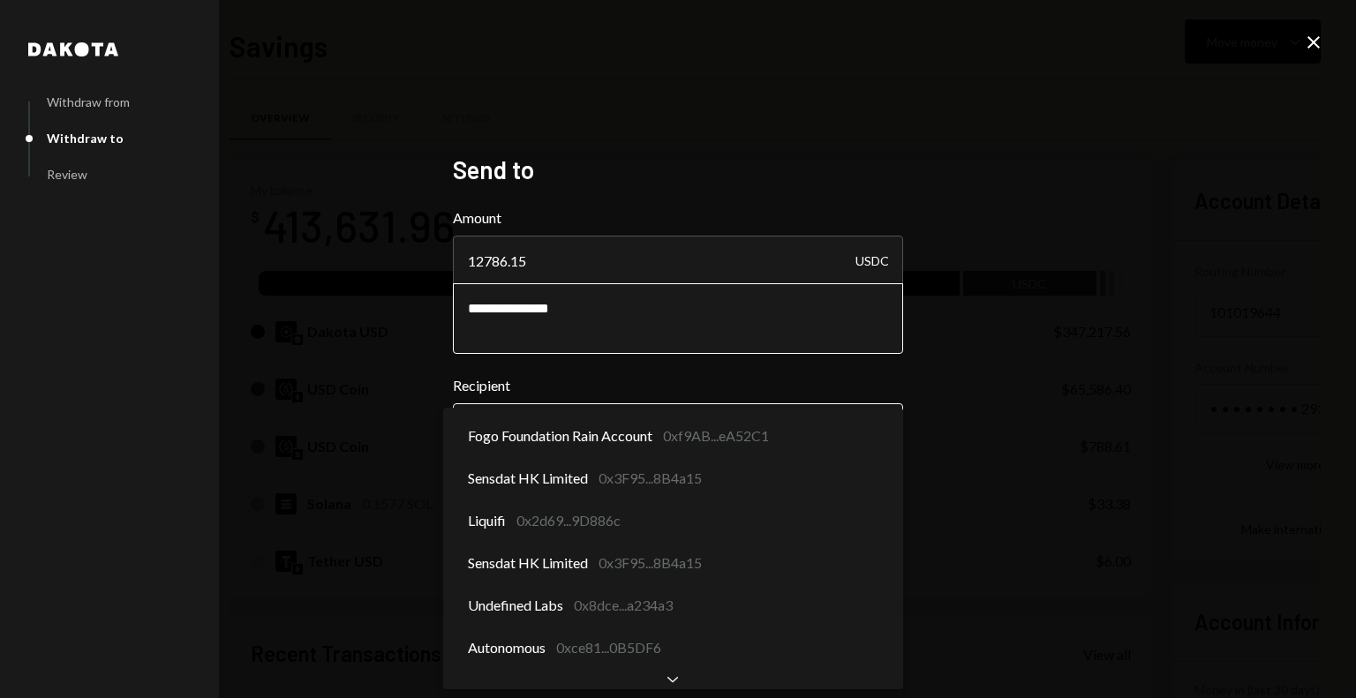
click at [526, 448] on body "F Fogo1 Foundation Caret Down Home Home Inbox Inbox Activities Transactions Acc…" at bounding box center [678, 349] width 1356 height 698
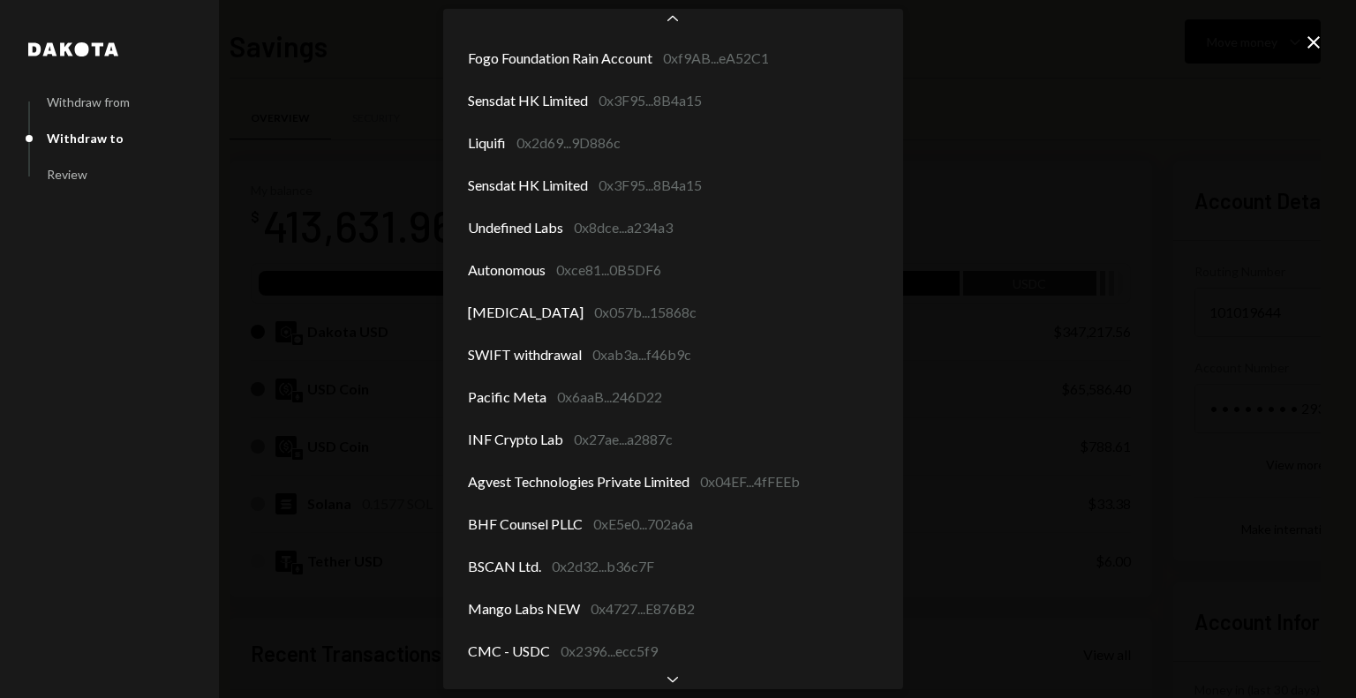
scroll to position [159, 0]
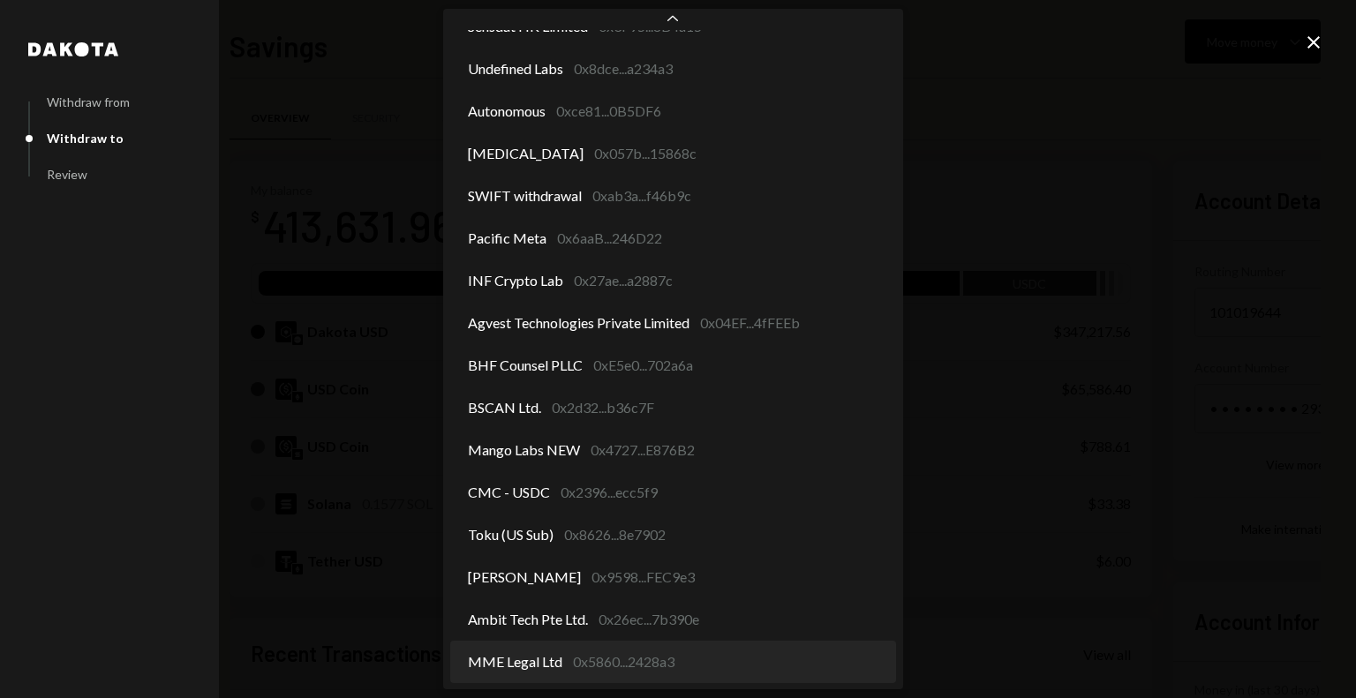
select select "**********"
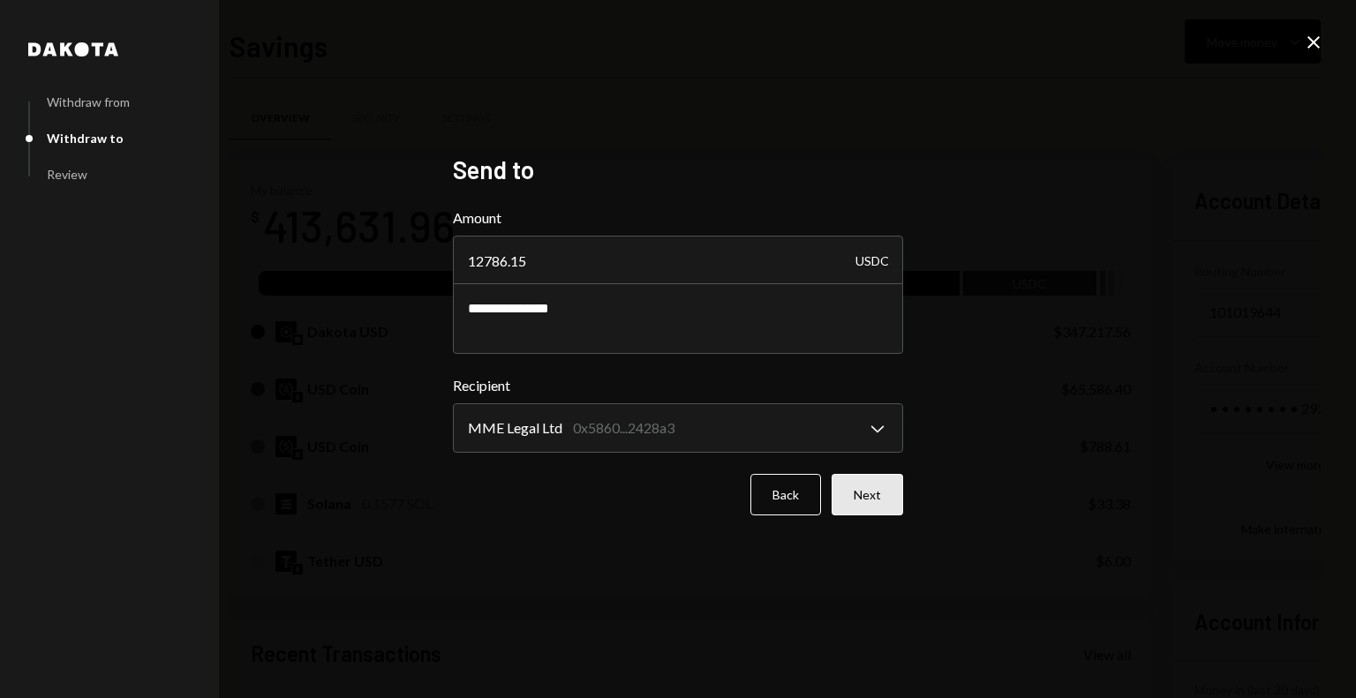
click at [867, 503] on button "Next" at bounding box center [866, 494] width 71 height 41
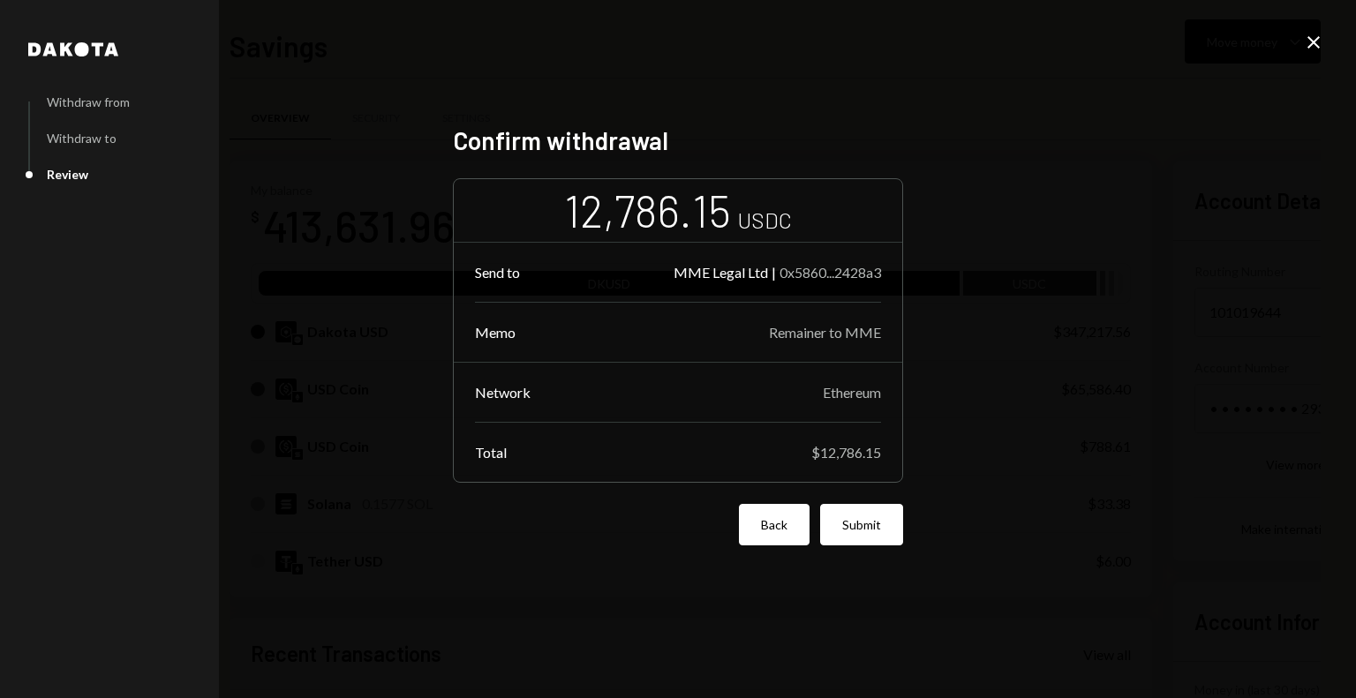
click at [770, 535] on button "Back" at bounding box center [774, 524] width 71 height 41
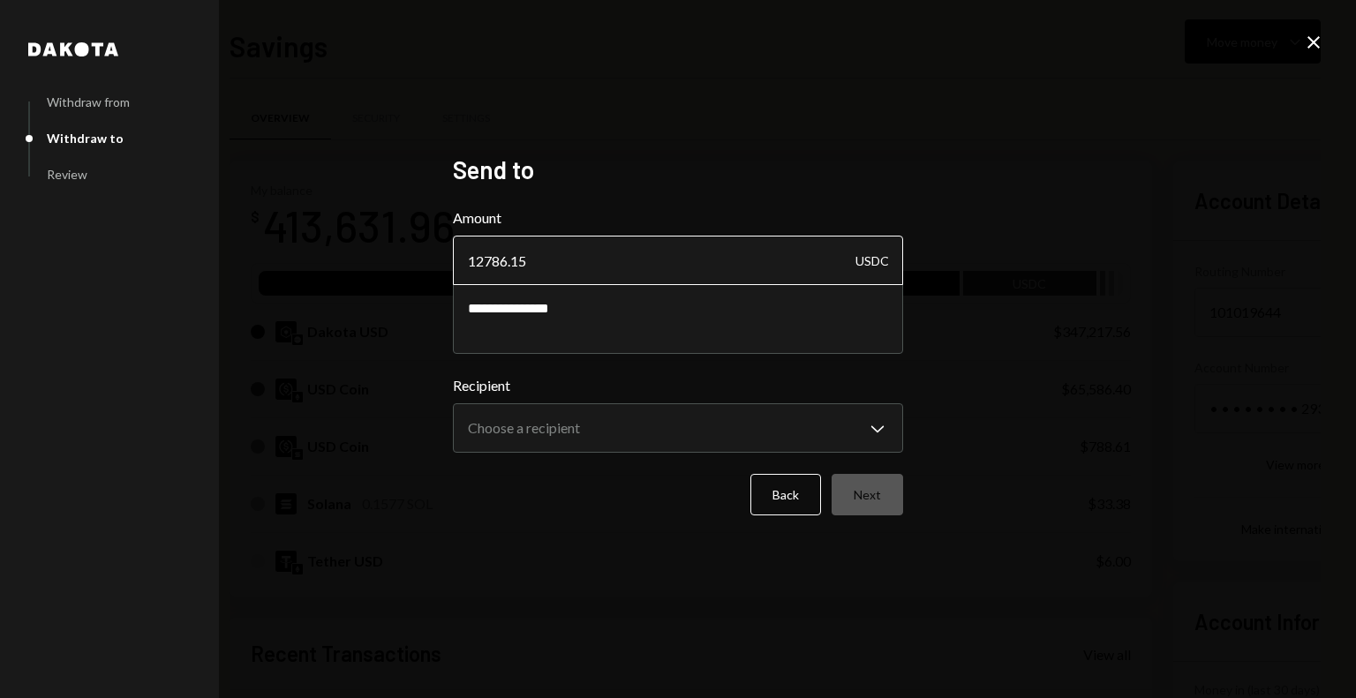
click at [509, 261] on input "12786.15" at bounding box center [678, 260] width 450 height 49
click at [540, 249] on input "12785.15" at bounding box center [678, 260] width 450 height 49
type input "12785.37"
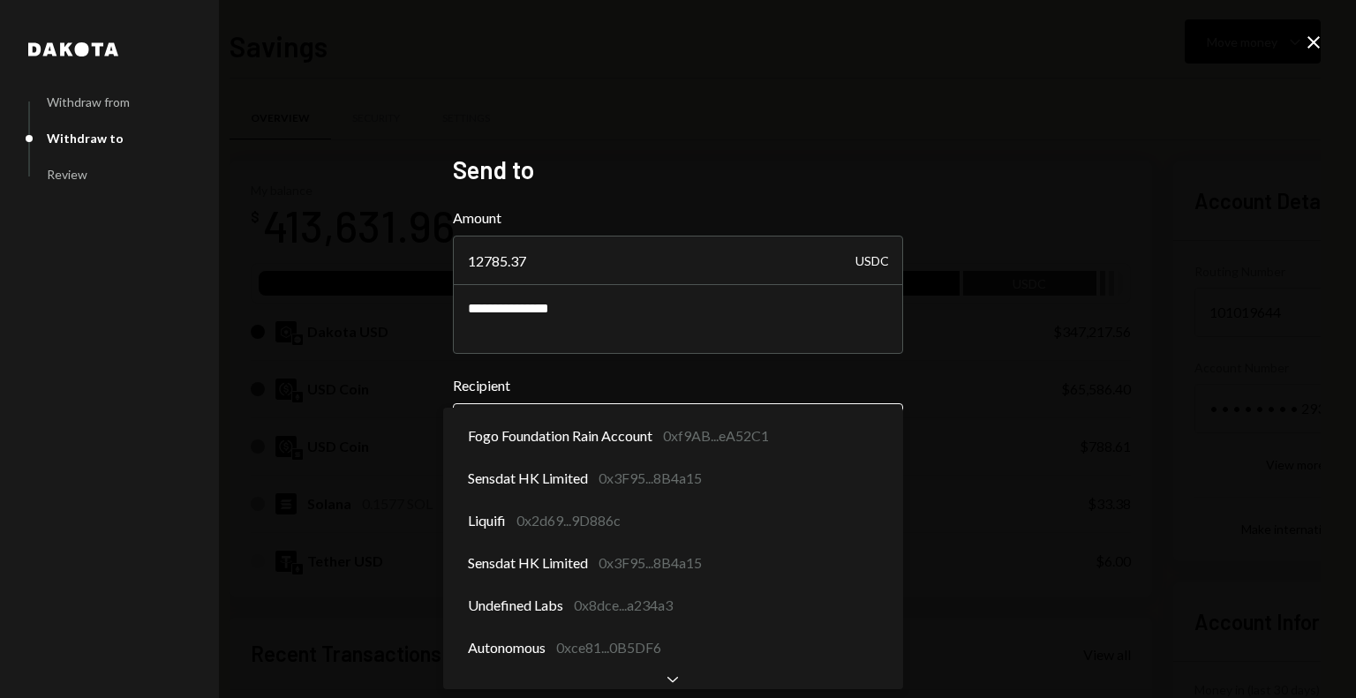
click at [779, 447] on body "F Fogo1 Foundation Caret Down Home Home Inbox Inbox Activities Transactions Acc…" at bounding box center [678, 349] width 1356 height 698
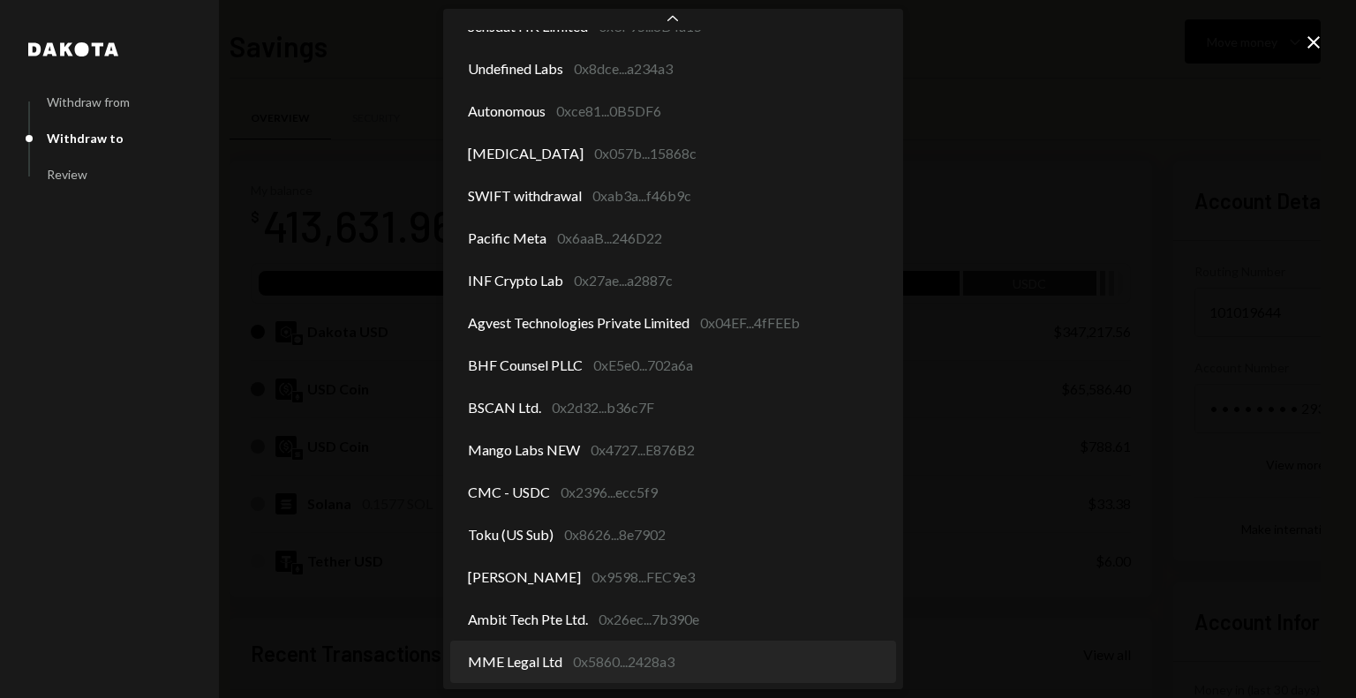
select select "**********"
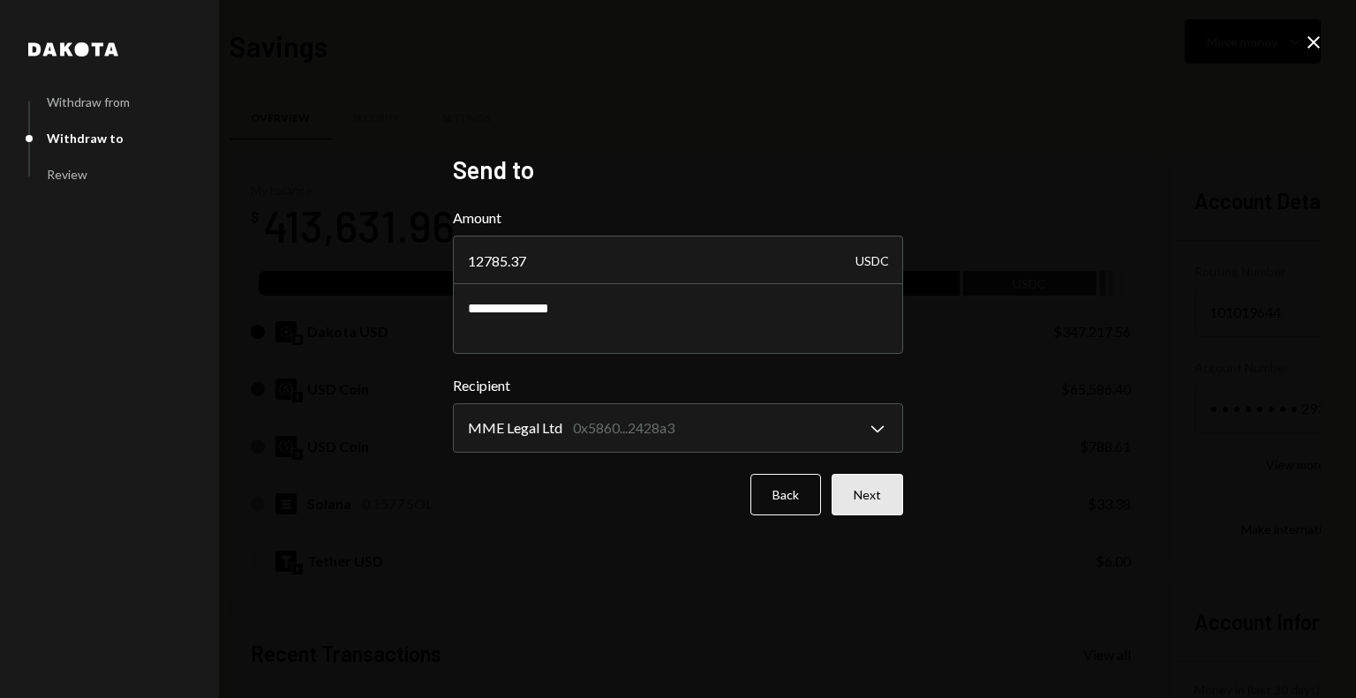
click at [883, 497] on button "Next" at bounding box center [866, 494] width 71 height 41
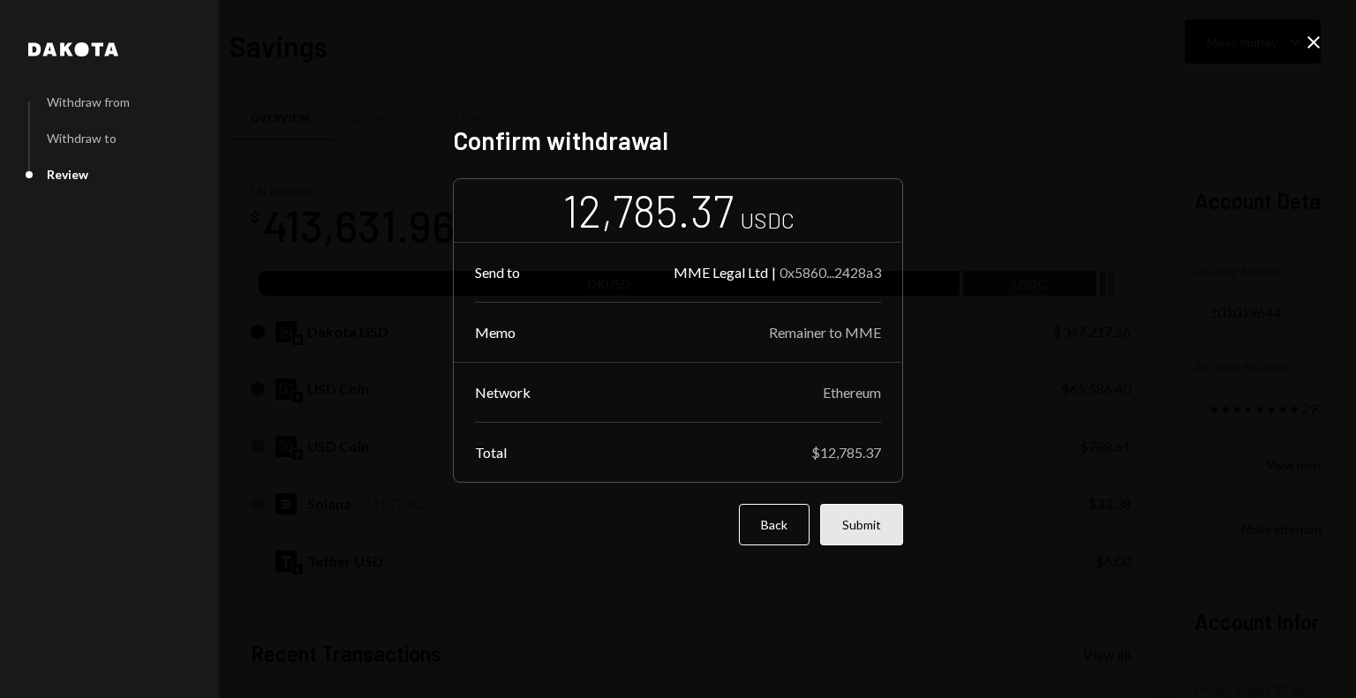
click at [878, 529] on button "Submit" at bounding box center [861, 524] width 83 height 41
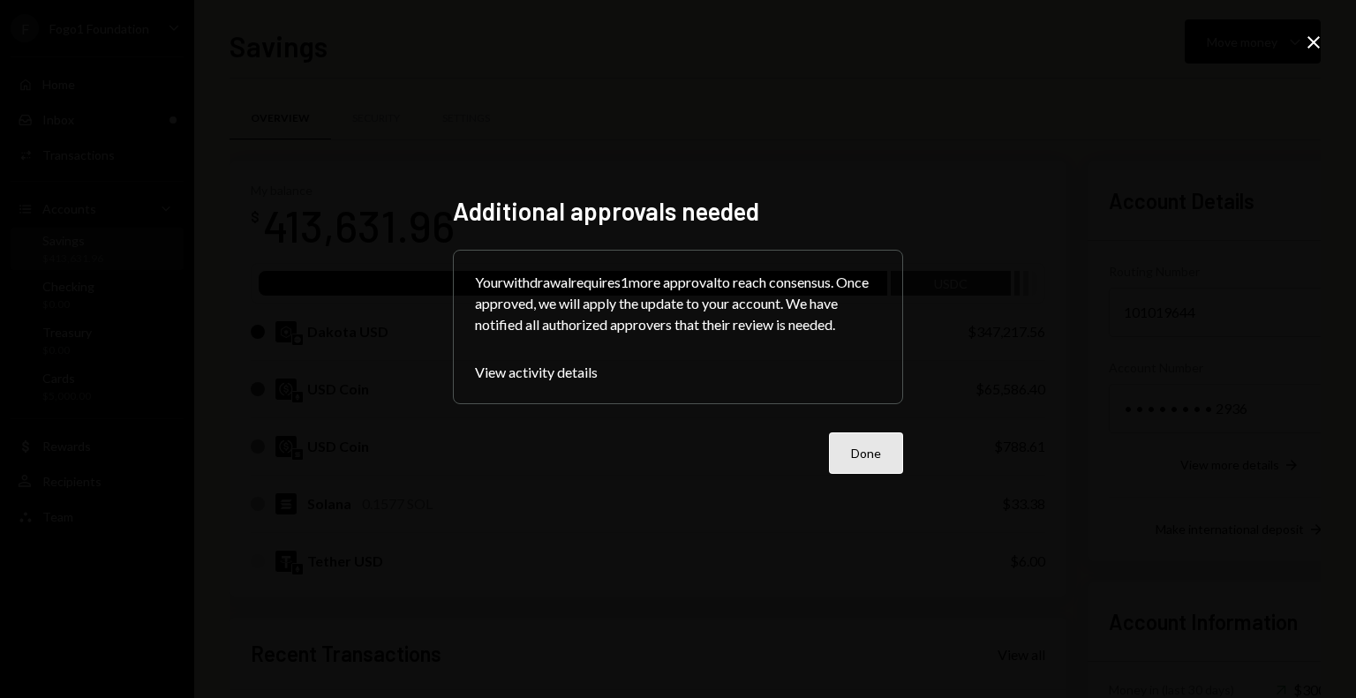
click at [886, 458] on button "Done" at bounding box center [866, 452] width 74 height 41
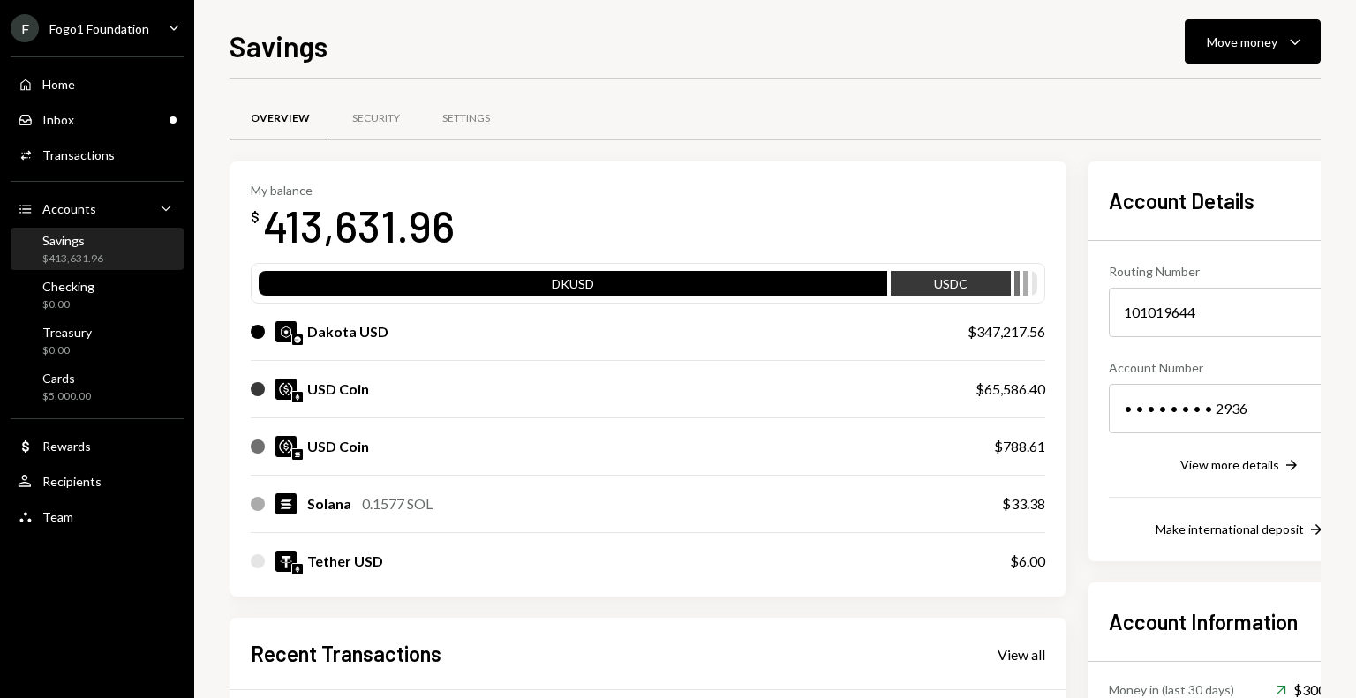
click at [117, 26] on div "Fogo1 Foundation" at bounding box center [99, 28] width 100 height 15
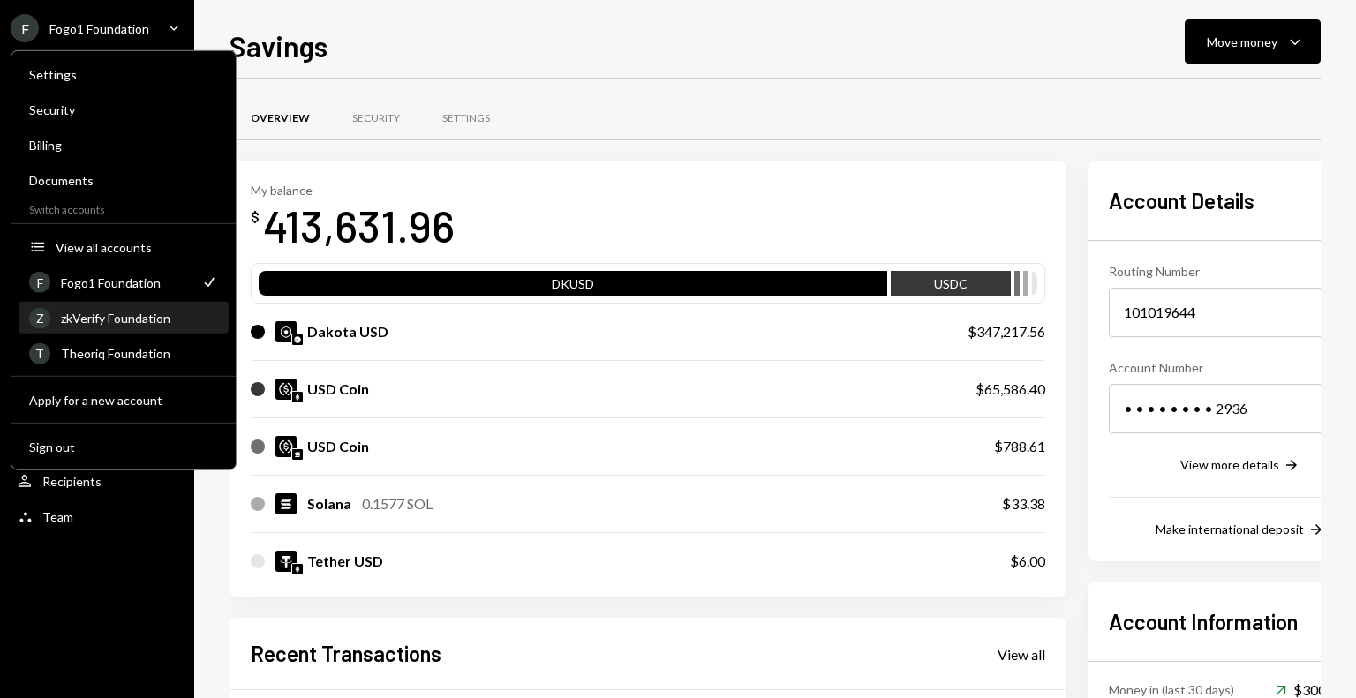
click at [127, 324] on div "zkVerify Foundation" at bounding box center [139, 318] width 157 height 15
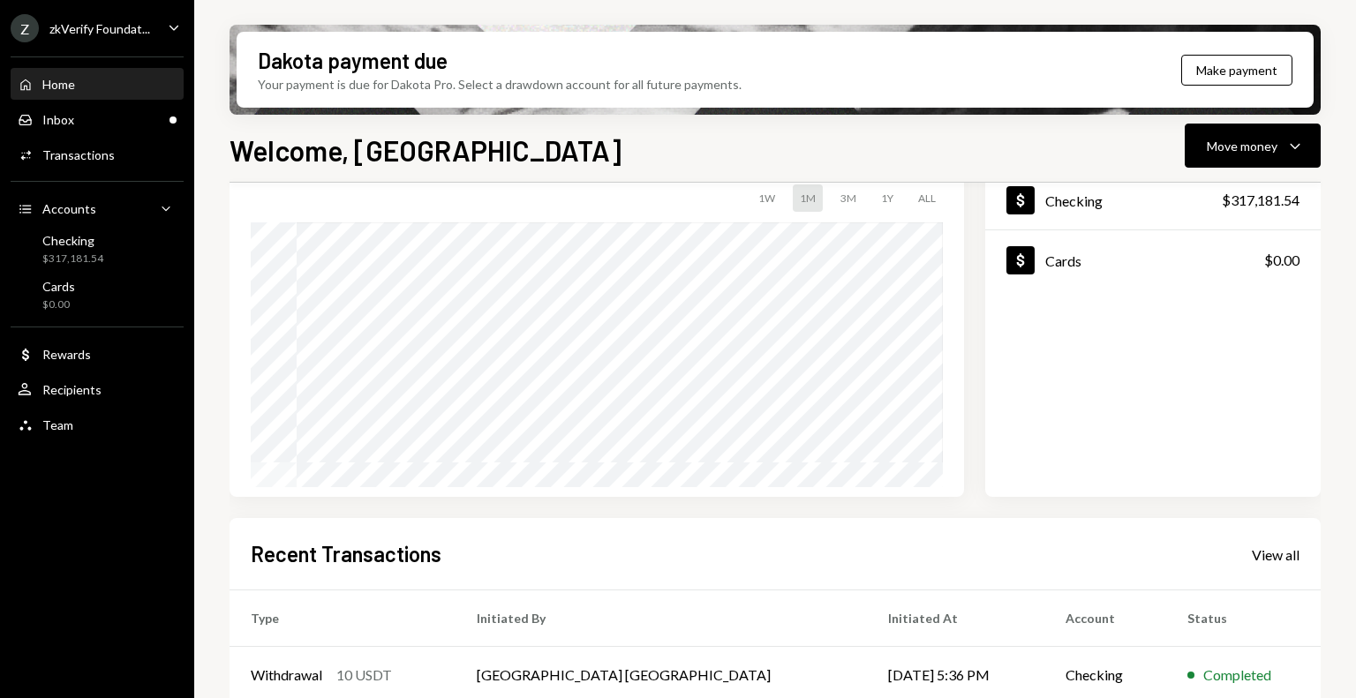
scroll to position [265, 0]
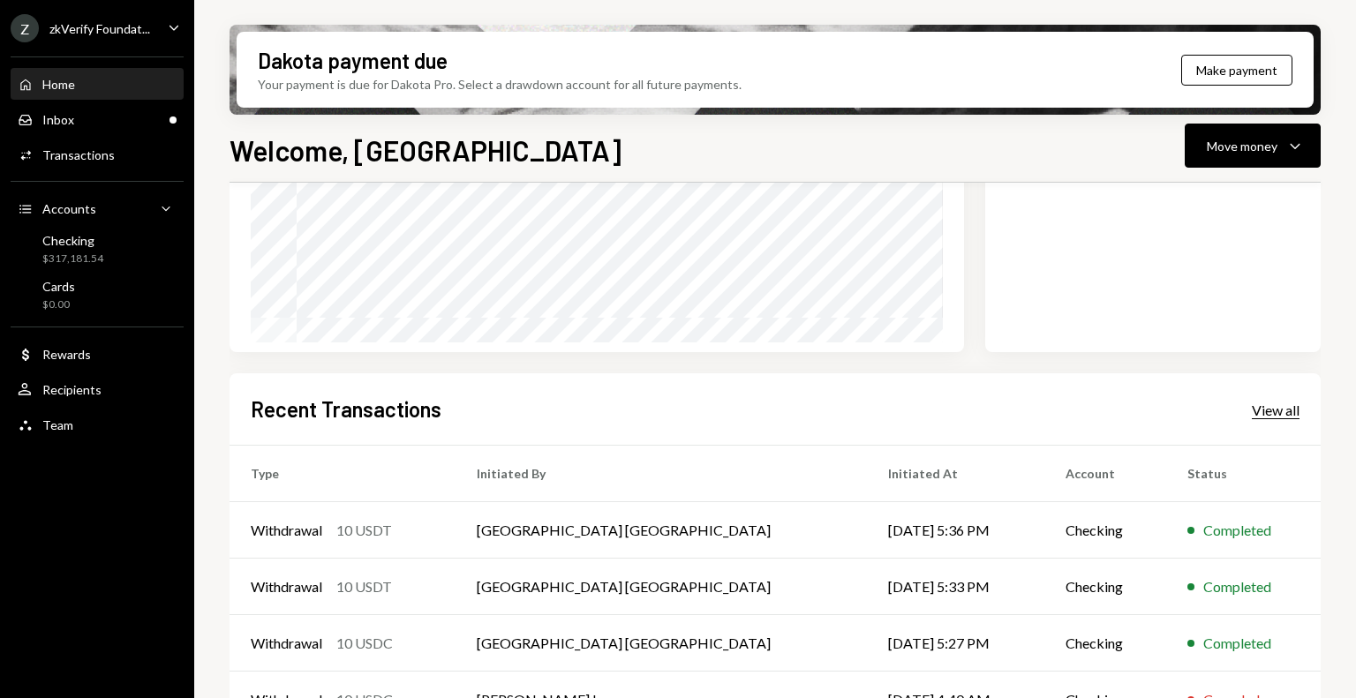
click at [1275, 411] on div "View all" at bounding box center [1275, 411] width 48 height 18
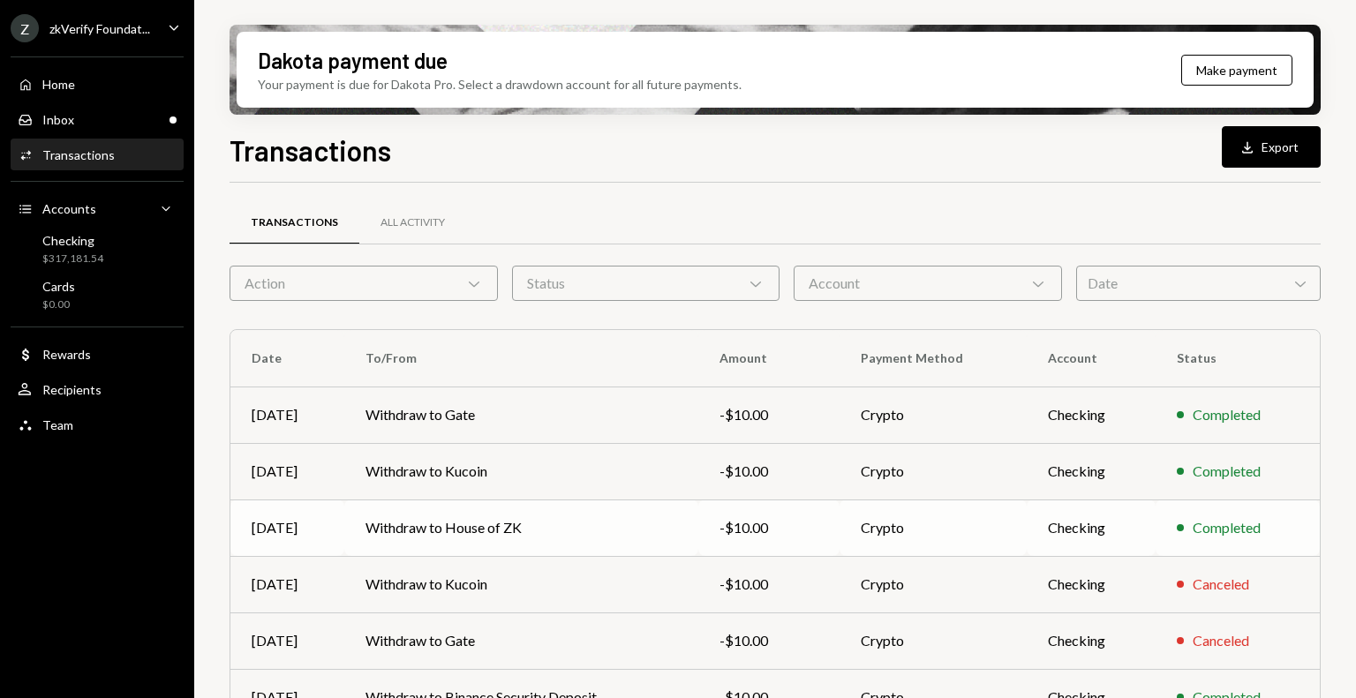
click at [488, 531] on td "Withdraw to House of ZK" at bounding box center [521, 528] width 354 height 56
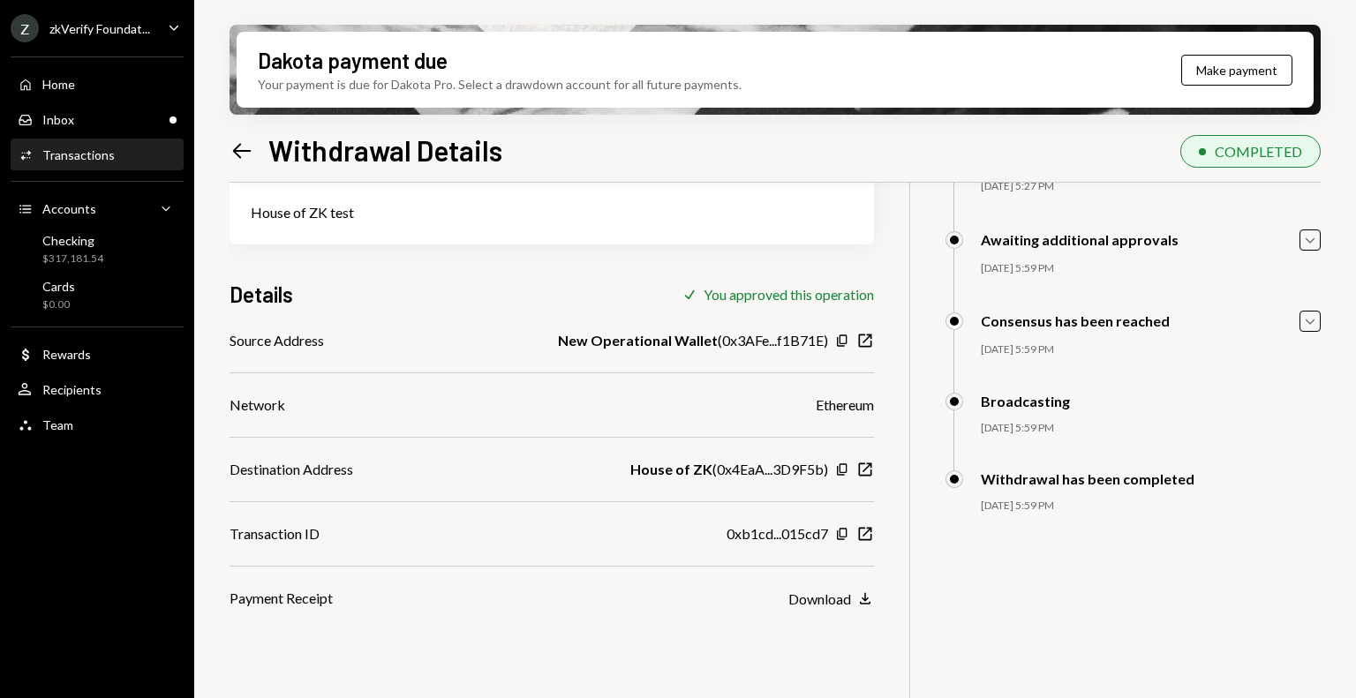
scroll to position [141, 0]
click at [865, 472] on icon "New Window" at bounding box center [865, 469] width 18 height 18
click at [869, 530] on icon "New Window" at bounding box center [865, 533] width 18 height 18
click at [94, 118] on div "Inbox Inbox" at bounding box center [97, 120] width 159 height 16
